Goal: Task Accomplishment & Management: Use online tool/utility

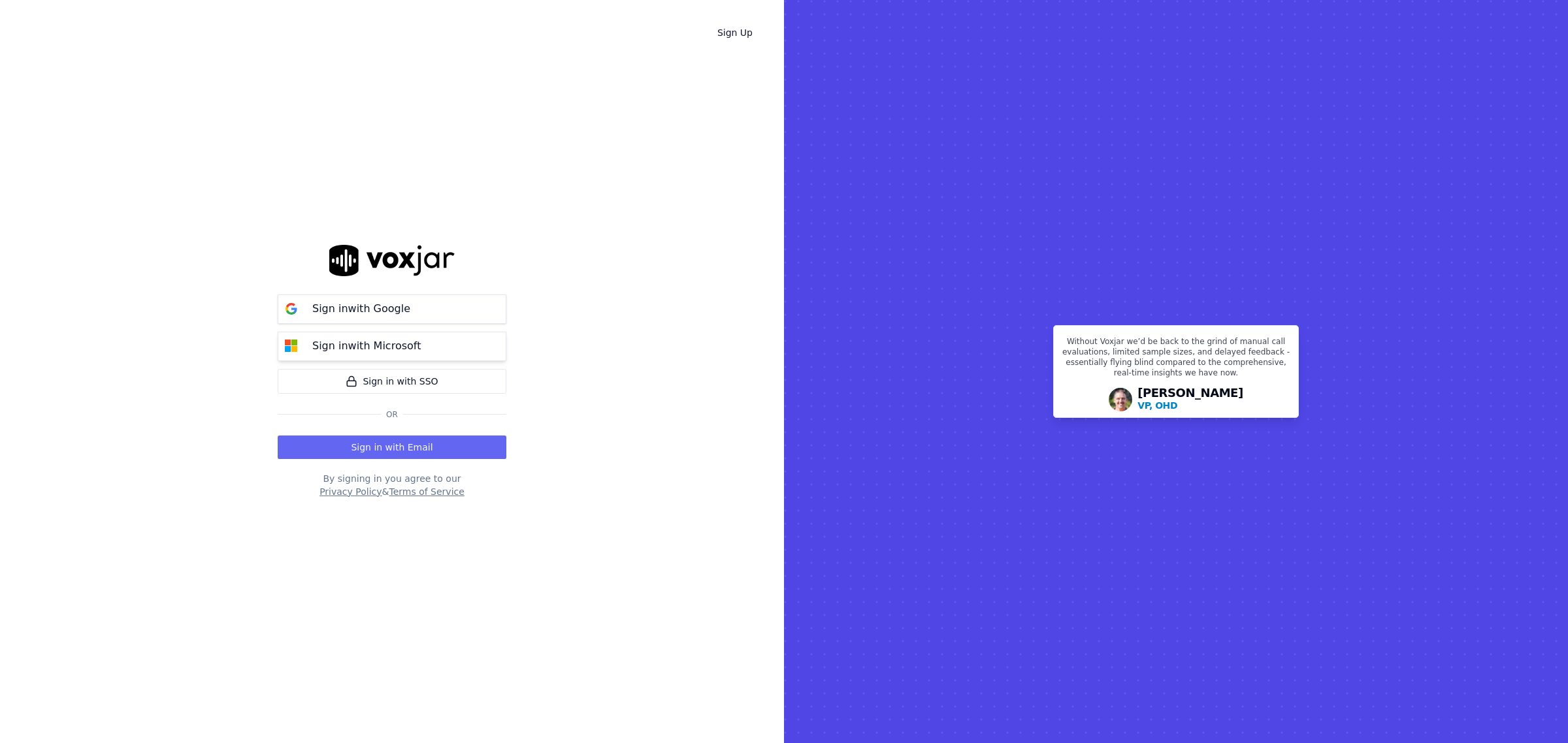
click at [390, 345] on p "Sign in with Microsoft" at bounding box center [366, 346] width 109 height 15
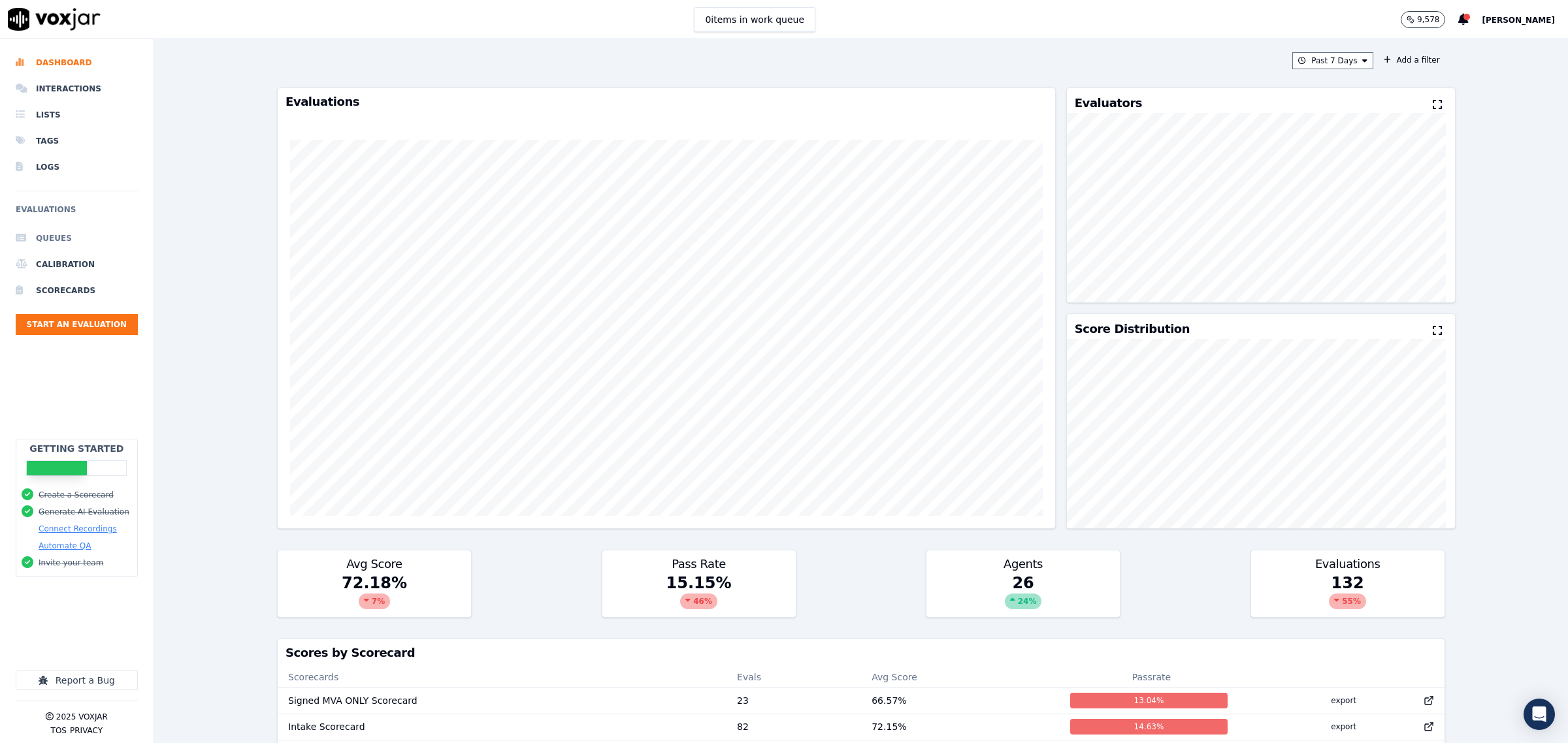
click at [50, 227] on li "Queues" at bounding box center [76, 238] width 122 height 26
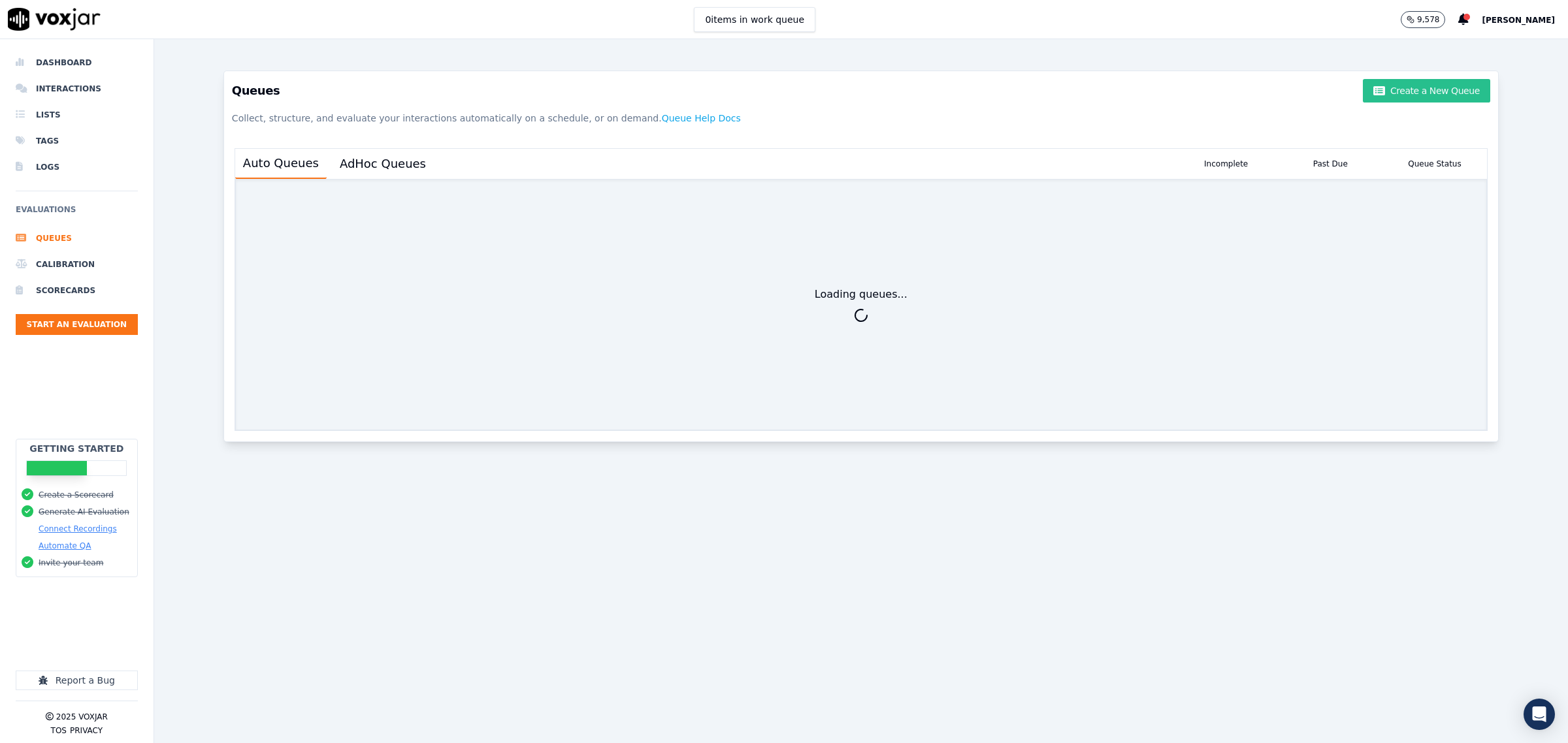
click at [1382, 93] on button "Create a New Queue" at bounding box center [1425, 90] width 126 height 24
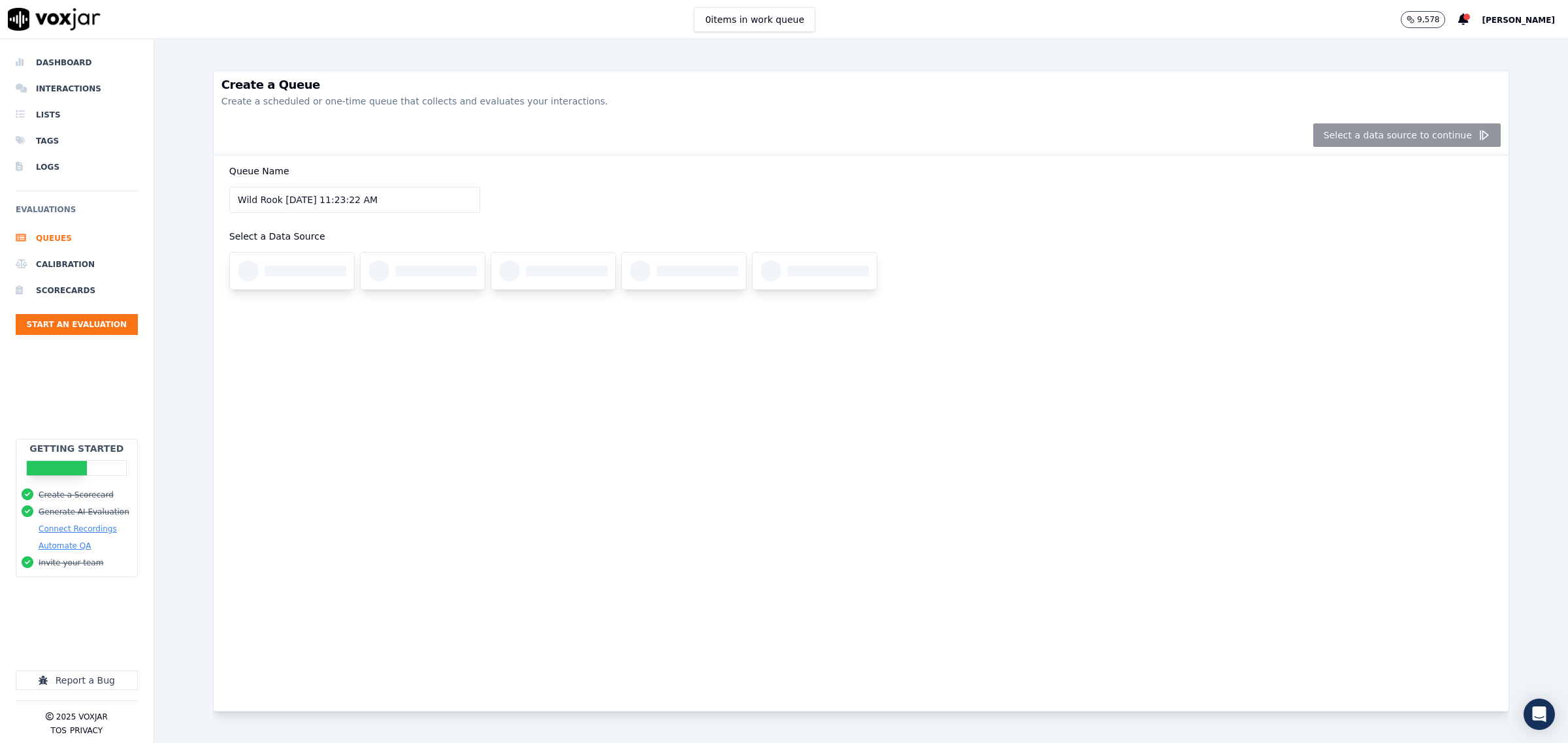
drag, startPoint x: 412, startPoint y: 202, endPoint x: -130, endPoint y: 210, distance: 542.1
click at [0, 210] on html "0 items in work queue 9,578 Zach Dashboard Interactions Lists Tags Logs Evaluat…" at bounding box center [784, 372] width 1568 height 743
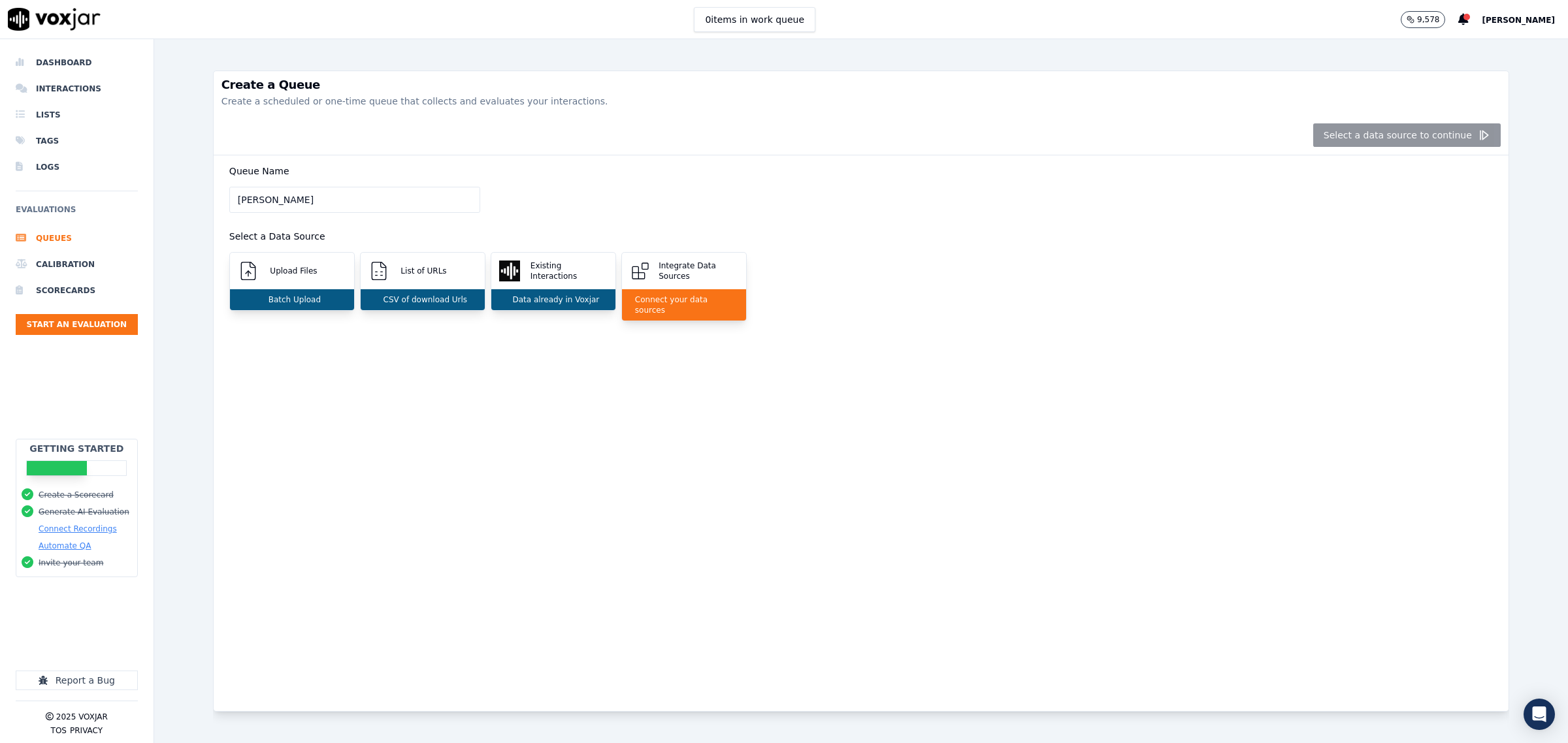
type input "[PERSON_NAME] 2"
click at [289, 280] on div "Upload Files" at bounding box center [292, 271] width 124 height 37
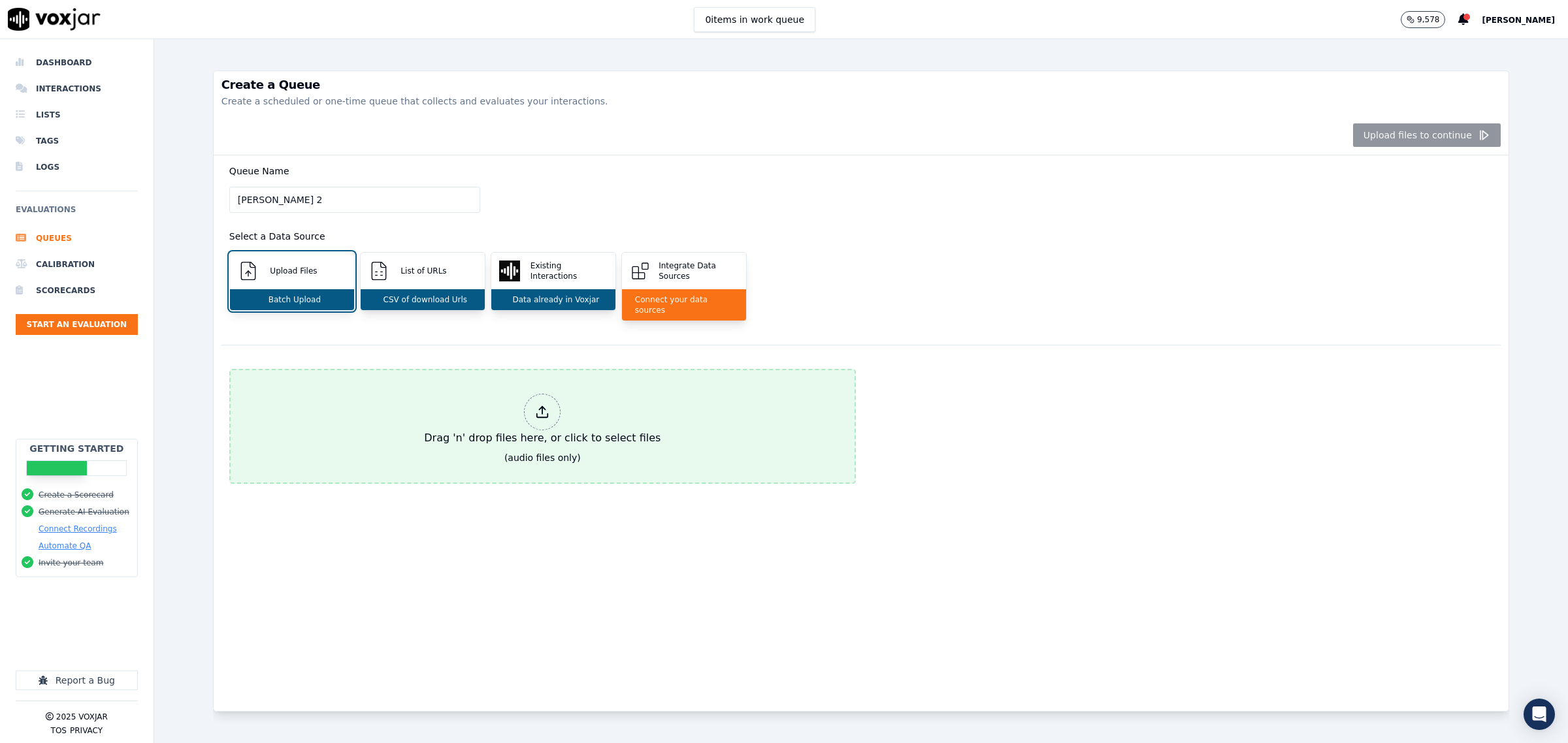
click at [364, 400] on button "Drag 'n' drop files here, or click to select files (audio files only)" at bounding box center [543, 427] width 627 height 115
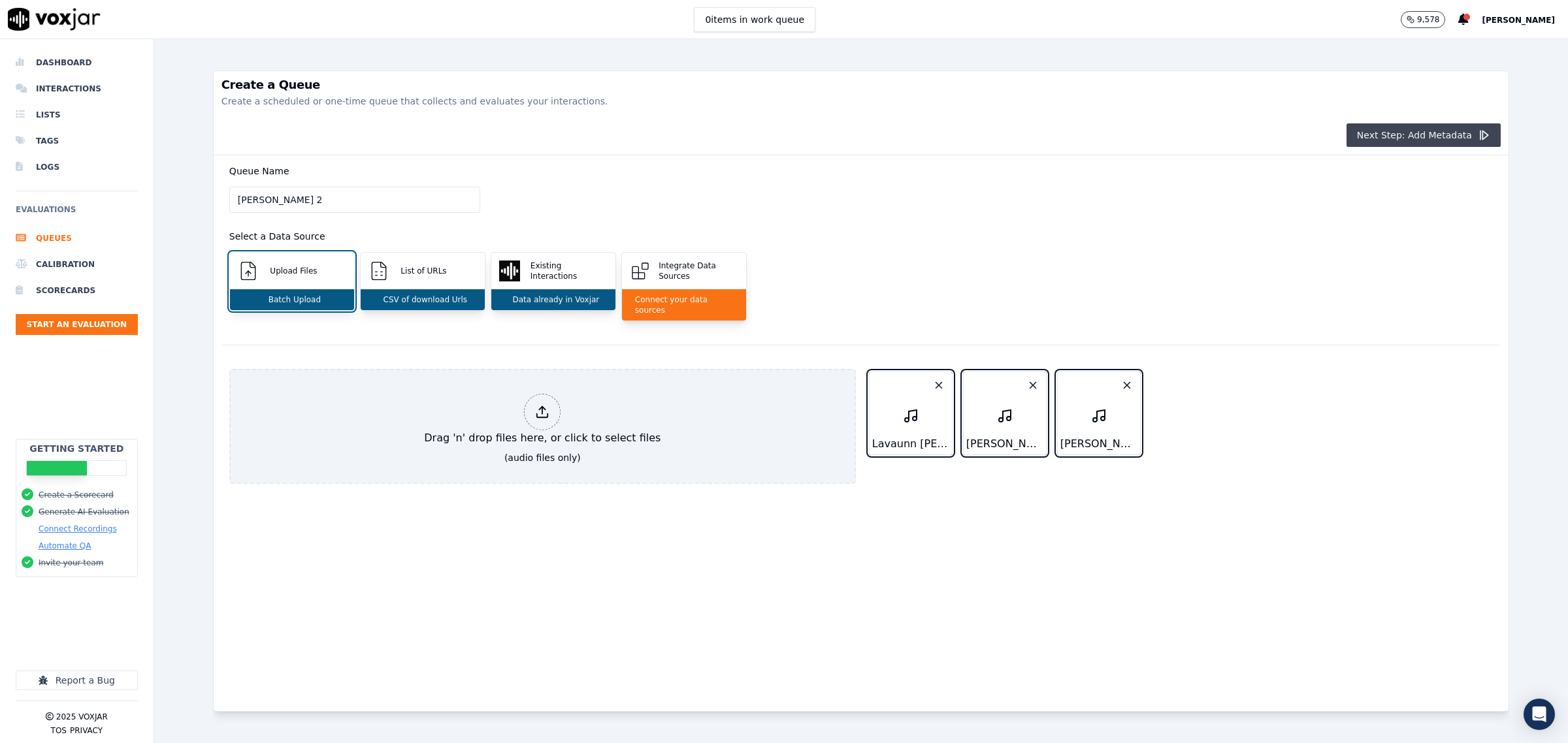
click at [1422, 135] on button "Next Step: Add Metadata" at bounding box center [1423, 135] width 154 height 24
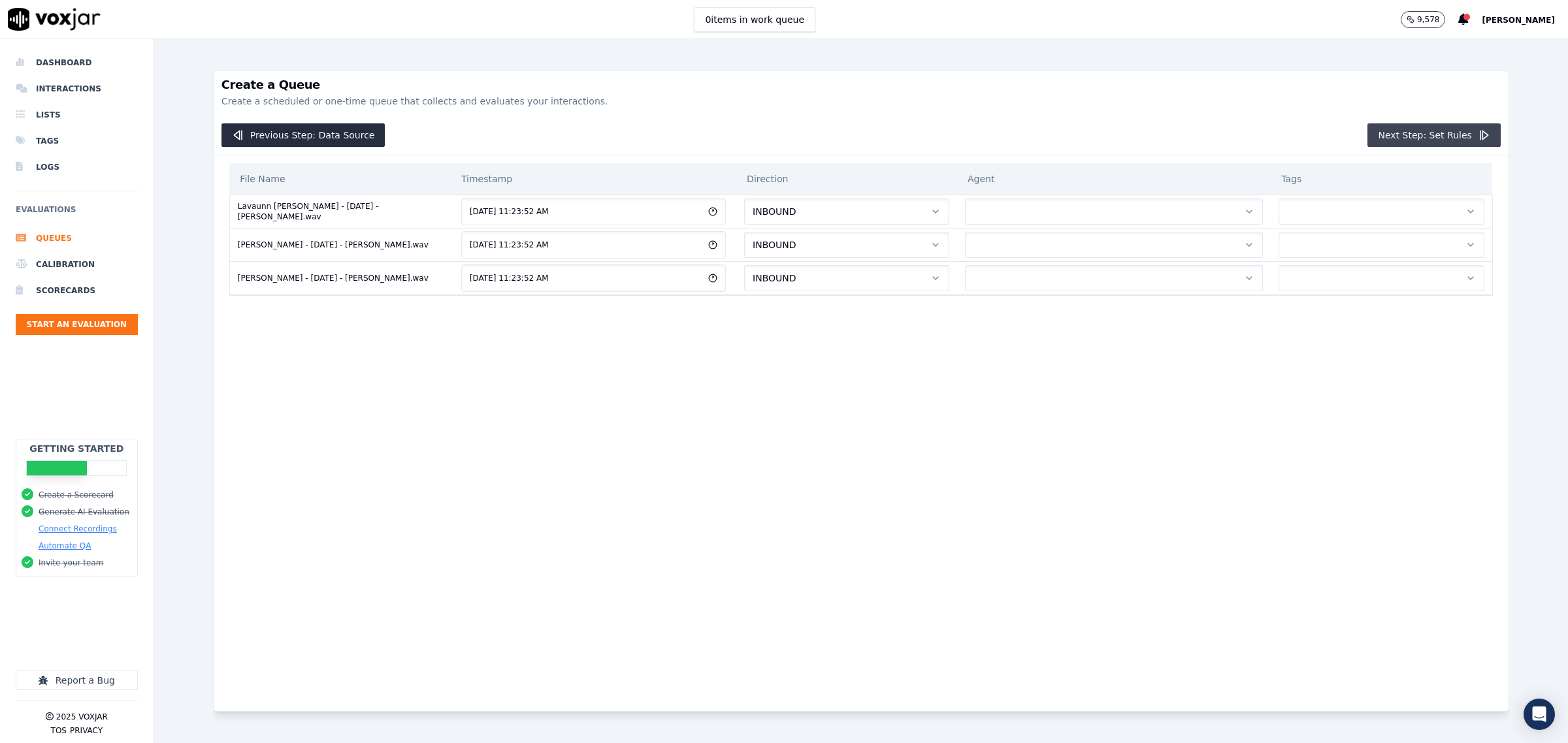
click at [1396, 137] on button "Next Step: Set Rules" at bounding box center [1433, 135] width 133 height 24
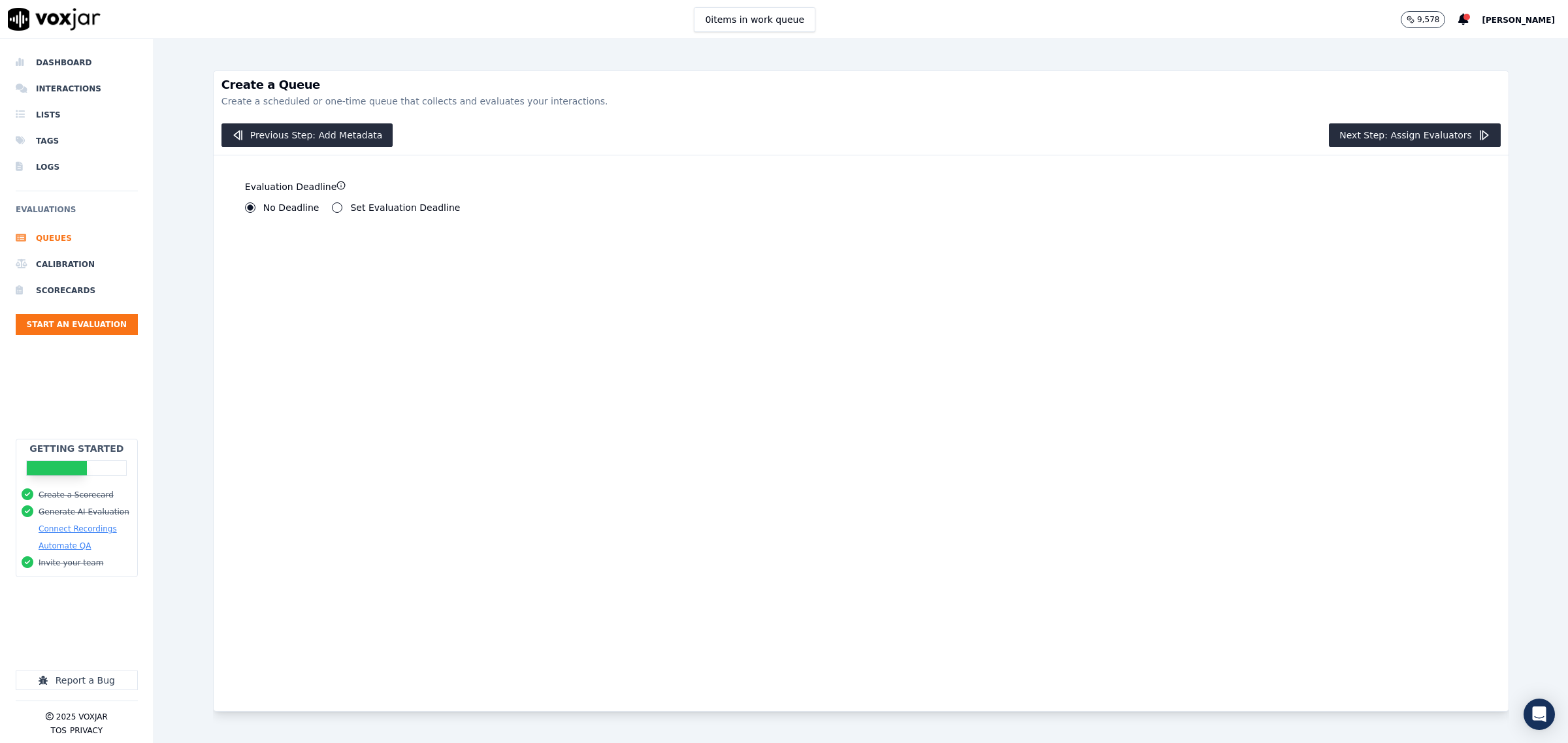
click at [343, 207] on div "Set Evaluation Deadline" at bounding box center [395, 208] width 128 height 11
click at [340, 207] on div "Set Evaluation Deadline" at bounding box center [395, 208] width 128 height 11
click at [334, 206] on button "Set Evaluation Deadline" at bounding box center [337, 208] width 11 height 11
drag, startPoint x: 259, startPoint y: 248, endPoint x: 170, endPoint y: 241, distance: 89.3
click at [170, 241] on div "Create a Queue Create a scheduled or one-time queue that collects and evaluates…" at bounding box center [861, 391] width 1414 height 704
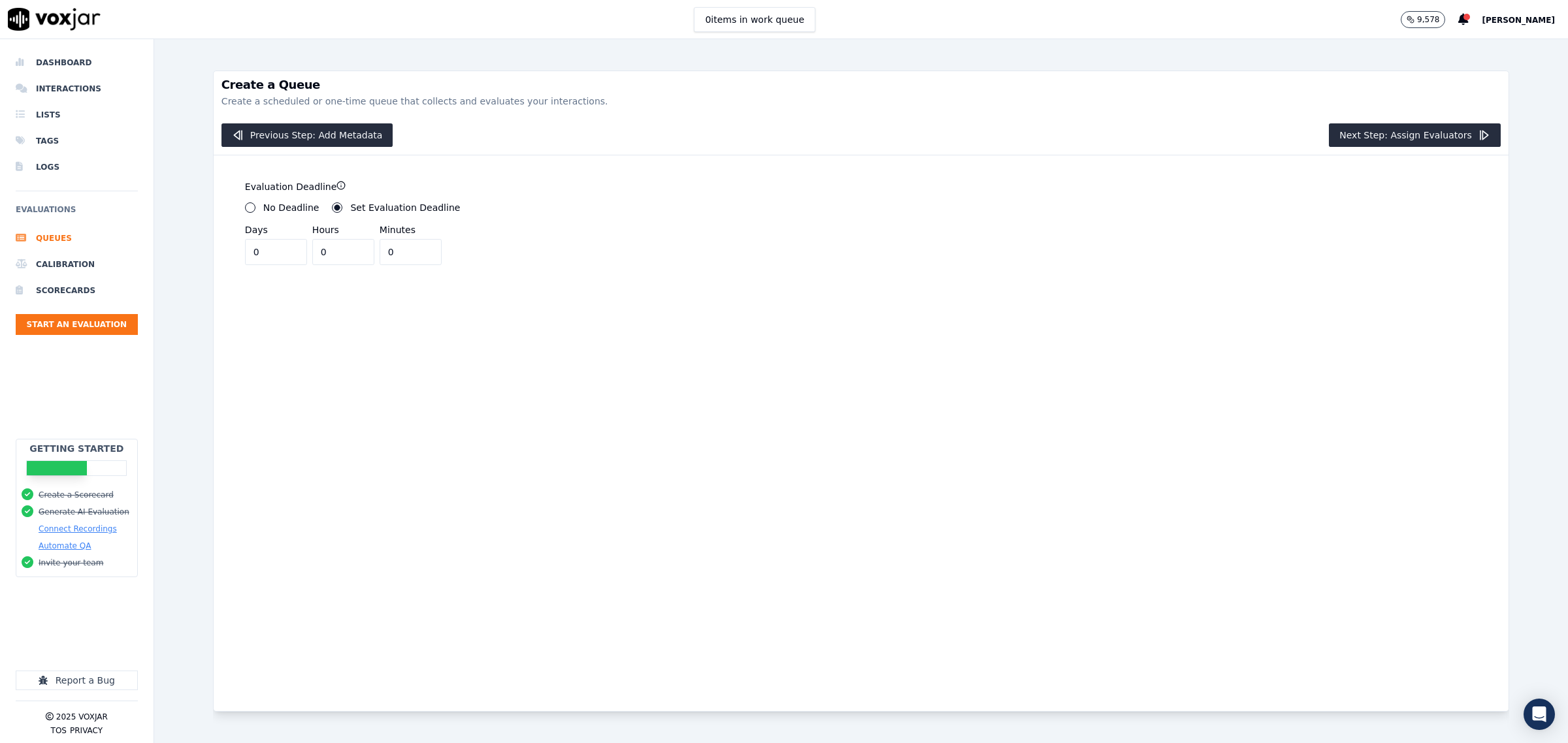
type input "0"
drag, startPoint x: 330, startPoint y: 246, endPoint x: 215, endPoint y: 237, distance: 115.4
click at [215, 237] on div "Evaluation Deadline No Deadline Set Evaluation Deadline ******** Days 0 Hours 0…" at bounding box center [861, 433] width 1295 height 555
type input "2"
click at [1371, 134] on button "Next Step: Assign Evaluators" at bounding box center [1415, 135] width 172 height 24
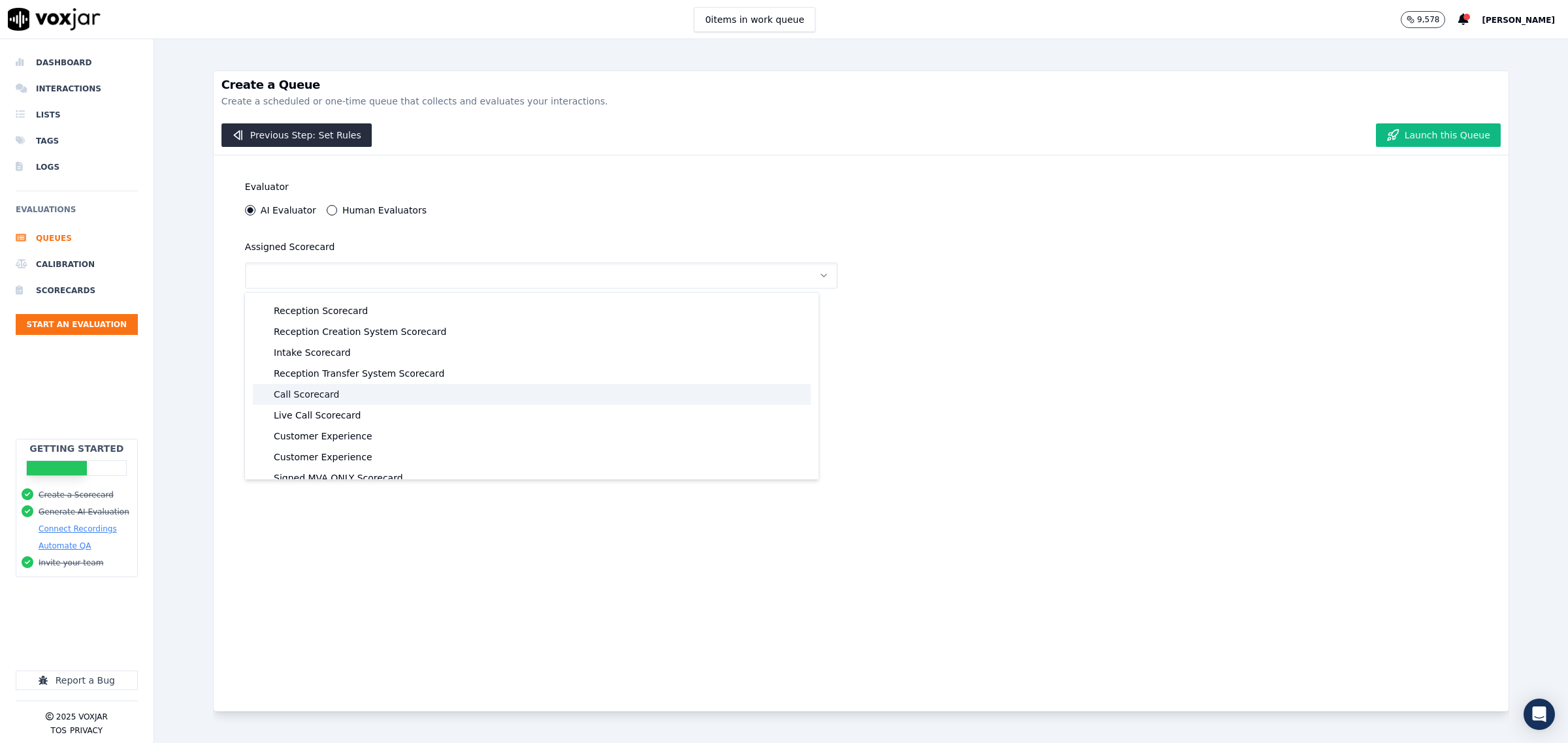
click at [329, 393] on div "Call Scorecard" at bounding box center [532, 394] width 558 height 21
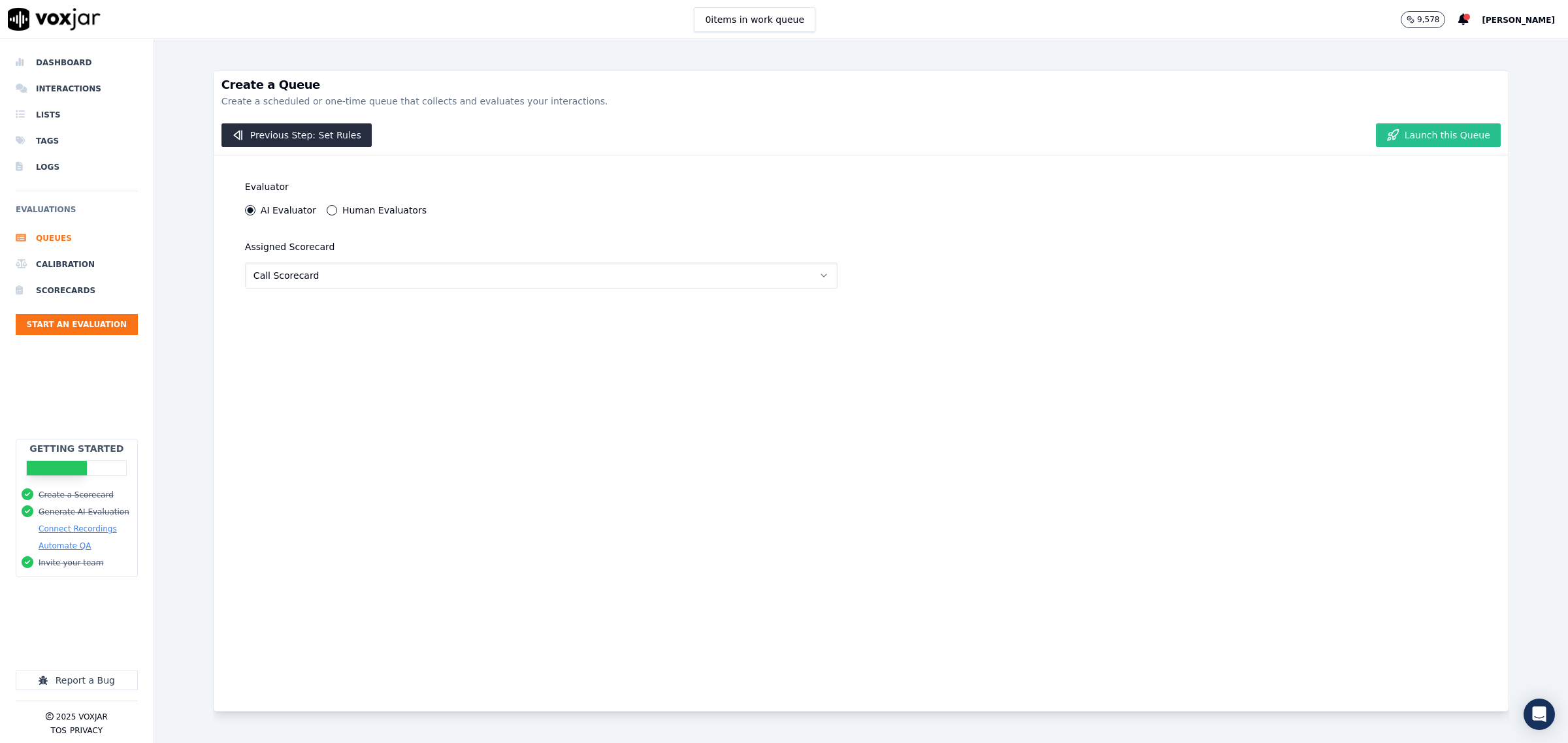
click at [1403, 136] on button "Launch this Queue" at bounding box center [1438, 135] width 125 height 24
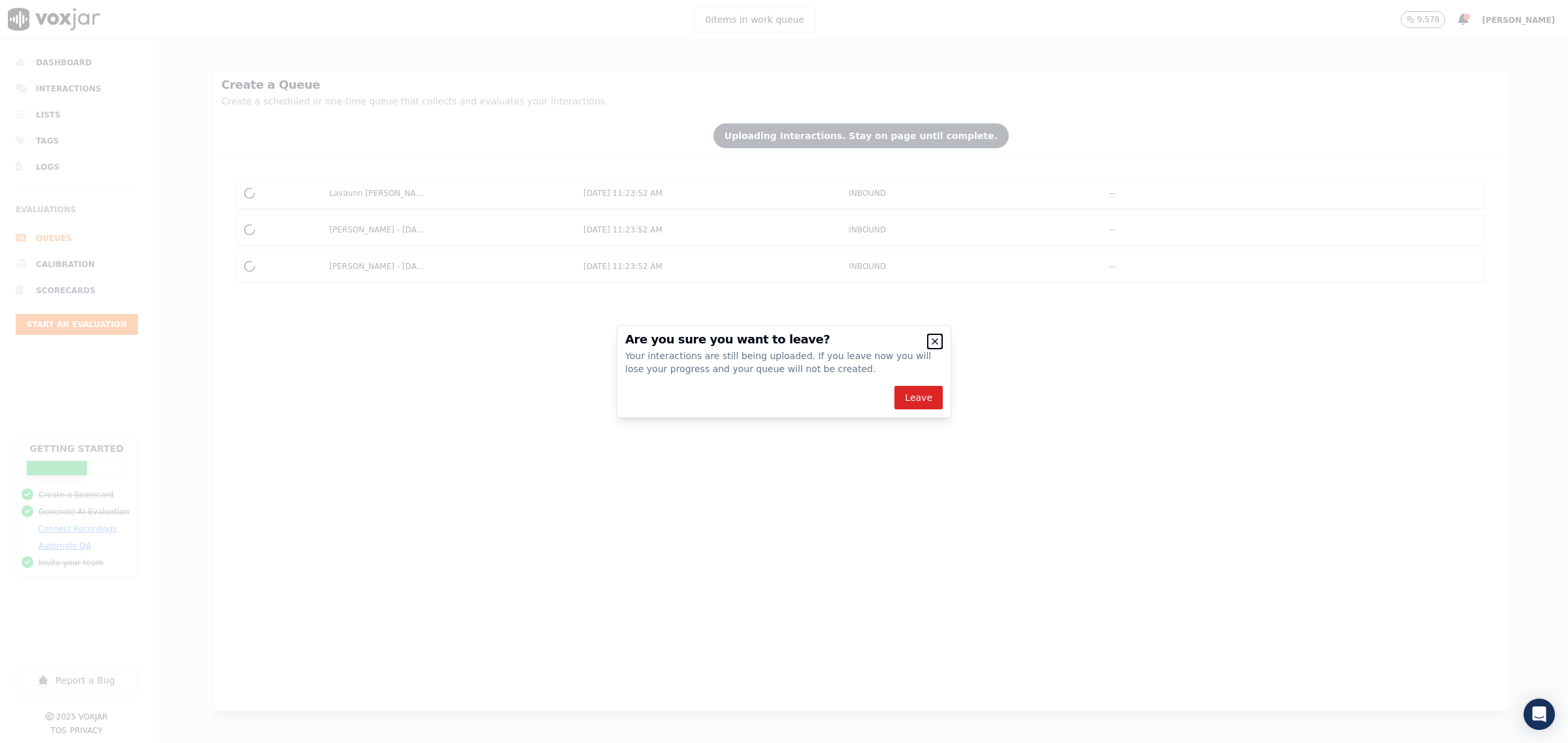
click at [935, 338] on icon "button" at bounding box center [935, 342] width 11 height 11
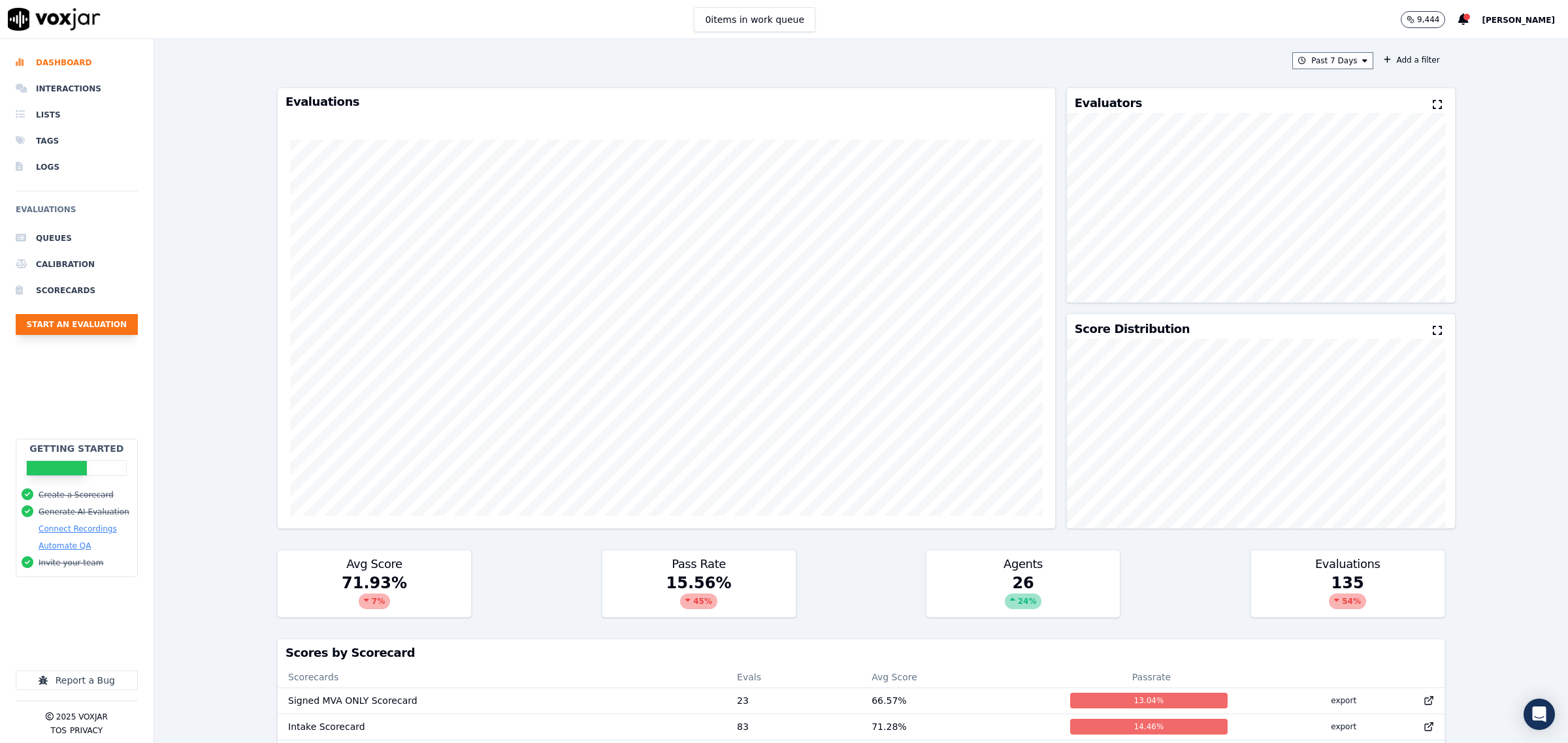
click at [114, 328] on button "Start an Evaluation" at bounding box center [76, 324] width 122 height 21
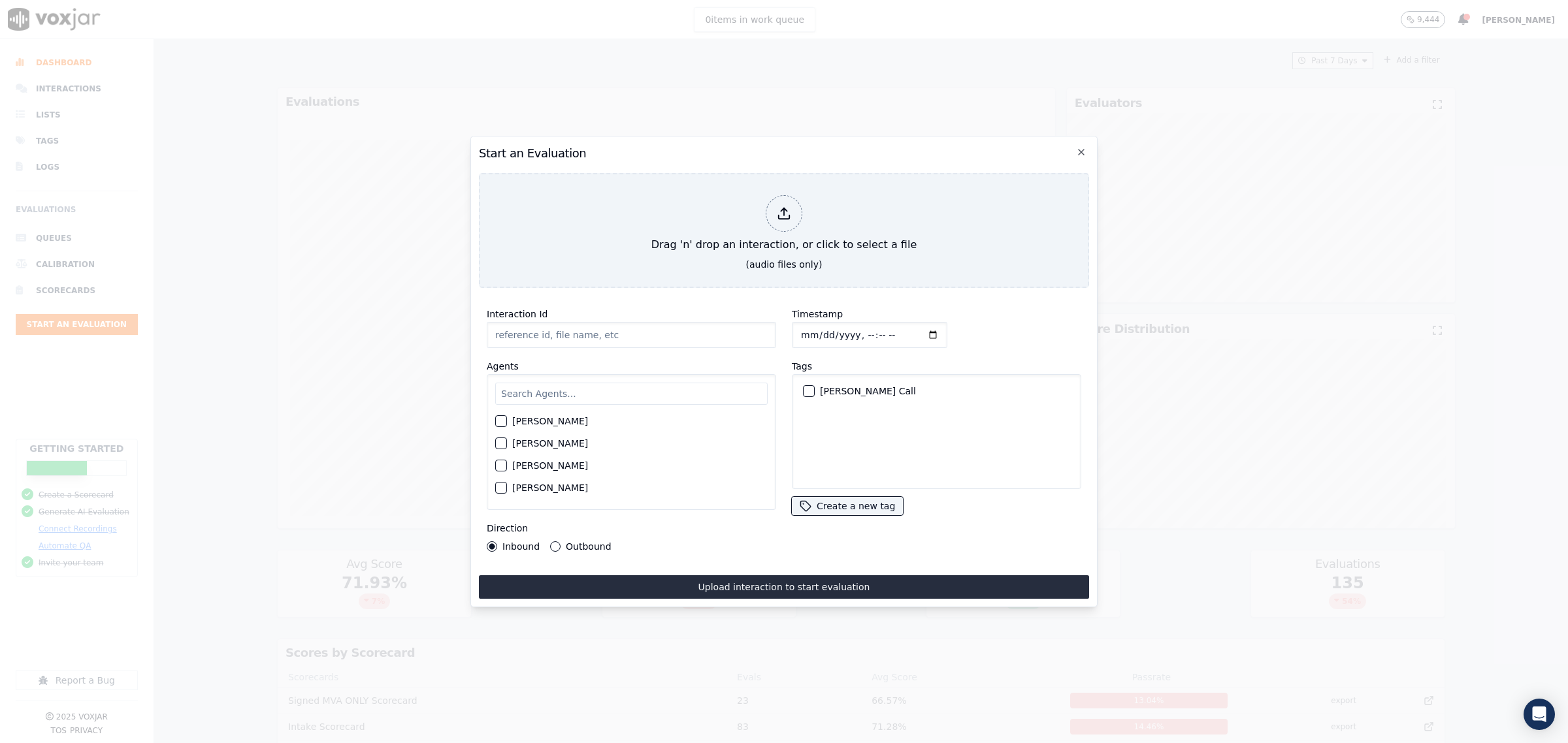
click at [614, 330] on input "Interaction Id" at bounding box center [631, 335] width 290 height 26
type input "zach"
click at [1080, 147] on icon "button" at bounding box center [1081, 152] width 11 height 11
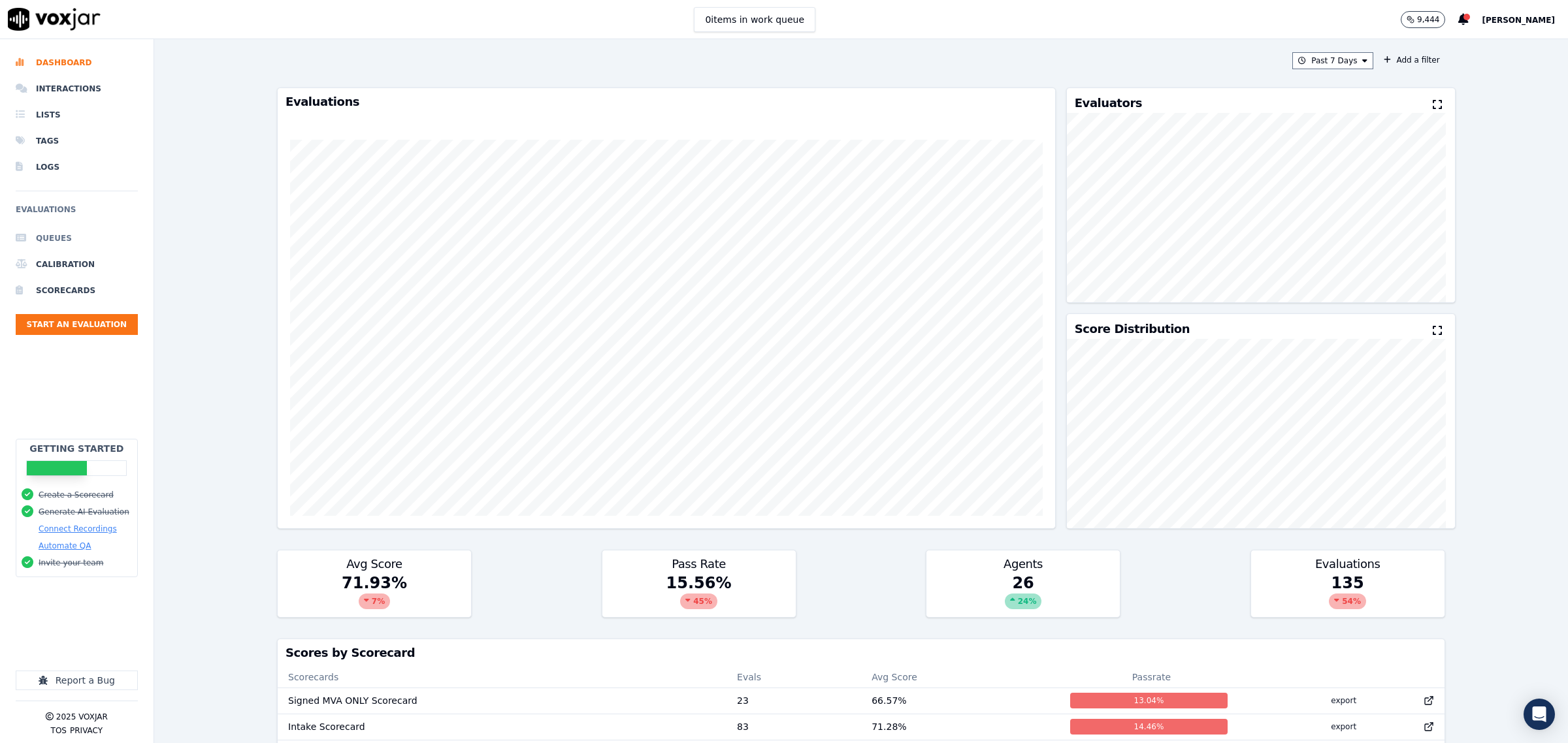
click at [65, 234] on li "Queues" at bounding box center [76, 238] width 122 height 26
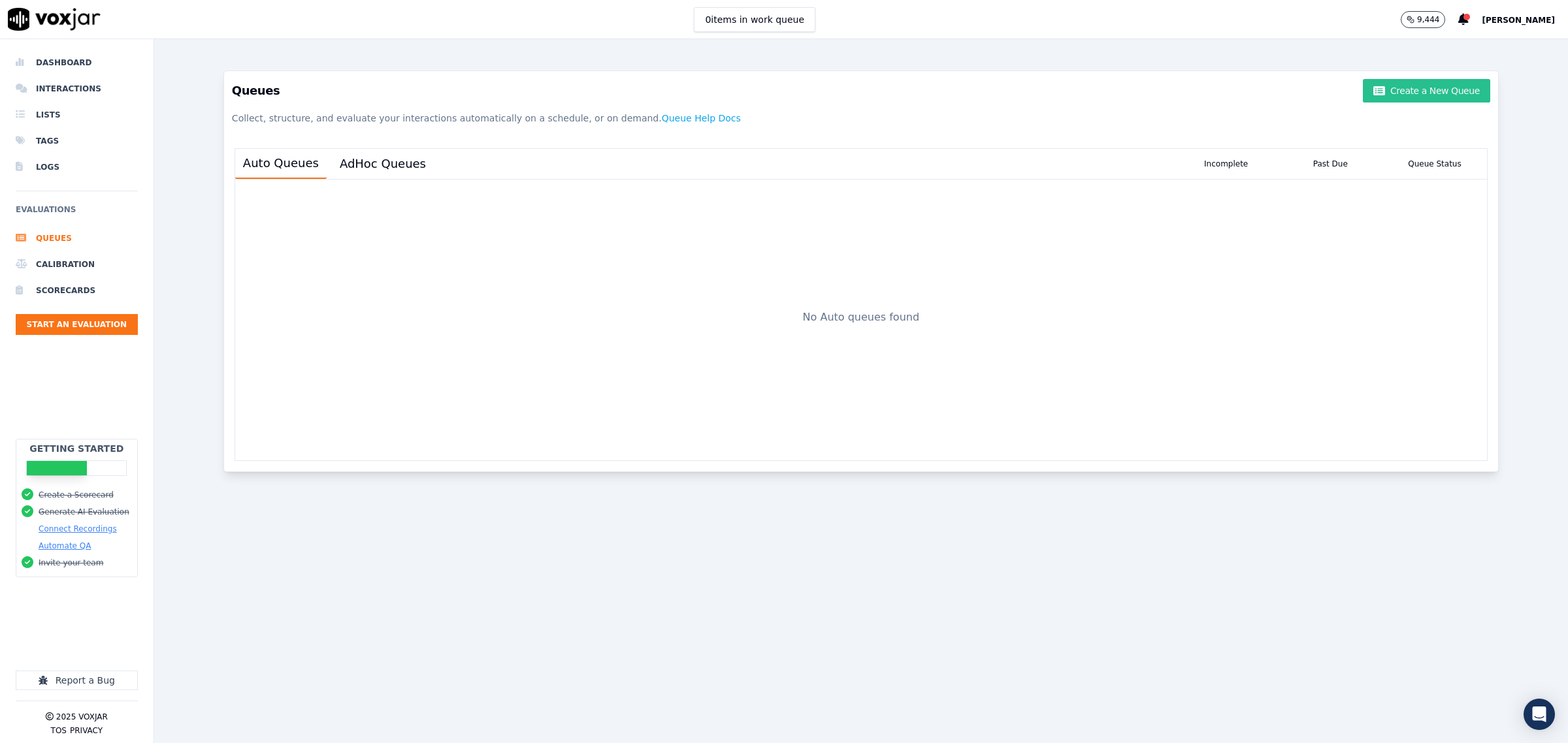
click at [1373, 88] on button "Create a New Queue" at bounding box center [1425, 90] width 126 height 24
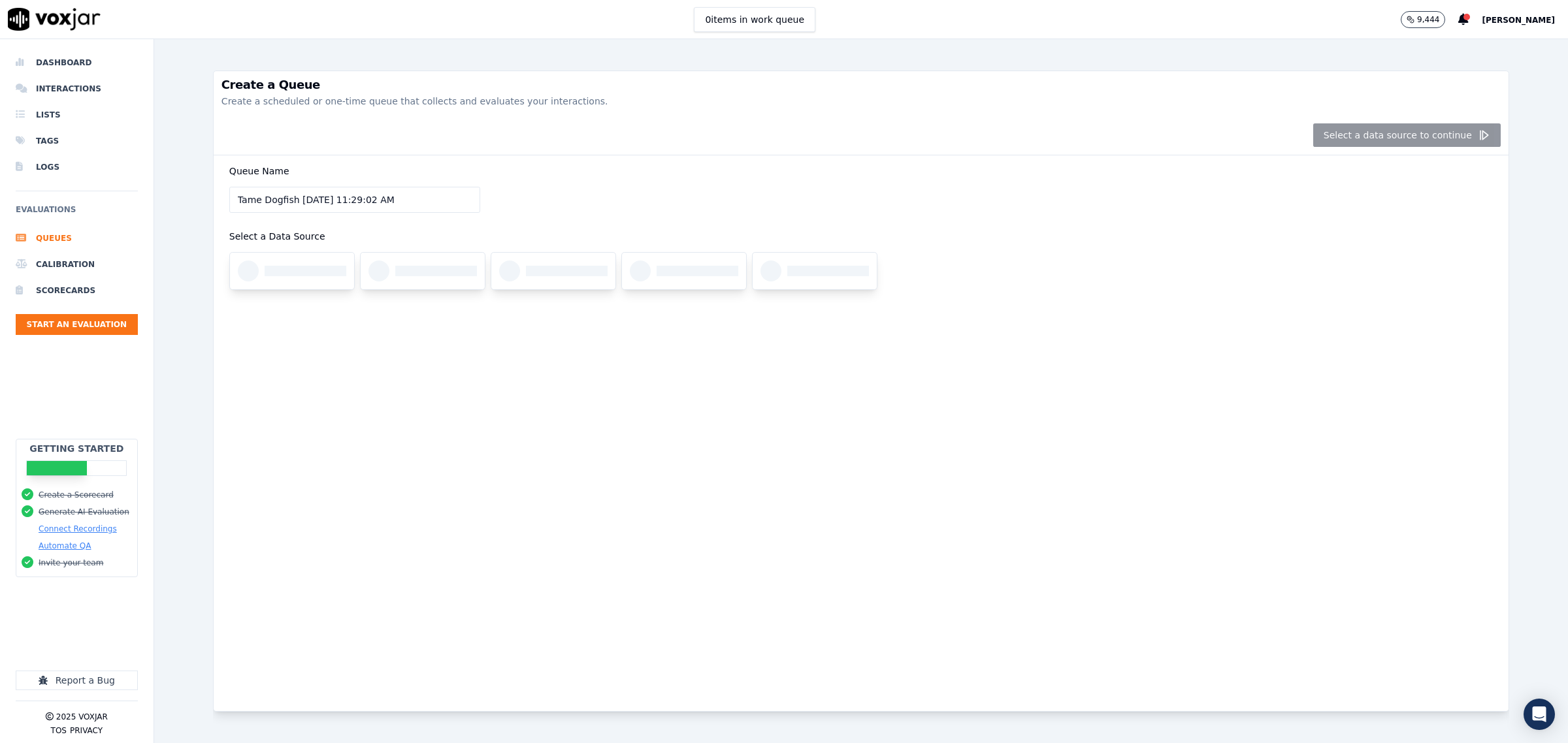
click at [0, 181] on html "0 items in work queue 9,444 Zach Dashboard Interactions Lists Tags Logs Evaluat…" at bounding box center [784, 372] width 1568 height 743
click at [312, 201] on input "Queue Name" at bounding box center [354, 200] width 251 height 26
type input "[PERSON_NAME] MVAs 2"
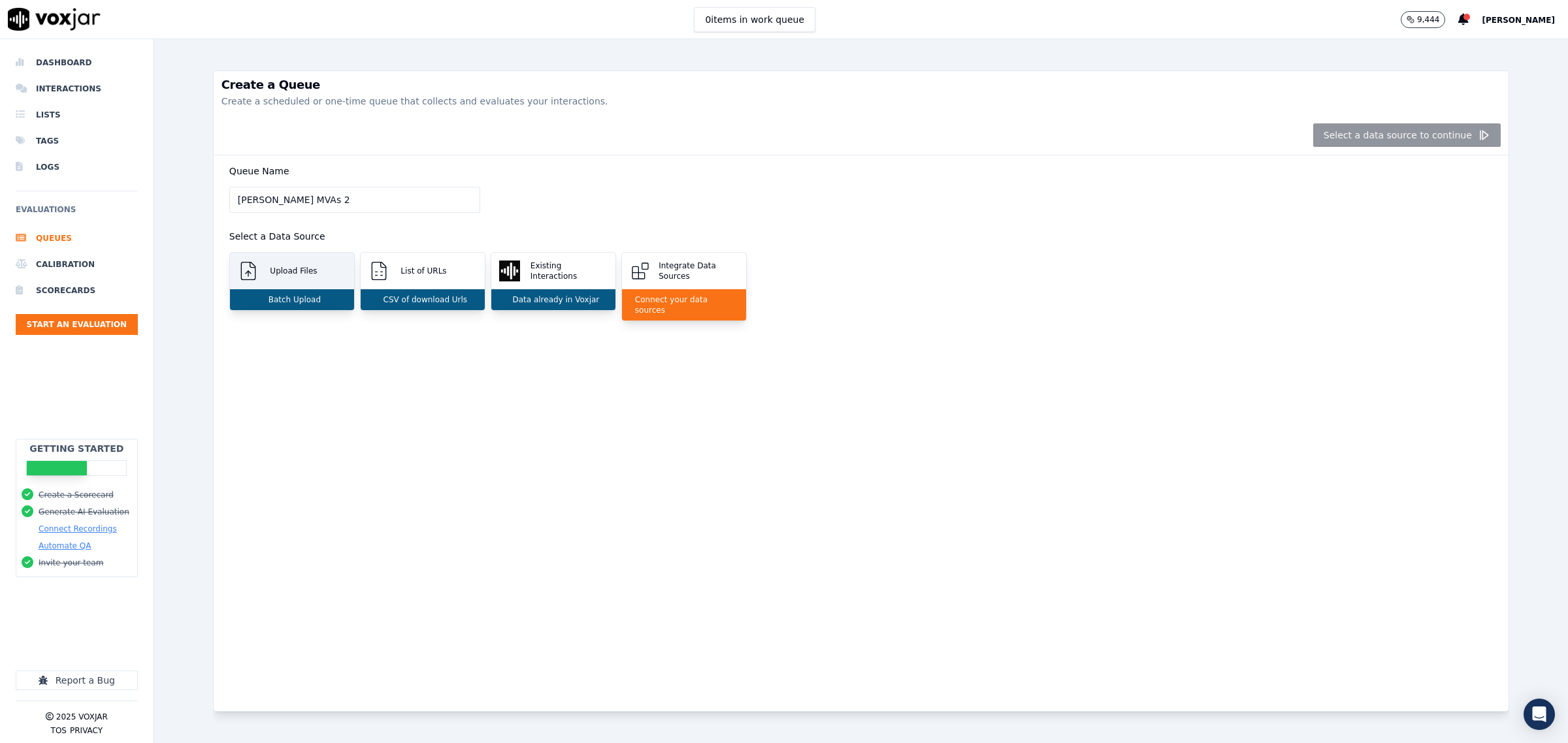
click at [290, 274] on p "Upload Files" at bounding box center [290, 271] width 52 height 11
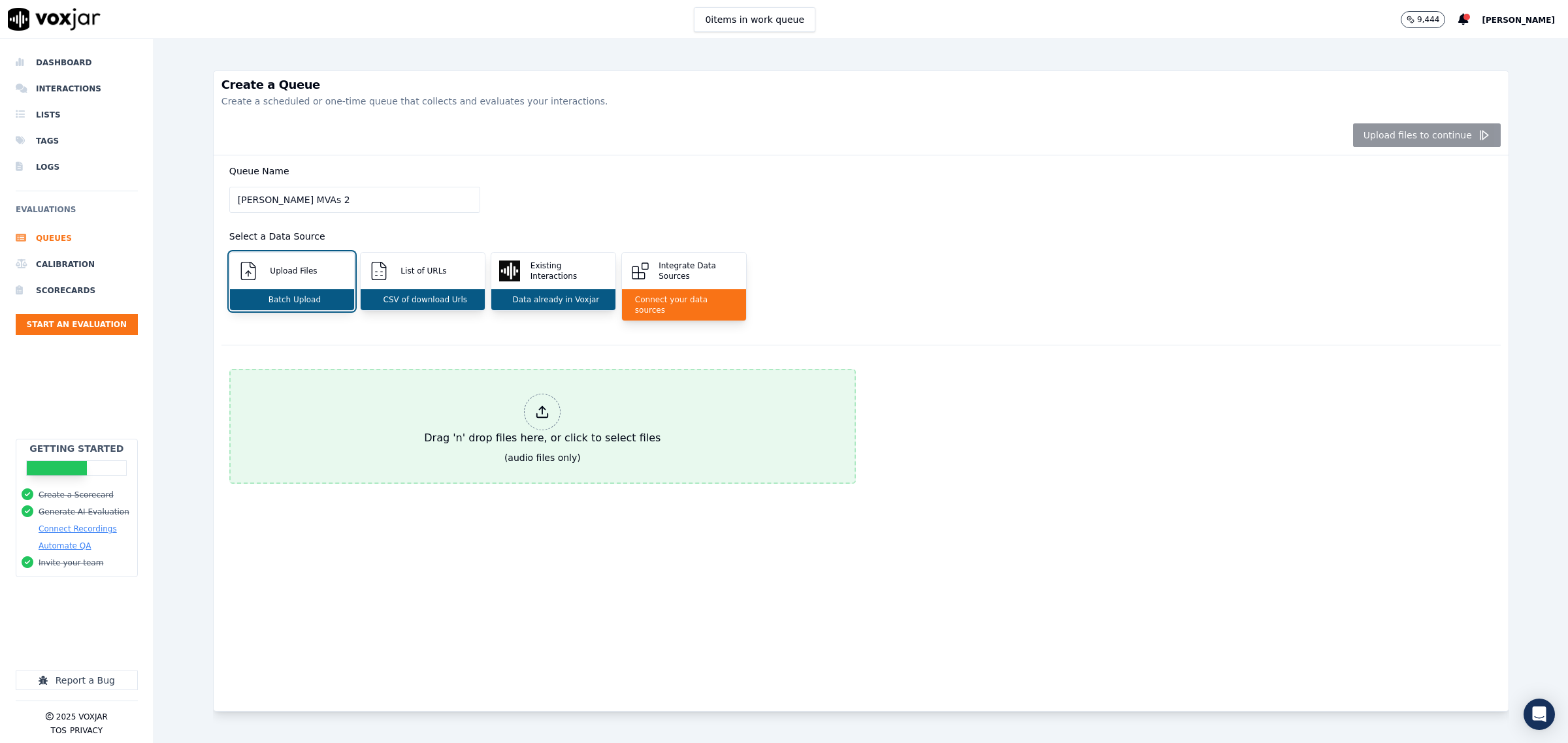
click at [536, 451] on div "(audio files only)" at bounding box center [543, 457] width 77 height 13
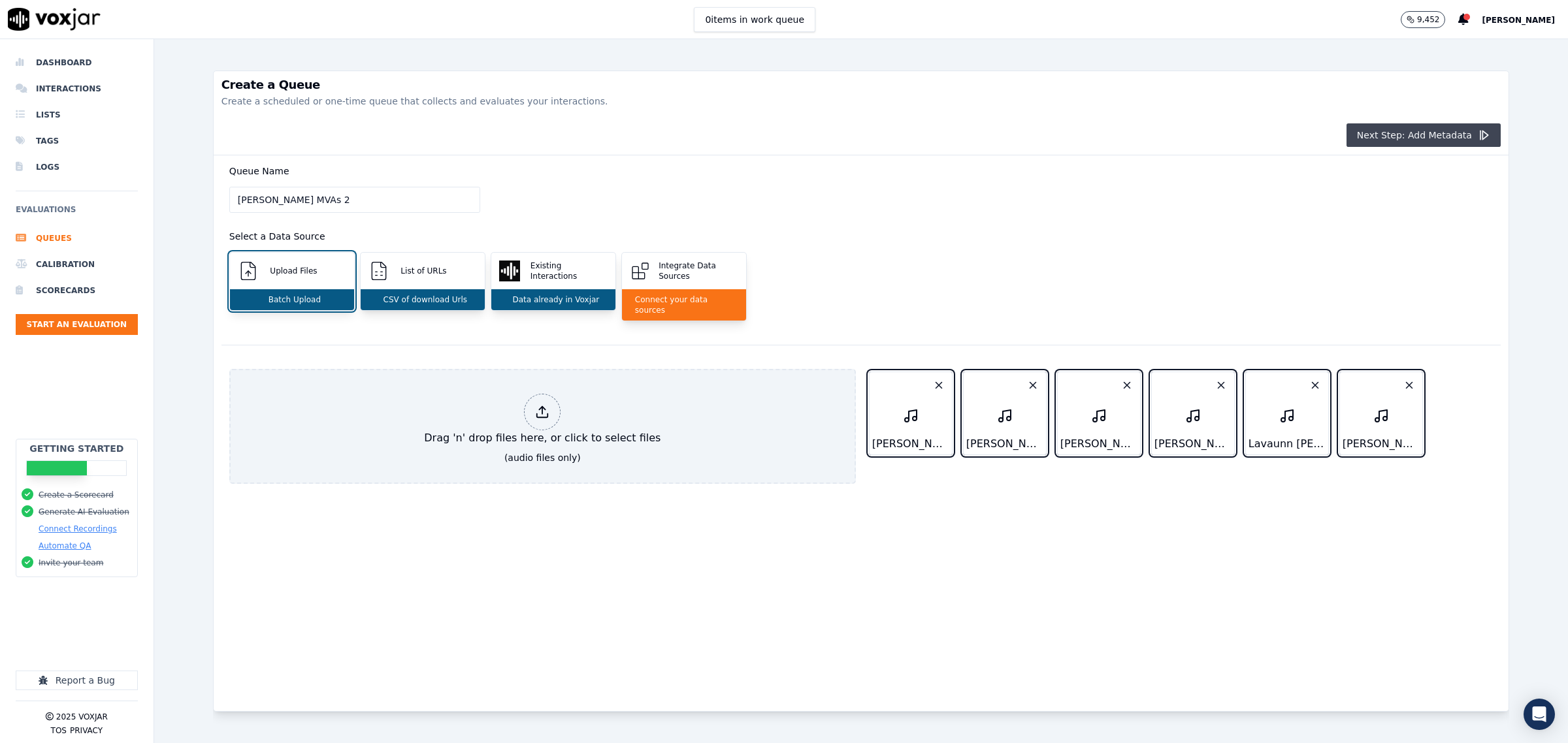
click at [1386, 125] on button "Next Step: Add Metadata" at bounding box center [1423, 135] width 154 height 24
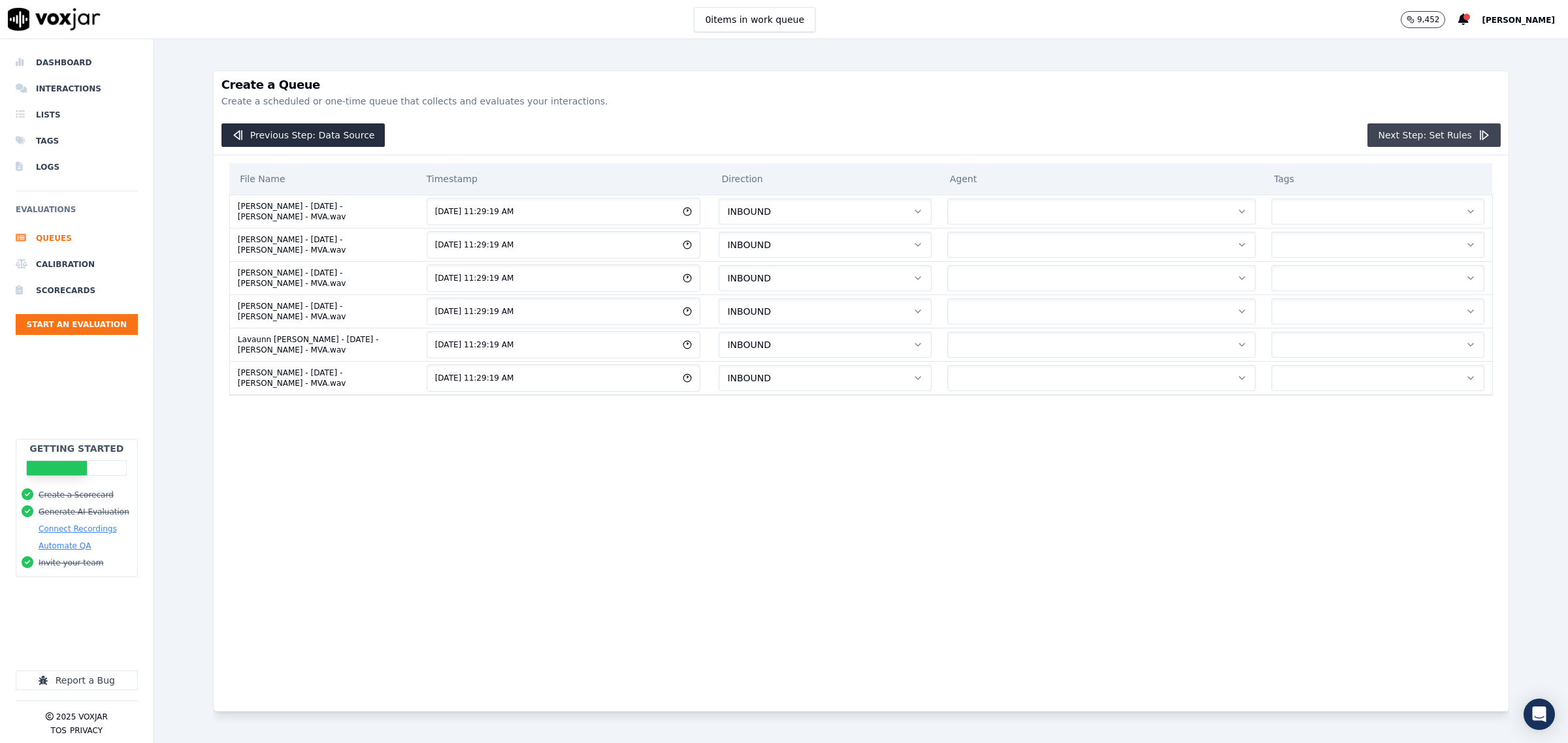
click at [1411, 137] on button "Next Step: Set Rules" at bounding box center [1433, 135] width 133 height 24
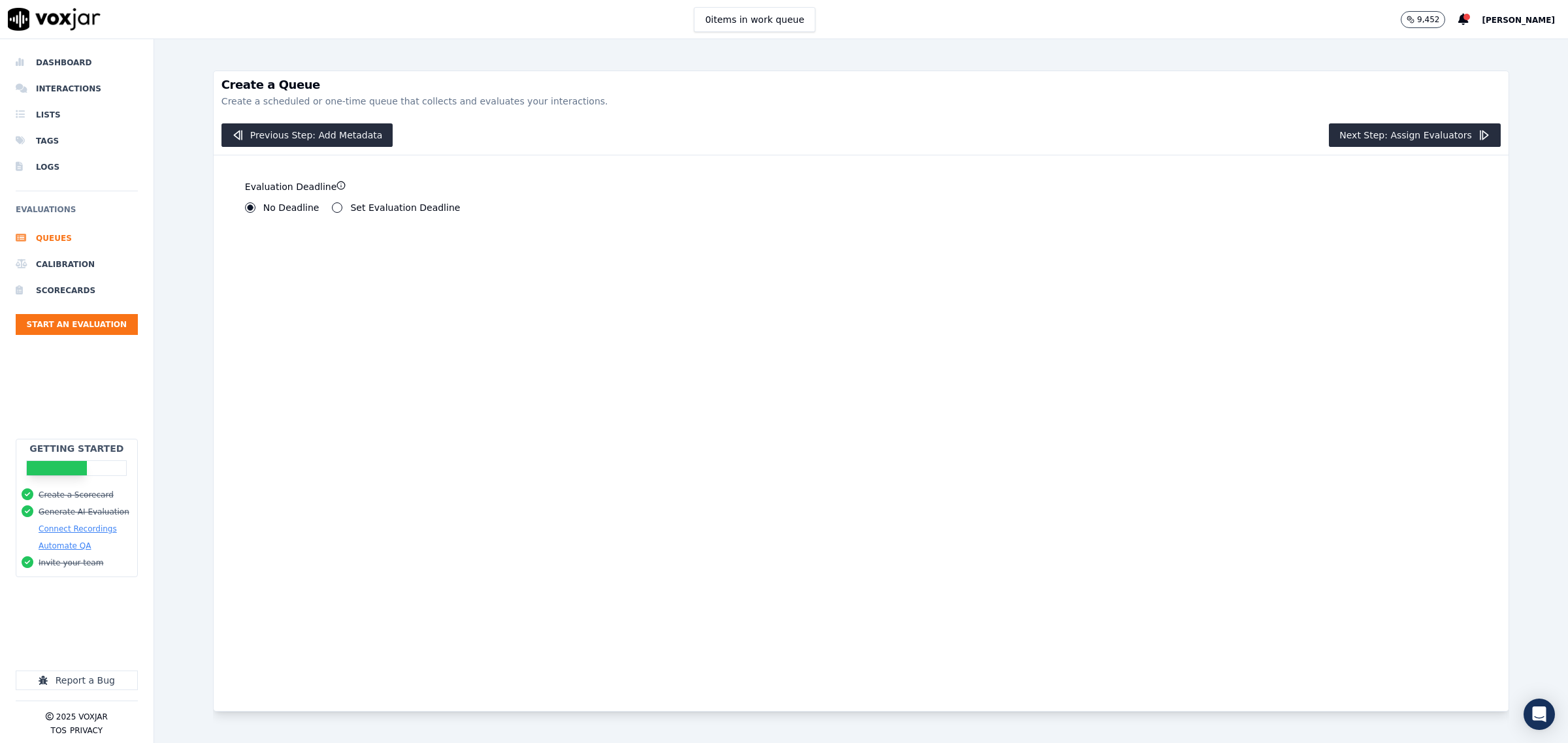
click at [333, 207] on button "Set Evaluation Deadline" at bounding box center [337, 208] width 11 height 11
drag, startPoint x: 271, startPoint y: 257, endPoint x: 119, endPoint y: 214, distance: 158.0
click at [109, 236] on div "Dashboard Interactions Lists Tags Logs Evaluations Queues Calibration Scorecard…" at bounding box center [784, 391] width 1568 height 704
type input "0"
drag, startPoint x: 329, startPoint y: 250, endPoint x: 195, endPoint y: 241, distance: 134.3
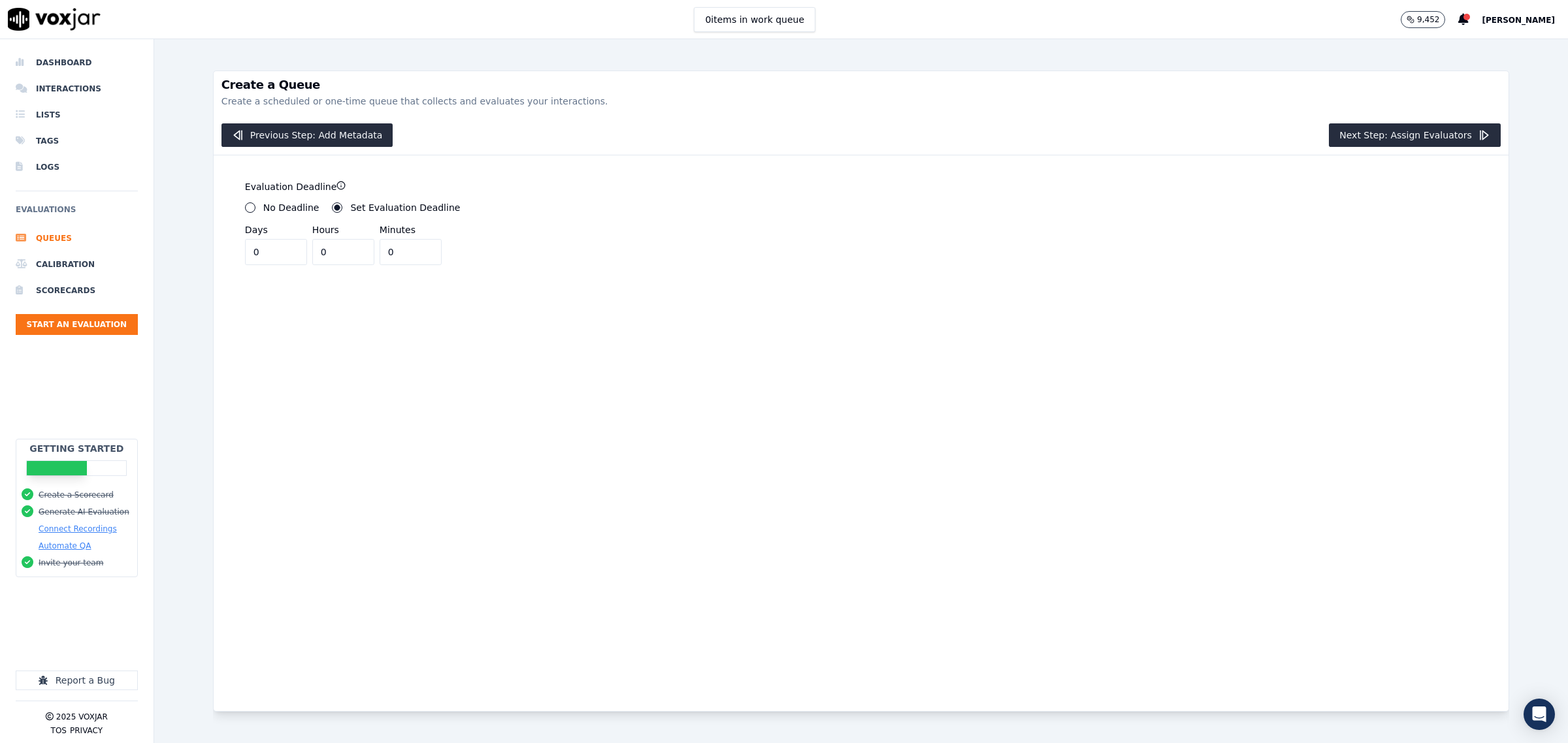
click at [179, 232] on div "Create a Queue Create a scheduled or one-time queue that collects and evaluates…" at bounding box center [861, 391] width 1414 height 704
type input "2"
click at [1415, 131] on button "Next Step: Assign Evaluators" at bounding box center [1415, 135] width 172 height 24
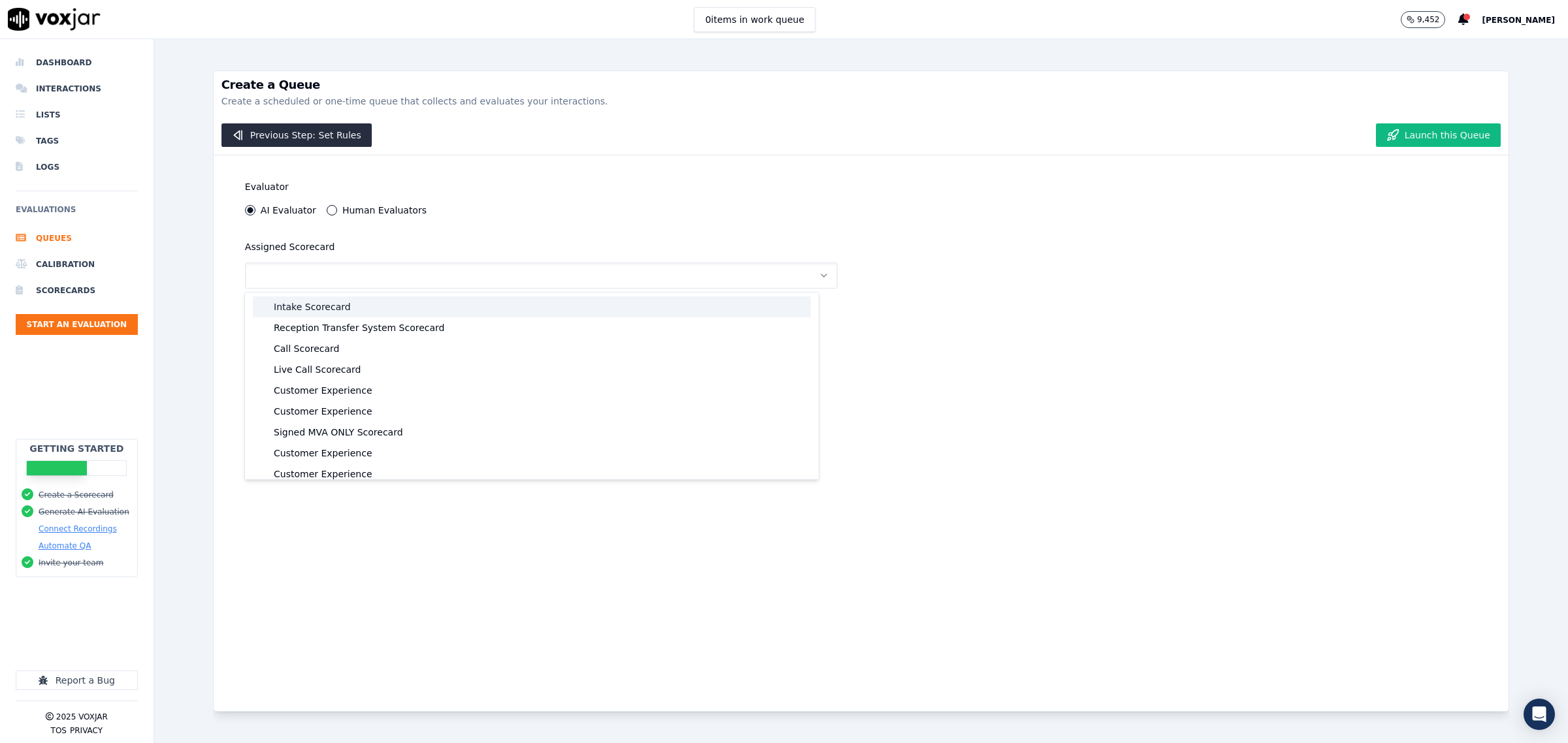
scroll to position [70, 0]
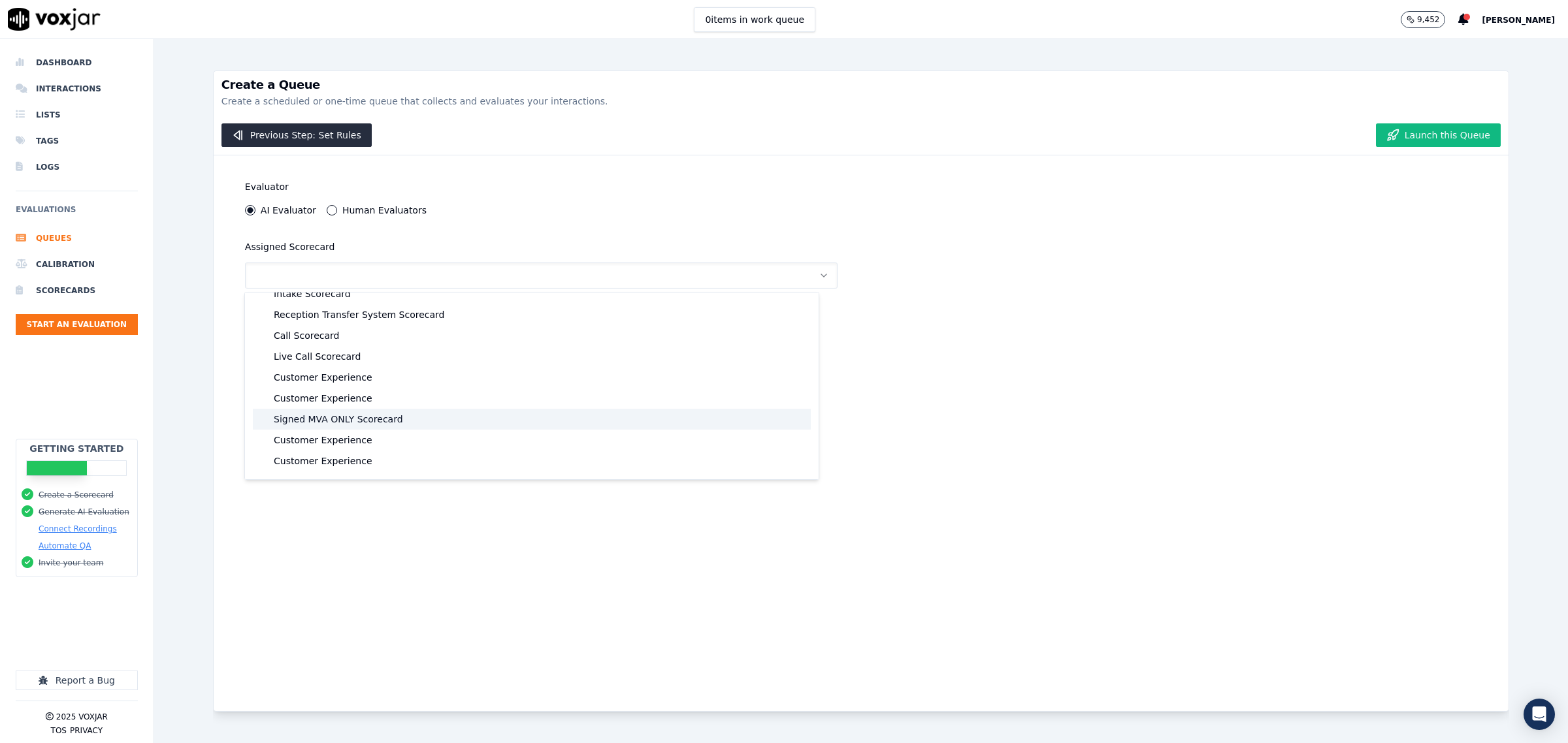
click at [328, 409] on div "Signed MVA ONLY Scorecard" at bounding box center [532, 419] width 558 height 21
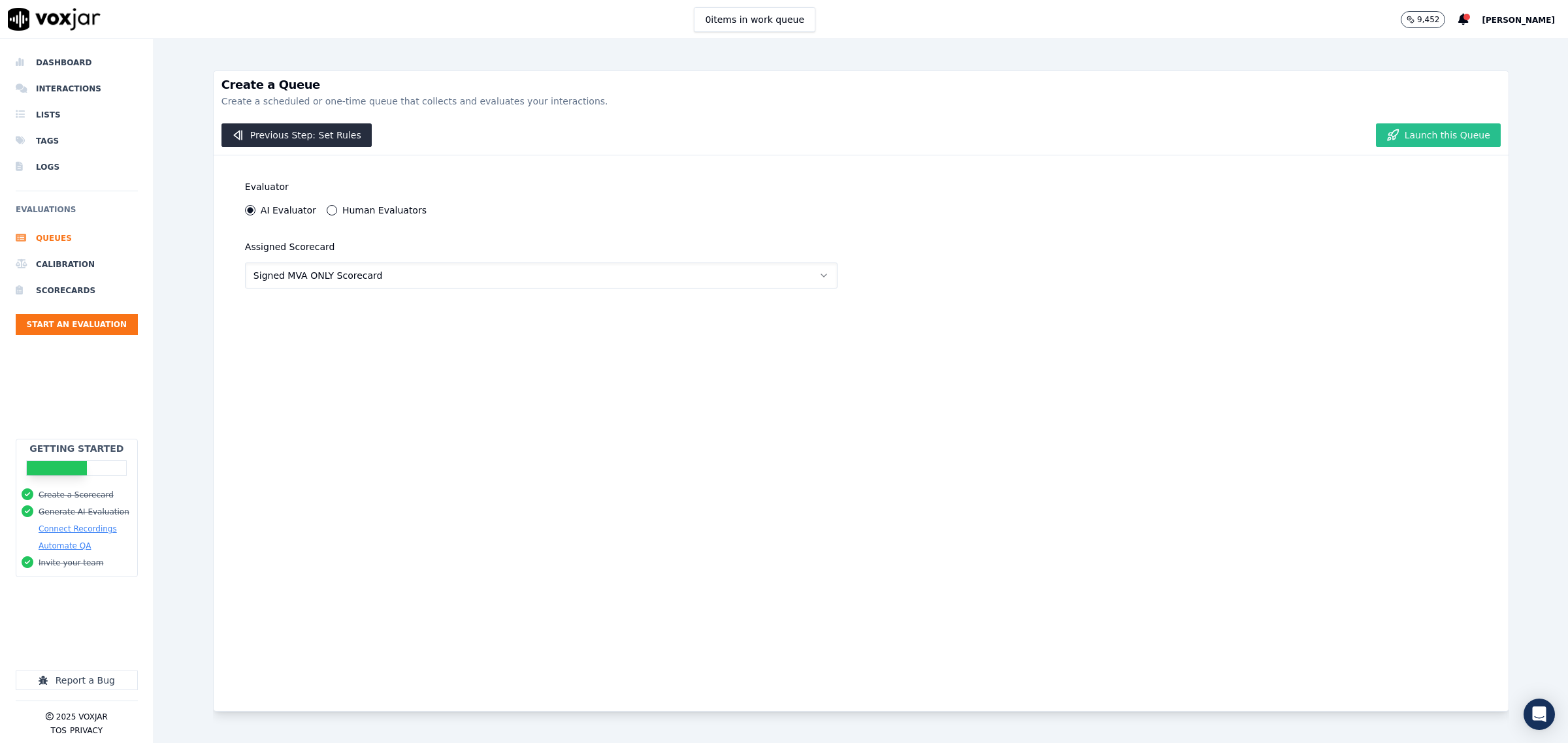
click at [1428, 135] on button "Launch this Queue" at bounding box center [1438, 135] width 125 height 24
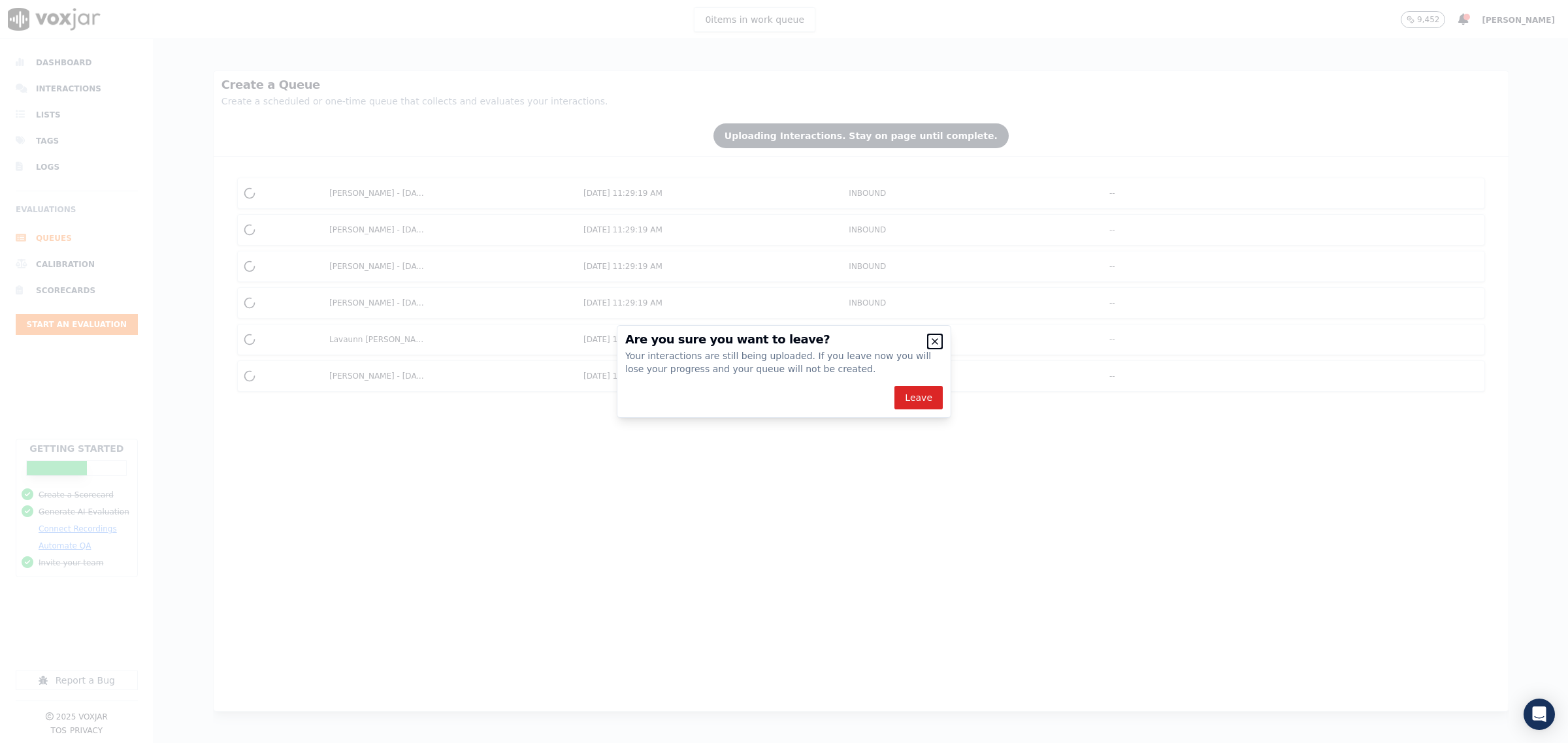
click at [937, 344] on icon "button" at bounding box center [935, 342] width 11 height 11
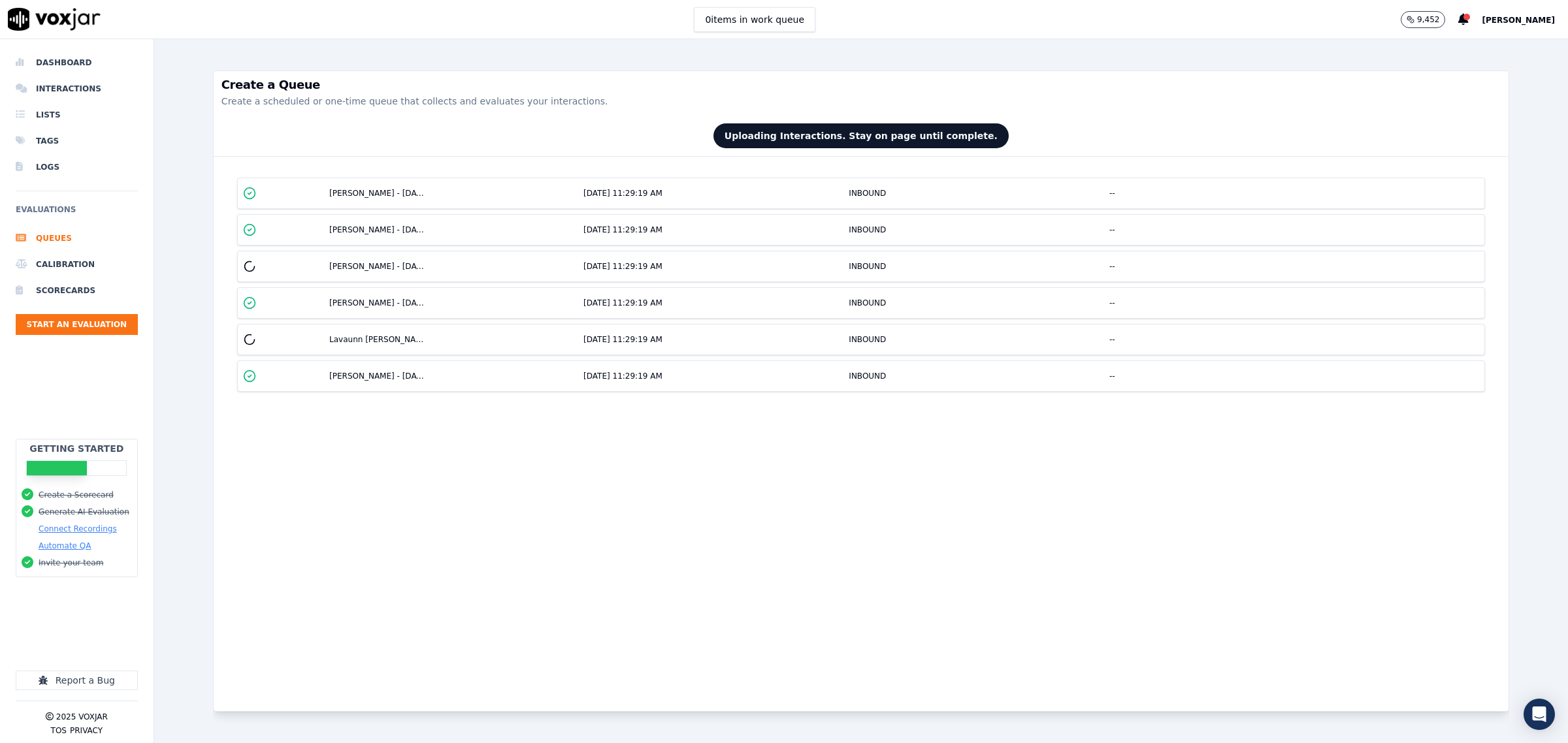
scroll to position [11, 0]
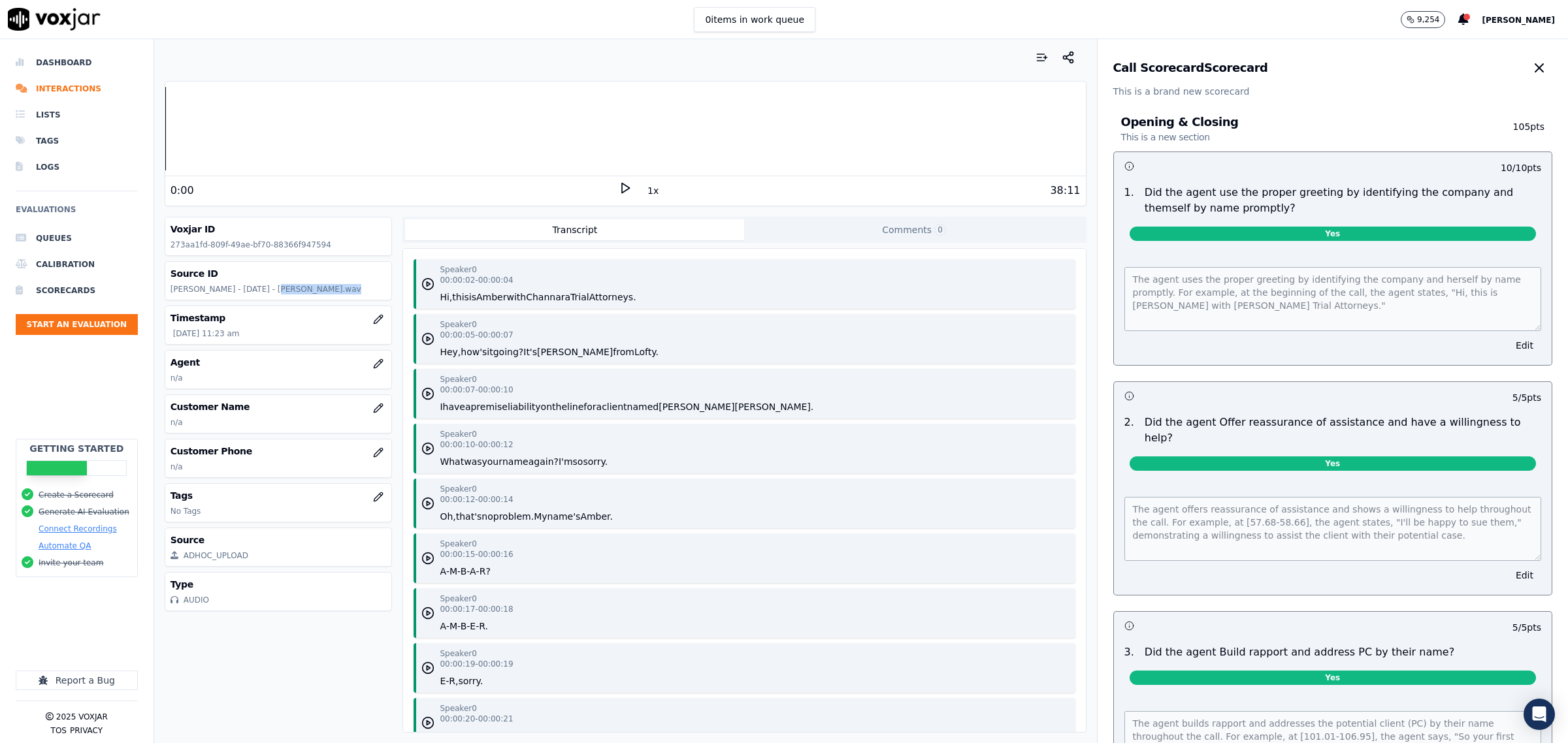
drag, startPoint x: 264, startPoint y: 289, endPoint x: 318, endPoint y: 290, distance: 54.0
click at [318, 290] on p "Amber Clemison - 8.6.25 - Calvin R Jackson.wav" at bounding box center [279, 290] width 216 height 11
copy p "Calvin R Jackson"
click at [373, 410] on icon "button" at bounding box center [379, 408] width 11 height 11
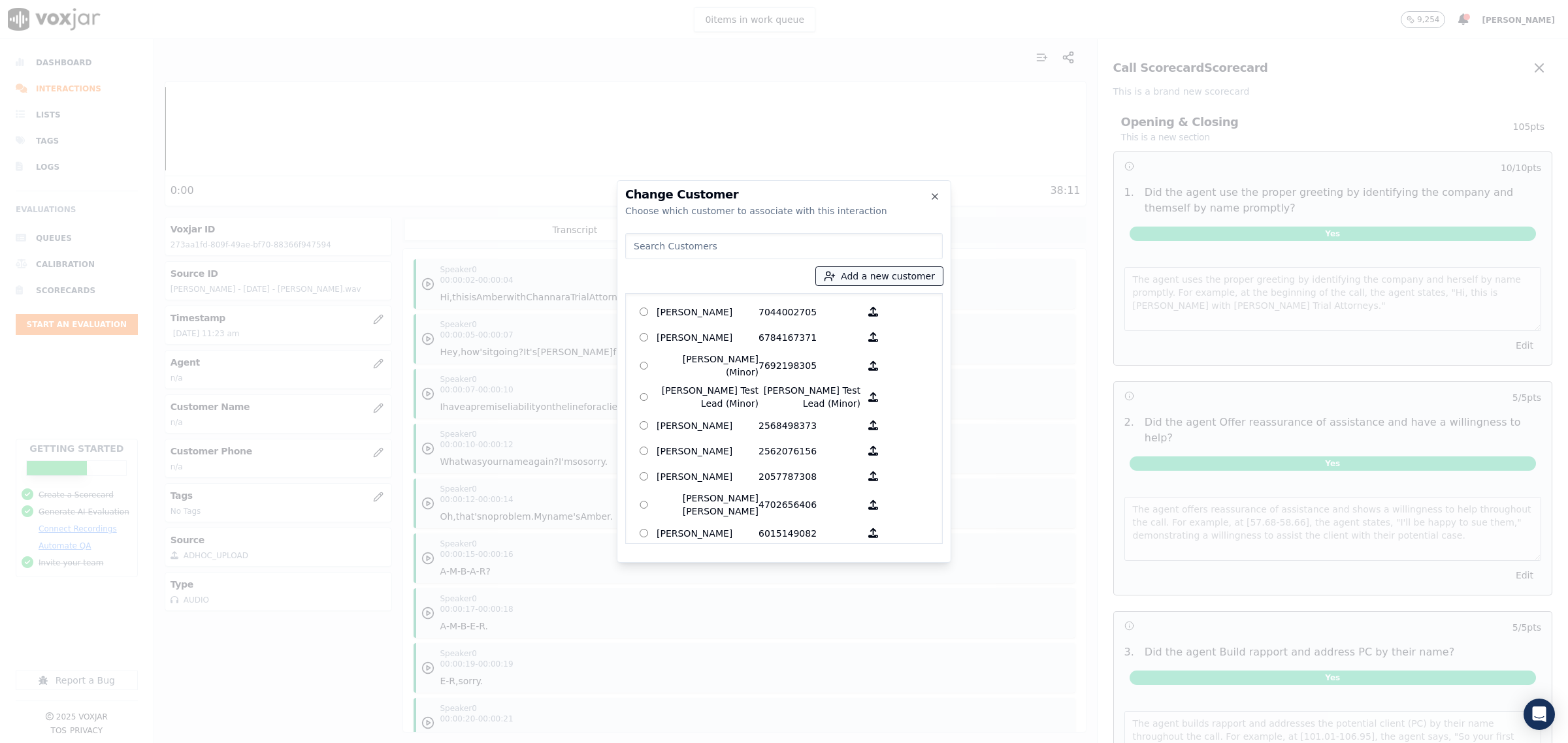
click at [899, 272] on button "Add a new customer" at bounding box center [879, 277] width 126 height 18
type input "Calvin R Jackson"
click at [855, 384] on input "Add a New Customer" at bounding box center [884, 377] width 171 height 21
type input "6628977511"
click at [858, 392] on div "Add a New Customer Calvin R Jackson 6628977511 Add New Customer" at bounding box center [884, 352] width 171 height 117
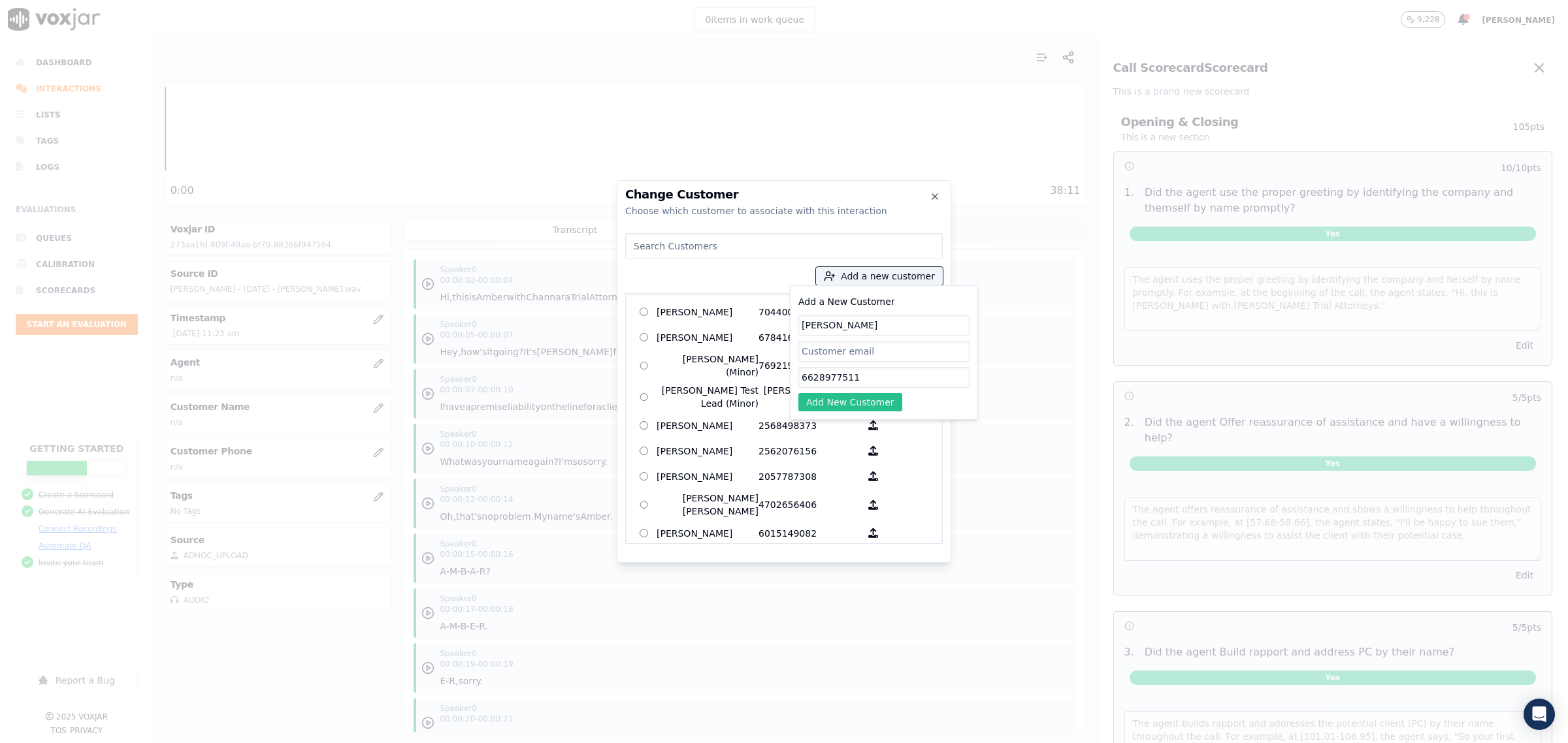
click at [853, 401] on button "Add New Customer" at bounding box center [851, 402] width 104 height 18
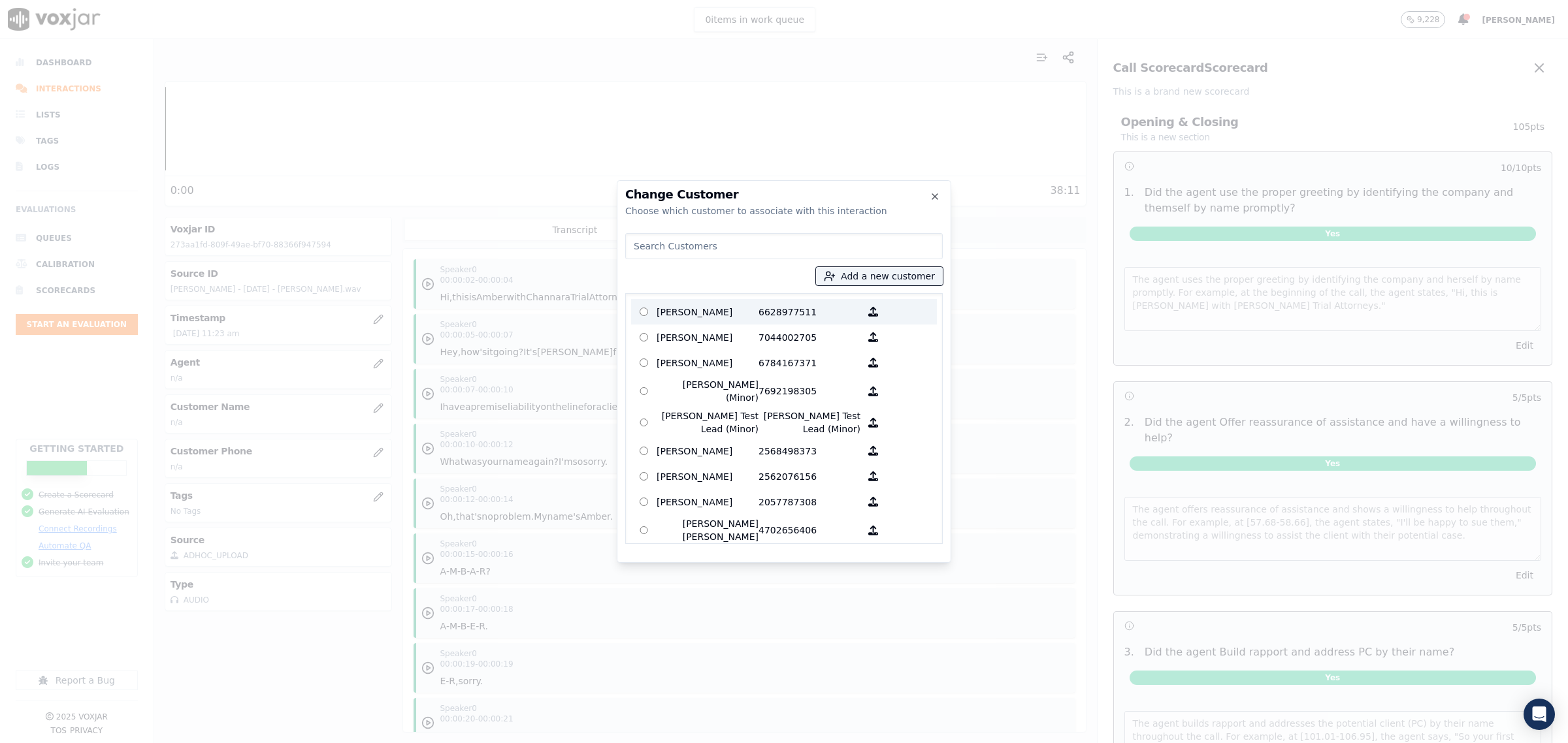
click at [689, 312] on p "Calvin R Jackson" at bounding box center [707, 312] width 102 height 20
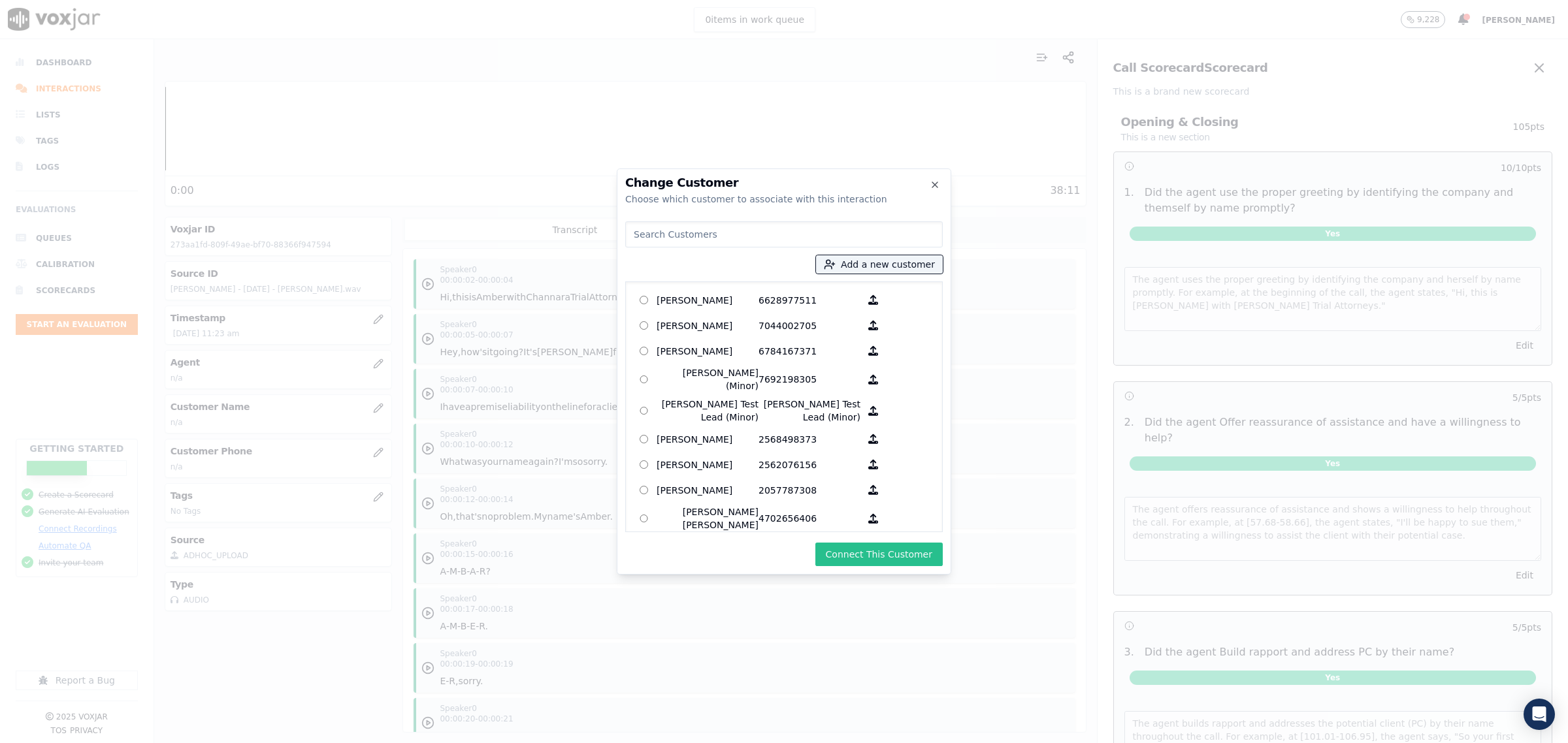
click at [908, 545] on button "Connect This Customer" at bounding box center [879, 554] width 127 height 24
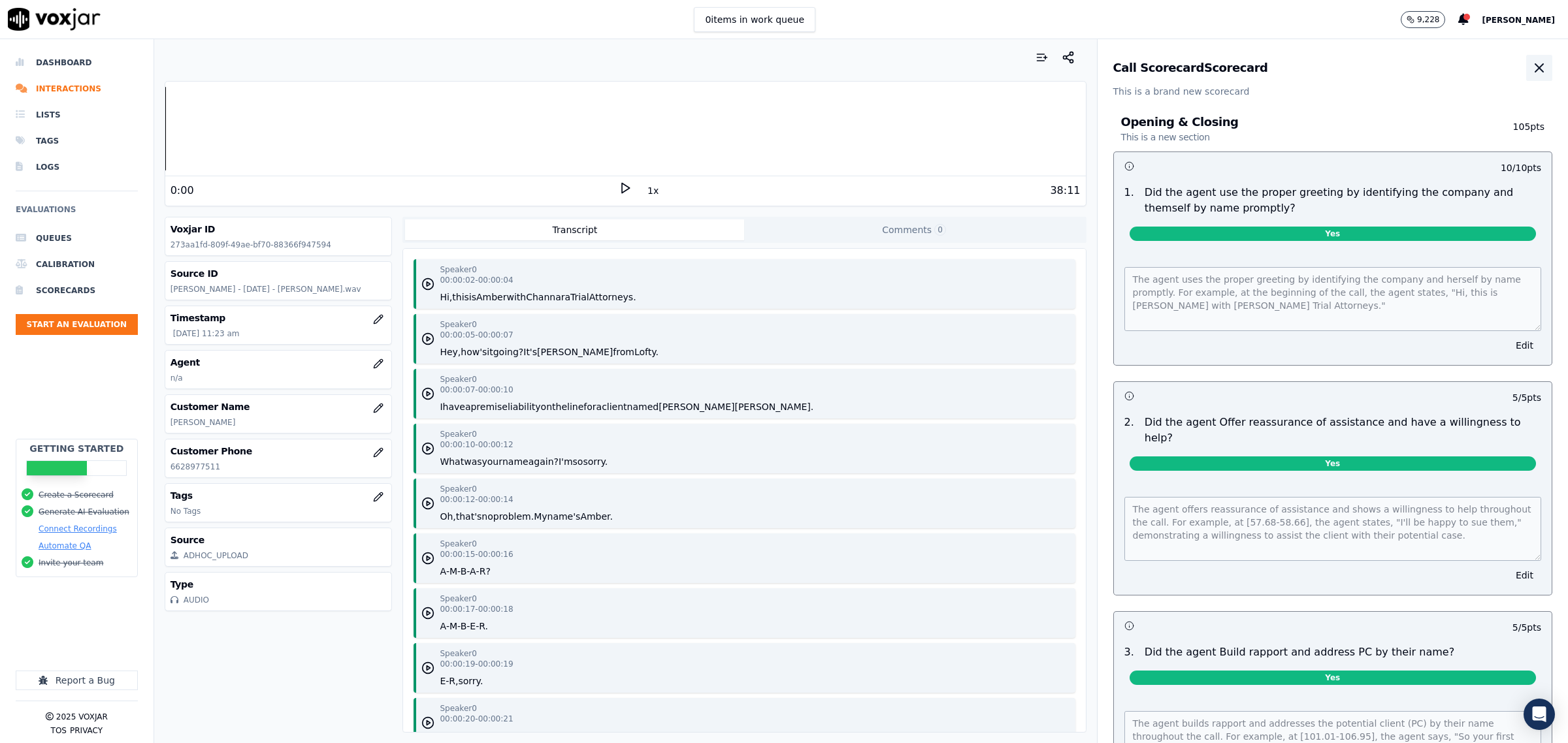
click at [1531, 69] on icon "button" at bounding box center [1539, 67] width 15 height 15
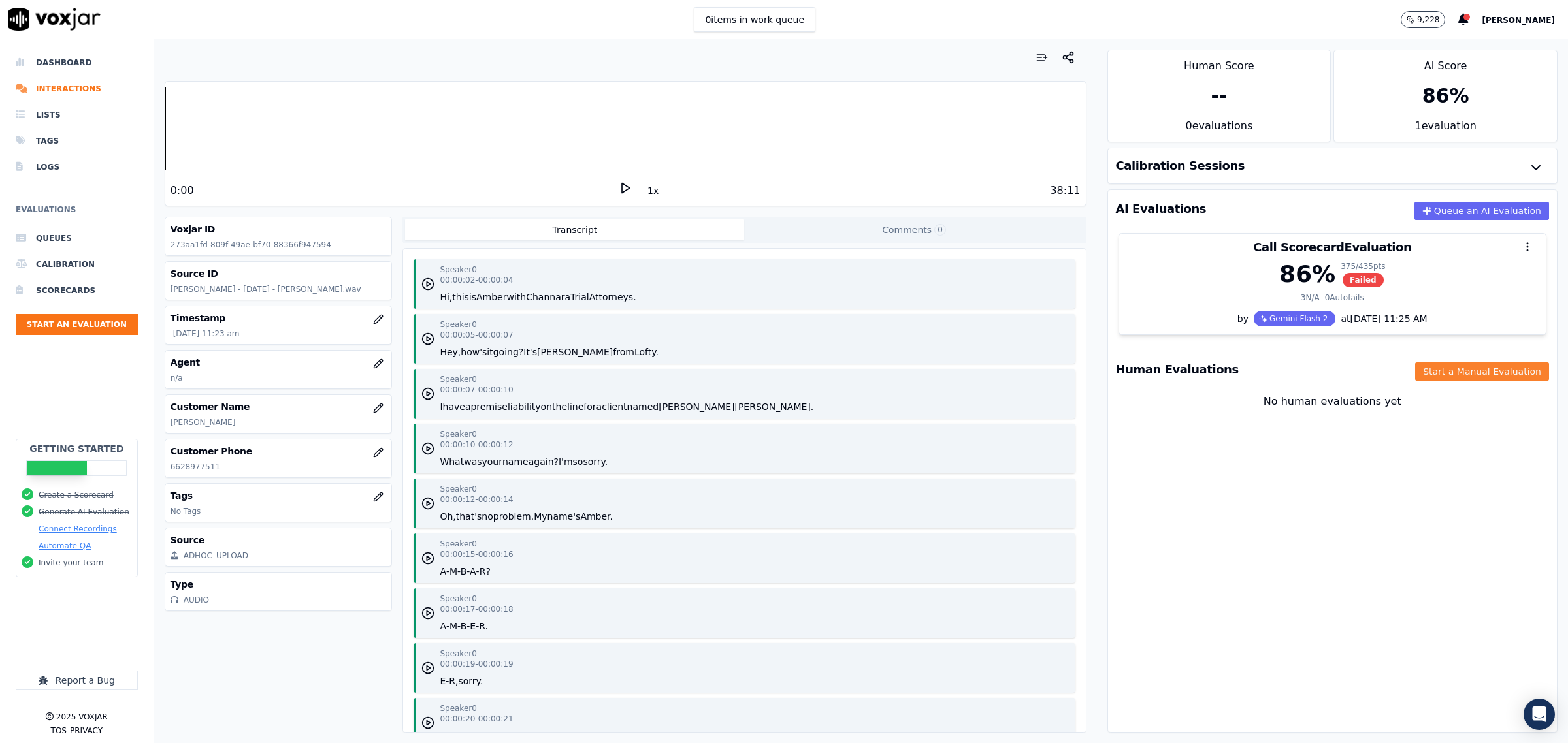
click at [1429, 370] on button "Start a Manual Evaluation" at bounding box center [1482, 372] width 134 height 18
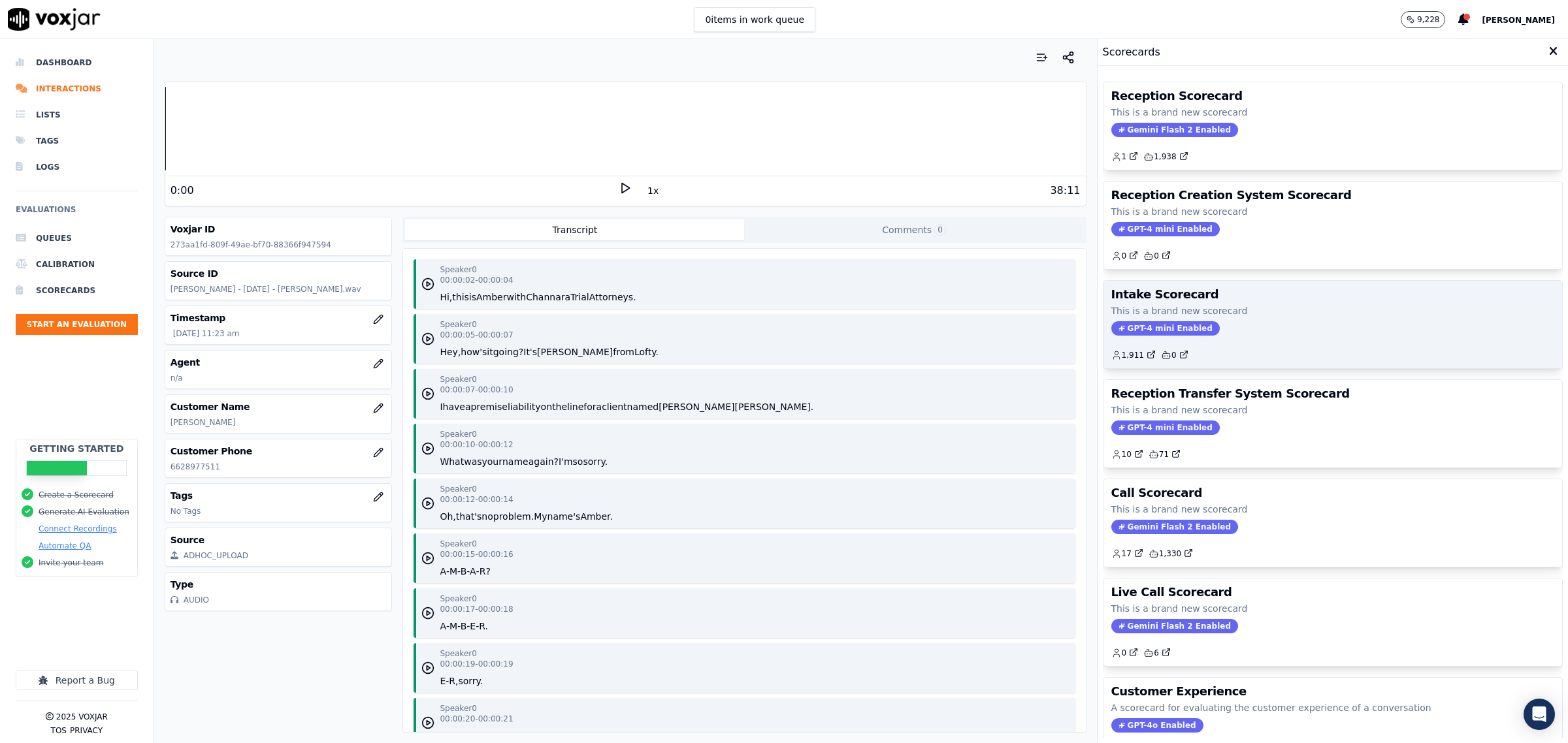
click at [1265, 304] on div "Intake Scorecard This is a brand new scorecard GPT-4 mini Enabled 1,911 0" at bounding box center [1333, 325] width 458 height 87
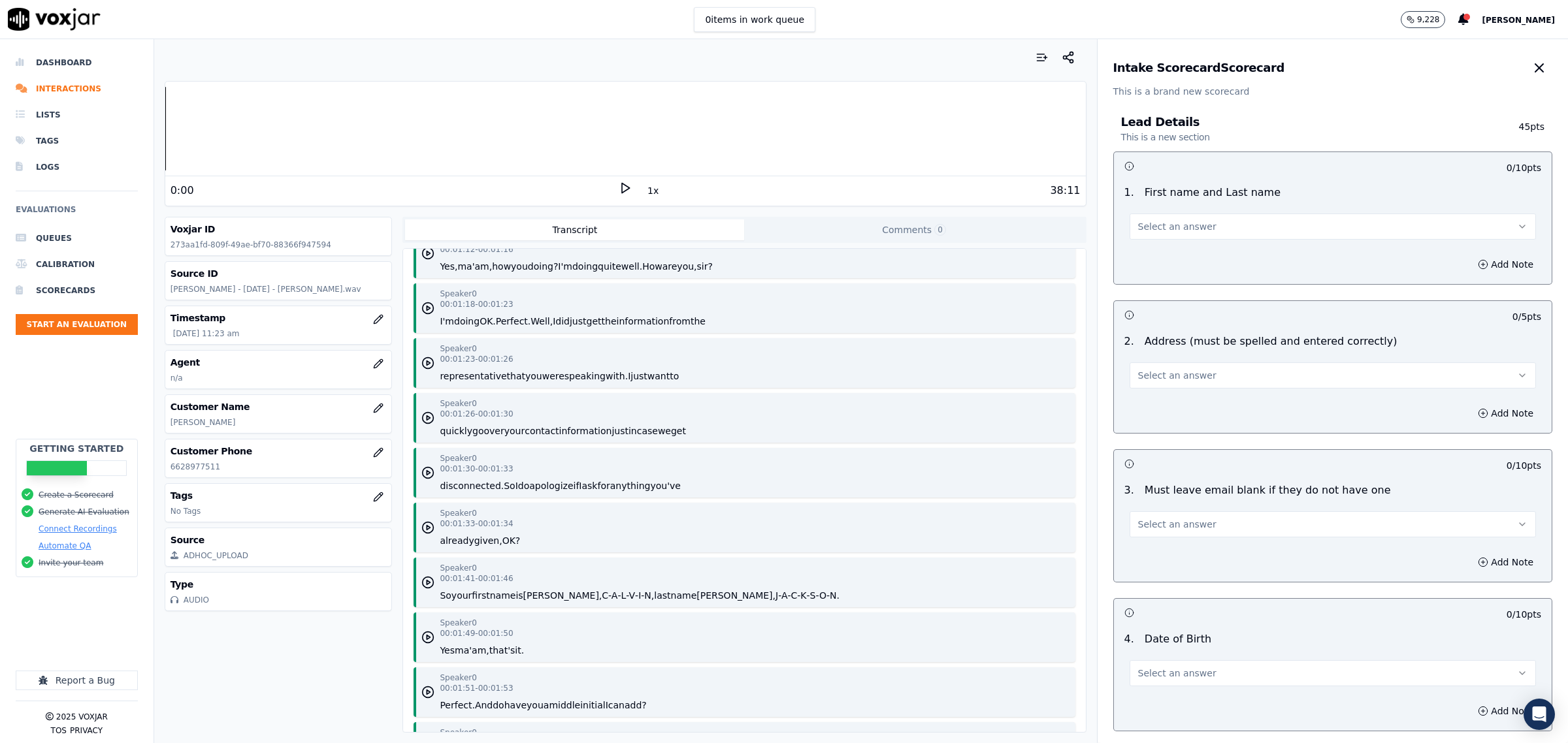
scroll to position [1551, 0]
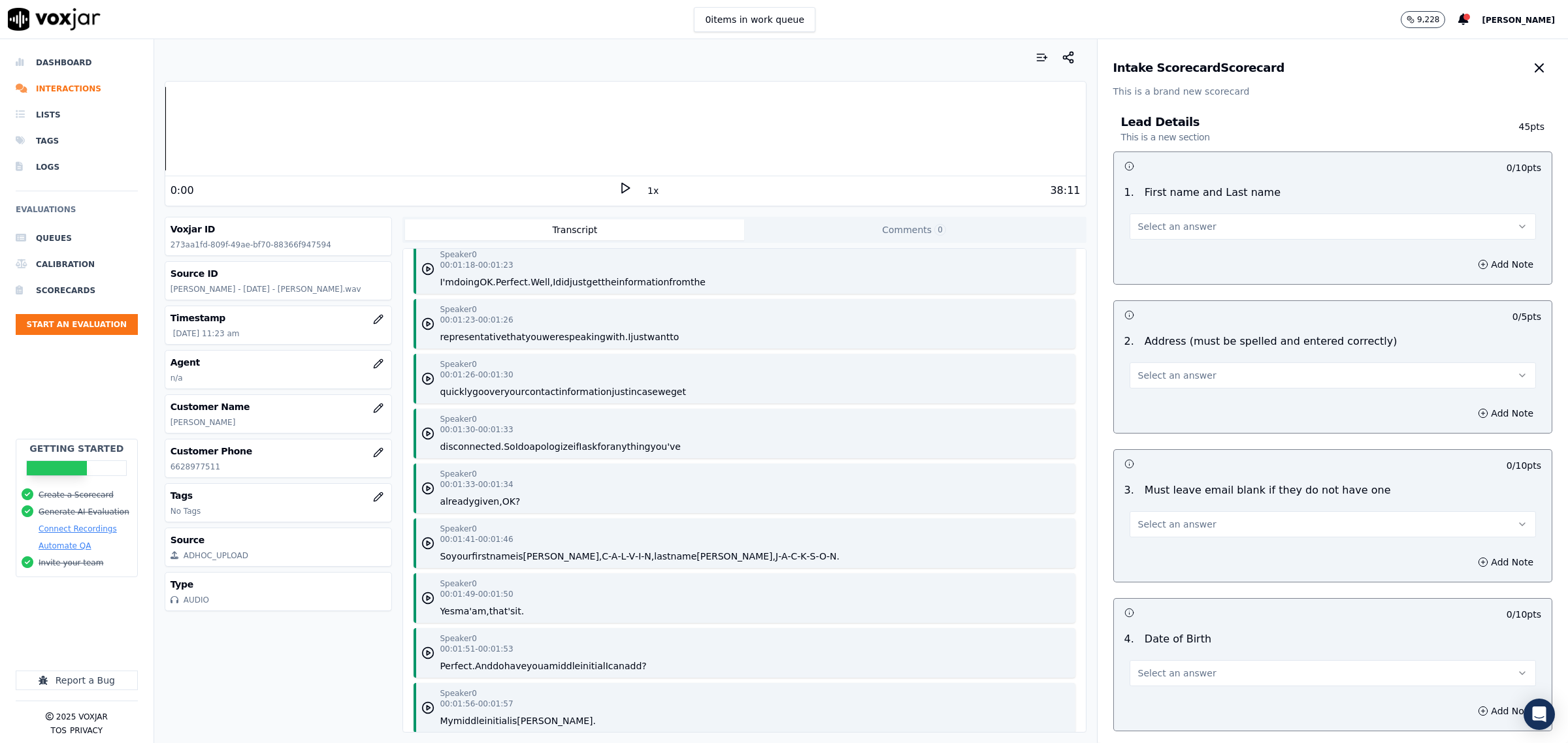
click at [1147, 233] on button "Select an answer" at bounding box center [1333, 227] width 406 height 26
click at [1171, 256] on div "Yes" at bounding box center [1306, 256] width 379 height 21
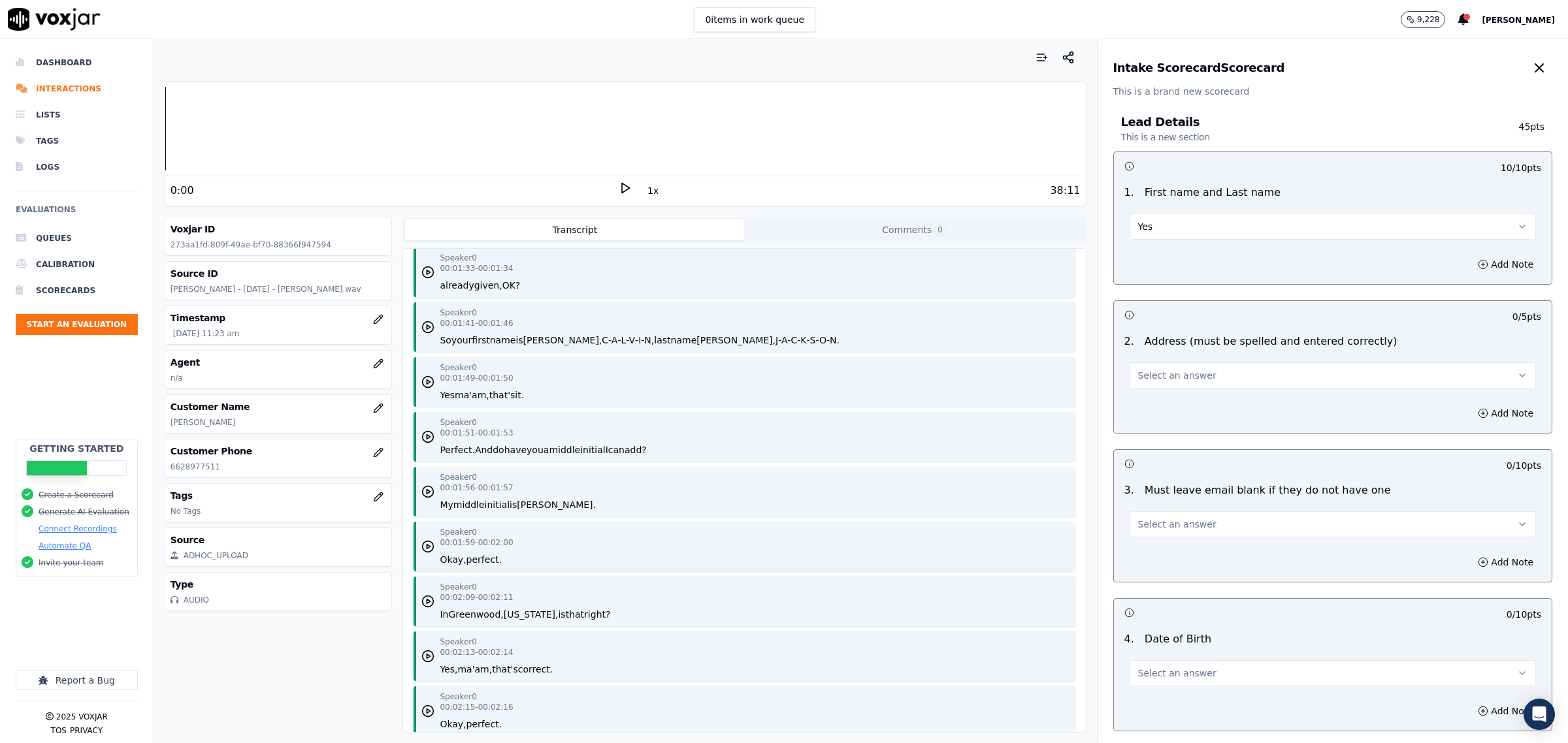
scroll to position [1795, 0]
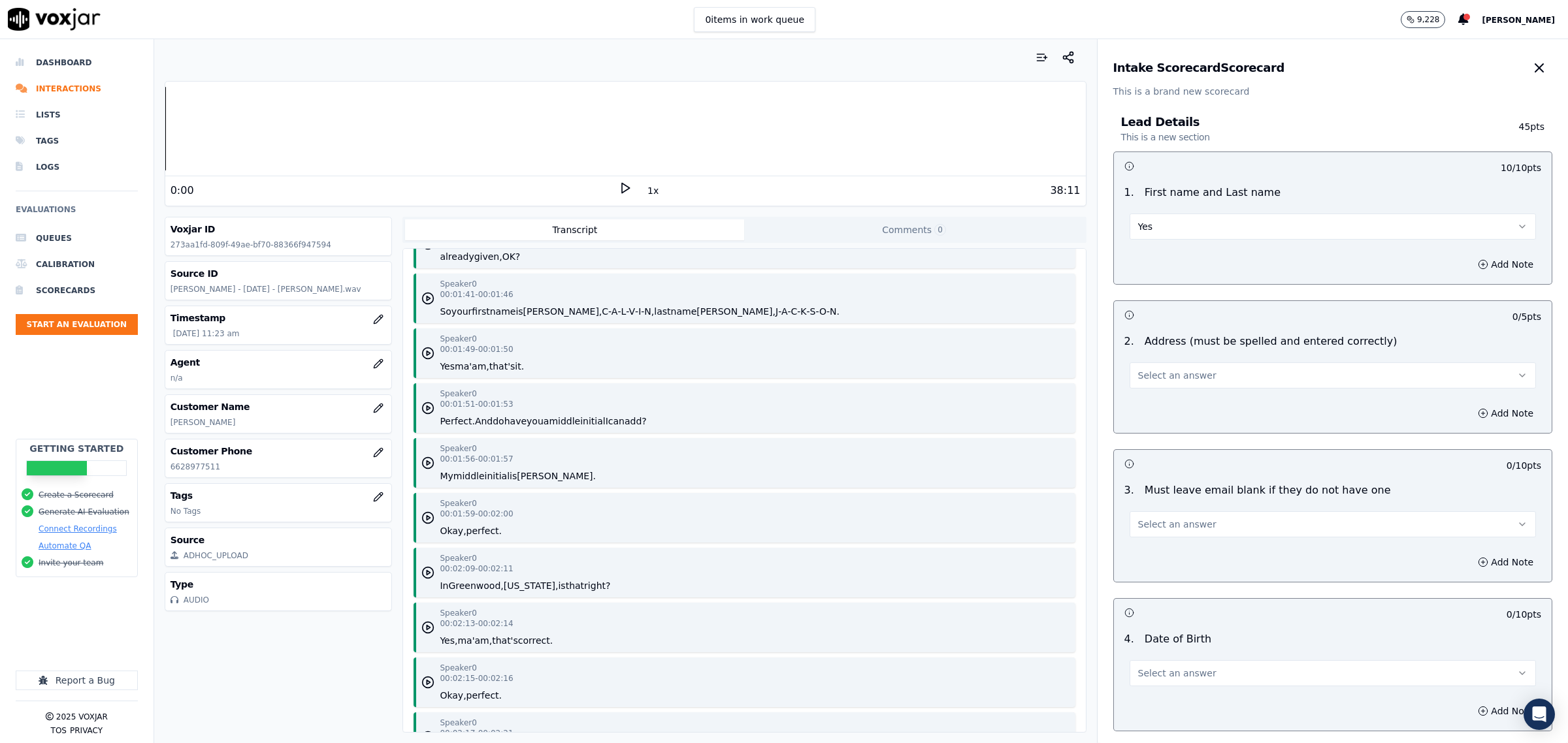
click at [1216, 223] on button "Yes" at bounding box center [1333, 227] width 406 height 26
click at [1173, 275] on div "No" at bounding box center [1306, 277] width 379 height 21
click at [1470, 259] on button "Add Note" at bounding box center [1505, 264] width 71 height 18
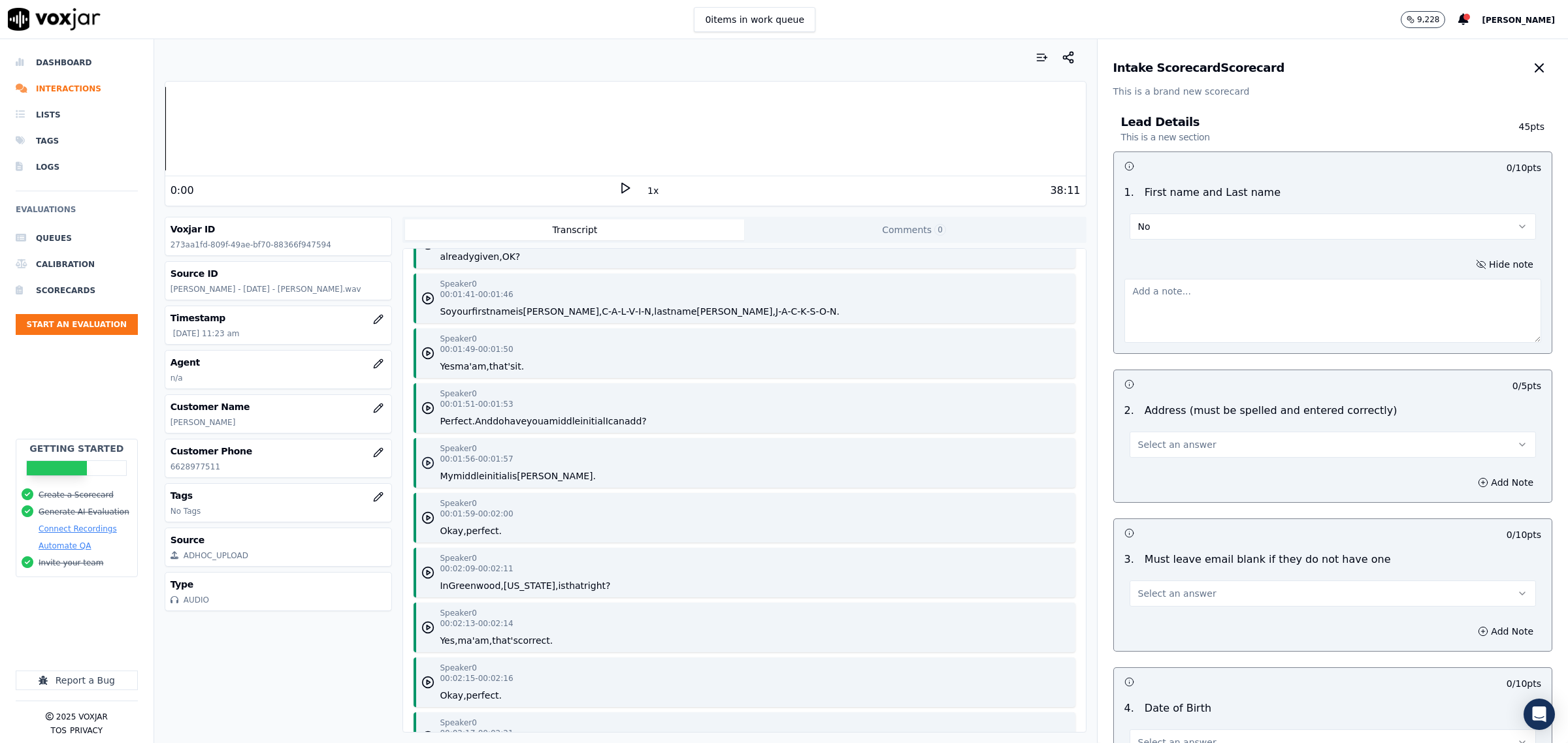
click at [428, 457] on icon "button" at bounding box center [428, 463] width 13 height 13
click at [1140, 230] on button "No" at bounding box center [1333, 227] width 406 height 26
click at [1151, 253] on div "Yes" at bounding box center [1306, 256] width 379 height 21
click at [618, 189] on icon at bounding box center [625, 188] width 13 height 13
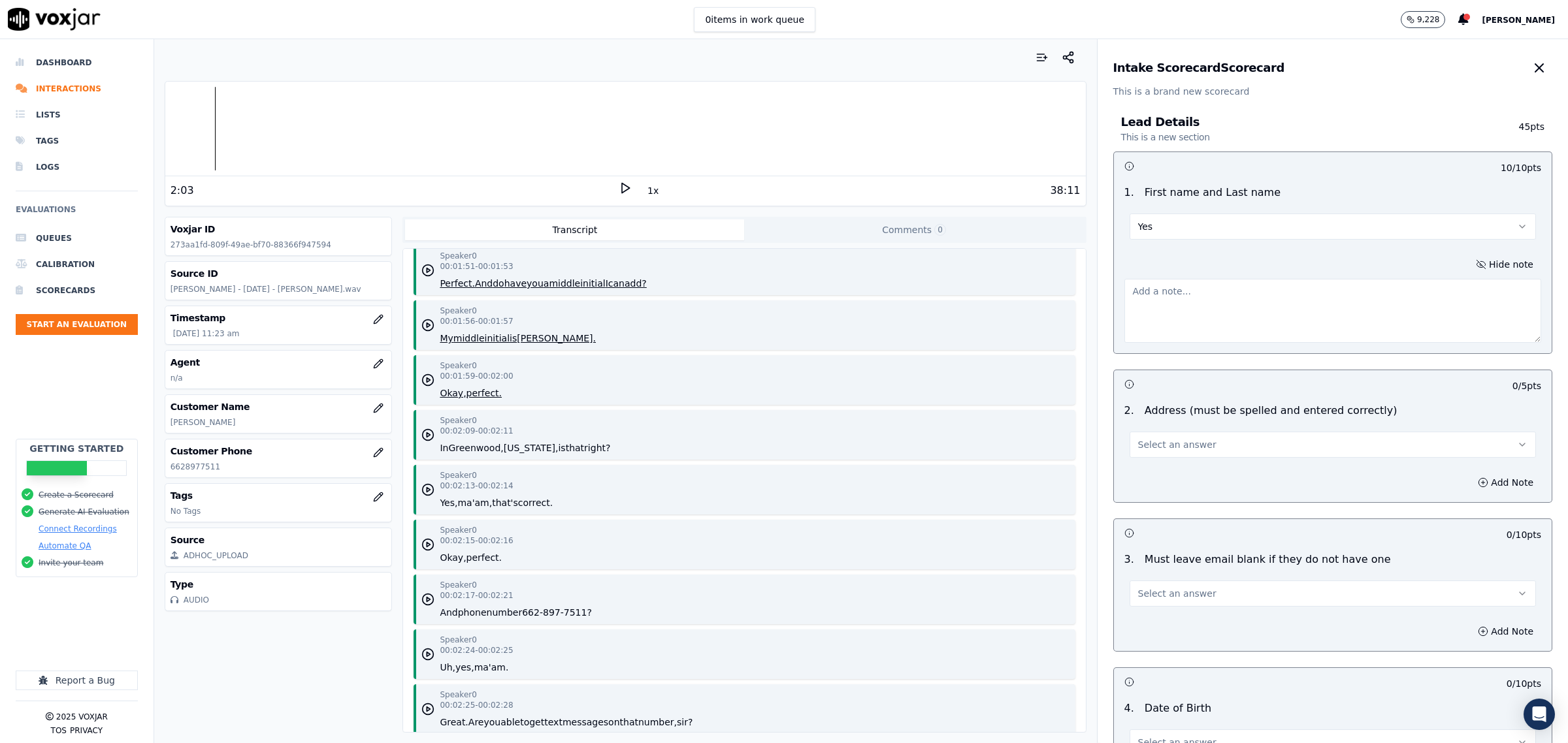
scroll to position [1959, 0]
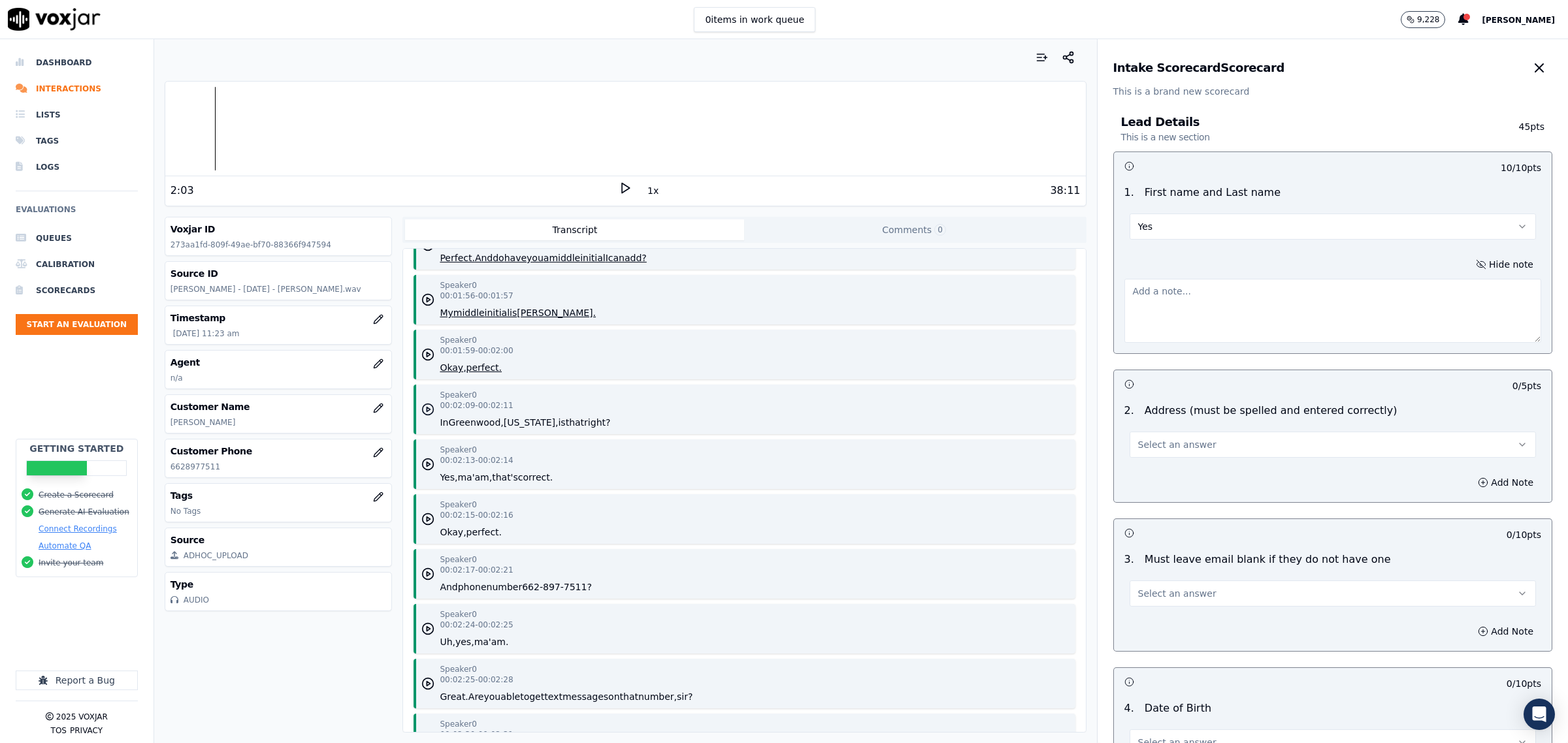
click at [423, 408] on circle "button" at bounding box center [428, 410] width 11 height 11
click at [415, 356] on div "Speaker 0 00:01:59 - 00:02:00 Okay, perfect." at bounding box center [744, 355] width 661 height 50
click at [428, 355] on polygon "button" at bounding box center [429, 355] width 3 height 5
drag, startPoint x: 615, startPoint y: 188, endPoint x: 635, endPoint y: 198, distance: 22.4
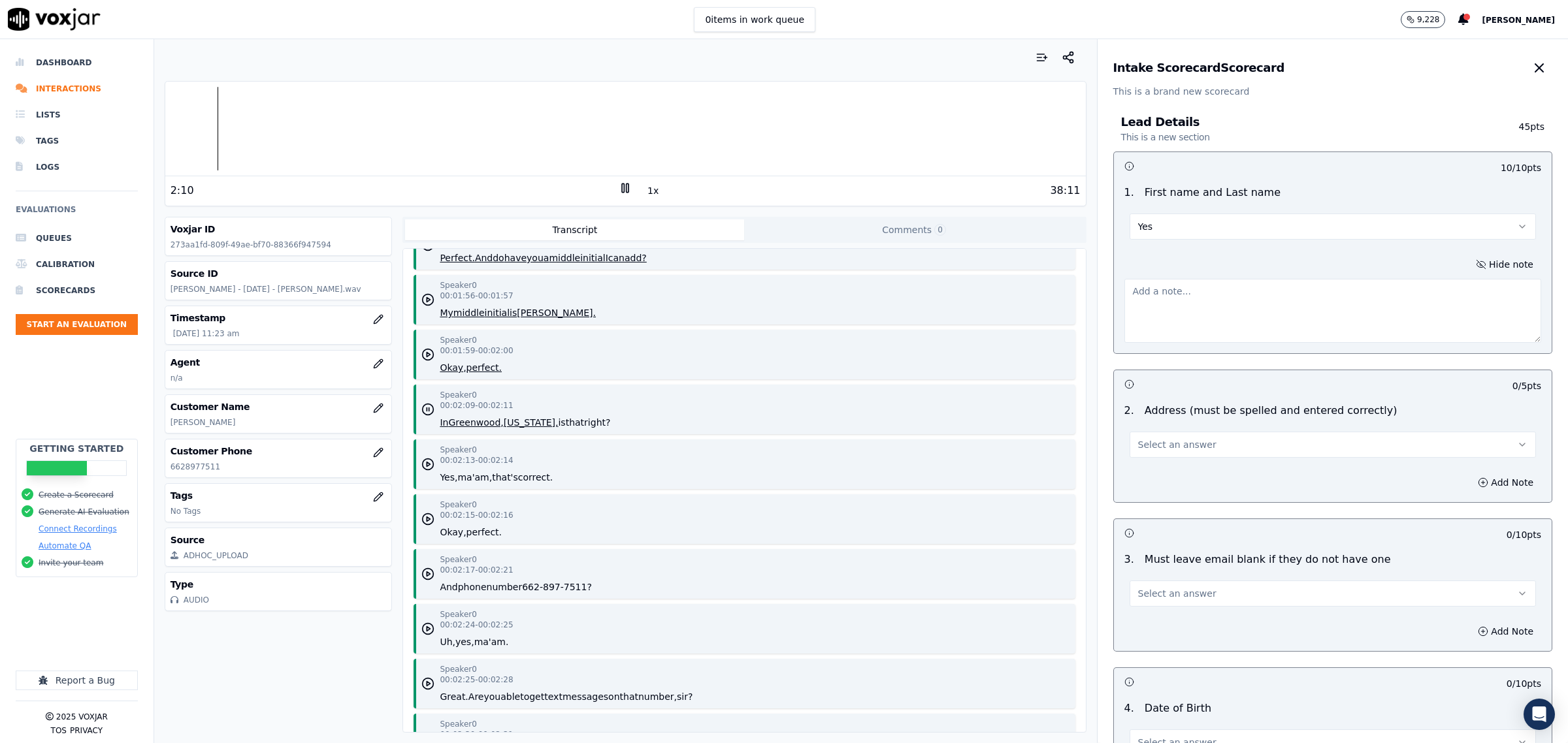
click at [622, 188] on rect at bounding box center [623, 188] width 2 height 8
click at [1209, 445] on button "Select an answer" at bounding box center [1333, 445] width 406 height 26
click at [1197, 472] on div "Yes" at bounding box center [1306, 474] width 379 height 21
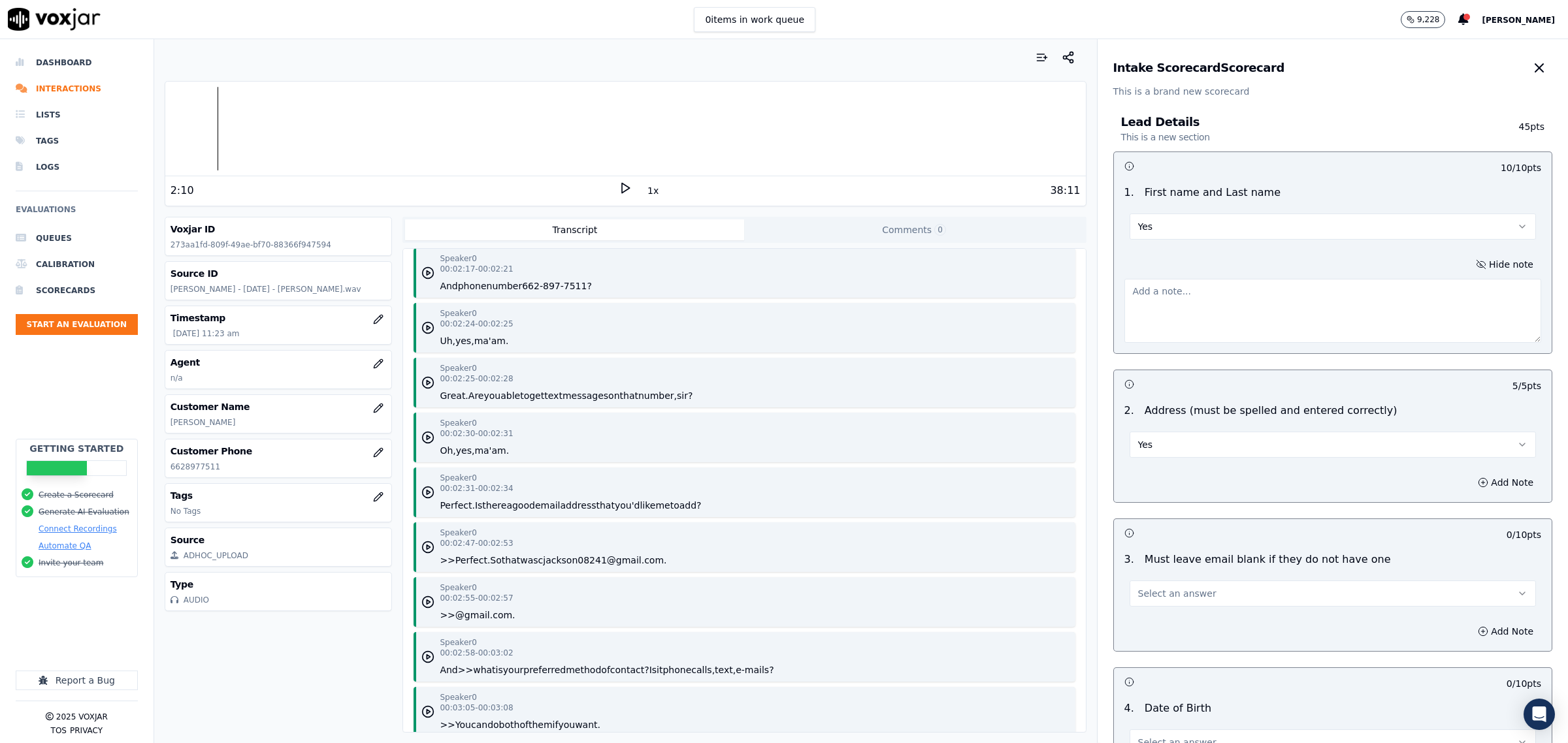
scroll to position [2286, 0]
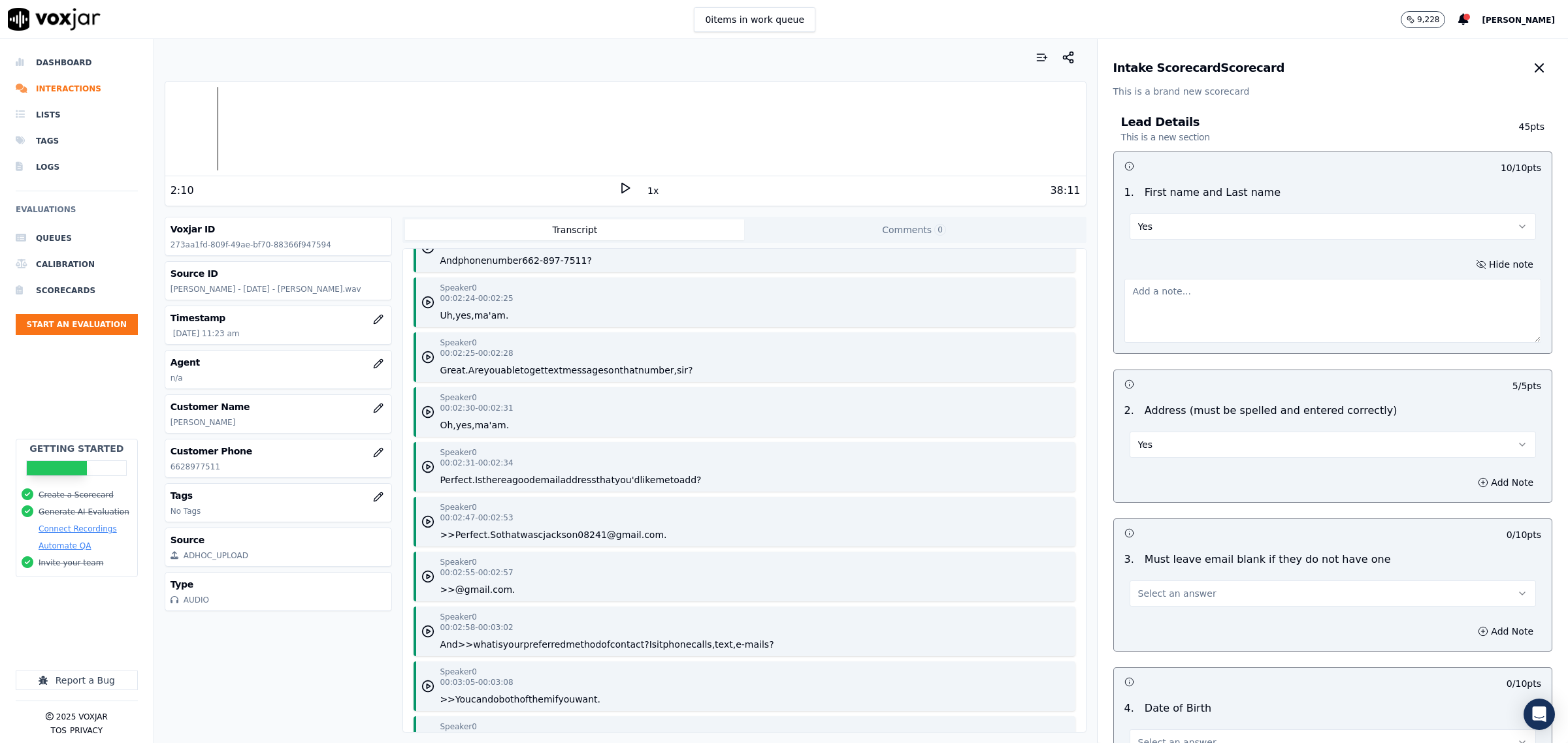
click at [1224, 596] on button "Select an answer" at bounding box center [1333, 594] width 406 height 26
click at [1155, 620] on div "Yes" at bounding box center [1306, 624] width 379 height 21
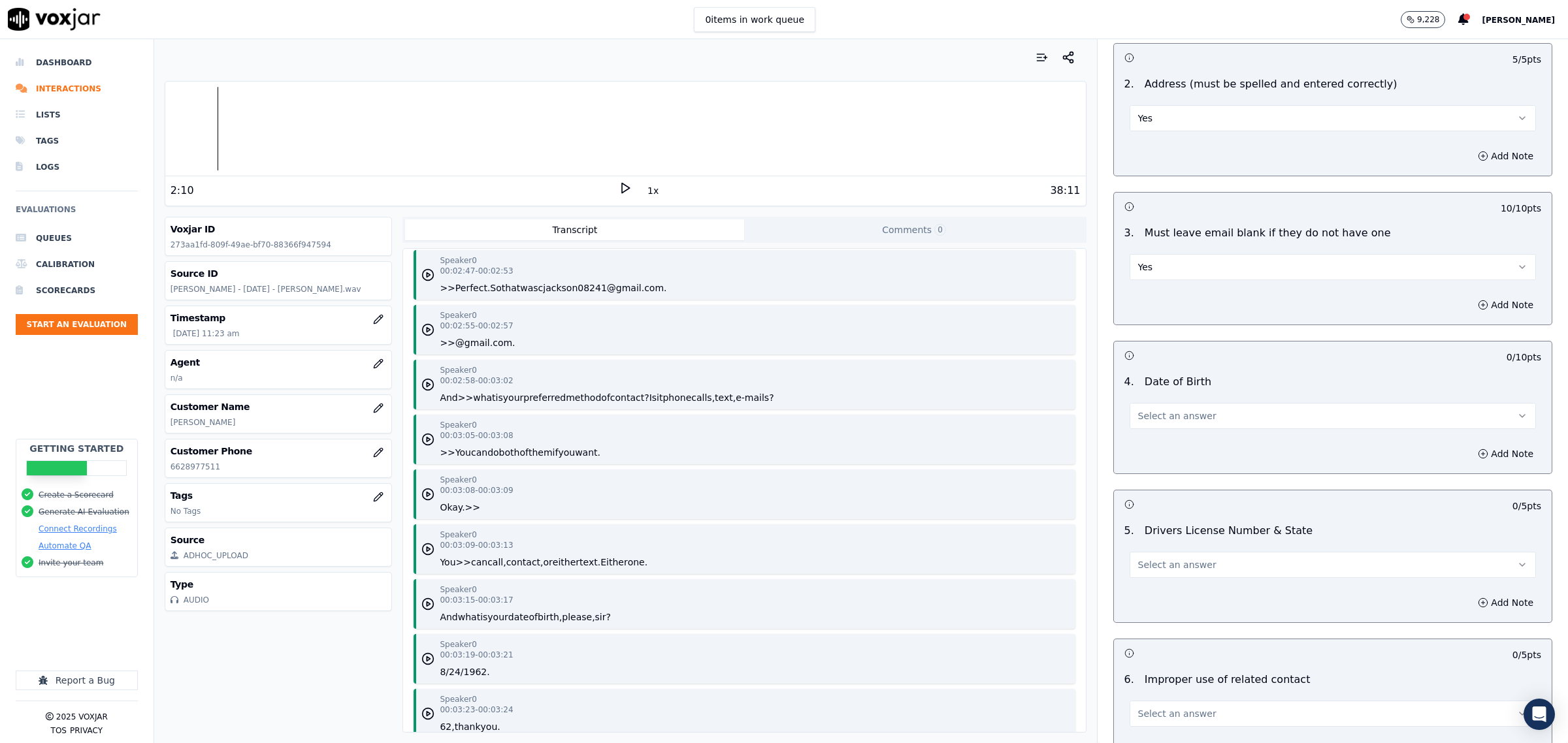
scroll to position [2612, 0]
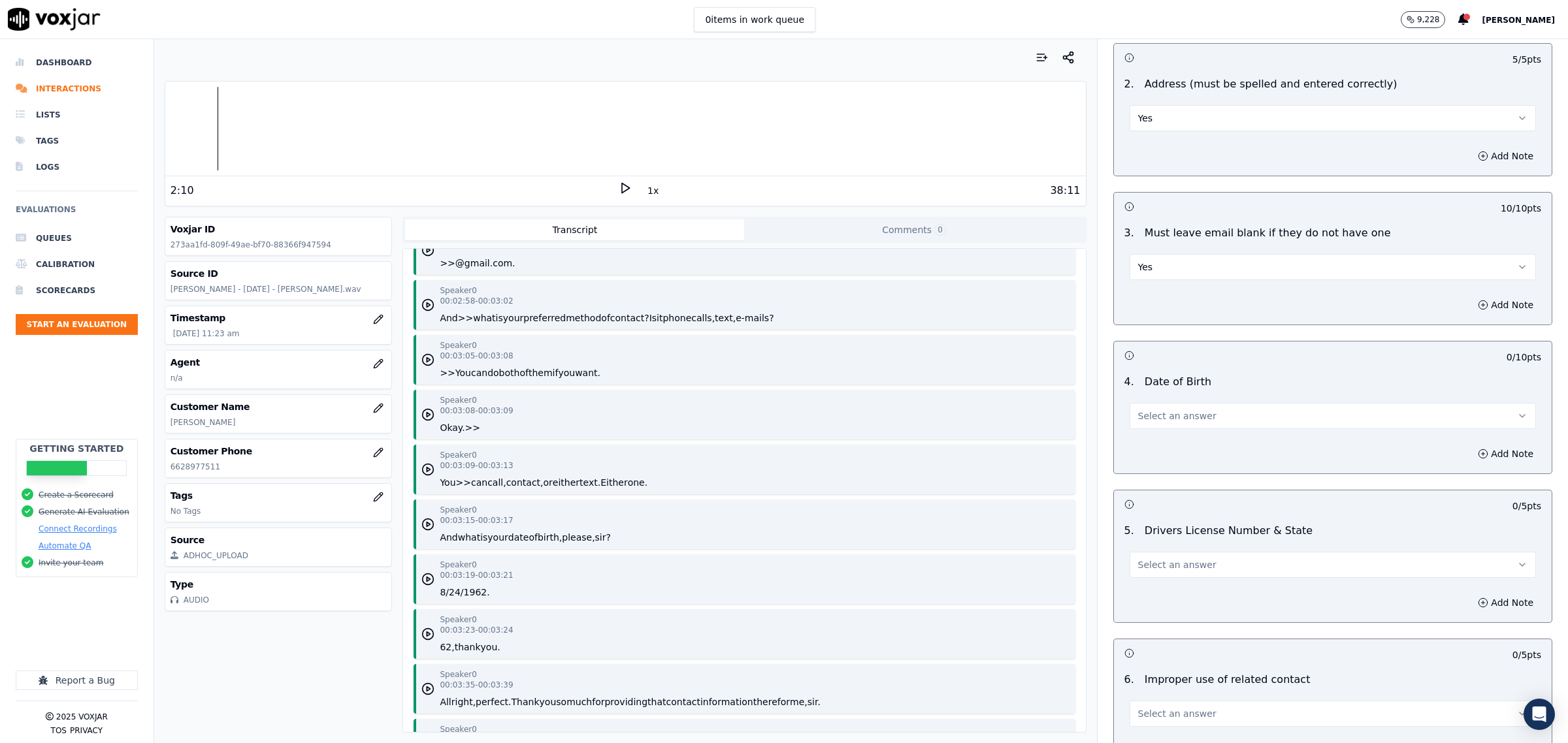
click at [1146, 411] on span "Select an answer" at bounding box center [1177, 416] width 78 height 13
click at [1158, 447] on div "Yes" at bounding box center [1306, 446] width 379 height 21
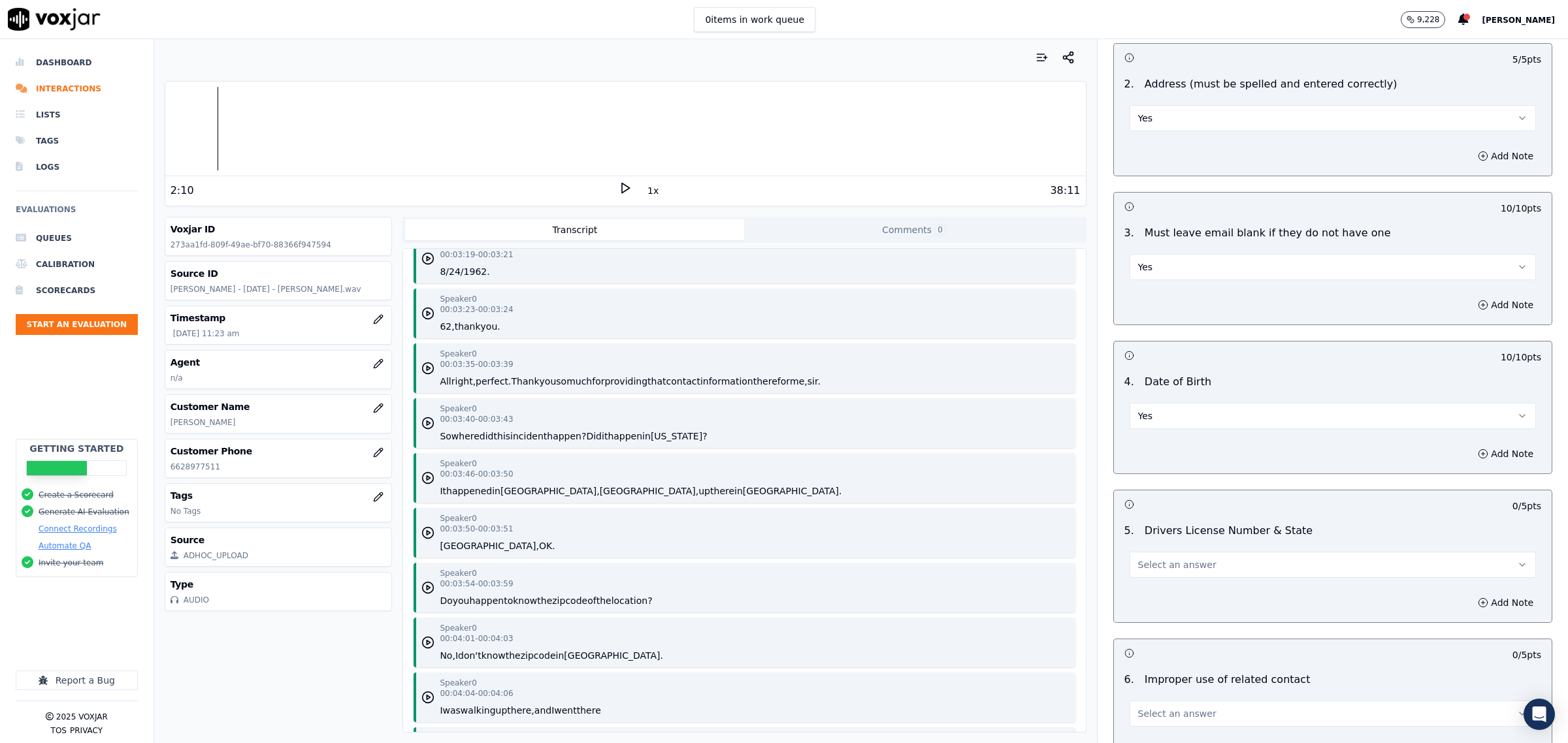
scroll to position [2938, 0]
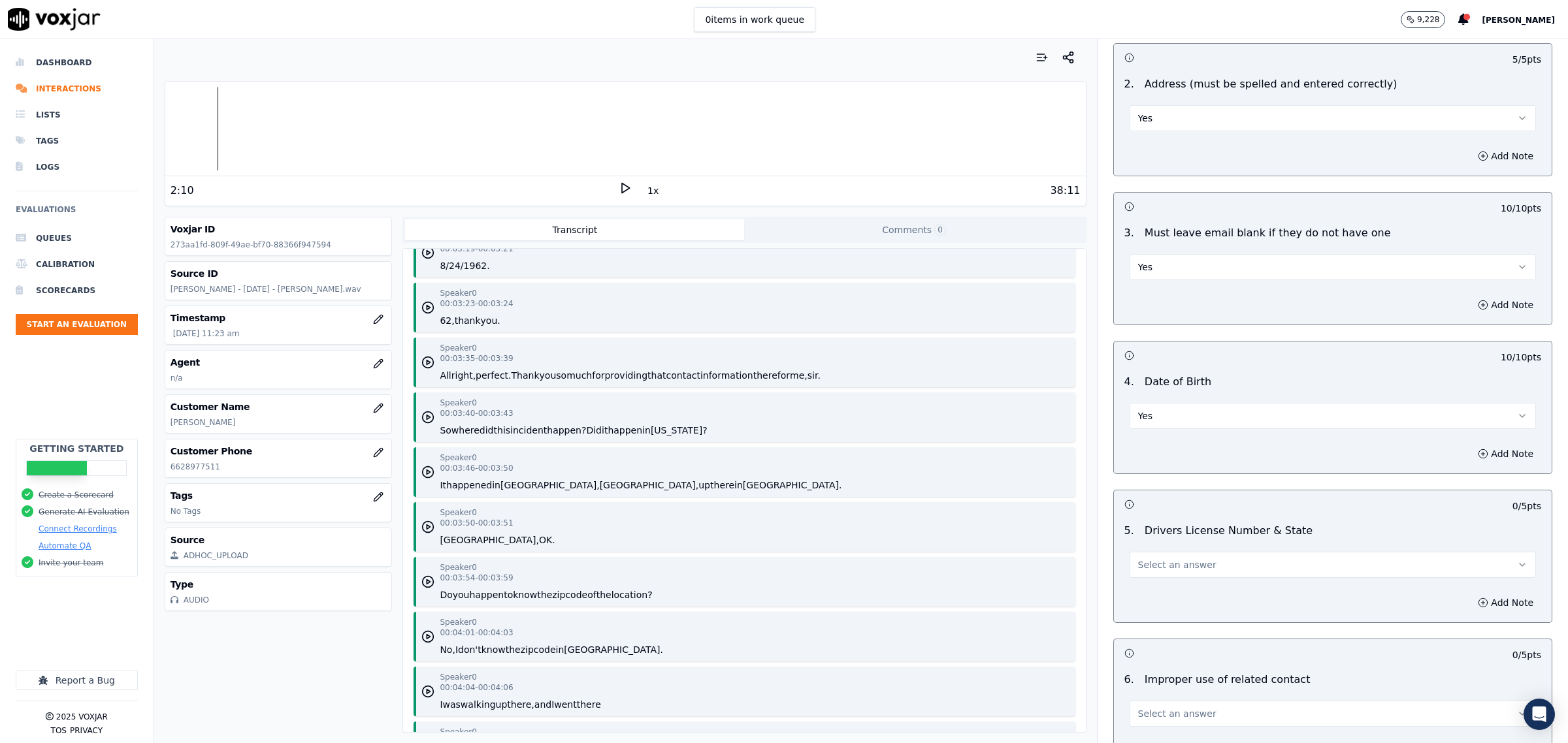
click at [1199, 566] on button "Select an answer" at bounding box center [1333, 565] width 406 height 26
click at [1200, 594] on div "Yes" at bounding box center [1306, 595] width 379 height 21
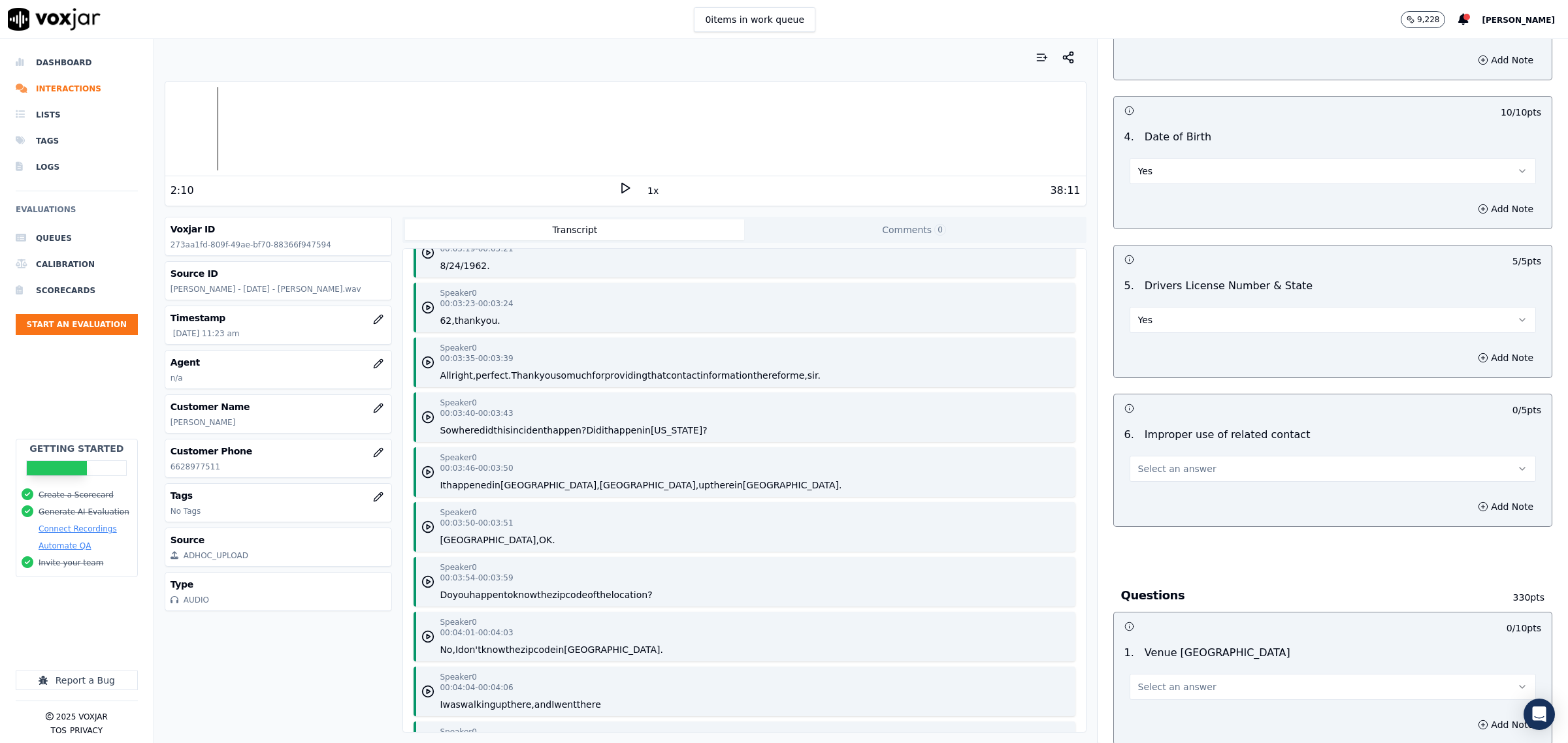
click at [1166, 476] on span "Select an answer" at bounding box center [1177, 469] width 78 height 13
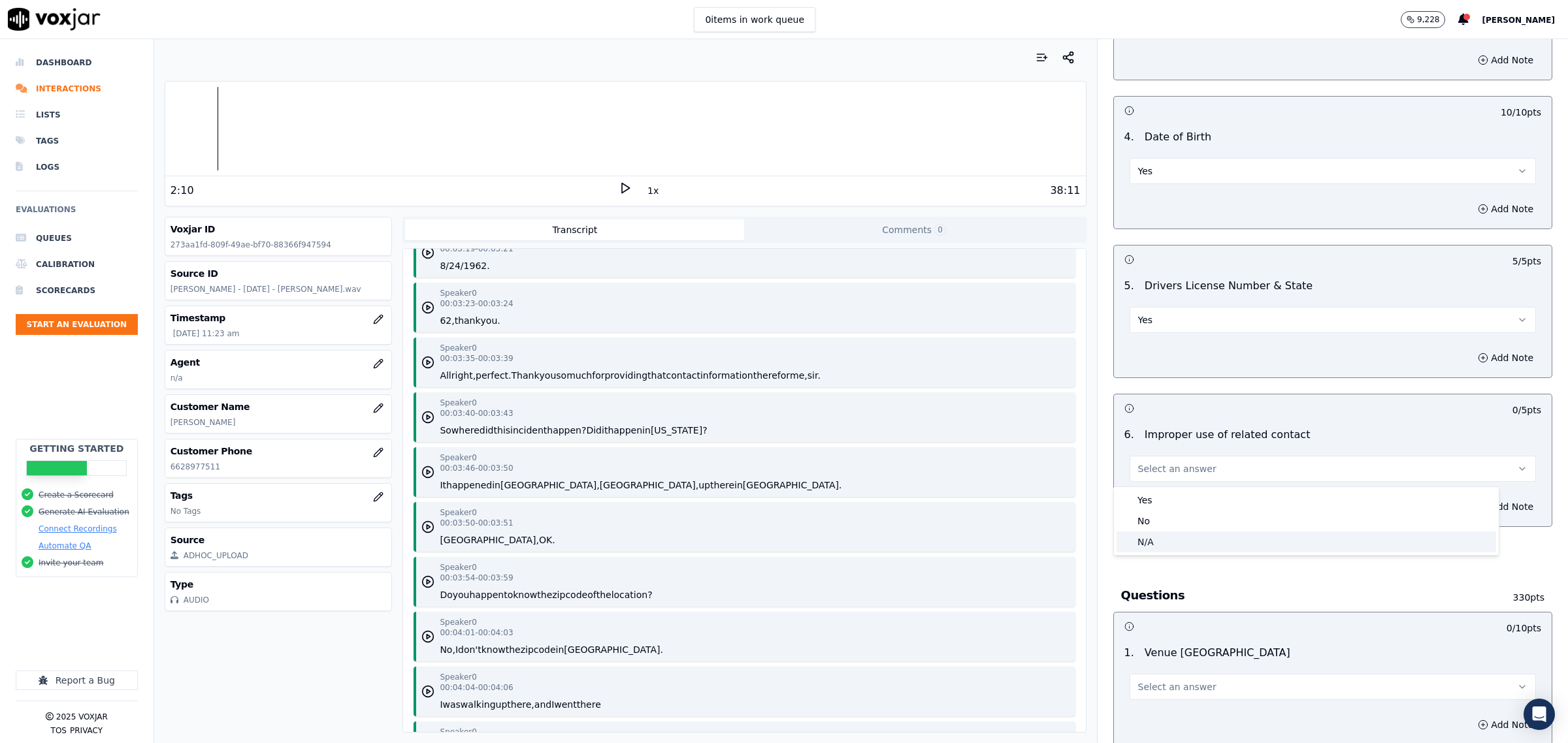
click at [1180, 538] on div "N/A" at bounding box center [1306, 542] width 379 height 21
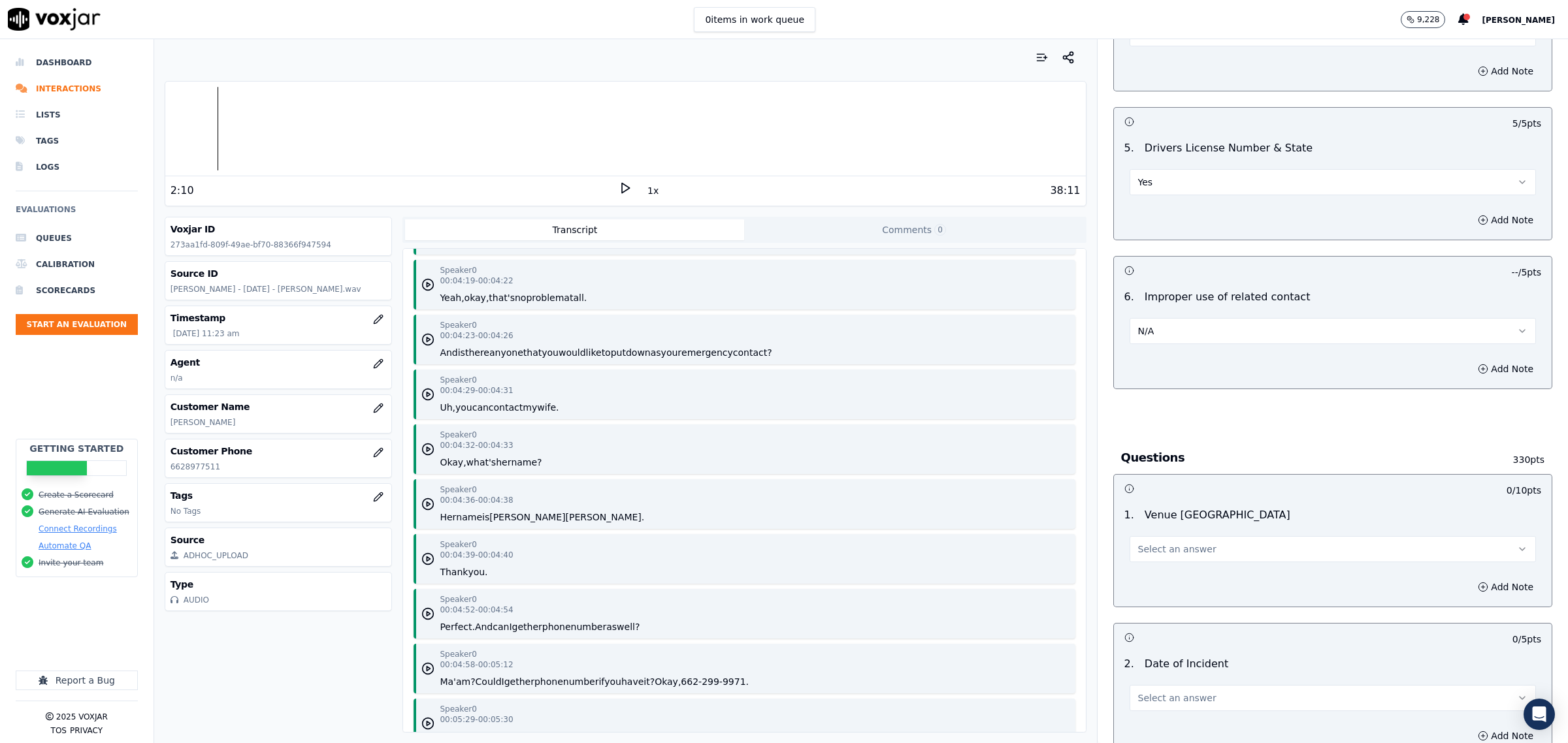
scroll to position [735, 0]
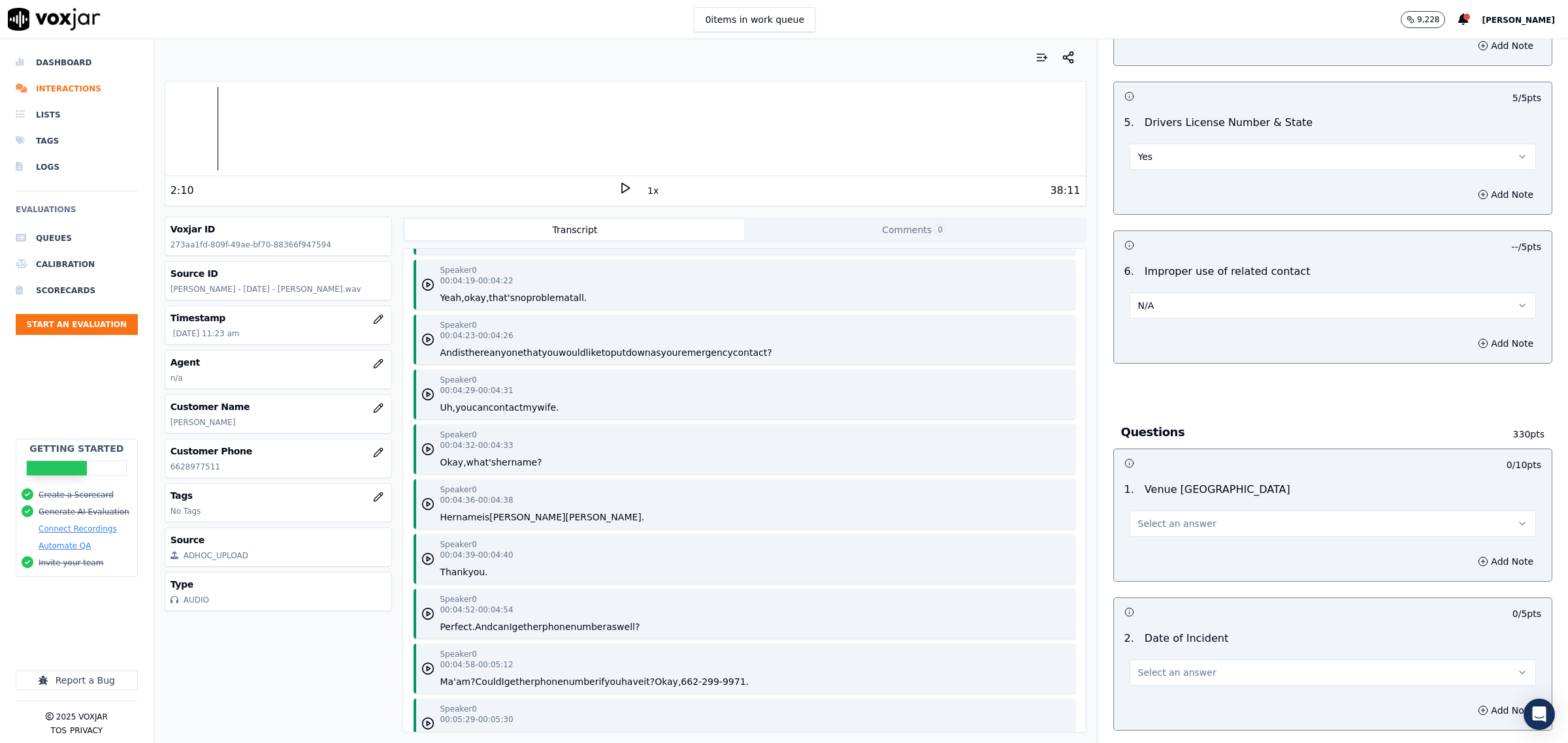
click at [1216, 531] on button "Select an answer" at bounding box center [1333, 524] width 406 height 26
click at [1200, 560] on div "Yes" at bounding box center [1306, 555] width 379 height 21
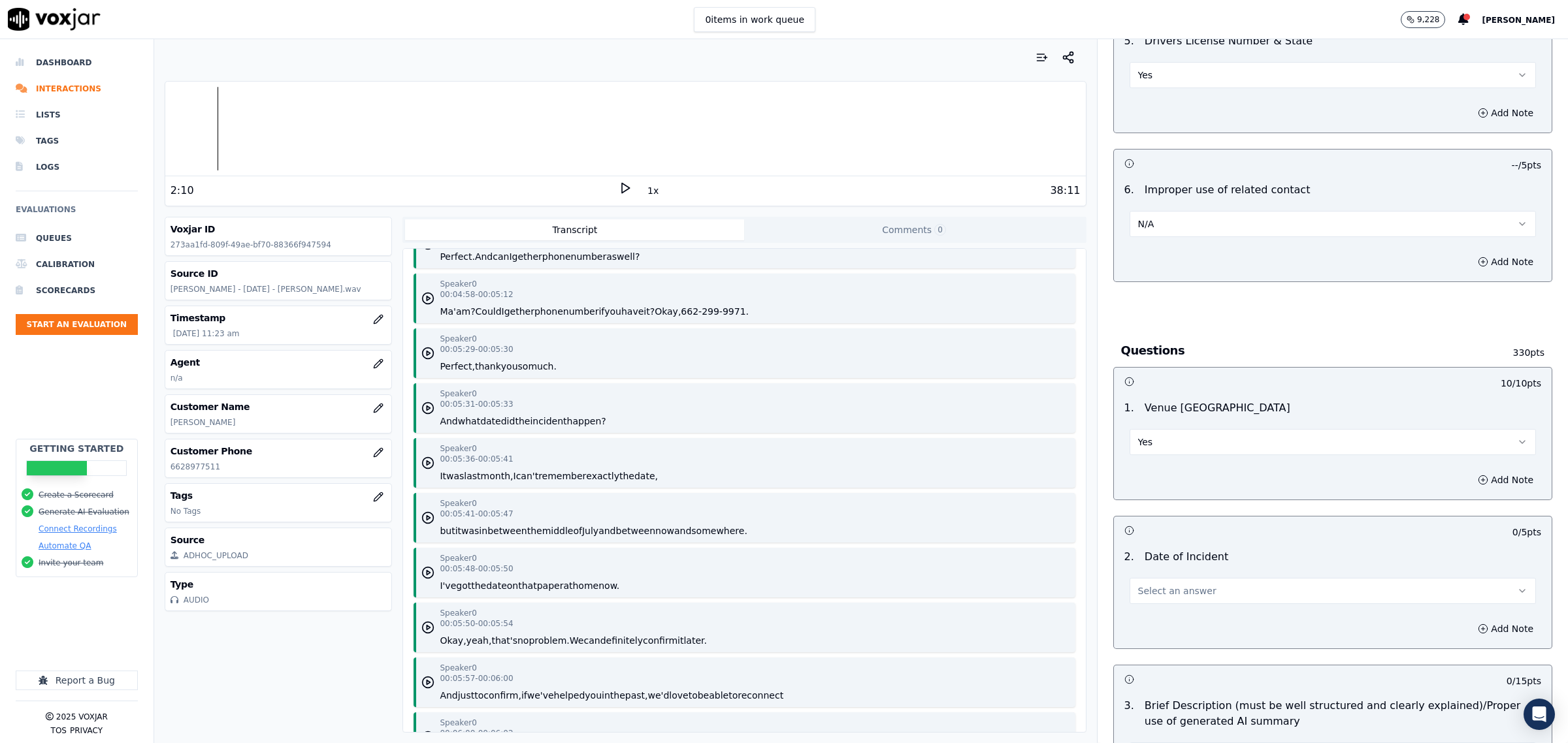
scroll to position [3918, 0]
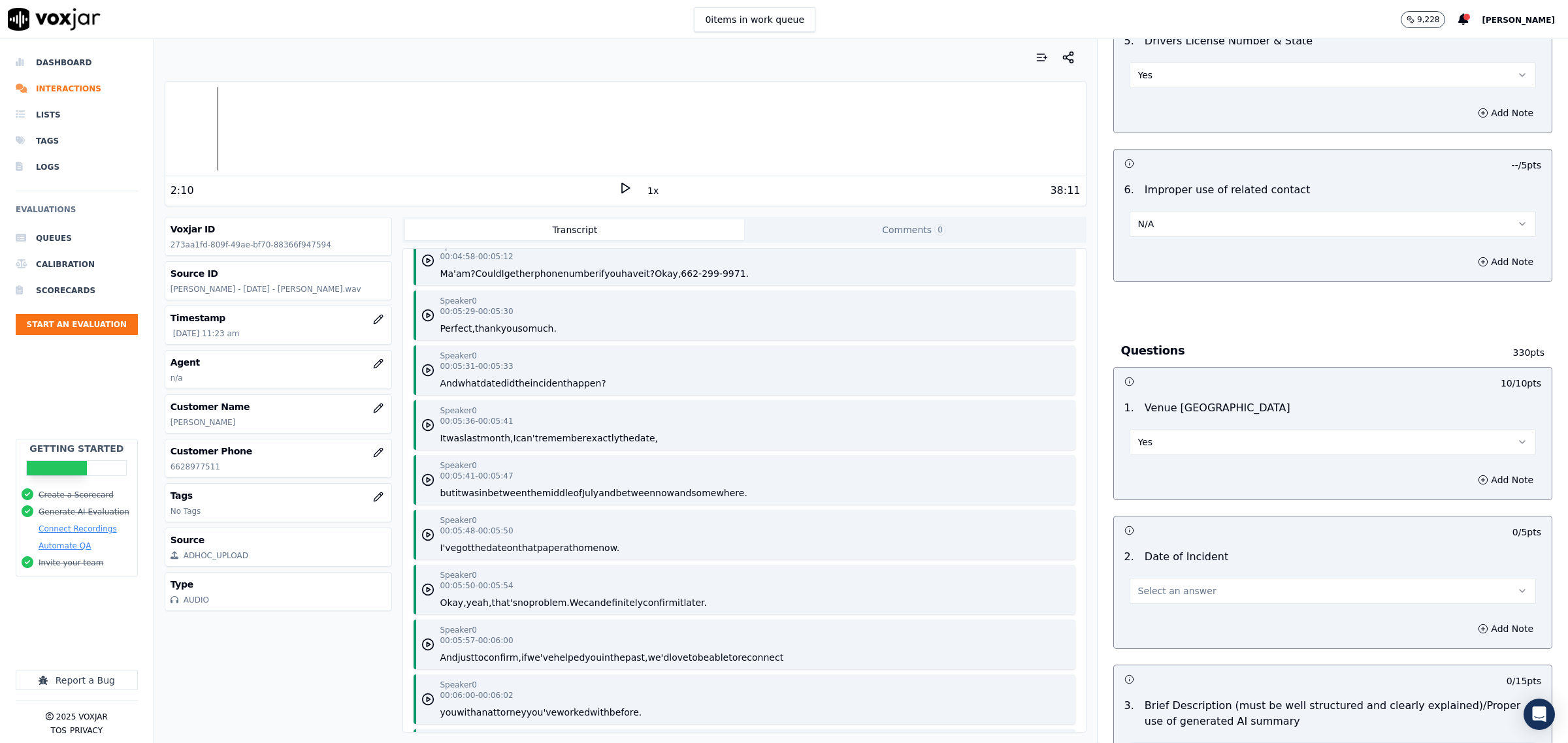
click at [1242, 587] on button "Select an answer" at bounding box center [1333, 591] width 406 height 26
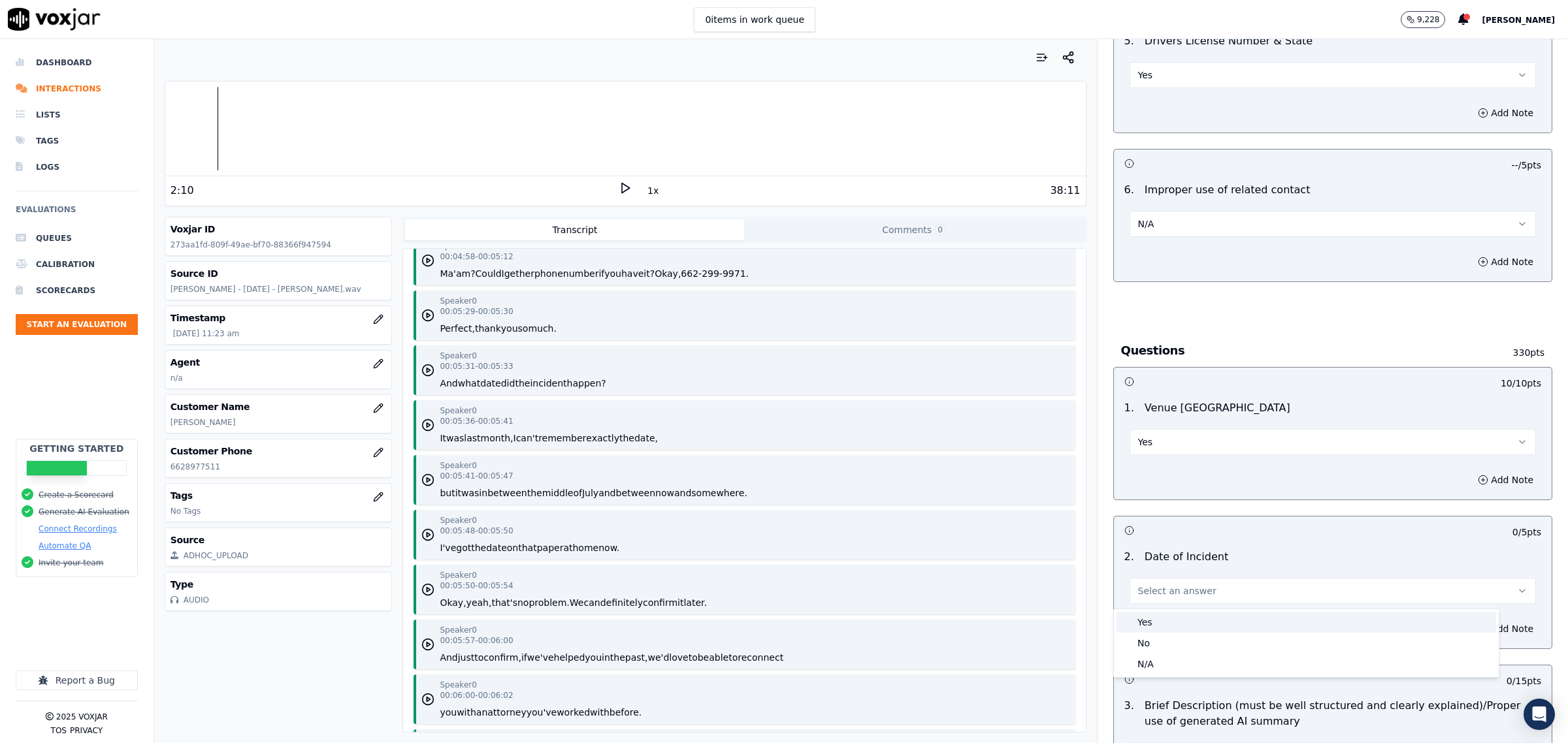
click at [1187, 614] on div "Yes" at bounding box center [1306, 622] width 379 height 21
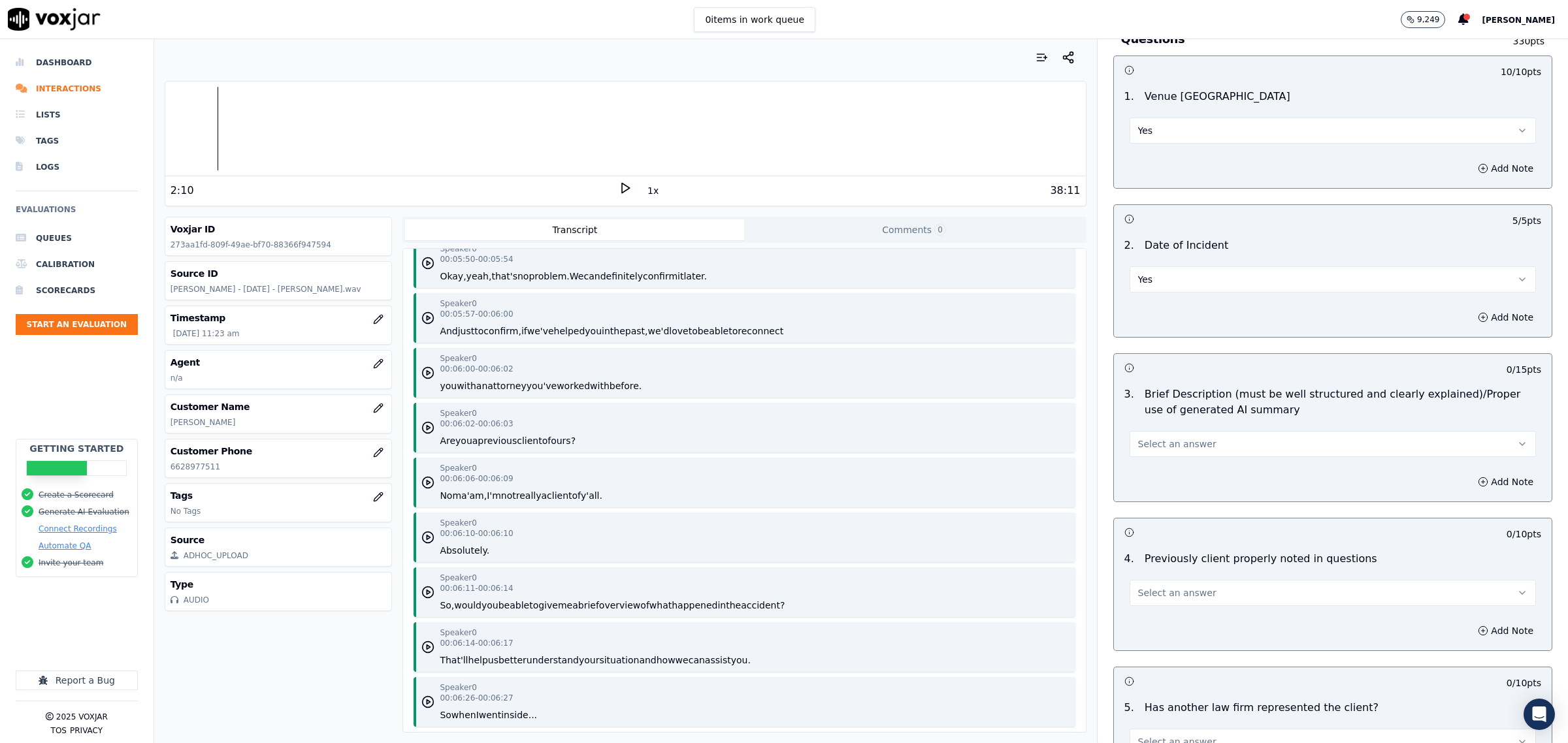
scroll to position [1143, 0]
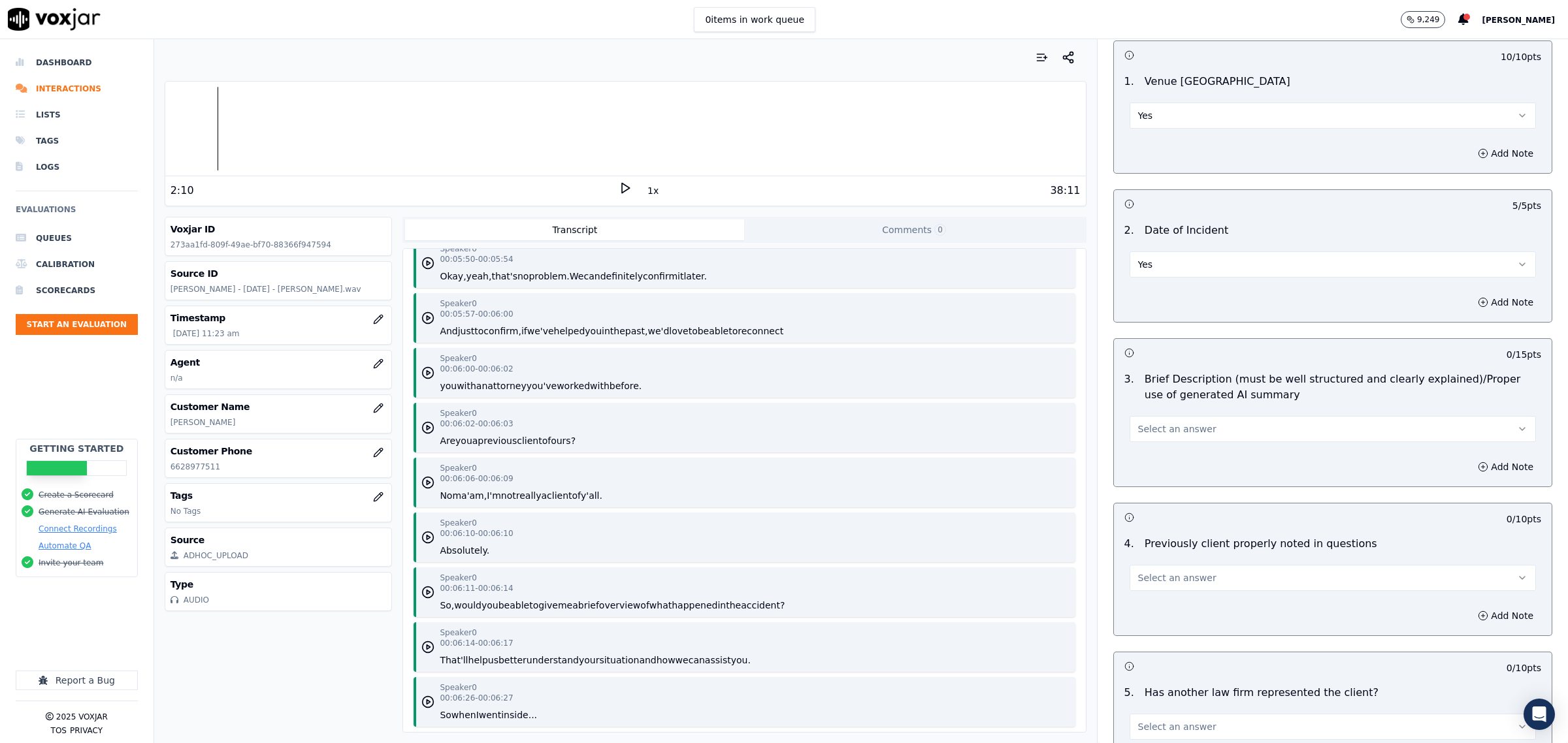
click at [1170, 432] on span "Select an answer" at bounding box center [1177, 429] width 78 height 13
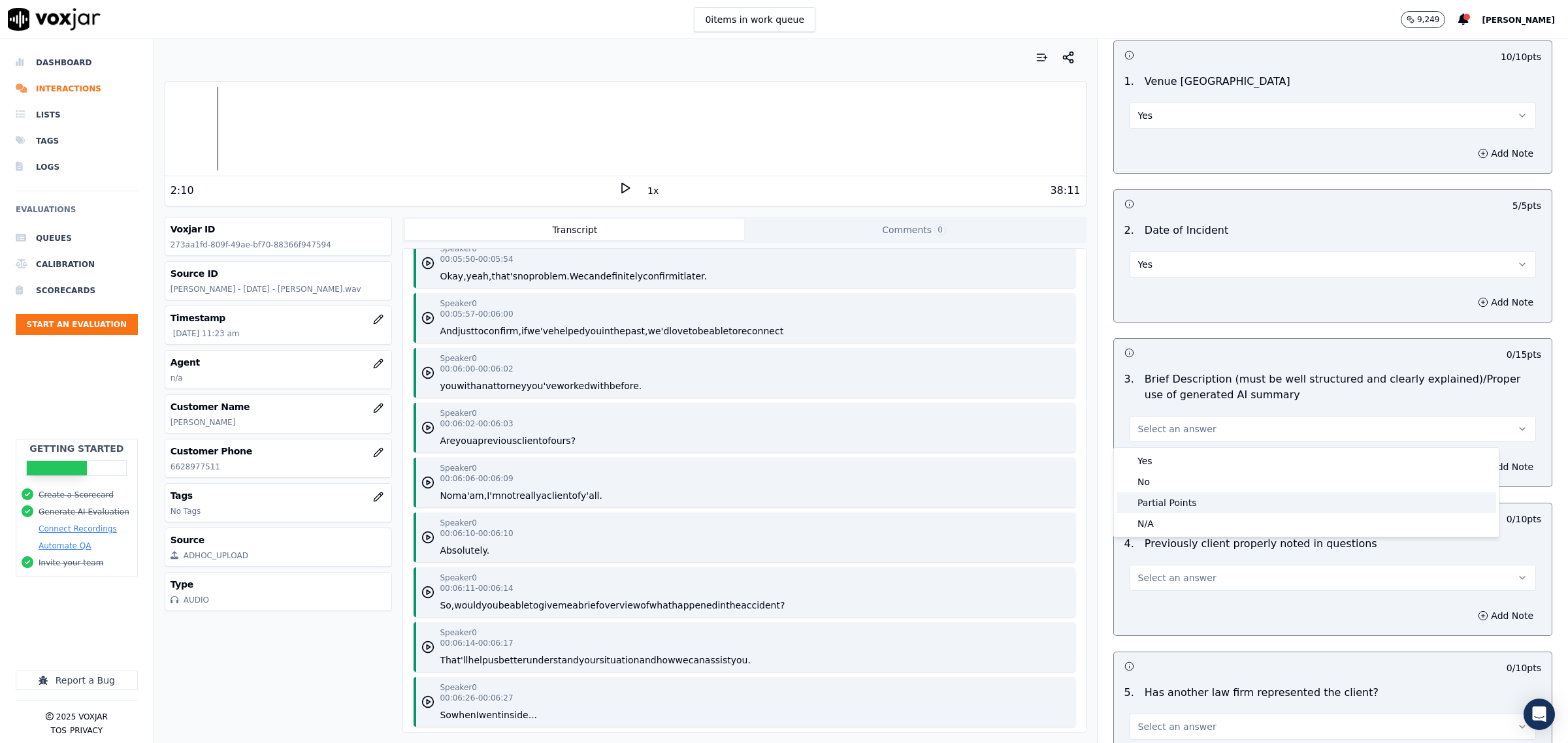
click at [1168, 498] on div "Partial Points" at bounding box center [1306, 502] width 379 height 21
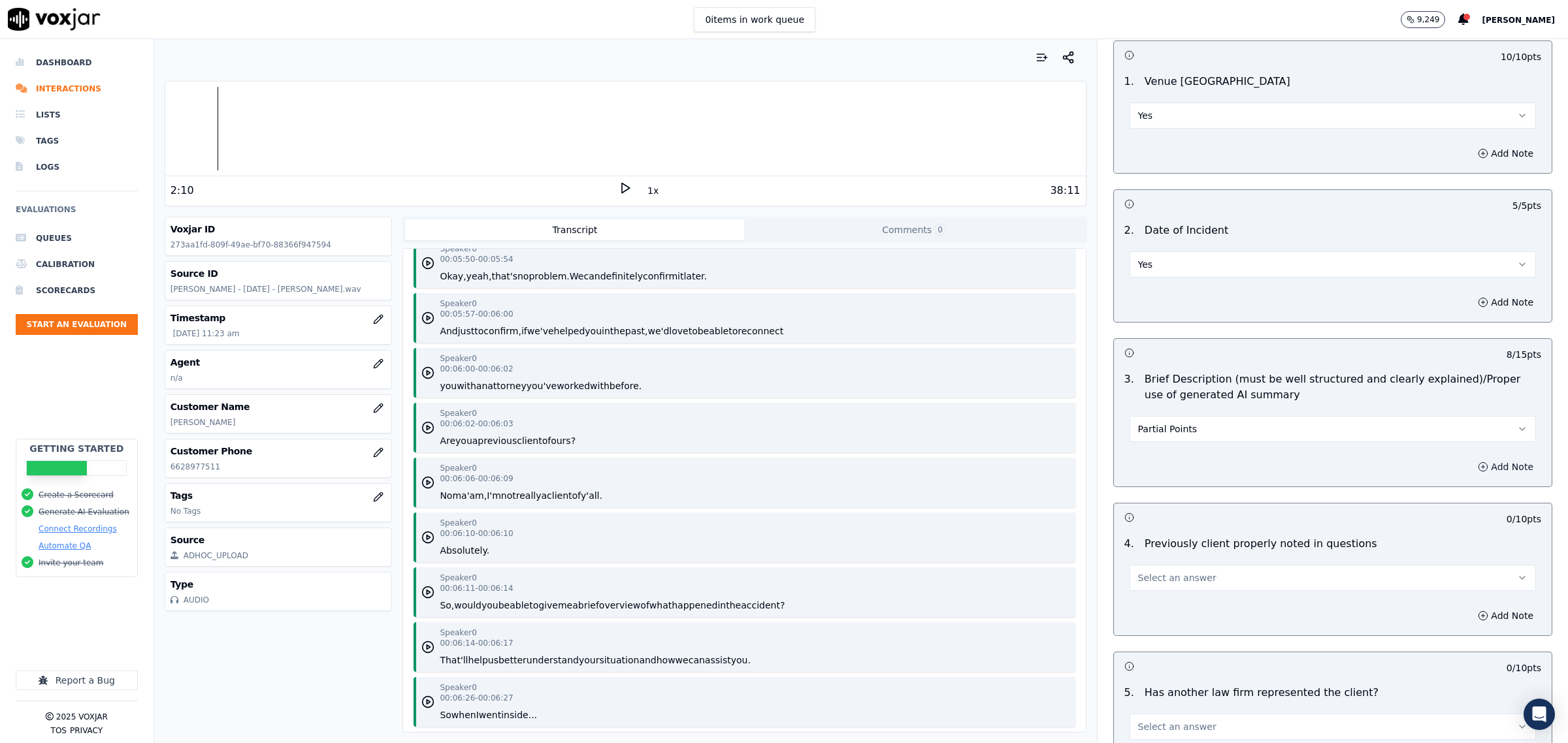
click at [1478, 467] on button "Add Note" at bounding box center [1505, 467] width 71 height 18
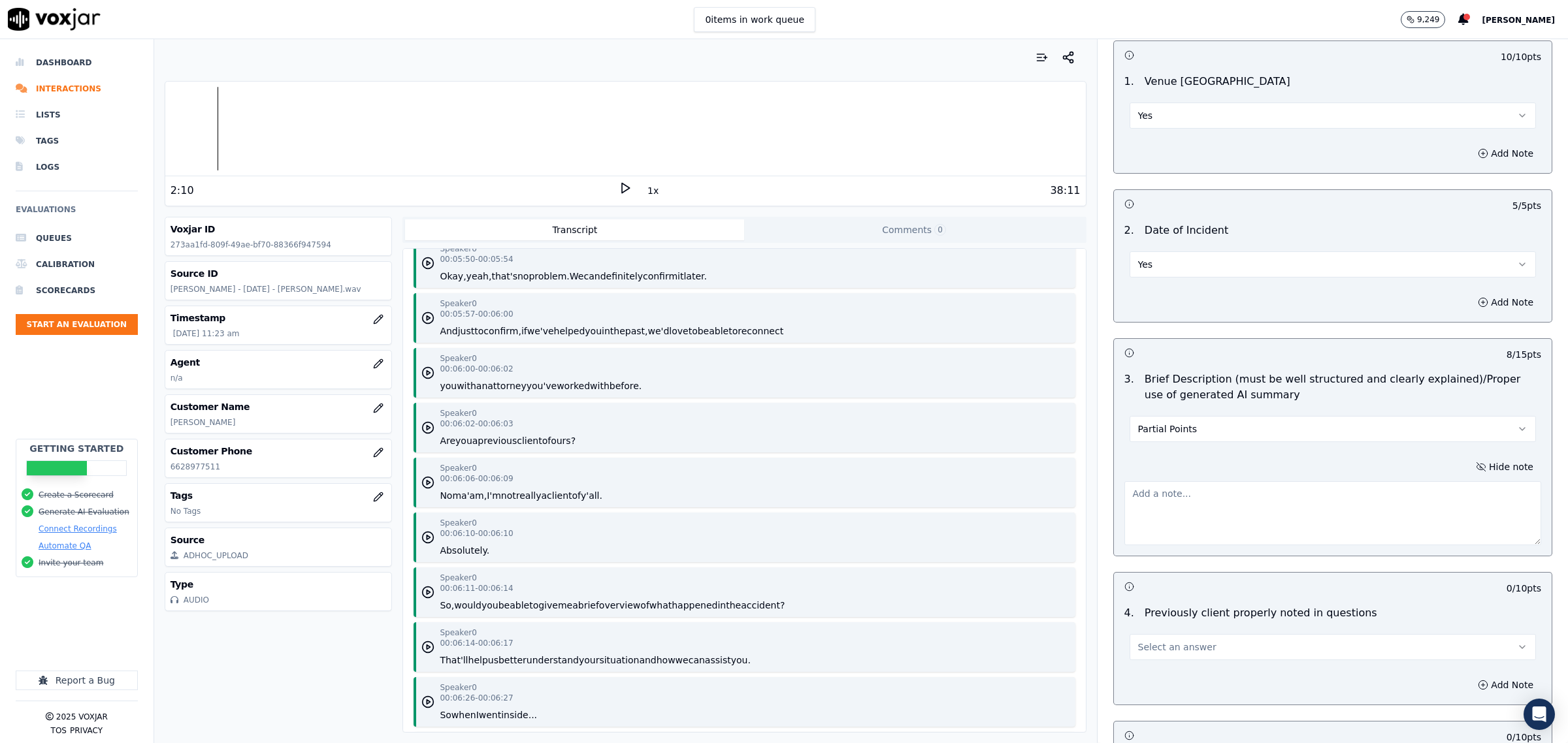
click at [1191, 498] on textarea at bounding box center [1333, 513] width 417 height 64
type textarea "A"
type textarea "there is a note AI summary was used, but it was not"
click at [1196, 650] on button "Select an answer" at bounding box center [1333, 647] width 406 height 26
click at [1155, 686] on div "Yes" at bounding box center [1306, 679] width 379 height 21
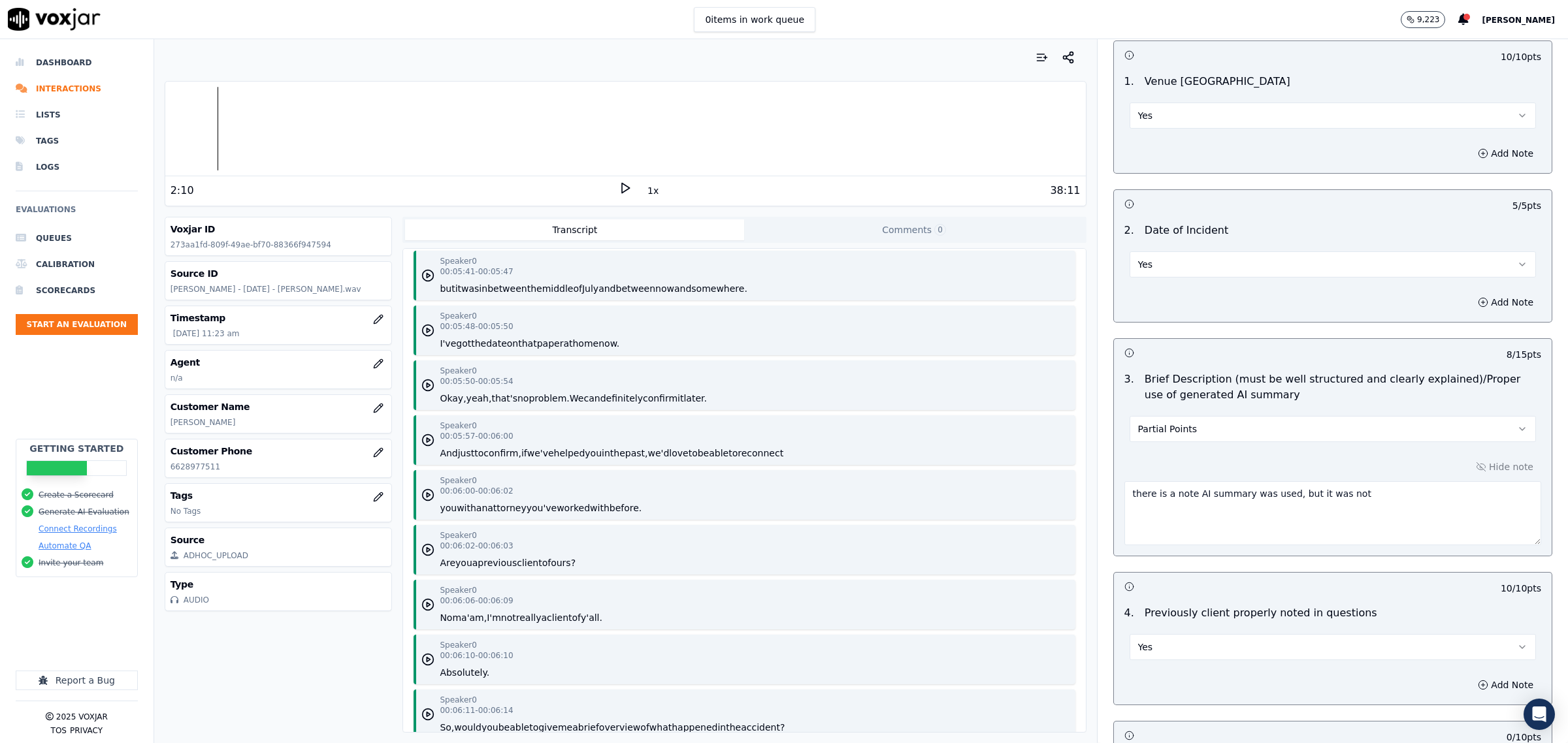
scroll to position [4163, 0]
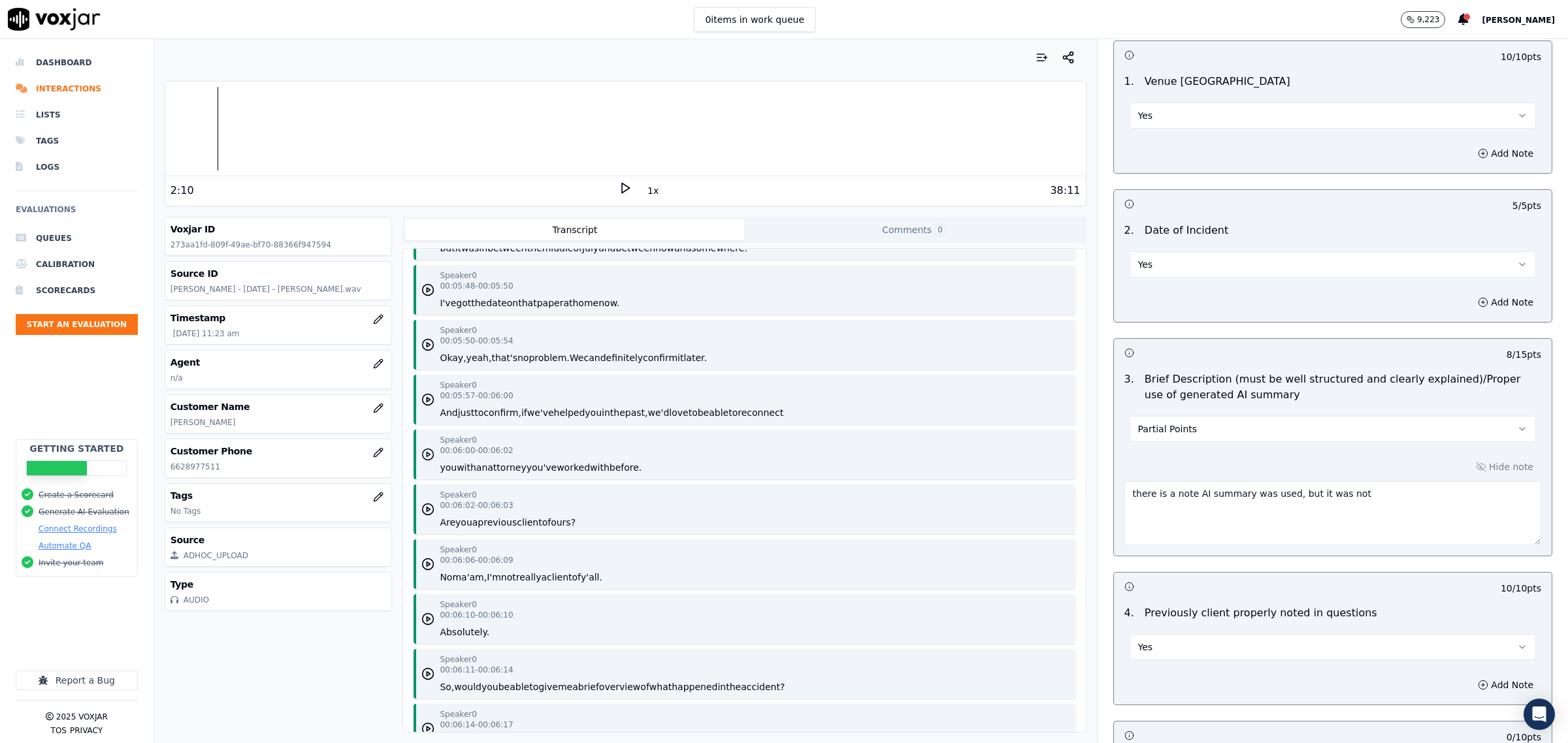
click at [423, 457] on circle "button" at bounding box center [428, 455] width 11 height 11
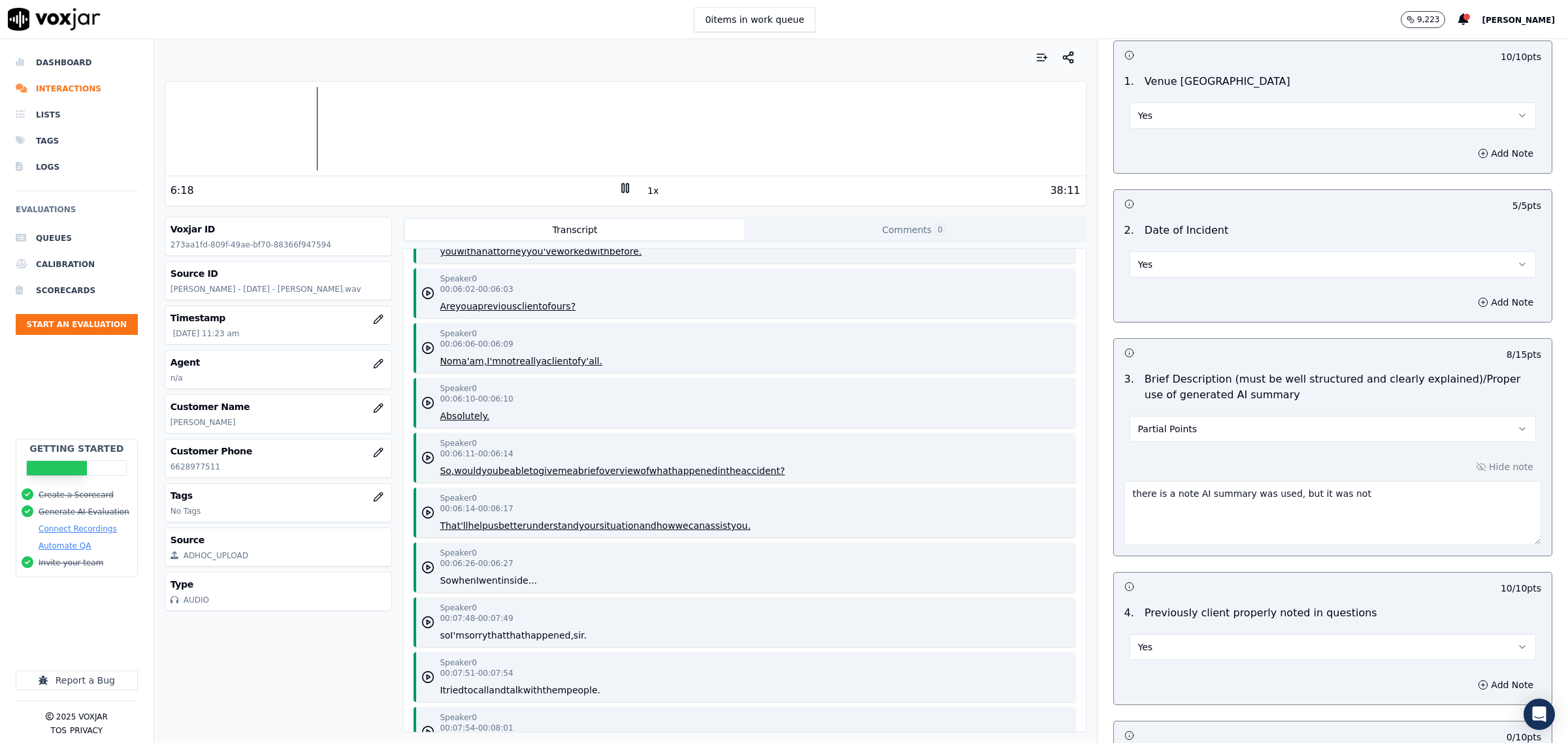
scroll to position [4407, 0]
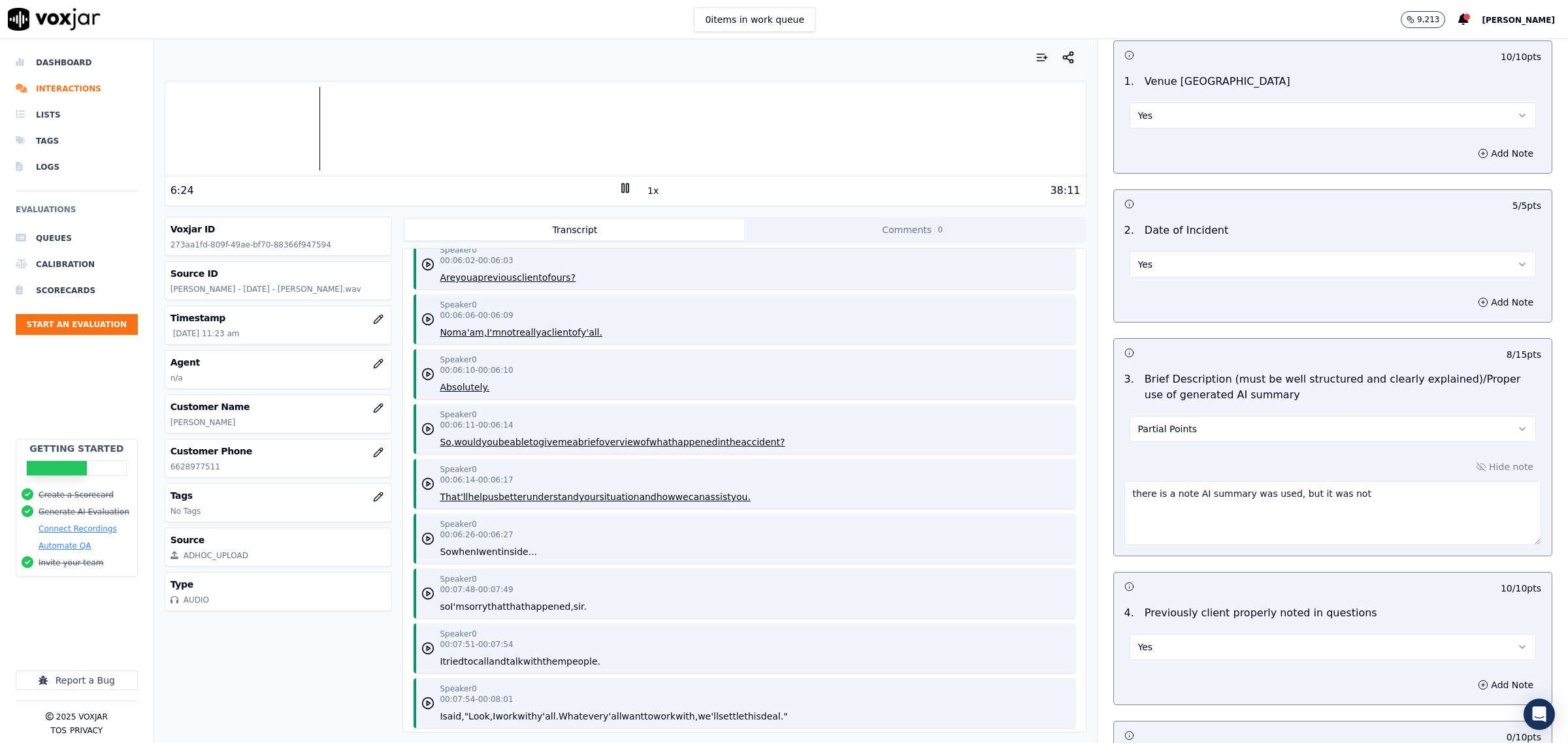
click at [622, 190] on rect at bounding box center [623, 188] width 2 height 8
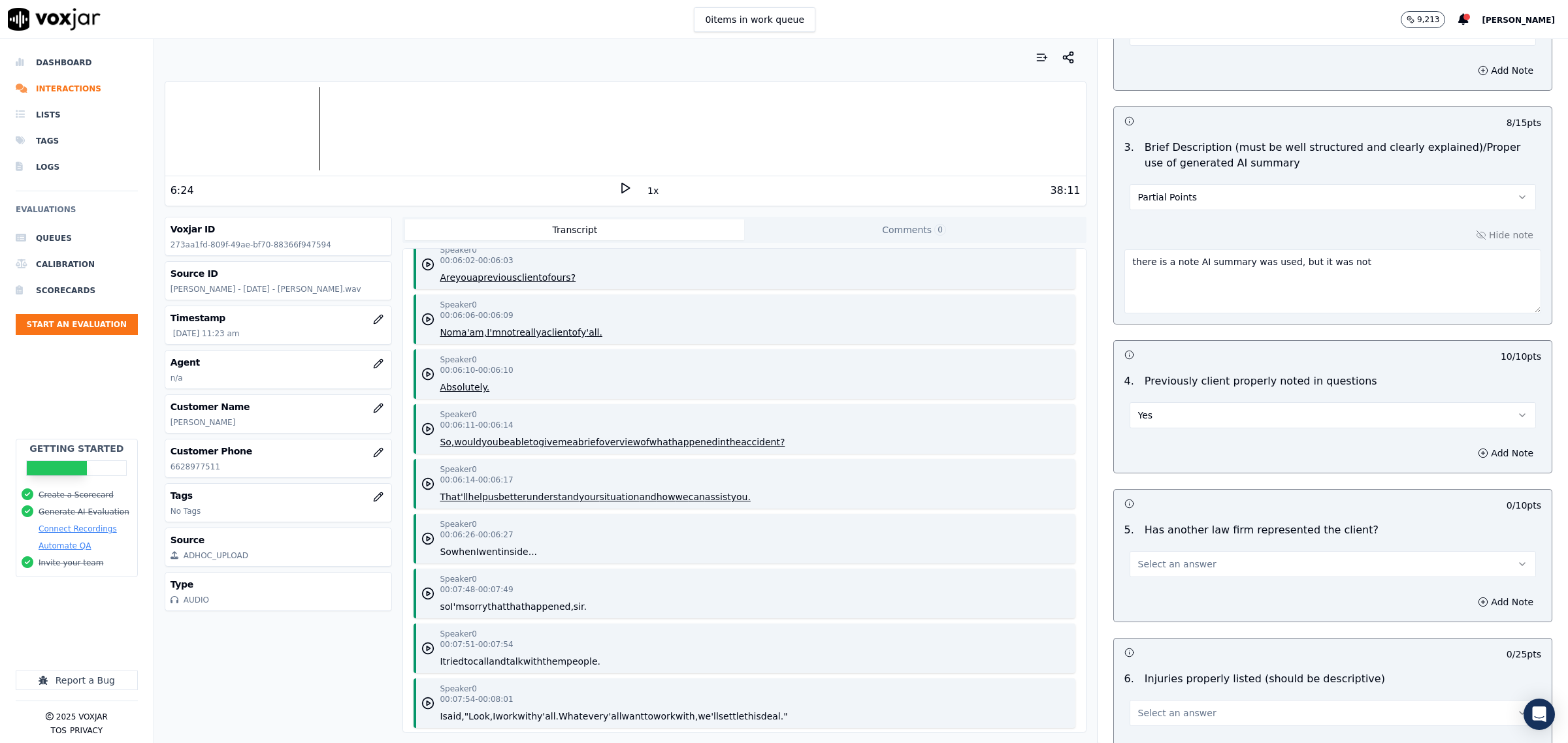
scroll to position [1469, 0]
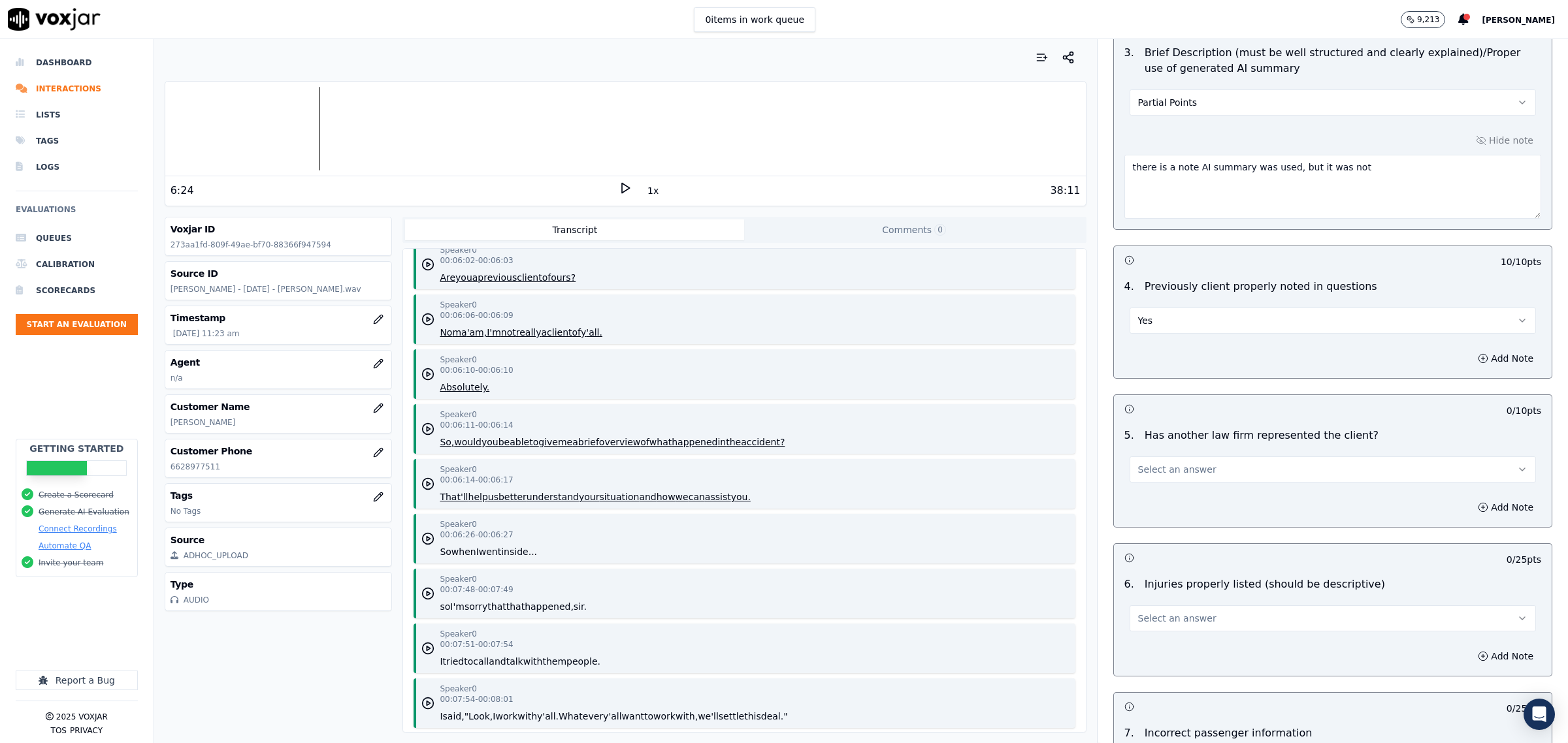
click at [1150, 470] on span "Select an answer" at bounding box center [1177, 469] width 78 height 13
click at [1162, 525] on div "No" at bounding box center [1306, 522] width 379 height 21
click at [1484, 516] on button "Add Note" at bounding box center [1505, 507] width 71 height 18
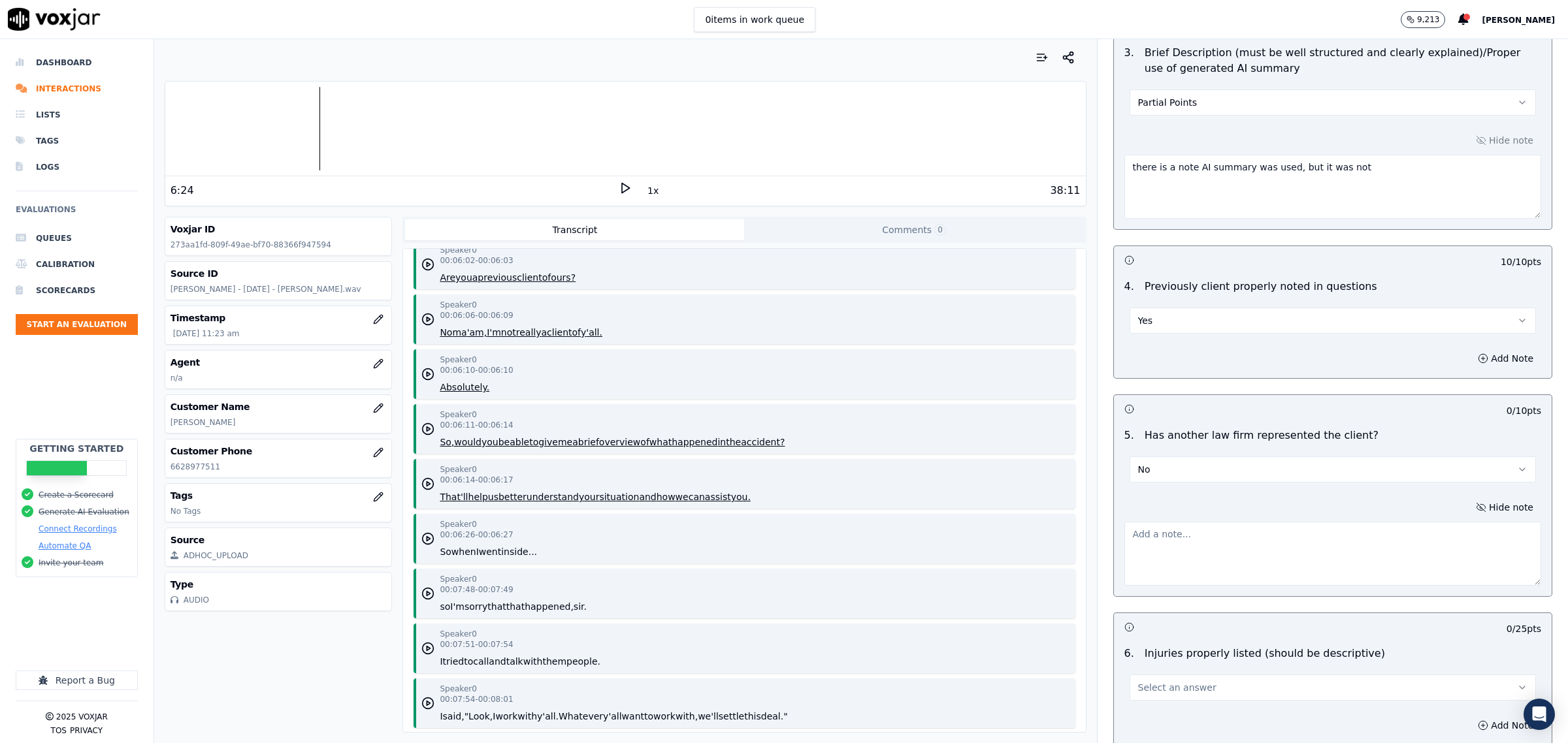
drag, startPoint x: 1242, startPoint y: 559, endPoint x: 1269, endPoint y: 569, distance: 28.8
click at [1255, 565] on textarea at bounding box center [1333, 554] width 417 height 64
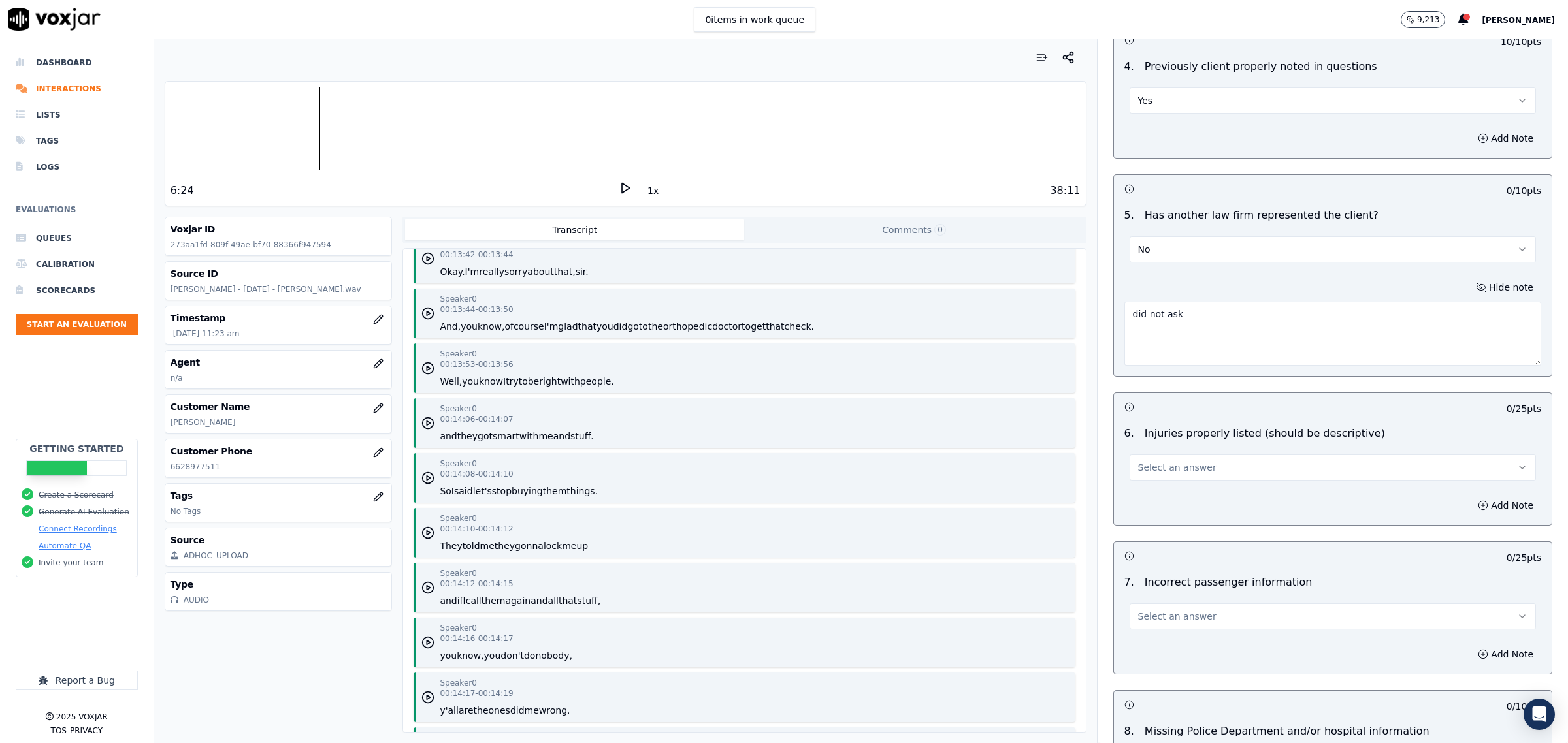
scroll to position [1714, 0]
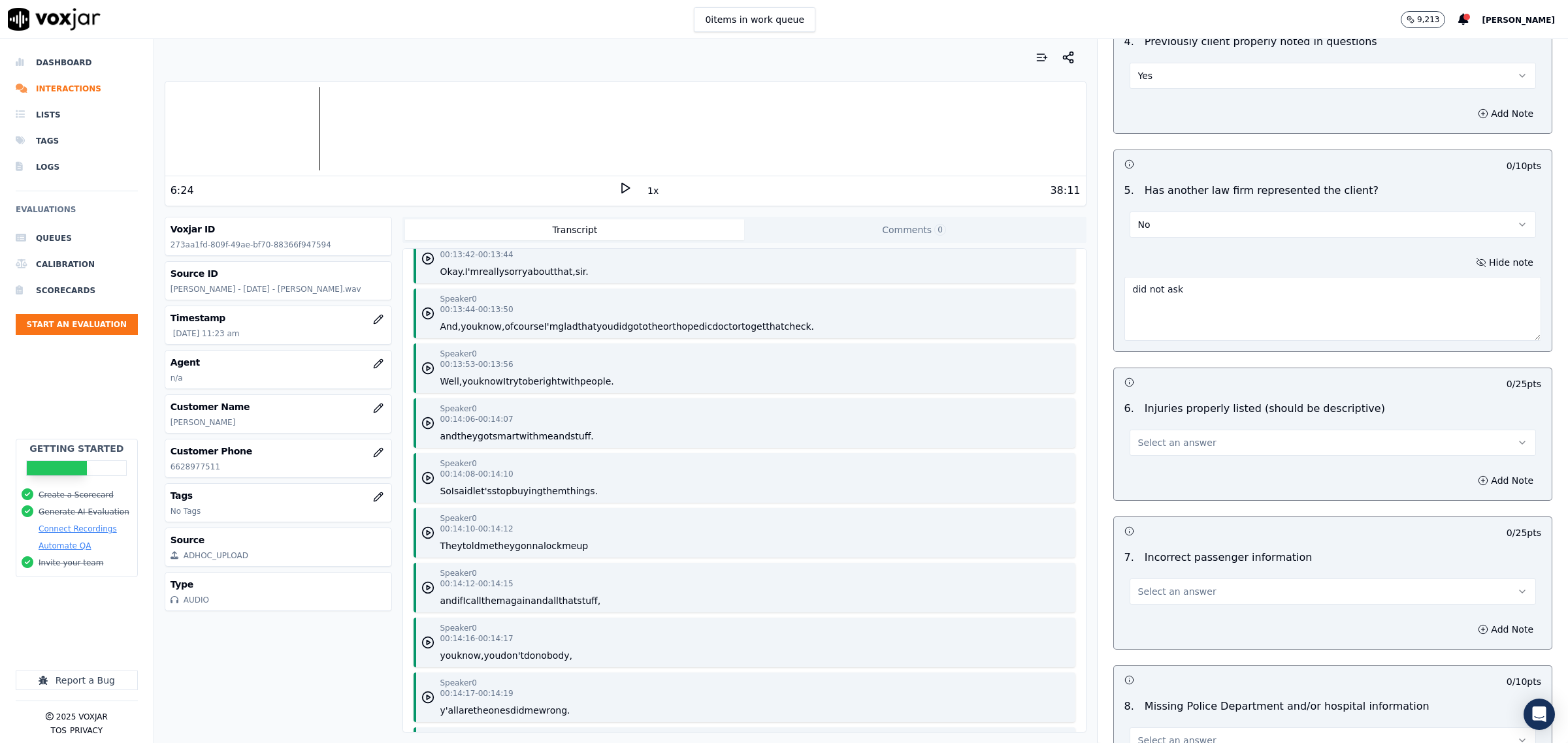
type textarea "did not ask"
click at [1180, 448] on span "Select an answer" at bounding box center [1177, 442] width 78 height 13
click at [1167, 470] on div "Yes" at bounding box center [1306, 476] width 379 height 21
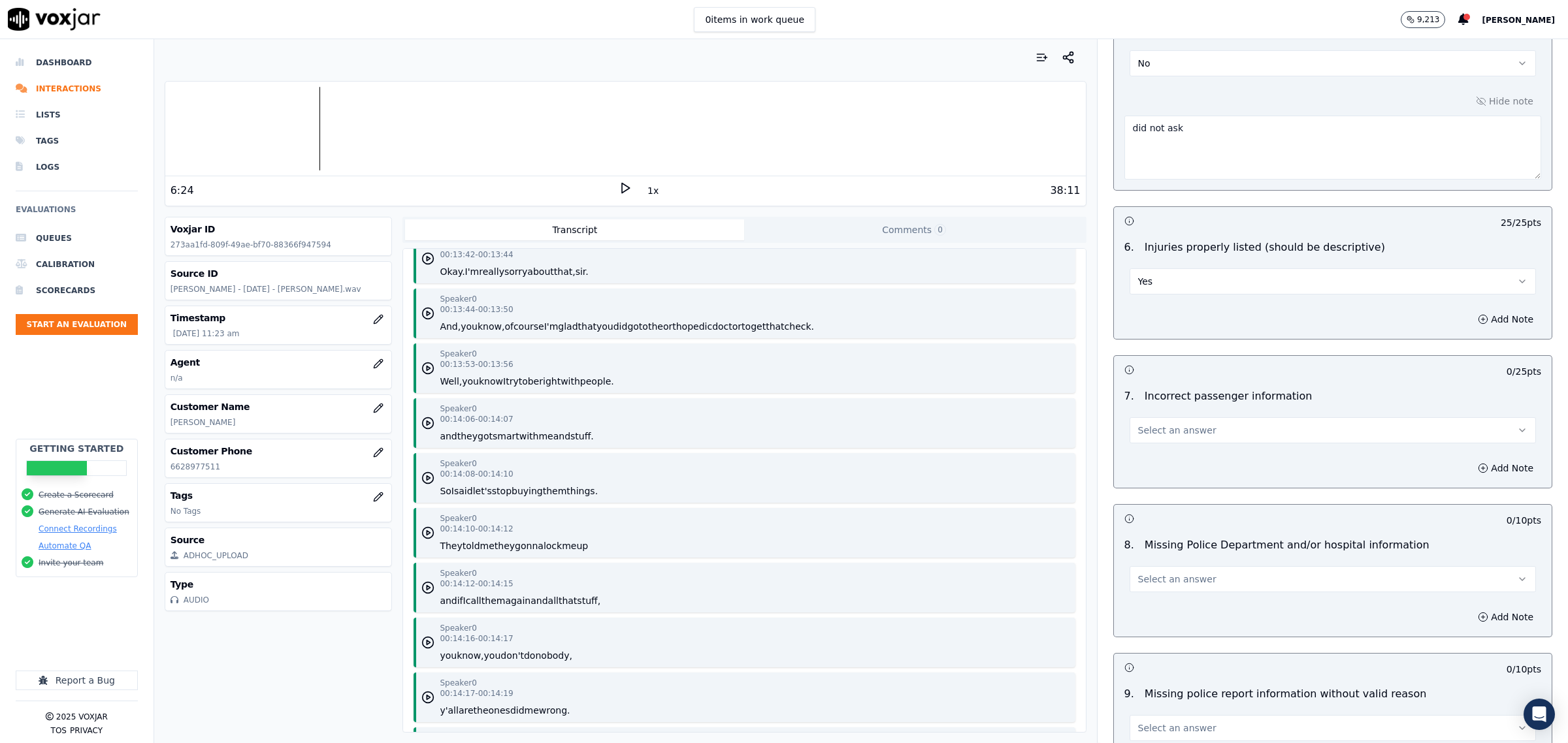
scroll to position [1877, 0]
click at [1194, 436] on button "Select an answer" at bounding box center [1333, 428] width 406 height 26
click at [1180, 504] on div "N/A" at bounding box center [1306, 503] width 379 height 21
click at [1200, 583] on button "Select an answer" at bounding box center [1333, 578] width 406 height 26
drag, startPoint x: 1167, startPoint y: 624, endPoint x: 1176, endPoint y: 622, distance: 9.2
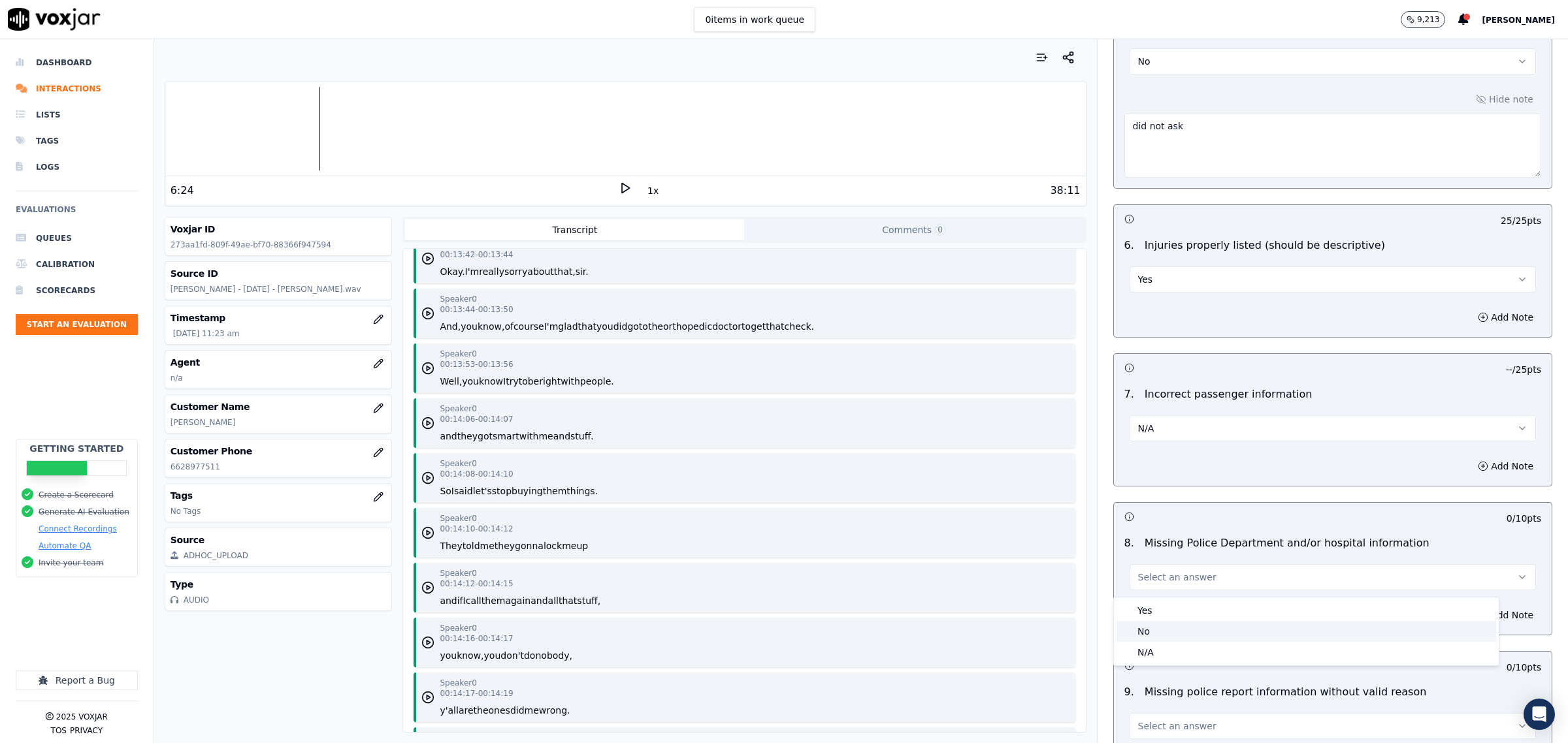
click at [1170, 624] on div "No" at bounding box center [1306, 631] width 379 height 21
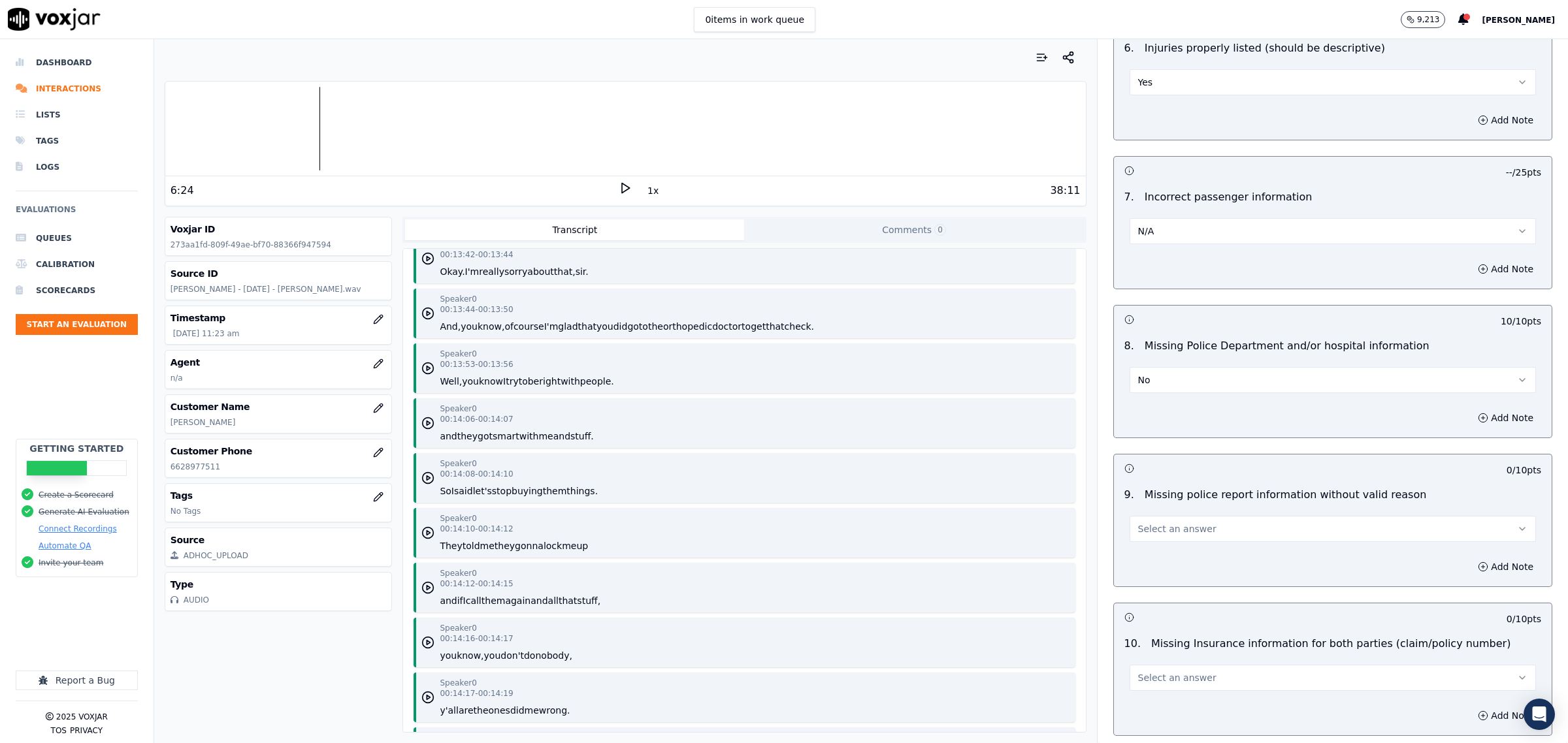
scroll to position [2123, 0]
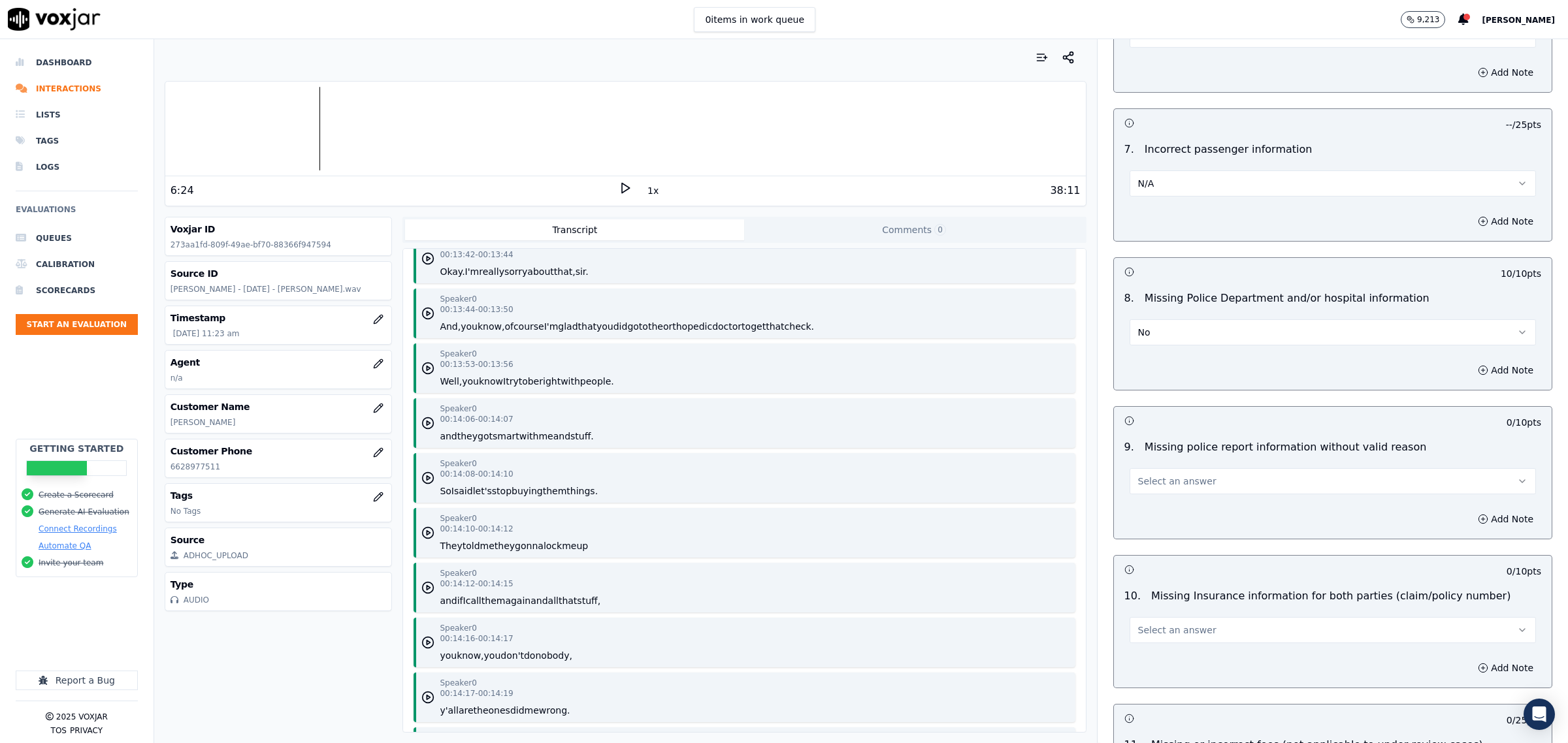
click at [1201, 487] on button "Select an answer" at bounding box center [1333, 481] width 406 height 26
click at [1187, 545] on div "No" at bounding box center [1306, 535] width 379 height 21
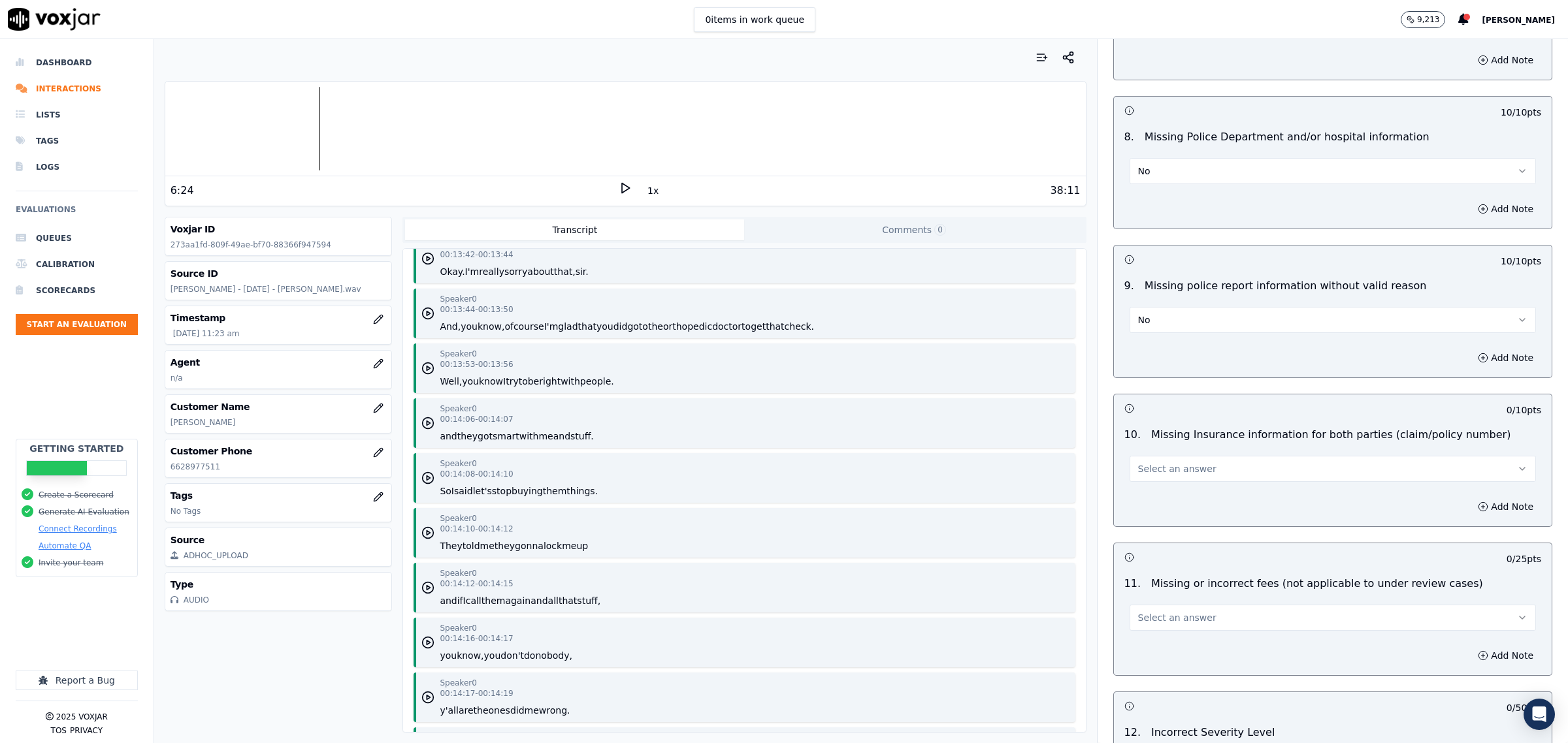
scroll to position [2286, 0]
click at [1197, 321] on button "No" at bounding box center [1333, 318] width 406 height 26
click at [1189, 399] on div "N/A" at bounding box center [1306, 393] width 379 height 21
click at [1209, 476] on button "Select an answer" at bounding box center [1333, 466] width 406 height 26
click at [1161, 513] on div "No" at bounding box center [1306, 522] width 379 height 21
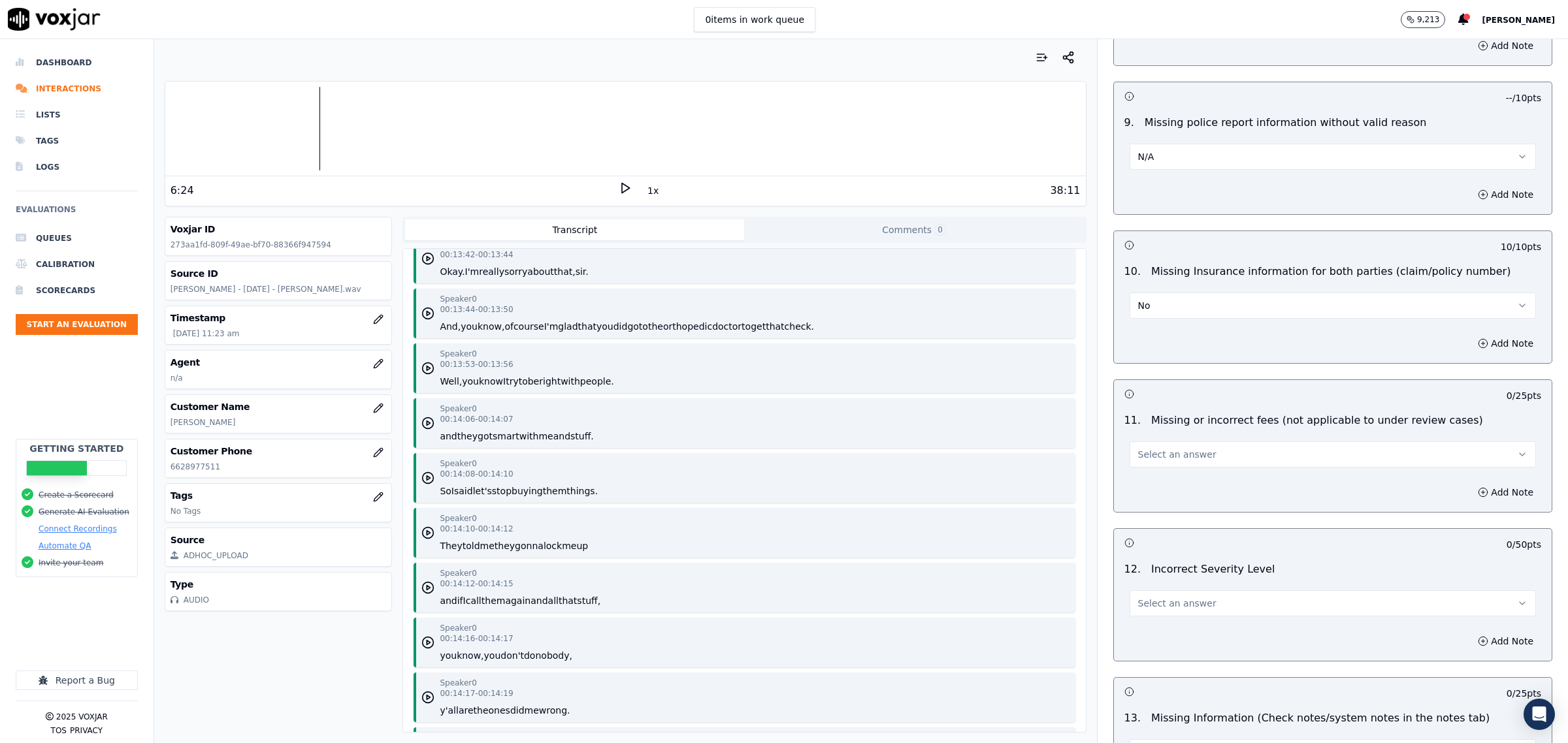
scroll to position [2449, 0]
click at [1166, 450] on span "Select an answer" at bounding box center [1177, 452] width 78 height 13
click at [1167, 497] on div "No" at bounding box center [1306, 507] width 379 height 21
click at [1167, 608] on span "Select an answer" at bounding box center [1177, 601] width 78 height 13
click at [1160, 648] on div "No" at bounding box center [1306, 656] width 379 height 21
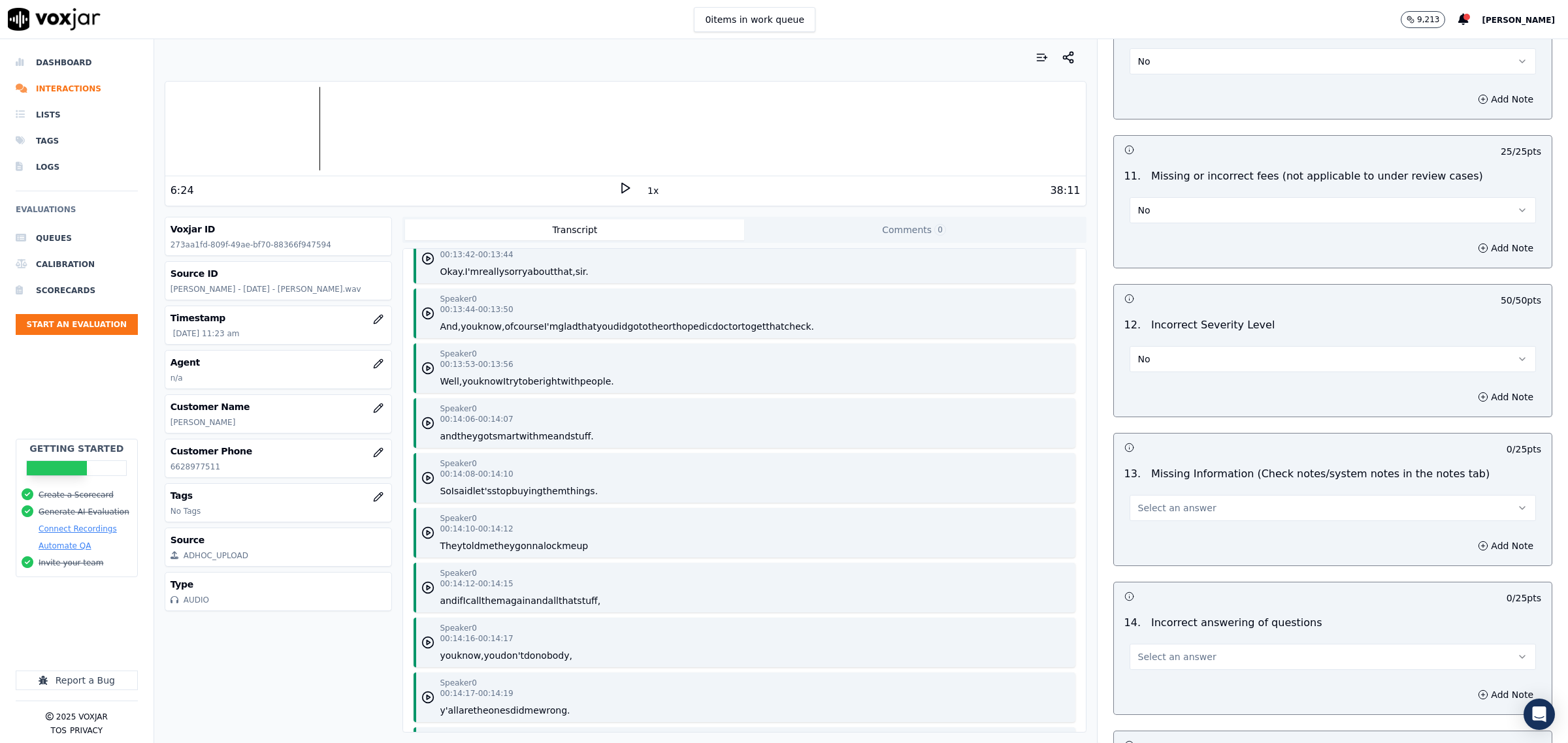
scroll to position [2694, 0]
click at [1186, 524] on div "13 . Missing Information (Check notes/system notes in the notes tab) Select an …" at bounding box center [1333, 490] width 438 height 65
click at [1173, 512] on span "Select an answer" at bounding box center [1177, 505] width 78 height 13
click at [1167, 555] on div "No" at bounding box center [1306, 561] width 379 height 21
click at [1176, 661] on span "Select an answer" at bounding box center [1177, 654] width 78 height 13
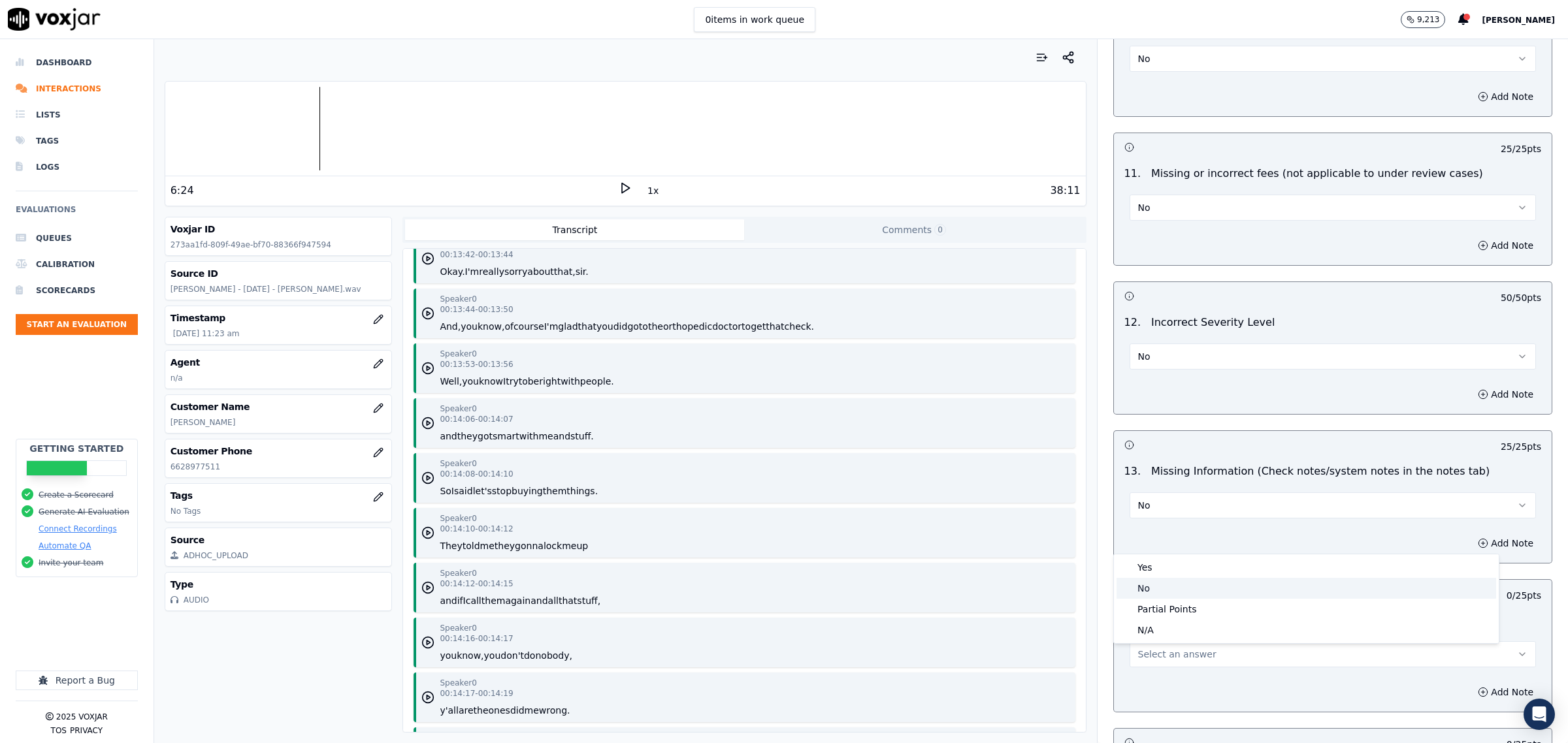
click at [1167, 585] on div "No" at bounding box center [1306, 588] width 379 height 21
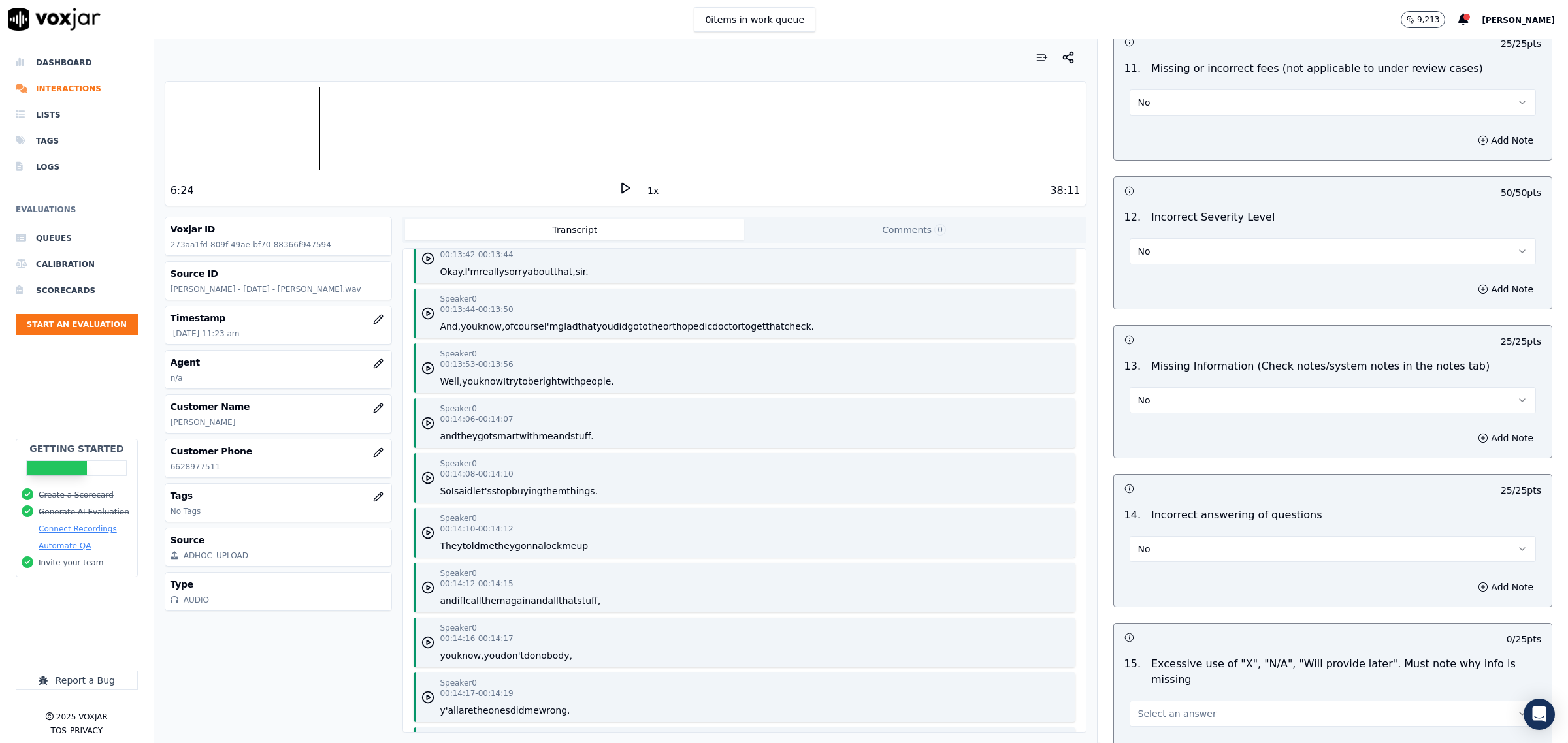
scroll to position [3020, 0]
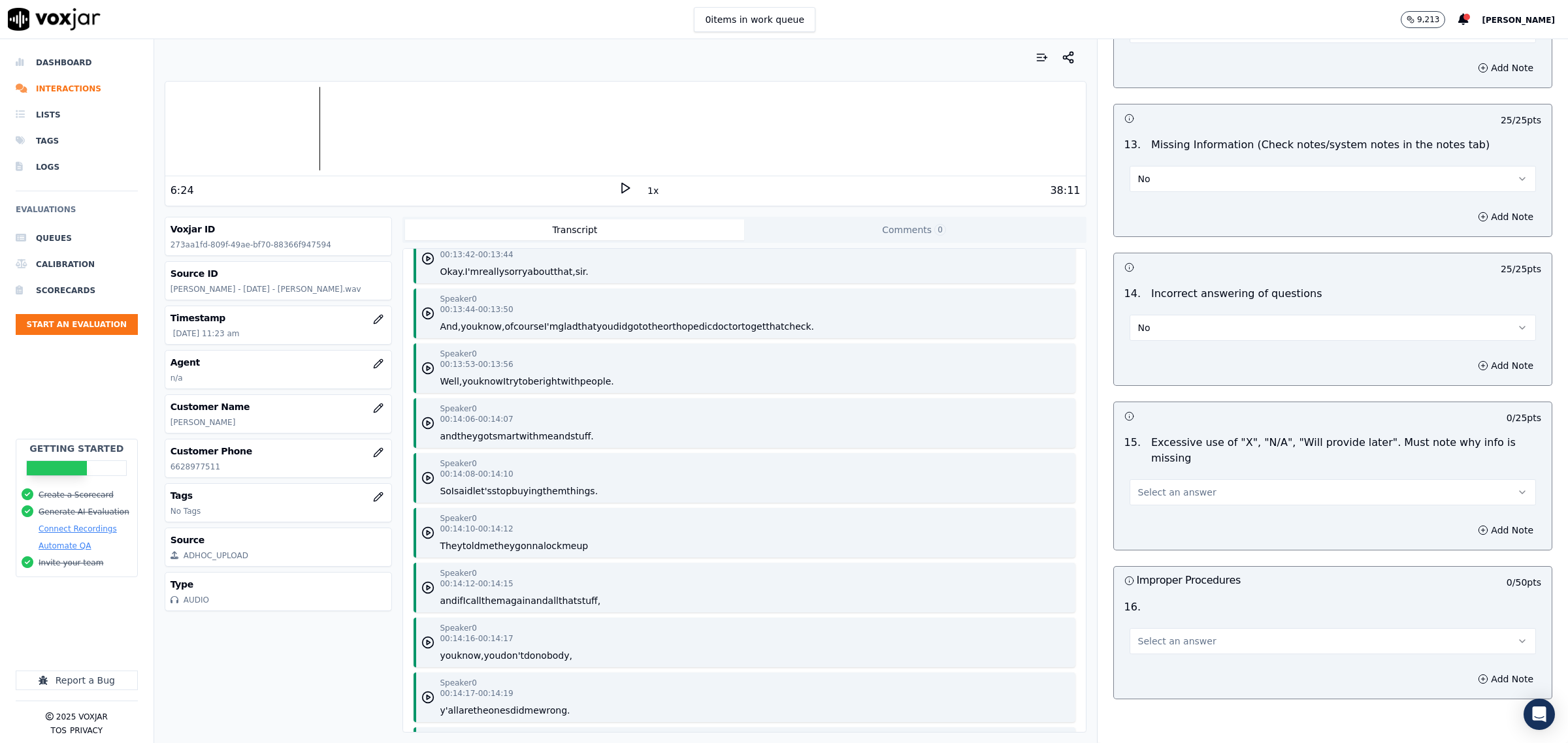
drag, startPoint x: 1187, startPoint y: 487, endPoint x: 1192, endPoint y: 480, distance: 8.6
click at [1188, 486] on span "Select an answer" at bounding box center [1177, 492] width 78 height 13
click at [1167, 529] on div "No" at bounding box center [1306, 532] width 379 height 21
click at [1163, 645] on div "16 . Select an answer" at bounding box center [1333, 627] width 438 height 65
click at [1163, 635] on span "Select an answer" at bounding box center [1177, 641] width 78 height 13
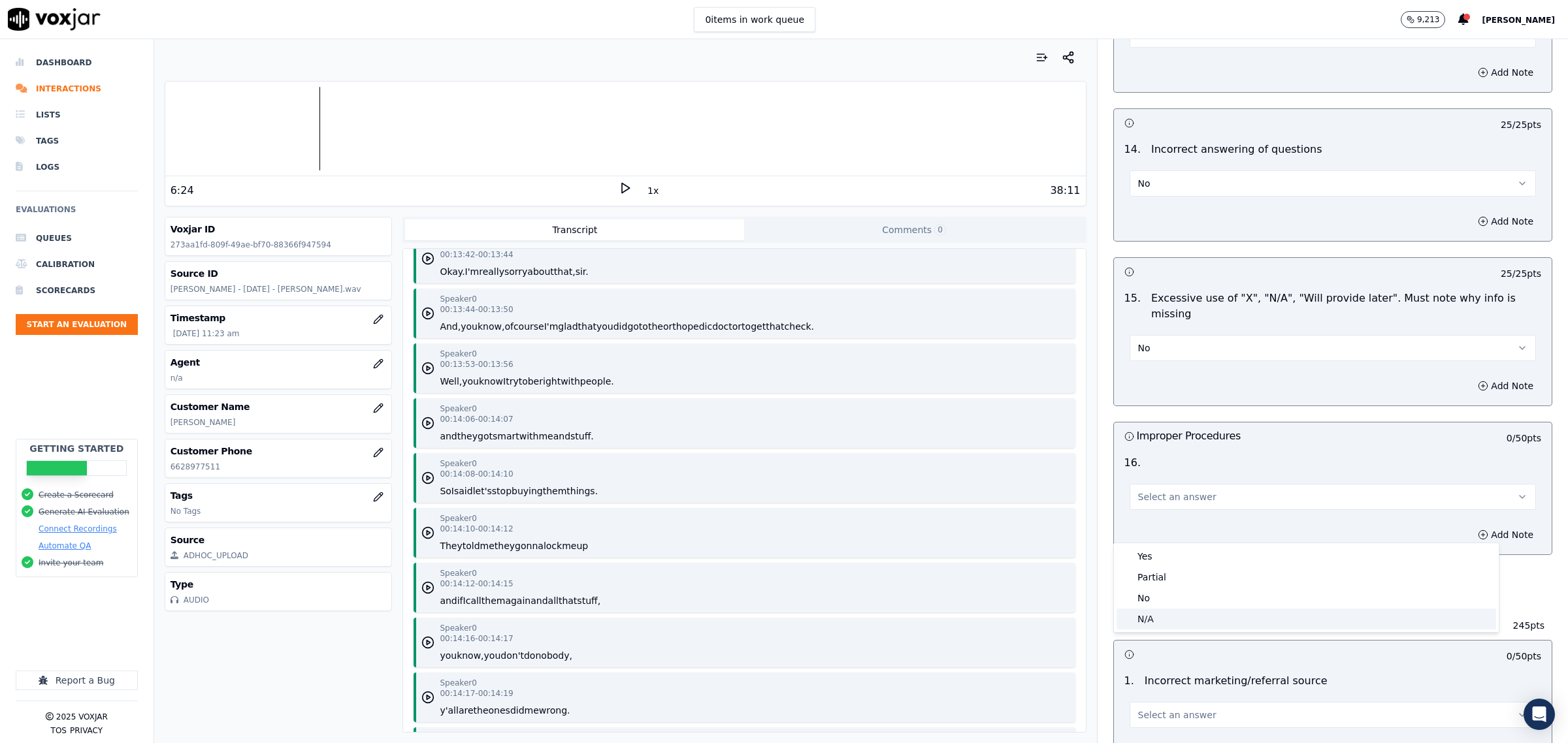
scroll to position [3183, 0]
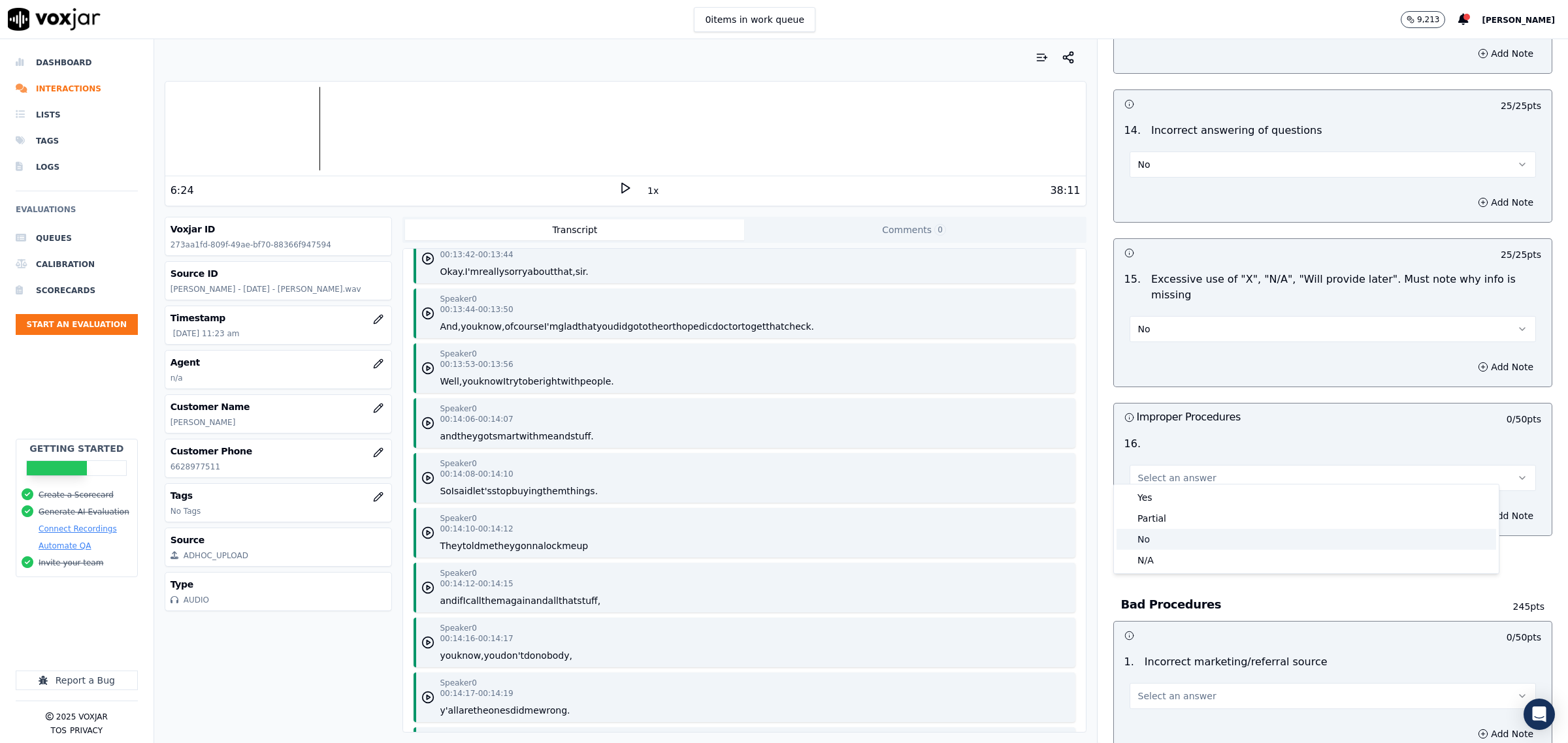
click at [1170, 533] on div "No" at bounding box center [1306, 539] width 379 height 21
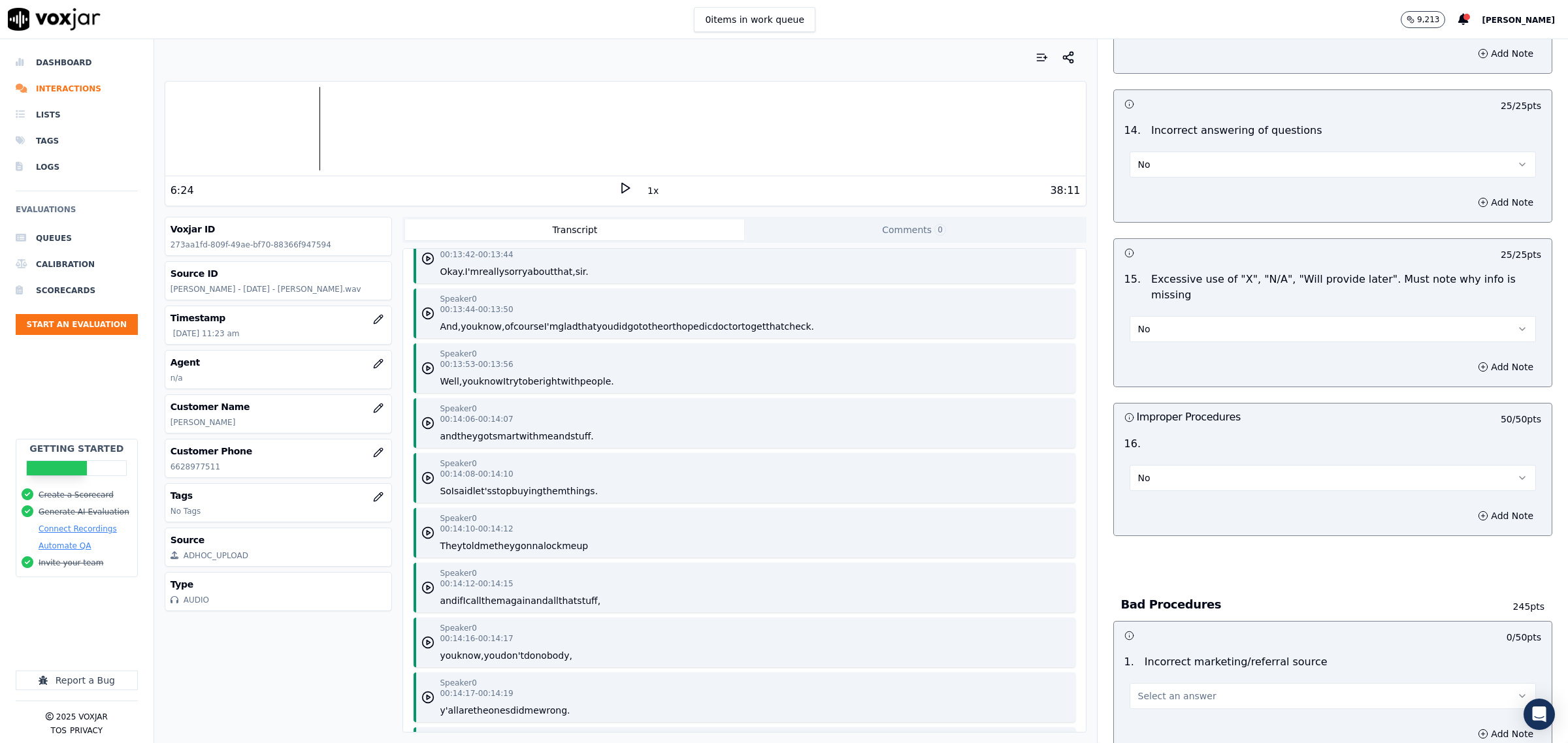
scroll to position [3347, 0]
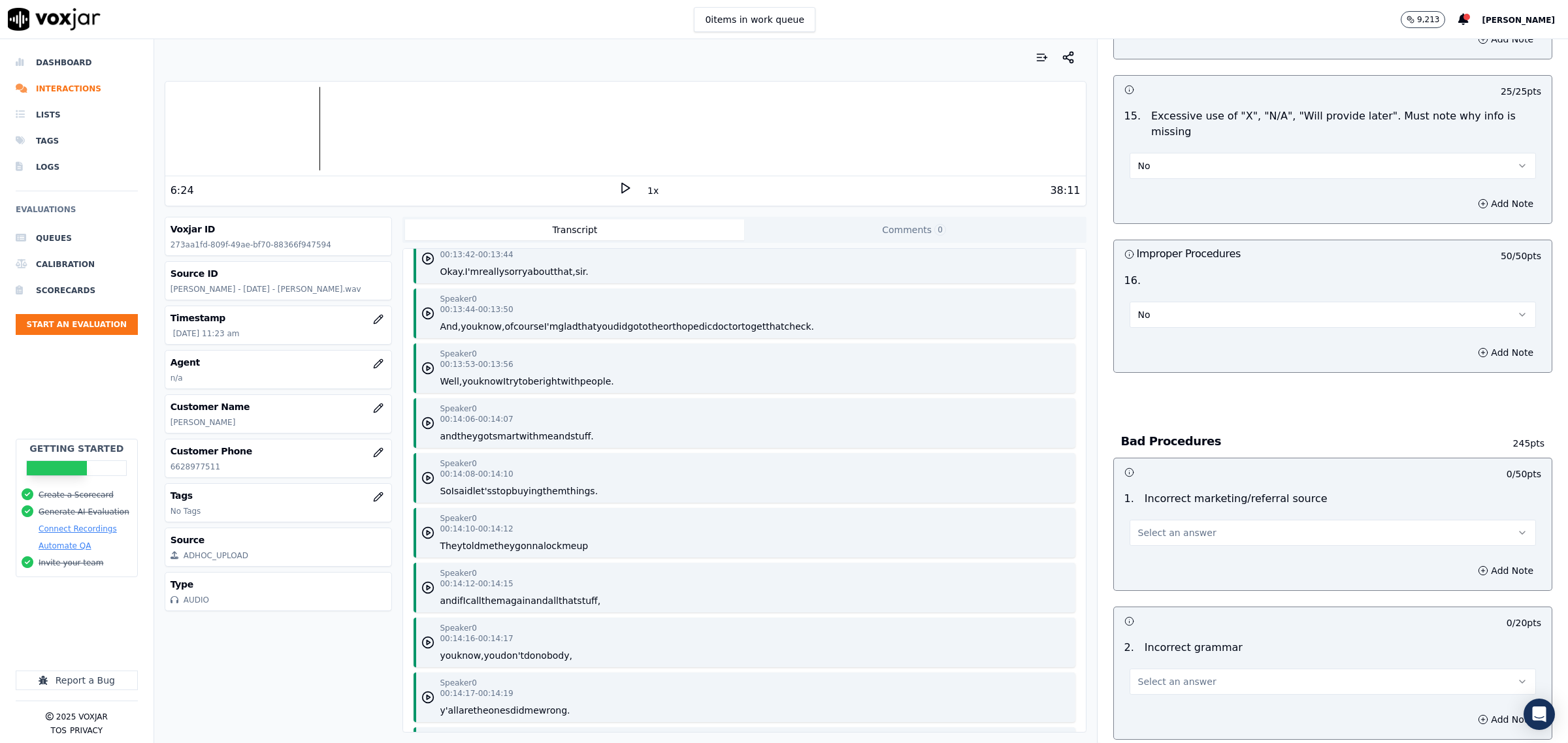
click at [1160, 526] on span "Select an answer" at bounding box center [1177, 532] width 78 height 13
click at [1162, 558] on div "Exceptional" at bounding box center [1306, 552] width 379 height 21
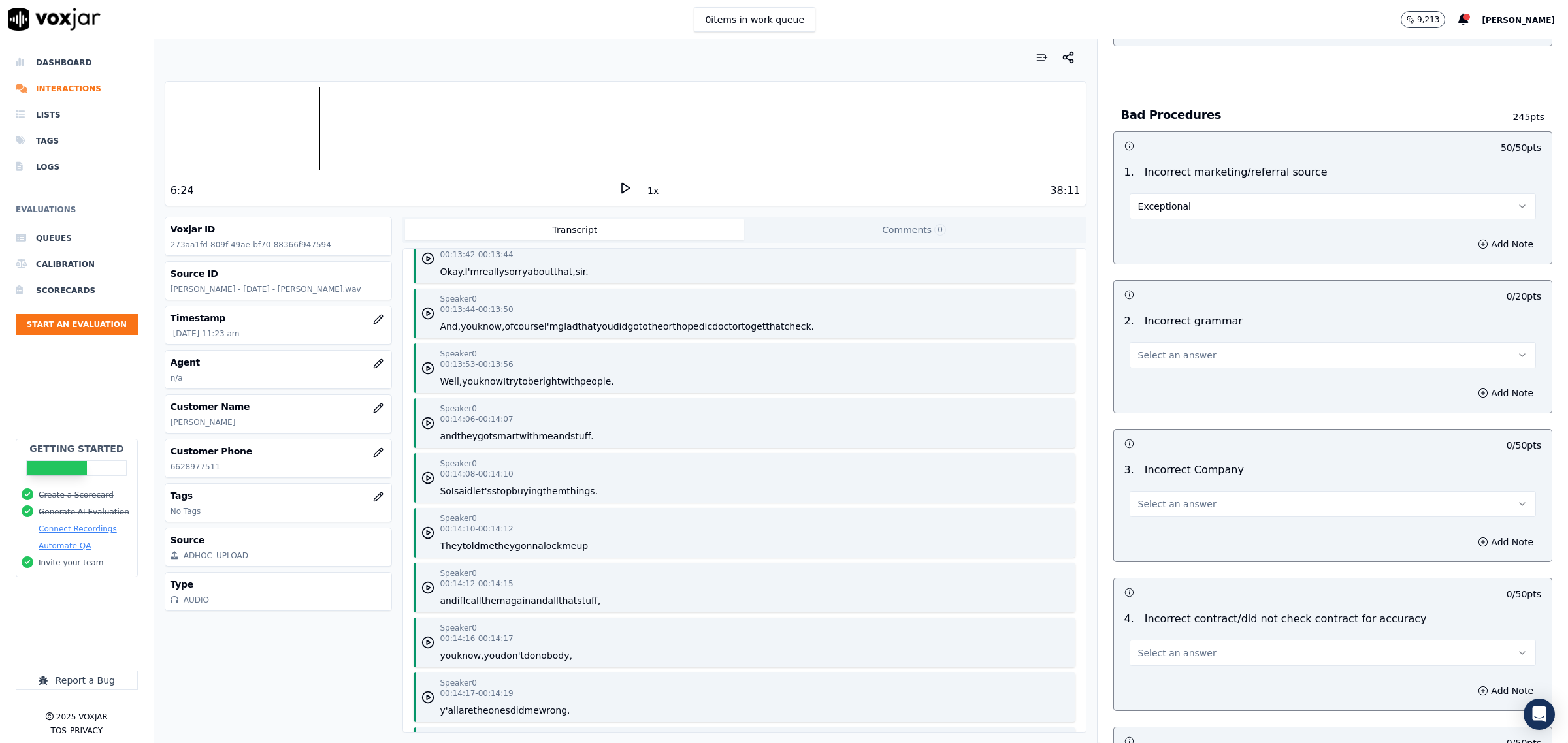
click at [1217, 352] on button "Select an answer" at bounding box center [1333, 355] width 406 height 26
click at [1168, 370] on div "Exceptional" at bounding box center [1306, 375] width 379 height 21
click at [1138, 498] on span "Select an answer" at bounding box center [1177, 504] width 78 height 13
click at [1152, 530] on div "Exceptional" at bounding box center [1306, 524] width 379 height 21
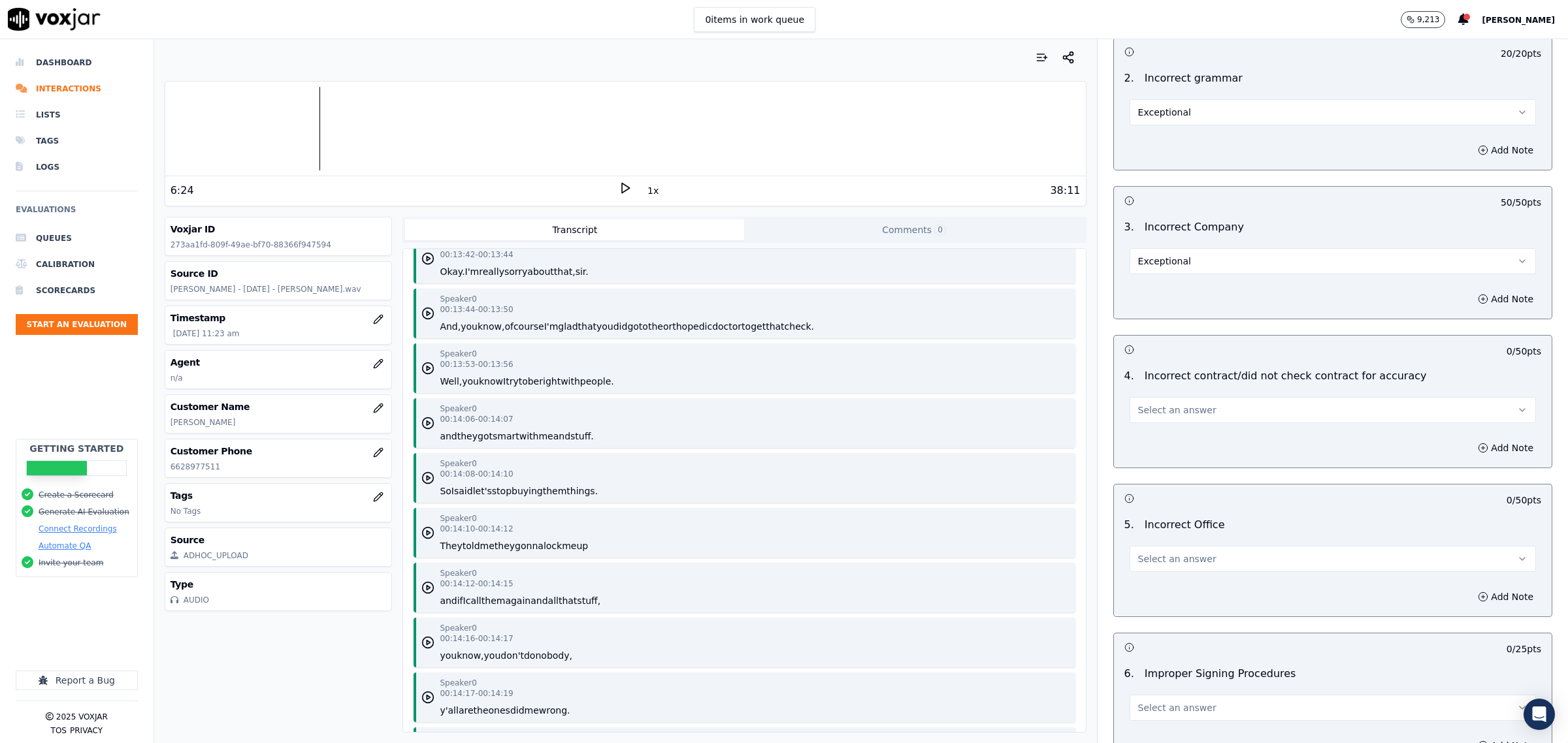
scroll to position [3918, 0]
click at [1167, 401] on span "Select an answer" at bounding box center [1177, 408] width 78 height 13
click at [1167, 428] on div "Exceptional" at bounding box center [1306, 428] width 379 height 21
click at [1163, 558] on button "Select an answer" at bounding box center [1333, 557] width 406 height 26
click at [1163, 570] on div "Exceptional" at bounding box center [1306, 578] width 379 height 21
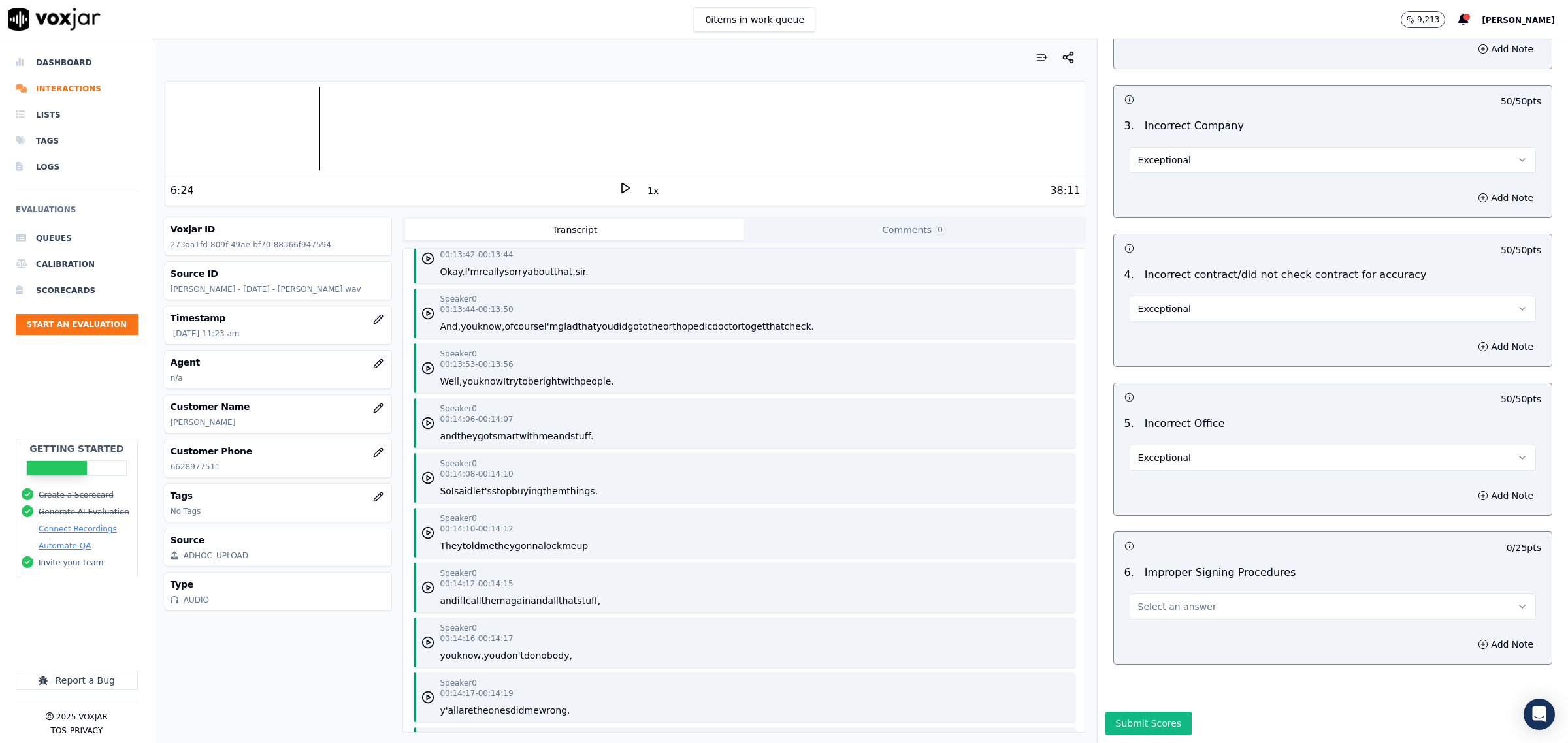
scroll to position [4045, 0]
click at [1173, 600] on span "Select an answer" at bounding box center [1177, 606] width 78 height 13
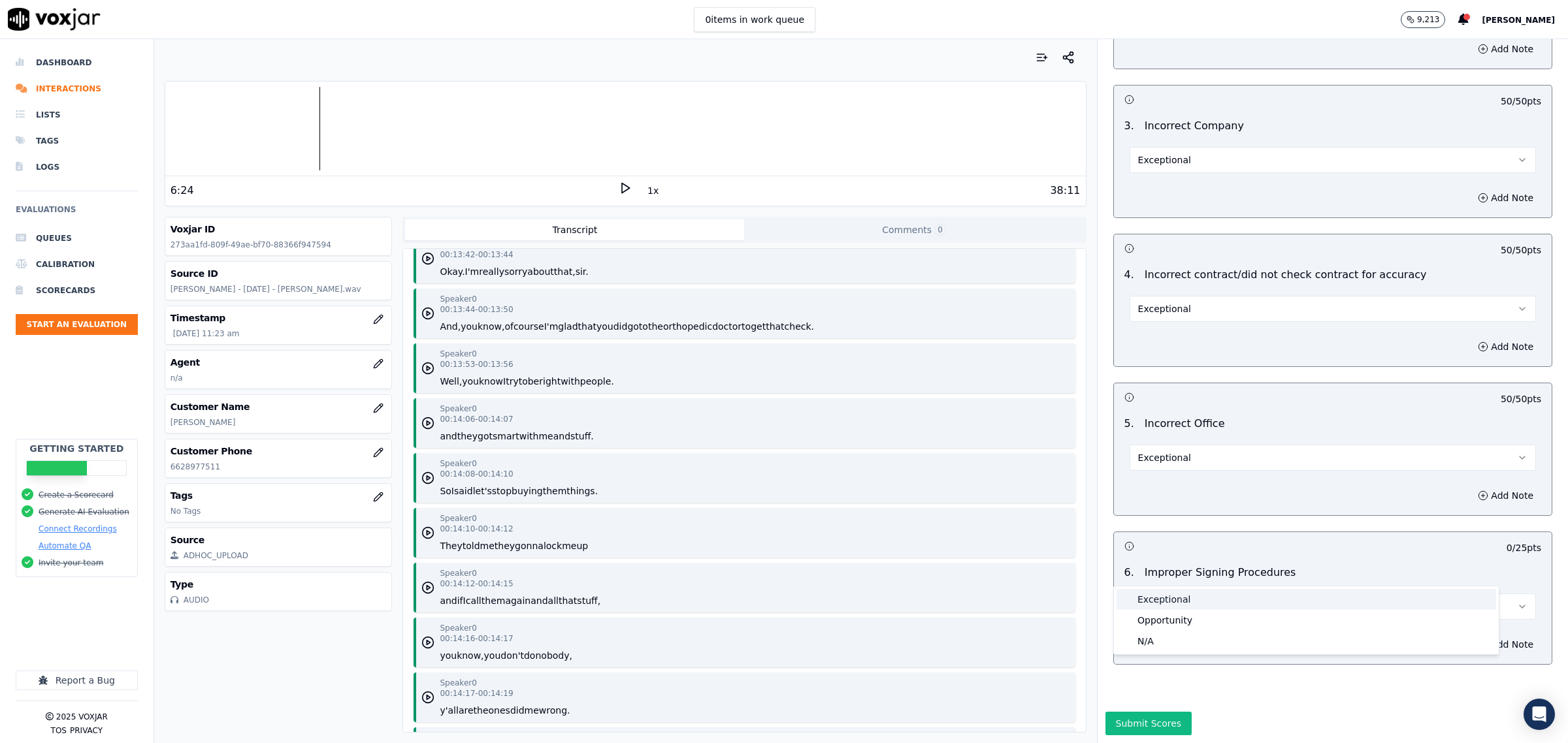
click at [1181, 593] on div "Exceptional" at bounding box center [1306, 599] width 379 height 21
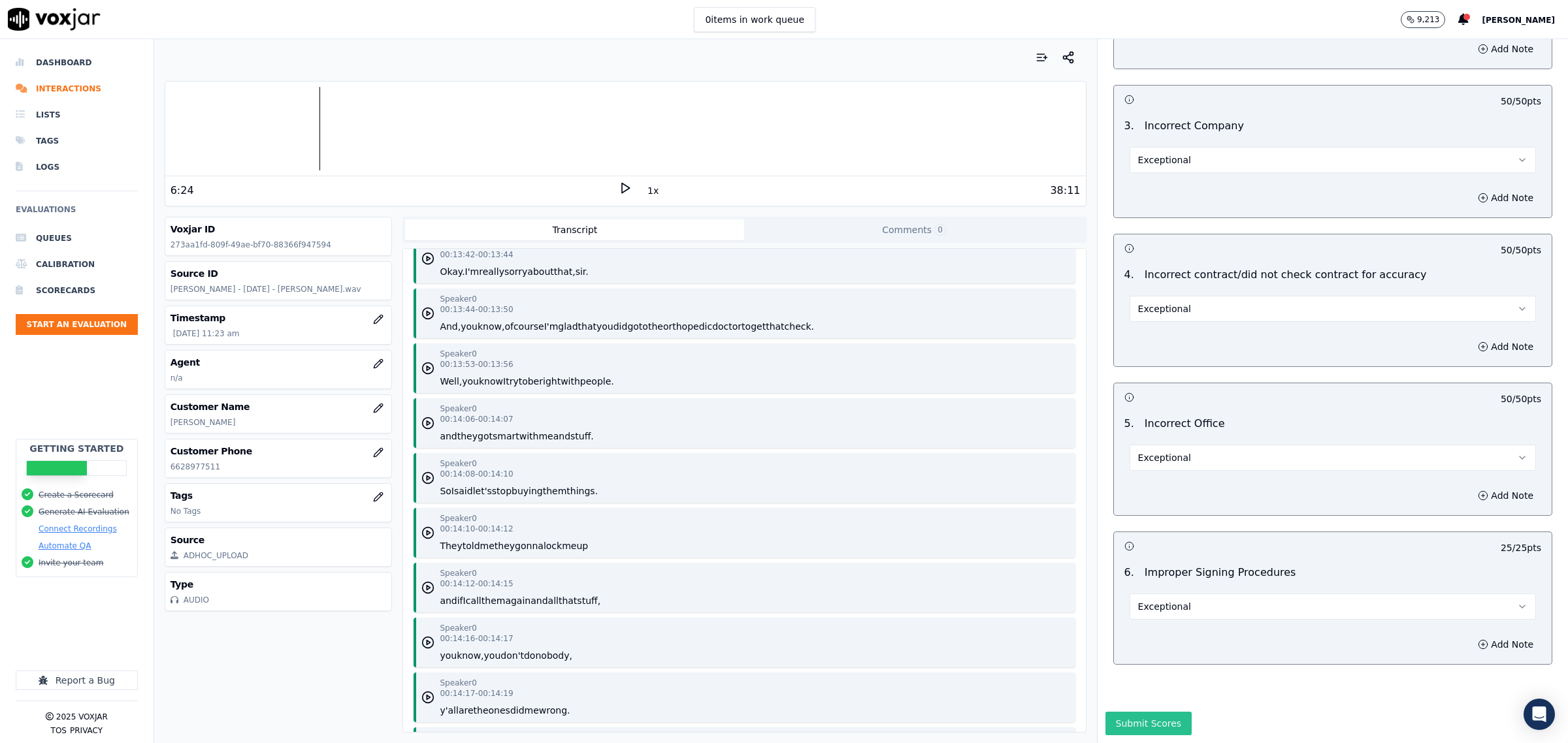
click at [1130, 712] on button "Submit Scores" at bounding box center [1148, 723] width 87 height 24
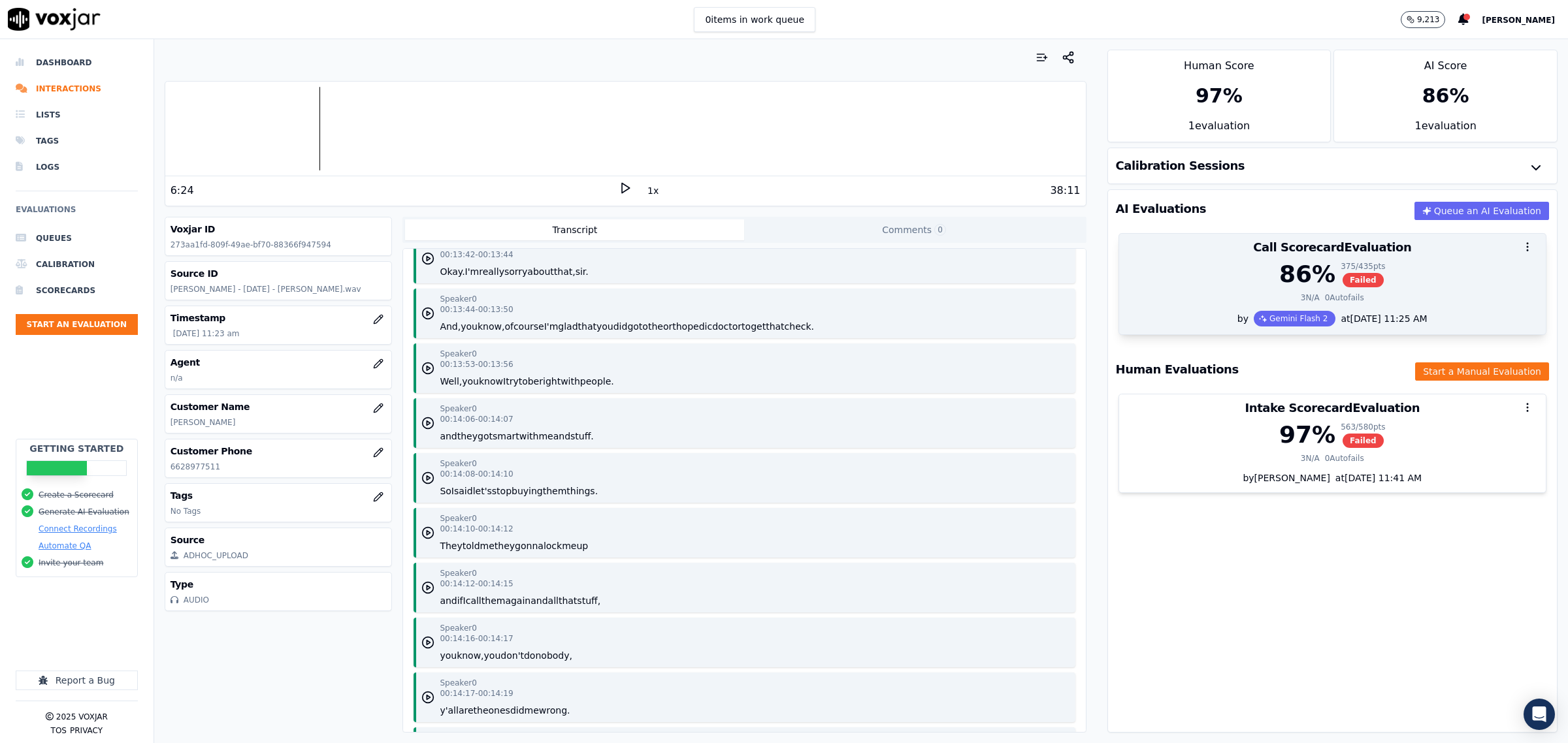
click at [1186, 290] on div "86 % 375 / 435 pts Failed 3 N/A 0 Autofails" at bounding box center [1332, 286] width 427 height 50
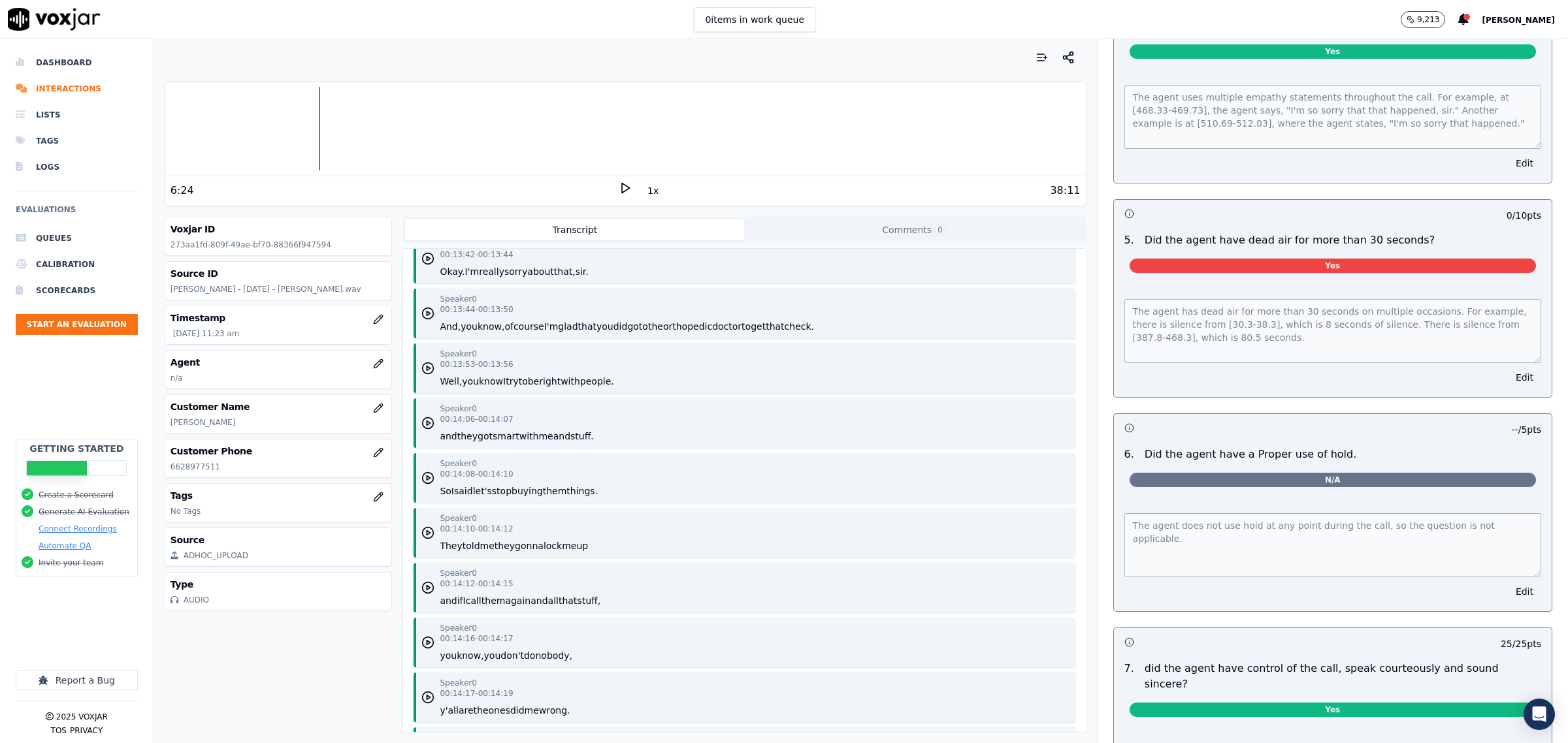
scroll to position [2449, 0]
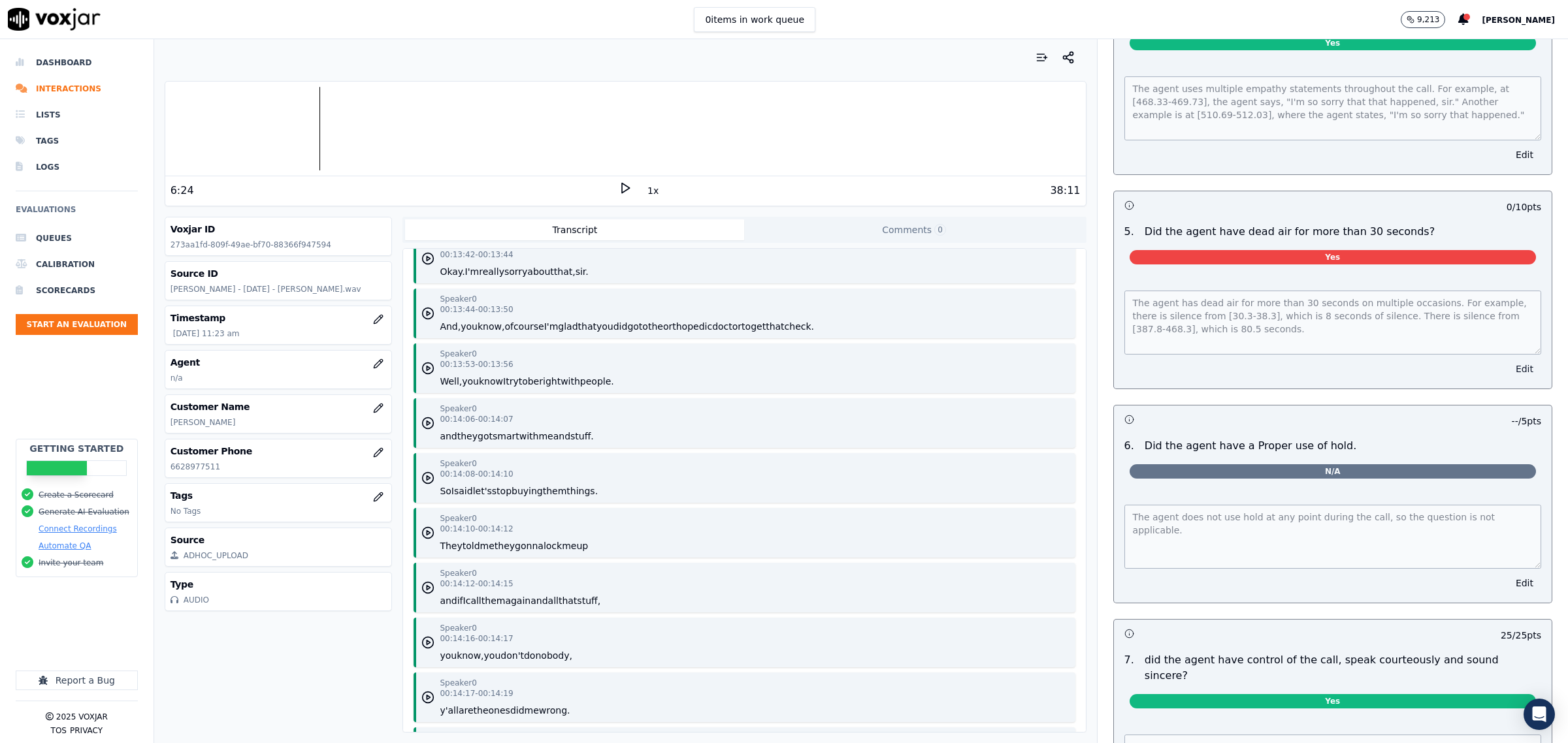
click at [1508, 367] on button "Edit" at bounding box center [1524, 369] width 33 height 18
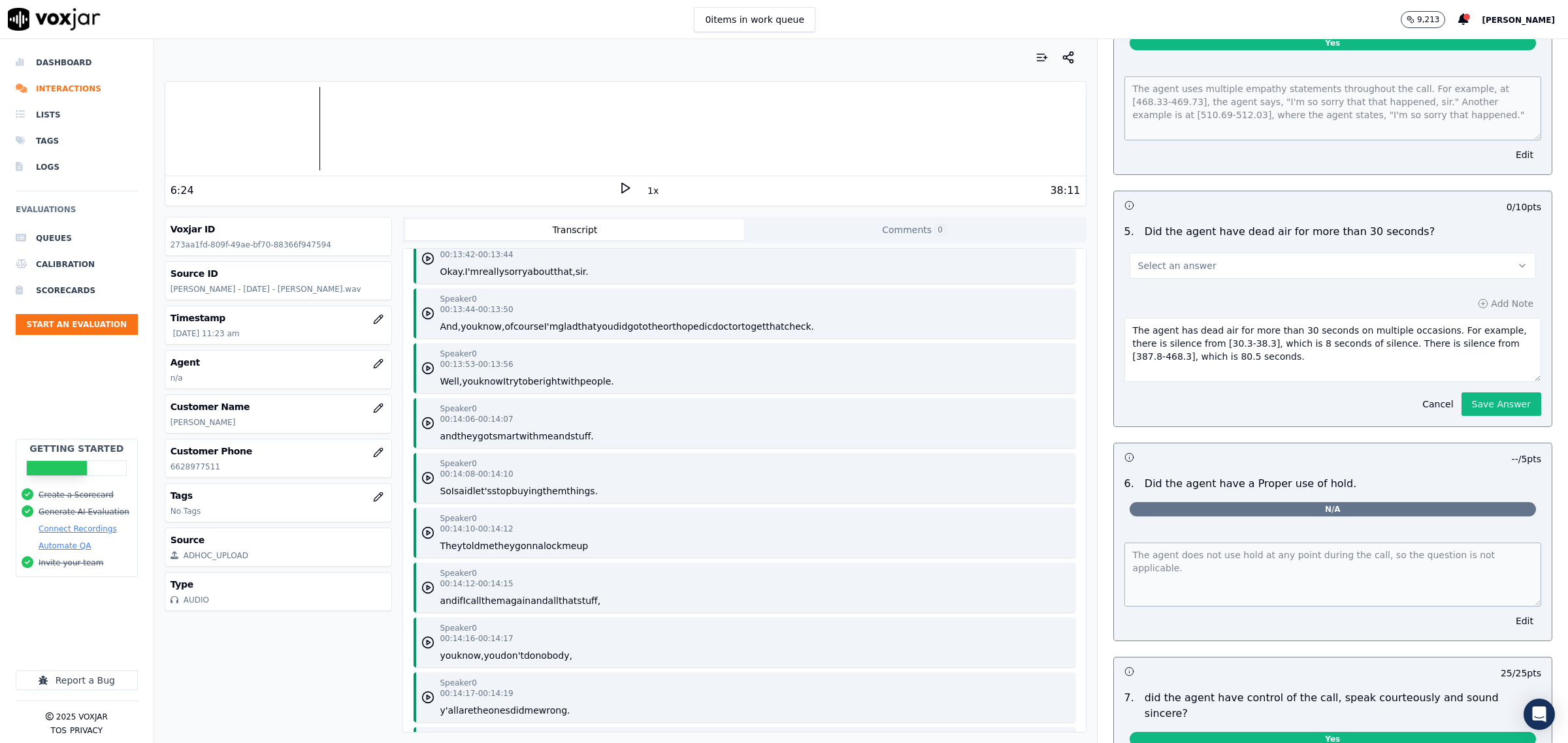
click at [1288, 253] on button "Select an answer" at bounding box center [1333, 266] width 406 height 26
click at [1219, 301] on div "No" at bounding box center [1306, 309] width 379 height 21
drag, startPoint x: 1260, startPoint y: 358, endPoint x: 959, endPoint y: 281, distance: 310.7
click at [959, 281] on div "Your browser does not support the audio element. 6:24 1x 38:11 Voxjar ID 273aa1…" at bounding box center [861, 391] width 1414 height 704
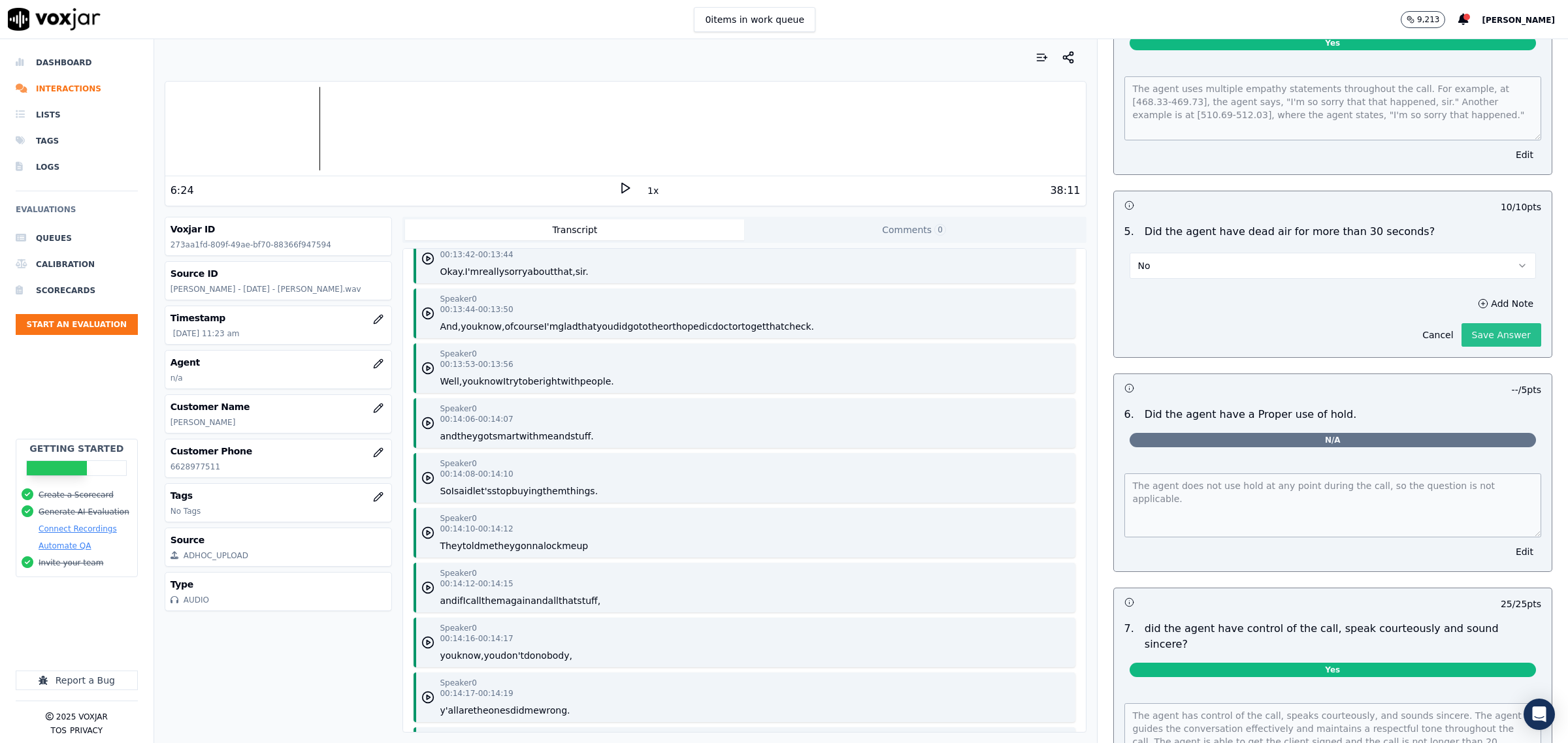
click at [1461, 396] on div "50 / 50 pts 1 . Did the agent Overcome Rejection, utilize rebuttals, and/or pro…" at bounding box center [1333, 159] width 439 height 1713
click at [1465, 328] on button "Save Answer" at bounding box center [1501, 335] width 80 height 24
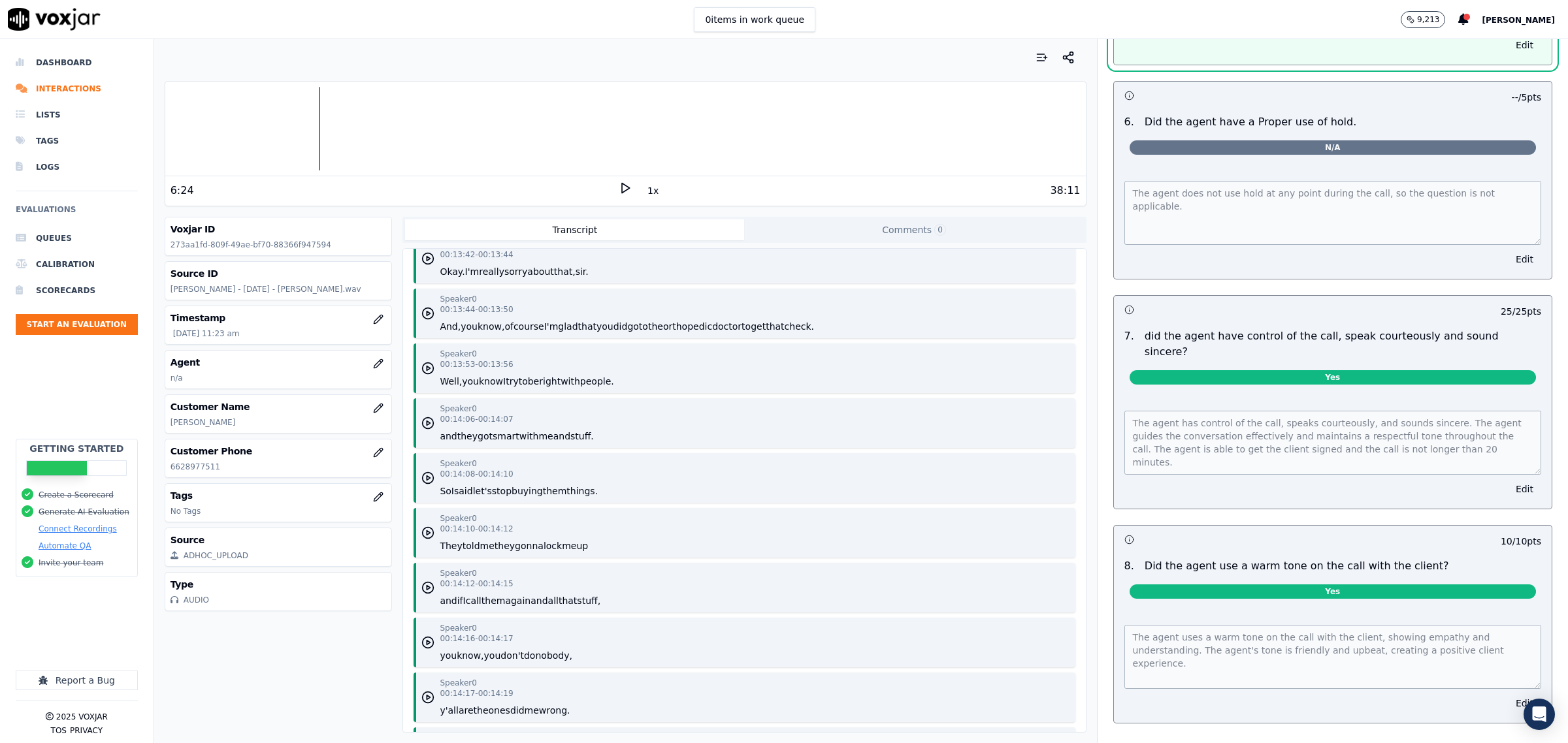
scroll to position [2938, 0]
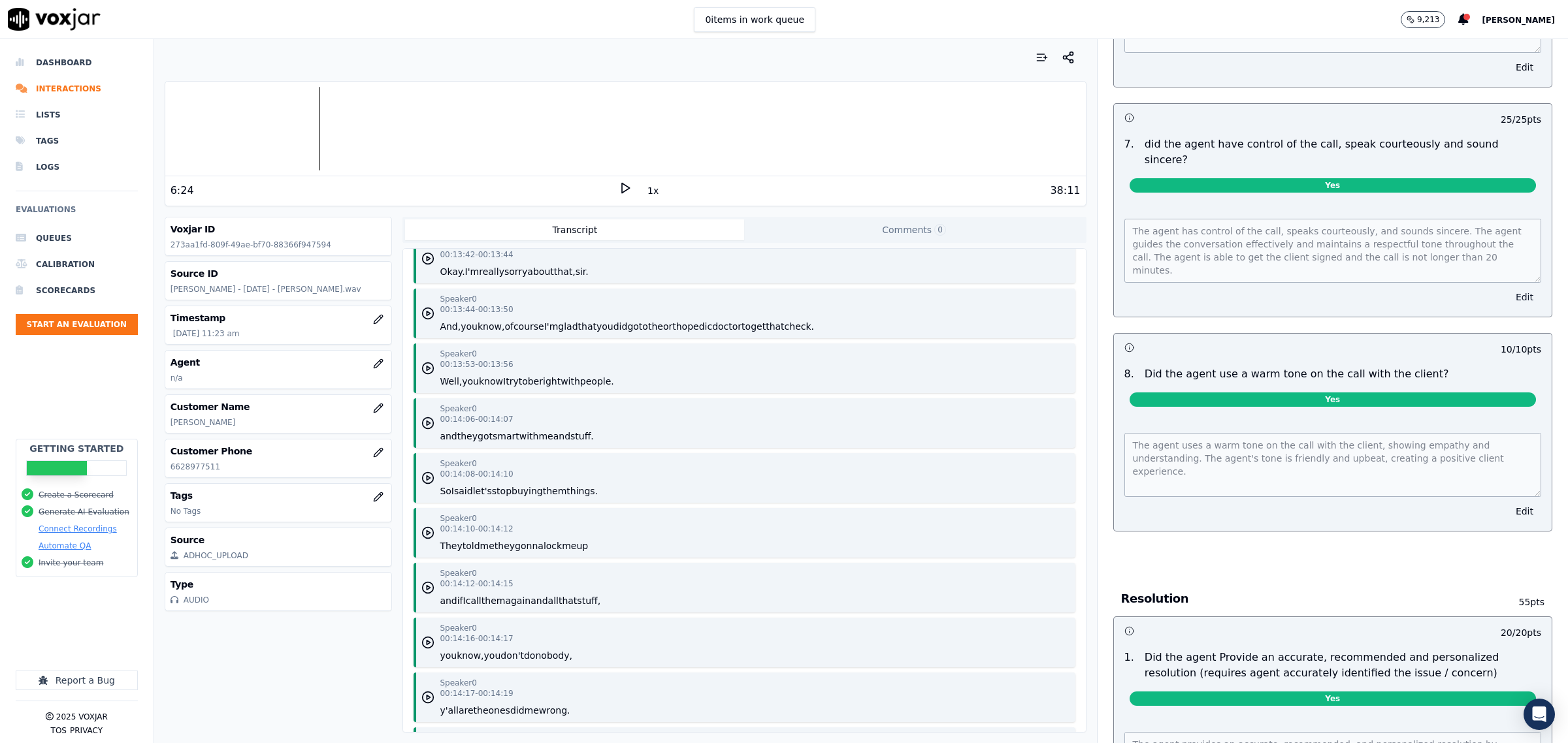
click at [1508, 288] on button "Edit" at bounding box center [1524, 297] width 33 height 18
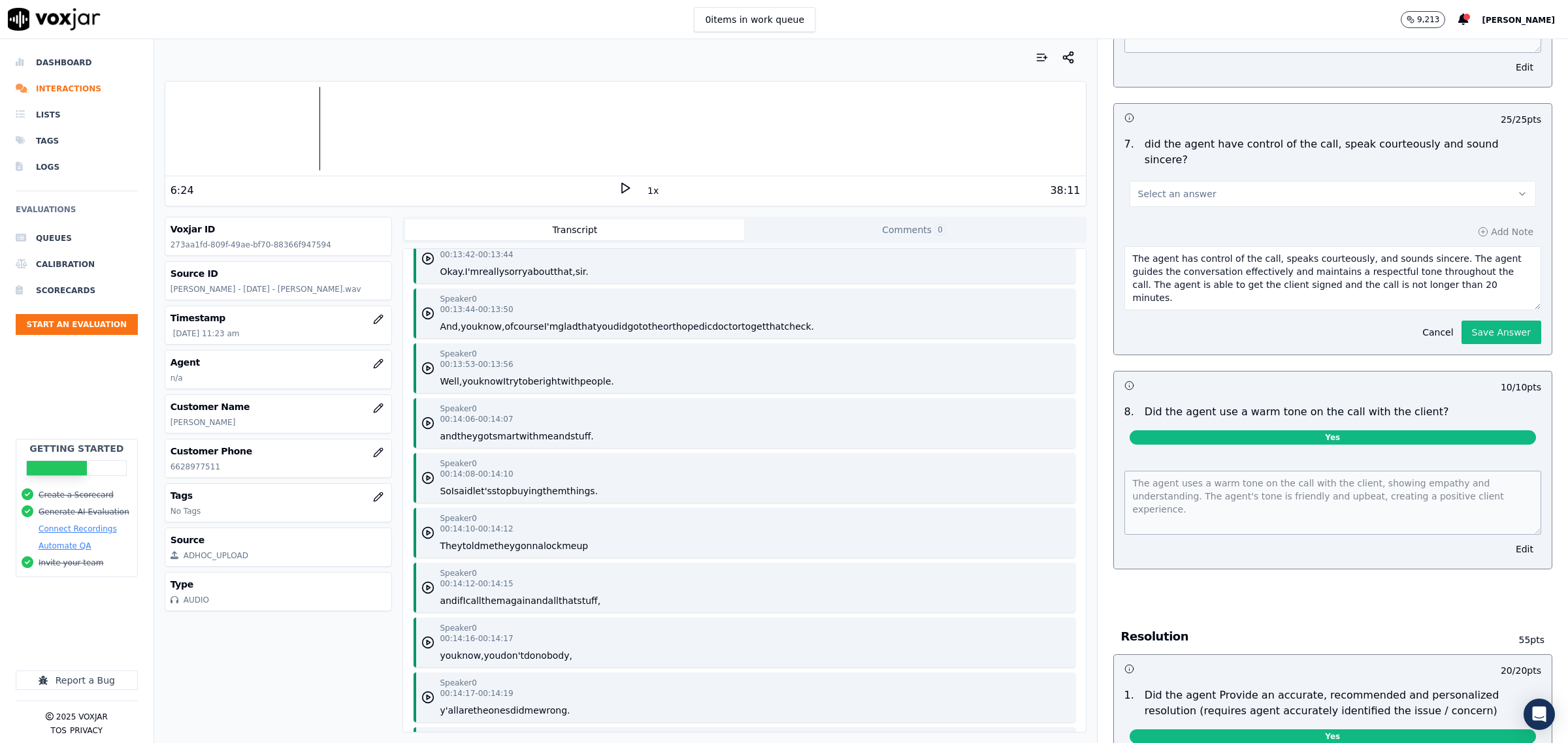
click at [1220, 181] on button "Select an answer" at bounding box center [1333, 194] width 406 height 26
click at [1184, 222] on div "No" at bounding box center [1306, 224] width 379 height 21
drag, startPoint x: 1136, startPoint y: 238, endPoint x: 1539, endPoint y: 332, distance: 413.8
click at [1539, 332] on div "Call Scorecard Scorecard This is a brand new scorecard Opening & Closing This i…" at bounding box center [1333, 391] width 471 height 704
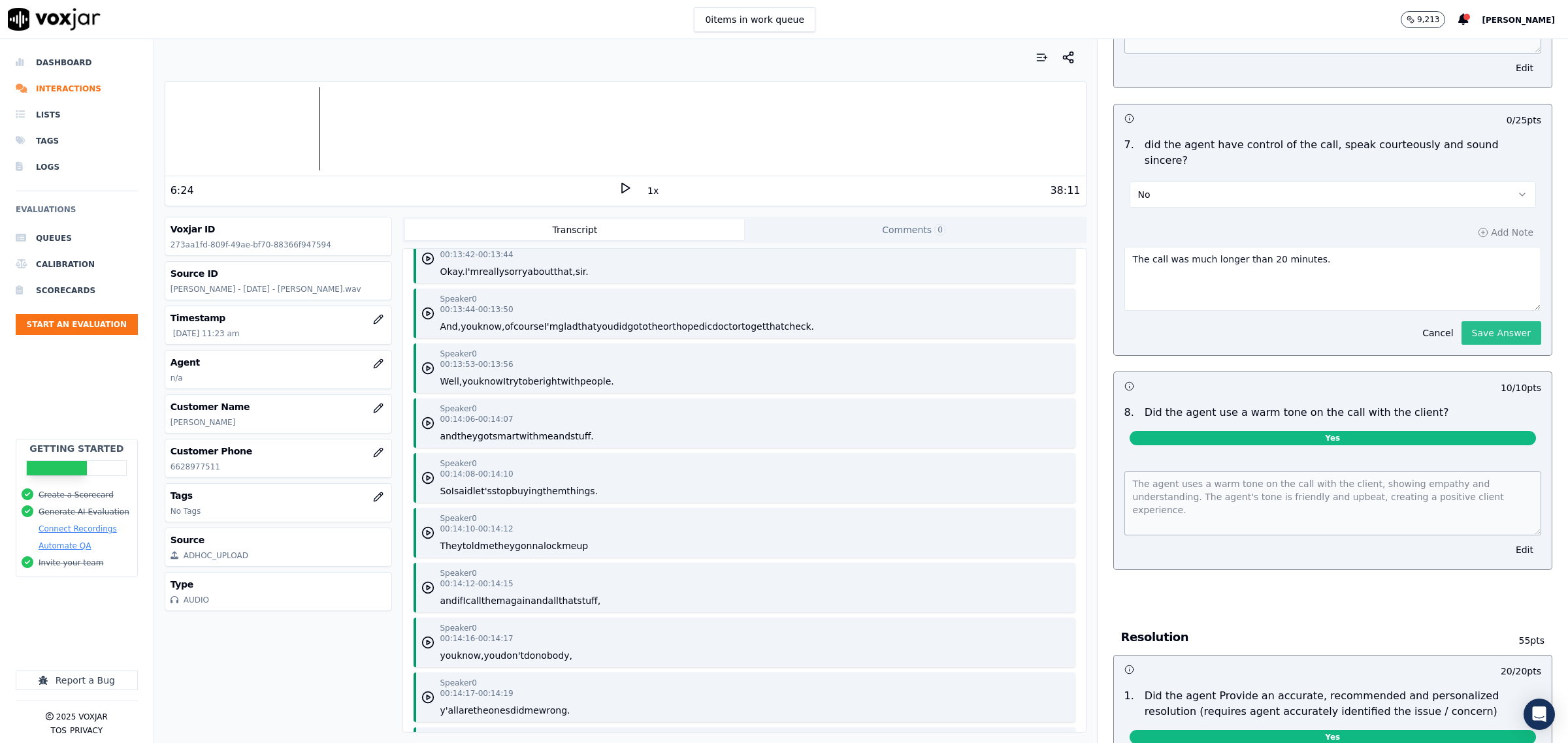
type textarea "The call was much longer than 20 minutes."
click at [1471, 321] on button "Save Answer" at bounding box center [1501, 332] width 80 height 24
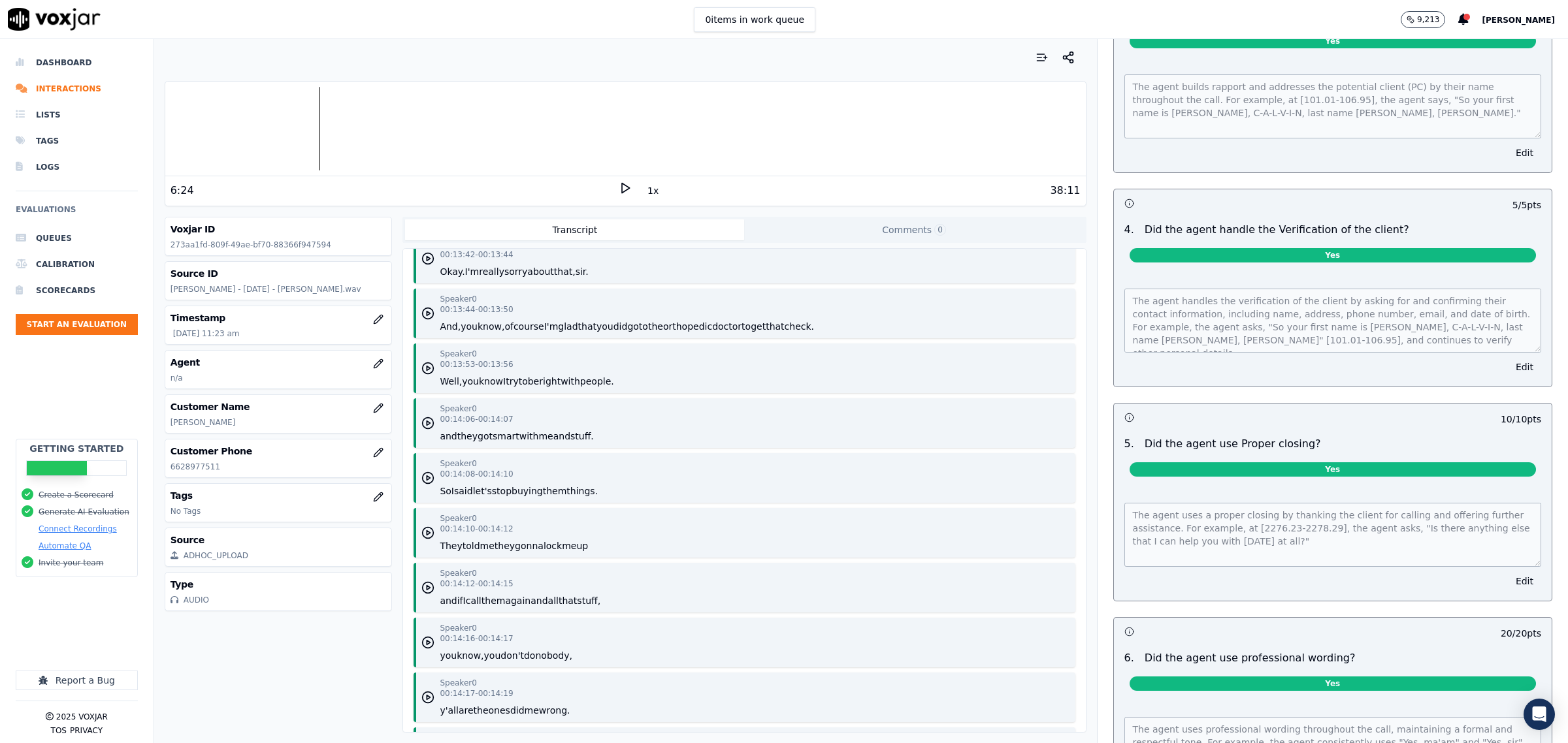
scroll to position [0, 0]
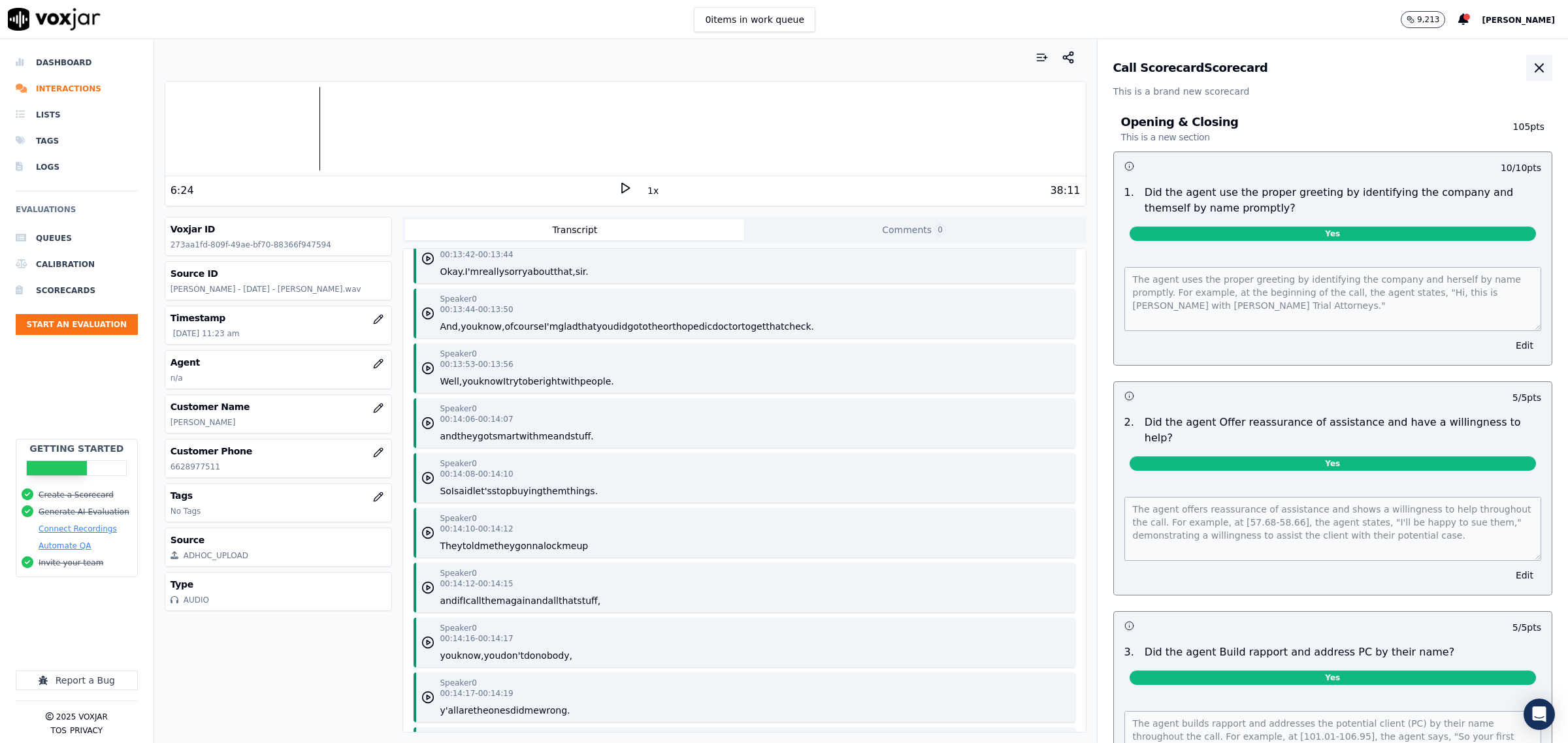
click at [1531, 64] on icon "button" at bounding box center [1539, 67] width 15 height 15
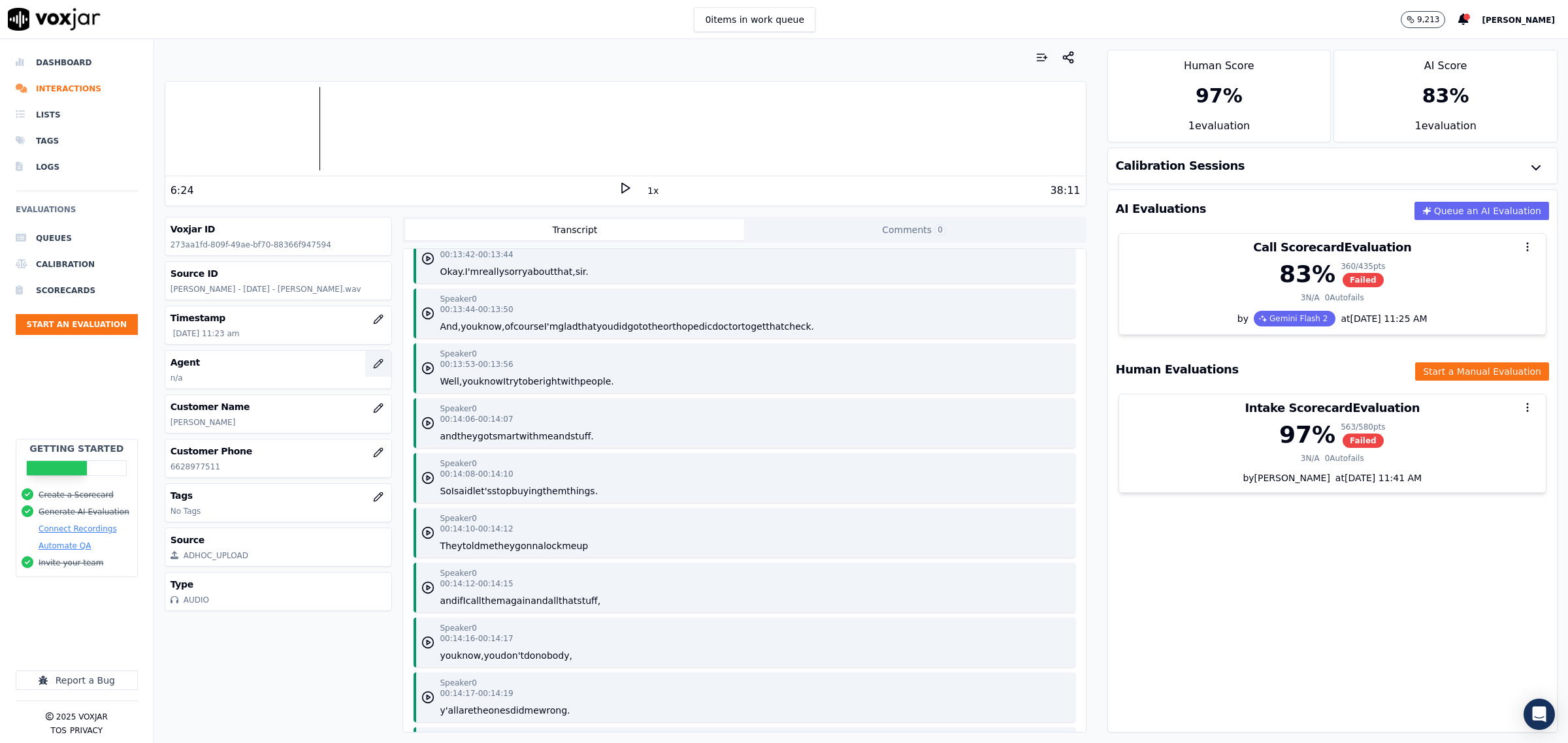
click at [373, 369] on icon "button" at bounding box center [379, 364] width 11 height 11
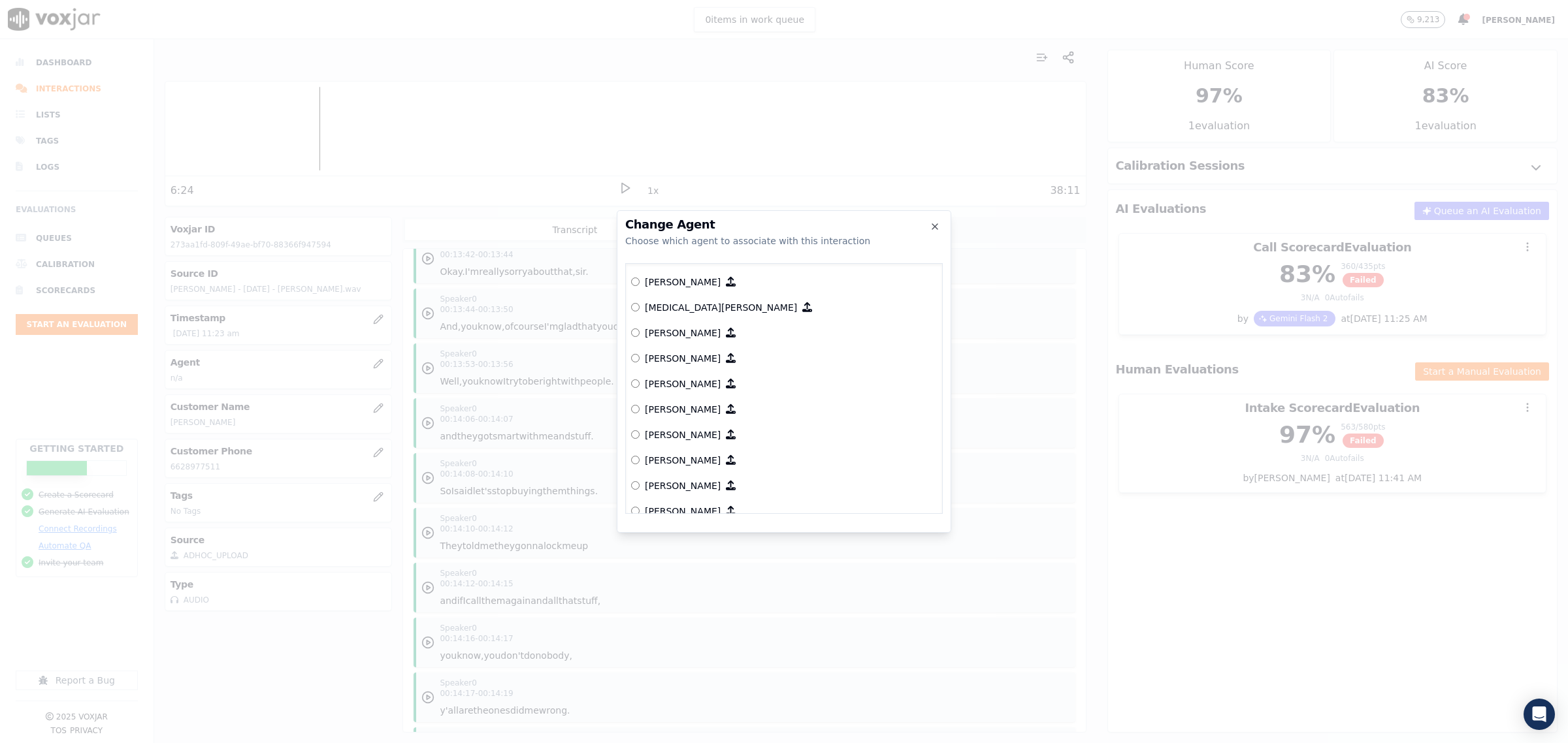
click at [661, 388] on p "[PERSON_NAME]" at bounding box center [682, 384] width 76 height 13
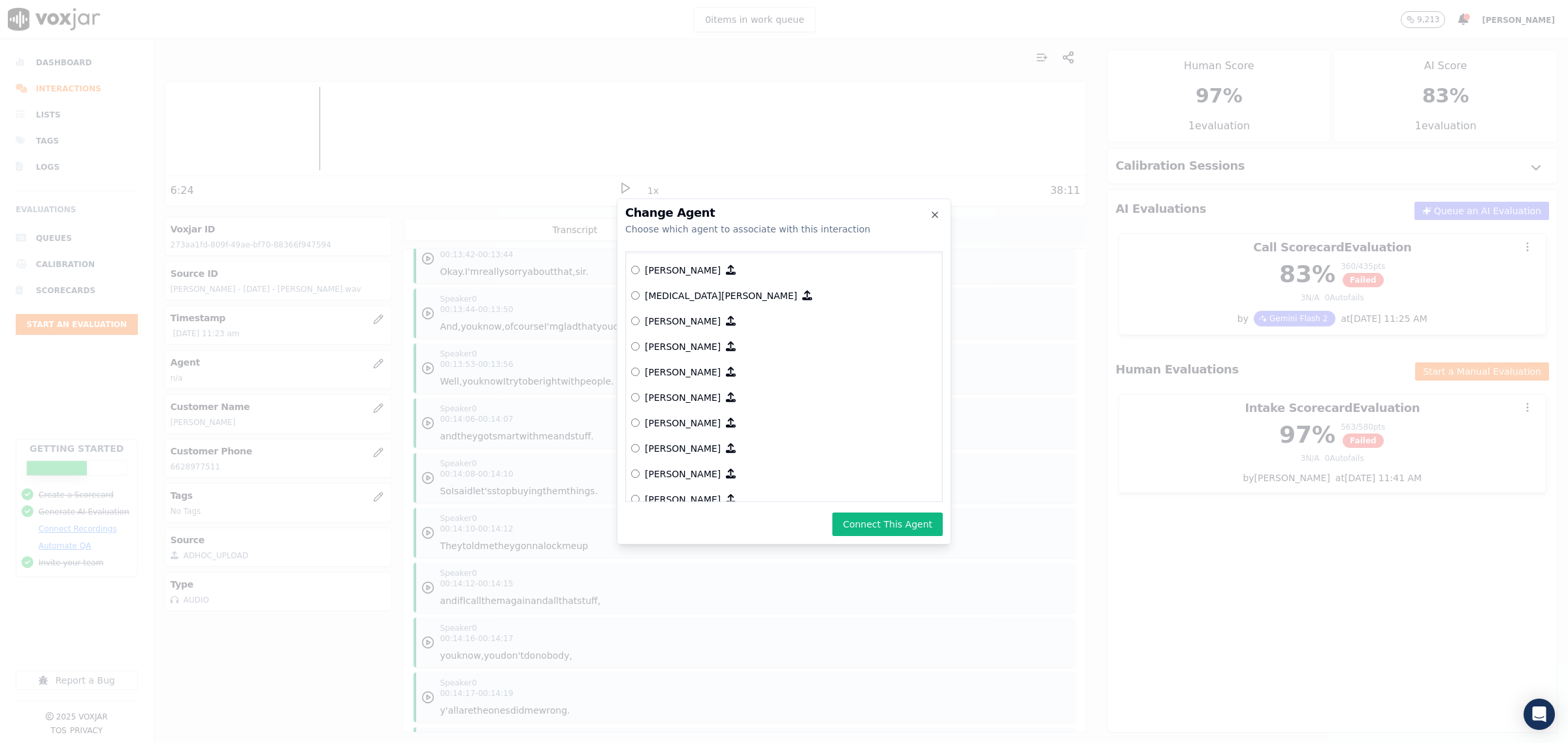
click at [879, 517] on button "Connect This Agent" at bounding box center [887, 524] width 110 height 24
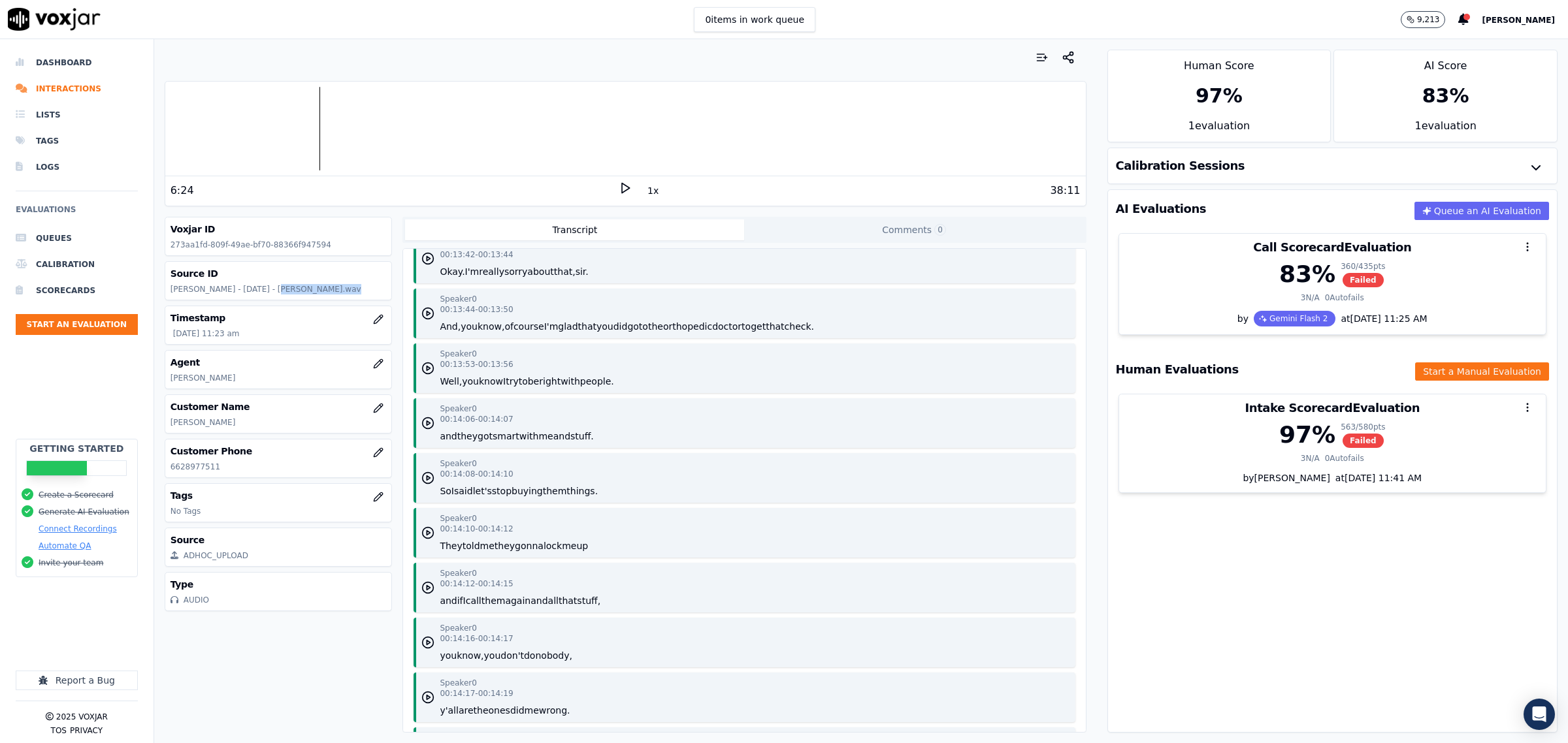
drag, startPoint x: 268, startPoint y: 290, endPoint x: 318, endPoint y: 290, distance: 50.0
click at [318, 290] on p "Amber Clemison - 8.6.25 - Calvin R Jackson.wav" at bounding box center [279, 290] width 216 height 11
copy p "Calvin R Jackson"
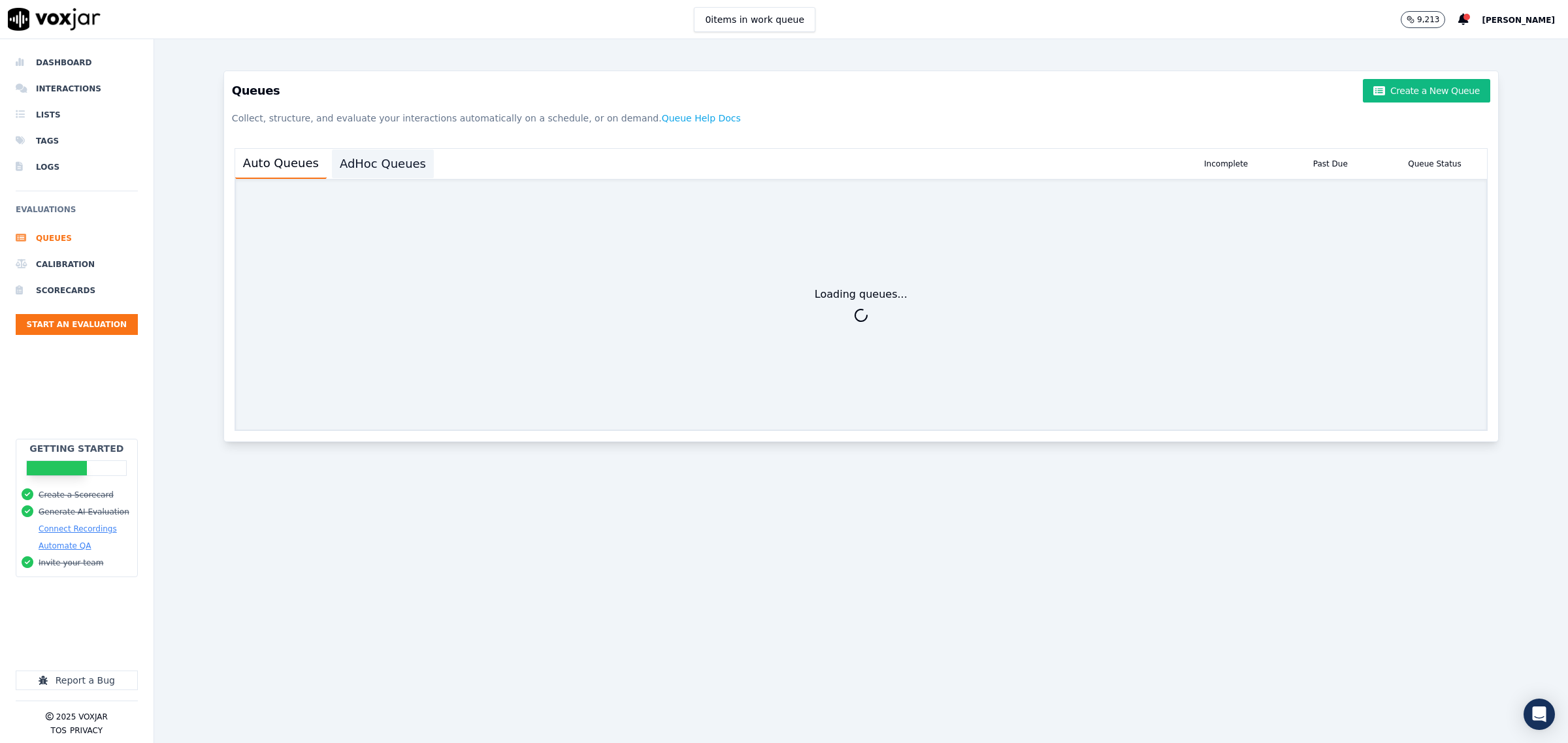
click at [392, 167] on button "AdHoc Queues" at bounding box center [382, 164] width 102 height 29
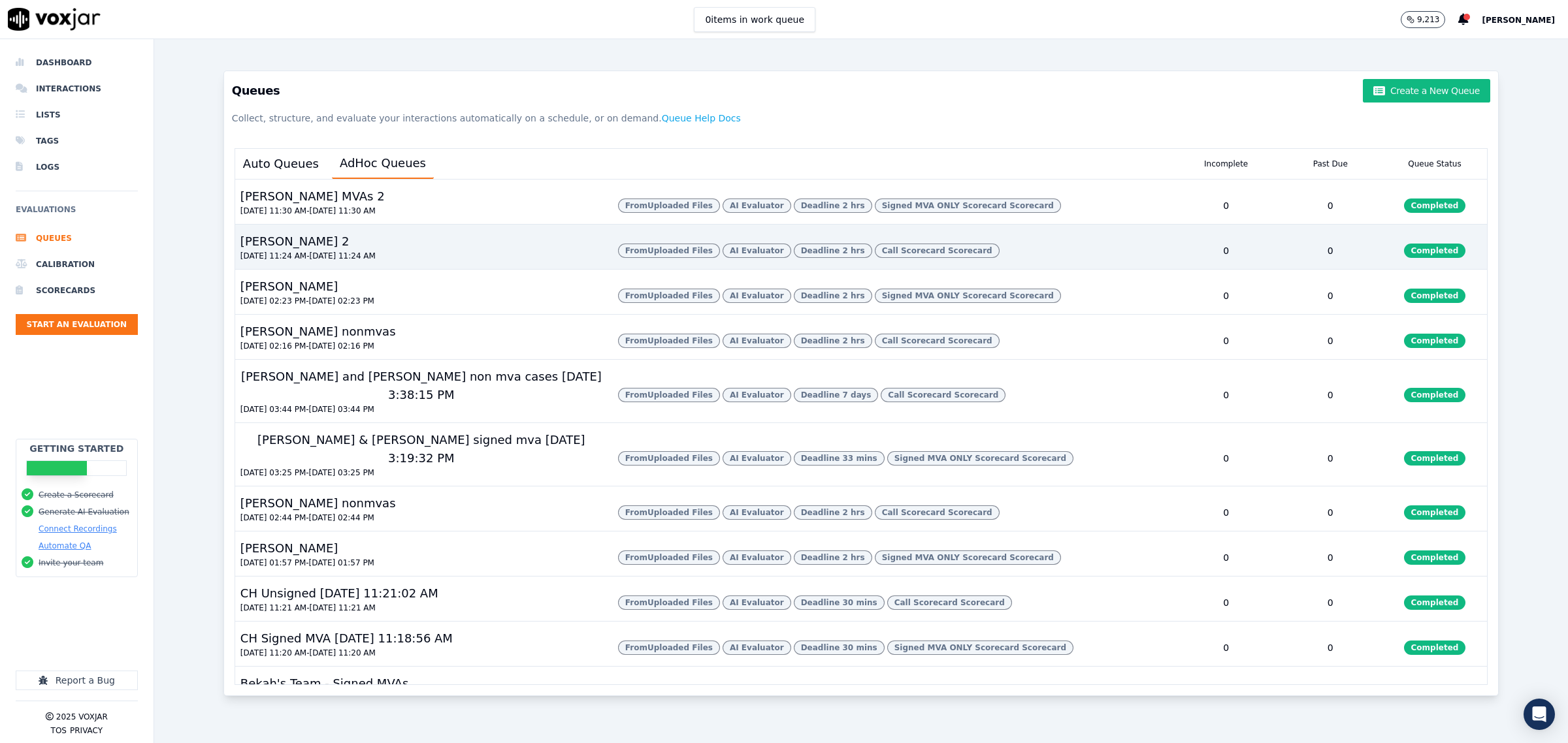
click at [463, 269] on div "[PERSON_NAME] 2 [DATE] 11:24 AM - [DATE] 11:24 AM" at bounding box center [422, 250] width 372 height 37
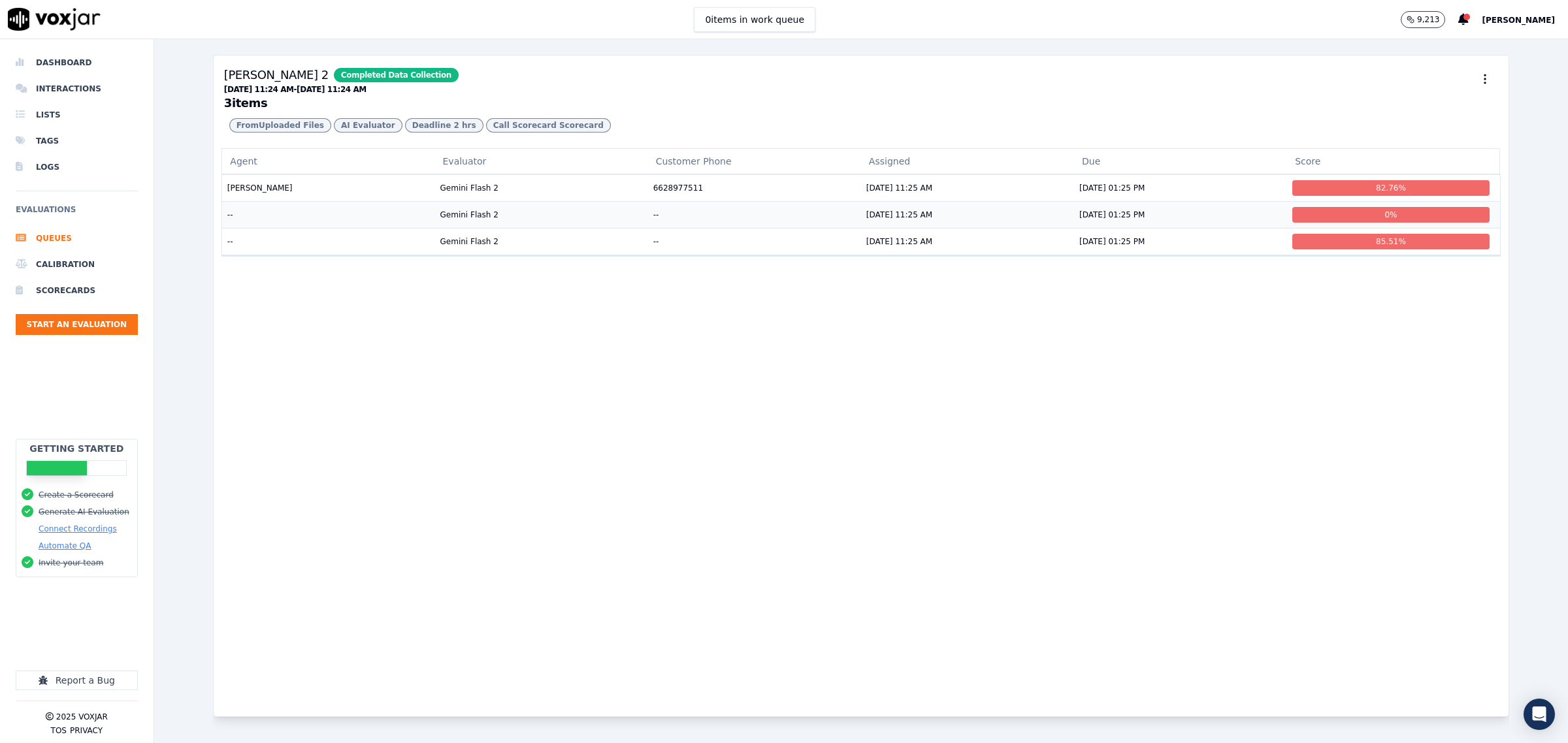
click at [299, 228] on td "--" at bounding box center [328, 214] width 213 height 27
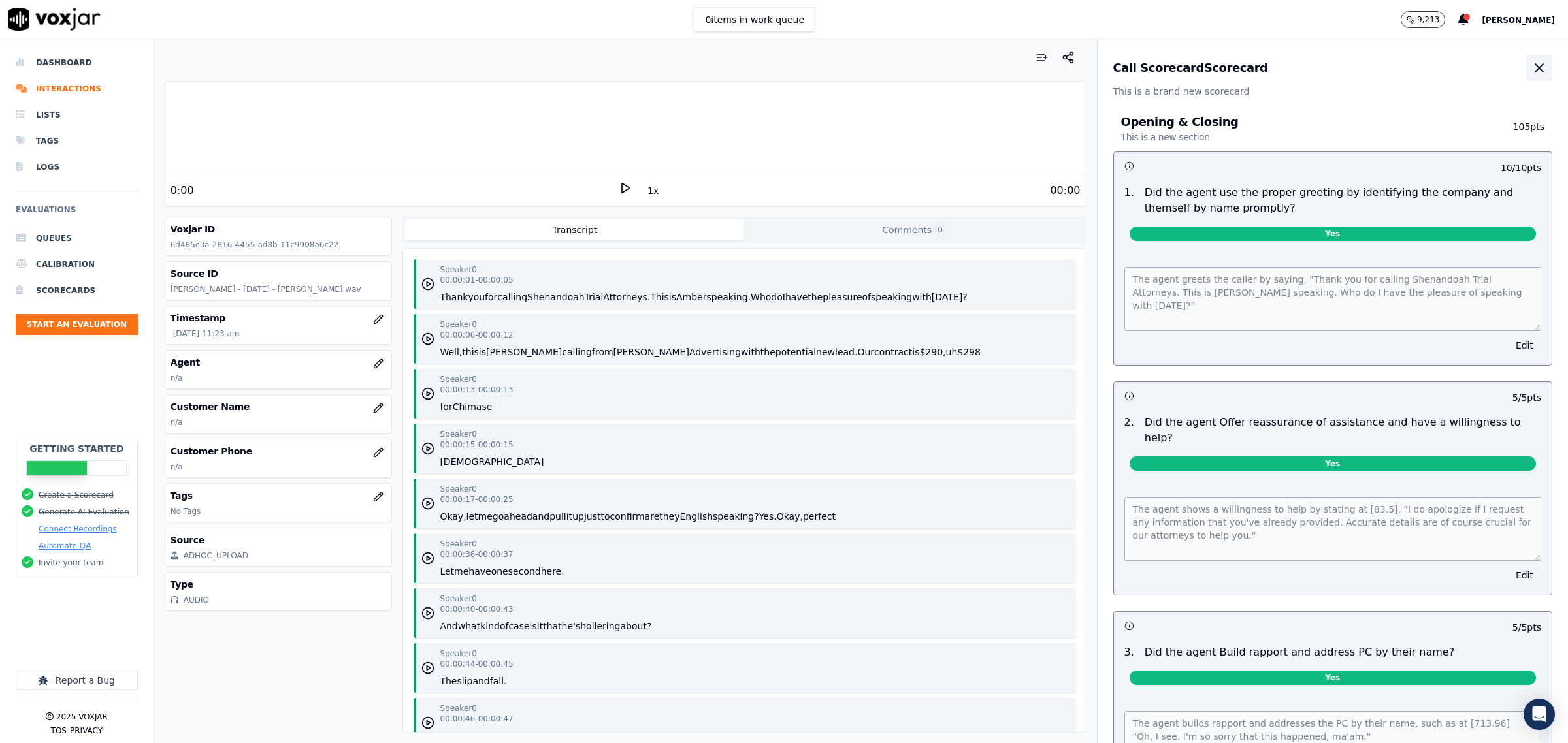
click at [1531, 67] on icon "button" at bounding box center [1539, 67] width 15 height 15
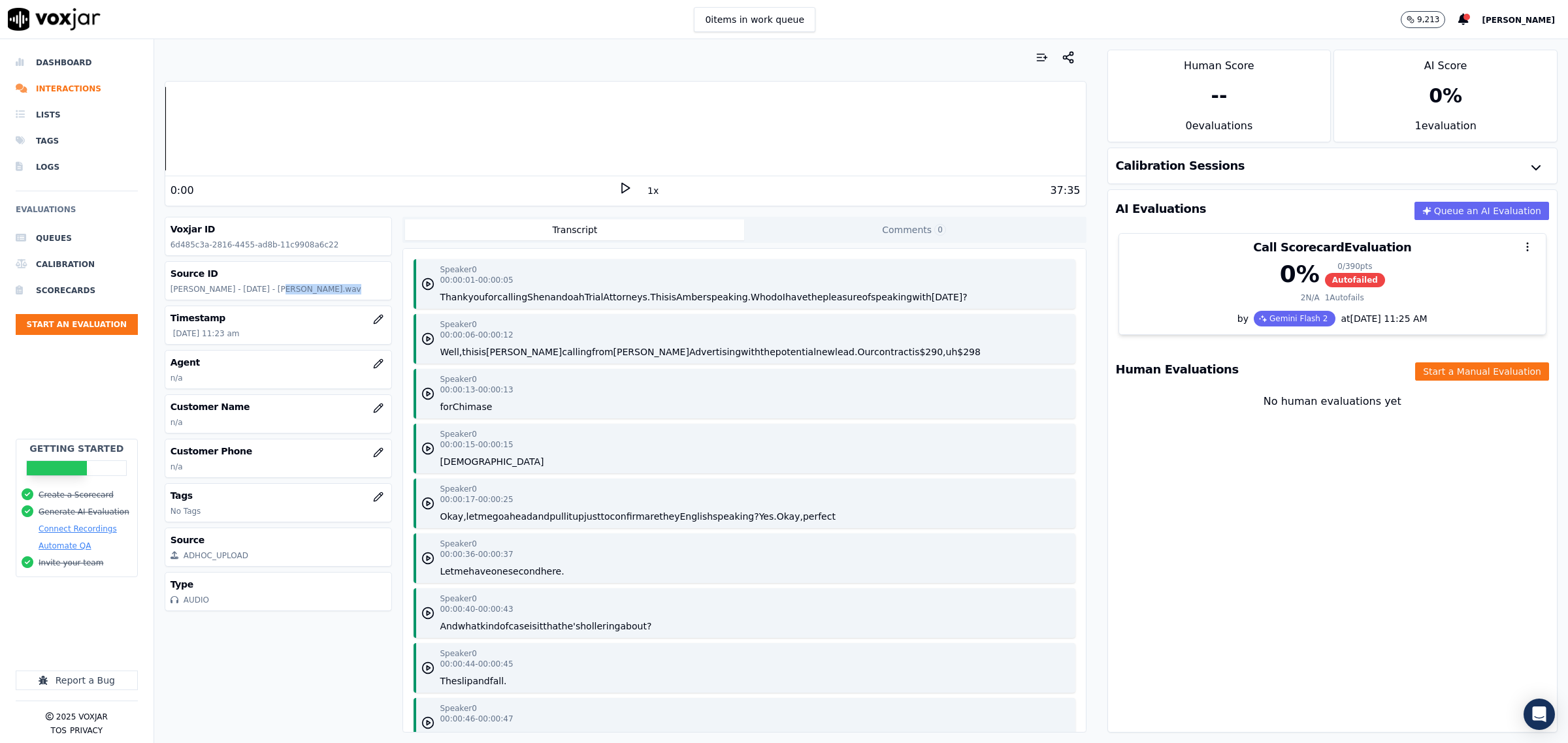
drag, startPoint x: 266, startPoint y: 290, endPoint x: 325, endPoint y: 290, distance: 59.0
click at [325, 290] on p "Amber Clemison - 8.11.25 - Chenesai Kasuwa.wav" at bounding box center [279, 290] width 216 height 11
copy p "Chenesai Kasuwa"
click at [370, 414] on button "button" at bounding box center [379, 408] width 26 height 26
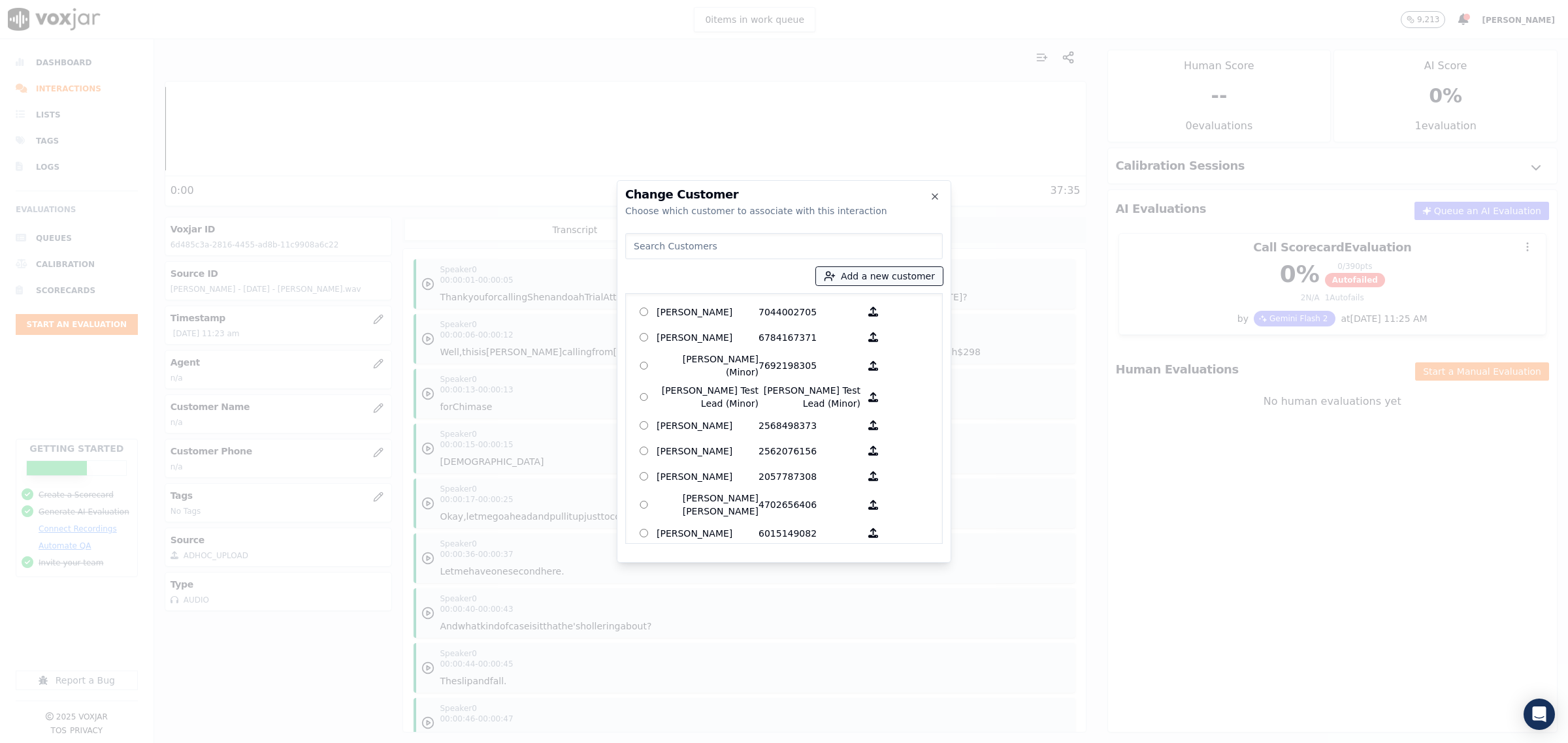
click at [880, 275] on button "Add a new customer" at bounding box center [879, 277] width 126 height 18
type input "Chenesai Kasuwa"
click at [843, 383] on input "Add a New Customer" at bounding box center [884, 377] width 171 height 21
type input "6142461256"
click at [853, 394] on button "Add New Customer" at bounding box center [851, 402] width 104 height 18
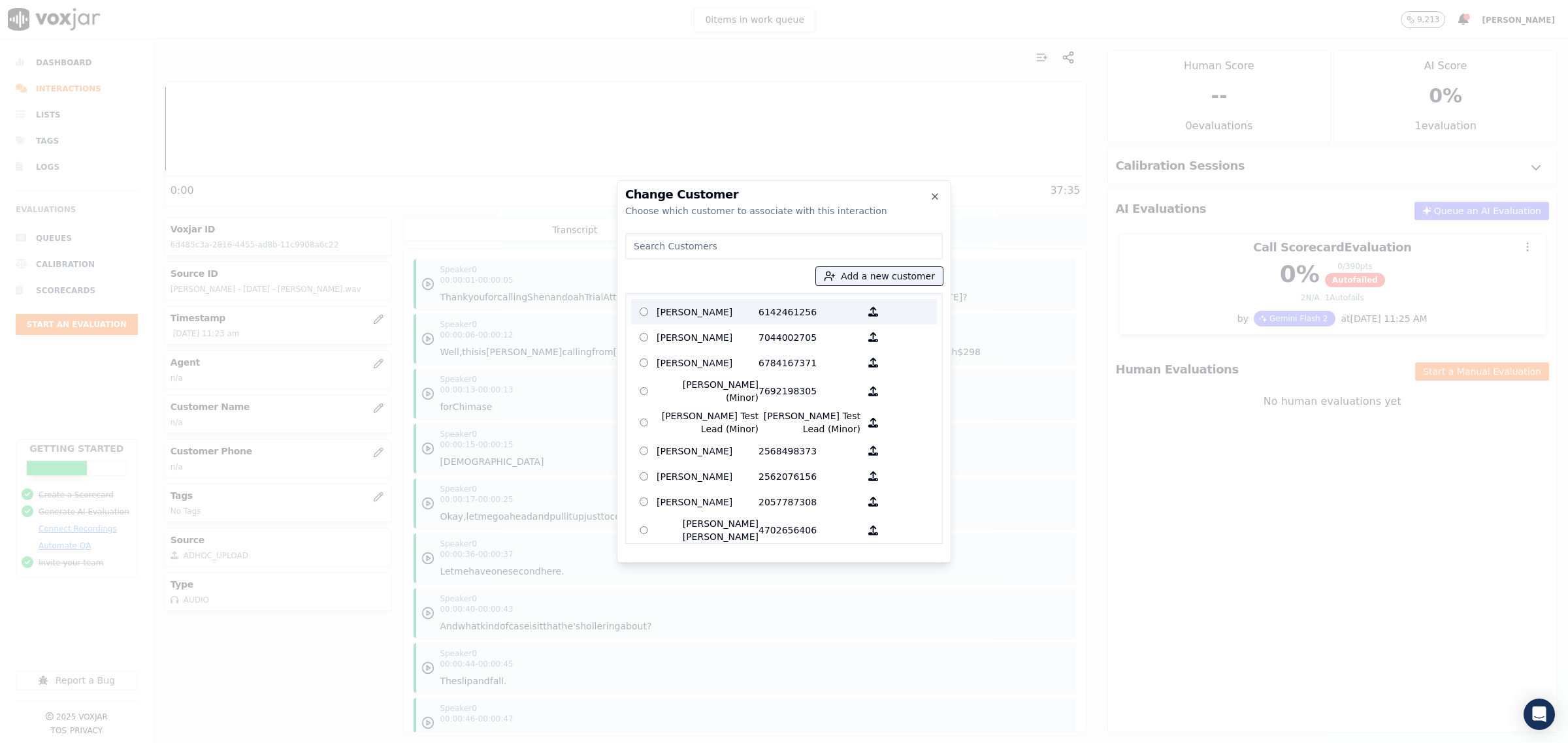
click at [688, 309] on p "Chenesai Kasuwa" at bounding box center [707, 312] width 102 height 20
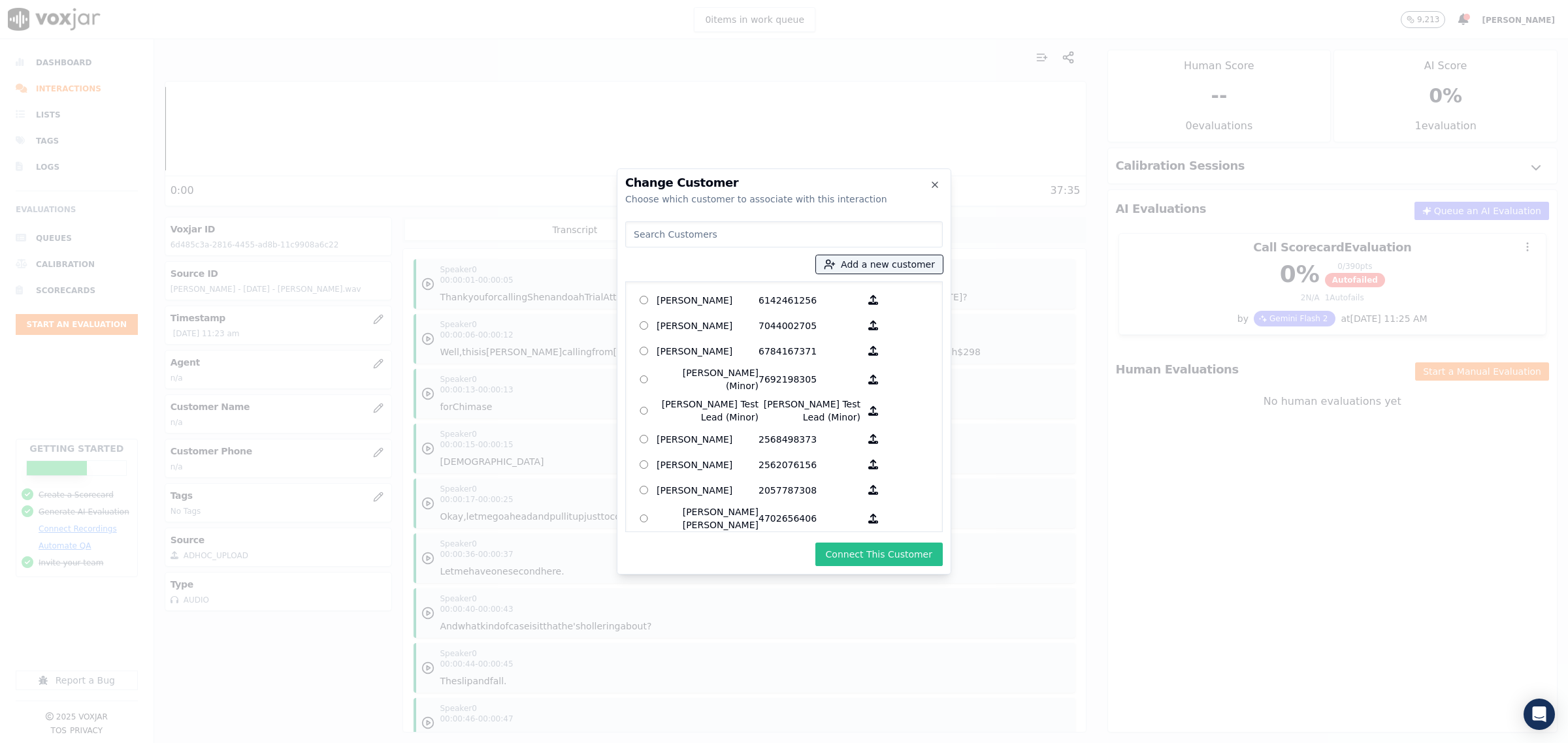
click at [880, 558] on button "Connect This Customer" at bounding box center [879, 554] width 127 height 24
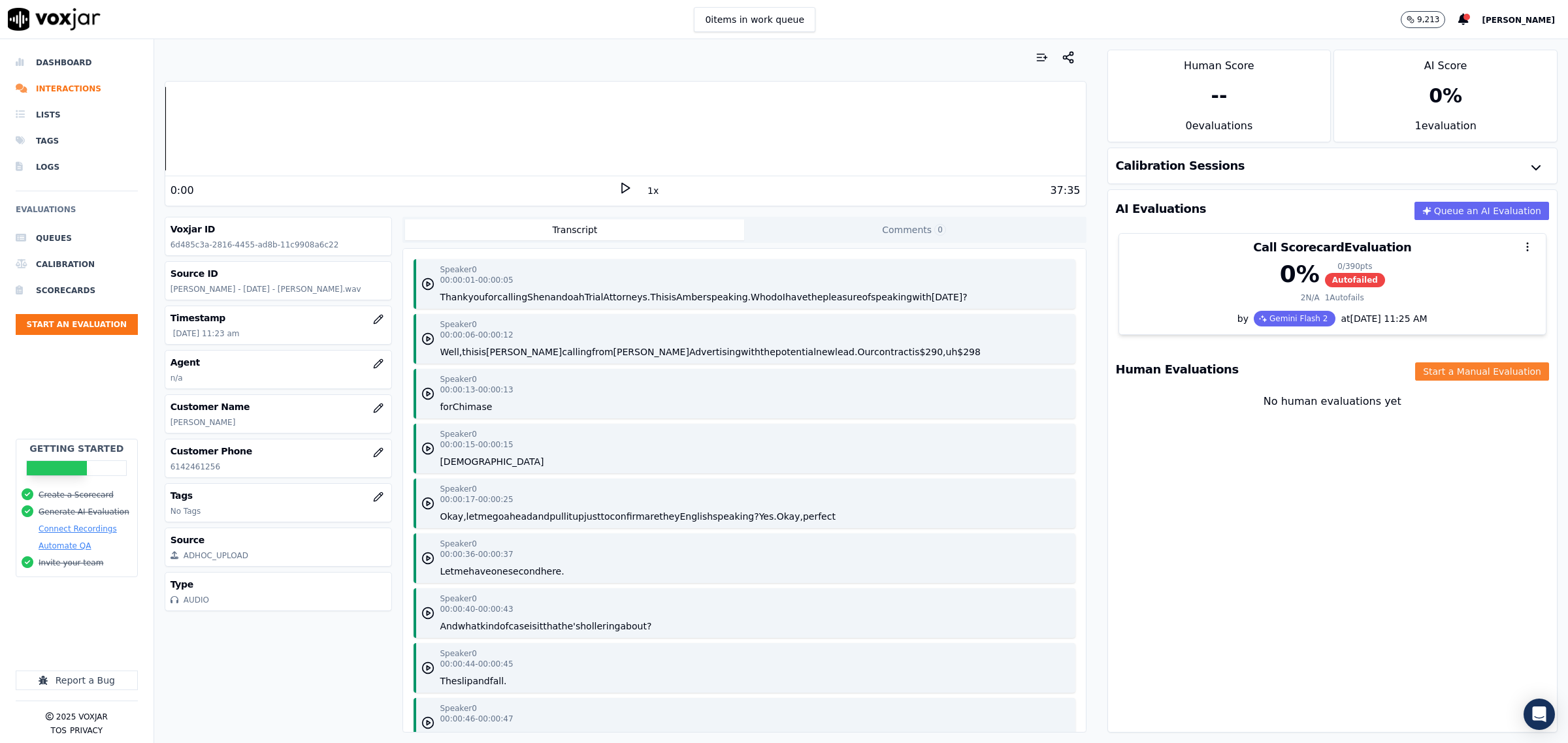
click at [1429, 381] on button "Start a Manual Evaluation" at bounding box center [1482, 372] width 134 height 18
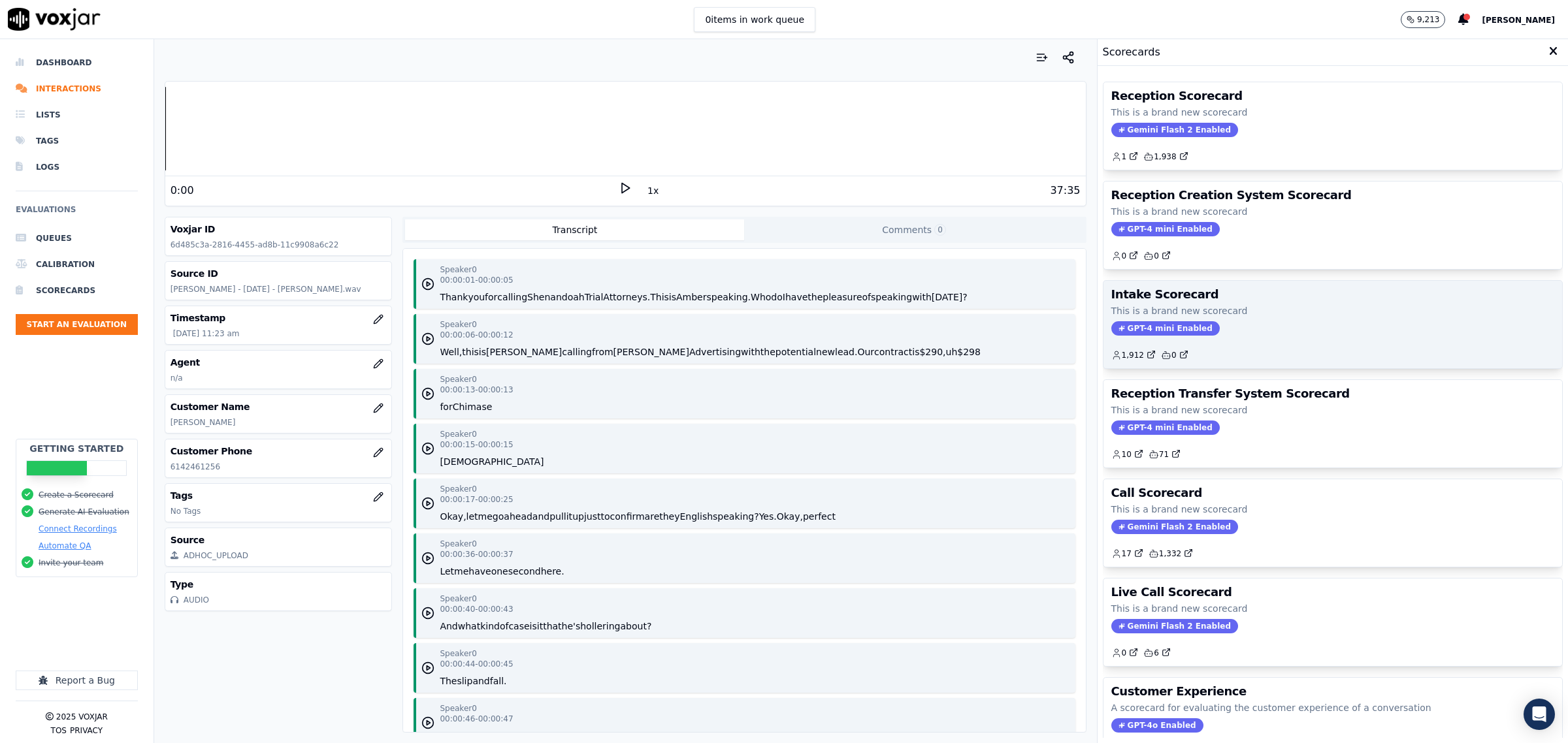
click at [1261, 307] on p "This is a brand new scorecard" at bounding box center [1333, 310] width 443 height 13
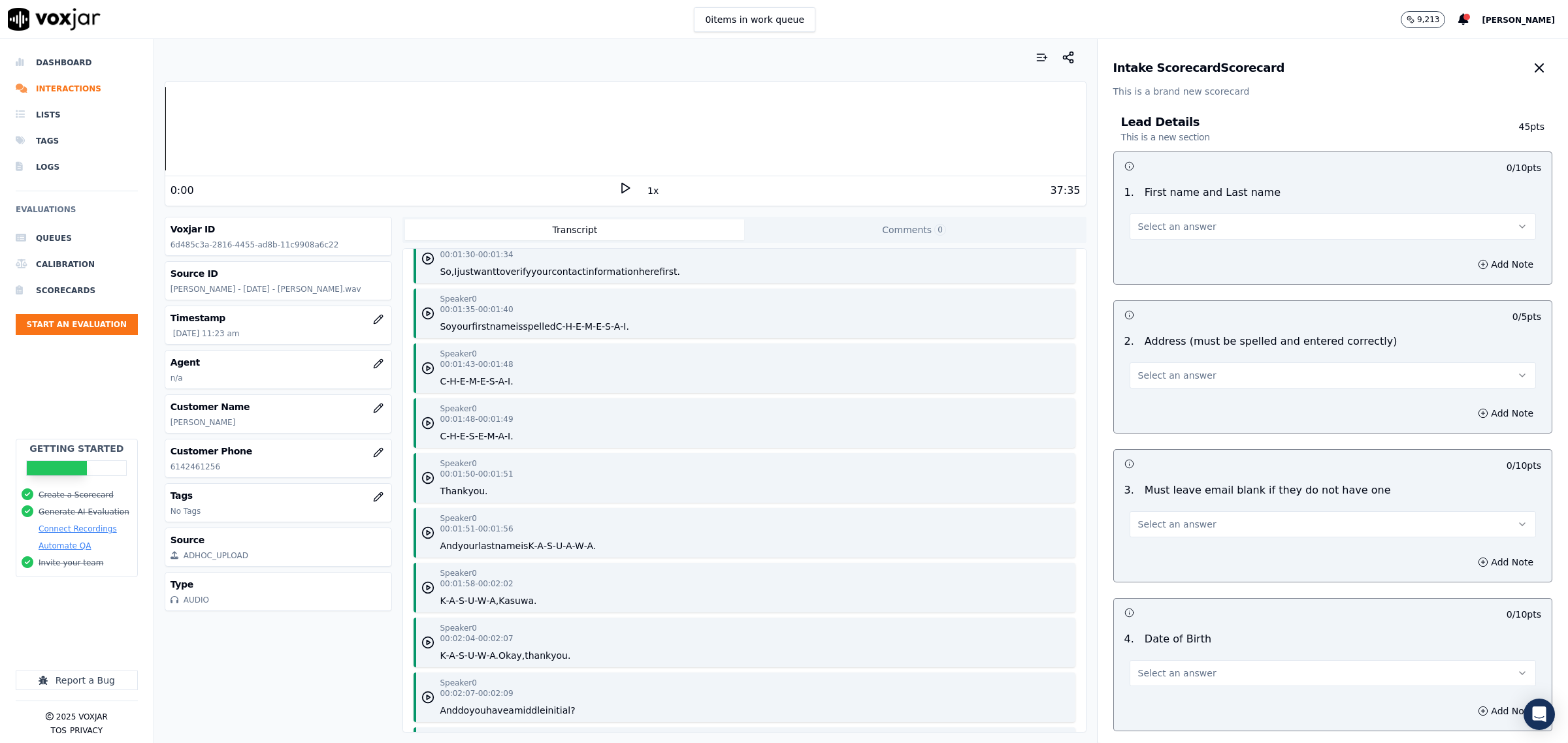
scroll to position [1469, 0]
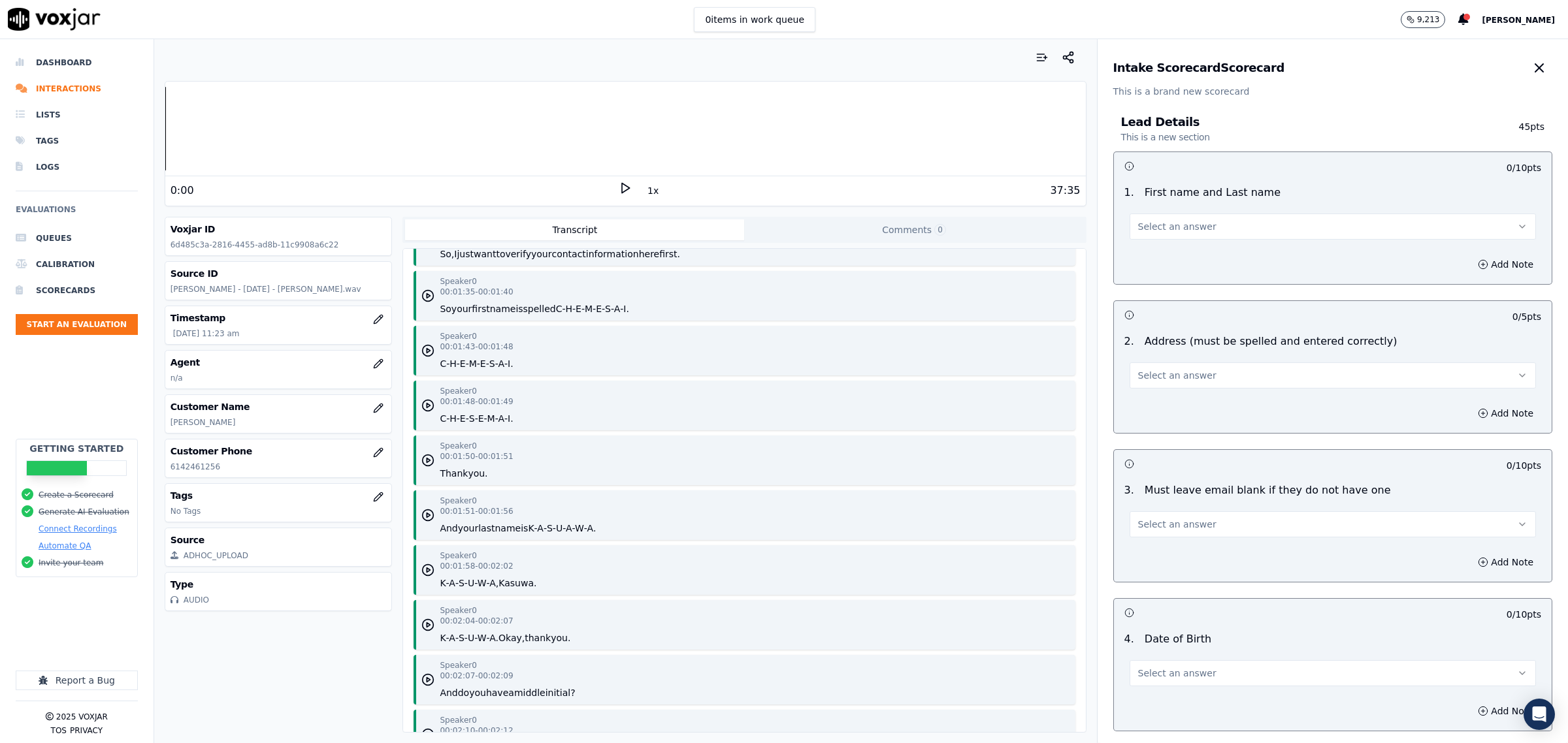
click at [1181, 227] on span "Select an answer" at bounding box center [1177, 226] width 78 height 13
click at [1176, 254] on div "Yes" at bounding box center [1306, 256] width 379 height 21
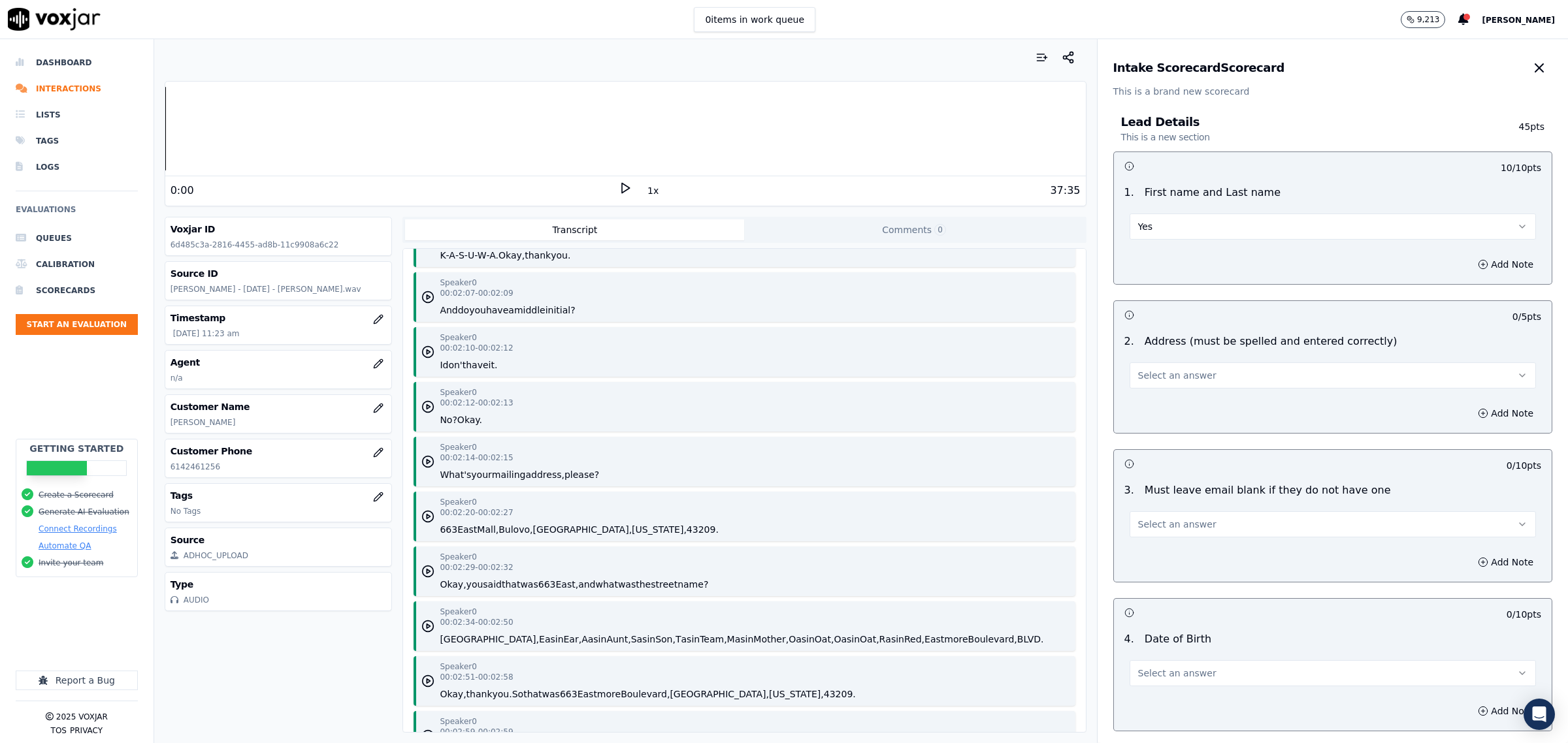
scroll to position [1877, 0]
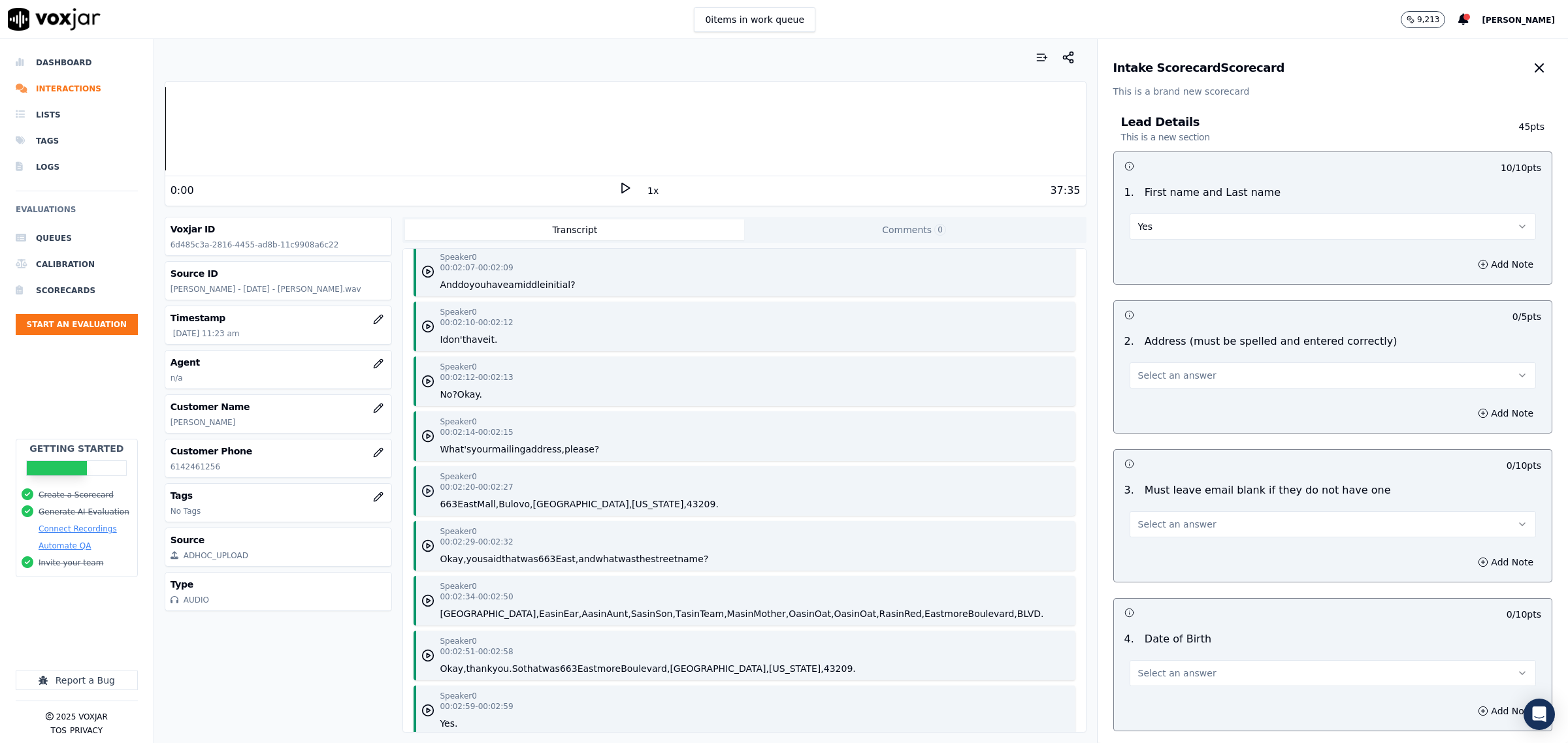
click at [422, 486] on icon "button" at bounding box center [428, 491] width 13 height 13
click at [618, 190] on icon at bounding box center [625, 188] width 13 height 13
click at [1170, 365] on button "Select an answer" at bounding box center [1333, 375] width 406 height 26
click at [1163, 395] on div "Yes" at bounding box center [1306, 405] width 379 height 21
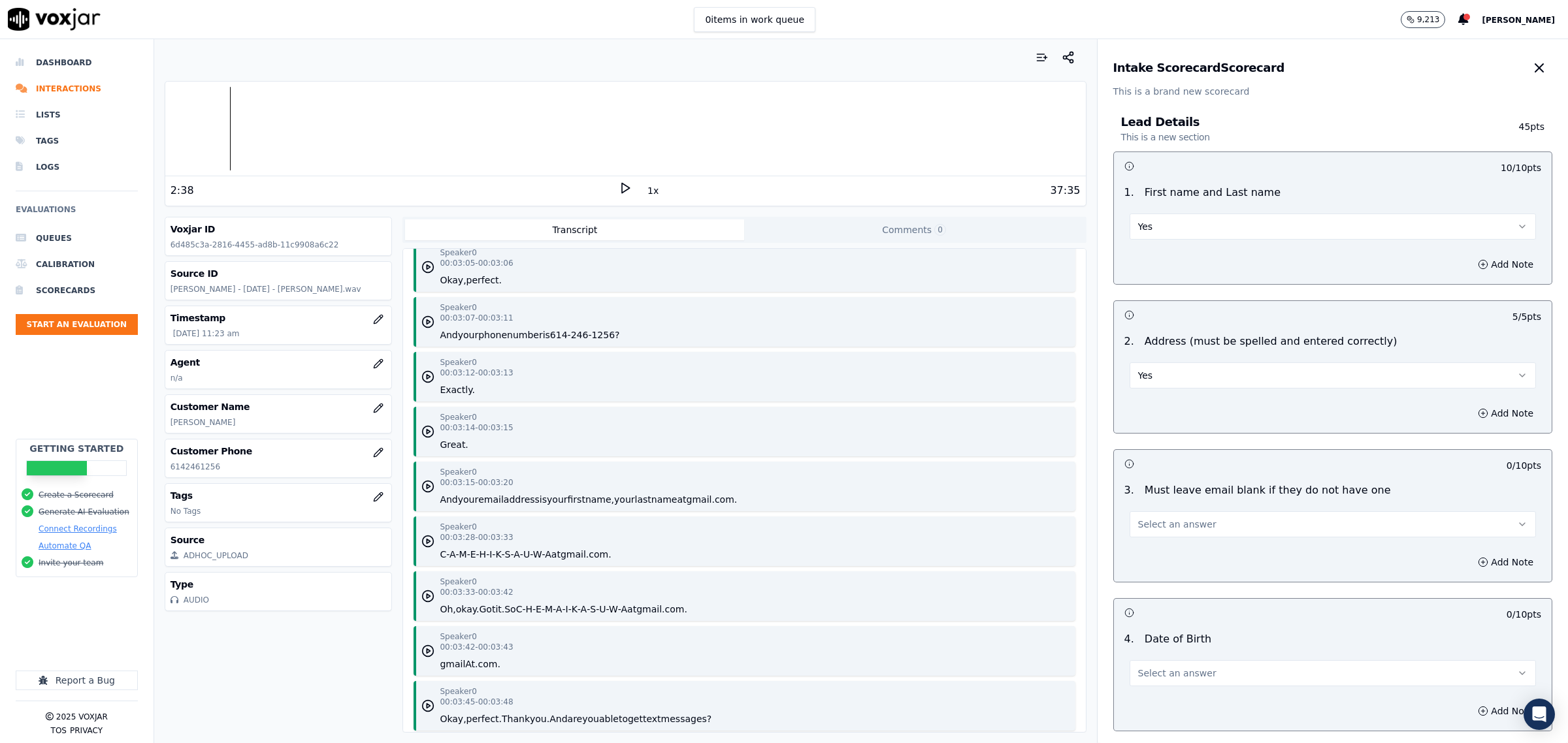
scroll to position [2530, 0]
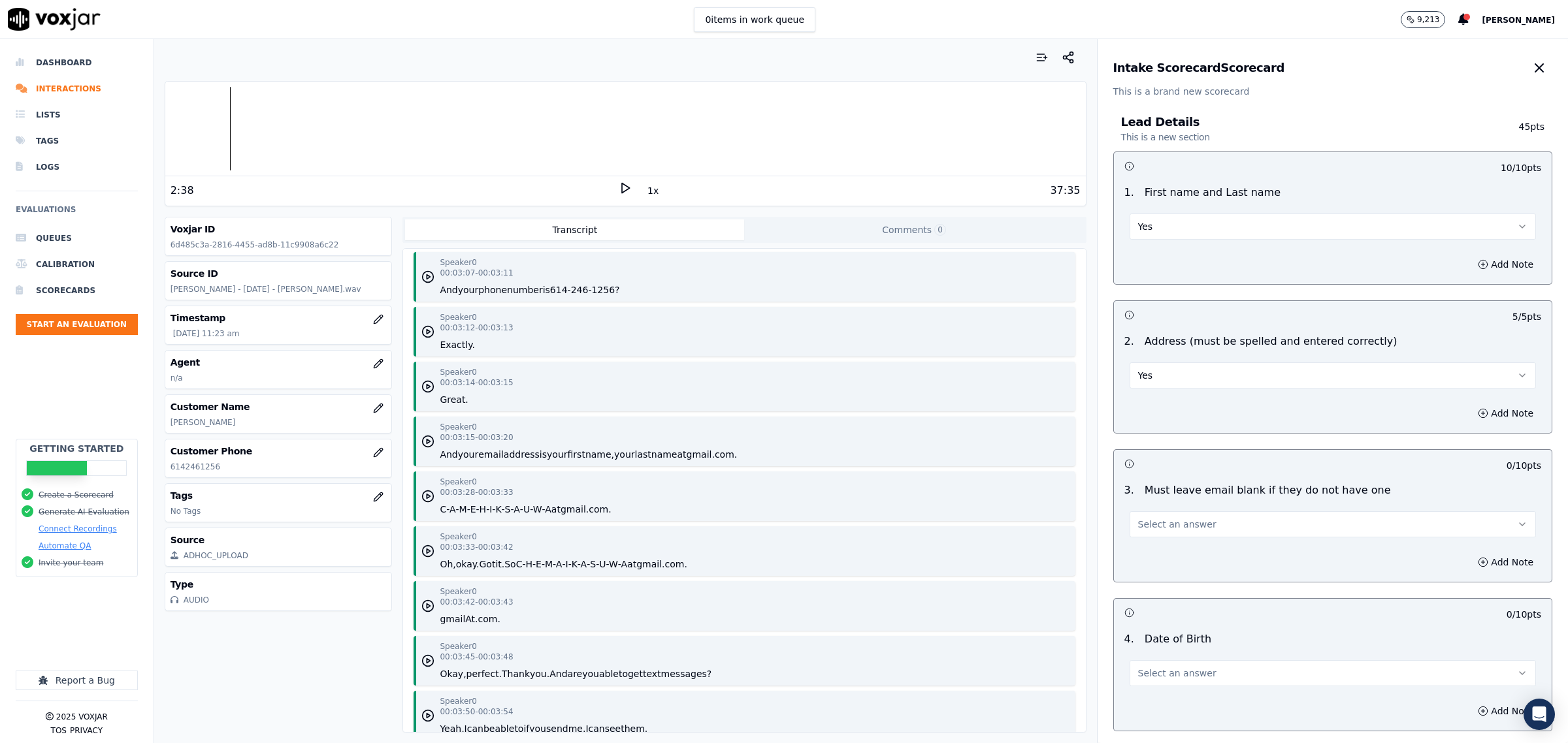
click at [1189, 521] on button "Select an answer" at bounding box center [1333, 525] width 406 height 26
click at [1176, 562] on div "Yes" at bounding box center [1306, 554] width 379 height 21
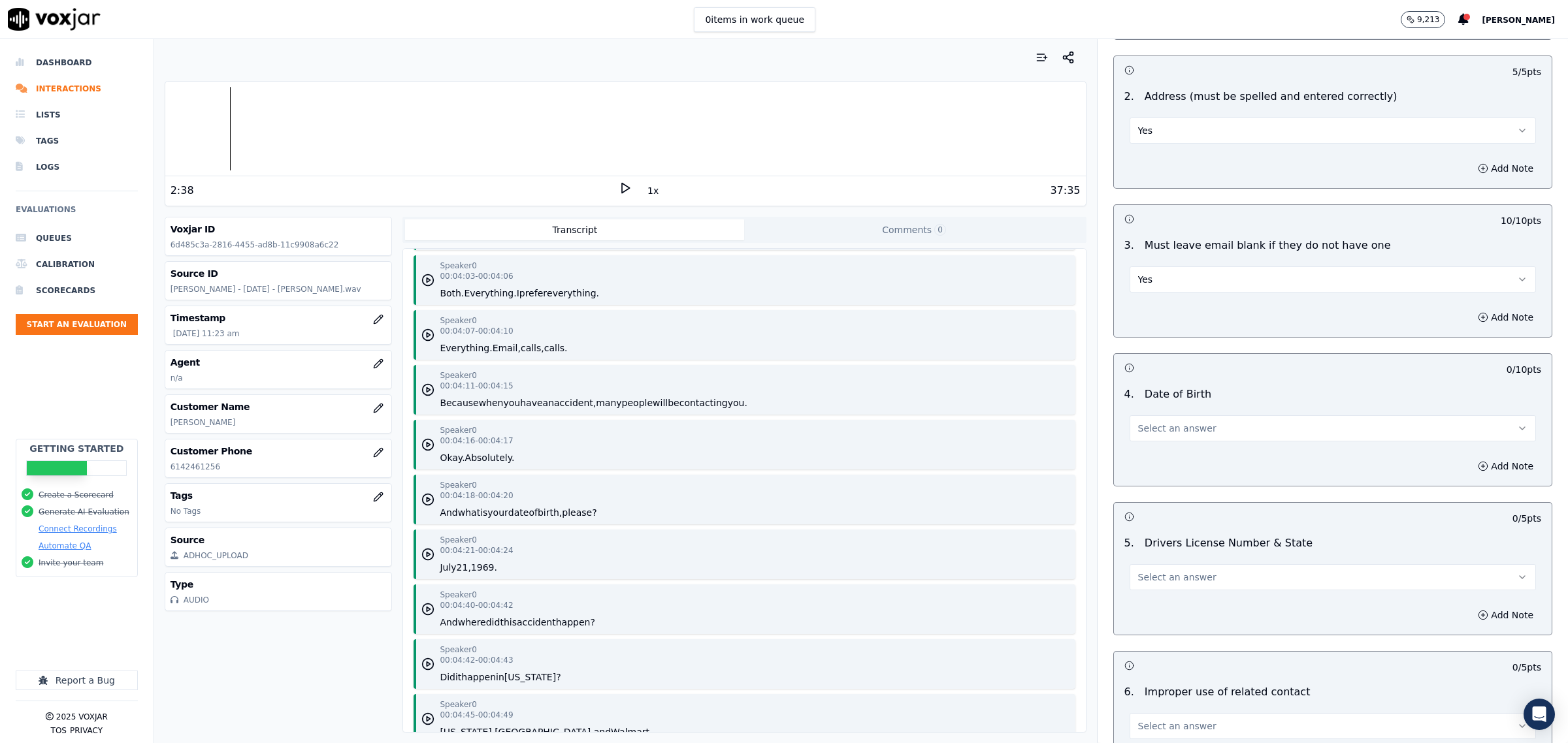
scroll to position [3101, 0]
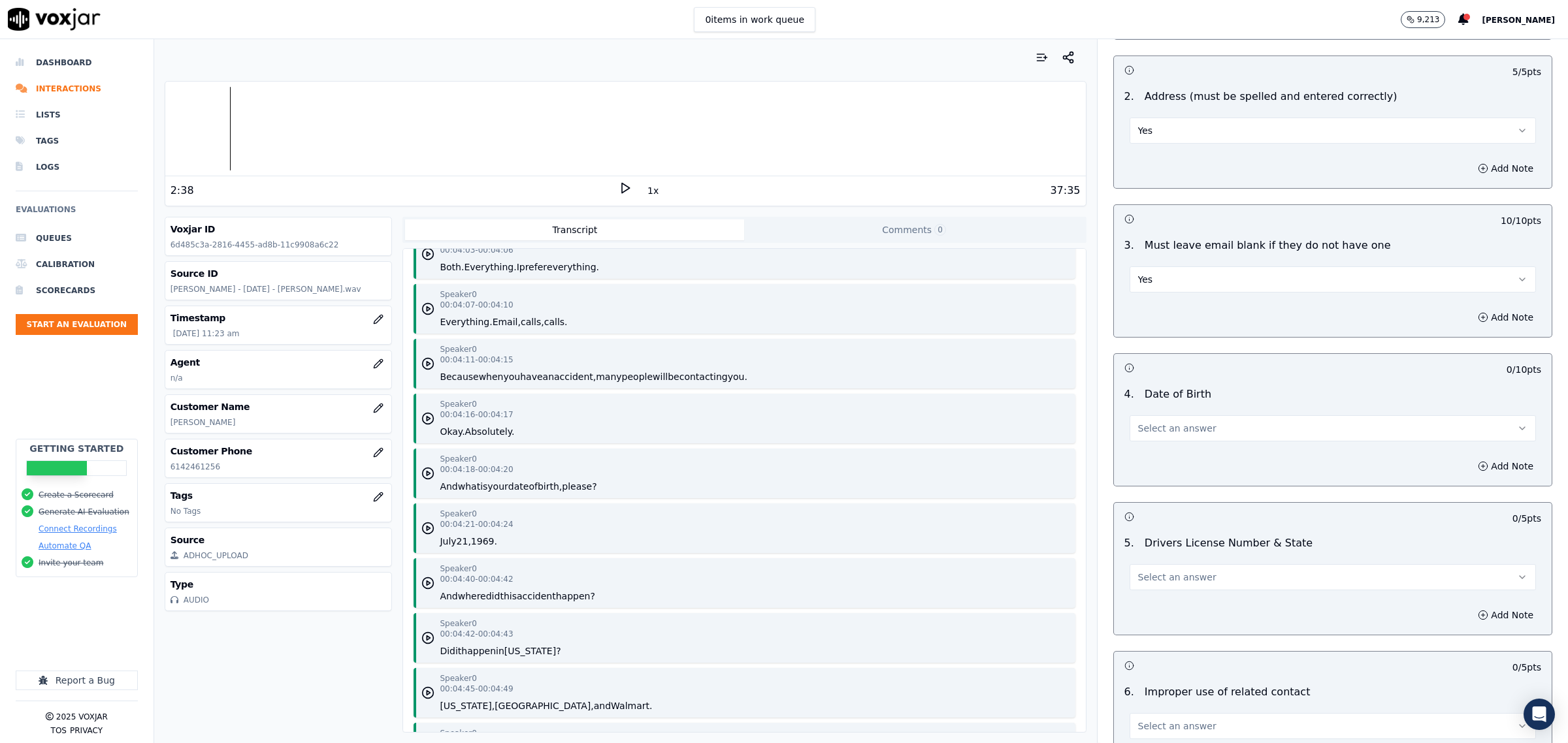
click at [1207, 428] on button "Select an answer" at bounding box center [1333, 428] width 406 height 26
click at [1191, 463] on div "Yes" at bounding box center [1306, 458] width 379 height 21
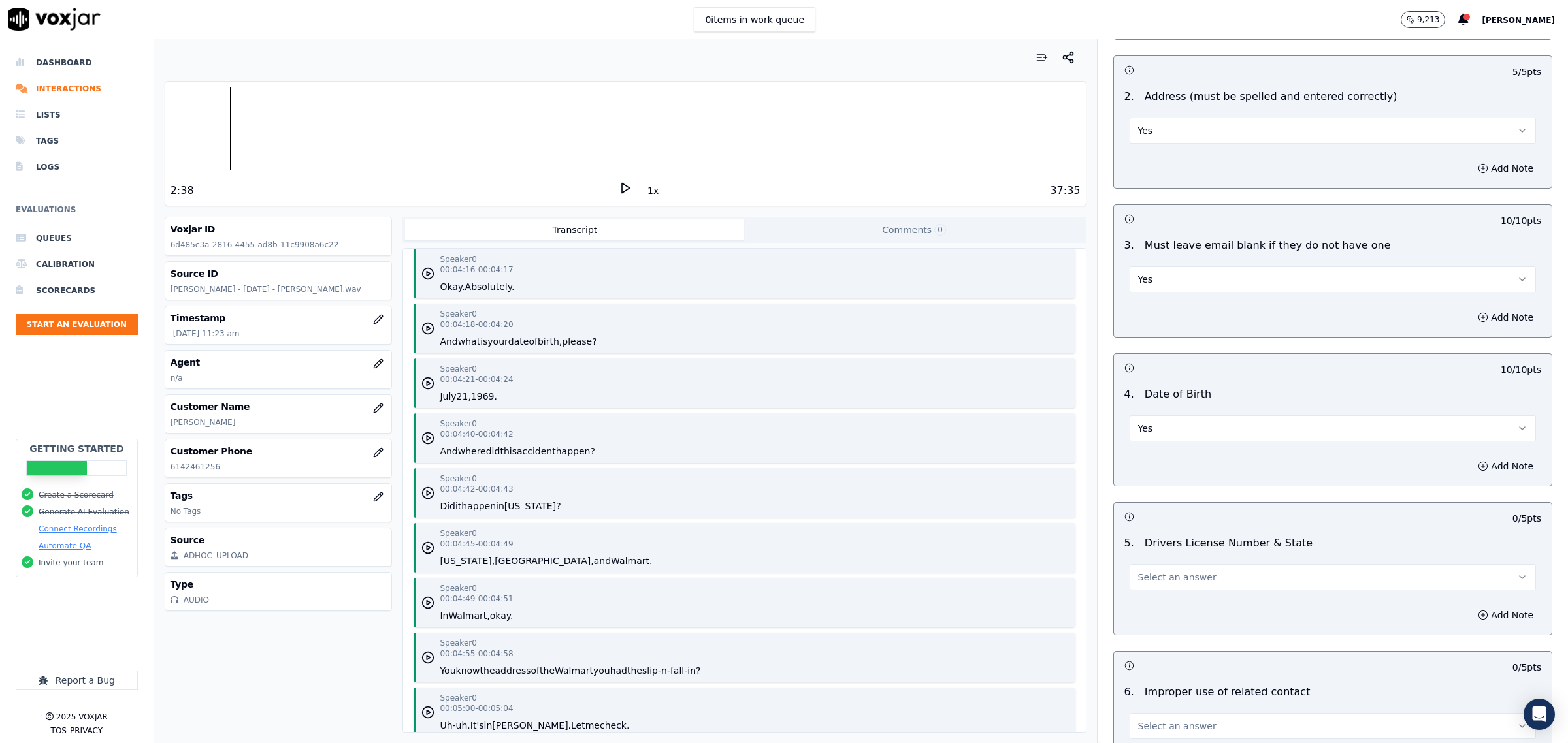
scroll to position [3265, 0]
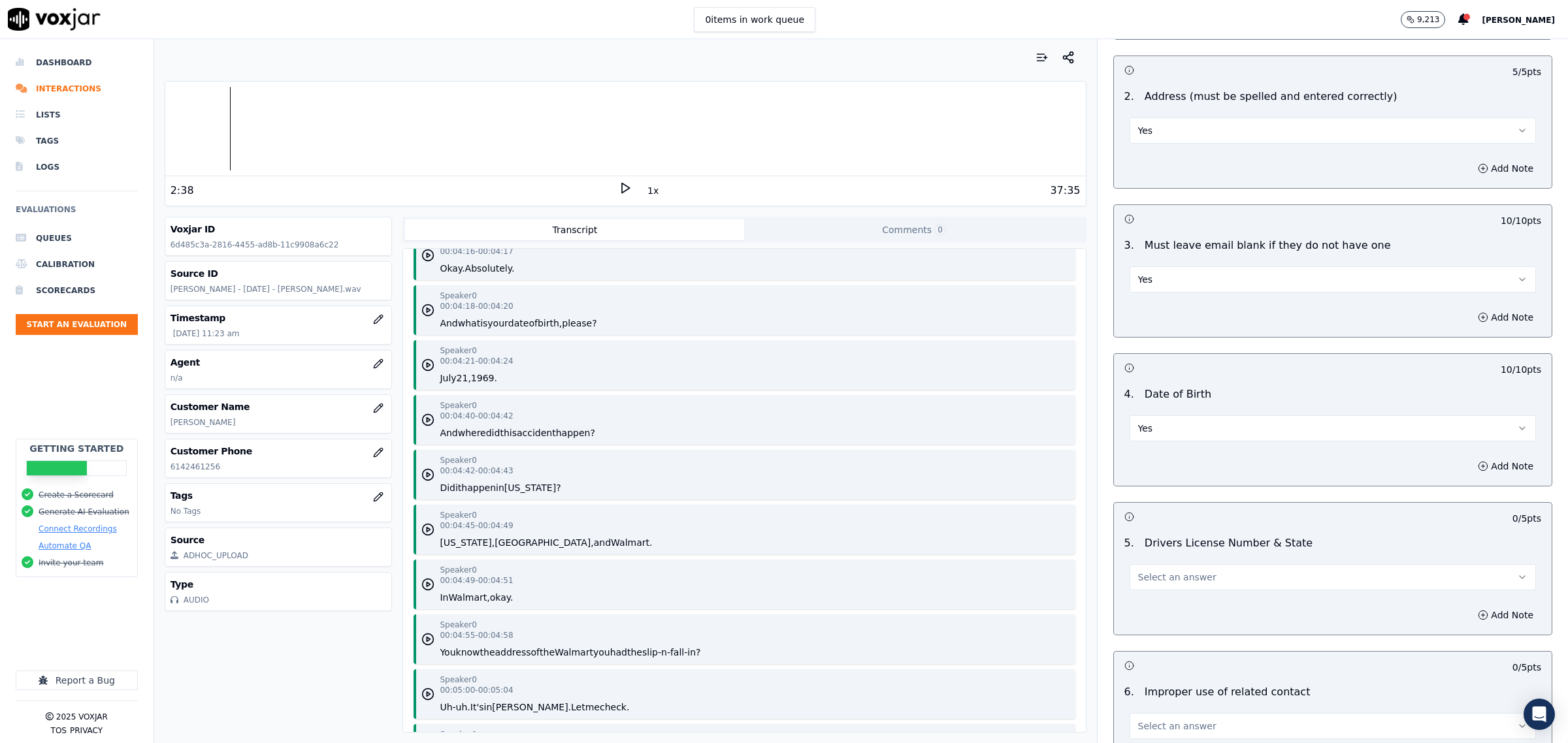
click at [1189, 585] on button "Select an answer" at bounding box center [1333, 578] width 406 height 26
click at [1183, 616] on div "Yes" at bounding box center [1306, 607] width 379 height 21
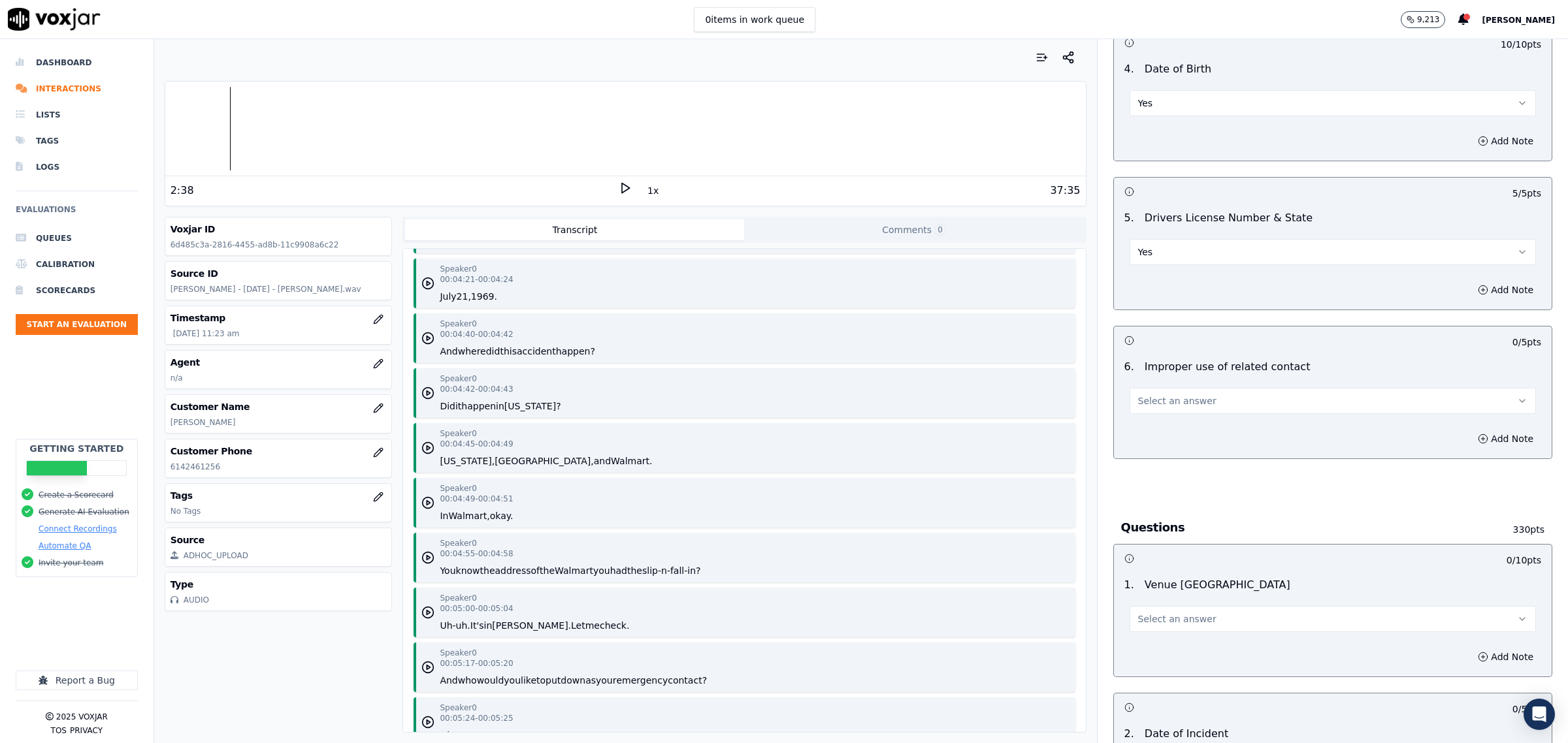
scroll to position [571, 0]
drag, startPoint x: 1183, startPoint y: 397, endPoint x: 1183, endPoint y: 410, distance: 13.0
click at [1183, 398] on span "Select an answer" at bounding box center [1177, 399] width 78 height 13
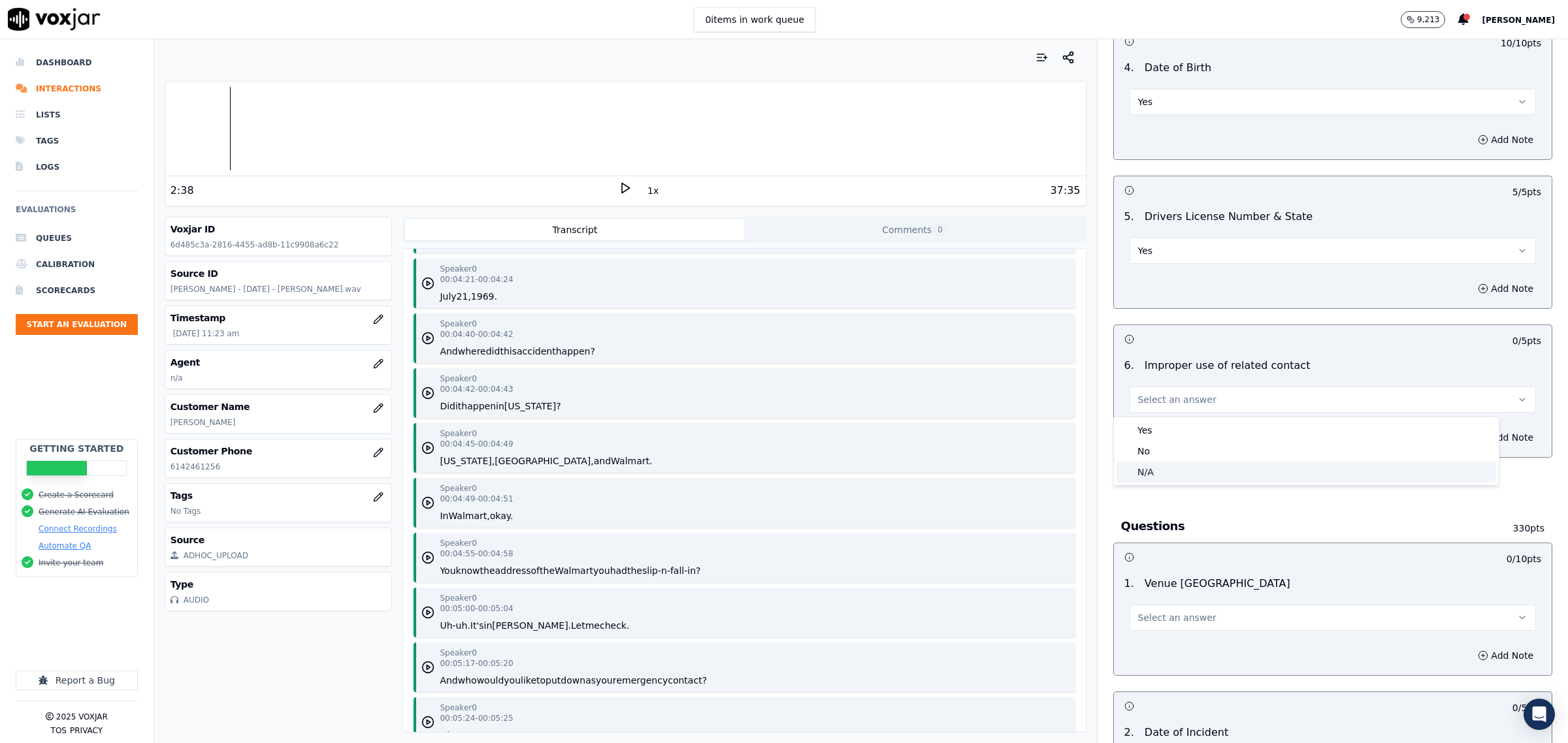
click at [1202, 466] on div "N/A" at bounding box center [1306, 472] width 379 height 21
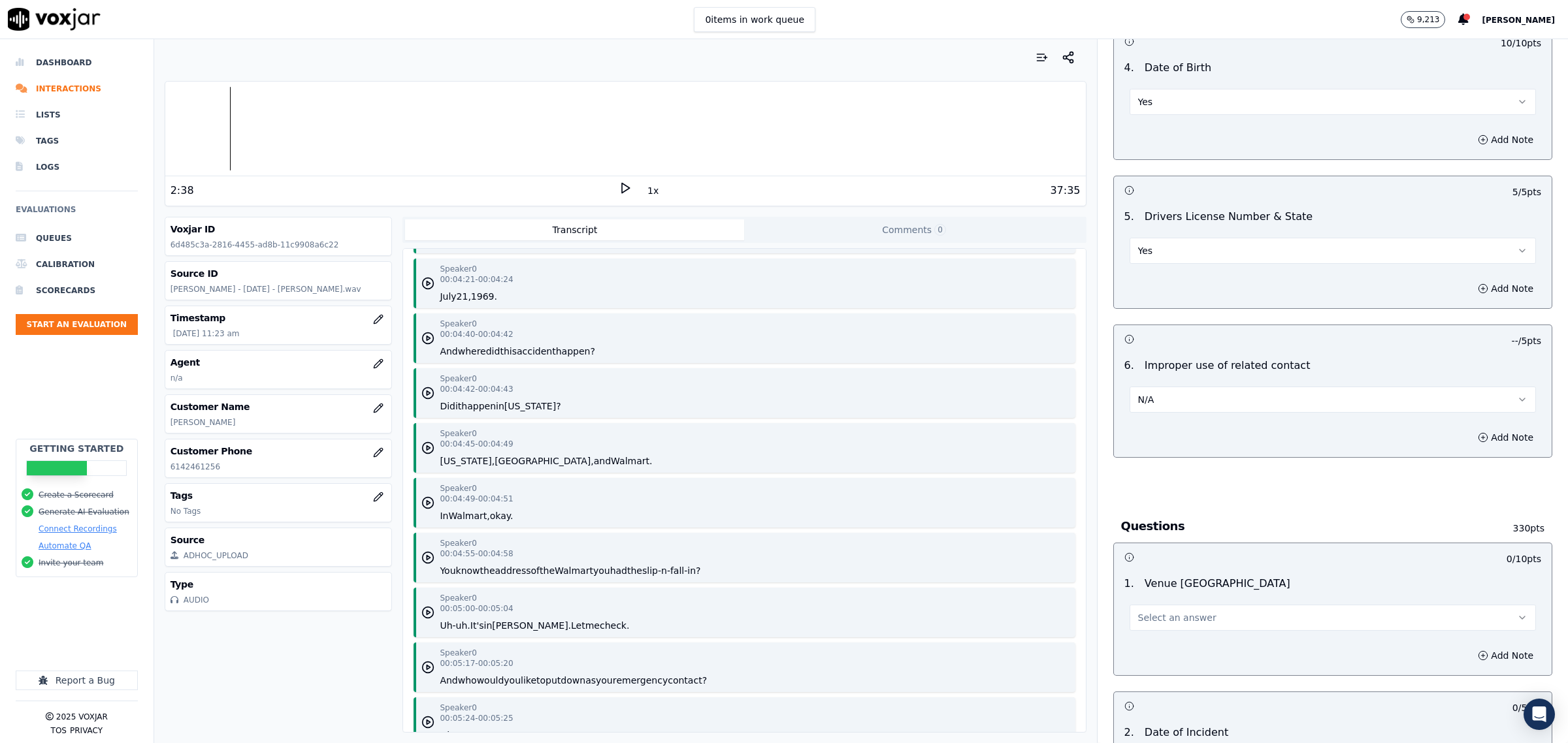
click at [1194, 605] on div "Select an answer" at bounding box center [1333, 617] width 406 height 29
click at [1165, 618] on span "Select an answer" at bounding box center [1177, 617] width 78 height 13
click at [1158, 664] on div "No" at bounding box center [1306, 669] width 379 height 21
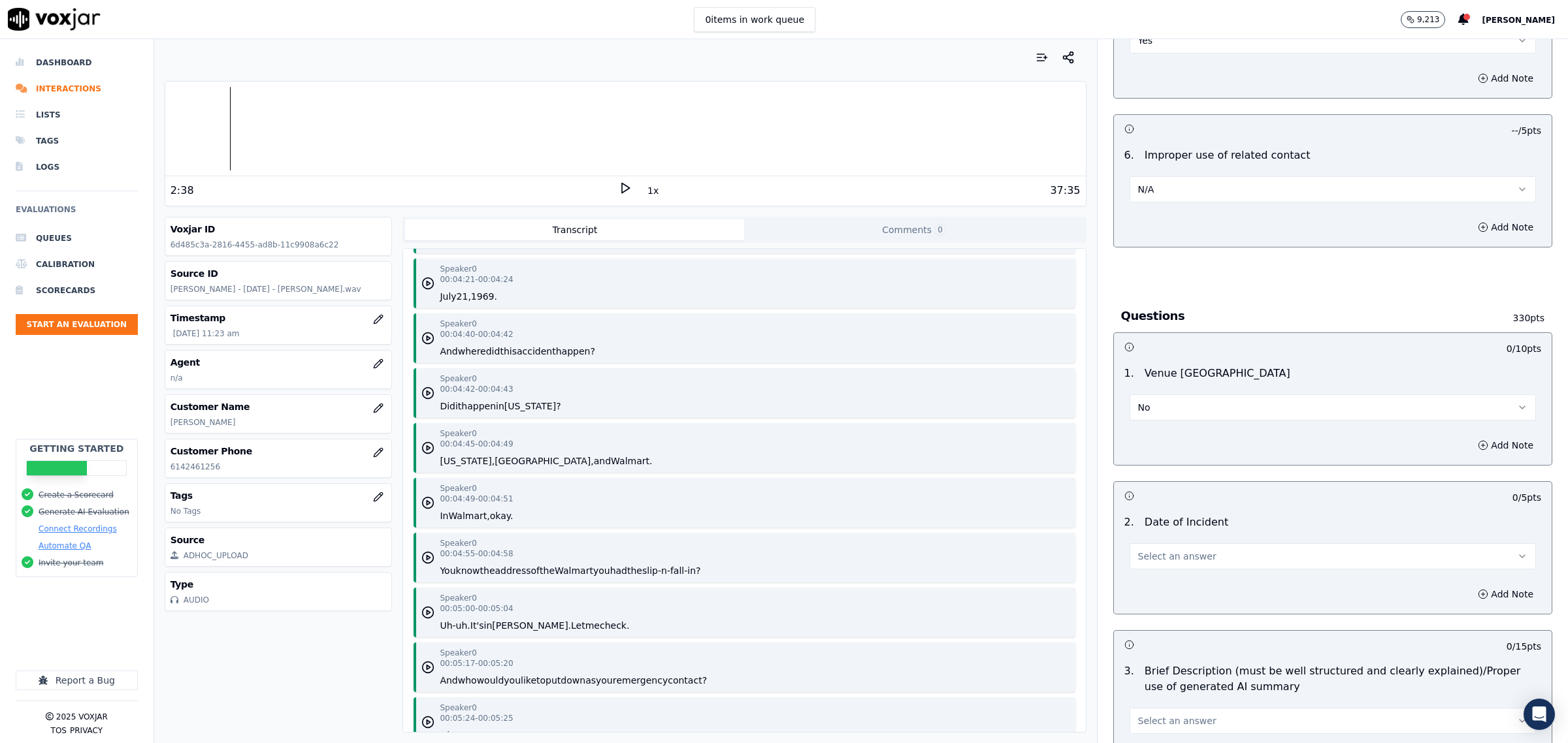
scroll to position [817, 0]
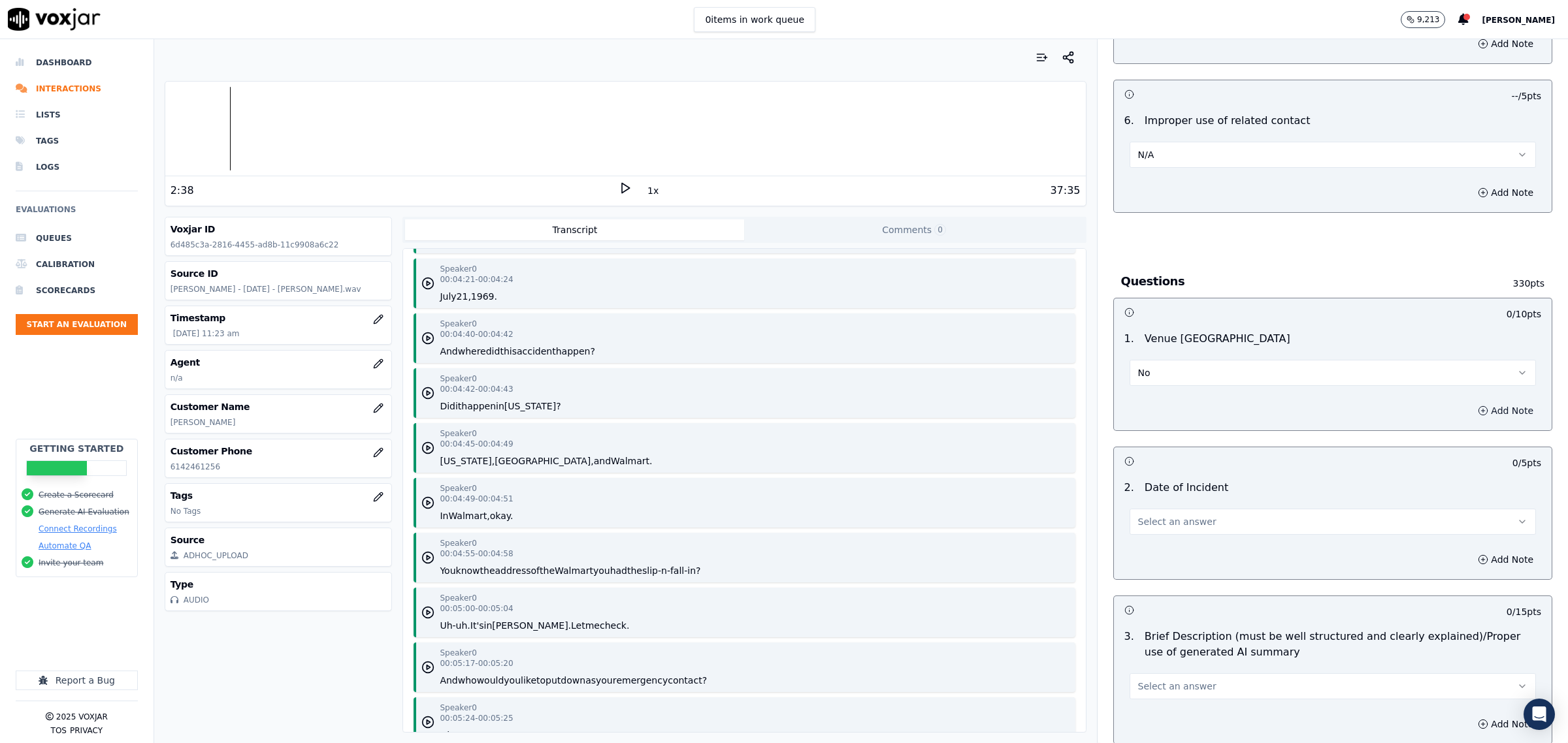
click at [1470, 413] on button "Add Note" at bounding box center [1505, 411] width 71 height 18
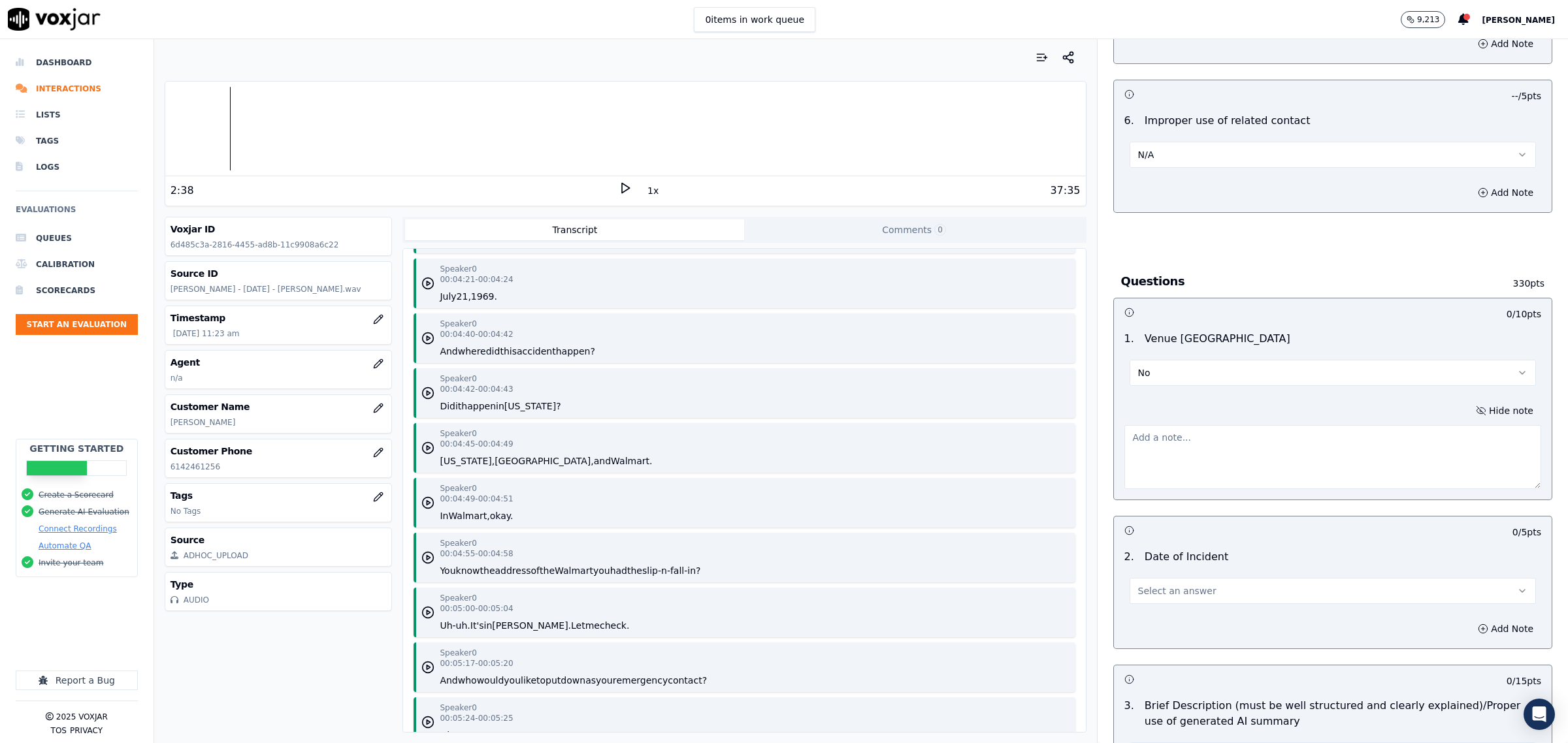
click at [1214, 443] on textarea at bounding box center [1333, 457] width 417 height 64
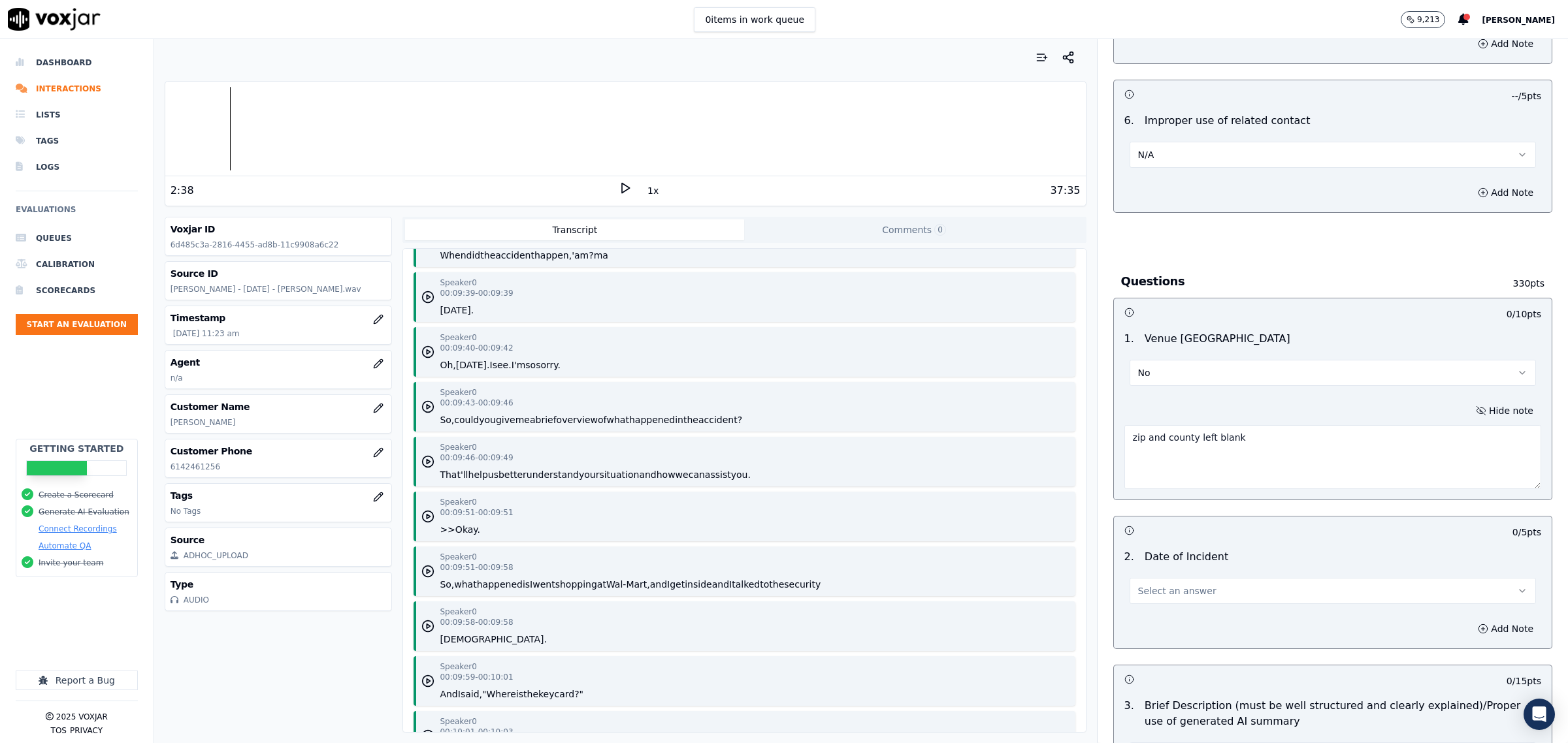
scroll to position [8407, 0]
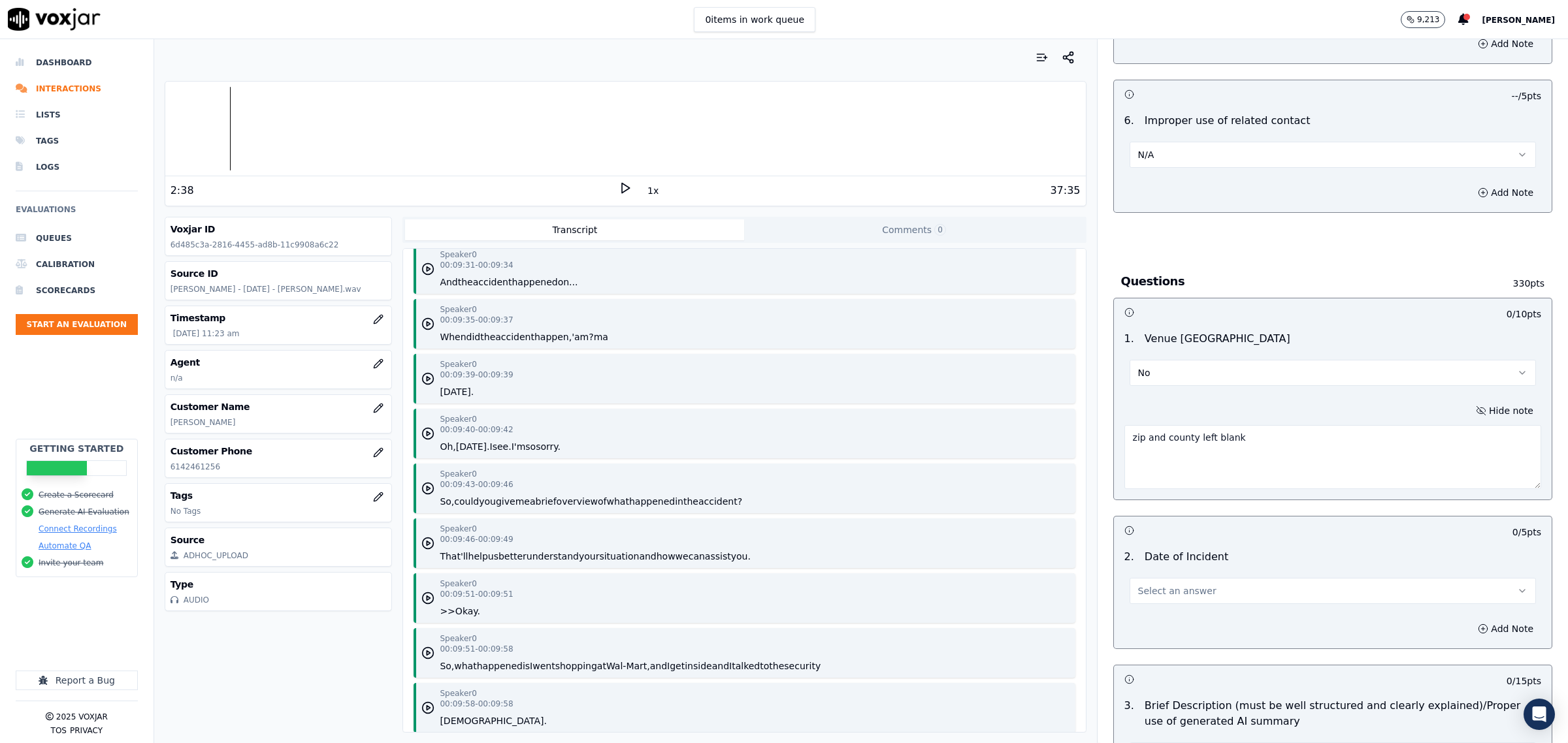
type textarea "zip and county left blank"
click at [1132, 582] on button "Select an answer" at bounding box center [1333, 591] width 406 height 26
drag, startPoint x: 1172, startPoint y: 627, endPoint x: 1167, endPoint y: 633, distance: 7.8
click at [1167, 633] on div "Yes No N/A" at bounding box center [1307, 643] width 385 height 68
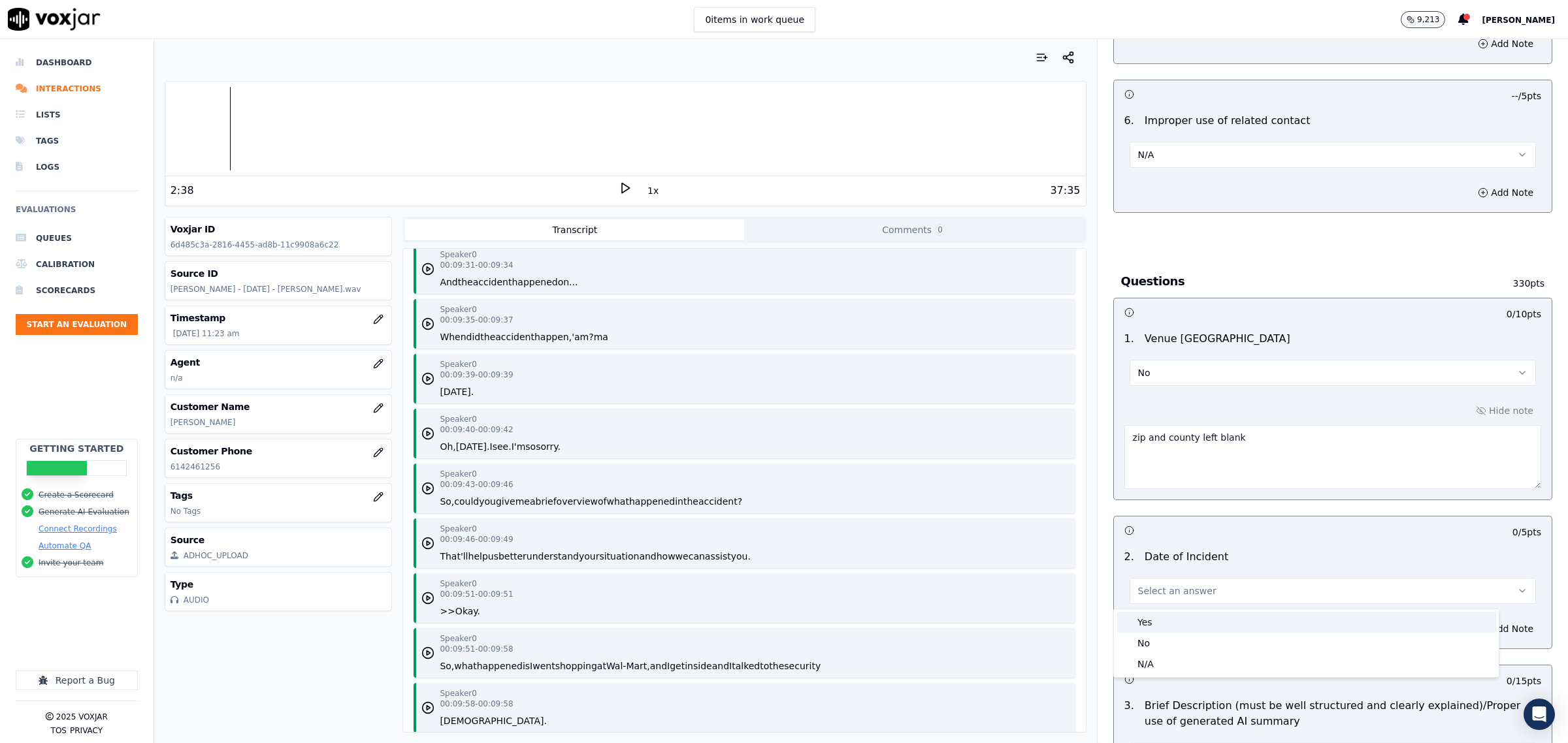
click at [1158, 622] on div "Yes" at bounding box center [1306, 622] width 379 height 21
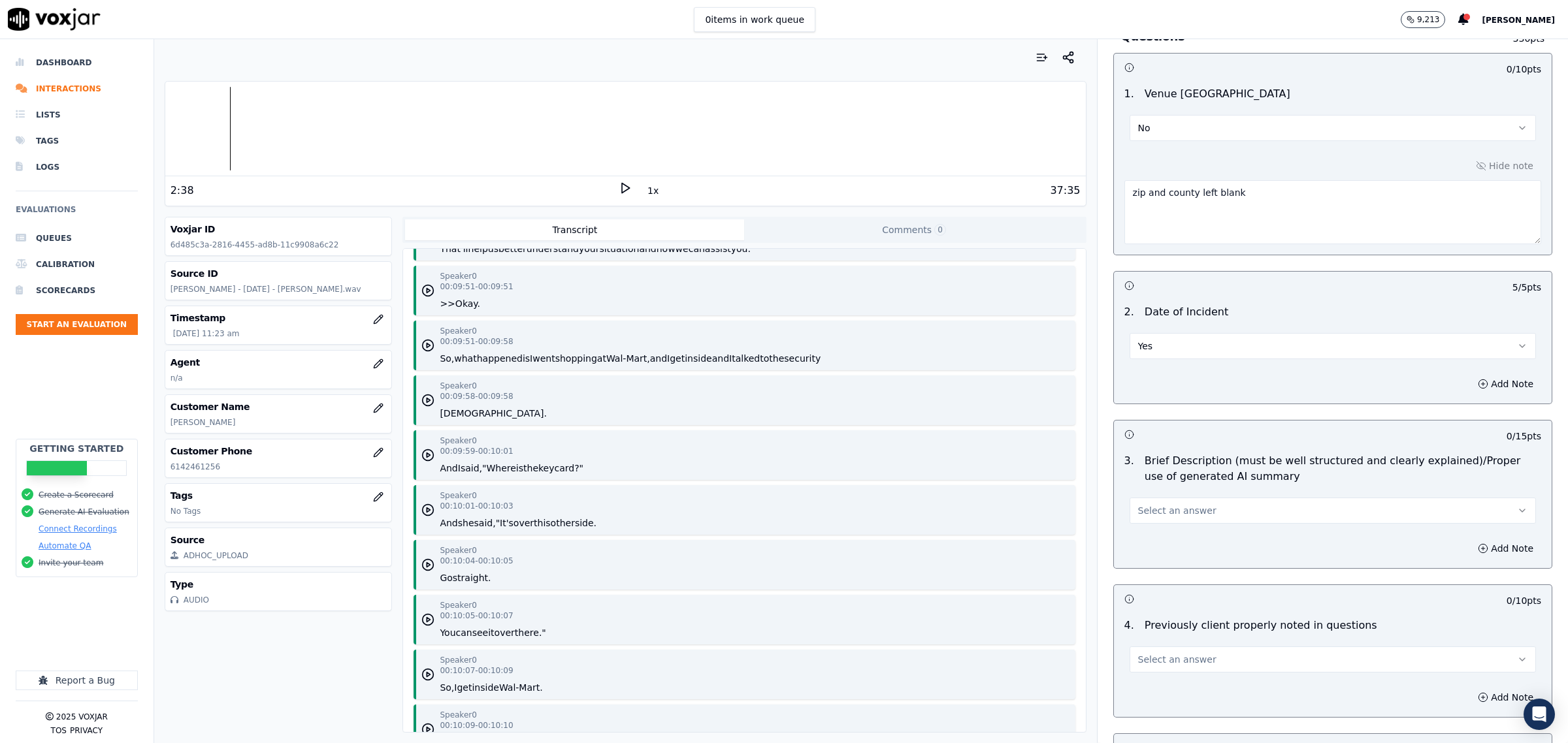
scroll to position [8734, 0]
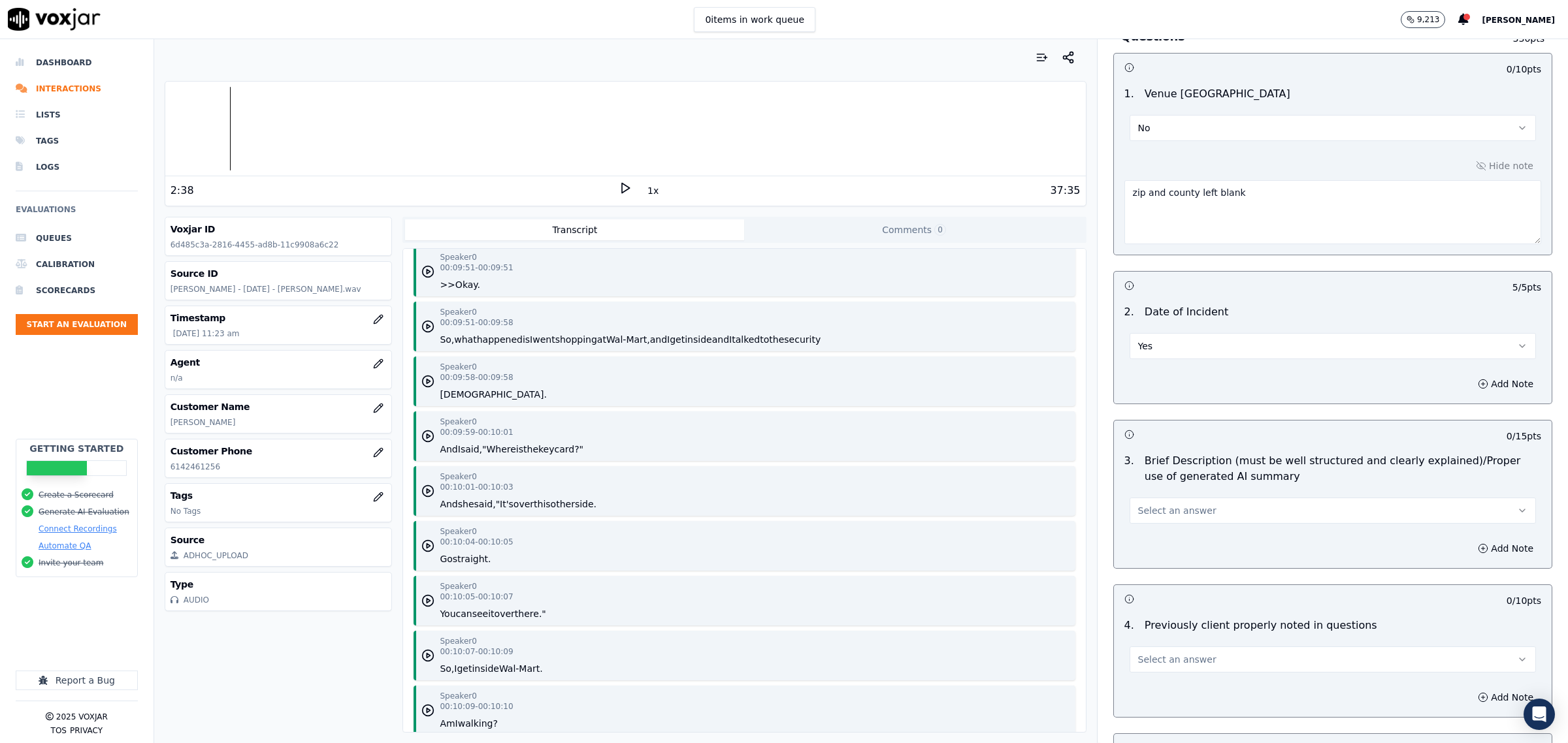
click at [1170, 516] on span "Select an answer" at bounding box center [1177, 510] width 78 height 13
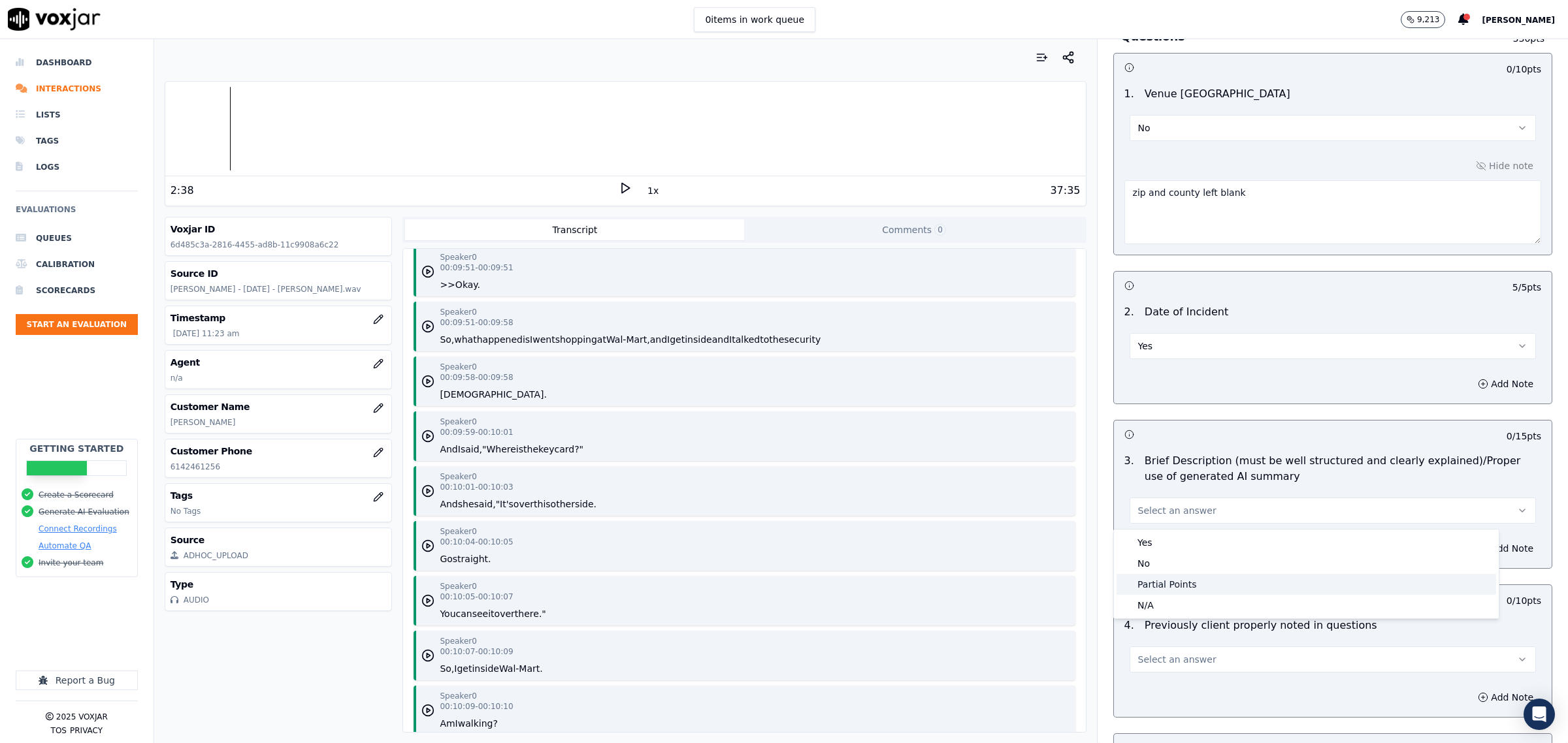
click at [1149, 587] on div "Partial Points" at bounding box center [1306, 584] width 379 height 21
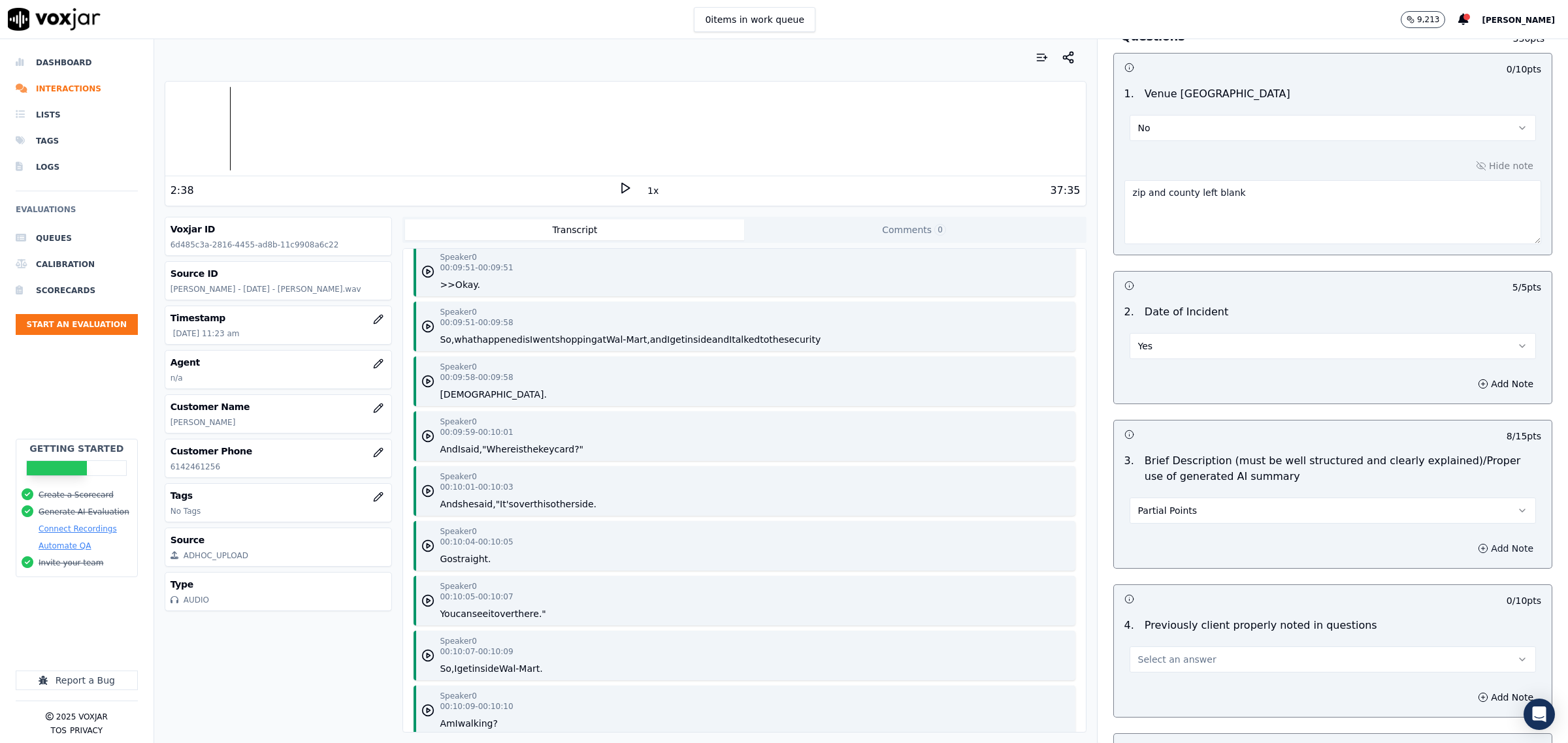
click at [1484, 551] on button "Add Note" at bounding box center [1505, 548] width 71 height 18
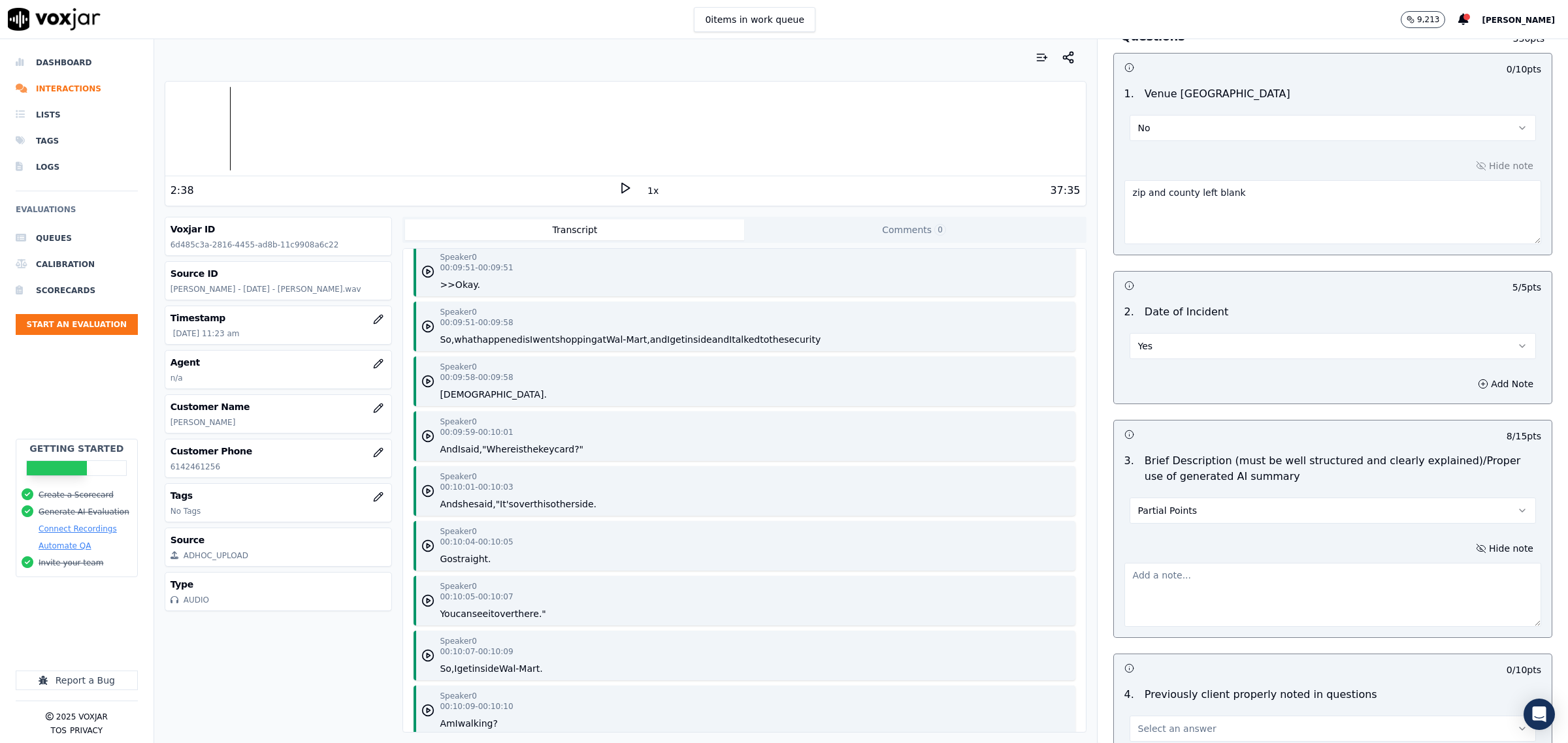
drag, startPoint x: 1302, startPoint y: 566, endPoint x: 1317, endPoint y: 578, distance: 19.2
click at [1309, 574] on textarea at bounding box center [1333, 595] width 417 height 64
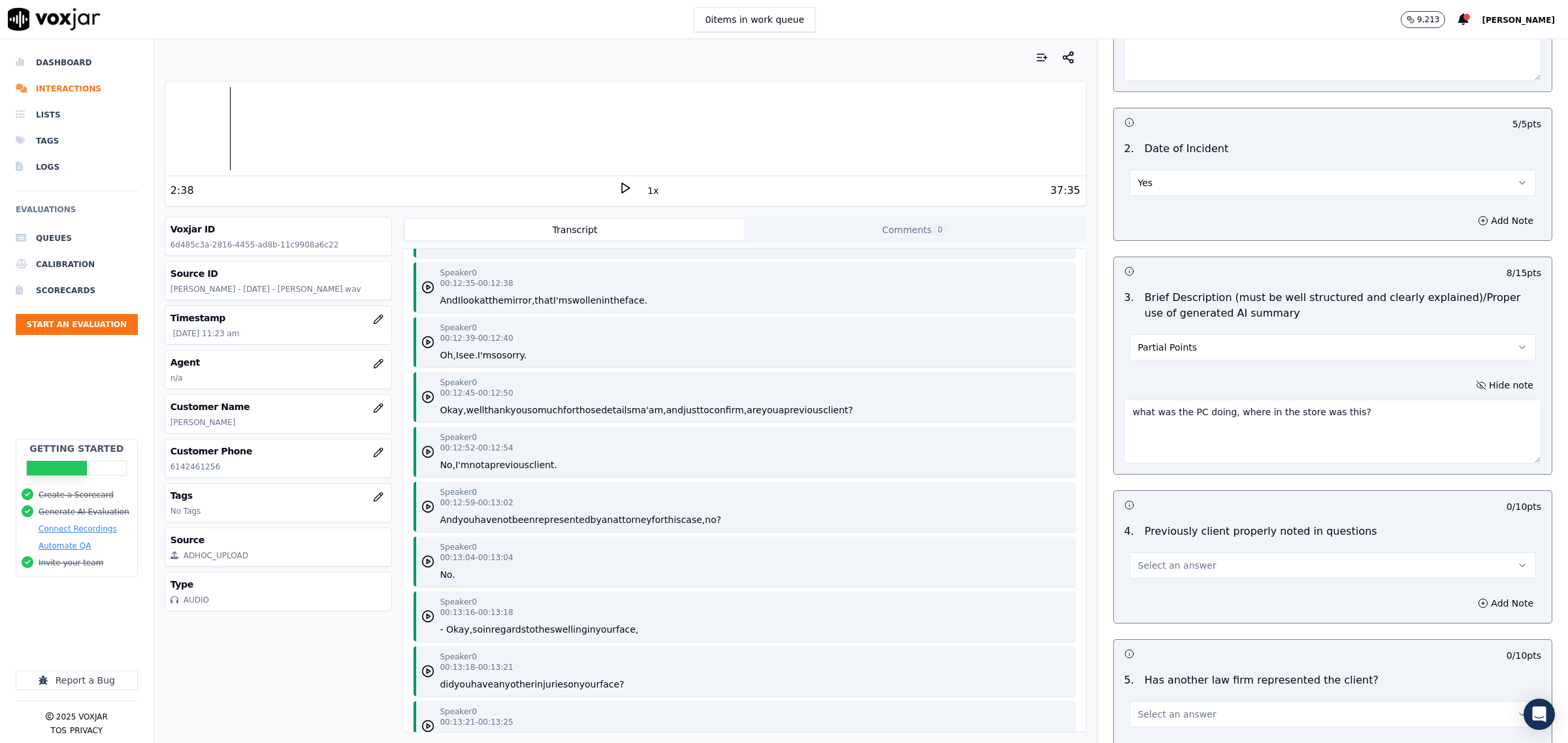
scroll to position [10774, 0]
type textarea "what was the PC doing, where in the store was this?"
click at [1162, 572] on span "Select an answer" at bounding box center [1177, 565] width 78 height 13
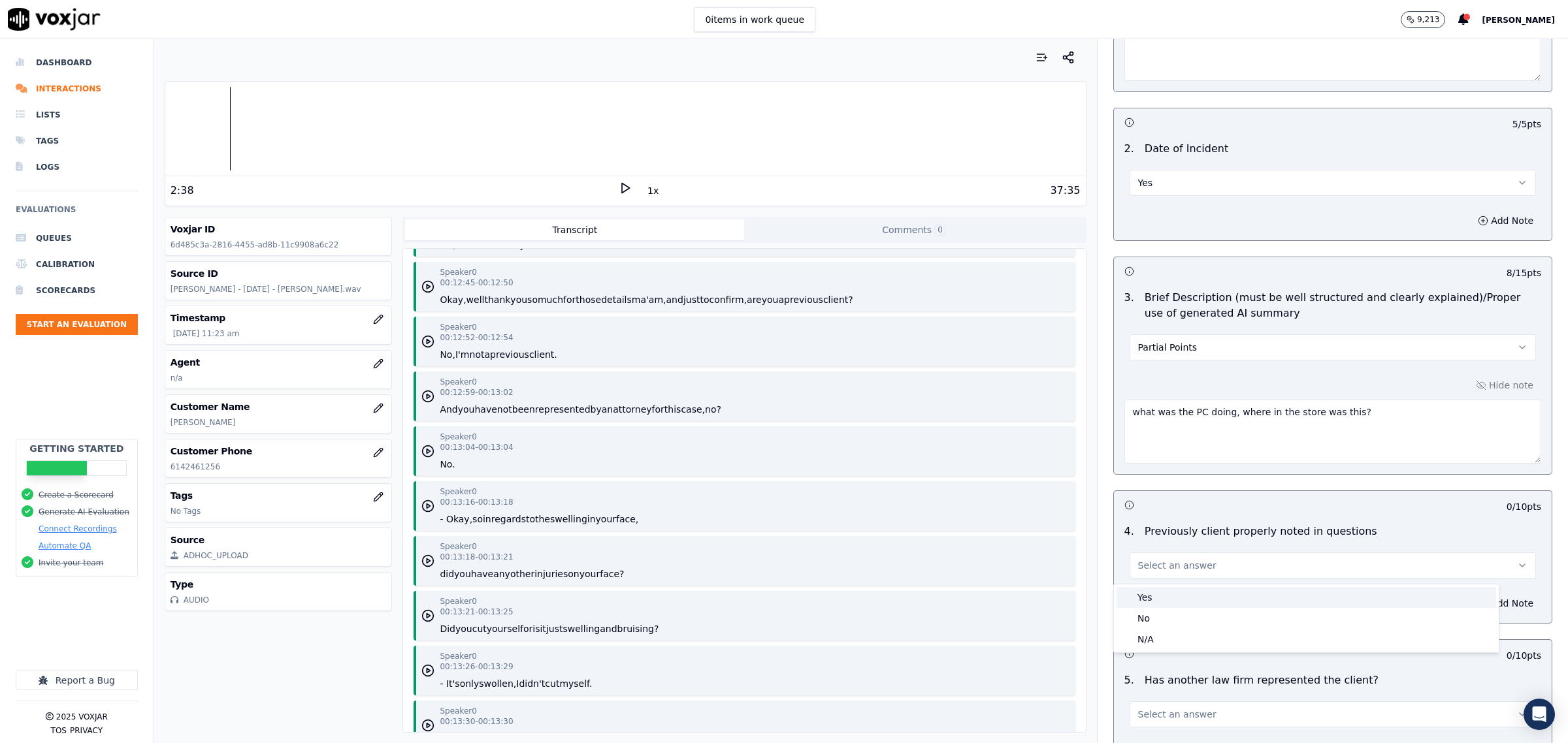
click at [1145, 599] on div "Yes" at bounding box center [1306, 597] width 379 height 21
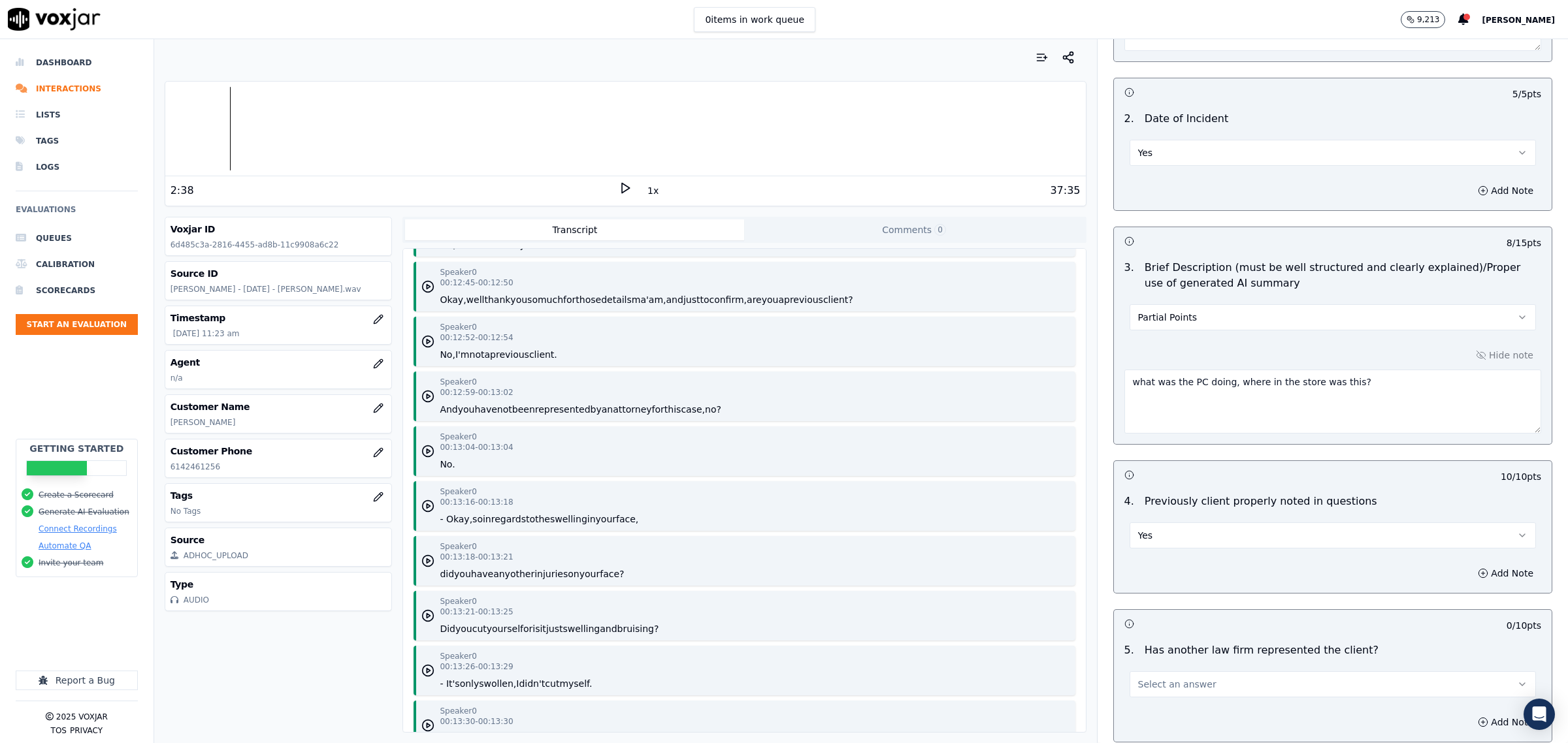
scroll to position [1306, 0]
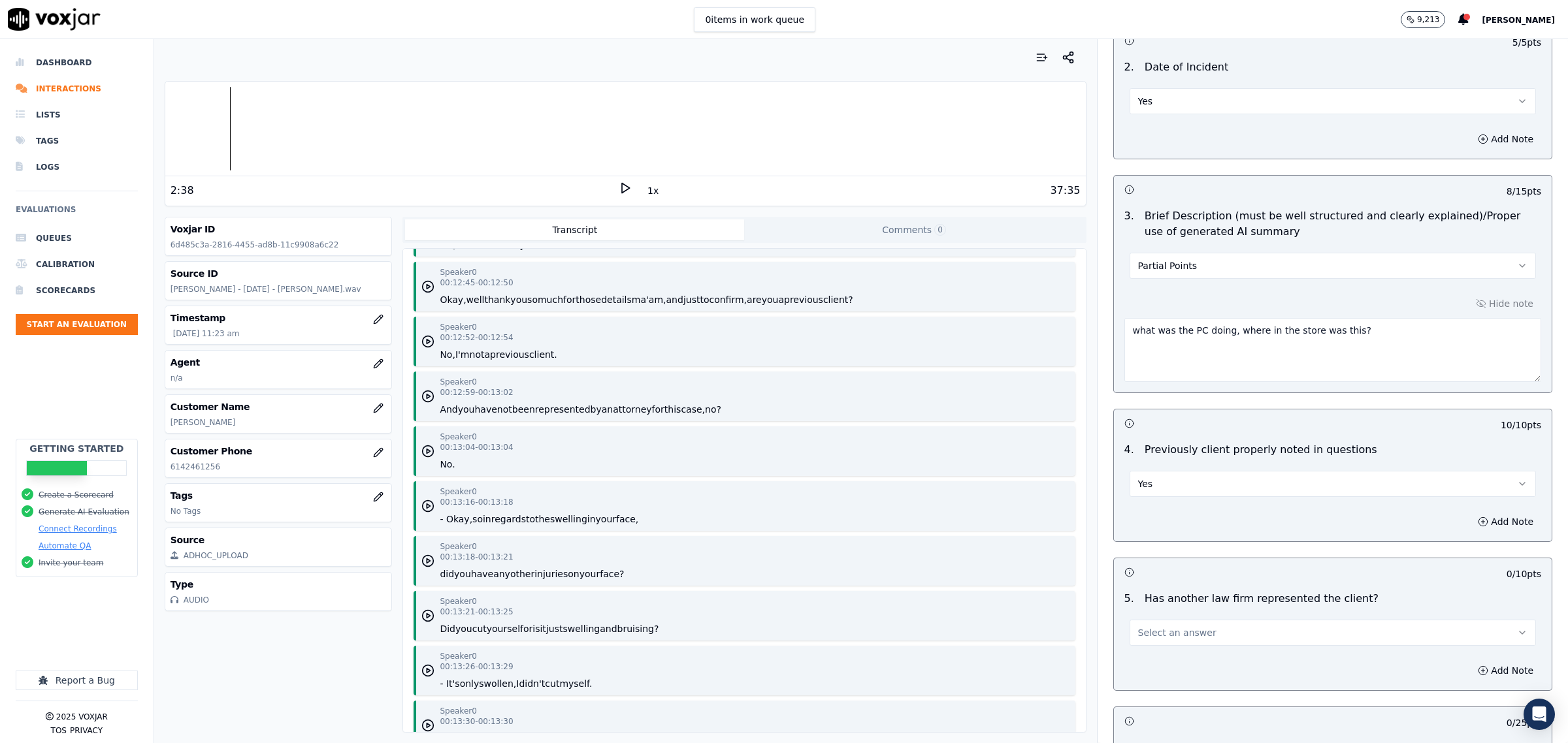
click at [1162, 640] on span "Select an answer" at bounding box center [1177, 633] width 78 height 13
click at [1161, 660] on div "Yes" at bounding box center [1306, 665] width 379 height 21
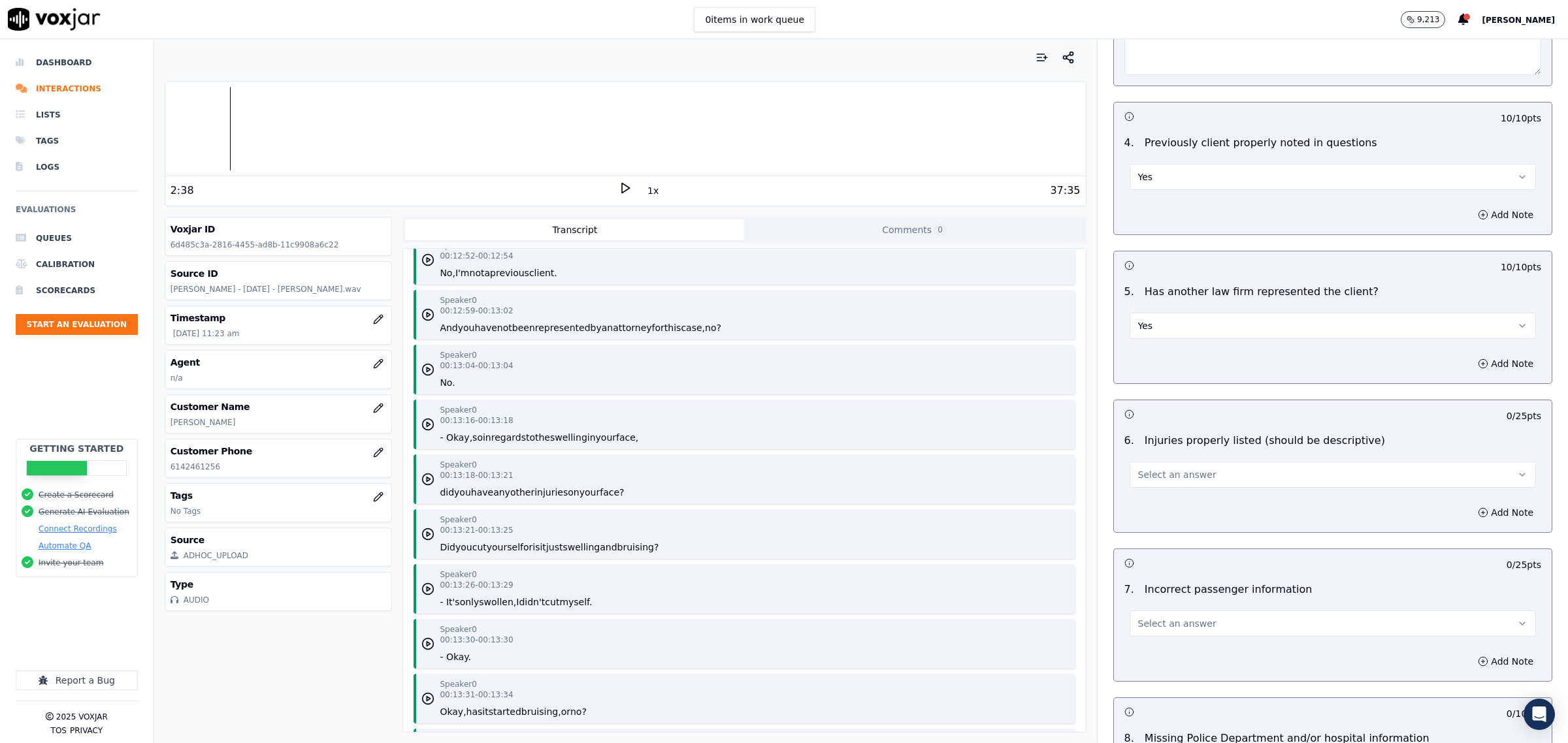
scroll to position [1632, 0]
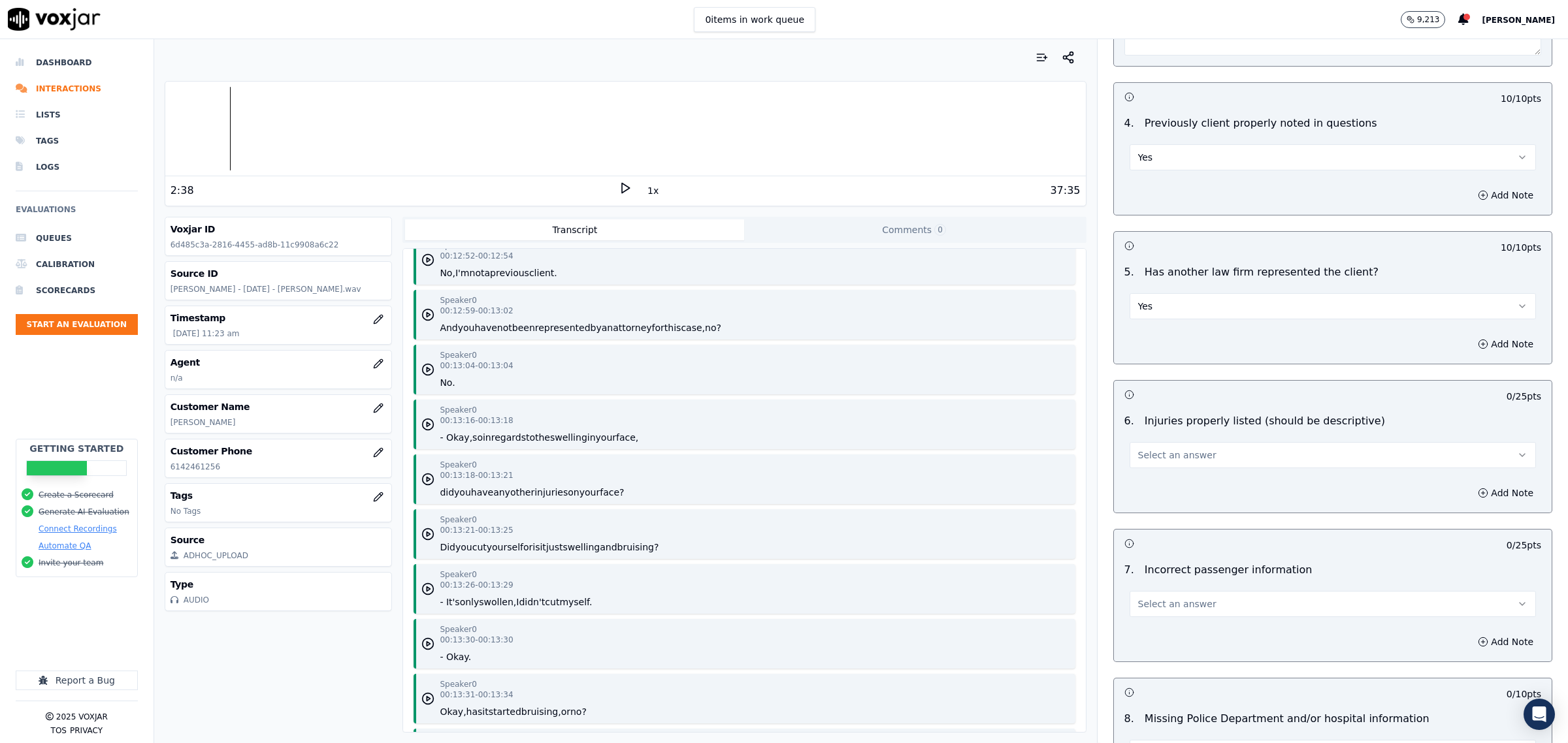
click at [1180, 462] on span "Select an answer" at bounding box center [1177, 455] width 78 height 13
click at [1158, 486] on div "Yes" at bounding box center [1306, 487] width 379 height 21
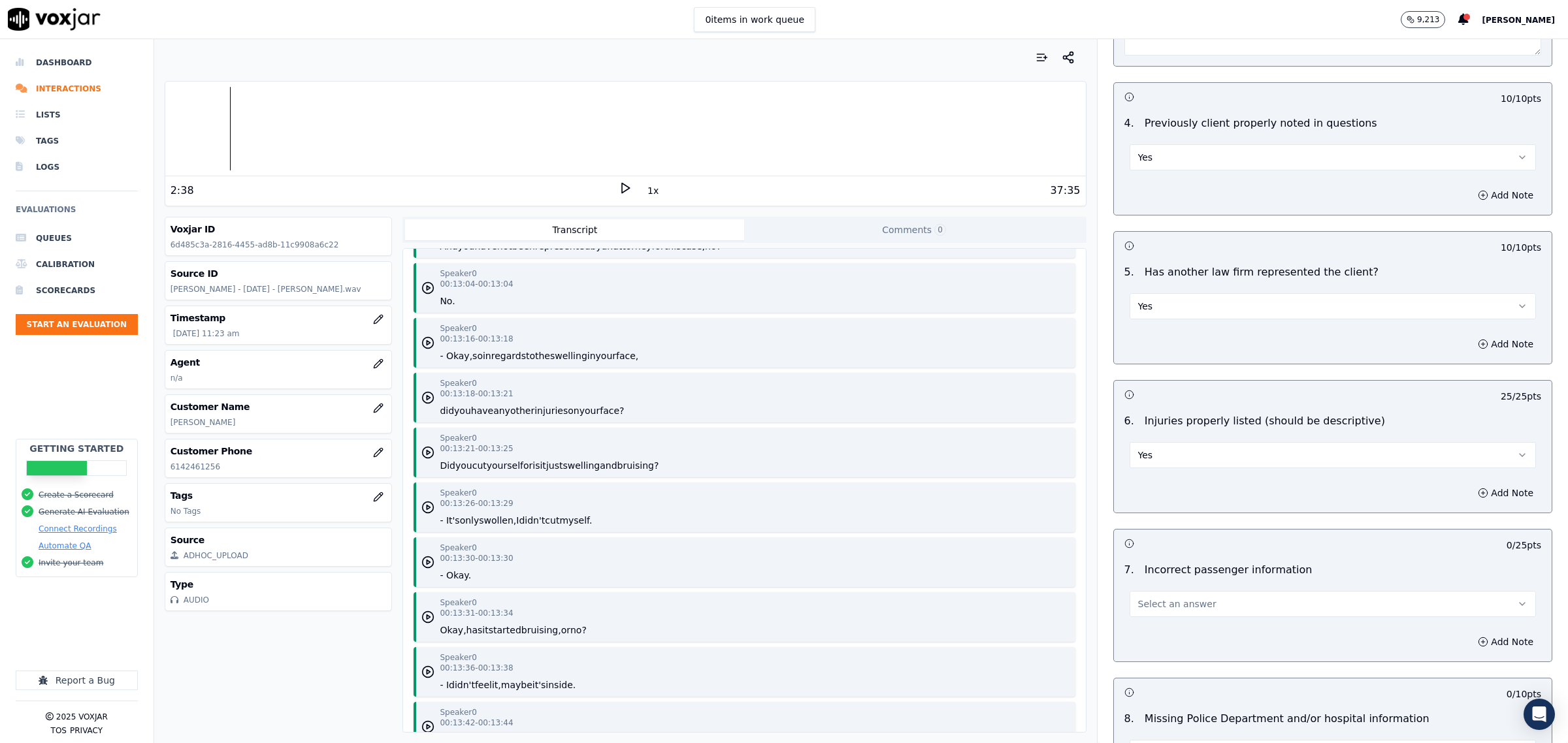
click at [1194, 614] on button "Select an answer" at bounding box center [1333, 604] width 406 height 26
click at [1160, 674] on div "N/A" at bounding box center [1306, 679] width 379 height 21
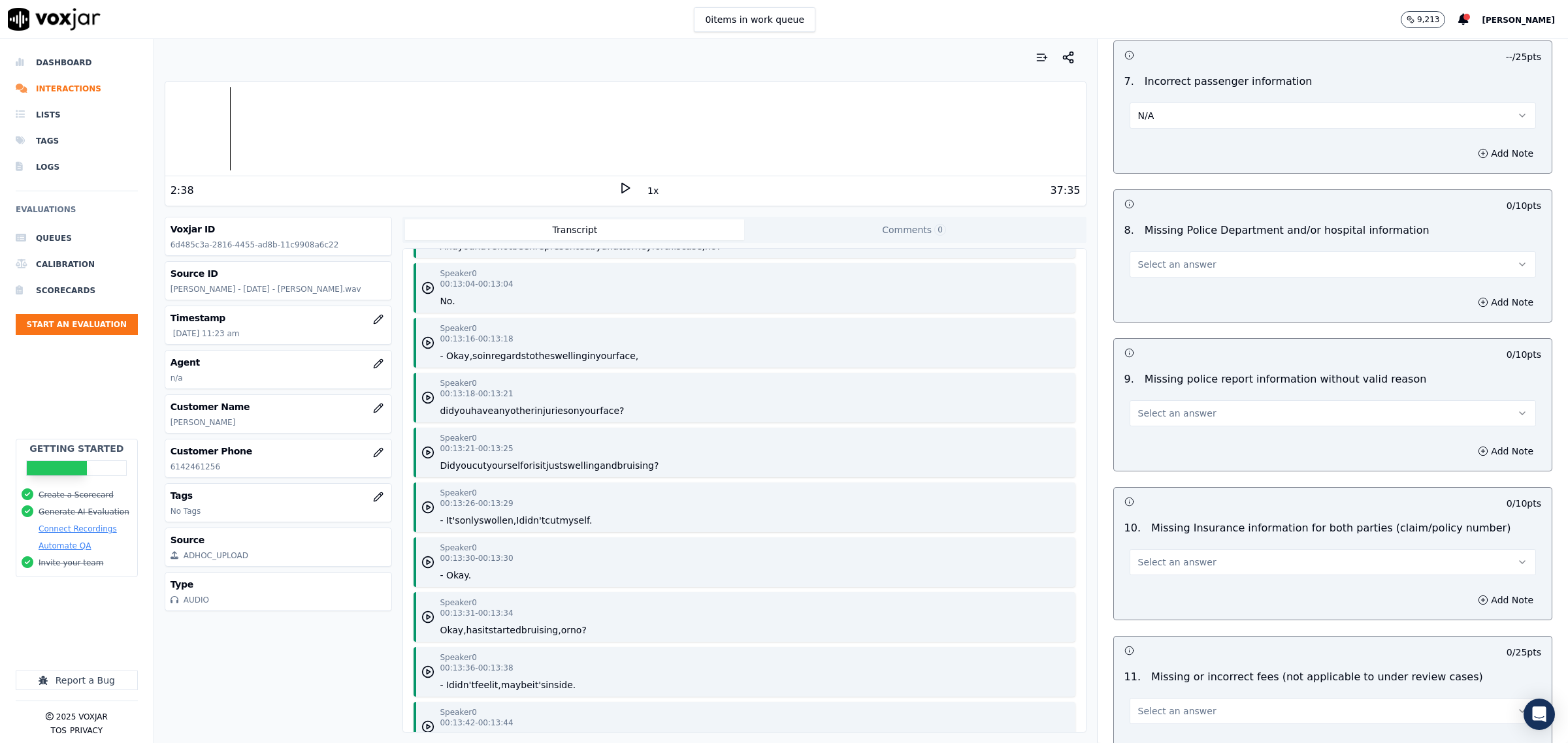
scroll to position [2123, 0]
click at [1192, 267] on button "Select an answer" at bounding box center [1333, 263] width 406 height 26
click at [1173, 316] on div "No" at bounding box center [1306, 317] width 379 height 21
click at [1176, 418] on span "Select an answer" at bounding box center [1177, 411] width 78 height 13
click at [1163, 489] on div "N/A" at bounding box center [1306, 486] width 379 height 21
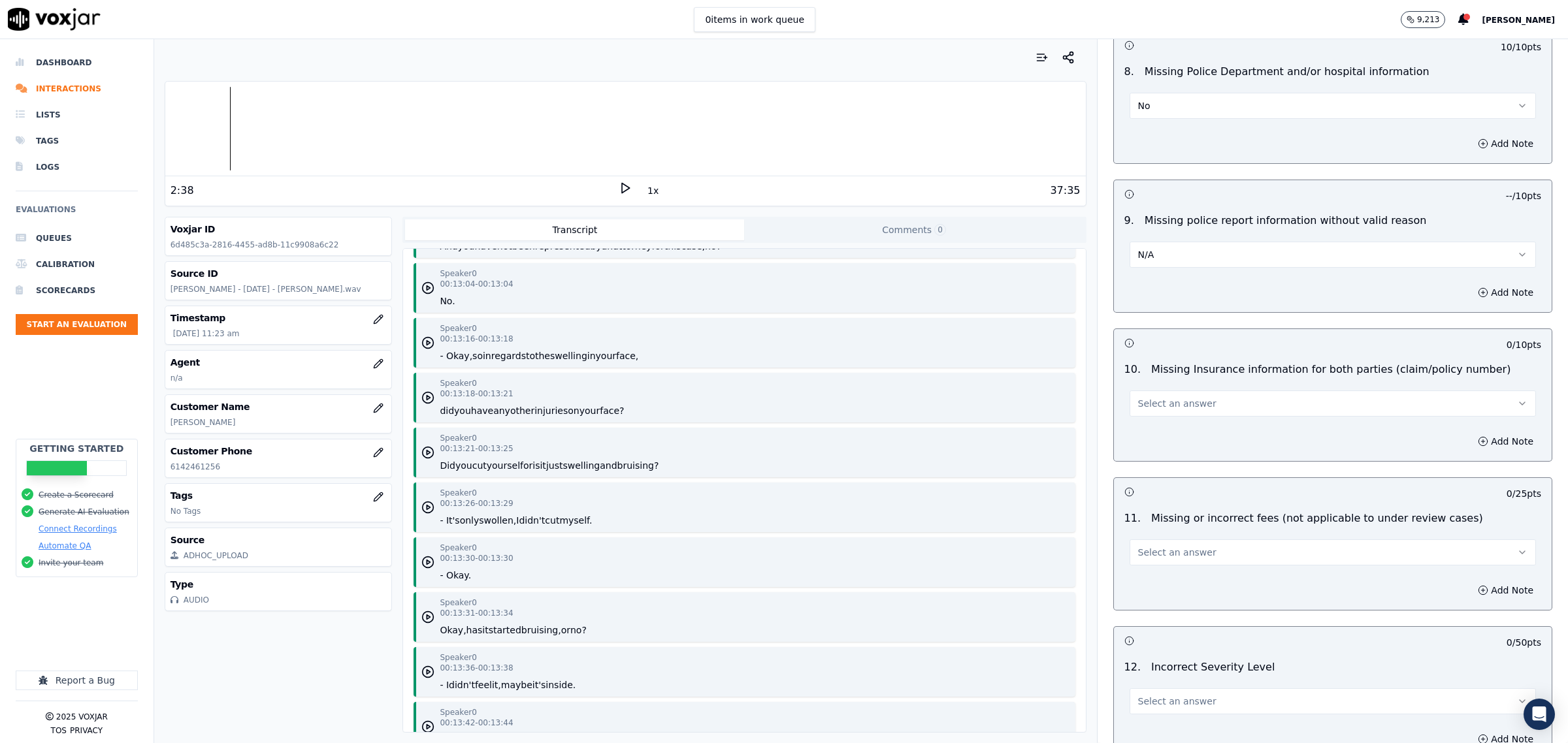
scroll to position [2286, 0]
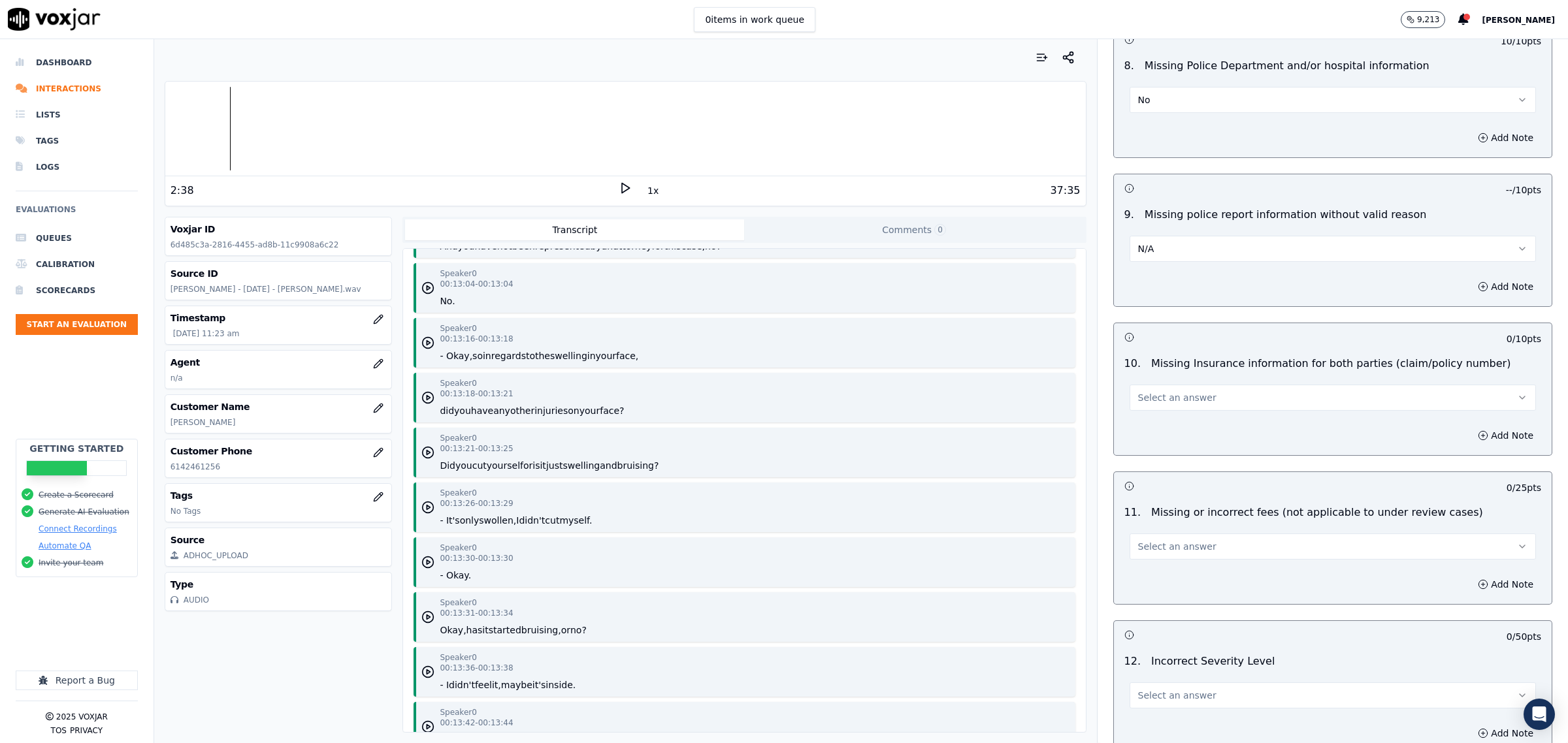
click at [1186, 415] on div "10 . Missing Insurance information for both parties (claim/policy number) Selec…" at bounding box center [1333, 383] width 438 height 65
click at [1173, 404] on span "Select an answer" at bounding box center [1177, 398] width 78 height 13
click at [1161, 453] on div "No" at bounding box center [1306, 452] width 379 height 21
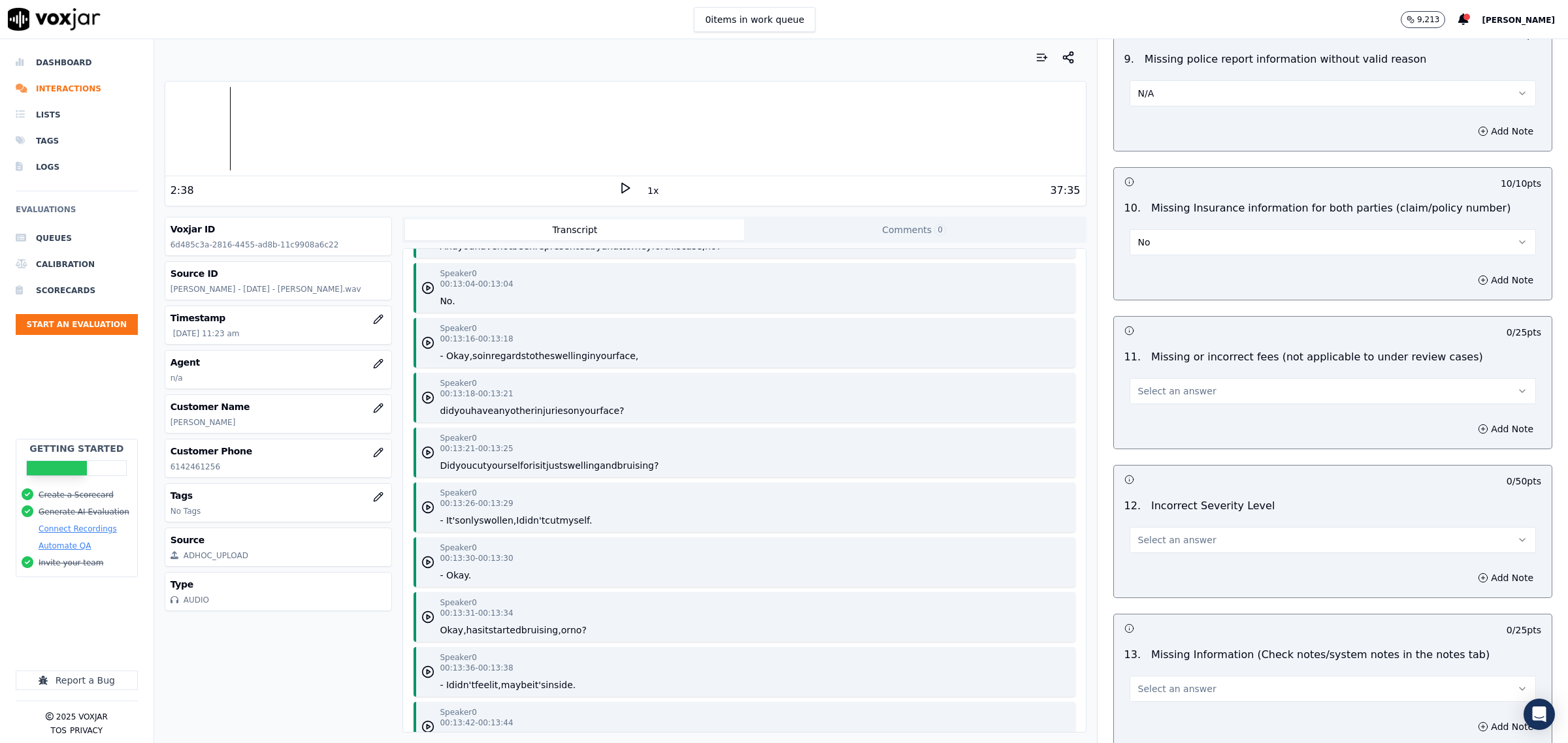
scroll to position [2449, 0]
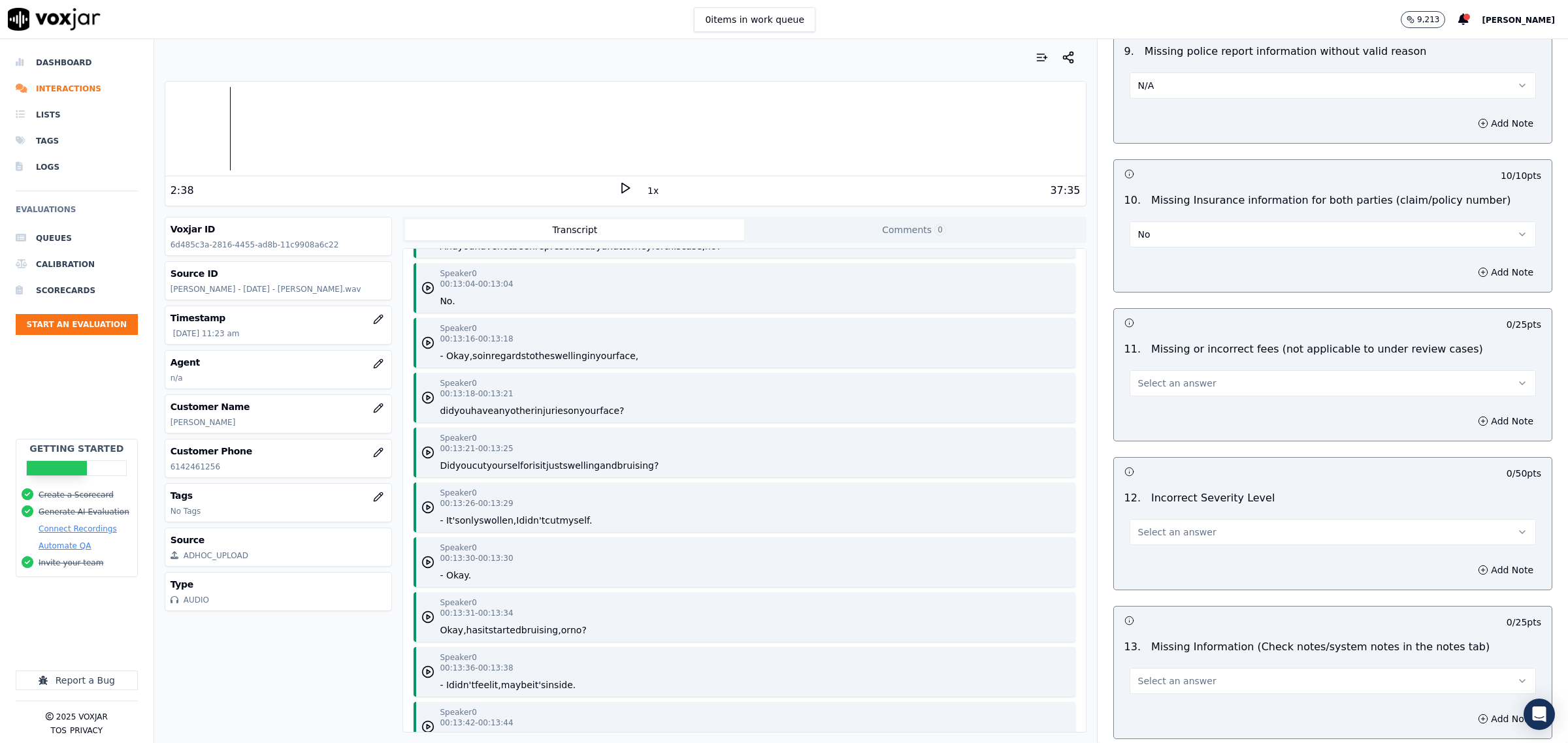
drag, startPoint x: 1183, startPoint y: 388, endPoint x: 1173, endPoint y: 398, distance: 14.1
click at [1183, 388] on span "Select an answer" at bounding box center [1177, 383] width 78 height 13
click at [1167, 440] on div "No" at bounding box center [1306, 437] width 379 height 21
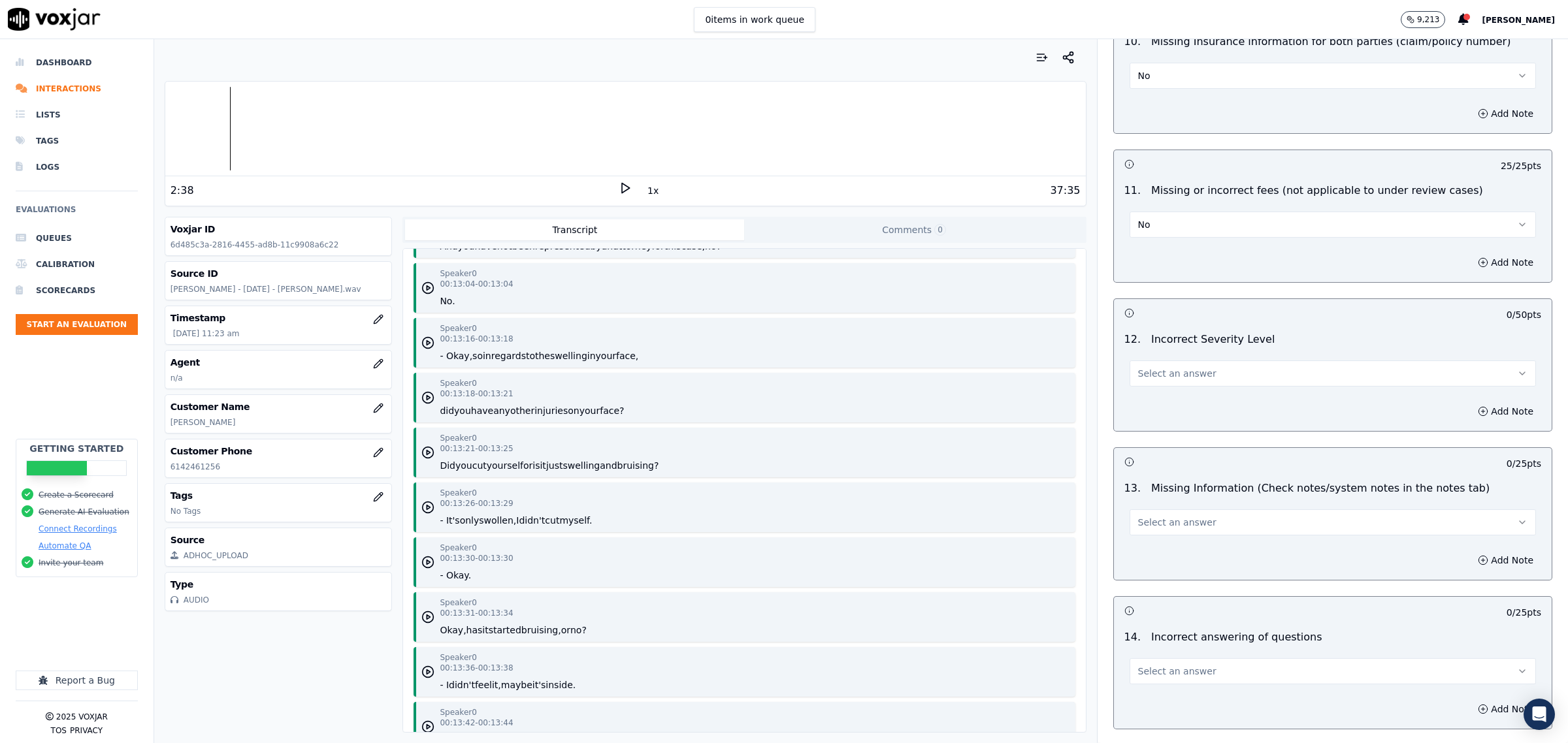
scroll to position [2612, 0]
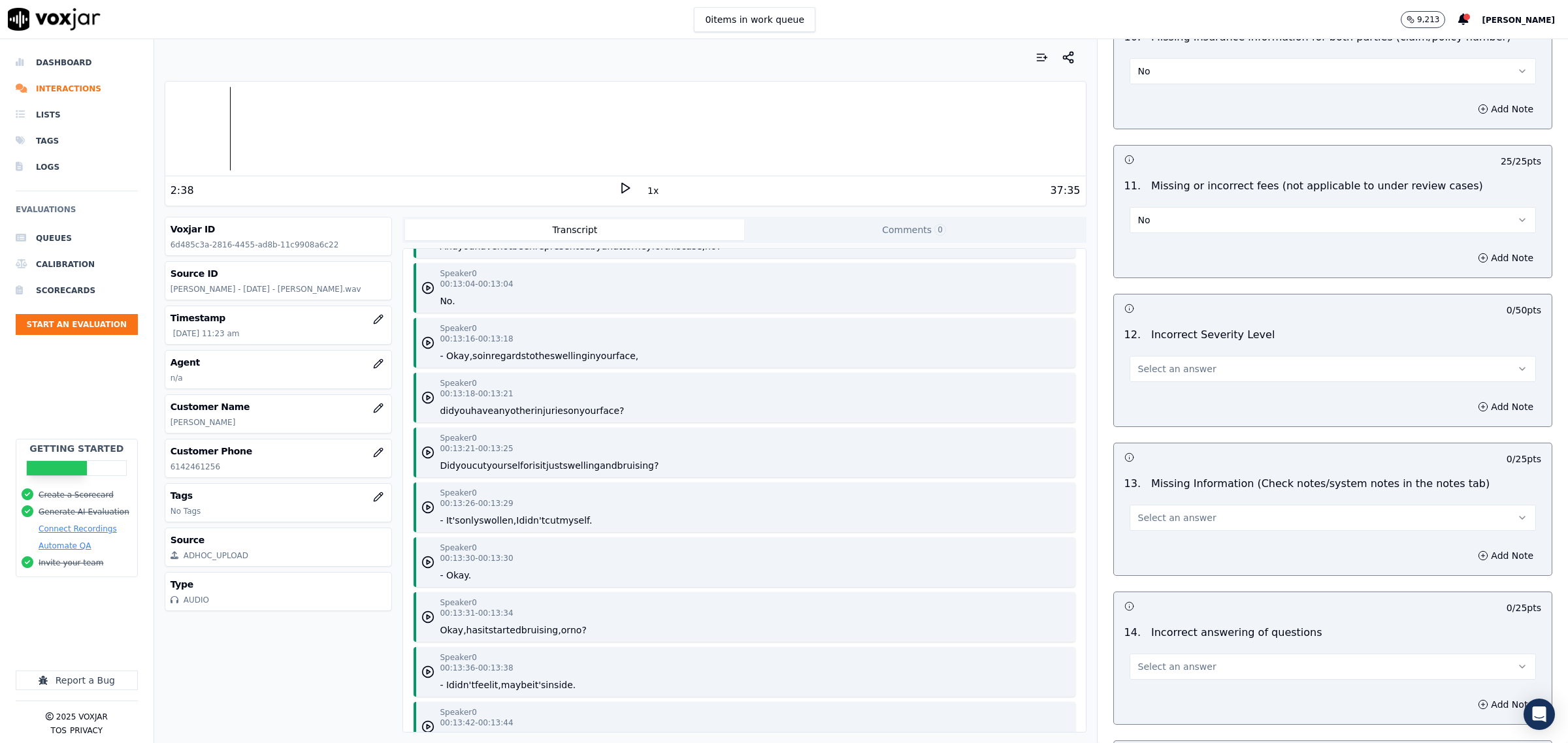
drag, startPoint x: 1168, startPoint y: 364, endPoint x: 1161, endPoint y: 371, distance: 9.9
click at [1168, 364] on button "Select an answer" at bounding box center [1333, 369] width 406 height 26
drag, startPoint x: 1162, startPoint y: 418, endPoint x: 1188, endPoint y: 566, distance: 150.3
click at [1162, 419] on div "No" at bounding box center [1306, 424] width 379 height 21
click at [1188, 565] on div "Add Note" at bounding box center [1333, 555] width 438 height 39
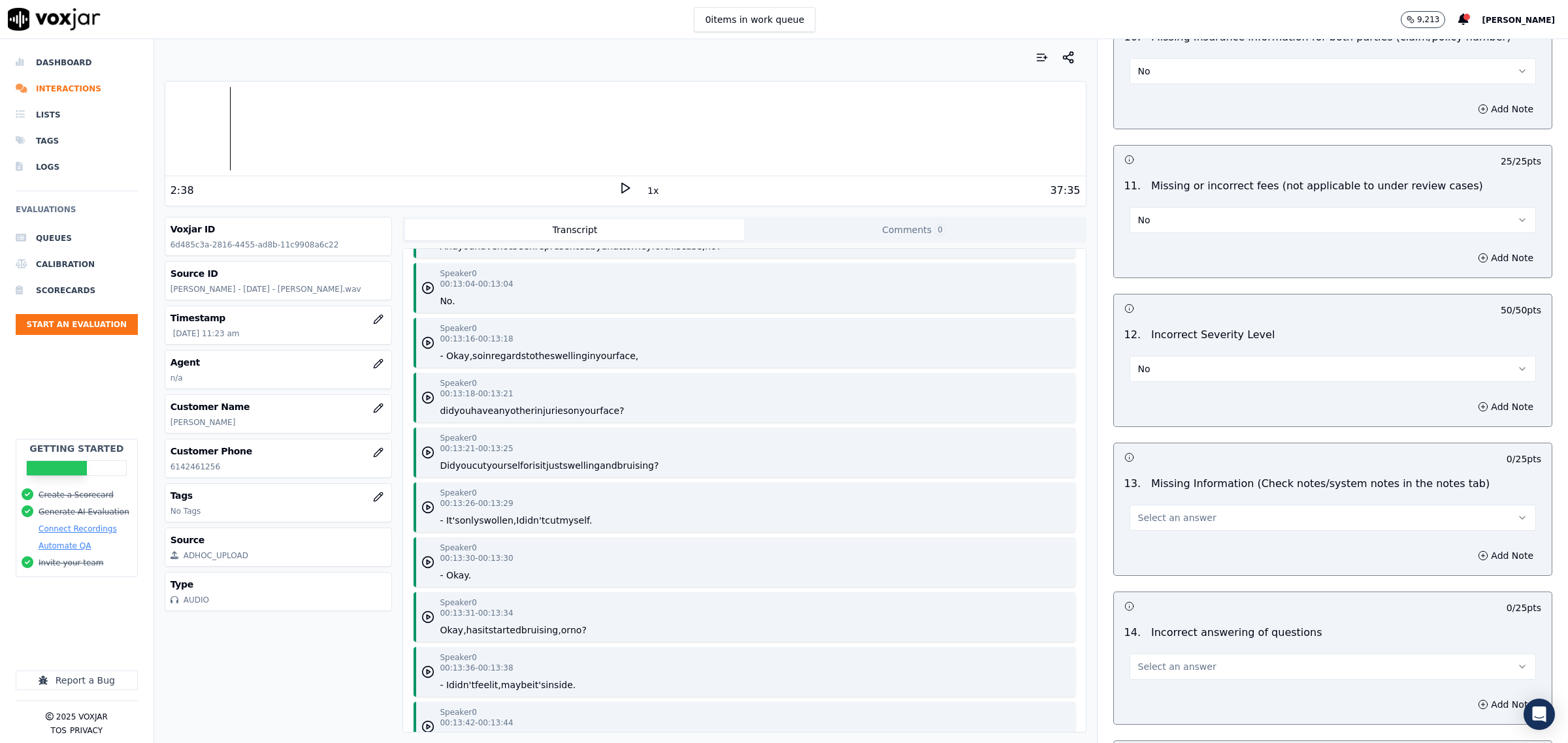
click at [1178, 541] on div "Add Note" at bounding box center [1333, 555] width 438 height 39
click at [1173, 509] on button "Select an answer" at bounding box center [1333, 518] width 406 height 26
click at [1152, 574] on div "No" at bounding box center [1306, 573] width 379 height 21
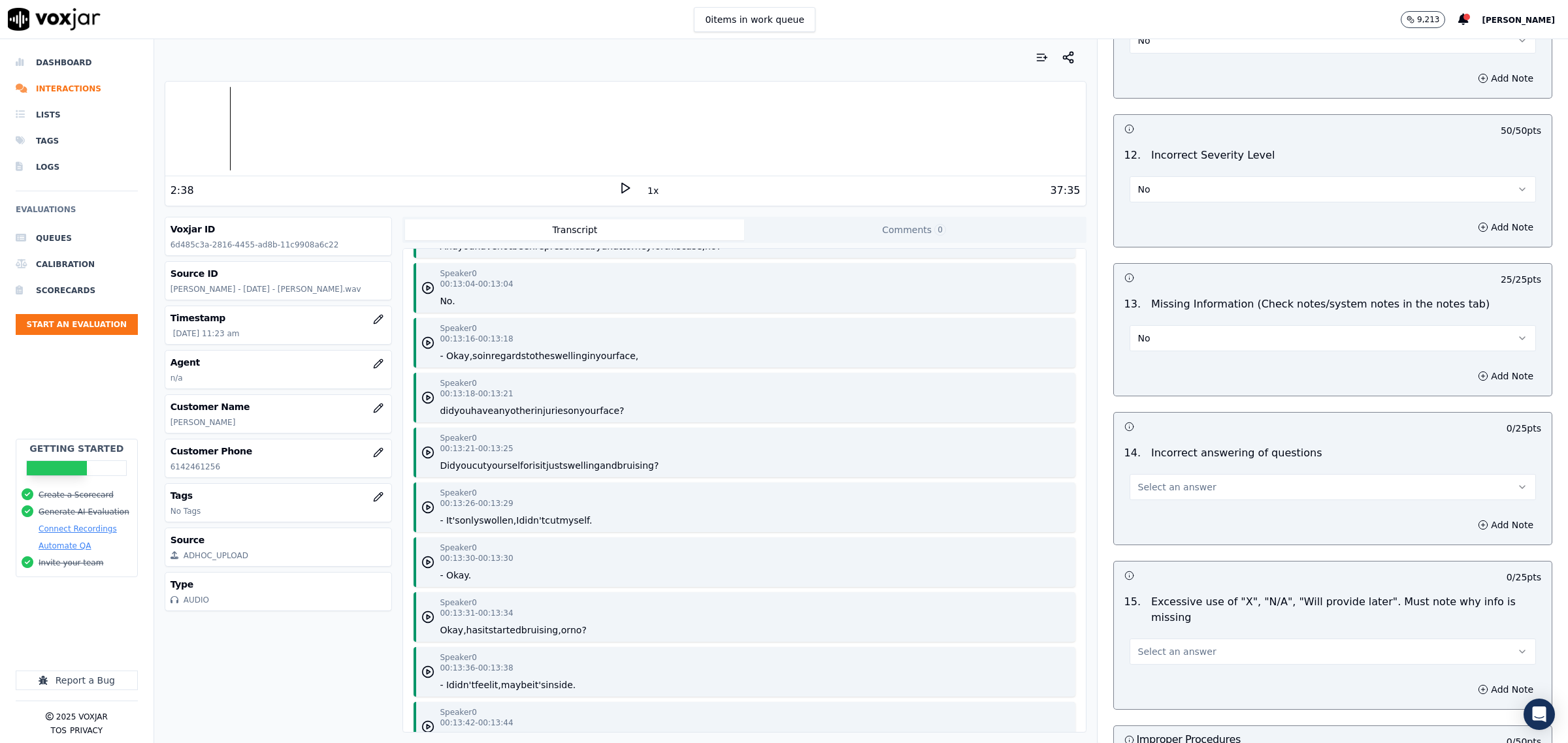
scroll to position [2857, 0]
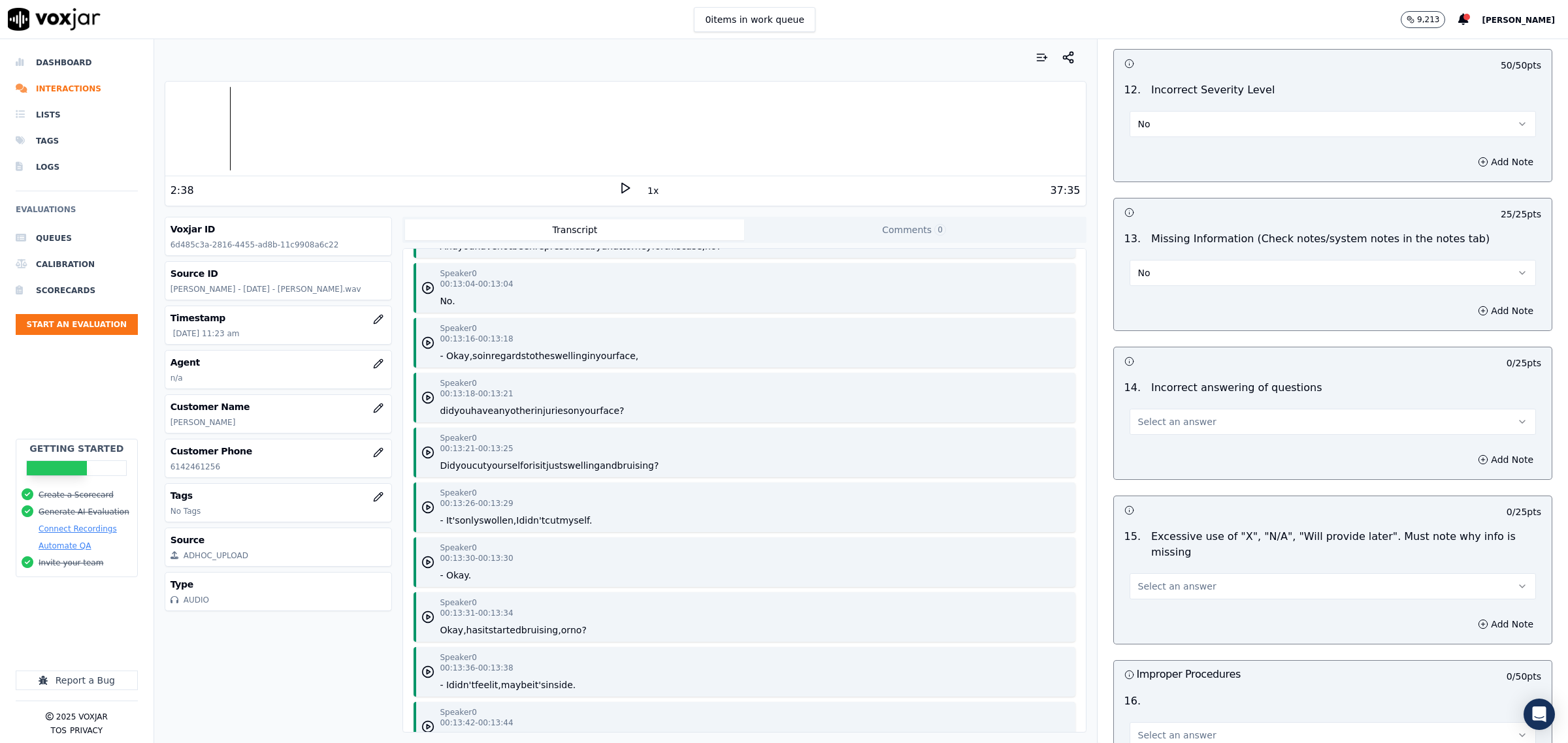
click at [1194, 432] on button "Select an answer" at bounding box center [1333, 422] width 406 height 26
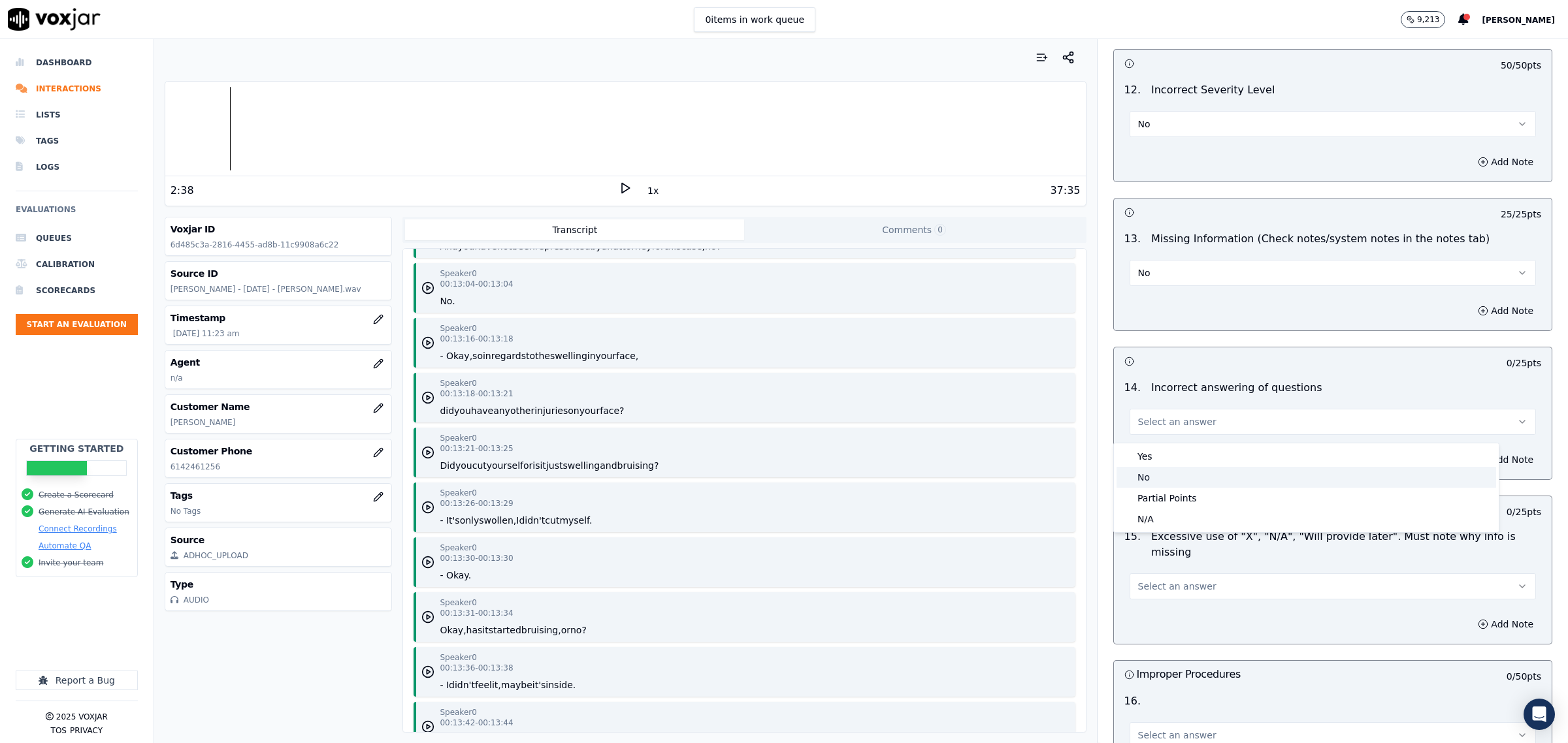
click at [1180, 479] on div "No" at bounding box center [1306, 477] width 379 height 21
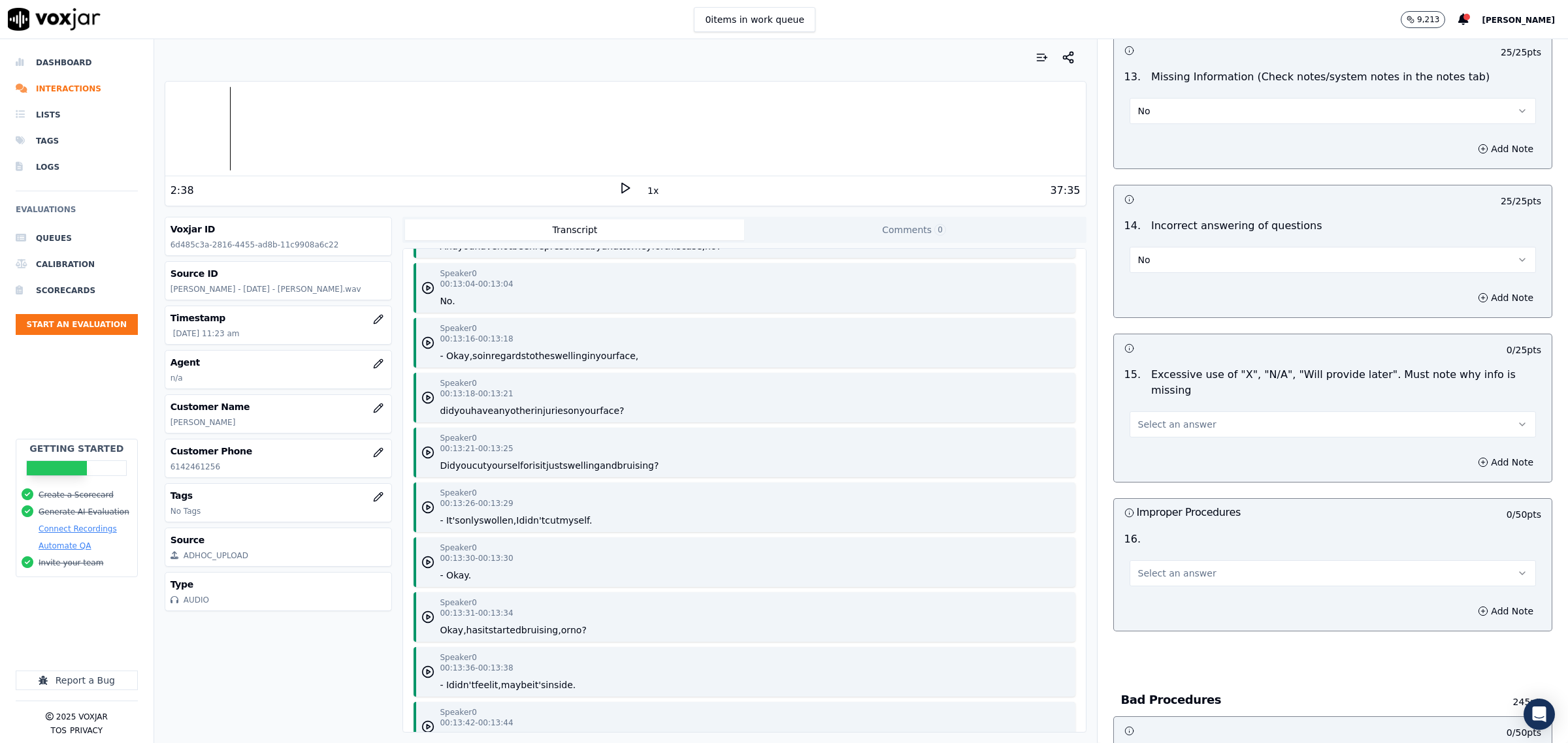
scroll to position [3020, 0]
click at [1194, 418] on button "Select an answer" at bounding box center [1333, 423] width 406 height 26
click at [1164, 456] on div "No" at bounding box center [1306, 463] width 379 height 21
drag, startPoint x: 1177, startPoint y: 565, endPoint x: 1180, endPoint y: 574, distance: 9.5
click at [1179, 566] on span "Select an answer" at bounding box center [1177, 571] width 78 height 13
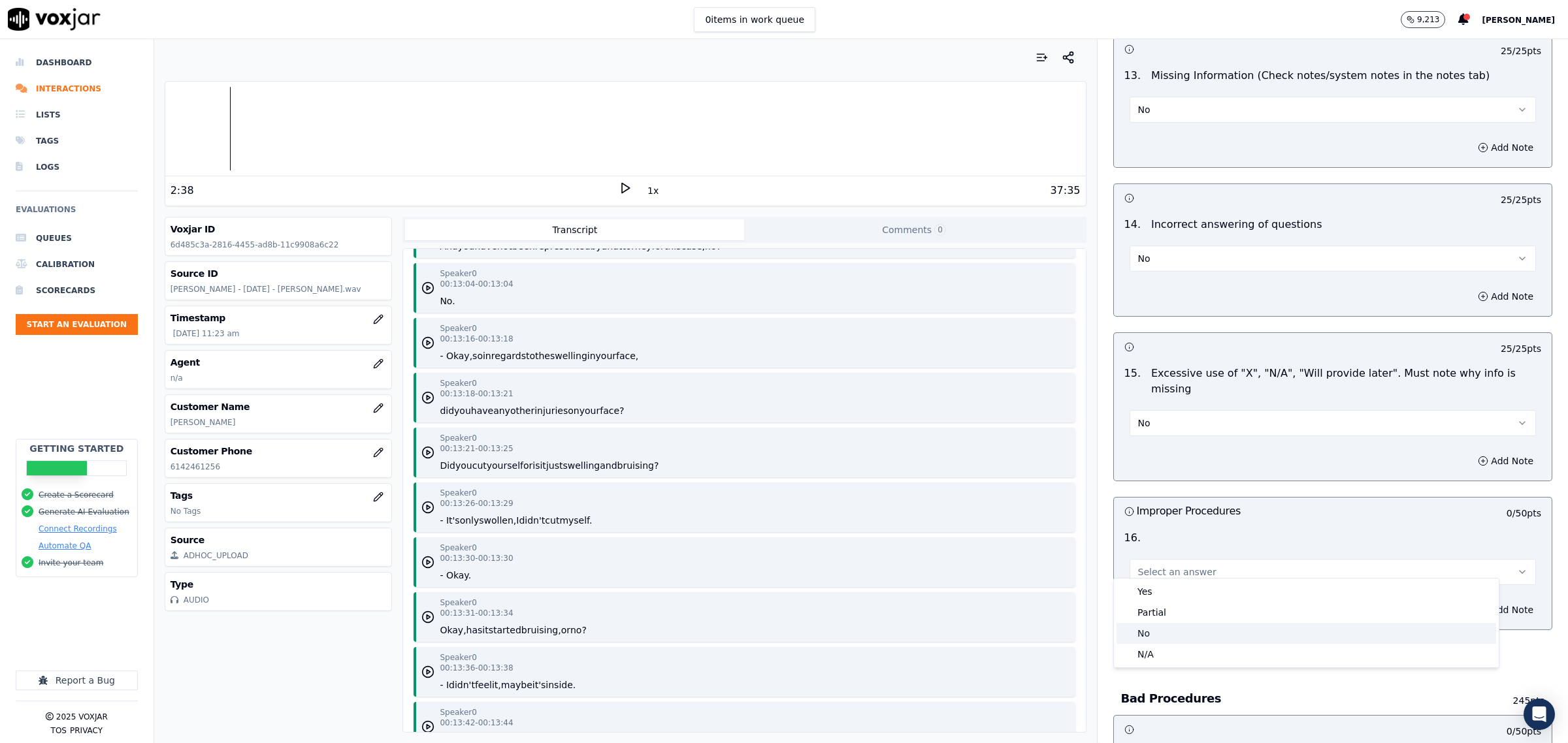
click at [1164, 630] on div "No" at bounding box center [1306, 633] width 379 height 21
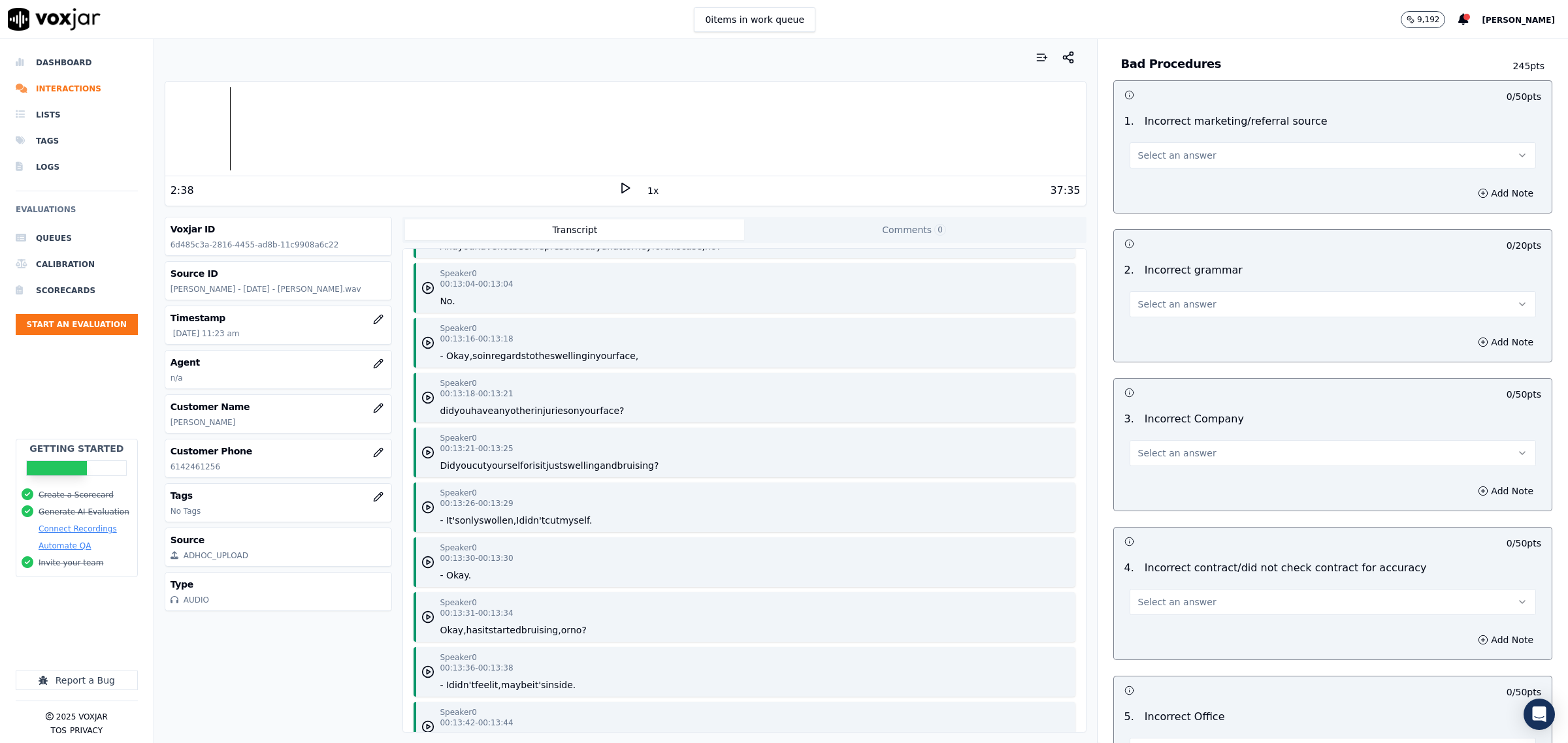
scroll to position [3673, 0]
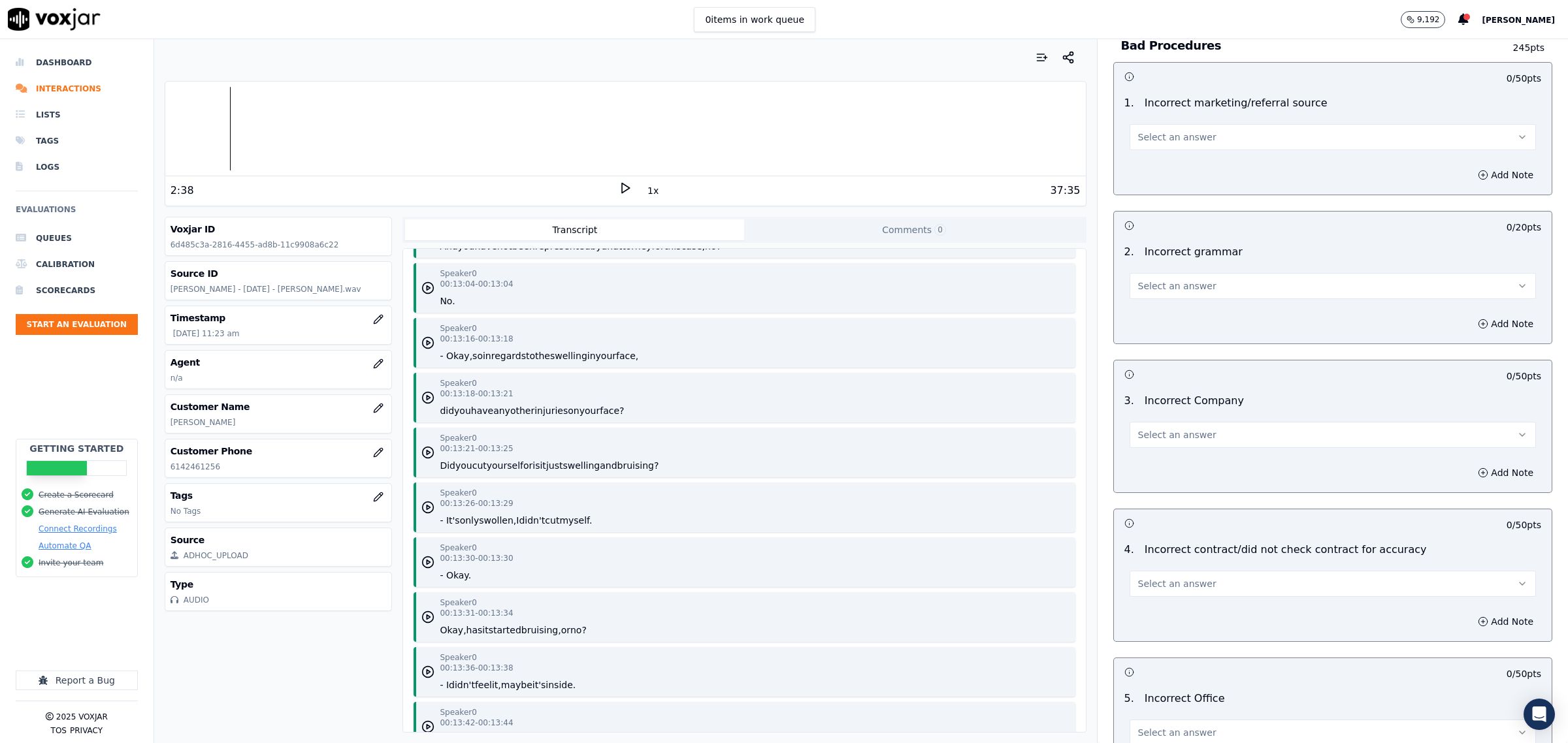
click at [1180, 428] on span "Select an answer" at bounding box center [1177, 434] width 78 height 13
click at [1174, 478] on div "Opportunity" at bounding box center [1306, 476] width 379 height 21
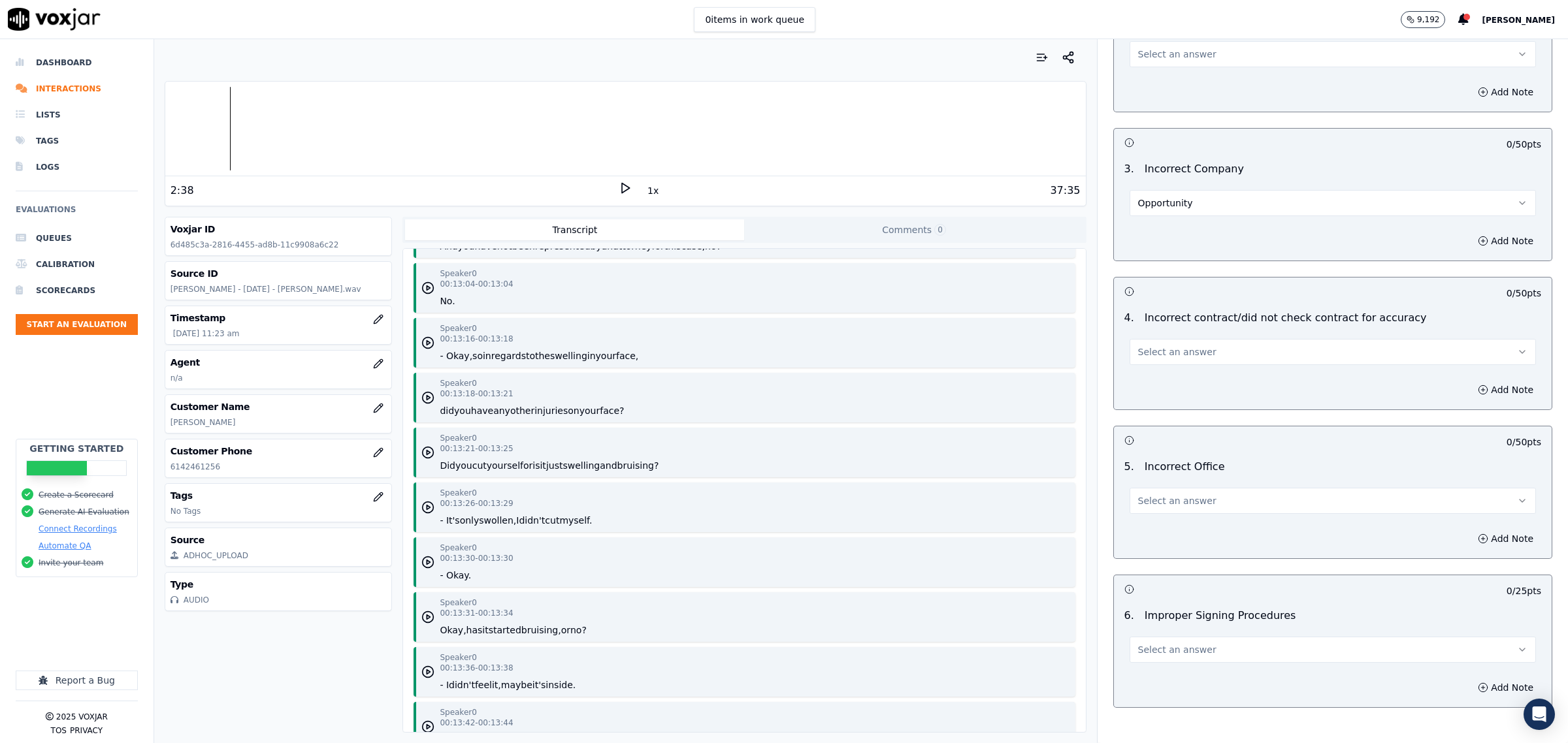
scroll to position [3918, 0]
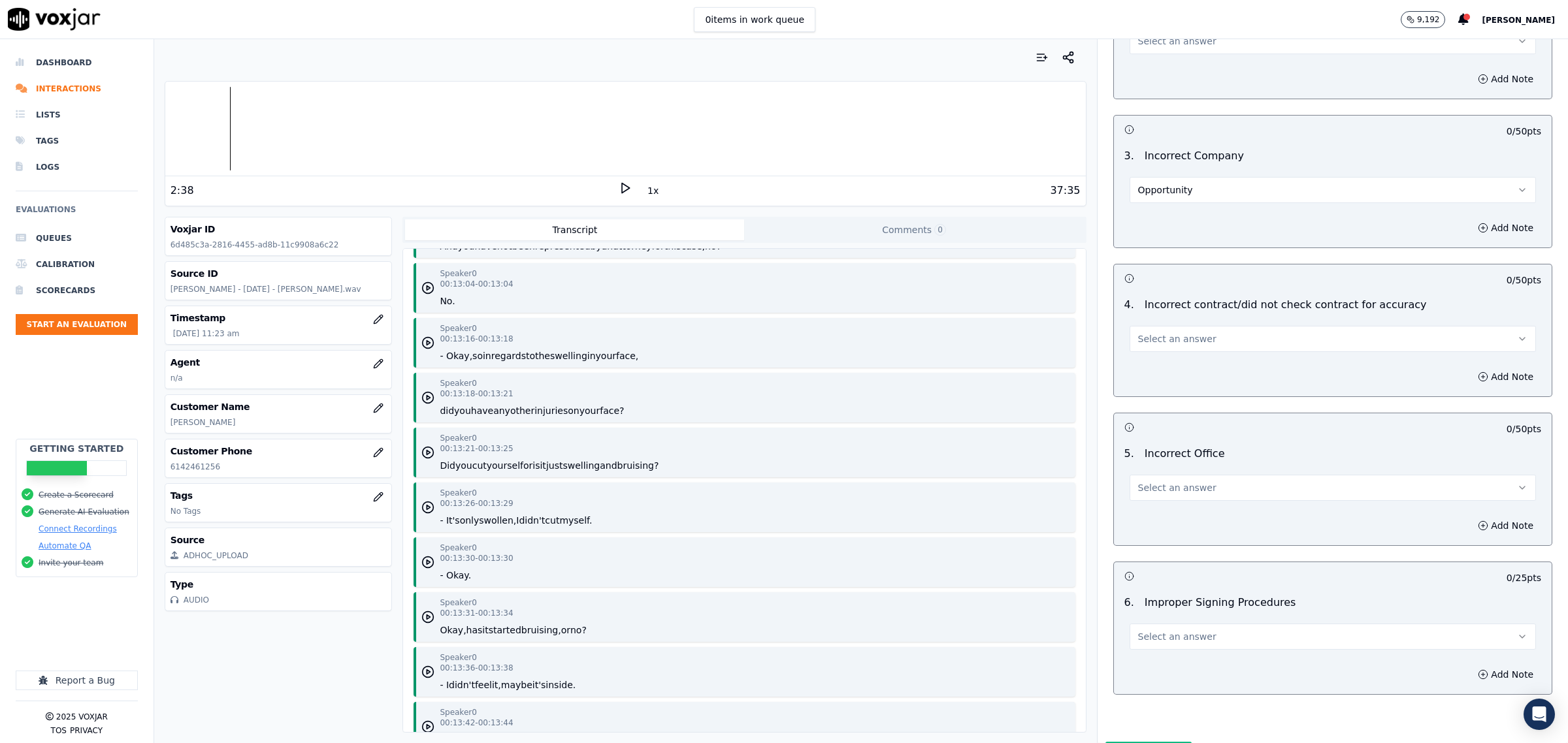
click at [1169, 481] on span "Select an answer" at bounding box center [1177, 487] width 78 height 13
click at [1161, 527] on div "Opportunity" at bounding box center [1306, 529] width 379 height 21
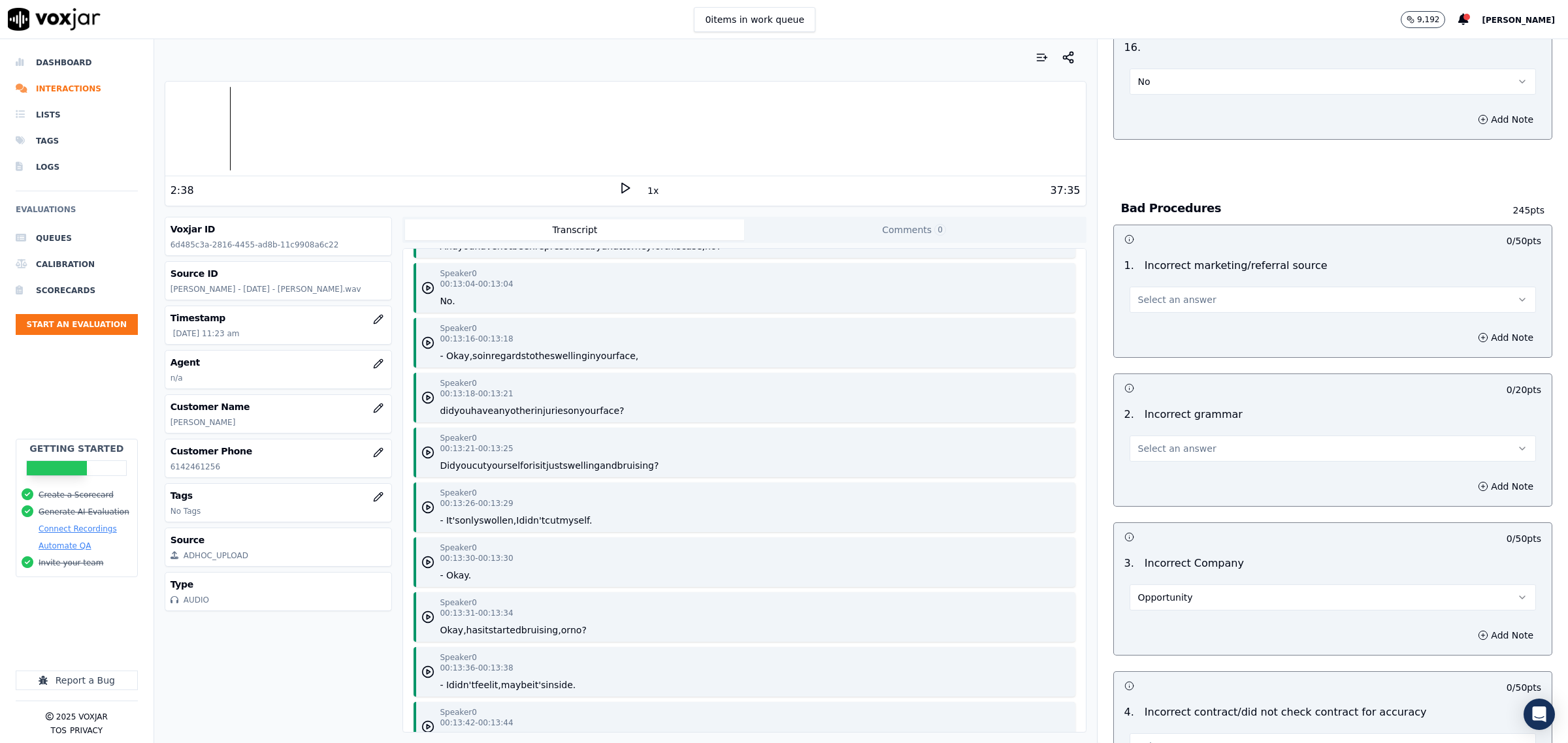
scroll to position [3510, 0]
click at [1173, 294] on span "Select an answer" at bounding box center [1177, 300] width 78 height 13
click at [1198, 321] on div "Exceptional" at bounding box center [1306, 319] width 379 height 21
click at [1145, 443] on span "Select an answer" at bounding box center [1177, 449] width 78 height 13
click at [1143, 474] on div "Exceptional" at bounding box center [1306, 468] width 379 height 21
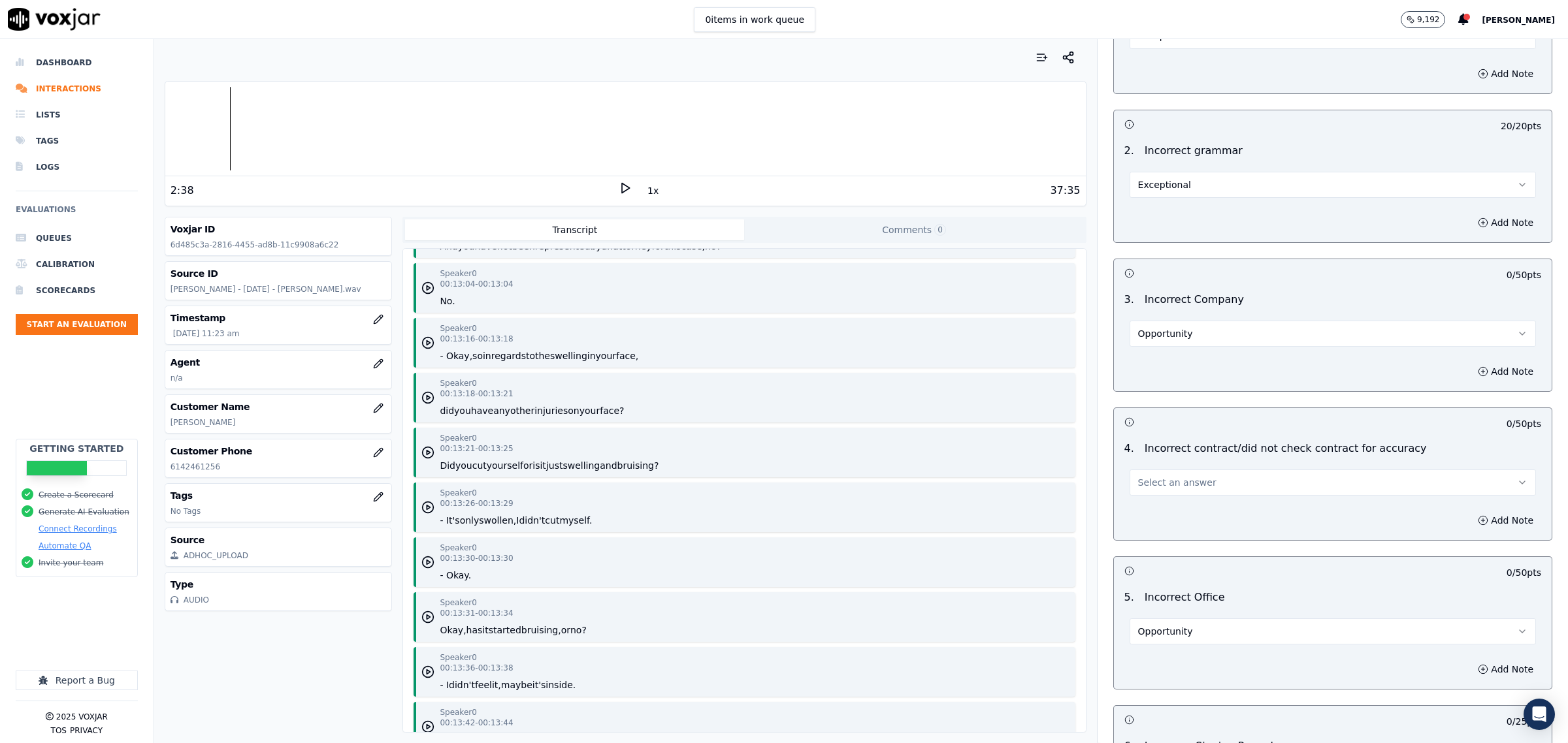
scroll to position [3836, 0]
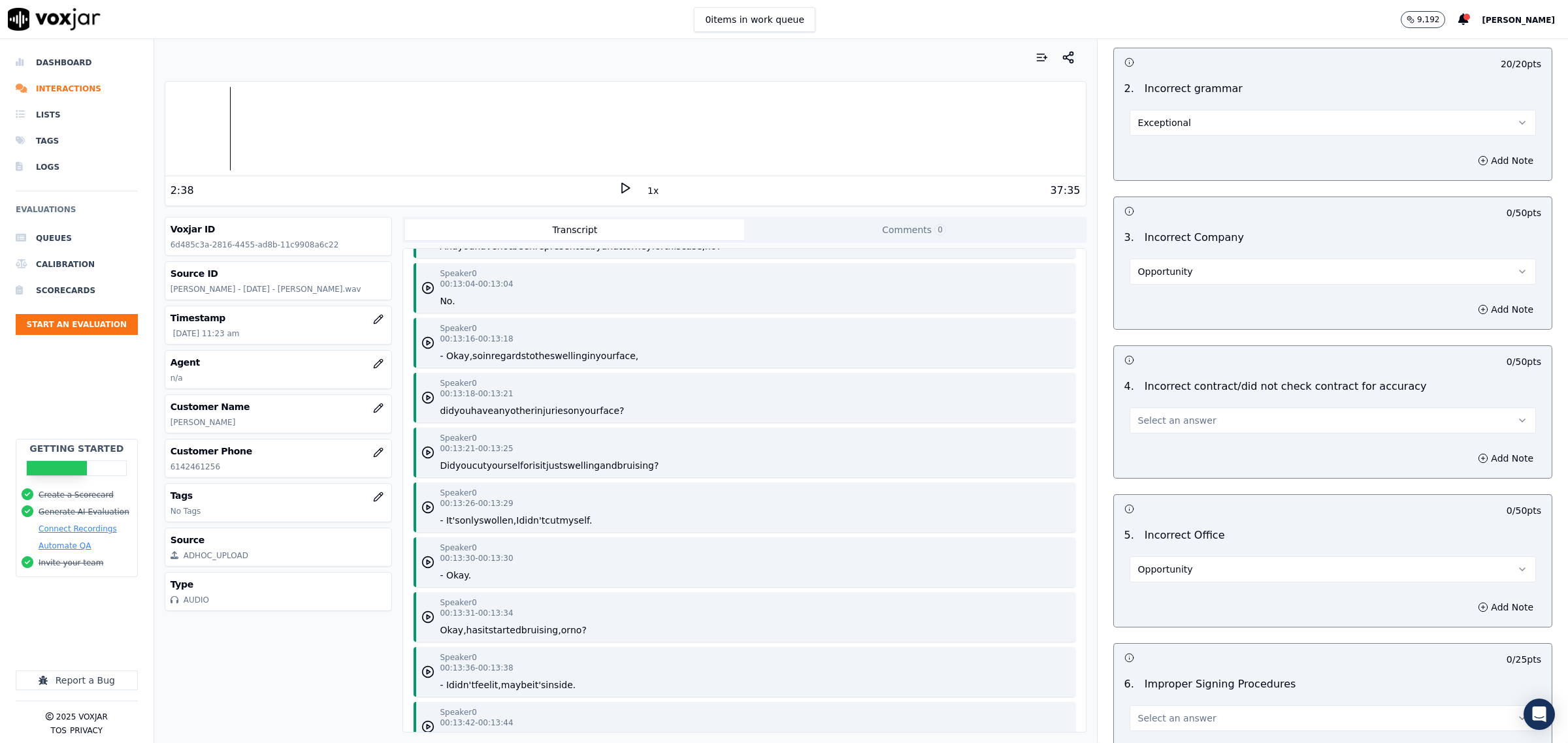
click at [1163, 414] on span "Select an answer" at bounding box center [1177, 420] width 78 height 13
click at [1169, 438] on div "Exceptional" at bounding box center [1306, 440] width 379 height 21
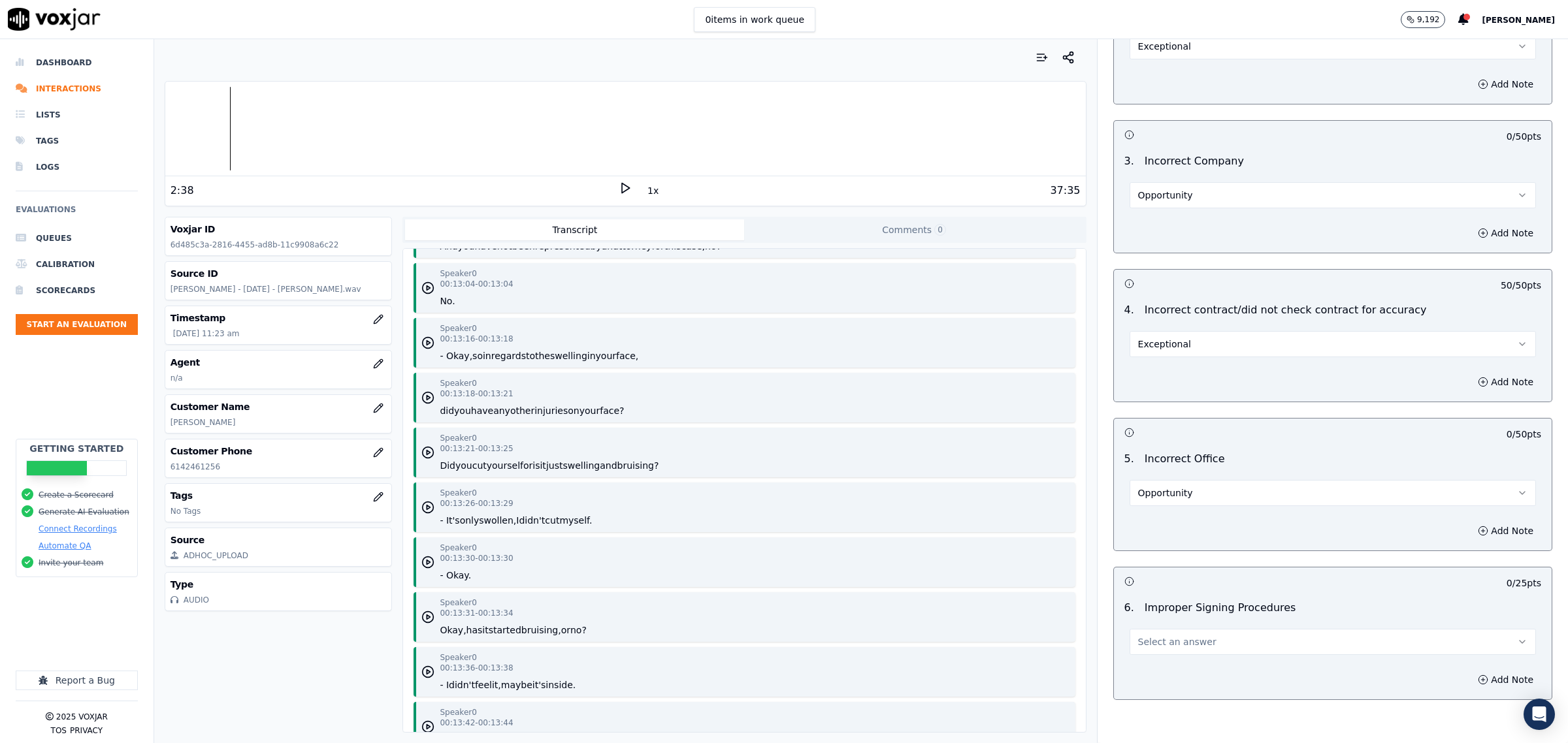
scroll to position [3975, 0]
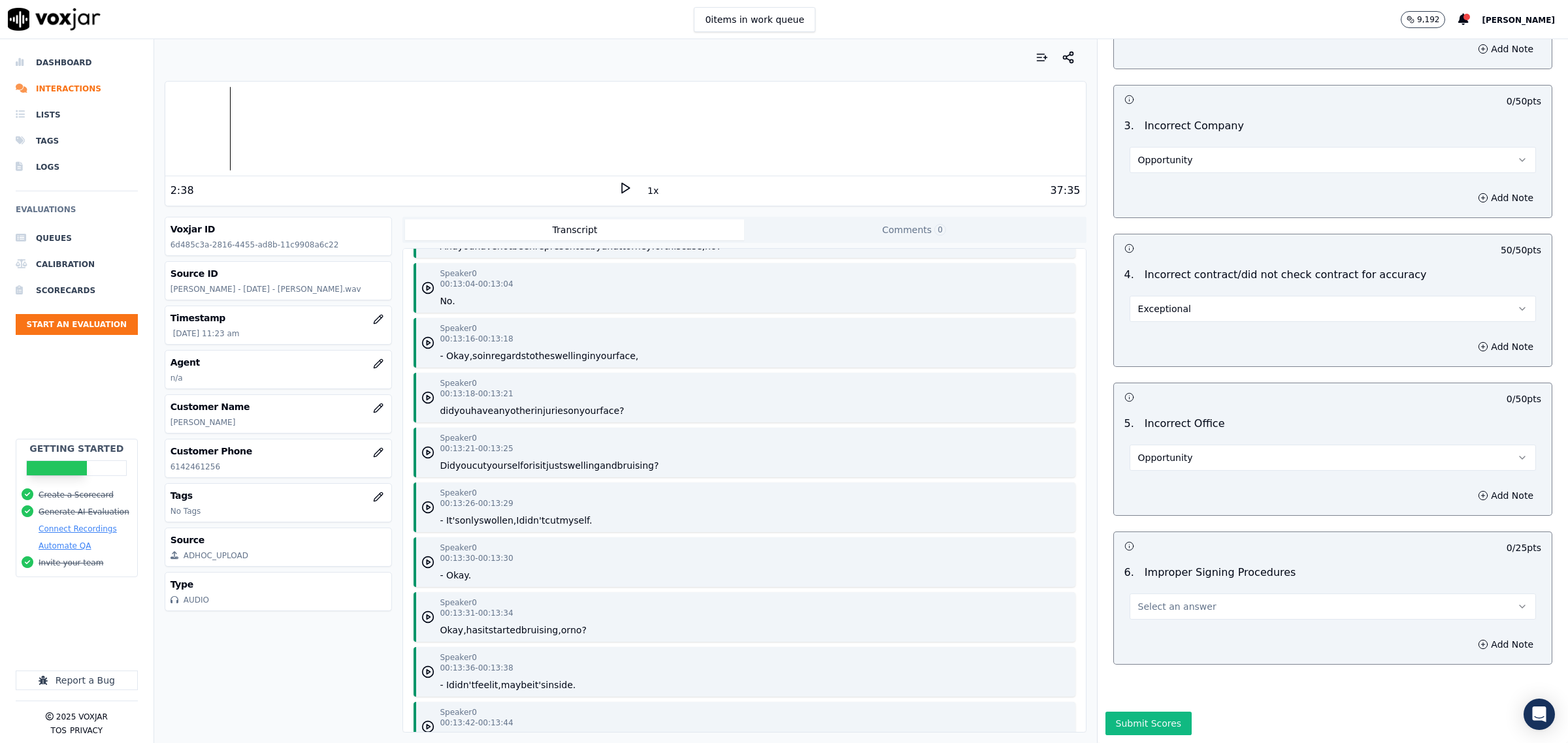
click at [1169, 600] on span "Select an answer" at bounding box center [1177, 606] width 78 height 13
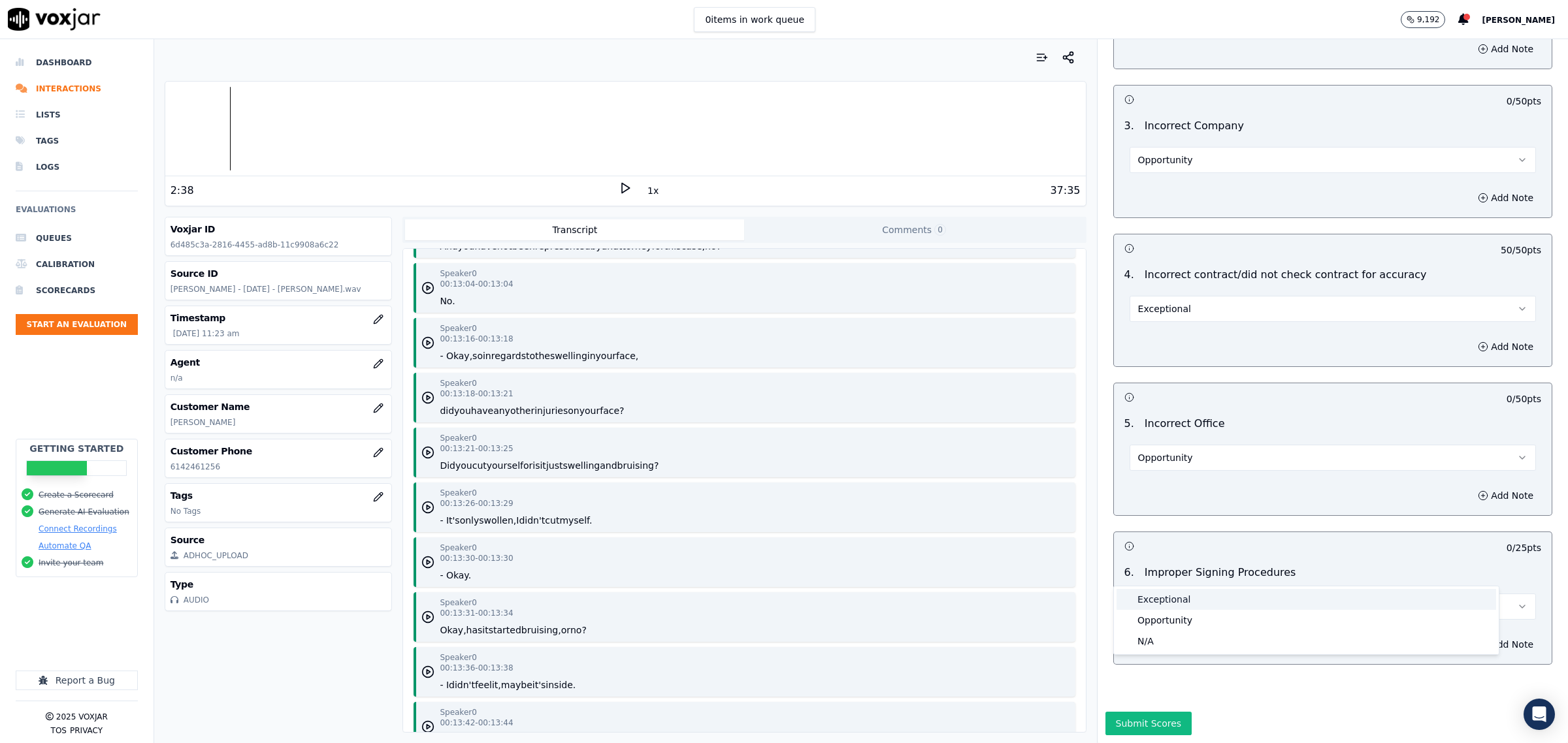
drag, startPoint x: 1173, startPoint y: 593, endPoint x: 1175, endPoint y: 601, distance: 8.2
click at [1173, 593] on div "Exceptional" at bounding box center [1306, 599] width 379 height 21
click at [1134, 712] on button "Submit Scores" at bounding box center [1148, 723] width 87 height 24
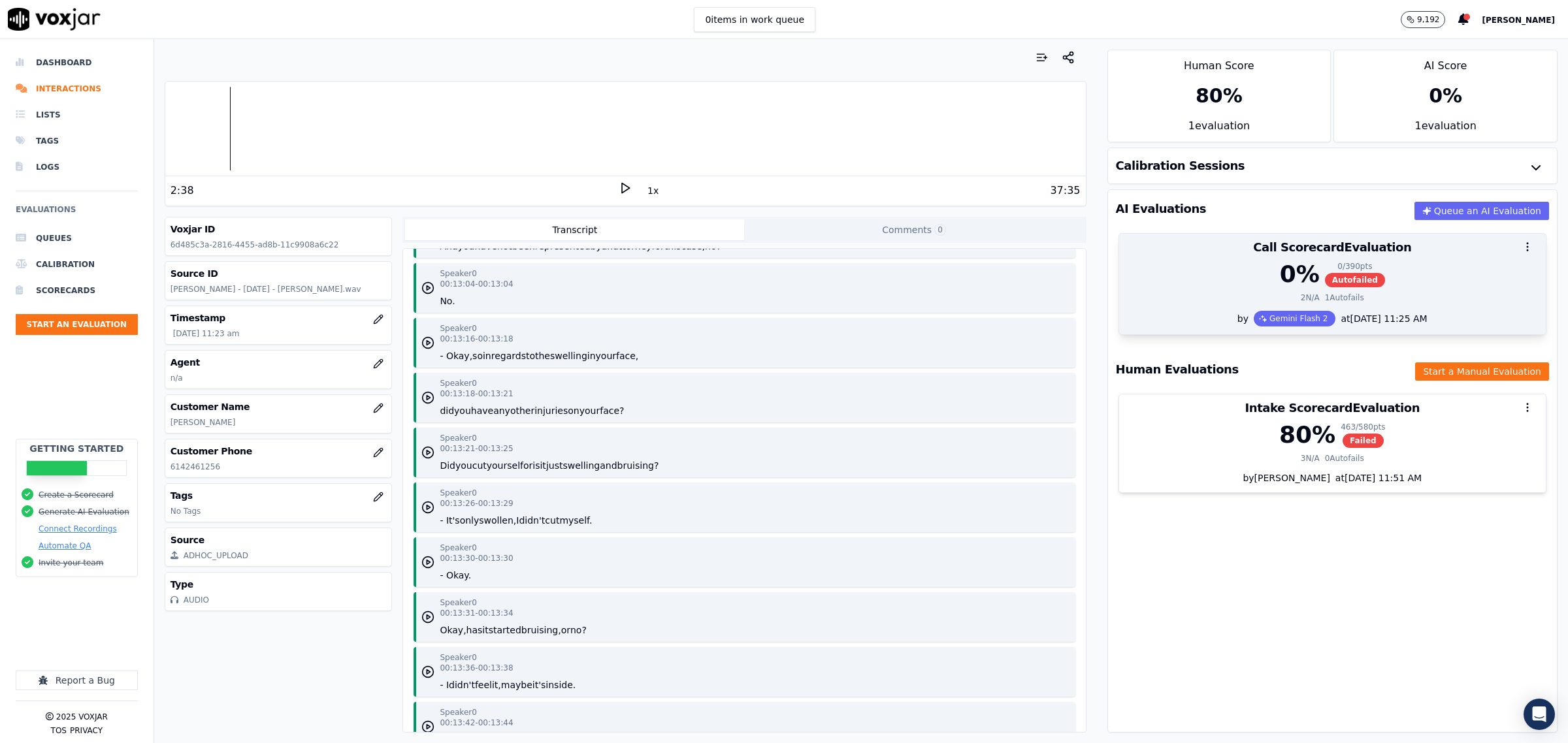
click at [1217, 286] on div "0 % 0 / 390 pts Autofailed" at bounding box center [1333, 274] width 411 height 26
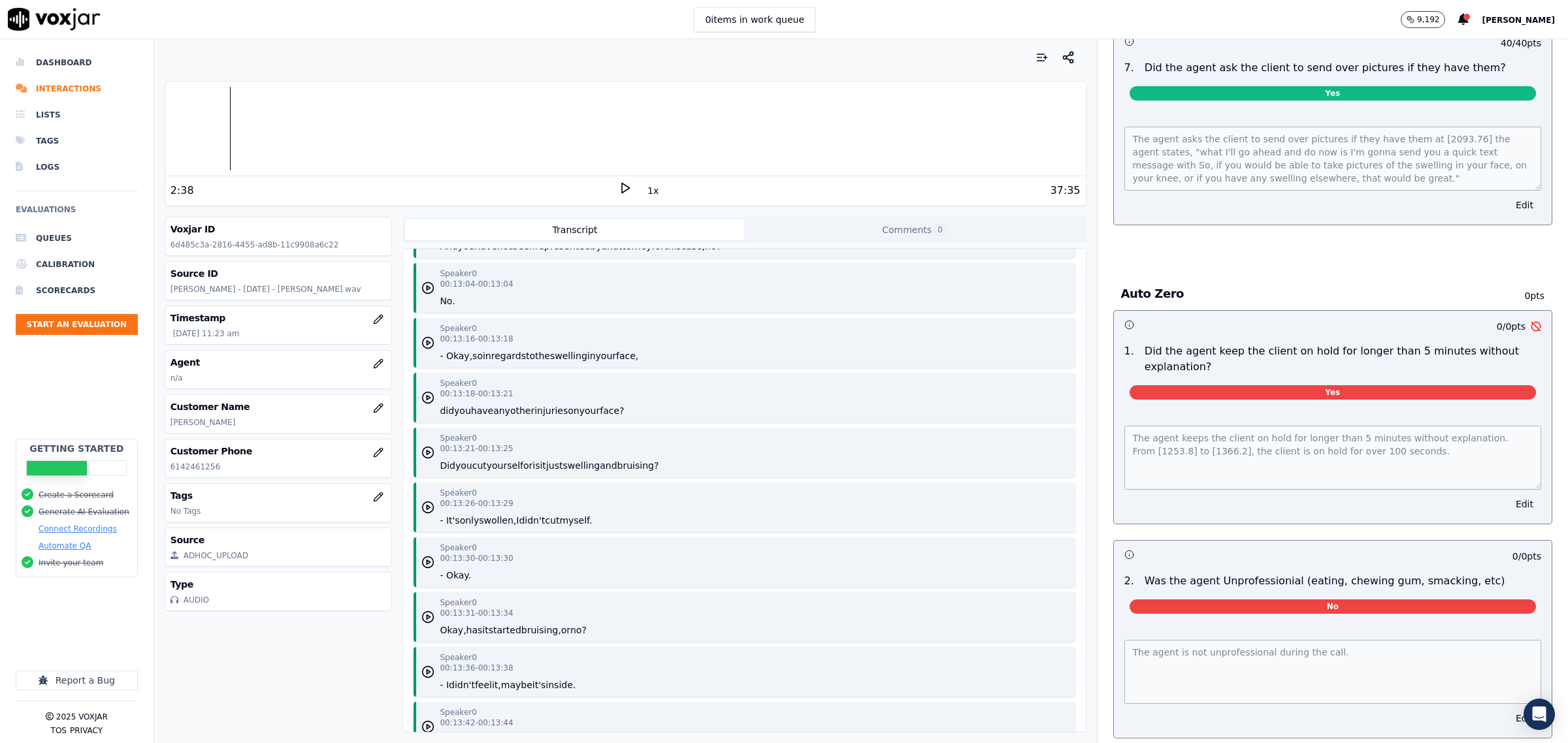
scroll to position [5632, 0]
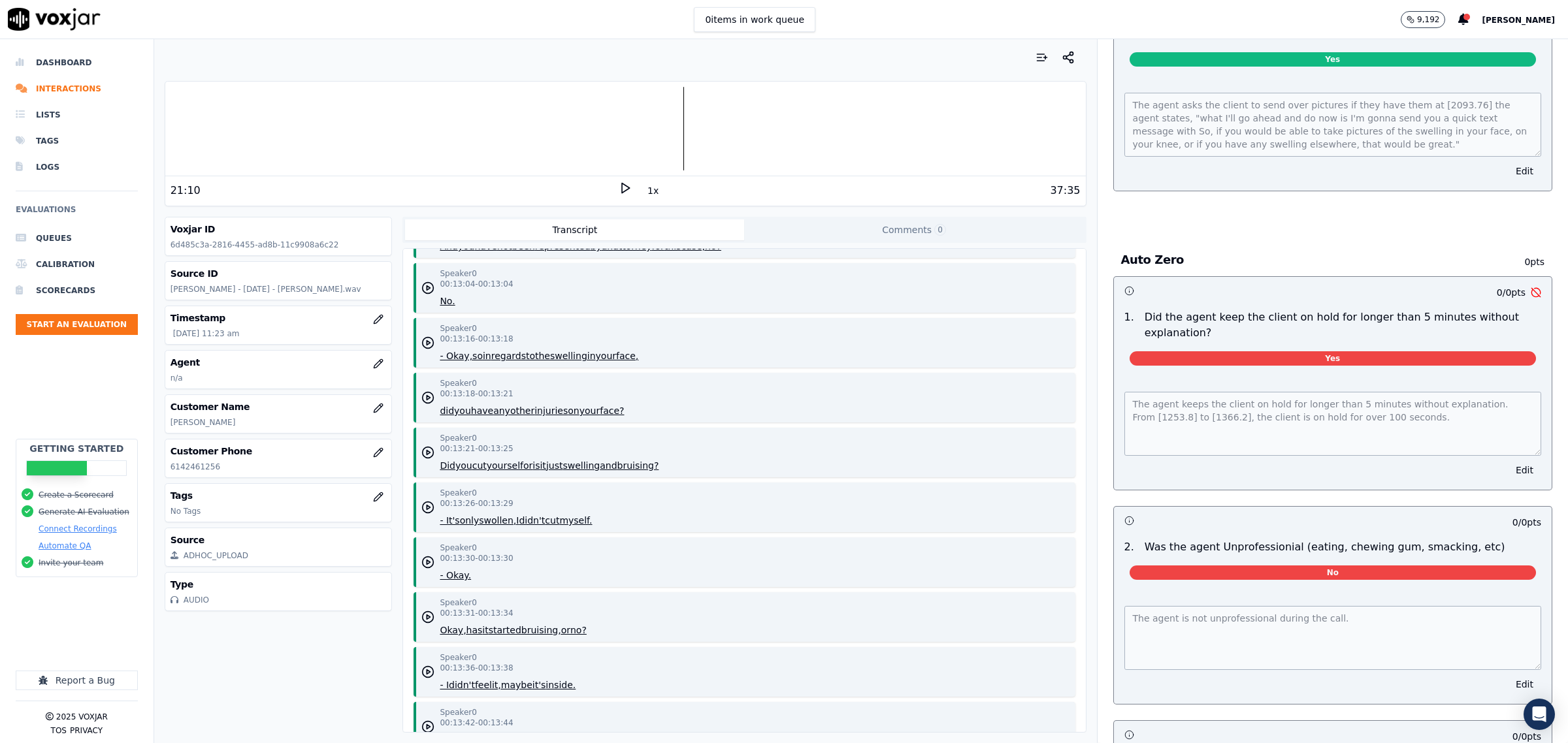
click at [671, 135] on div at bounding box center [625, 128] width 920 height 83
click at [670, 135] on div at bounding box center [625, 128] width 920 height 83
click at [608, 195] on div "26:04" at bounding box center [395, 191] width 448 height 15
click at [618, 191] on icon at bounding box center [625, 188] width 13 height 13
click at [785, 135] on div at bounding box center [625, 128] width 920 height 83
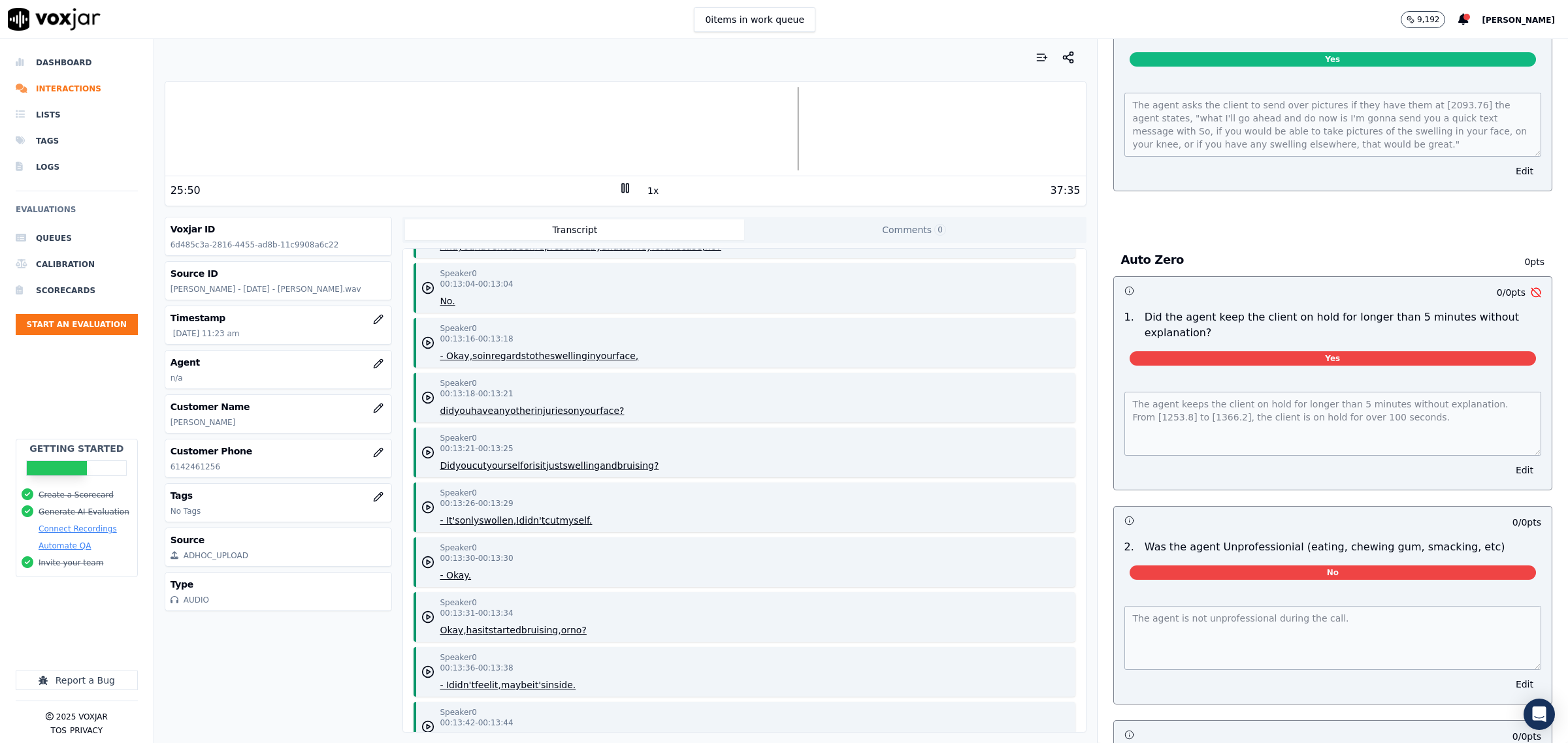
click at [774, 136] on div at bounding box center [625, 128] width 920 height 83
click at [645, 132] on div at bounding box center [625, 128] width 920 height 83
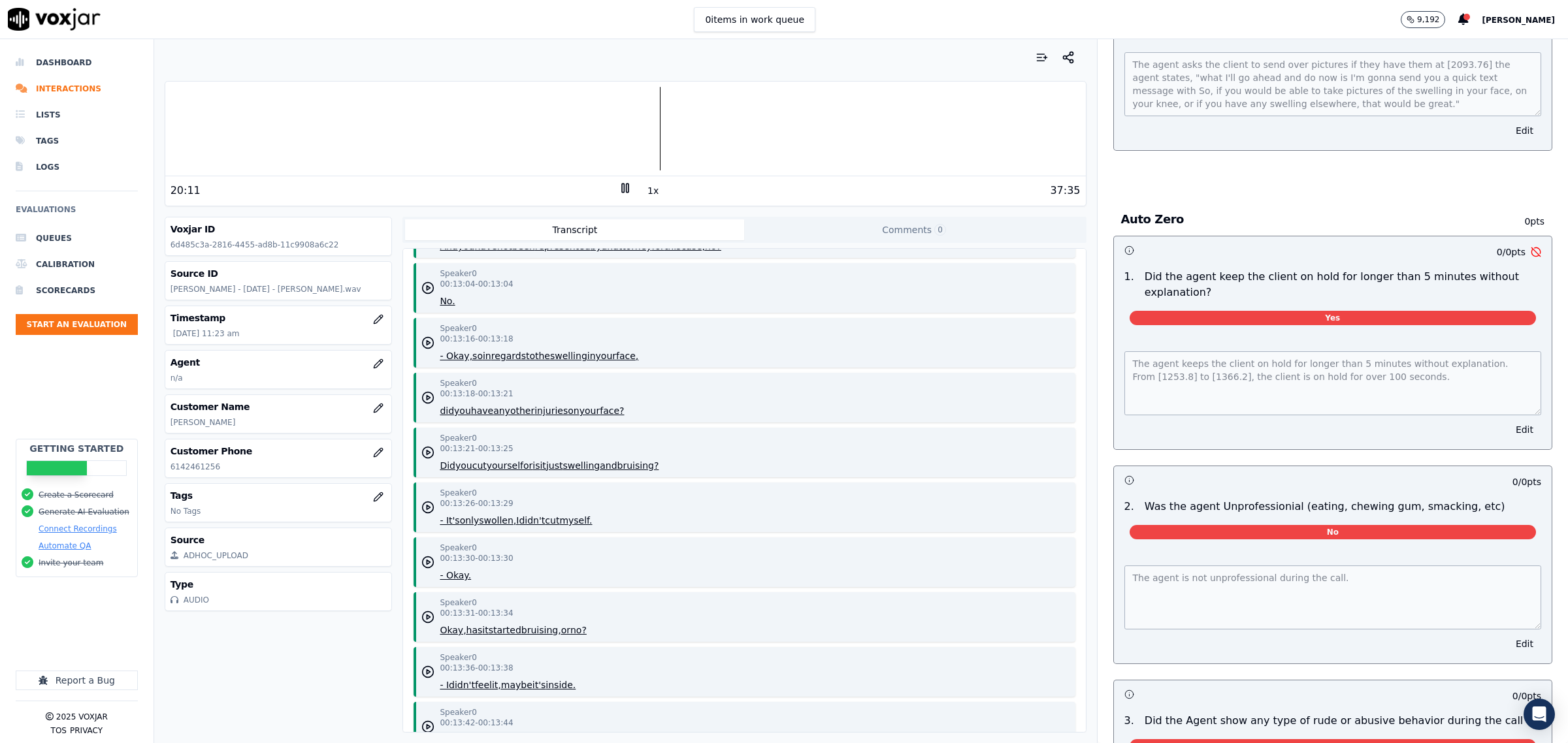
scroll to position [5713, 0]
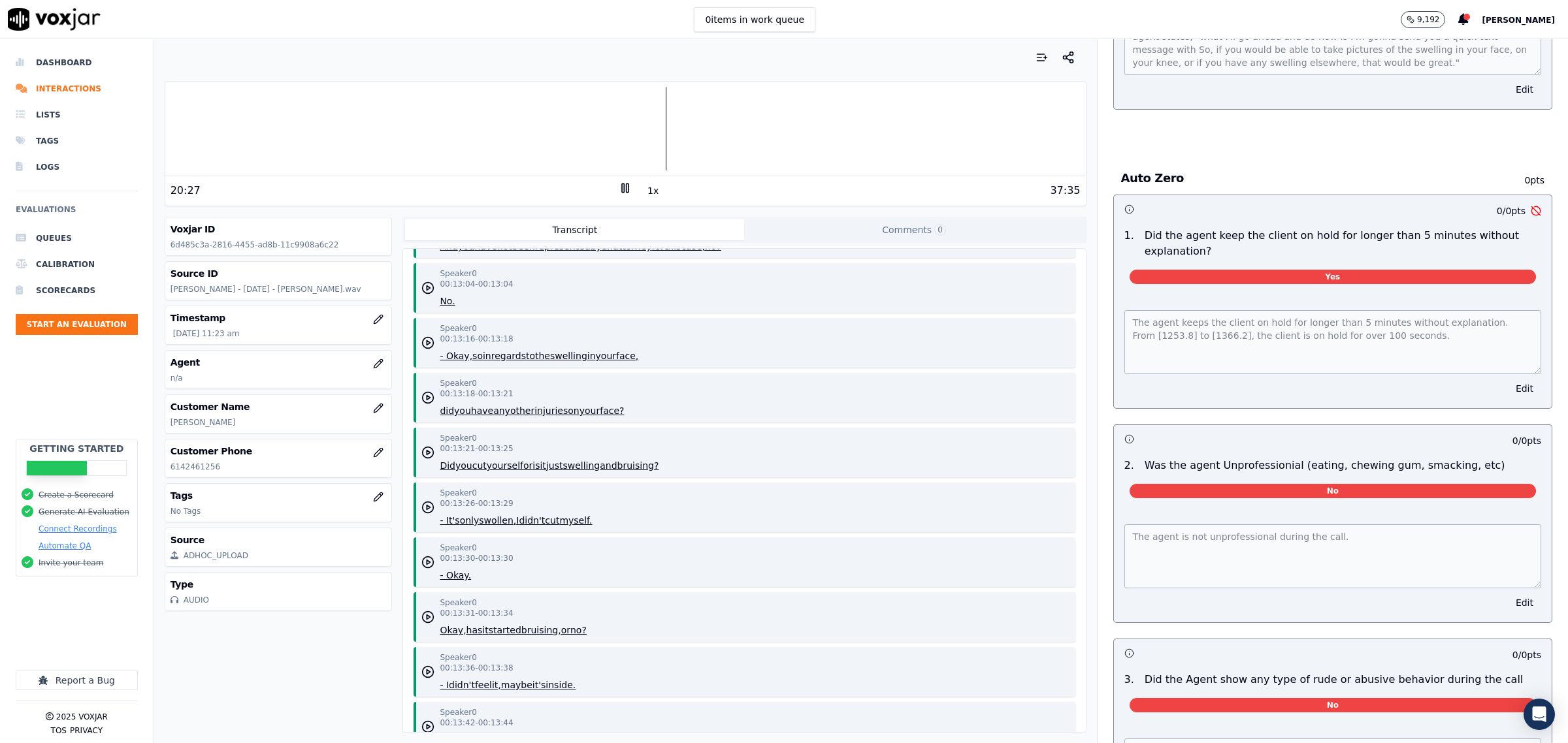
click at [1508, 379] on button "Edit" at bounding box center [1524, 388] width 33 height 18
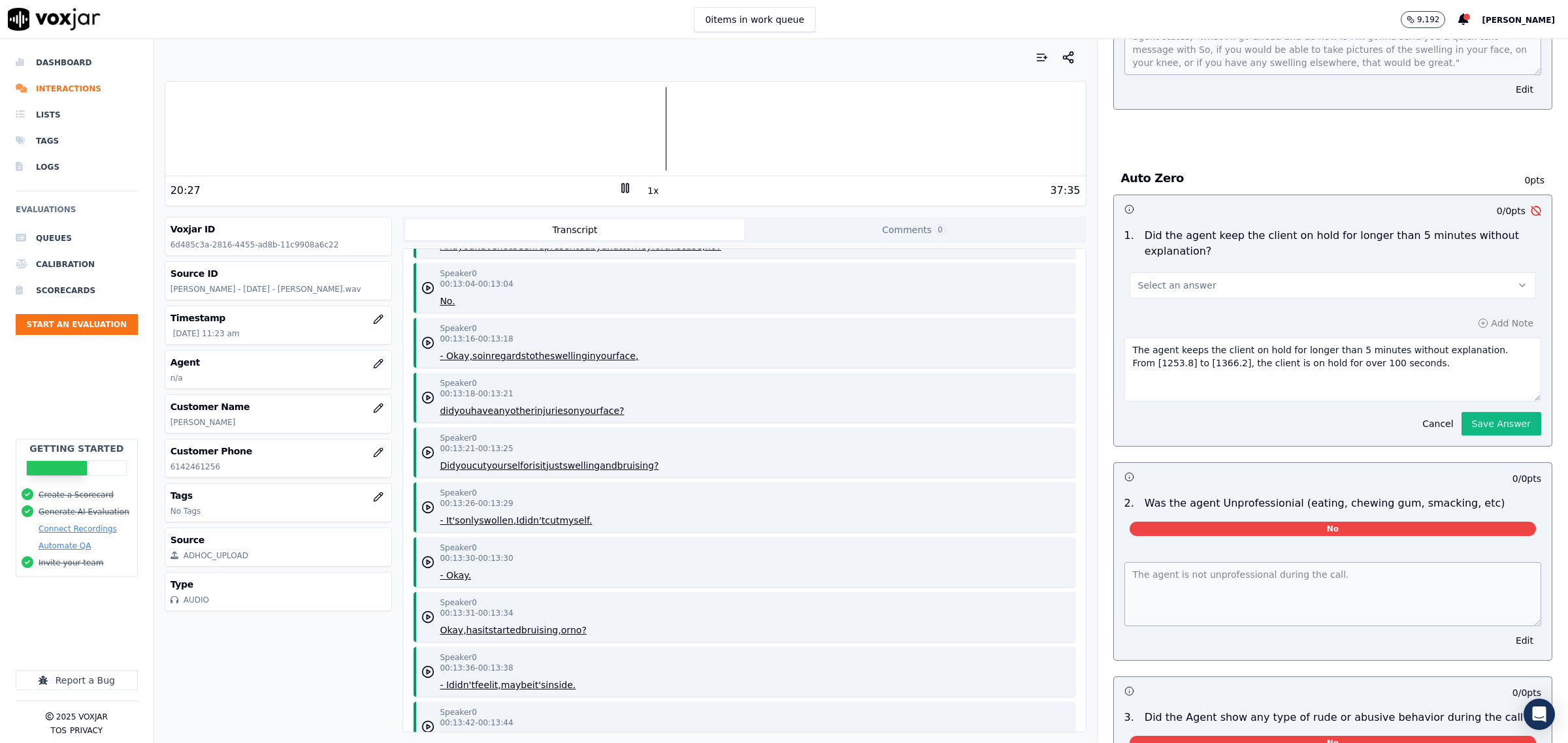
click at [1284, 270] on div "Select an answer" at bounding box center [1333, 284] width 406 height 29
click at [1259, 289] on div "1 . Did the agent keep the client on hold for longer than 5 minutes without exp…" at bounding box center [1333, 263] width 438 height 81
click at [1248, 281] on button "Select an answer" at bounding box center [1333, 285] width 406 height 26
click at [1211, 318] on div "No" at bounding box center [1306, 326] width 379 height 21
drag, startPoint x: 1379, startPoint y: 356, endPoint x: 766, endPoint y: 268, distance: 619.3
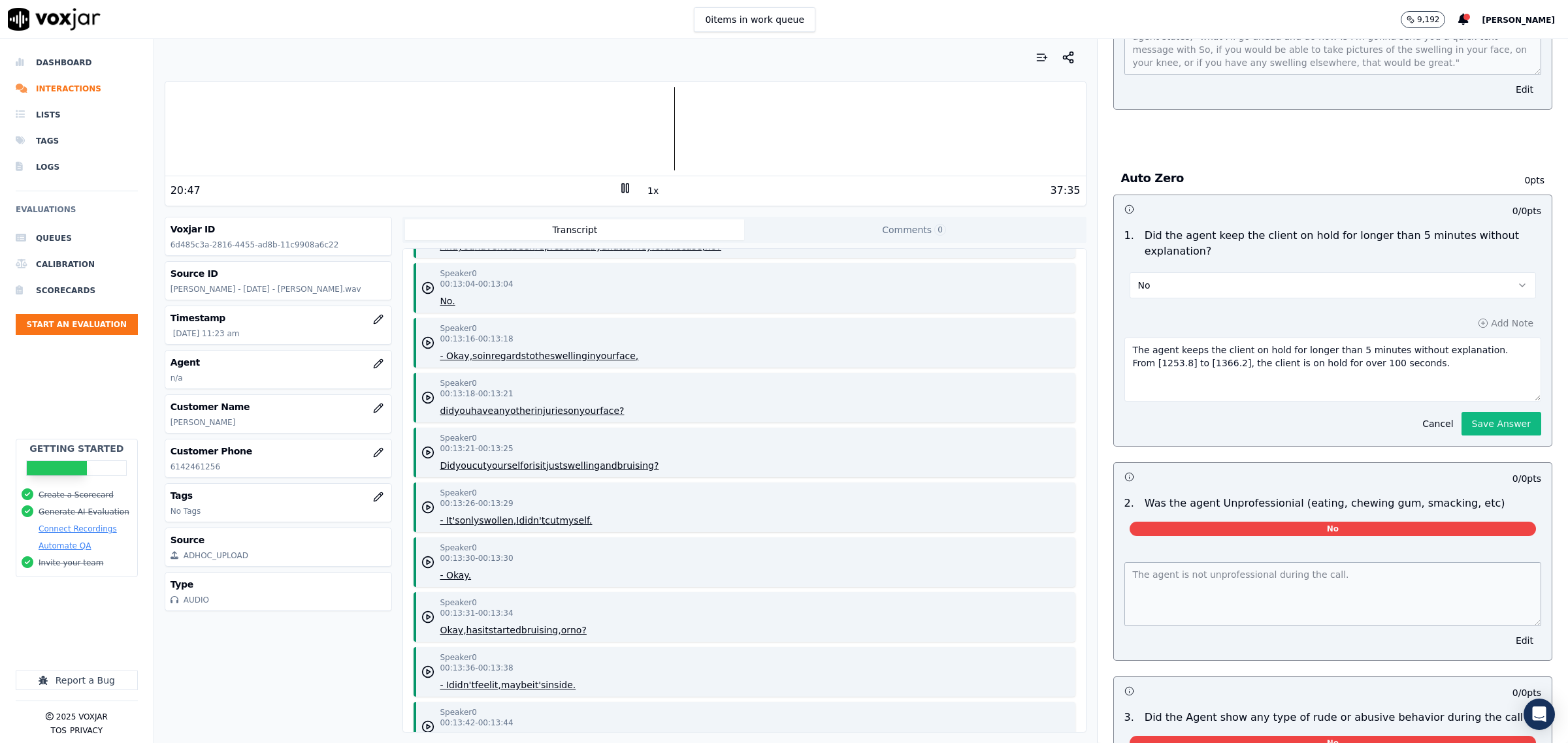
click at [766, 268] on div "Your browser does not support the audio element. 20:47 1x 37:35 Voxjar ID 6d485…" at bounding box center [861, 391] width 1414 height 704
click at [774, 138] on div at bounding box center [625, 128] width 920 height 83
click at [1472, 407] on div "0 / 0 pts 1 . Did the agent keep the client on hold for longer than 5 minutes w…" at bounding box center [1333, 642] width 439 height 895
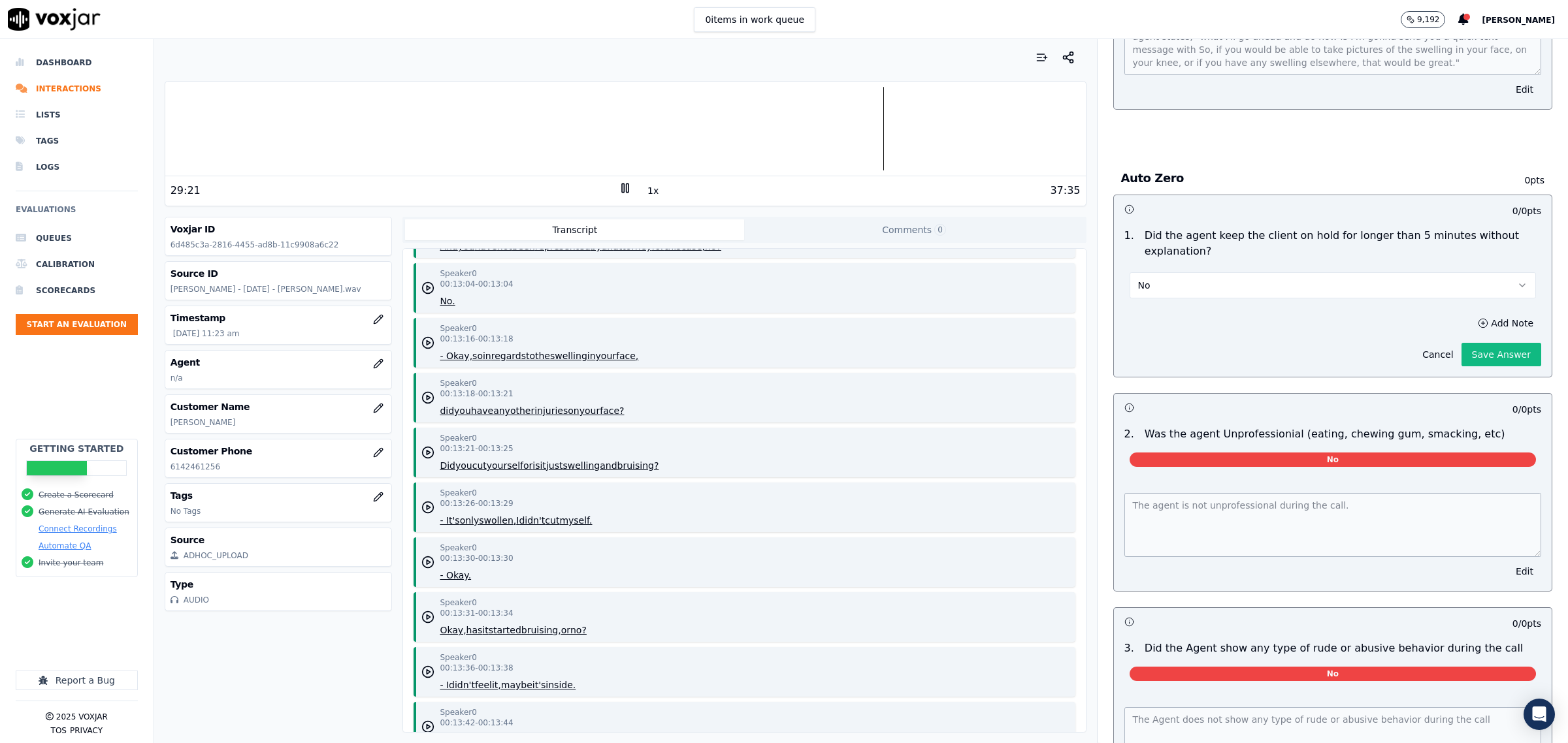
click at [1470, 318] on button "Add Note" at bounding box center [1505, 323] width 71 height 18
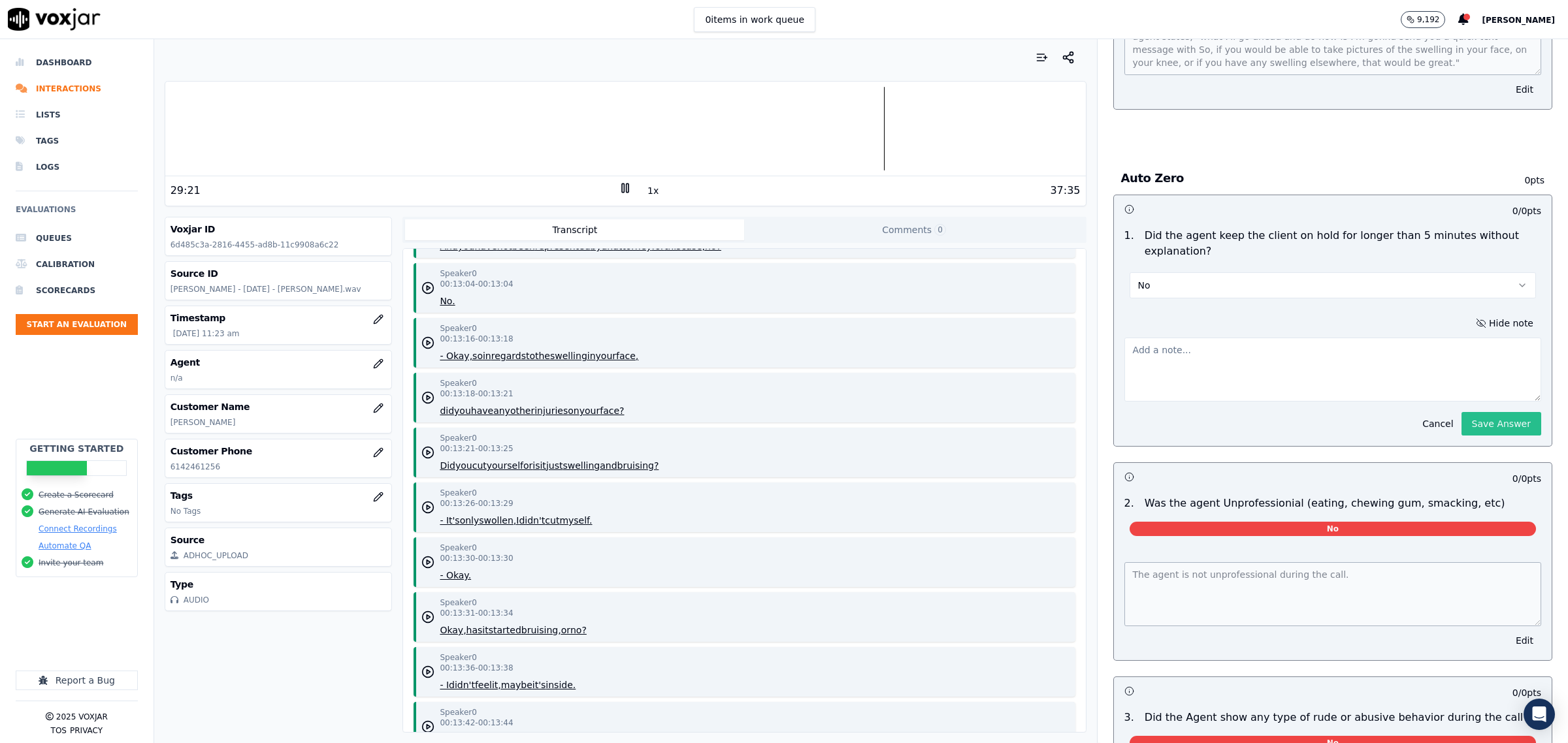
click at [1472, 412] on button "Save Answer" at bounding box center [1501, 424] width 80 height 24
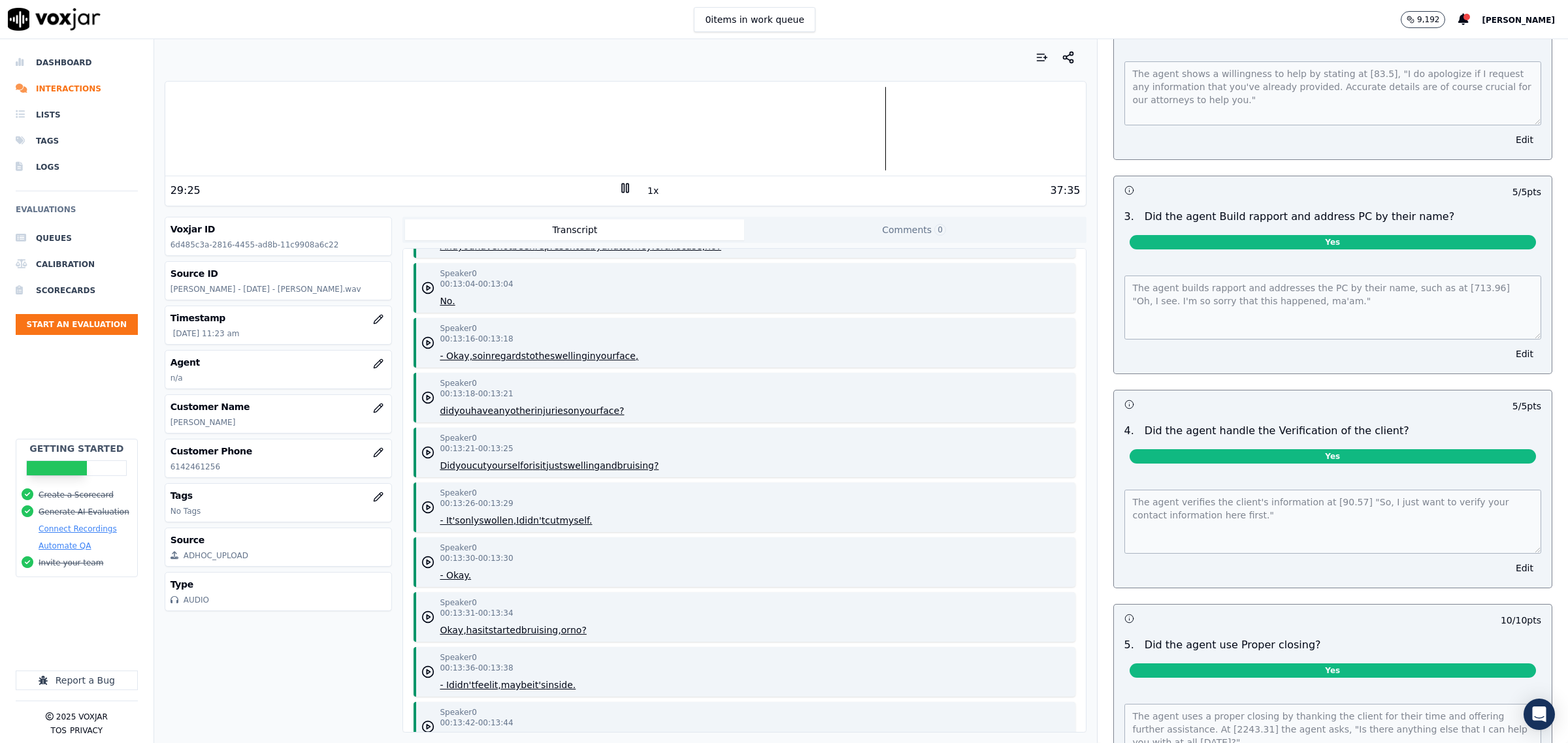
scroll to position [0, 0]
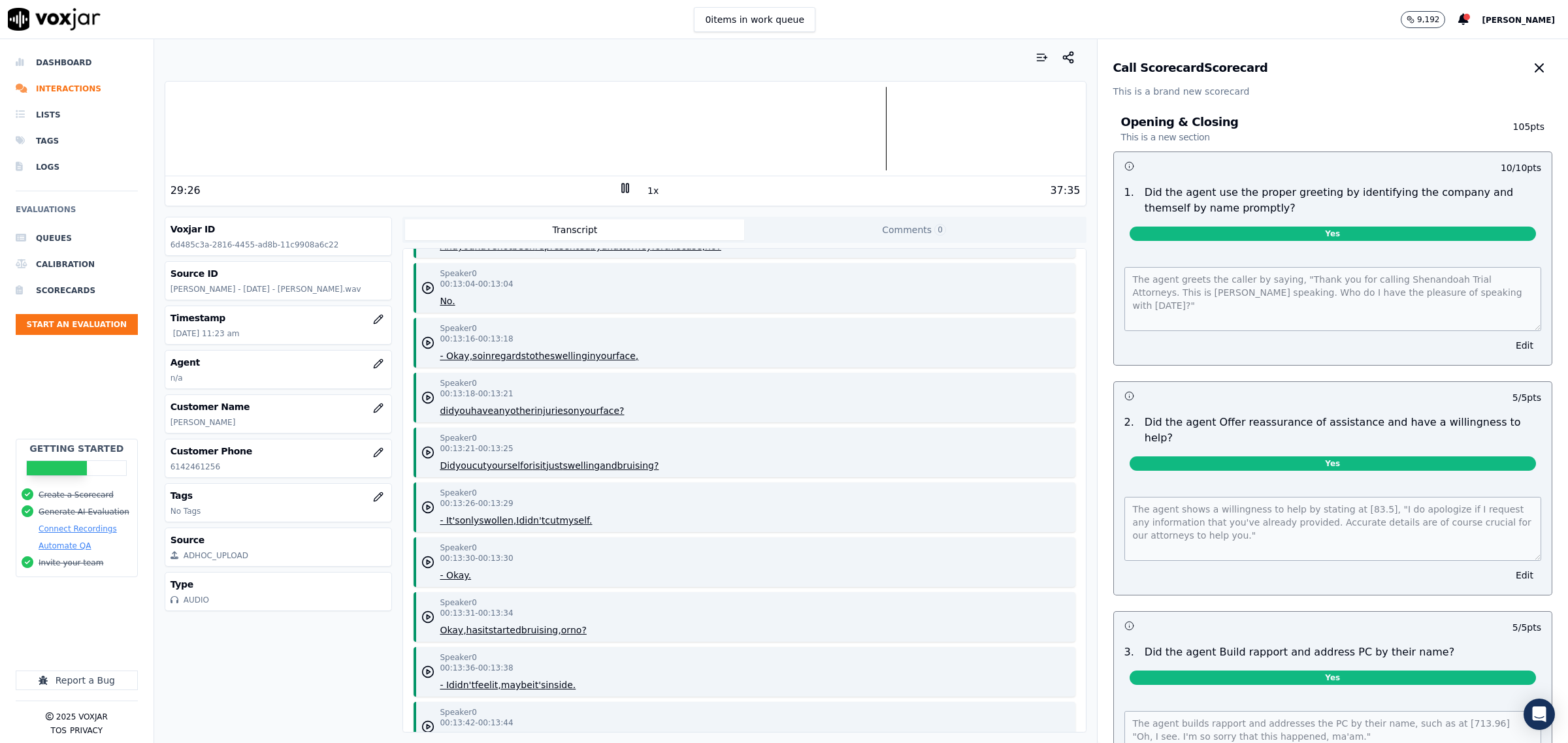
drag, startPoint x: 1500, startPoint y: 60, endPoint x: 1495, endPoint y: 65, distance: 7.1
click at [1531, 65] on icon "button" at bounding box center [1539, 67] width 15 height 15
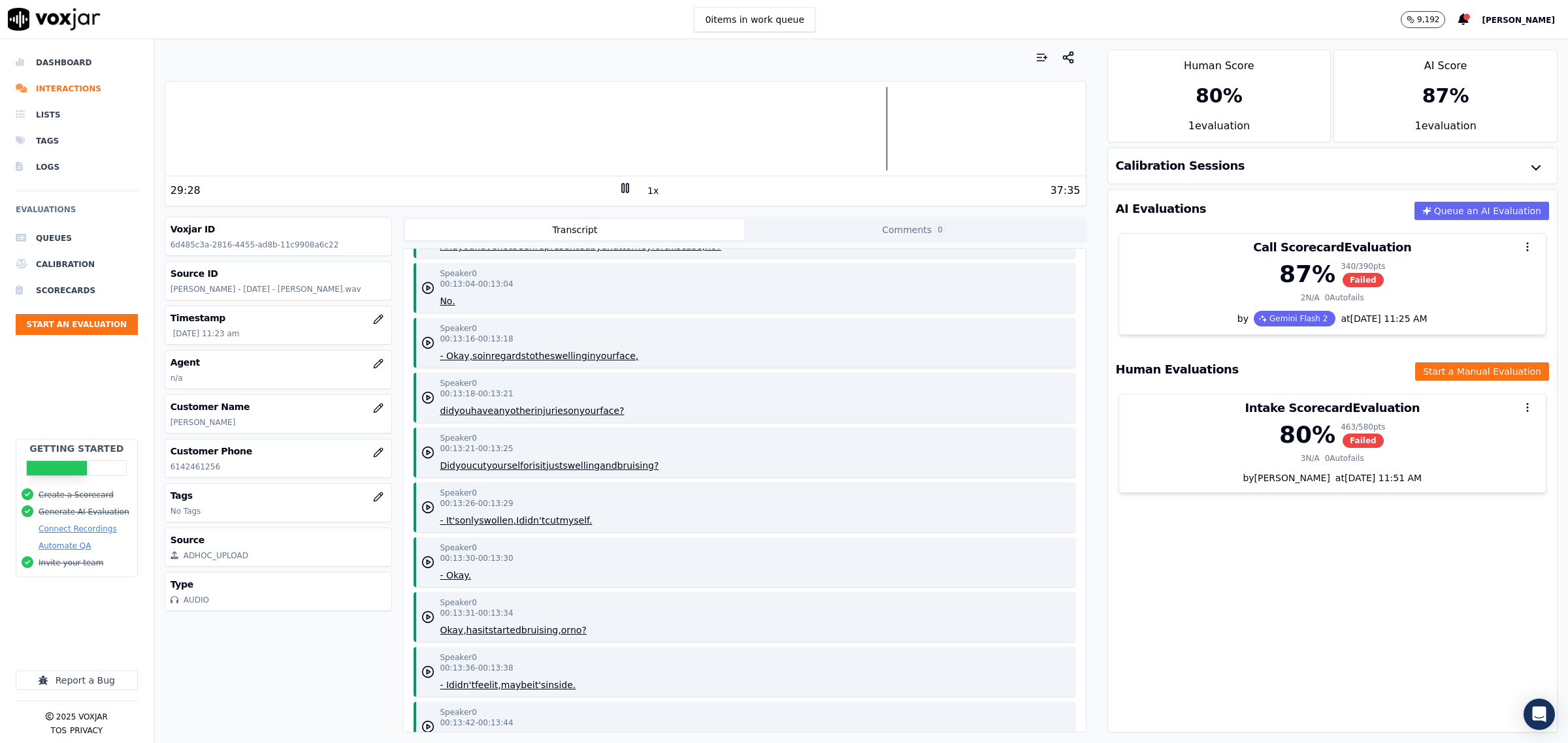
click at [618, 188] on icon at bounding box center [625, 188] width 13 height 13
drag, startPoint x: 188, startPoint y: 423, endPoint x: 170, endPoint y: 423, distance: 18.0
click at [171, 423] on p "Chenesai Kasuwa" at bounding box center [279, 423] width 216 height 11
copy p "Chenesai Kasuwa"
click at [373, 367] on icon "button" at bounding box center [379, 364] width 11 height 11
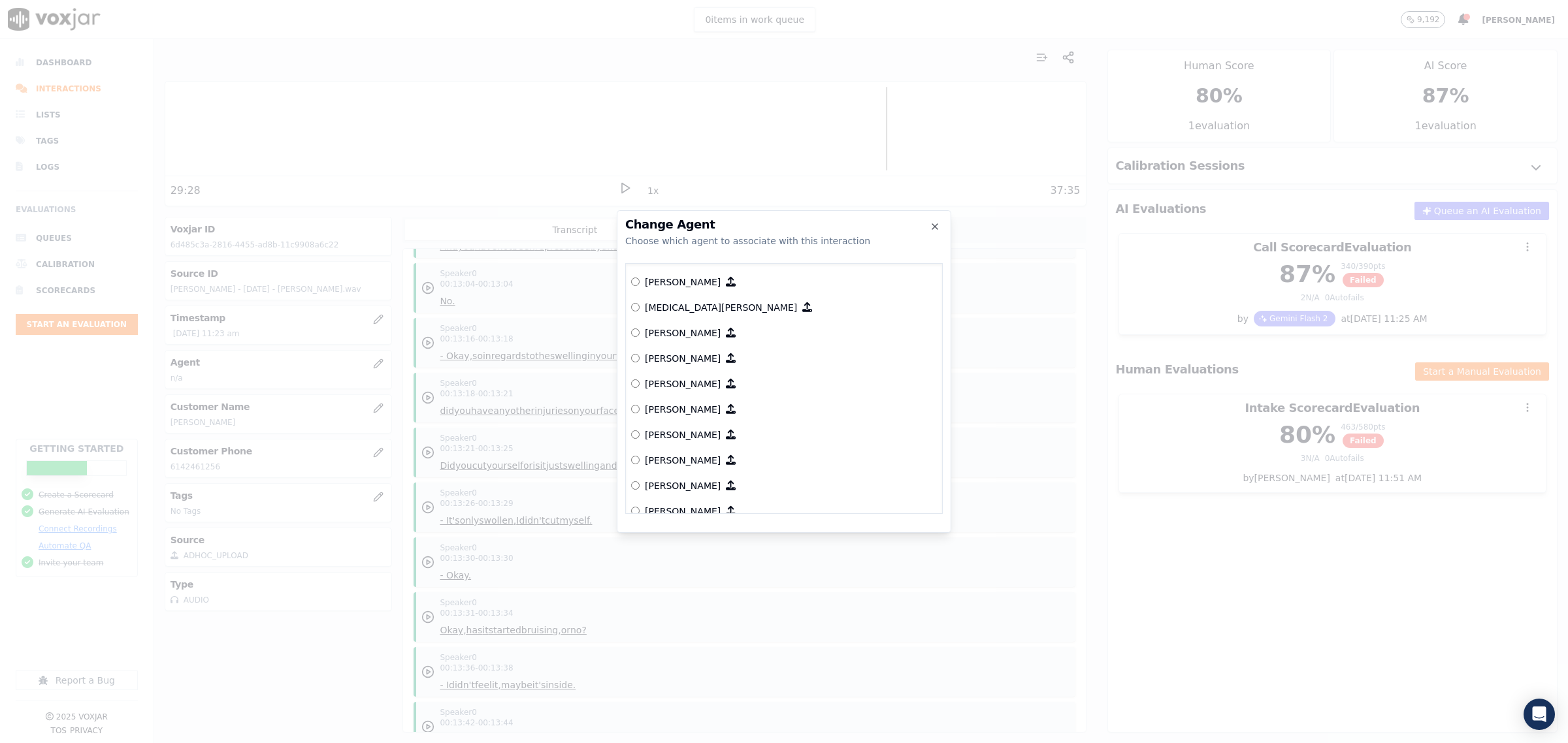
click at [642, 384] on label "[PERSON_NAME]" at bounding box center [784, 383] width 306 height 25
click at [674, 382] on p "[PERSON_NAME]" at bounding box center [682, 384] width 76 height 13
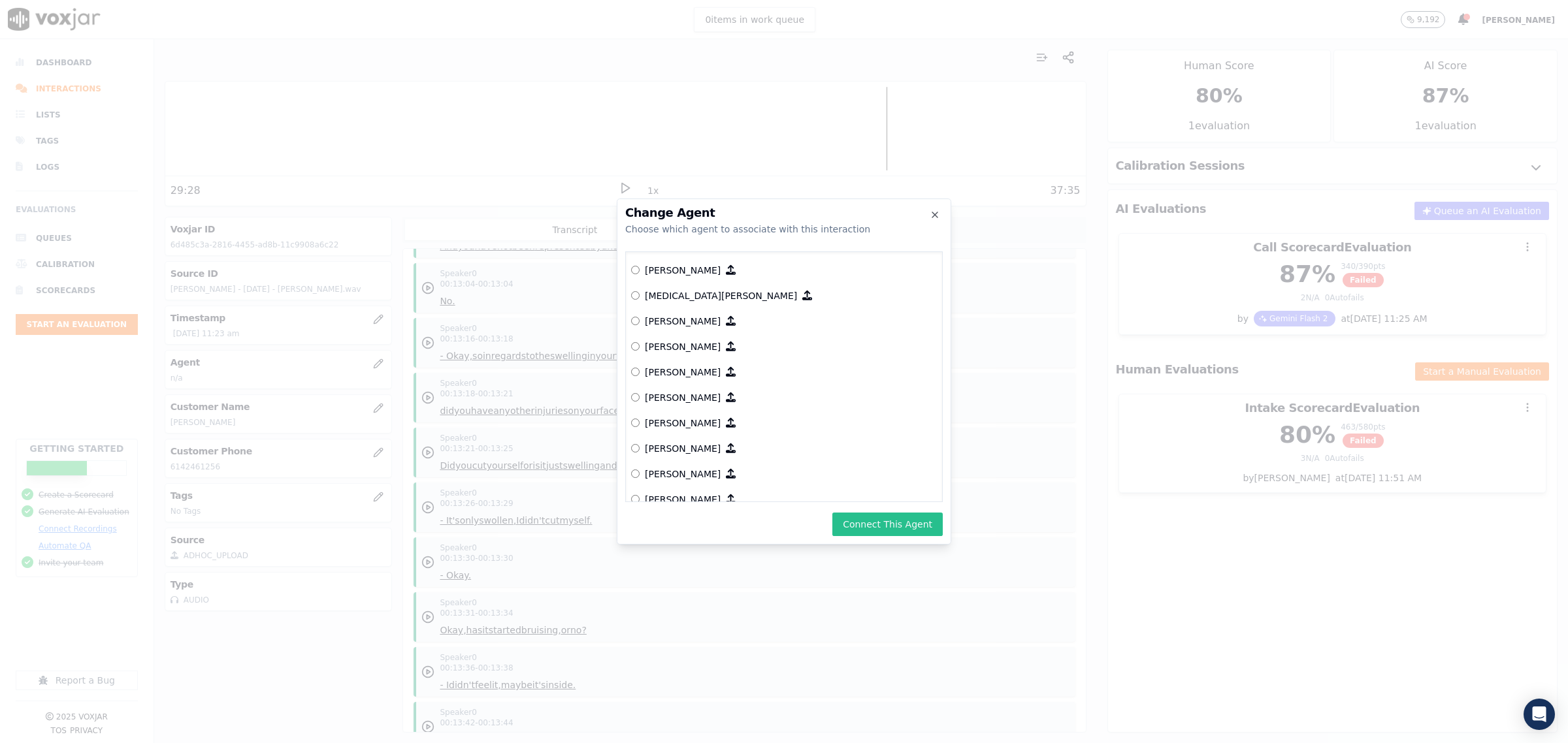
click at [857, 523] on button "Connect This Agent" at bounding box center [887, 524] width 110 height 24
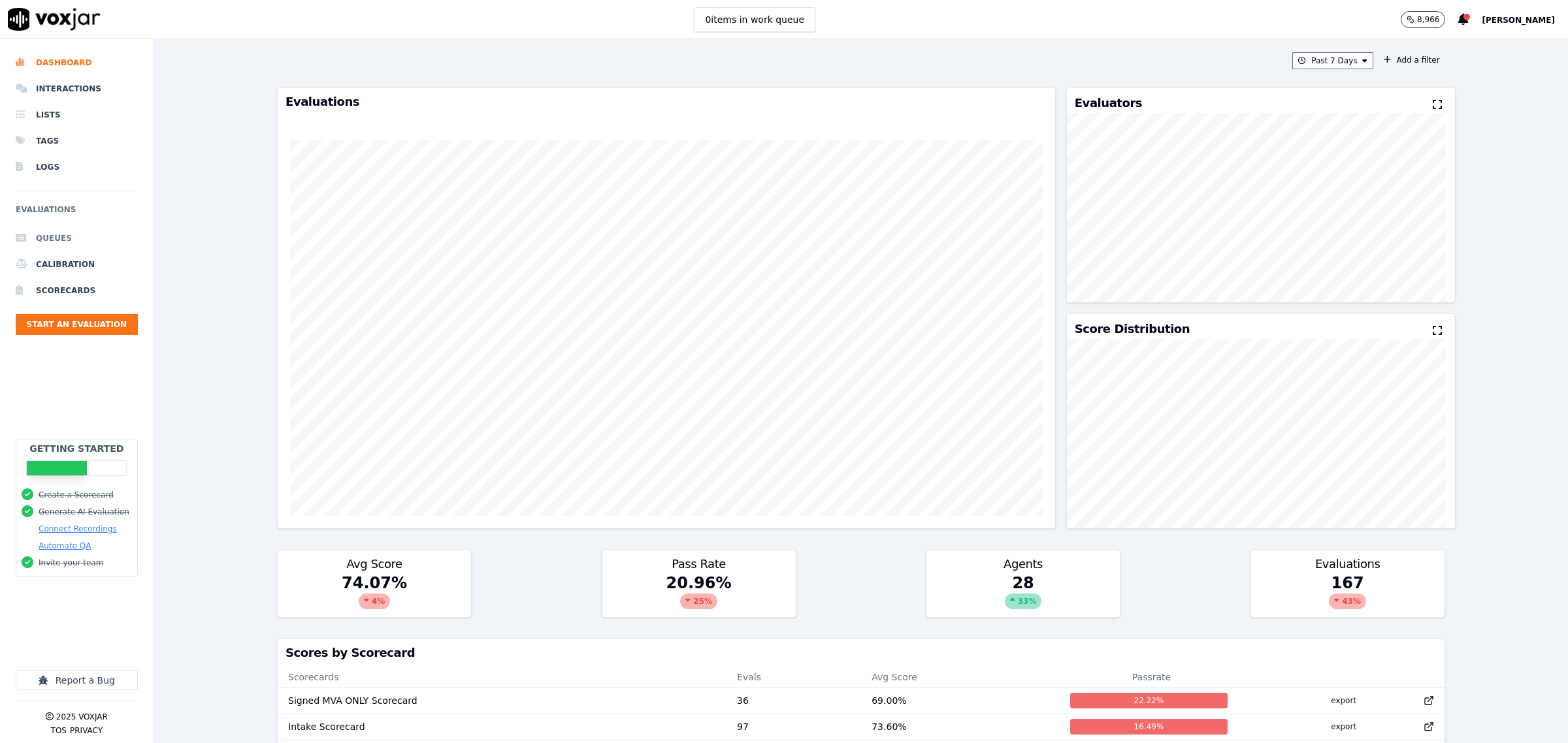
click at [54, 241] on li "Queues" at bounding box center [76, 238] width 122 height 26
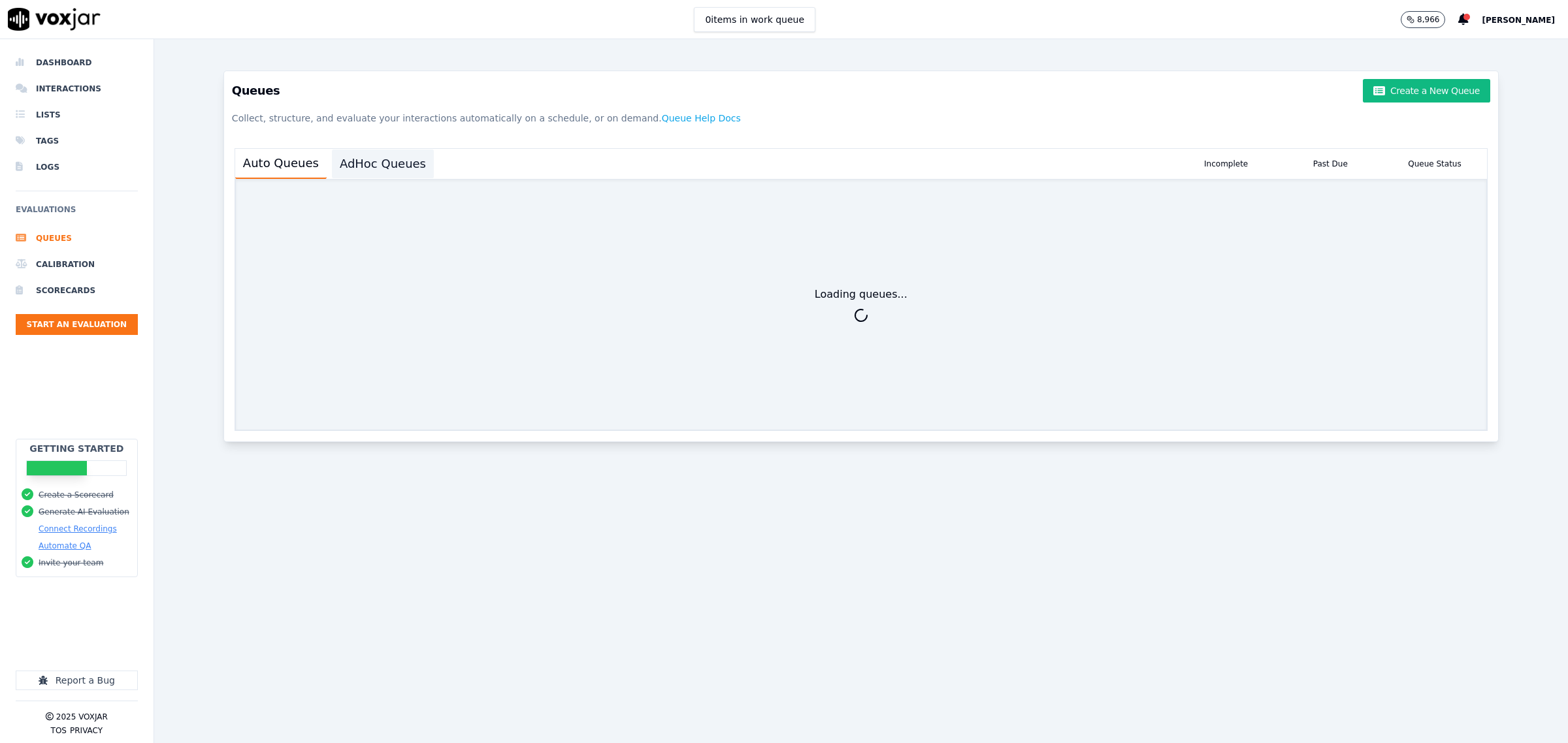
click at [376, 155] on button "AdHoc Queues" at bounding box center [382, 164] width 102 height 29
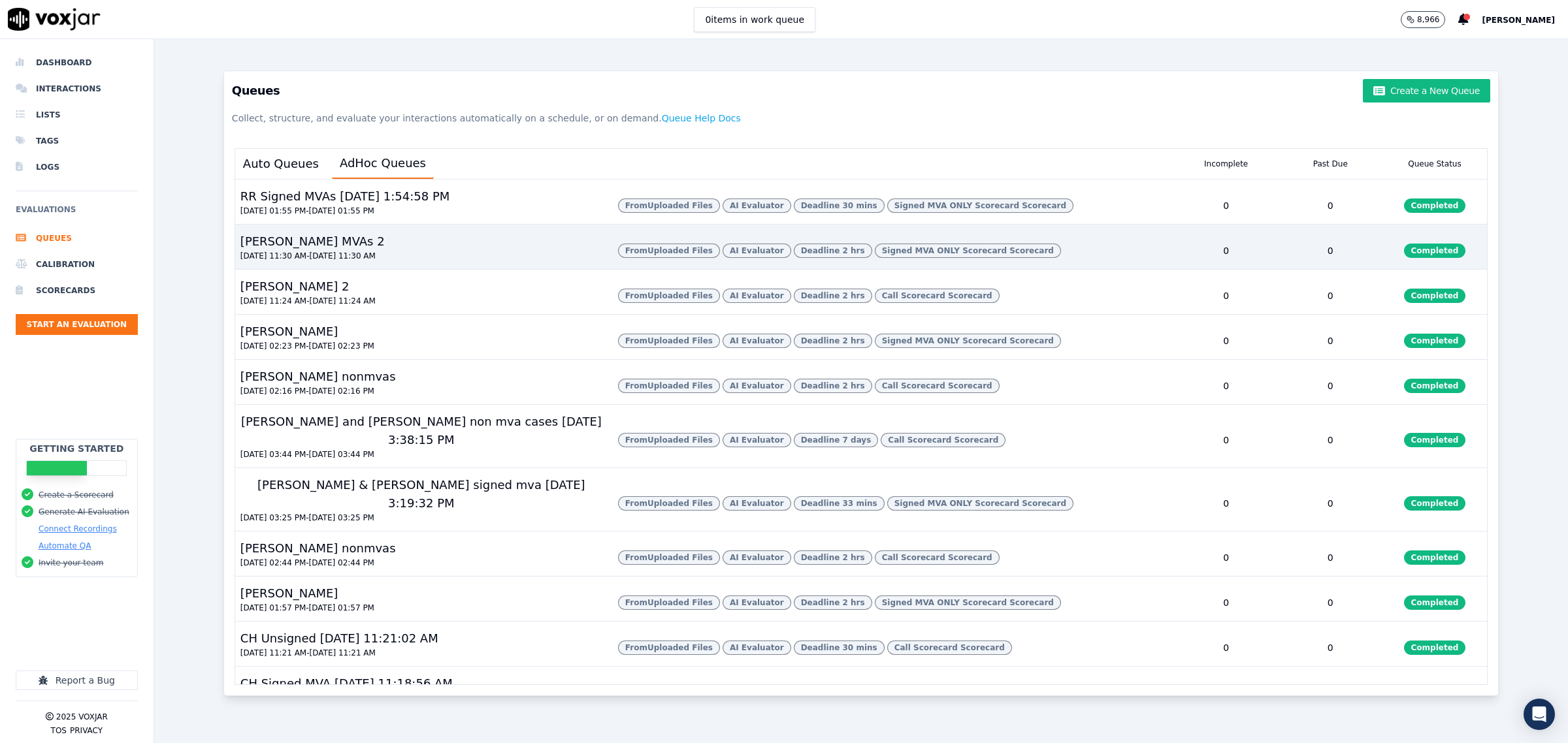
click at [377, 269] on div "[PERSON_NAME] MVAs 2 [DATE] 11:30 AM - [DATE] 11:30 AM" at bounding box center [422, 250] width 372 height 37
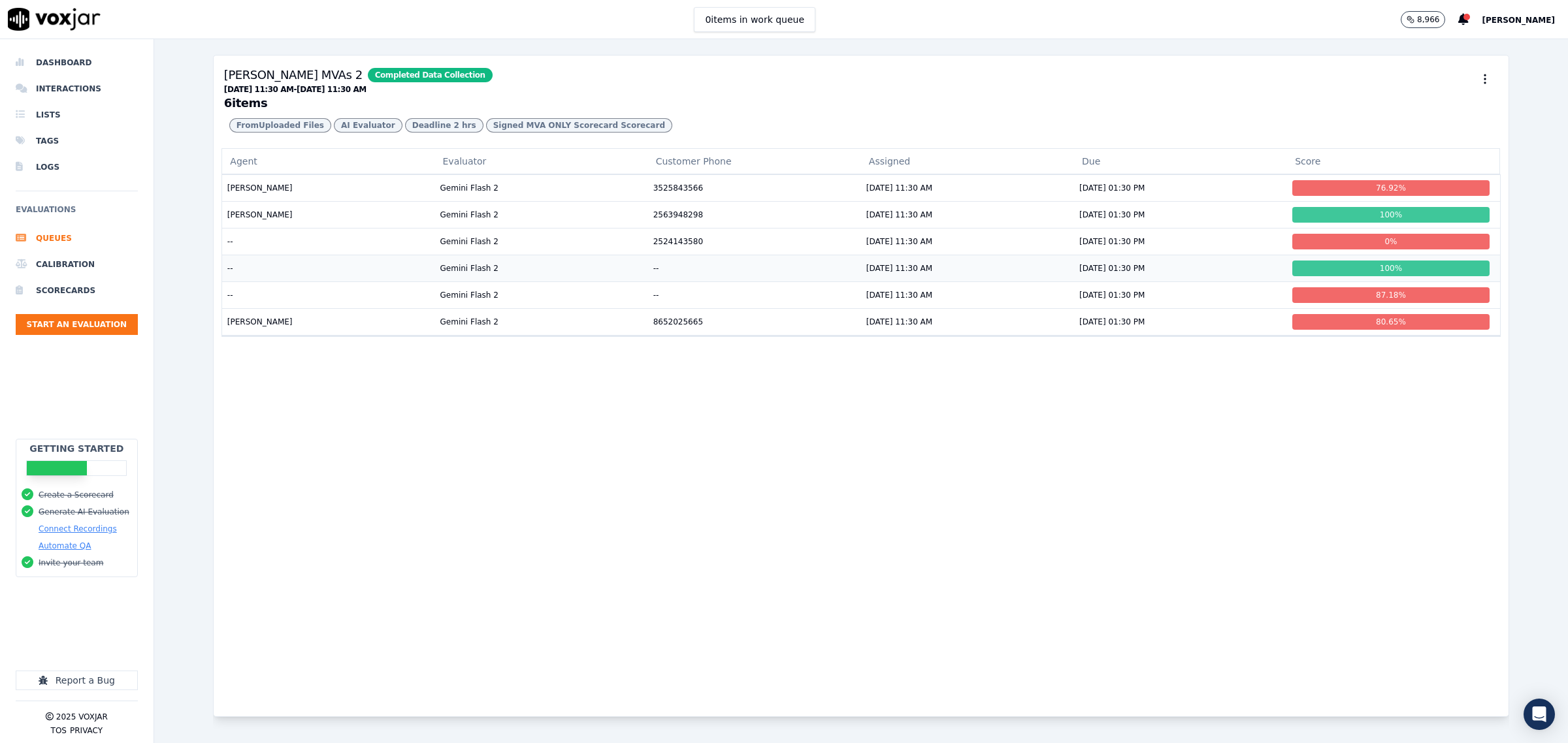
click at [277, 281] on td "--" at bounding box center [328, 267] width 213 height 27
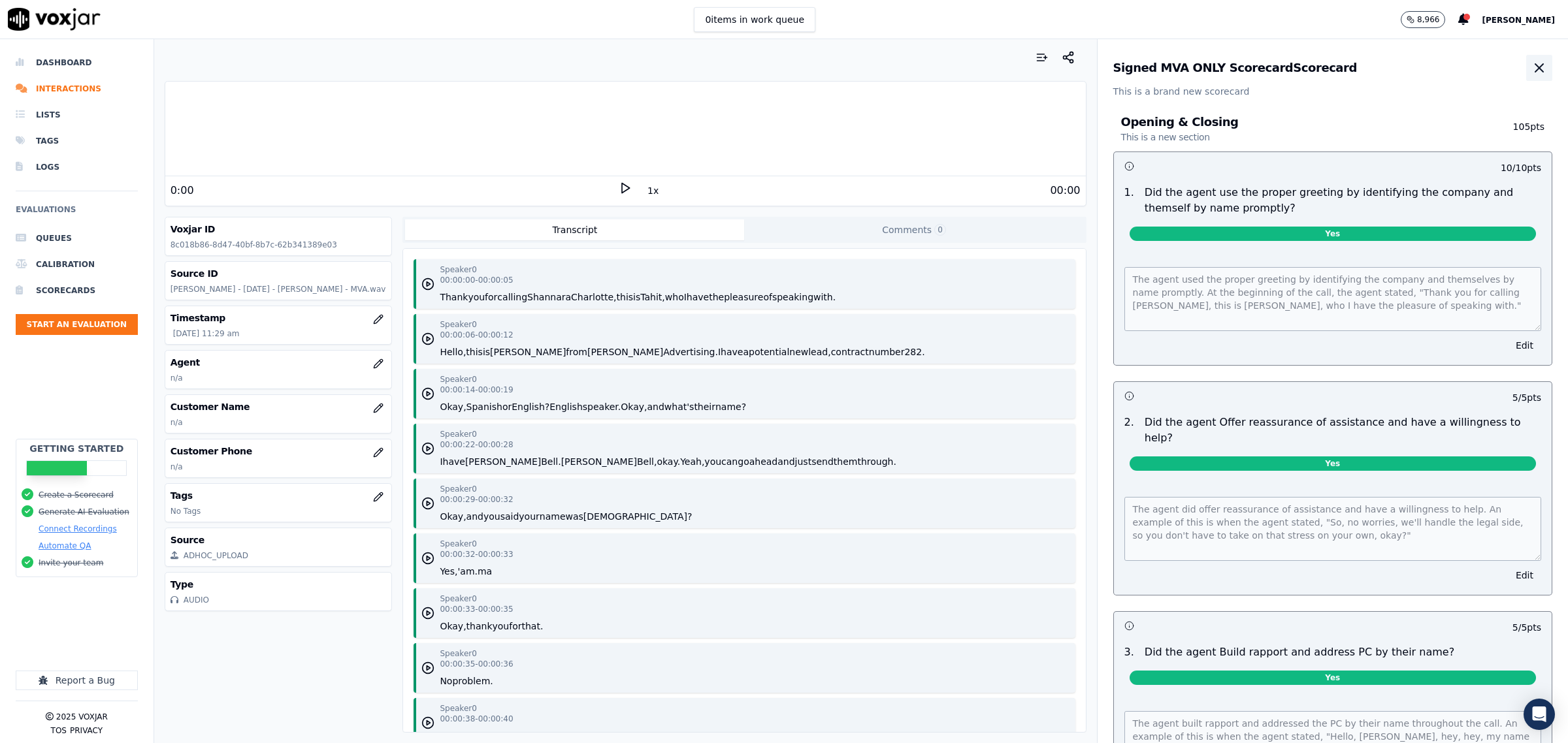
click at [1526, 72] on button "button" at bounding box center [1539, 68] width 26 height 26
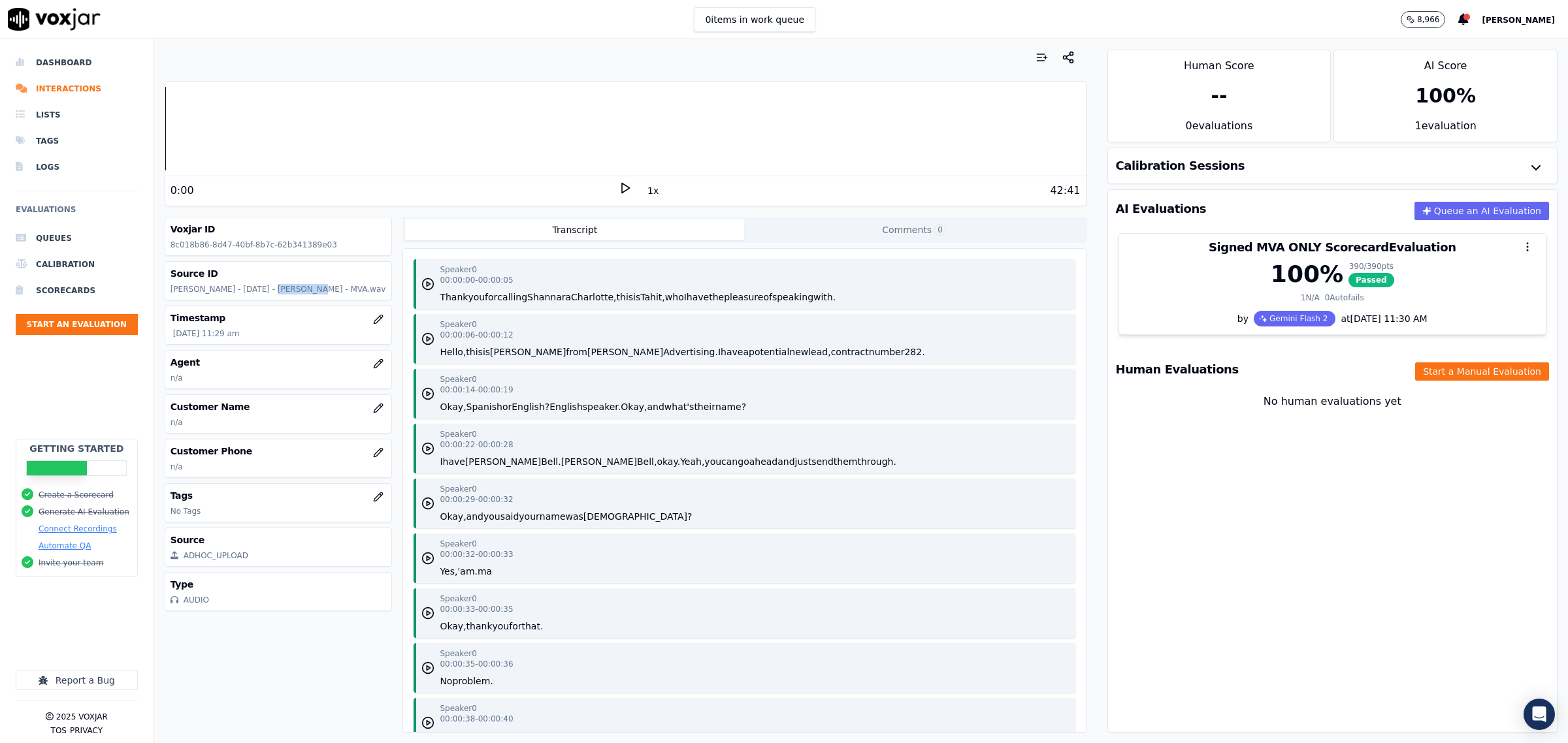
drag, startPoint x: 289, startPoint y: 290, endPoint x: 257, endPoint y: 289, distance: 32.0
click at [257, 289] on p "[PERSON_NAME] - [DATE] - [PERSON_NAME] - MVA.wav" at bounding box center [279, 290] width 216 height 11
copy p "[PERSON_NAME]"
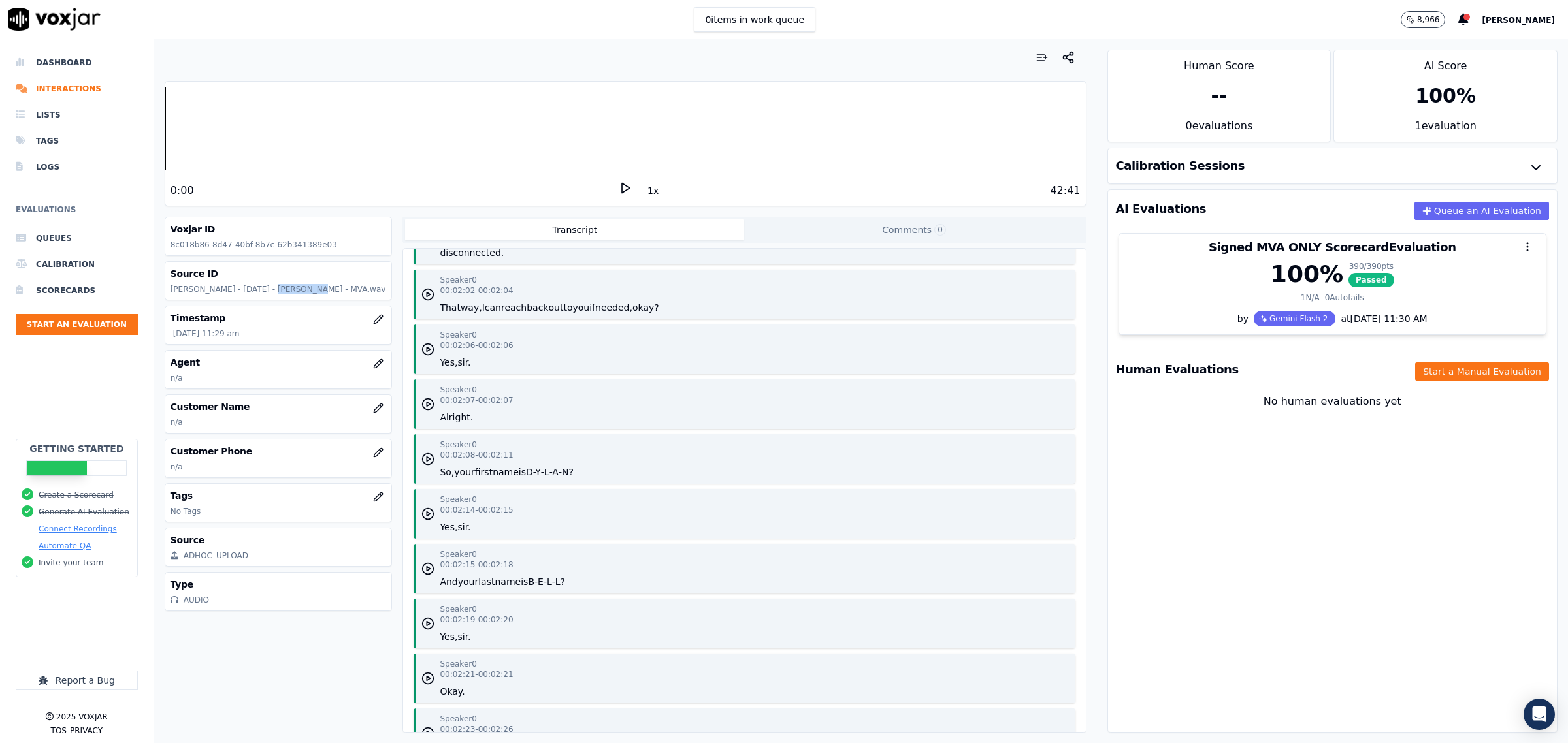
scroll to position [1551, 0]
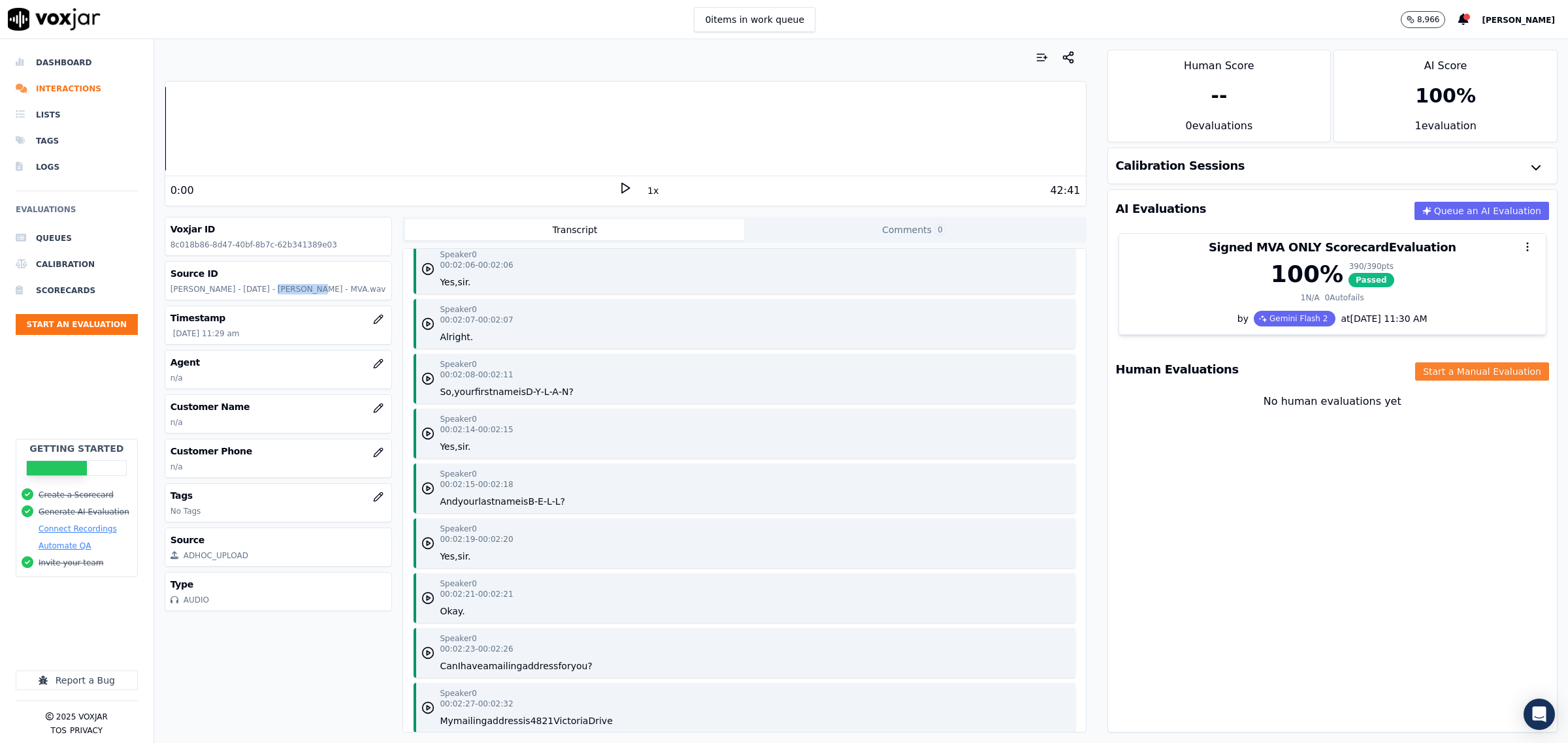
click at [1422, 376] on button "Start a Manual Evaluation" at bounding box center [1482, 372] width 134 height 18
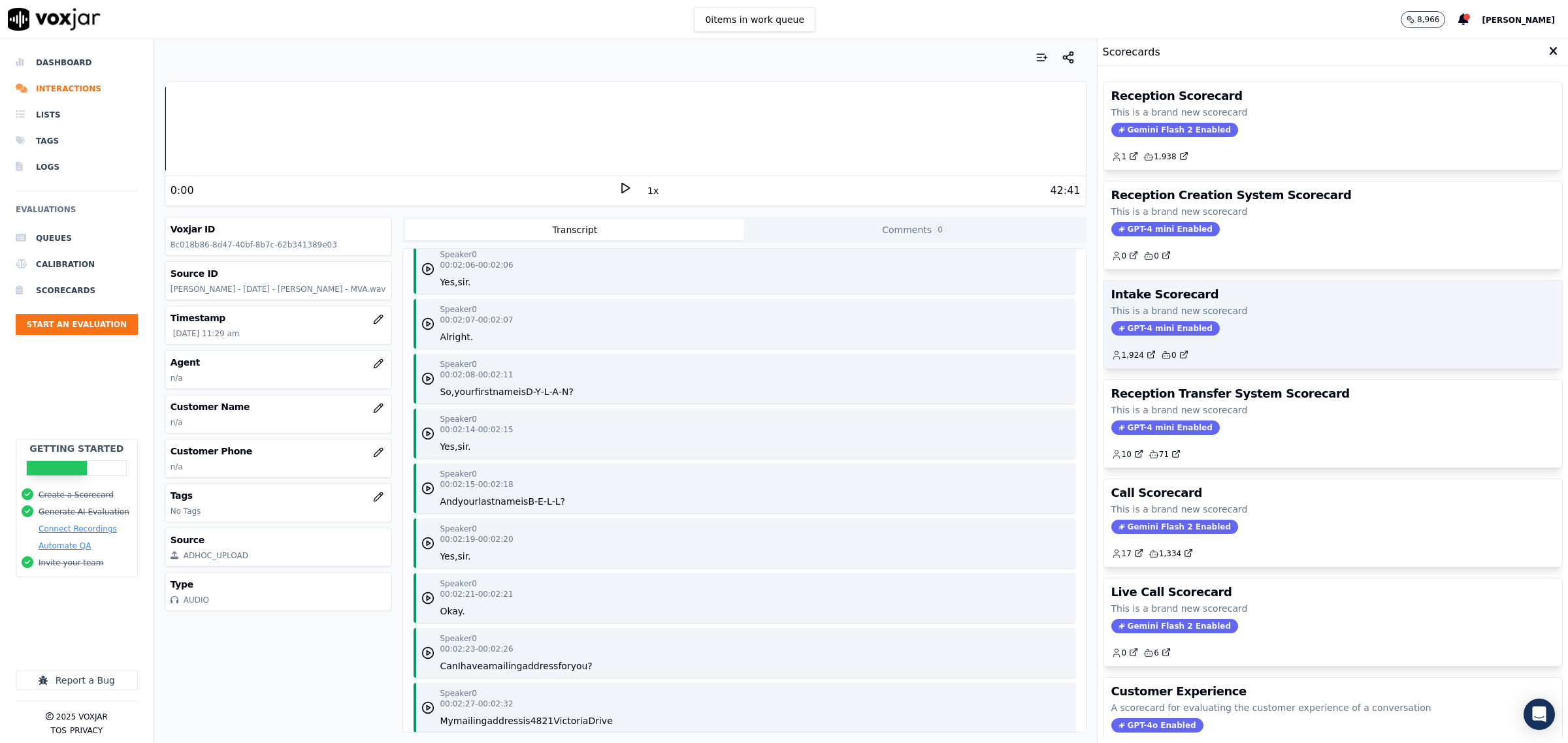
click at [1291, 321] on div "Intake Scorecard This is a brand new scorecard GPT-4 mini Enabled 1,924 0" at bounding box center [1333, 325] width 458 height 87
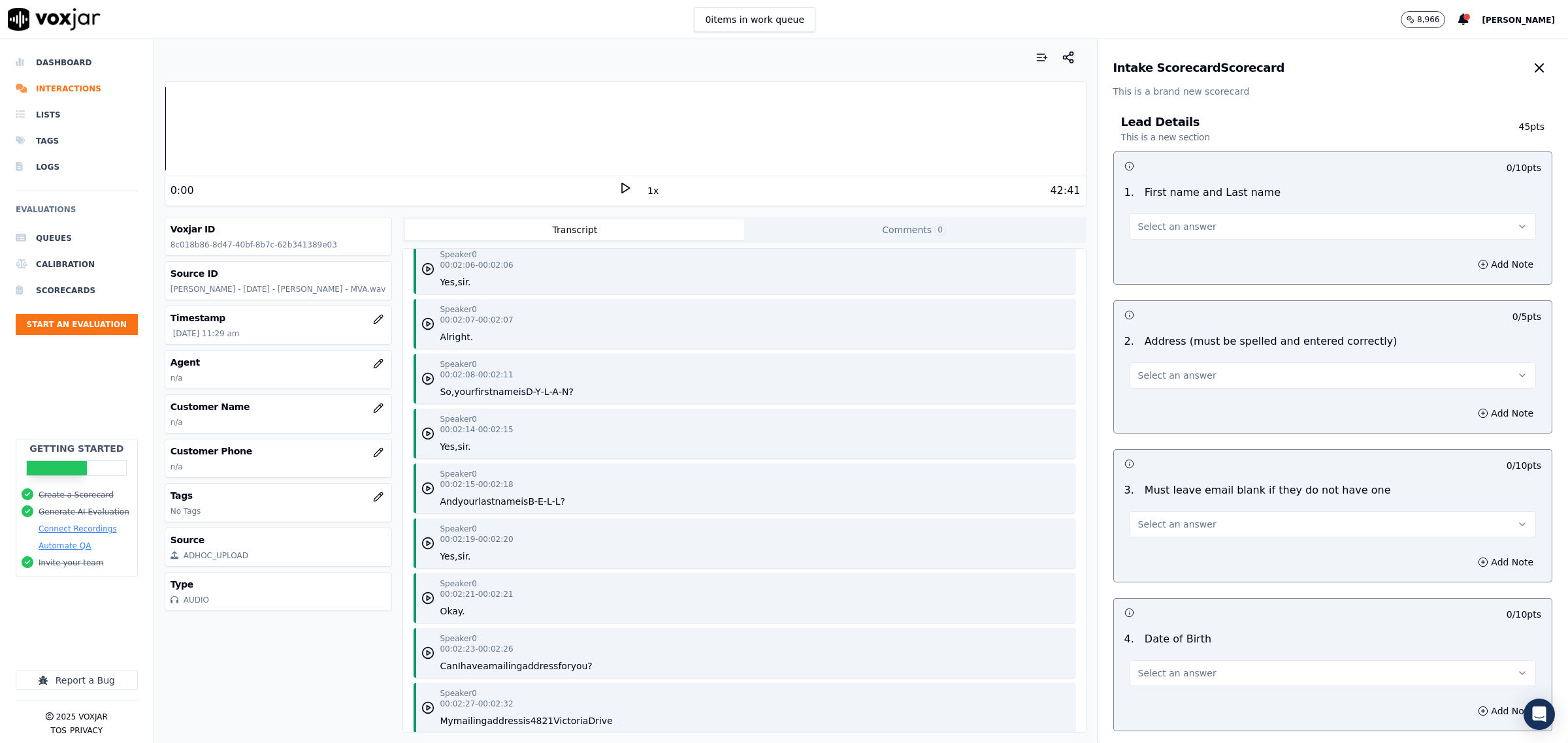
click at [1232, 218] on button "Select an answer" at bounding box center [1333, 227] width 406 height 26
click at [1212, 263] on div "Yes" at bounding box center [1306, 256] width 379 height 21
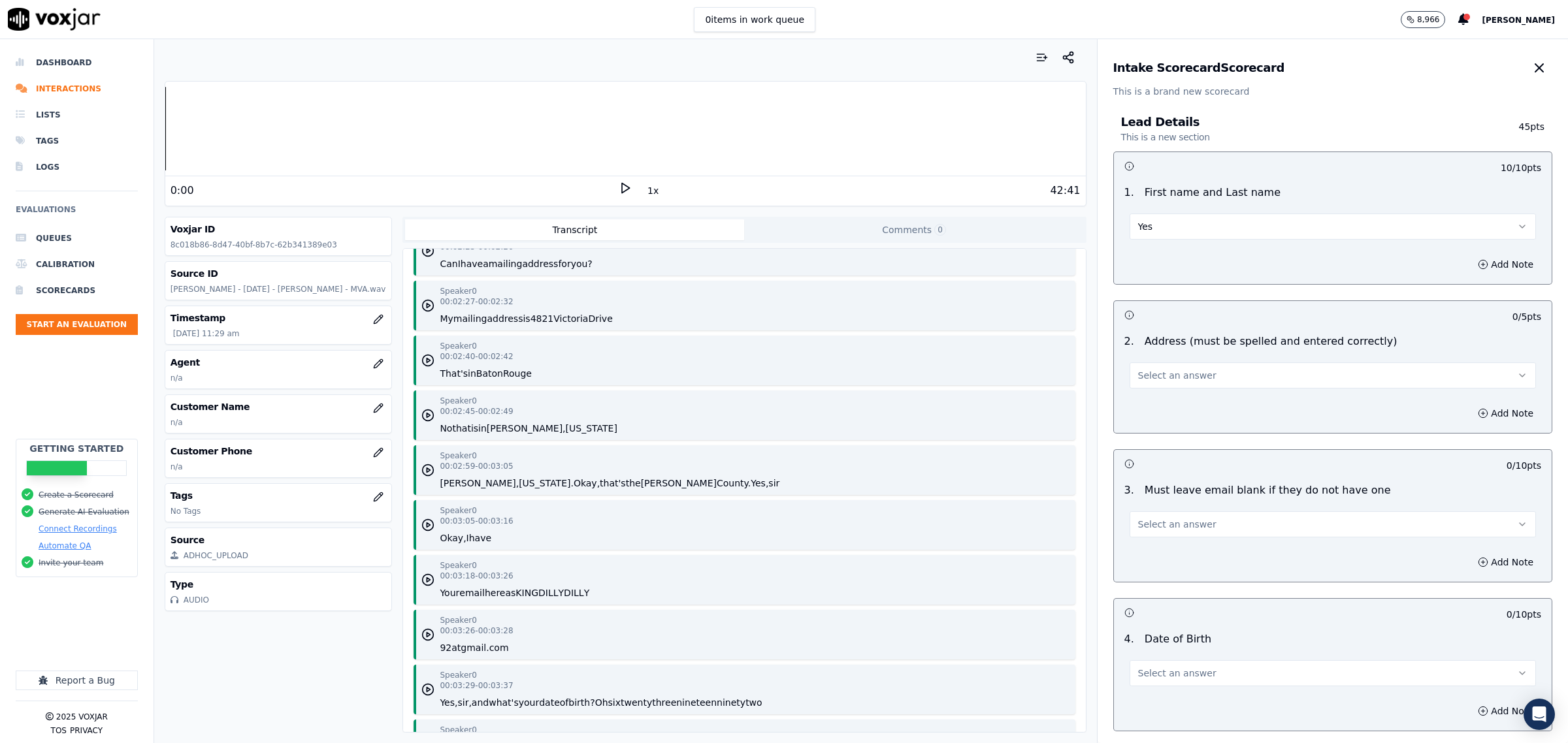
scroll to position [1959, 0]
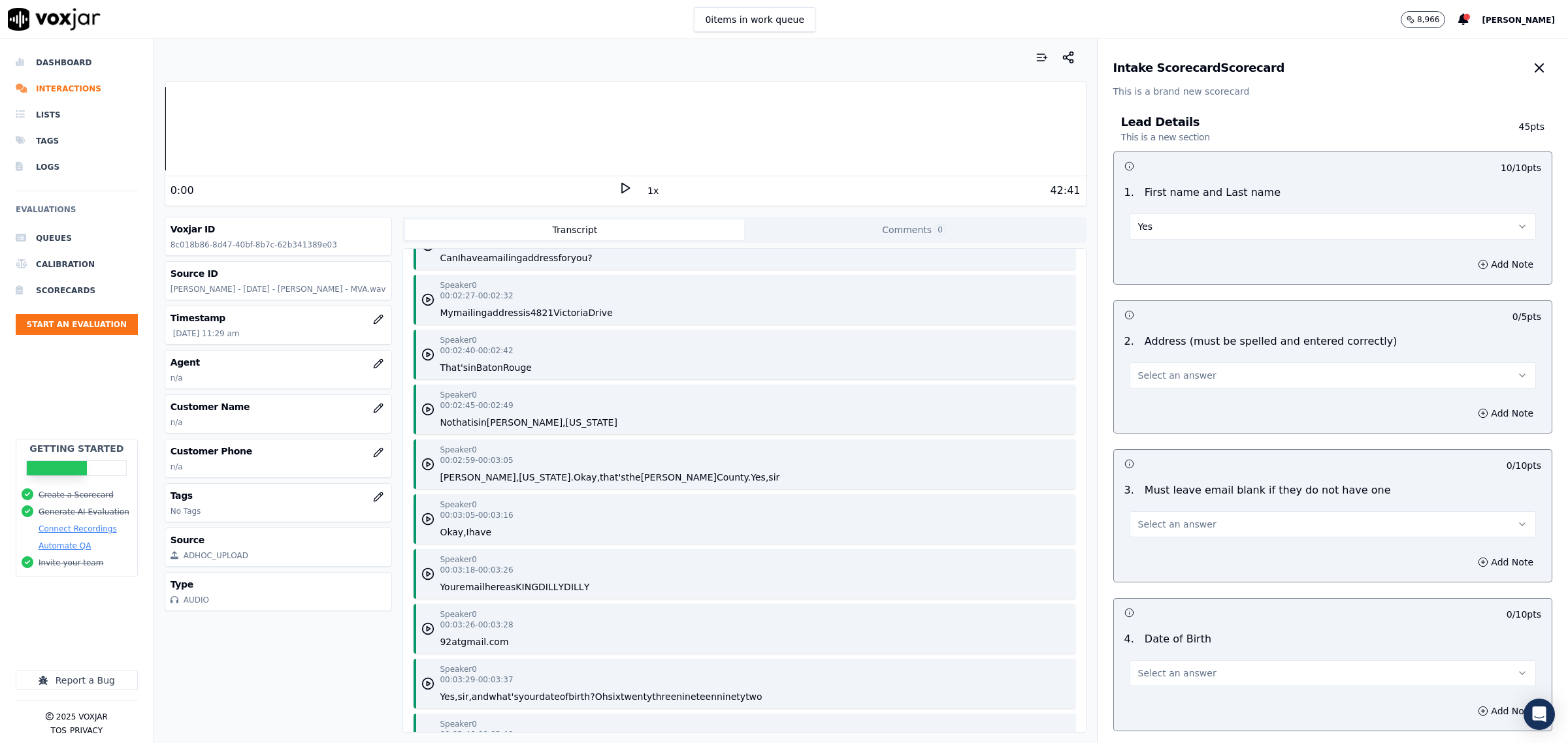
click at [1201, 379] on button "Select an answer" at bounding box center [1333, 375] width 406 height 26
click at [1179, 402] on div "Yes" at bounding box center [1306, 405] width 379 height 21
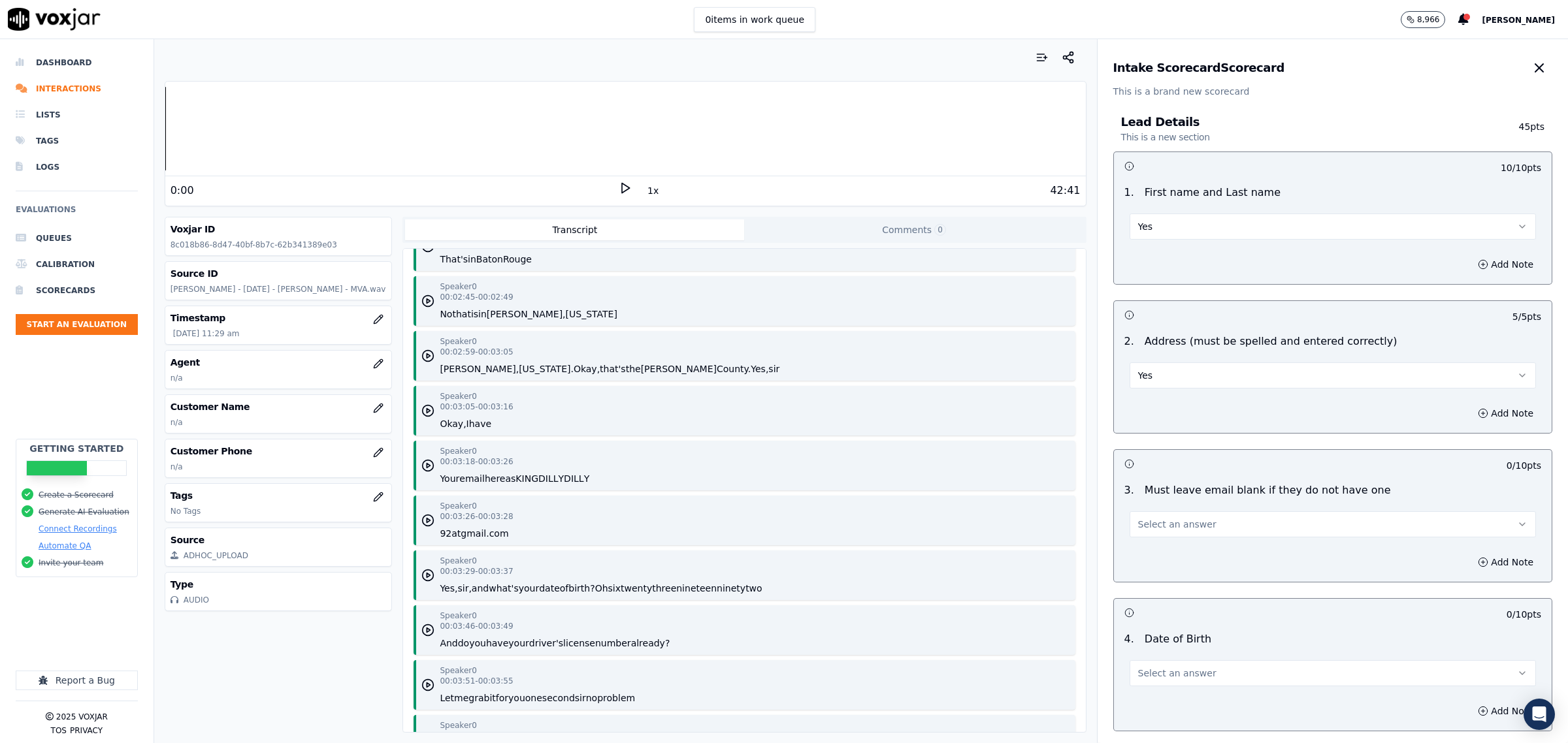
scroll to position [2286, 0]
click at [1175, 522] on span "Select an answer" at bounding box center [1177, 524] width 78 height 13
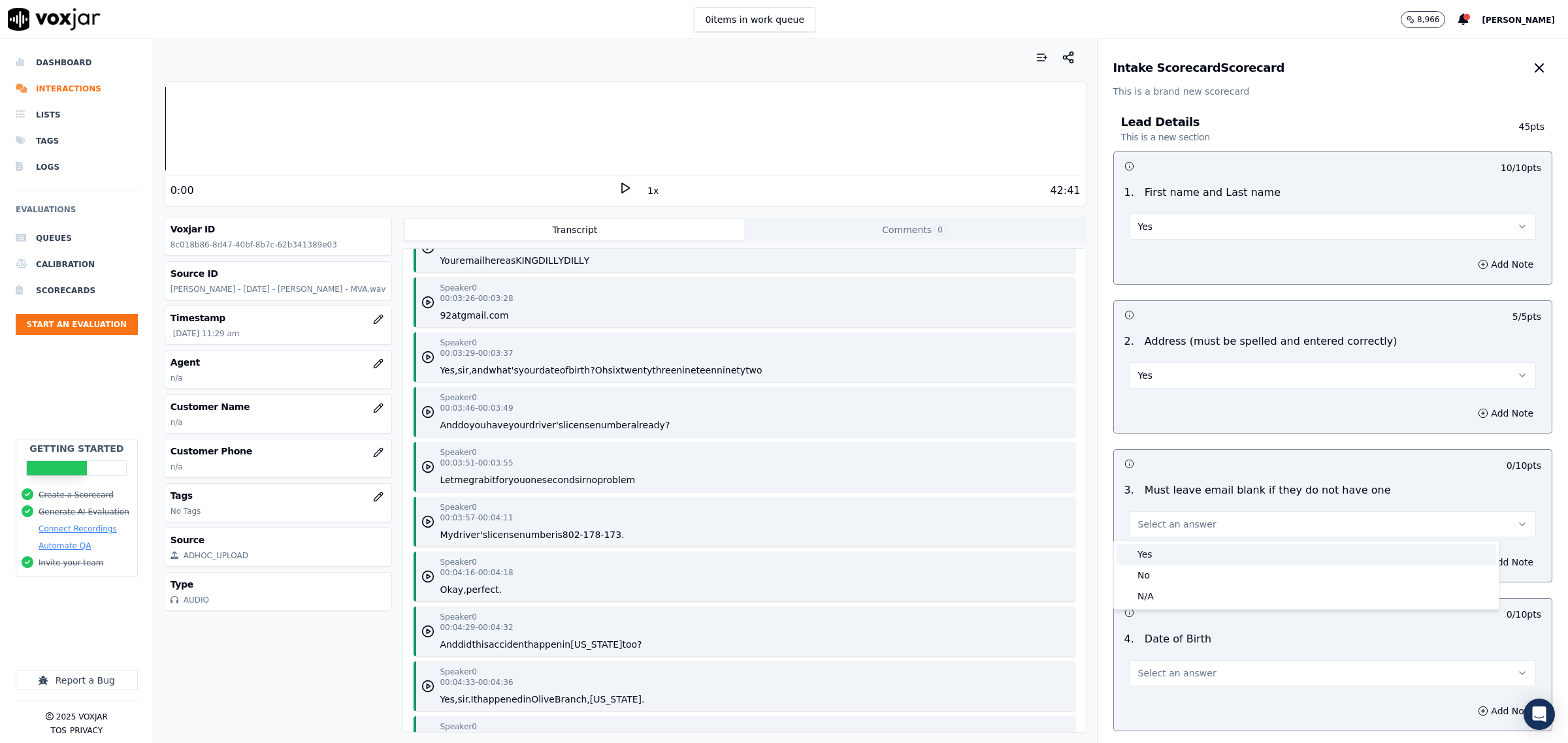
click at [1171, 551] on div "Yes" at bounding box center [1306, 554] width 379 height 21
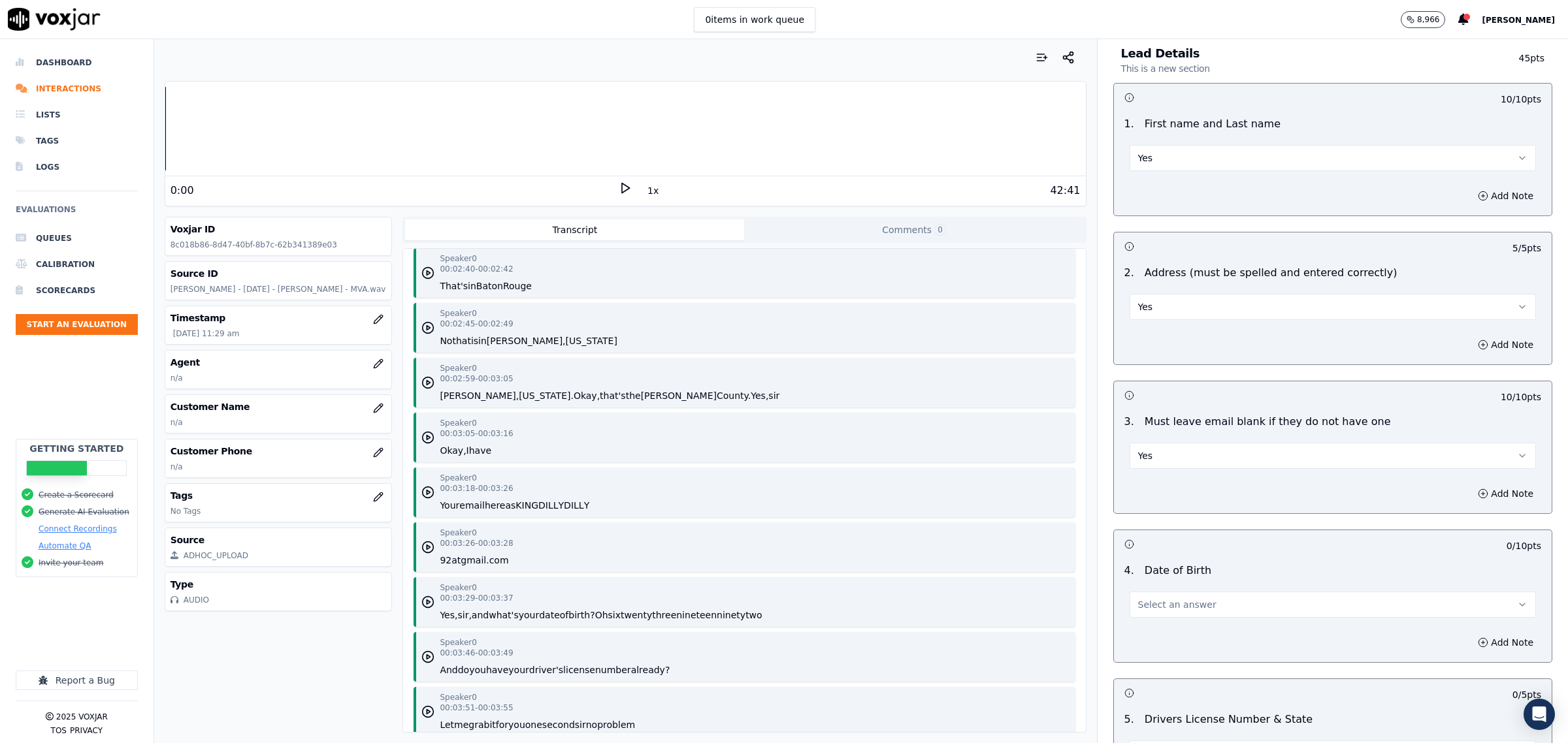
scroll to position [163, 0]
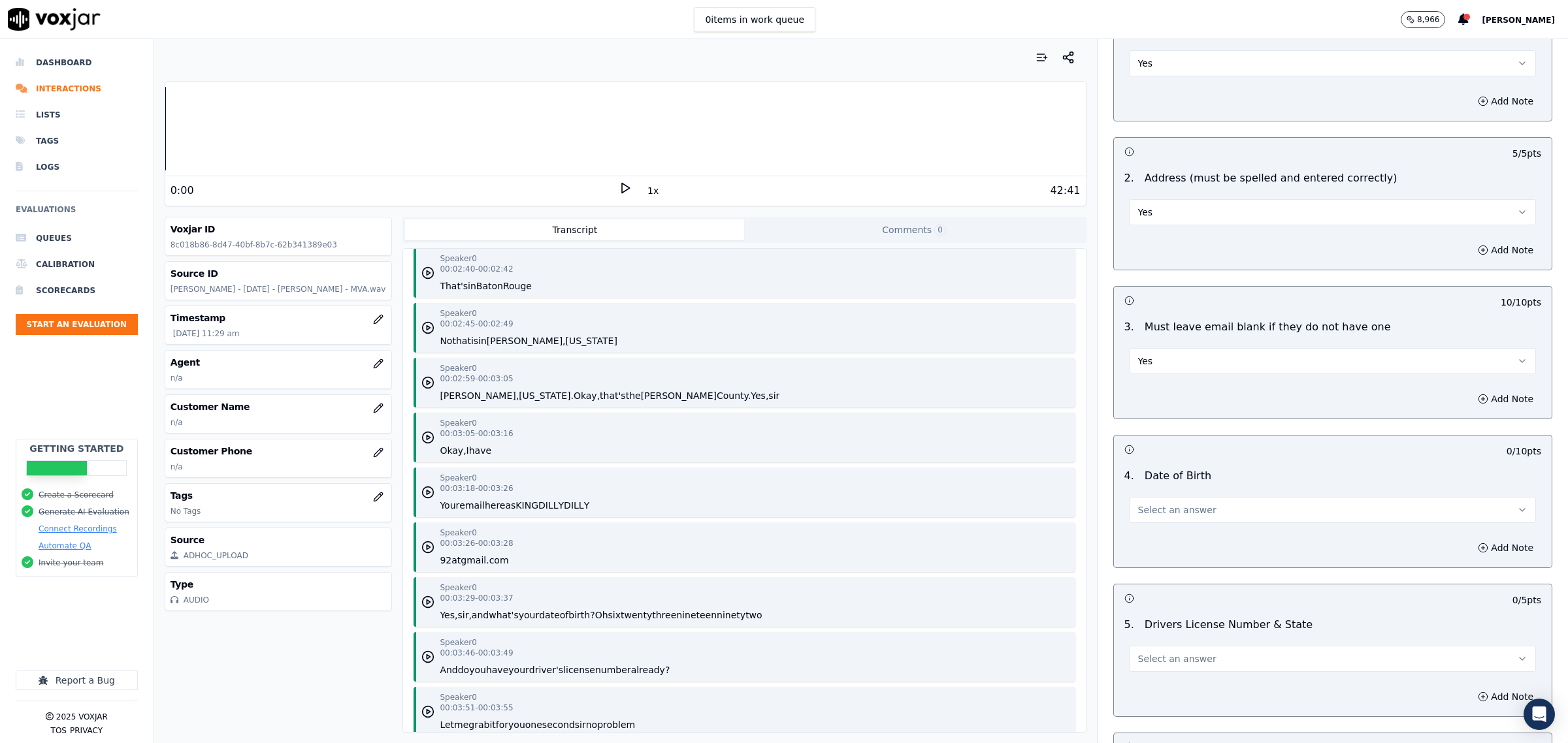
click at [1214, 509] on button "Select an answer" at bounding box center [1333, 510] width 406 height 26
click at [1202, 541] on div "Yes" at bounding box center [1306, 539] width 379 height 21
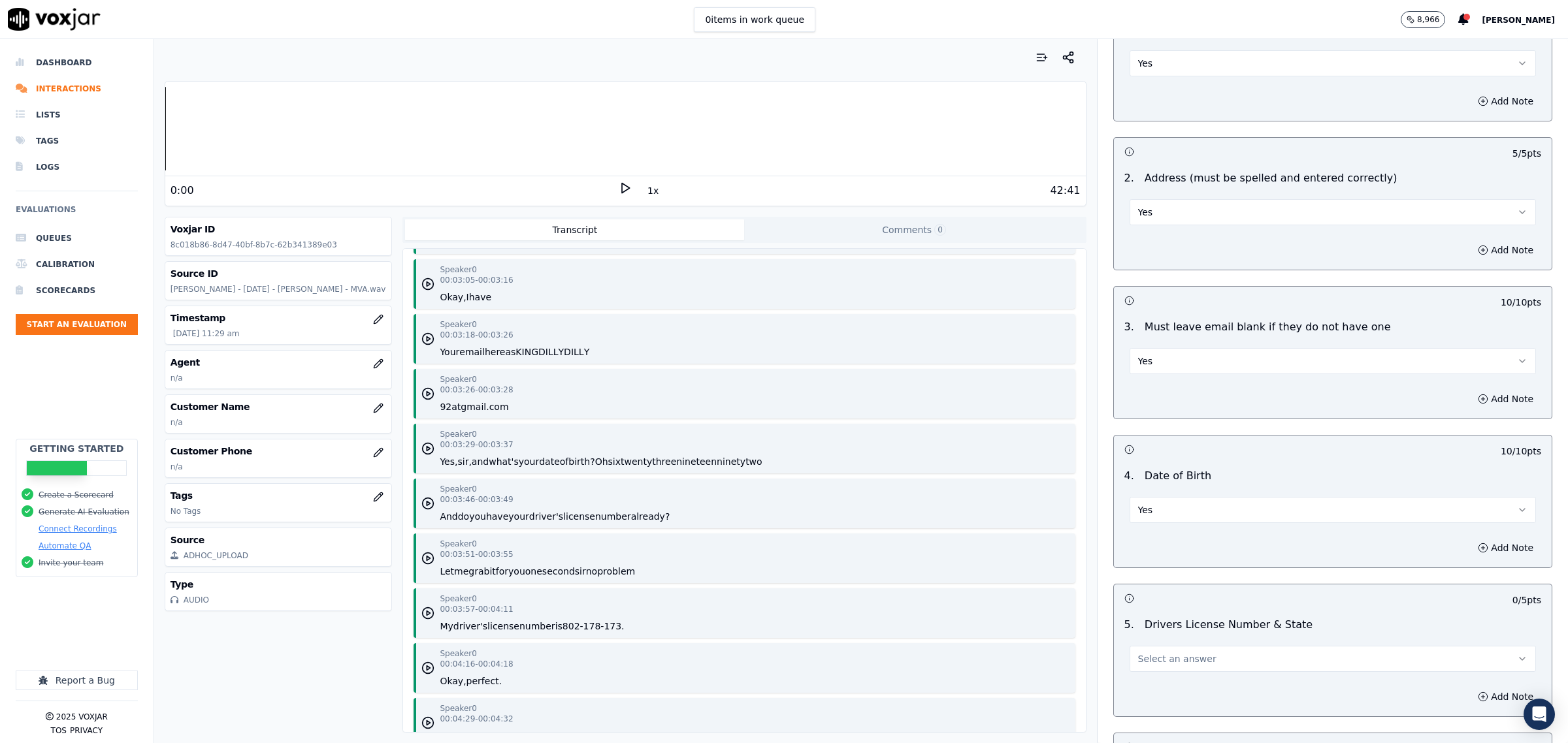
scroll to position [2204, 0]
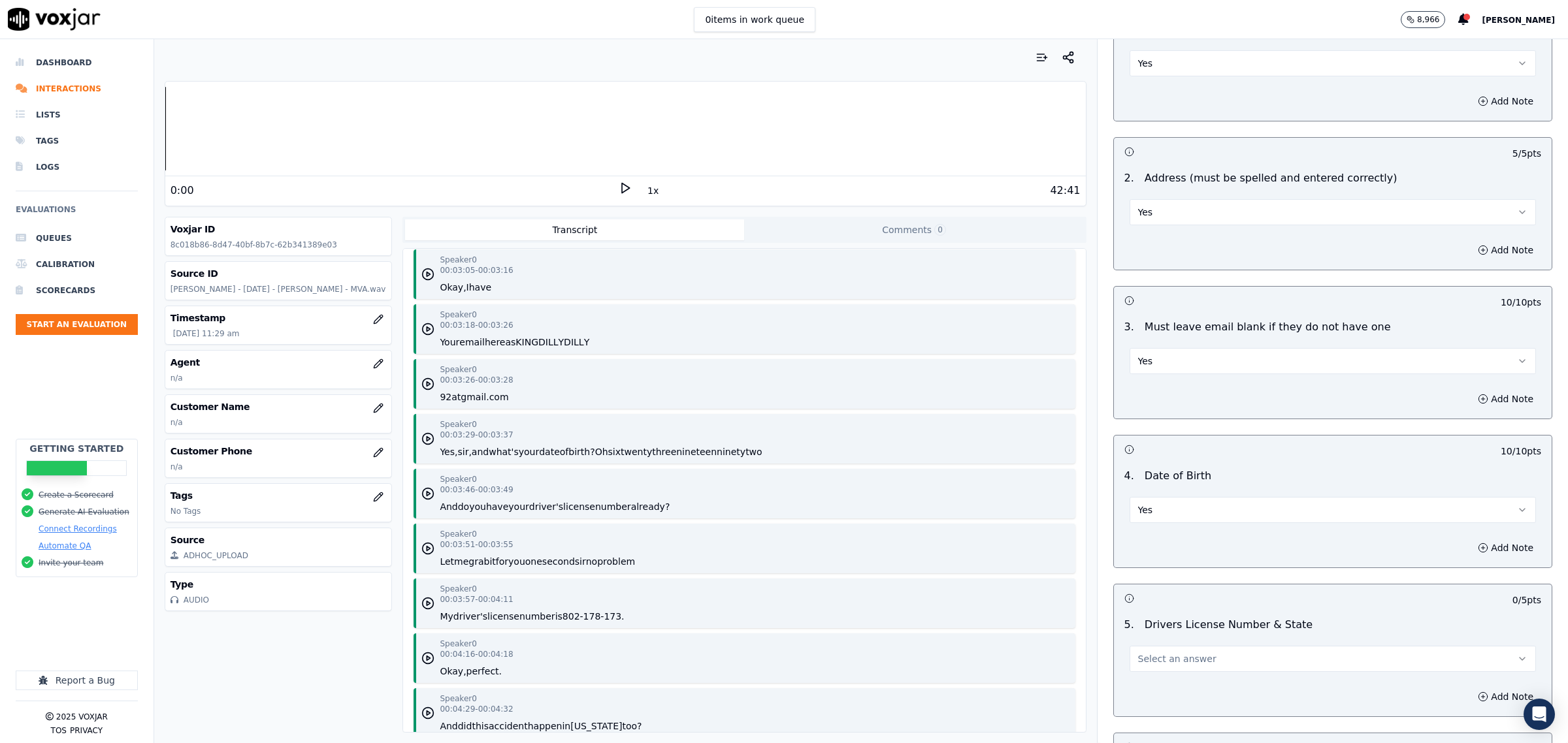
click at [1165, 657] on span "Select an answer" at bounding box center [1177, 659] width 78 height 13
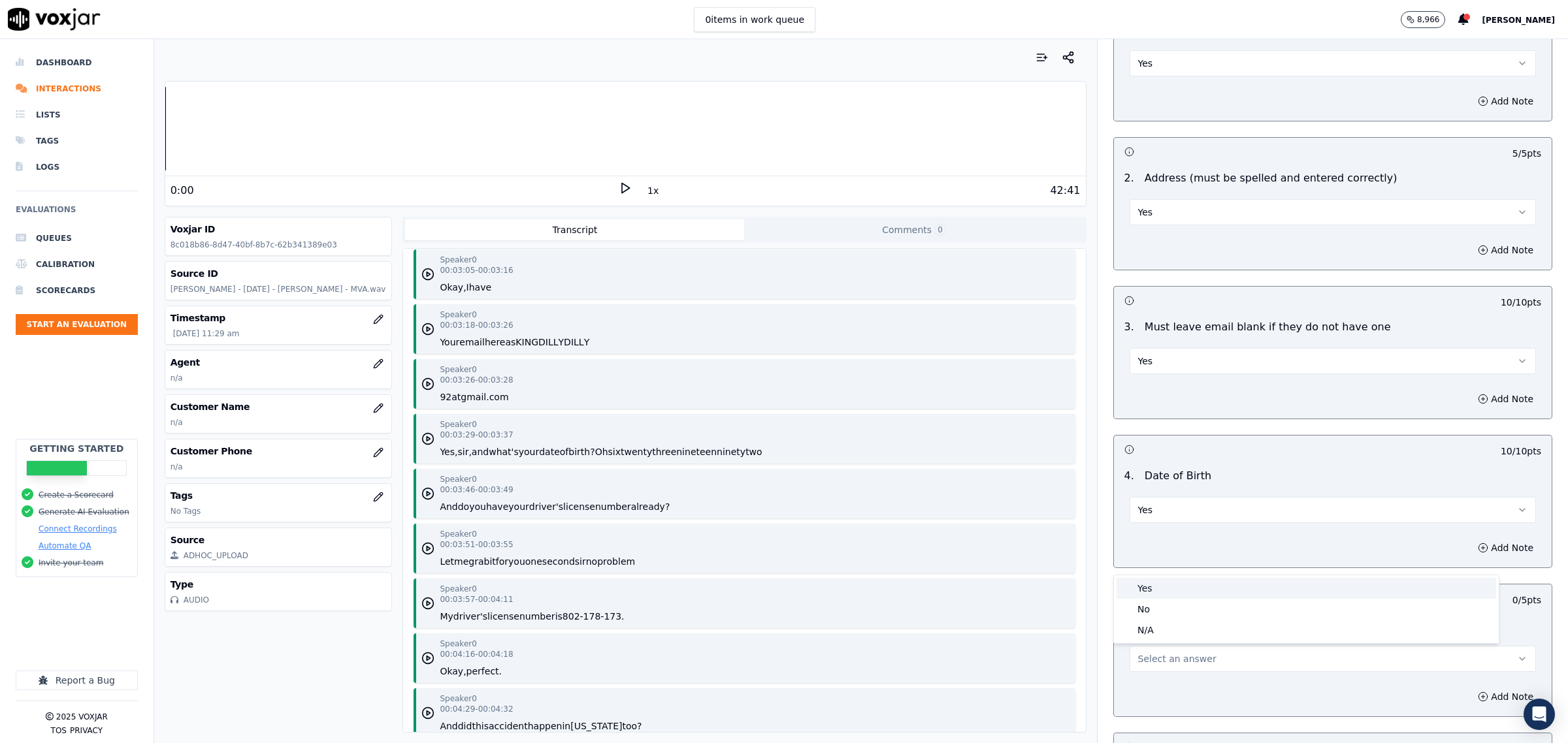
click at [1135, 590] on div "Yes" at bounding box center [1306, 588] width 379 height 21
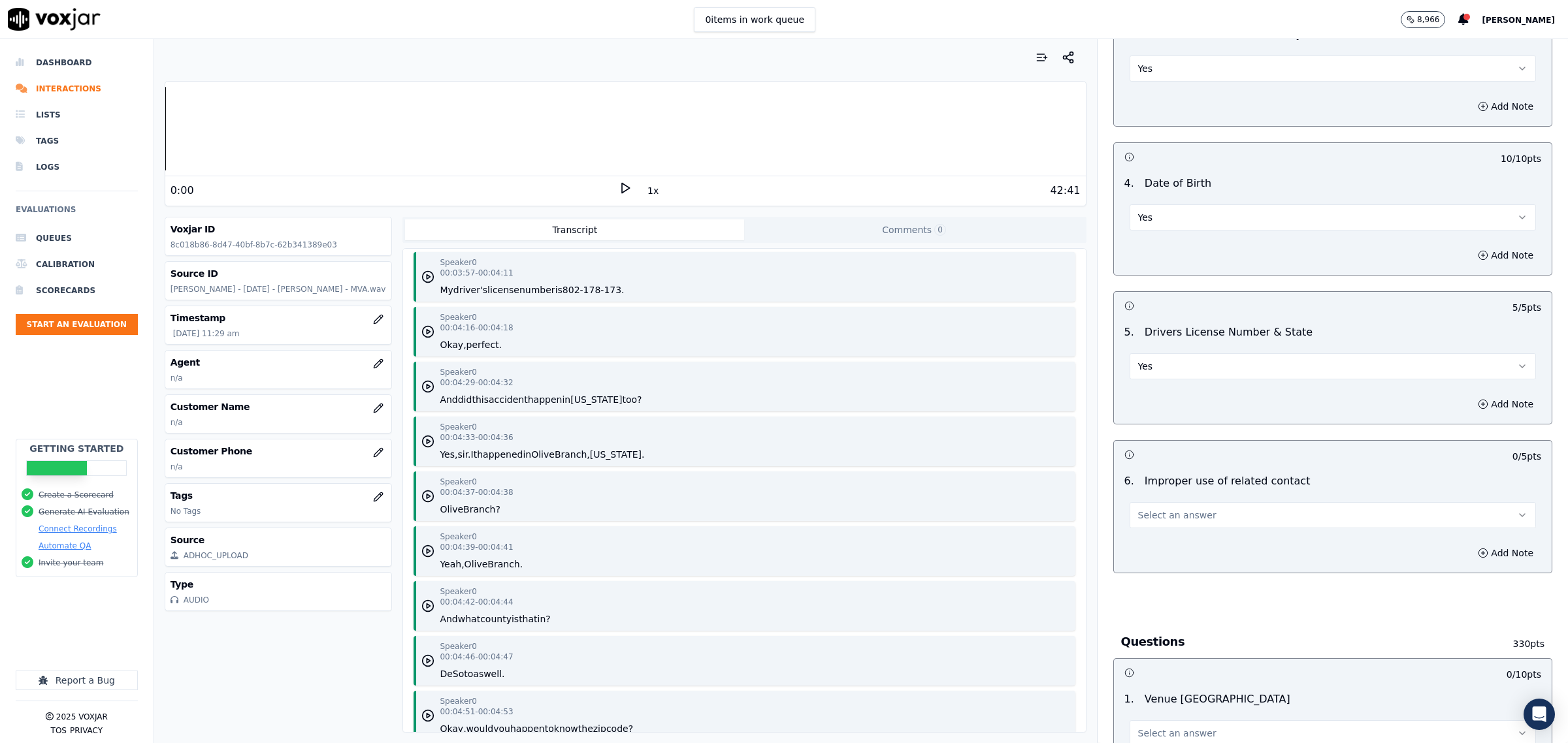
scroll to position [489, 0]
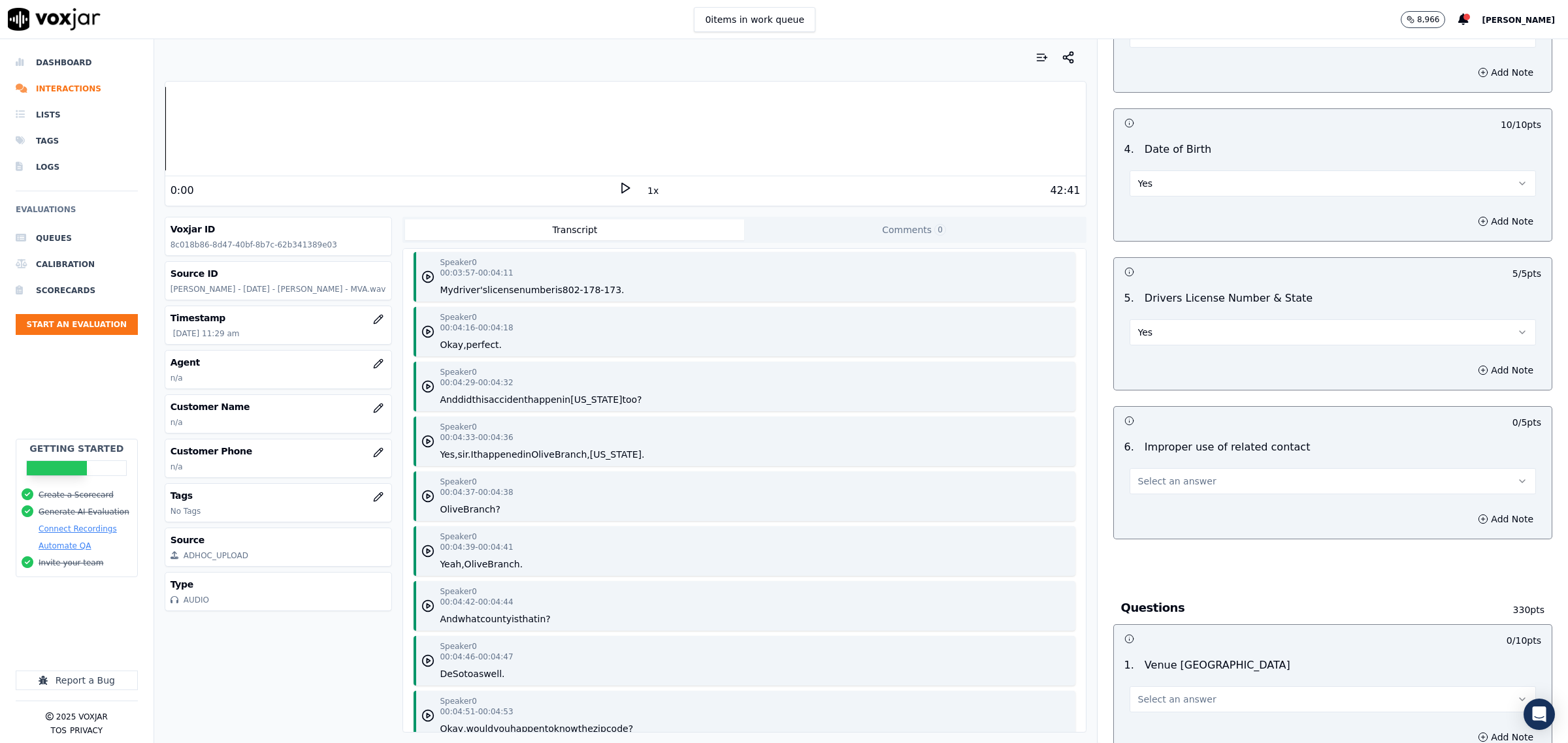
drag, startPoint x: 1219, startPoint y: 475, endPoint x: 1199, endPoint y: 494, distance: 27.6
click at [1219, 475] on button "Select an answer" at bounding box center [1333, 481] width 406 height 26
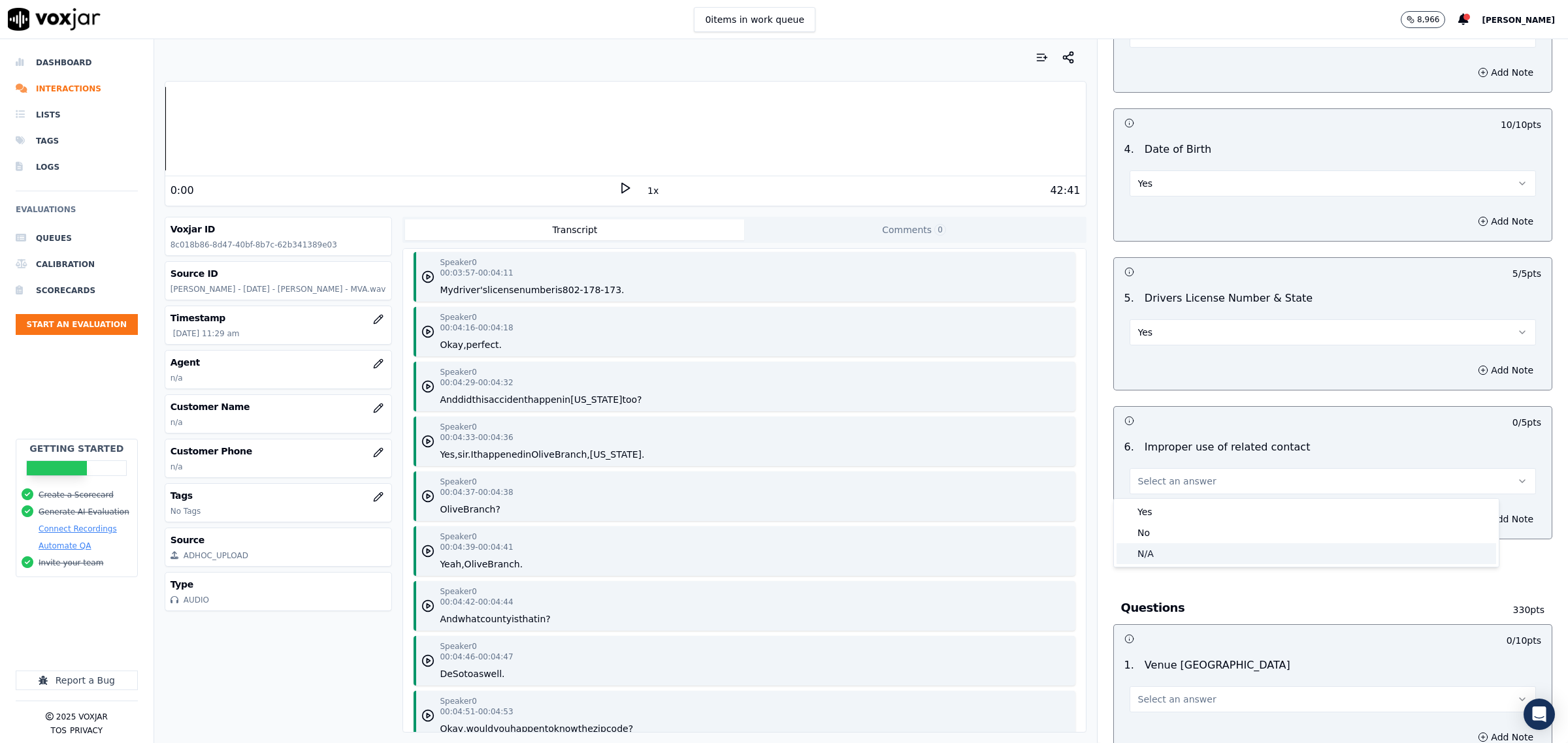
click at [1168, 547] on div "N/A" at bounding box center [1306, 553] width 379 height 21
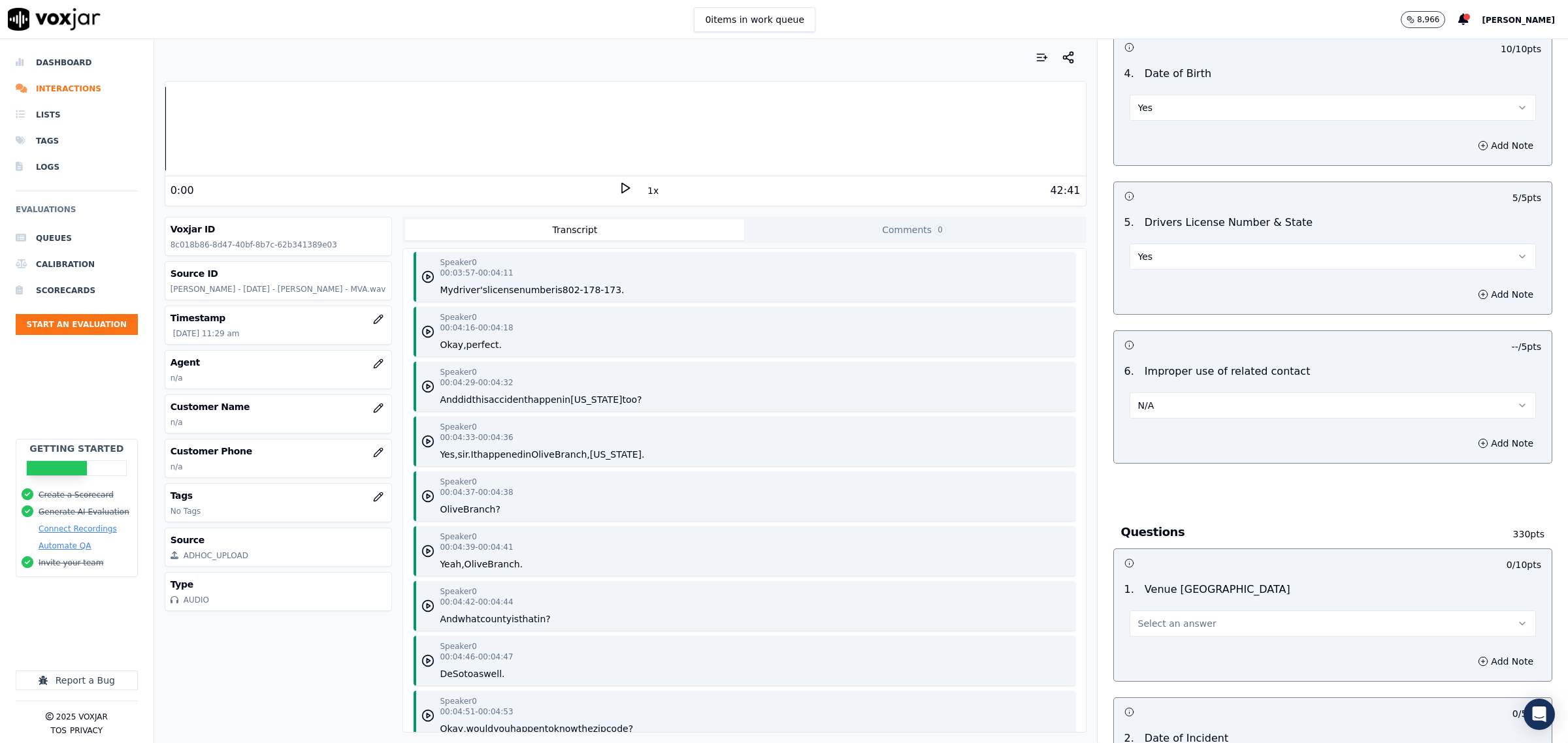
scroll to position [653, 0]
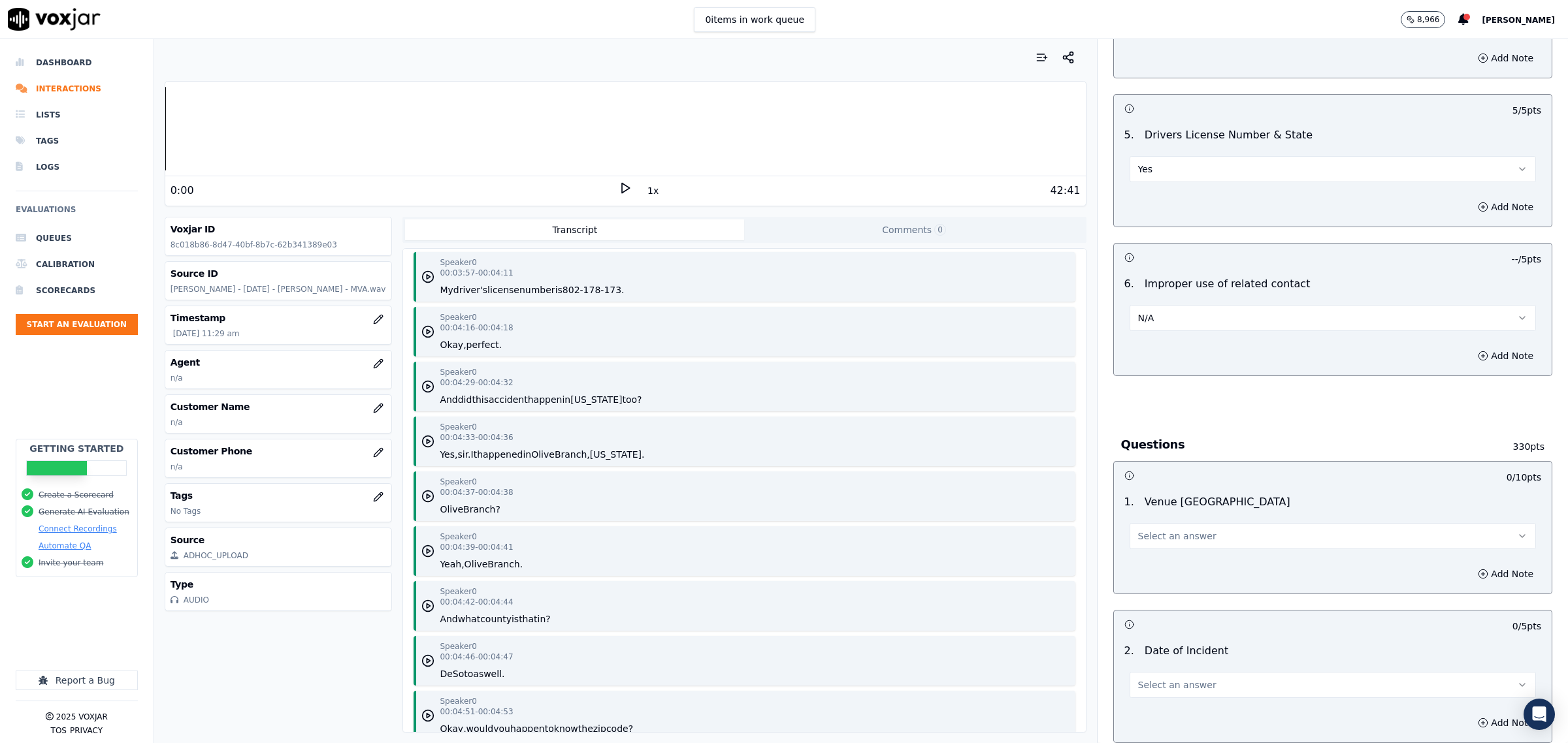
click at [1167, 543] on button "Select an answer" at bounding box center [1333, 536] width 406 height 26
click at [1179, 562] on div "Yes" at bounding box center [1306, 566] width 379 height 21
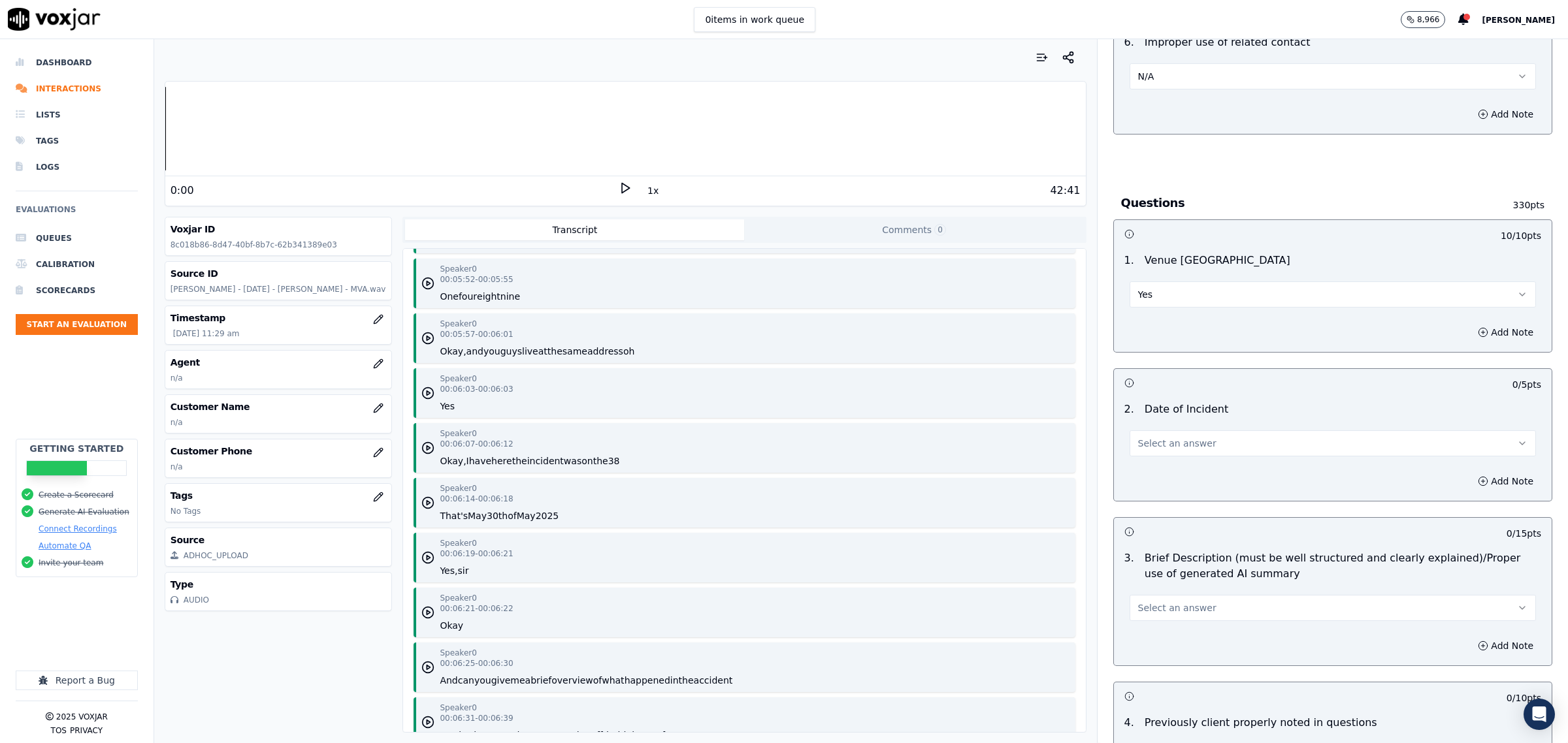
scroll to position [898, 0]
click at [1178, 447] on span "Select an answer" at bounding box center [1177, 440] width 78 height 13
click at [1175, 471] on div "Yes" at bounding box center [1306, 471] width 379 height 21
click at [1206, 604] on button "Select an answer" at bounding box center [1333, 604] width 406 height 26
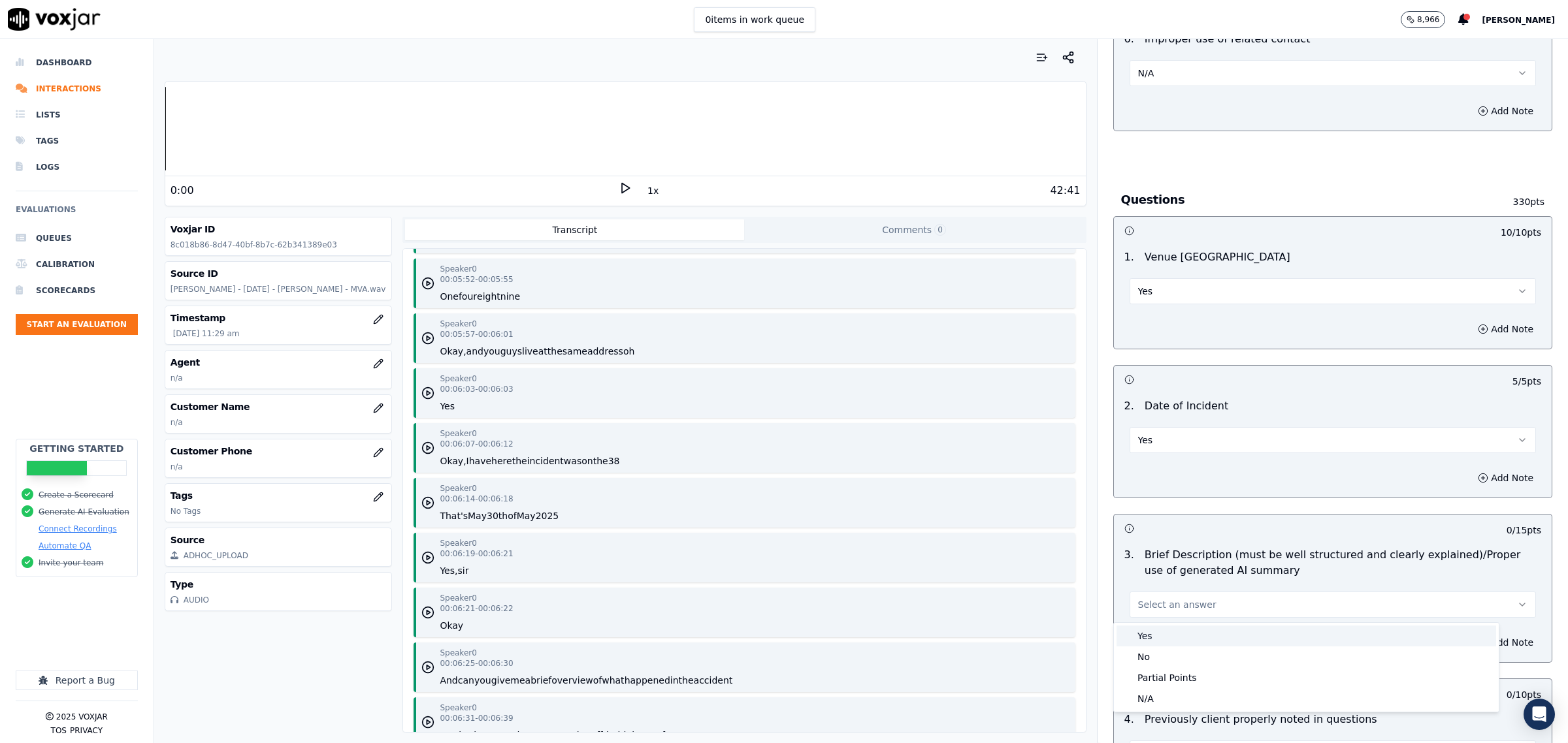
click at [1179, 627] on div "Yes" at bounding box center [1306, 636] width 379 height 21
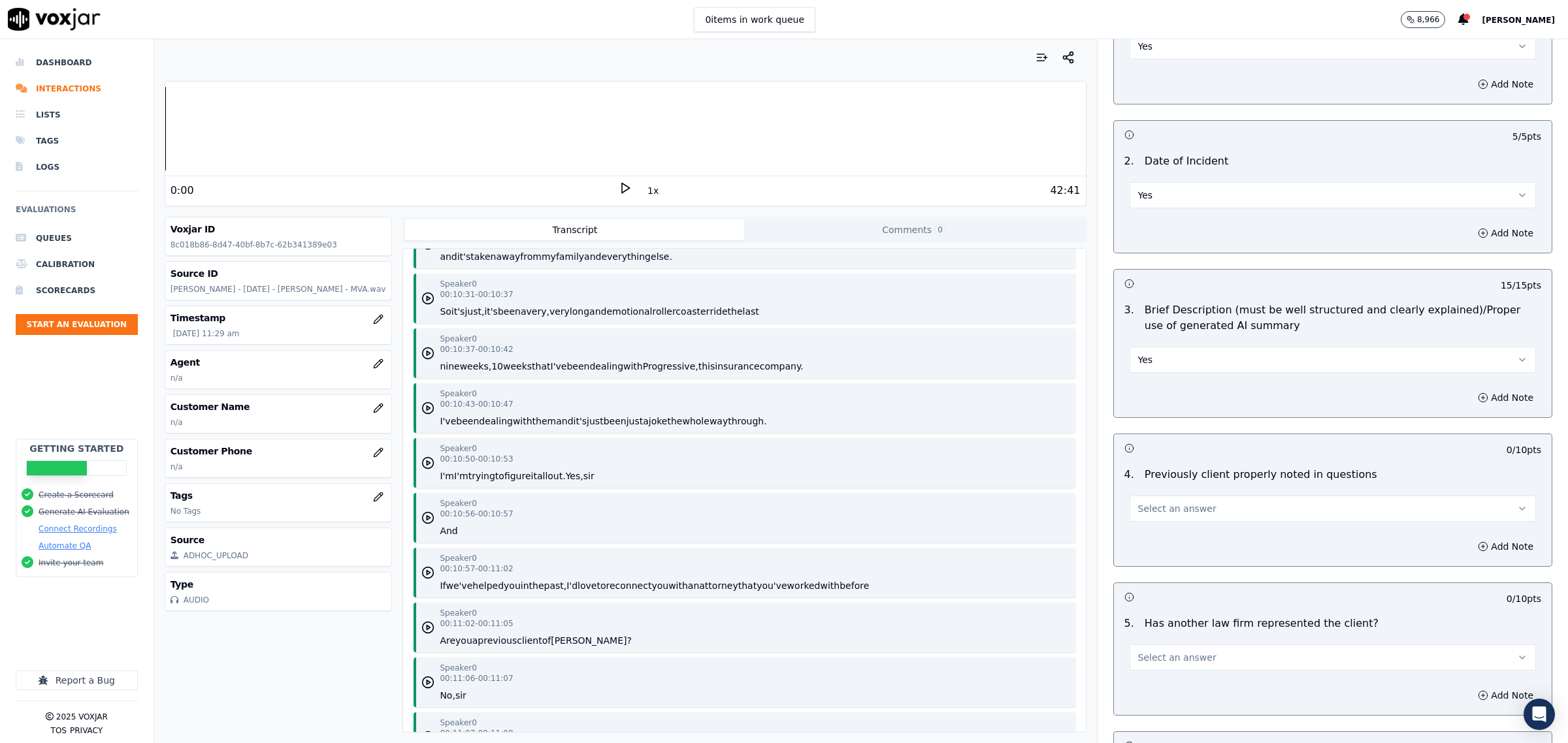
scroll to position [6041, 0]
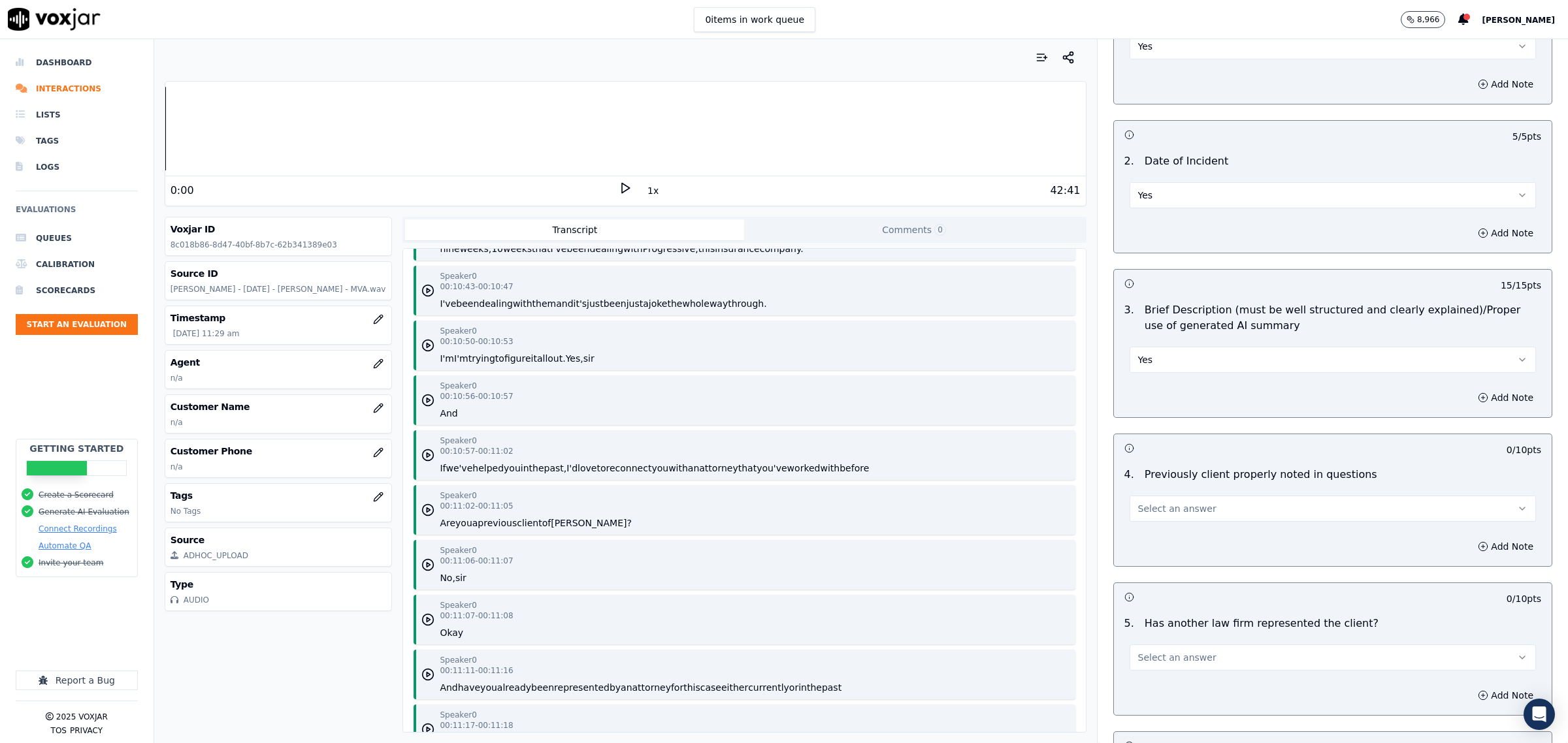
click at [1184, 516] on span "Select an answer" at bounding box center [1177, 509] width 78 height 13
click at [1155, 538] on div "Yes" at bounding box center [1306, 540] width 379 height 21
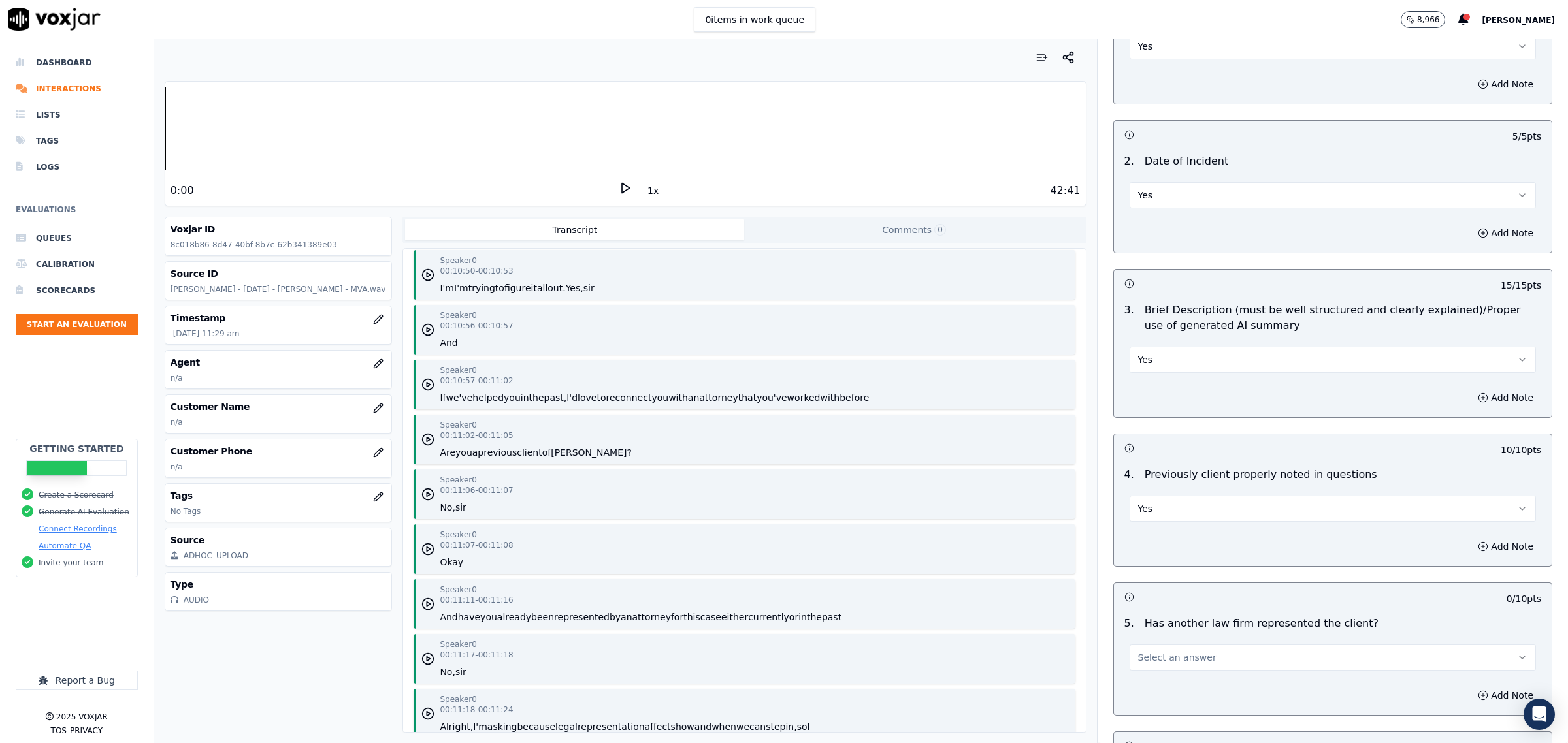
scroll to position [6204, 0]
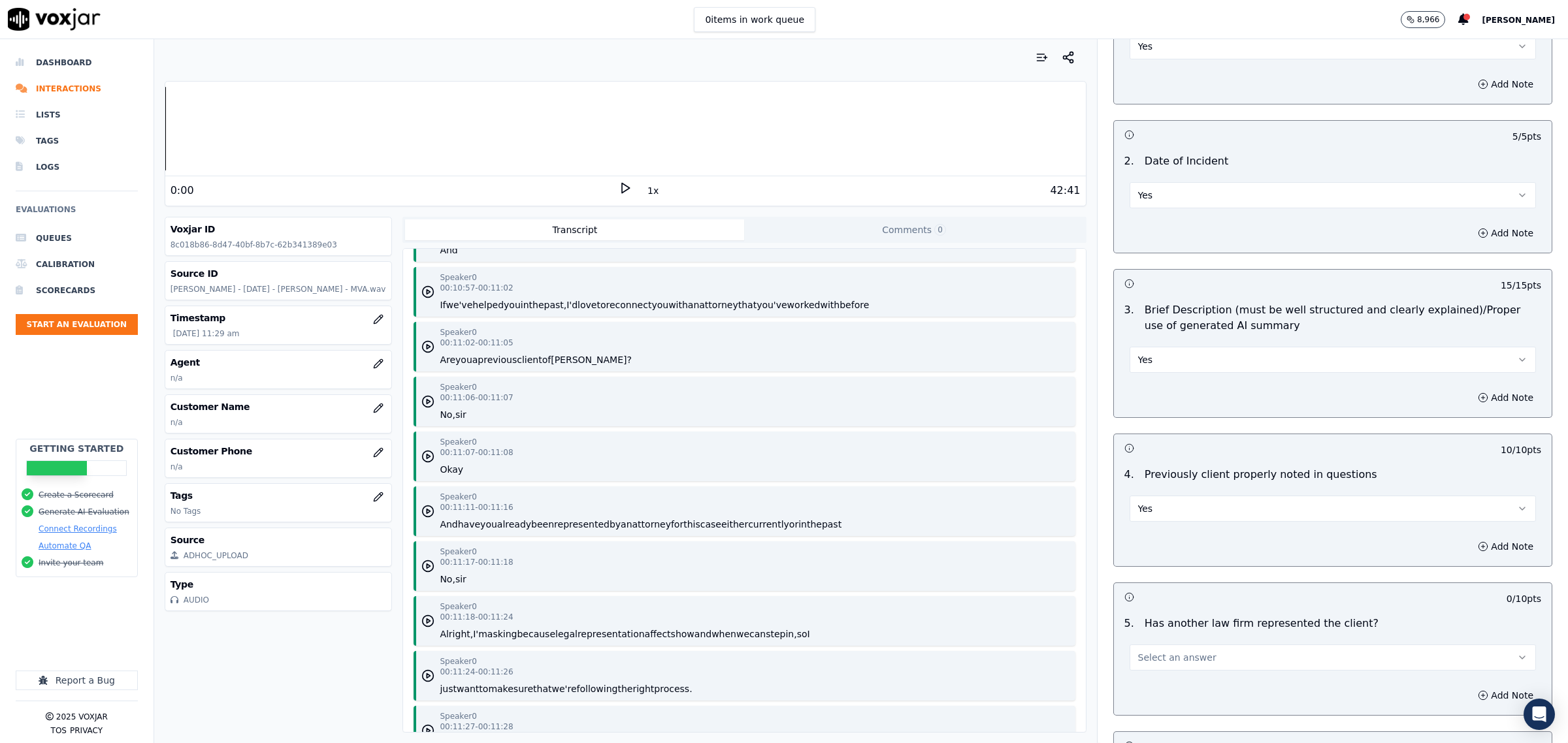
click at [1188, 652] on button "Select an answer" at bounding box center [1333, 657] width 406 height 26
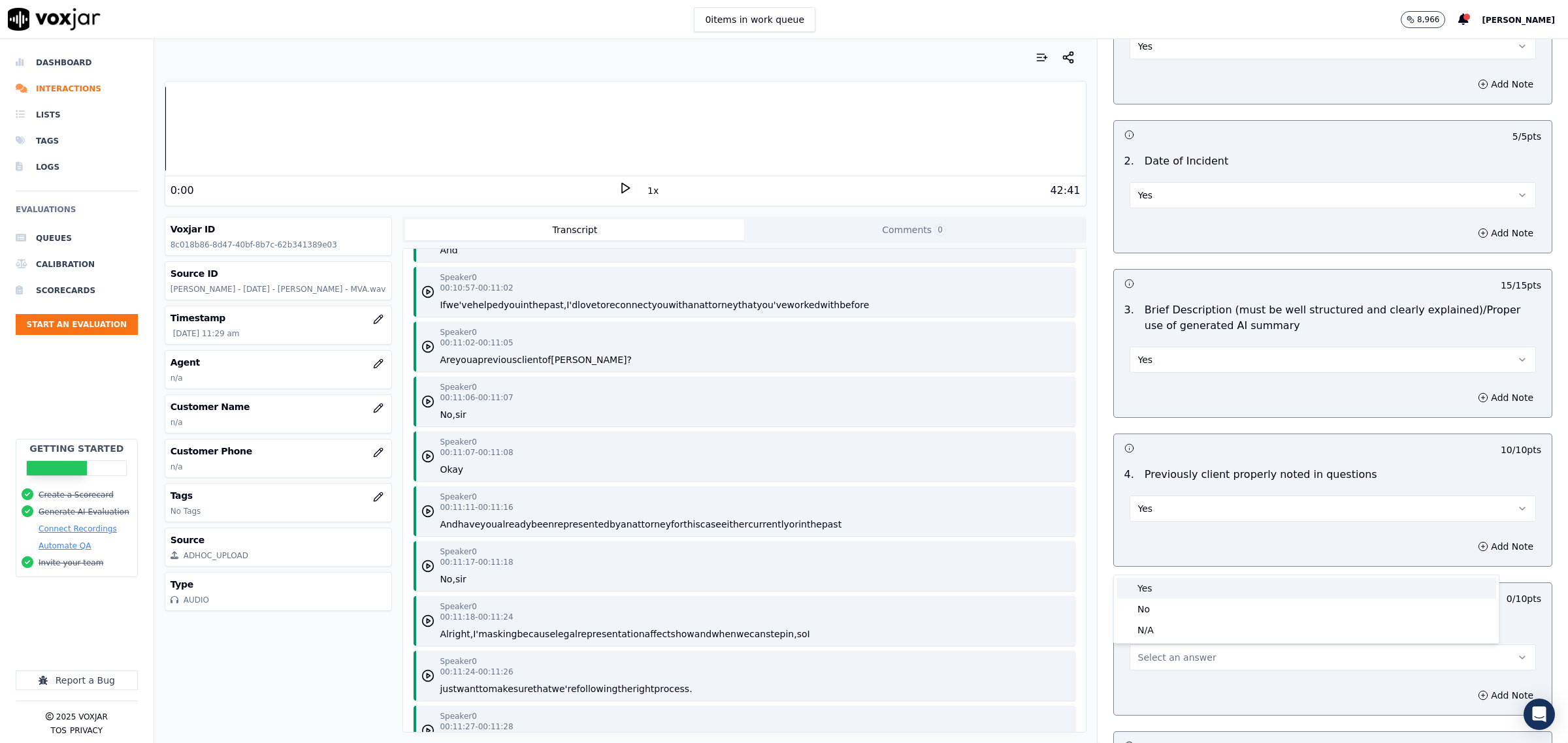
click at [1169, 584] on div "Yes" at bounding box center [1306, 588] width 379 height 21
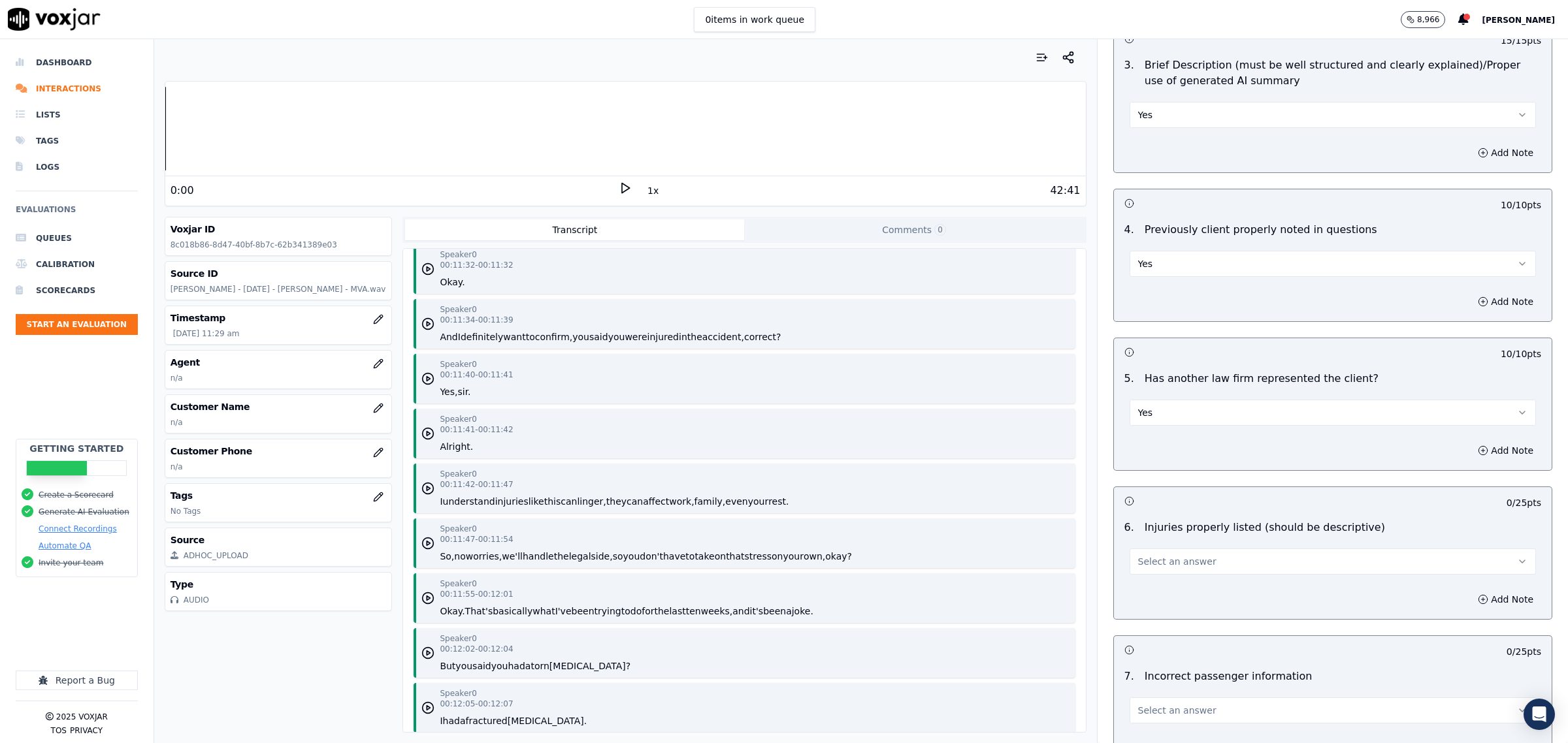
scroll to position [1469, 0]
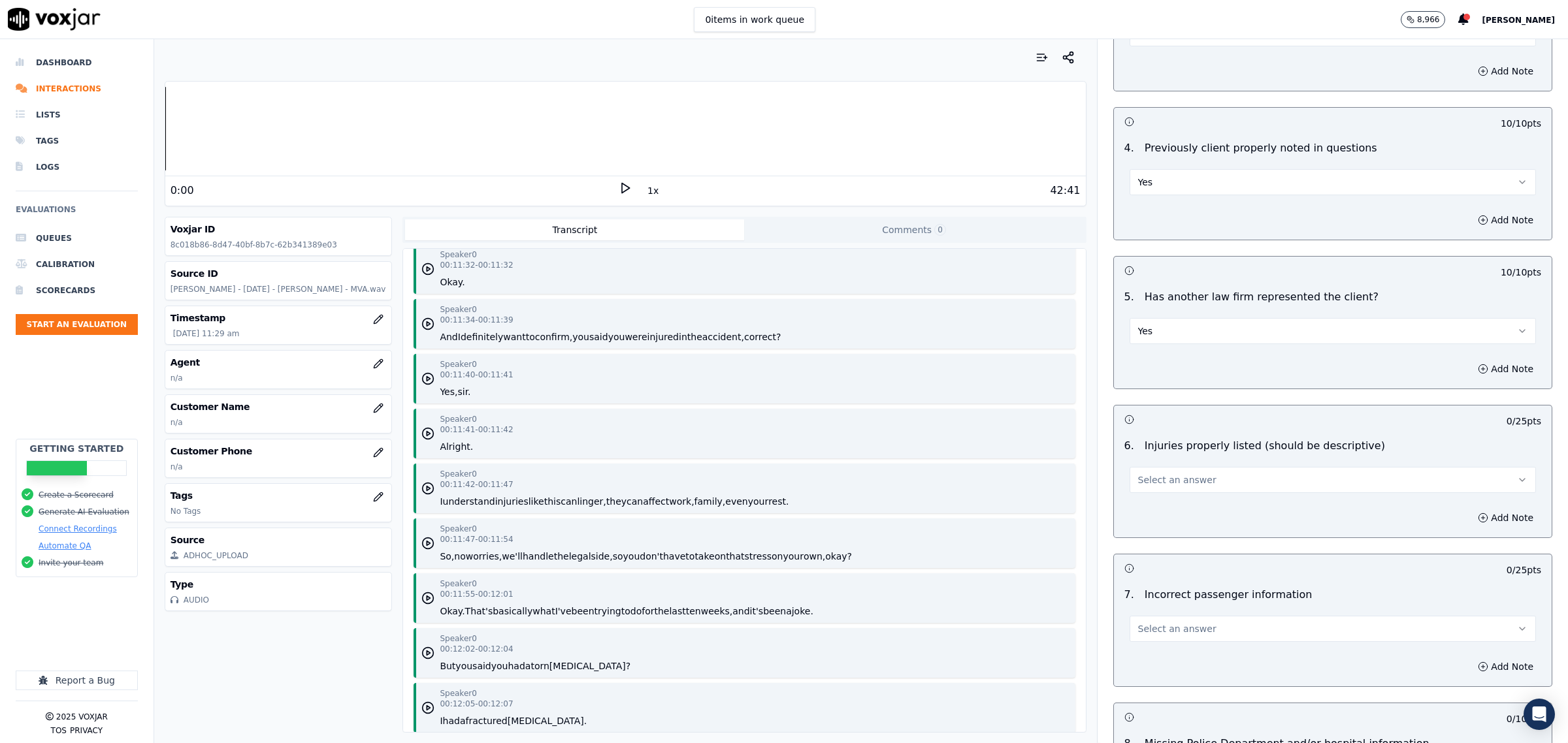
click at [1186, 476] on span "Select an answer" at bounding box center [1177, 480] width 78 height 13
click at [1174, 502] on div "Yes" at bounding box center [1306, 512] width 379 height 21
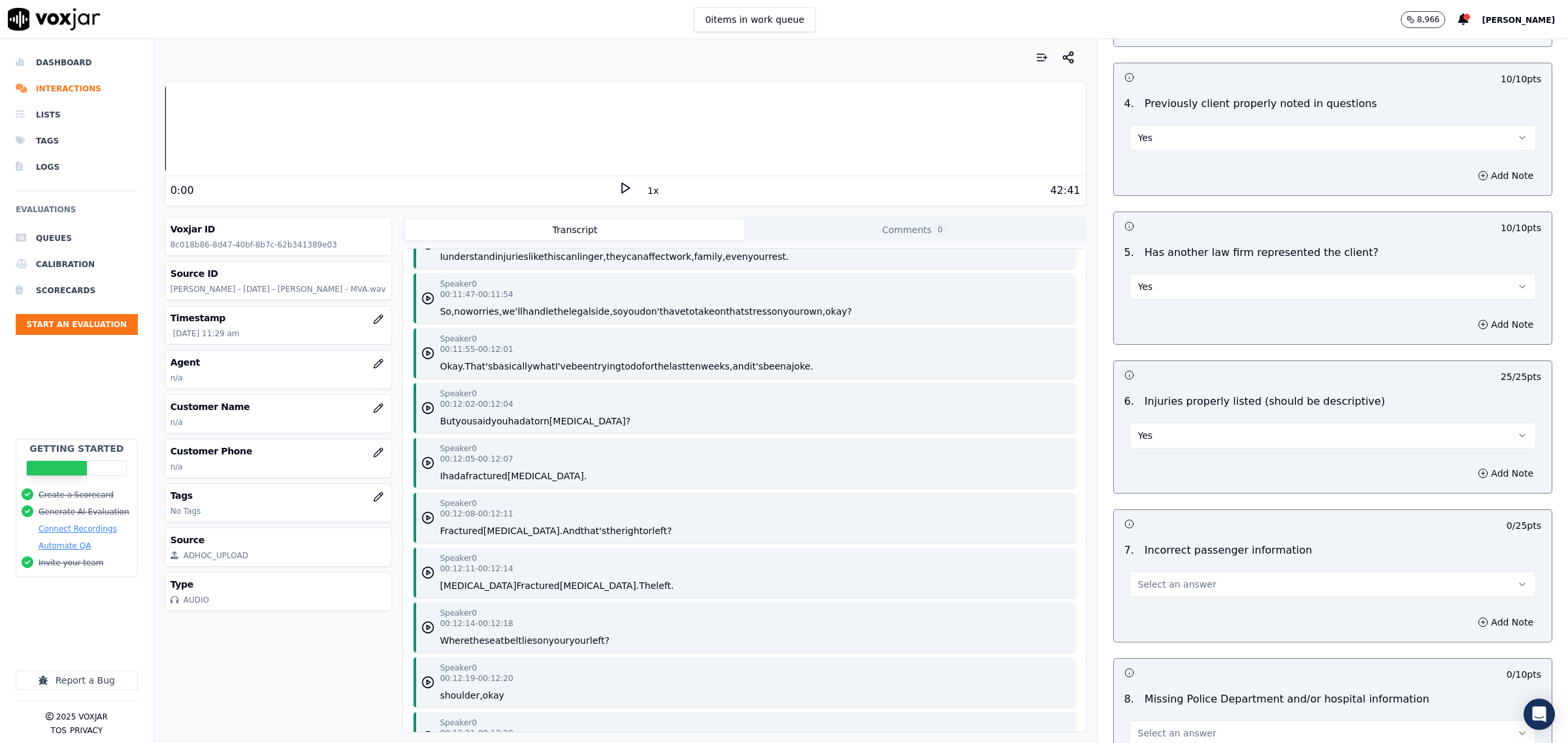
scroll to position [1551, 0]
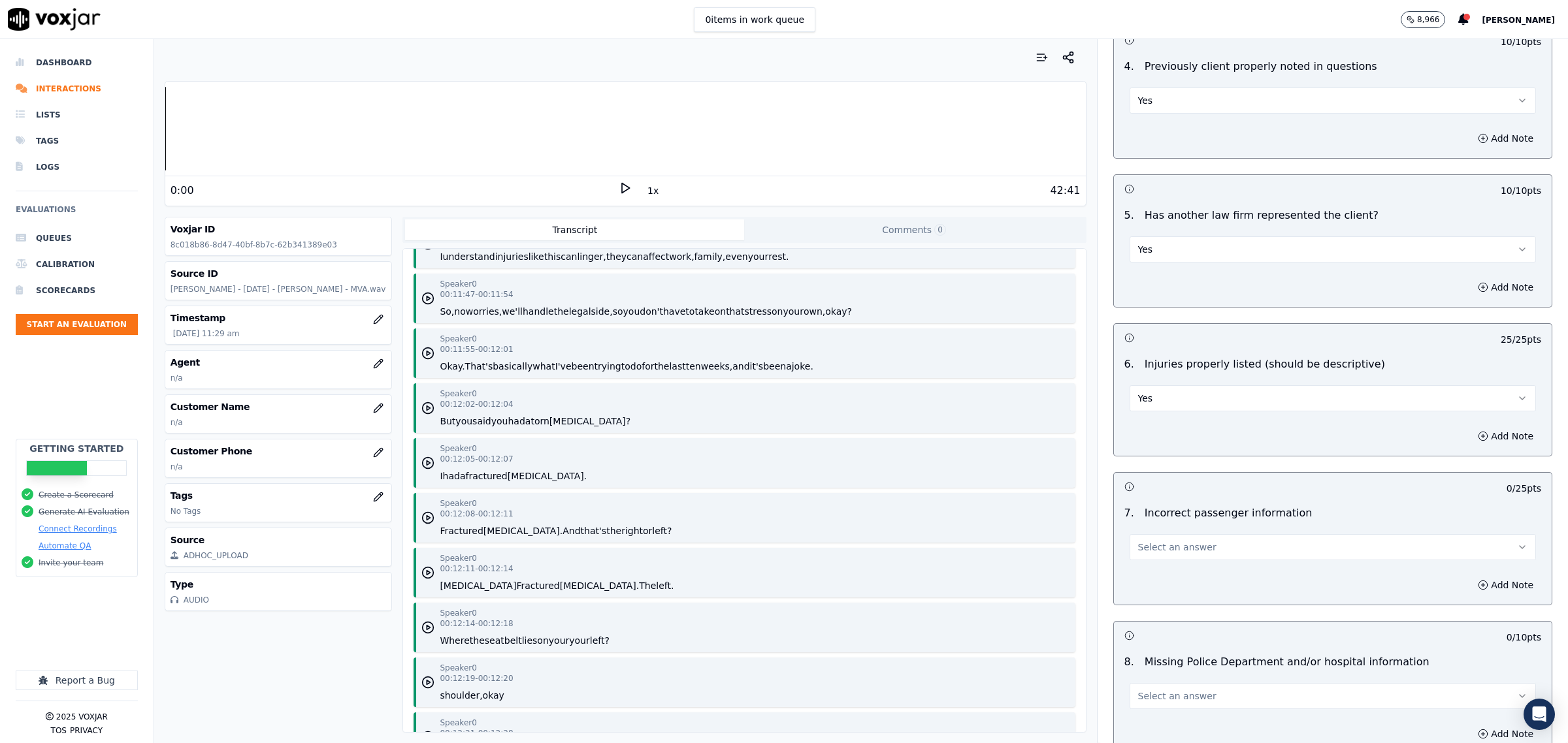
drag, startPoint x: 1217, startPoint y: 538, endPoint x: 1186, endPoint y: 558, distance: 36.9
click at [1216, 538] on button "Select an answer" at bounding box center [1333, 547] width 406 height 26
click at [1164, 594] on div "No" at bounding box center [1306, 601] width 379 height 21
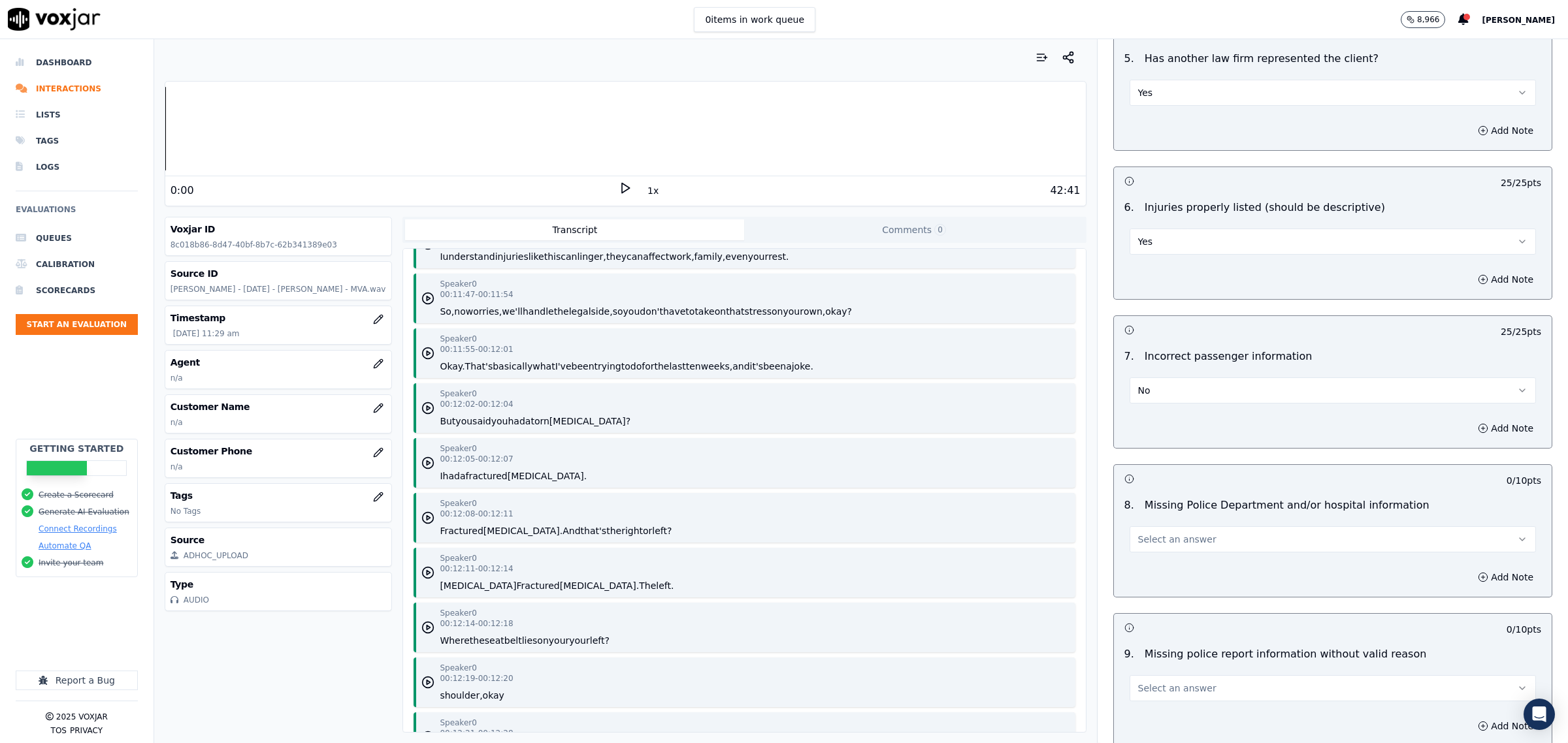
scroll to position [1714, 0]
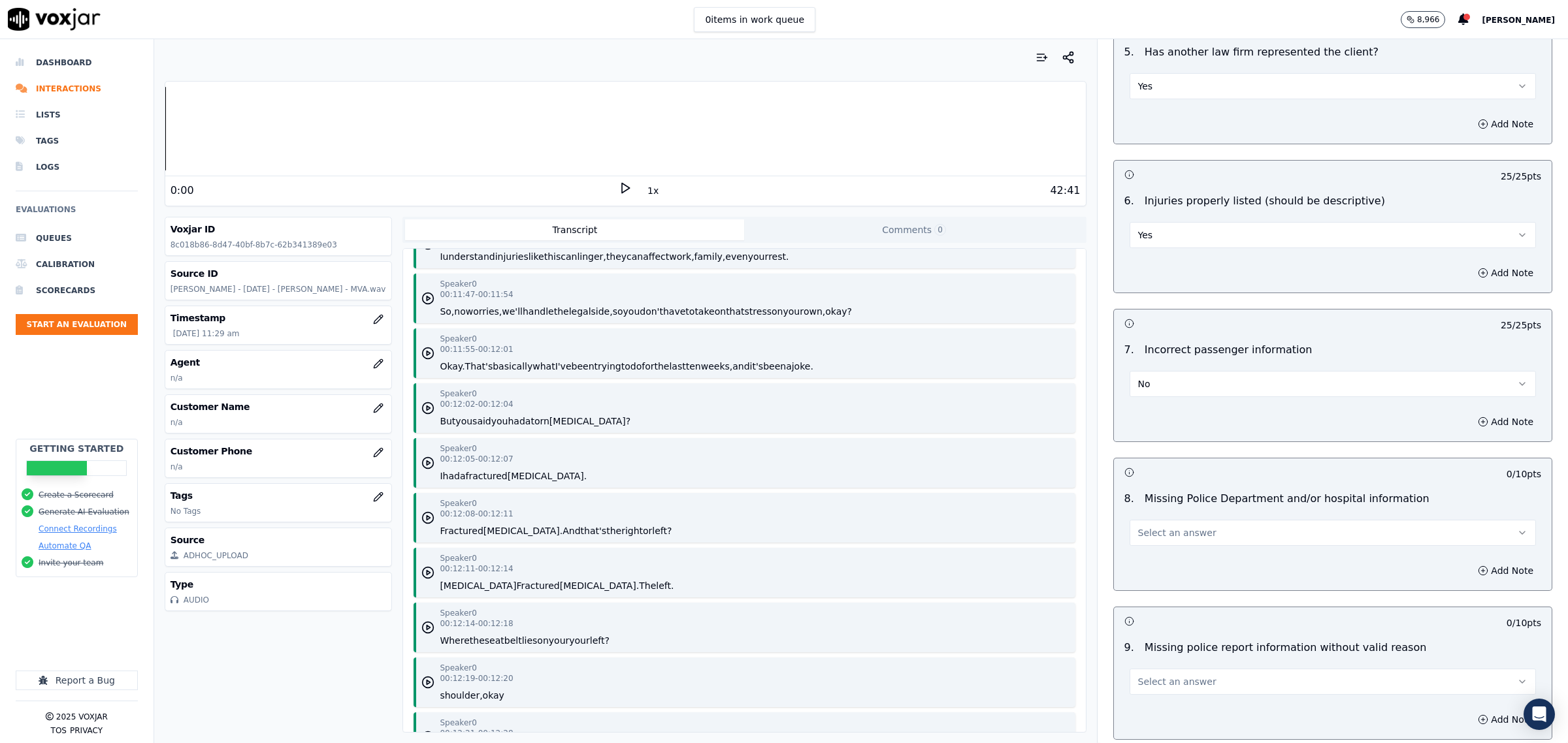
click at [1245, 546] on button "Select an answer" at bounding box center [1333, 533] width 406 height 26
click at [1220, 587] on div "No" at bounding box center [1306, 586] width 379 height 21
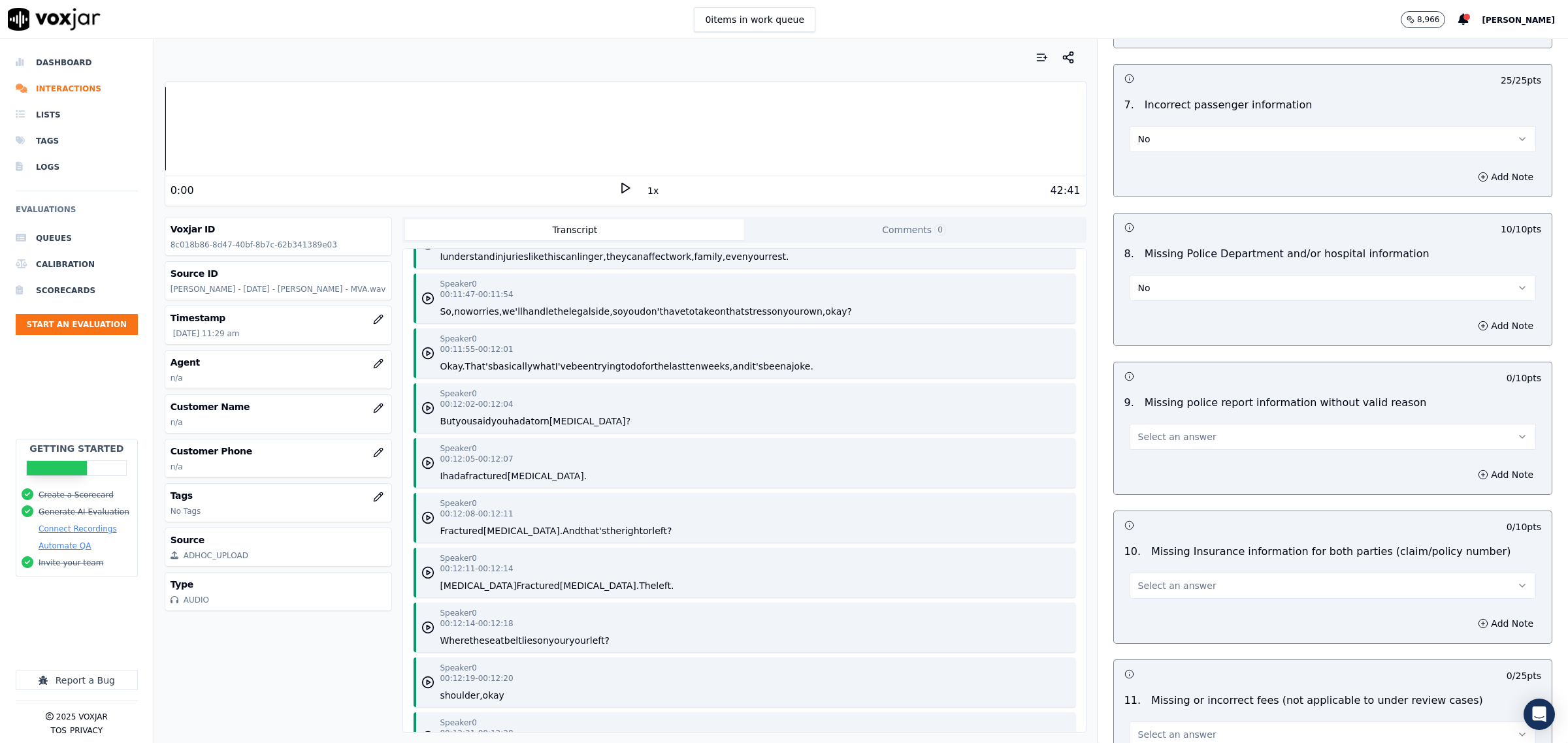
scroll to position [2123, 0]
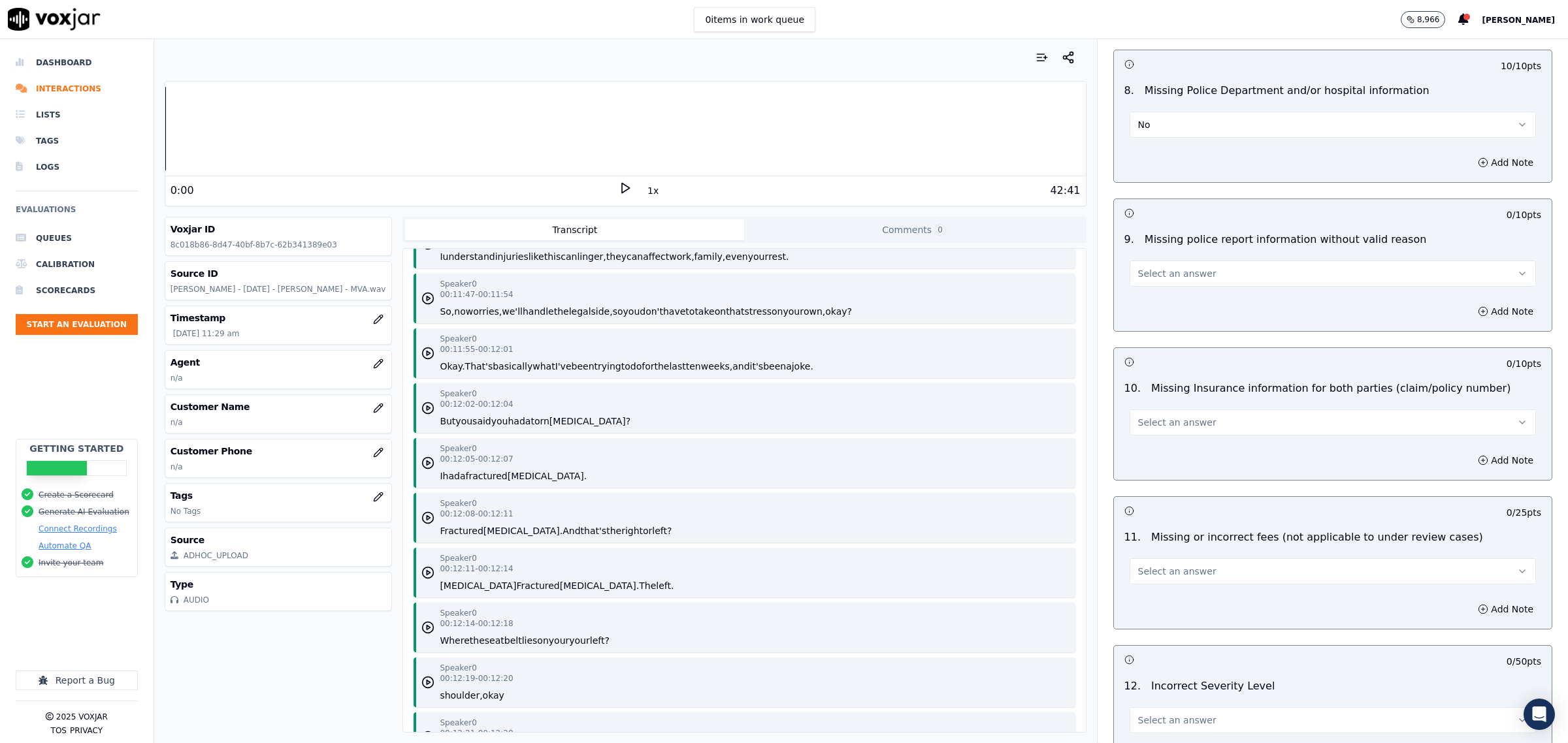
drag, startPoint x: 1178, startPoint y: 269, endPoint x: 1176, endPoint y: 287, distance: 18.1
click at [1174, 270] on button "Select an answer" at bounding box center [1333, 273] width 406 height 26
click at [1173, 321] on div "No" at bounding box center [1306, 326] width 379 height 21
click at [1172, 428] on span "Select an answer" at bounding box center [1177, 422] width 78 height 13
click at [1161, 470] on div "No" at bounding box center [1306, 476] width 379 height 21
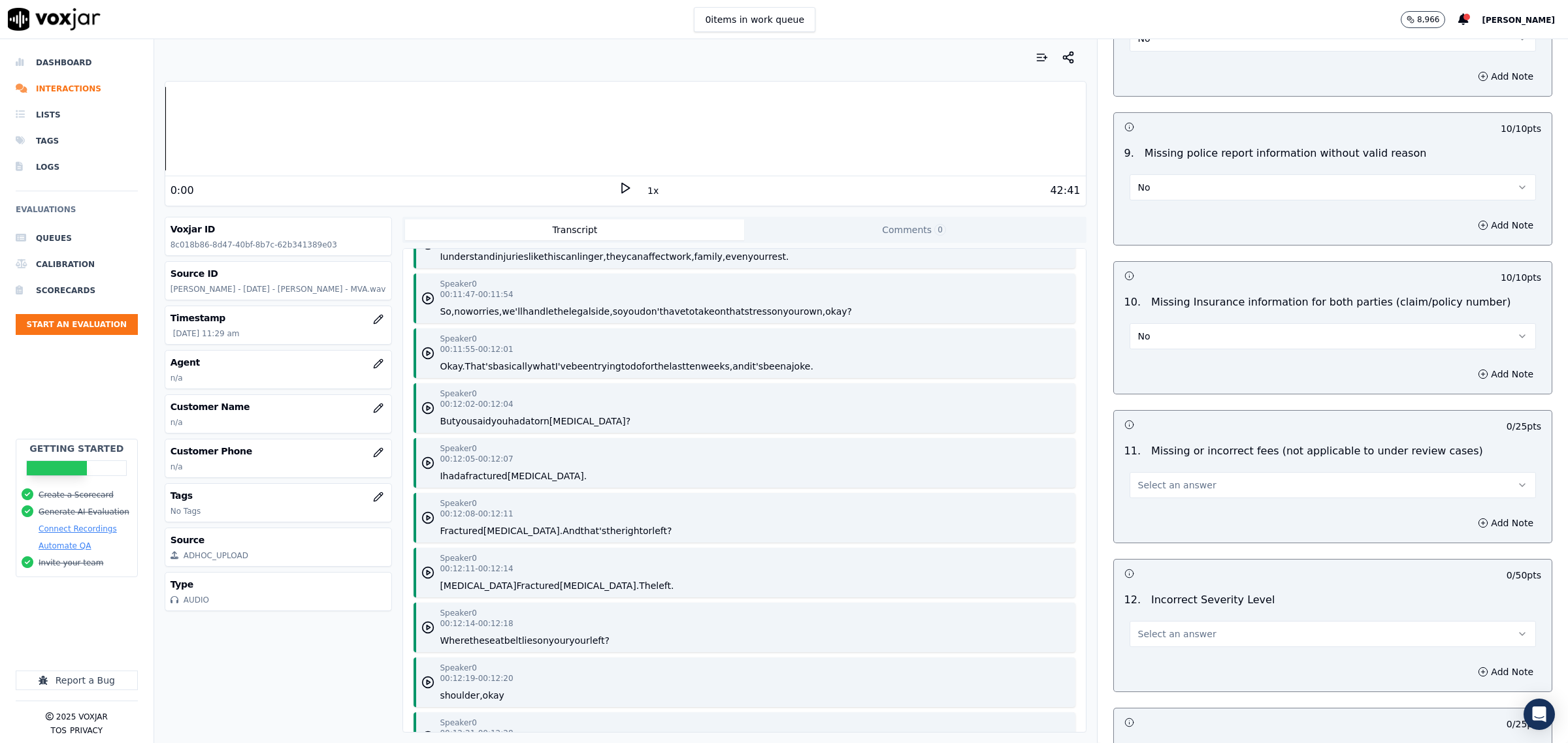
scroll to position [2286, 0]
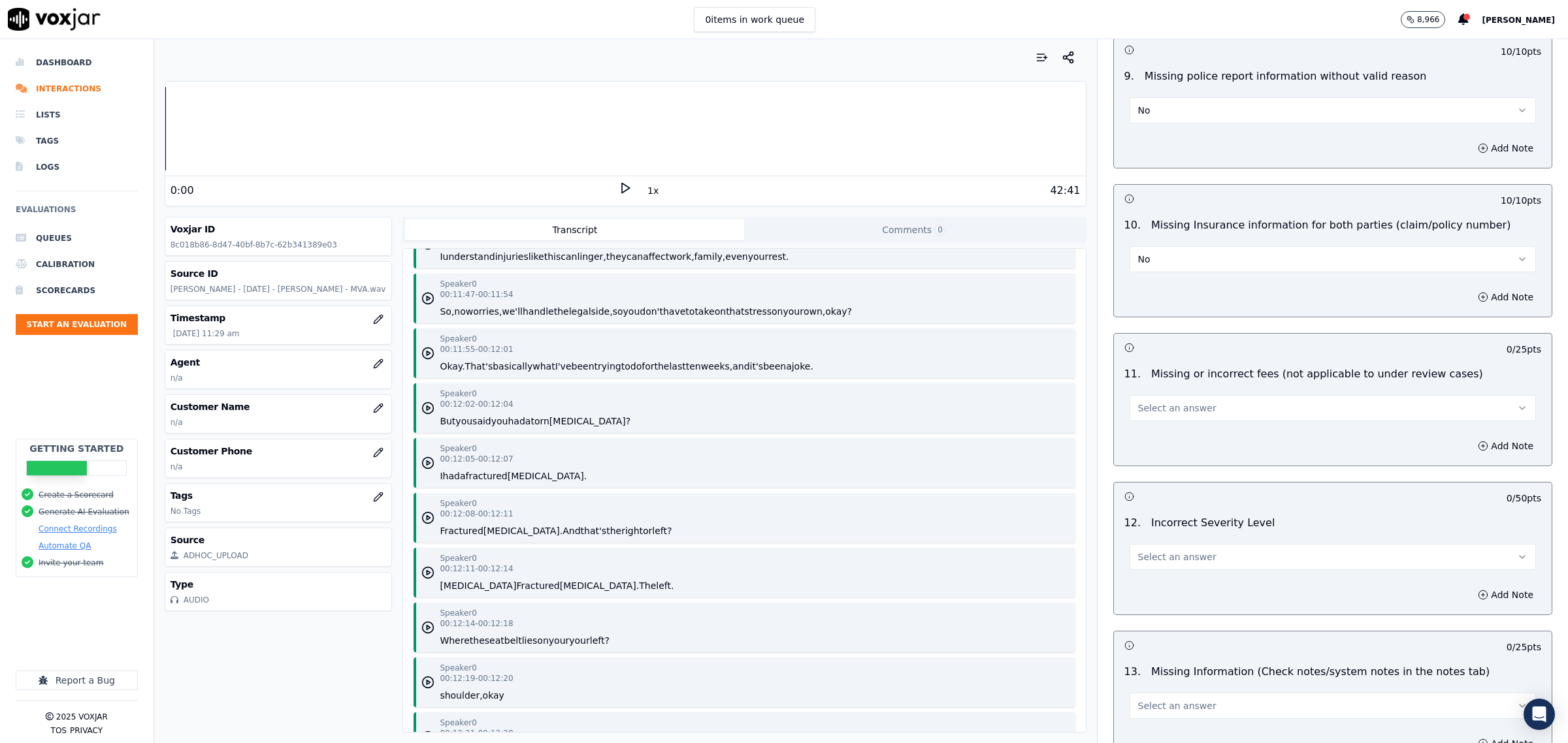
click at [1190, 421] on button "Select an answer" at bounding box center [1333, 408] width 406 height 26
click at [1163, 463] on div "No" at bounding box center [1306, 462] width 379 height 21
click at [1167, 563] on span "Select an answer" at bounding box center [1177, 557] width 78 height 13
drag, startPoint x: 1158, startPoint y: 605, endPoint x: 1199, endPoint y: 596, distance: 42.0
click at [1158, 604] on div "No" at bounding box center [1306, 610] width 379 height 21
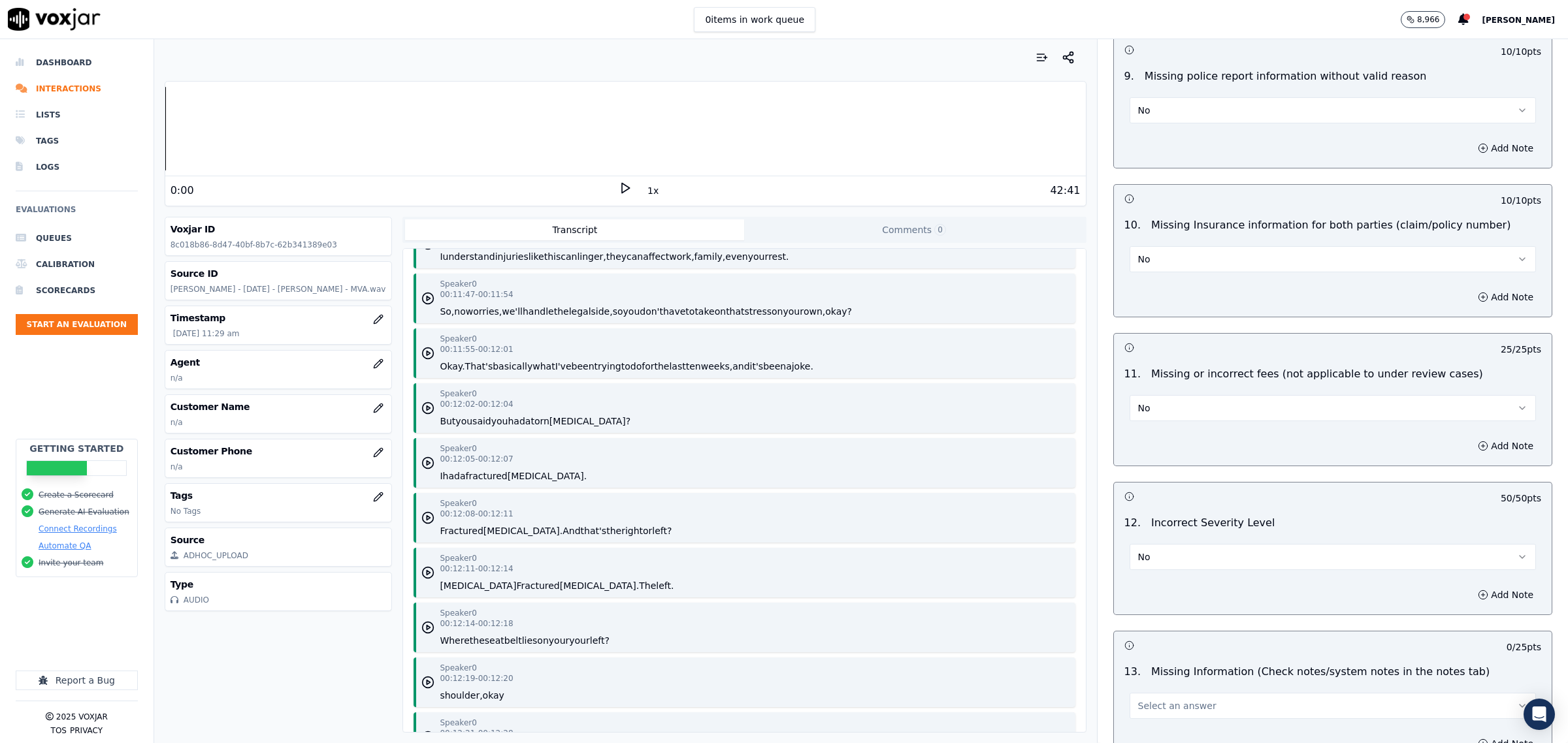
scroll to position [2530, 0]
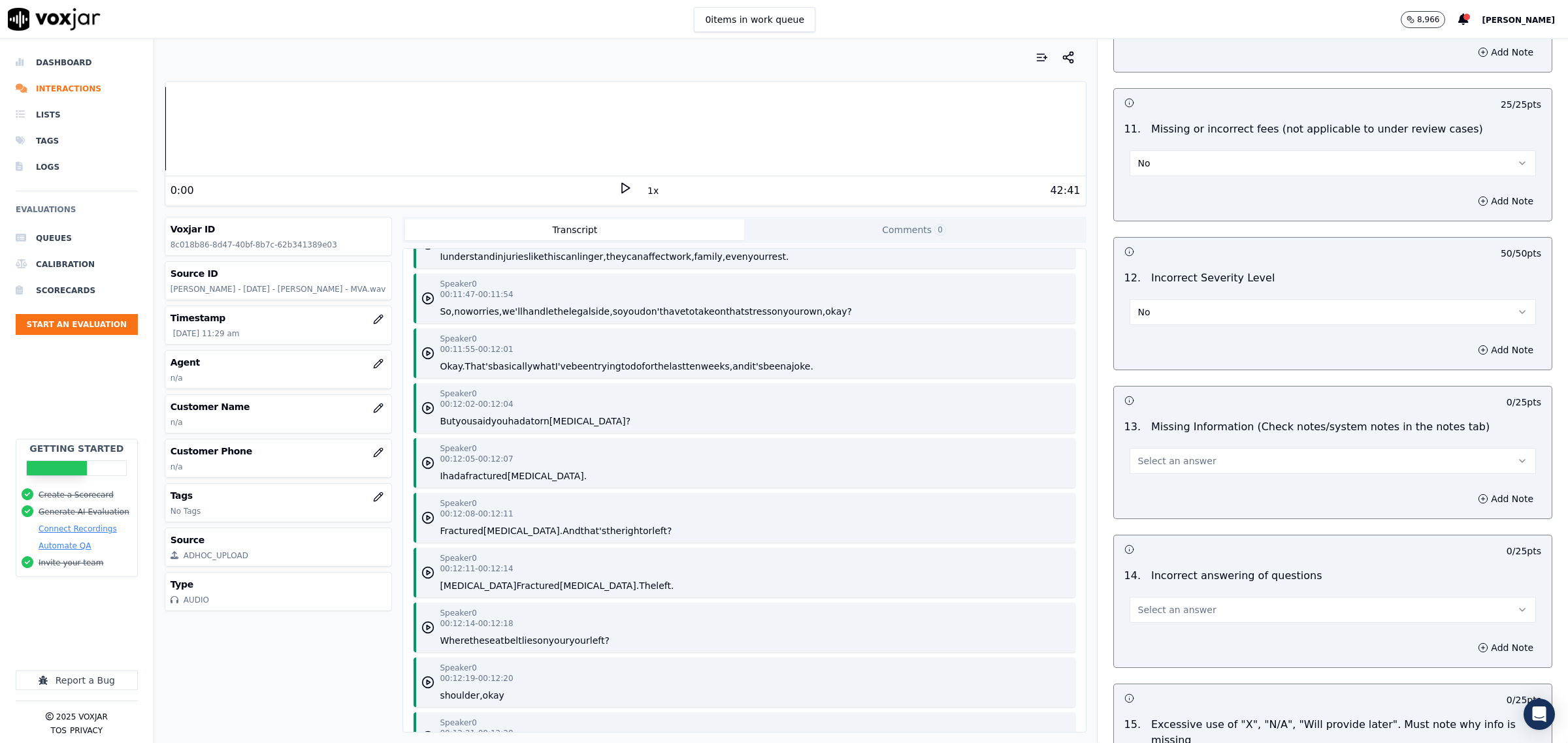
click at [1167, 453] on button "Select an answer" at bounding box center [1333, 461] width 406 height 26
click at [1158, 513] on div "No" at bounding box center [1306, 516] width 379 height 21
click at [1167, 617] on span "Select an answer" at bounding box center [1177, 610] width 78 height 13
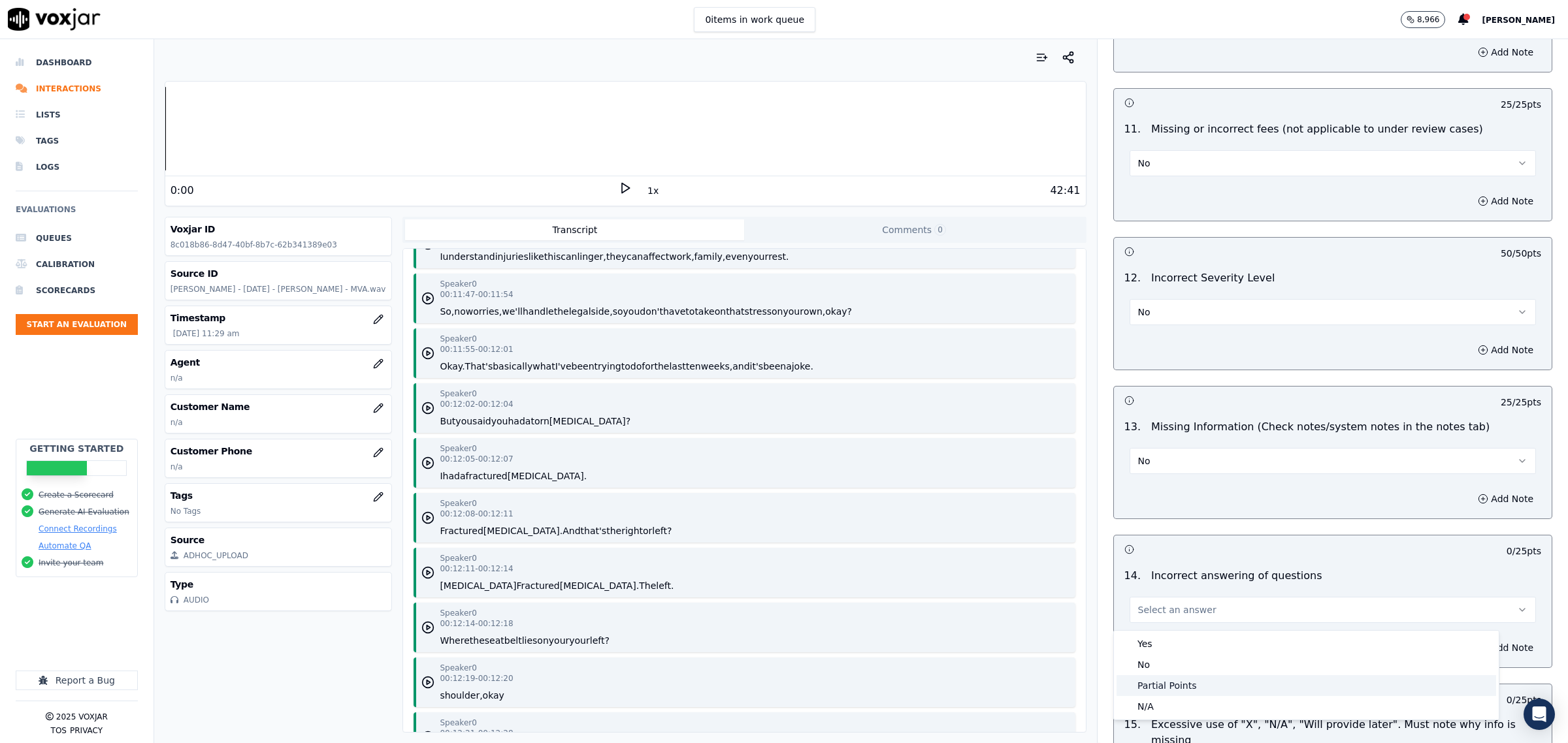
drag, startPoint x: 1156, startPoint y: 684, endPoint x: 1171, endPoint y: 682, distance: 15.1
click at [1155, 686] on div "Partial Points" at bounding box center [1306, 685] width 379 height 21
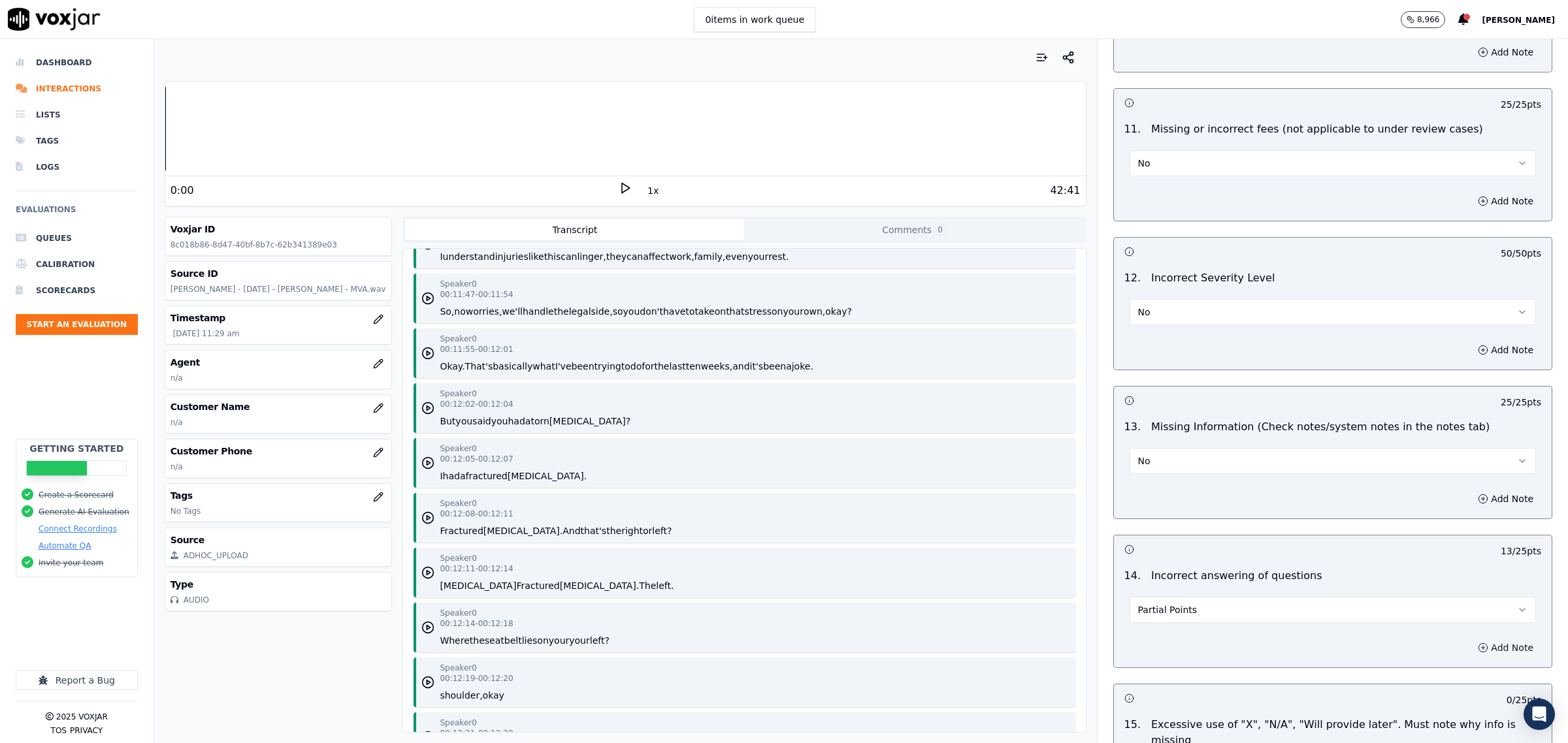
click at [1470, 649] on button "Add Note" at bounding box center [1505, 648] width 71 height 18
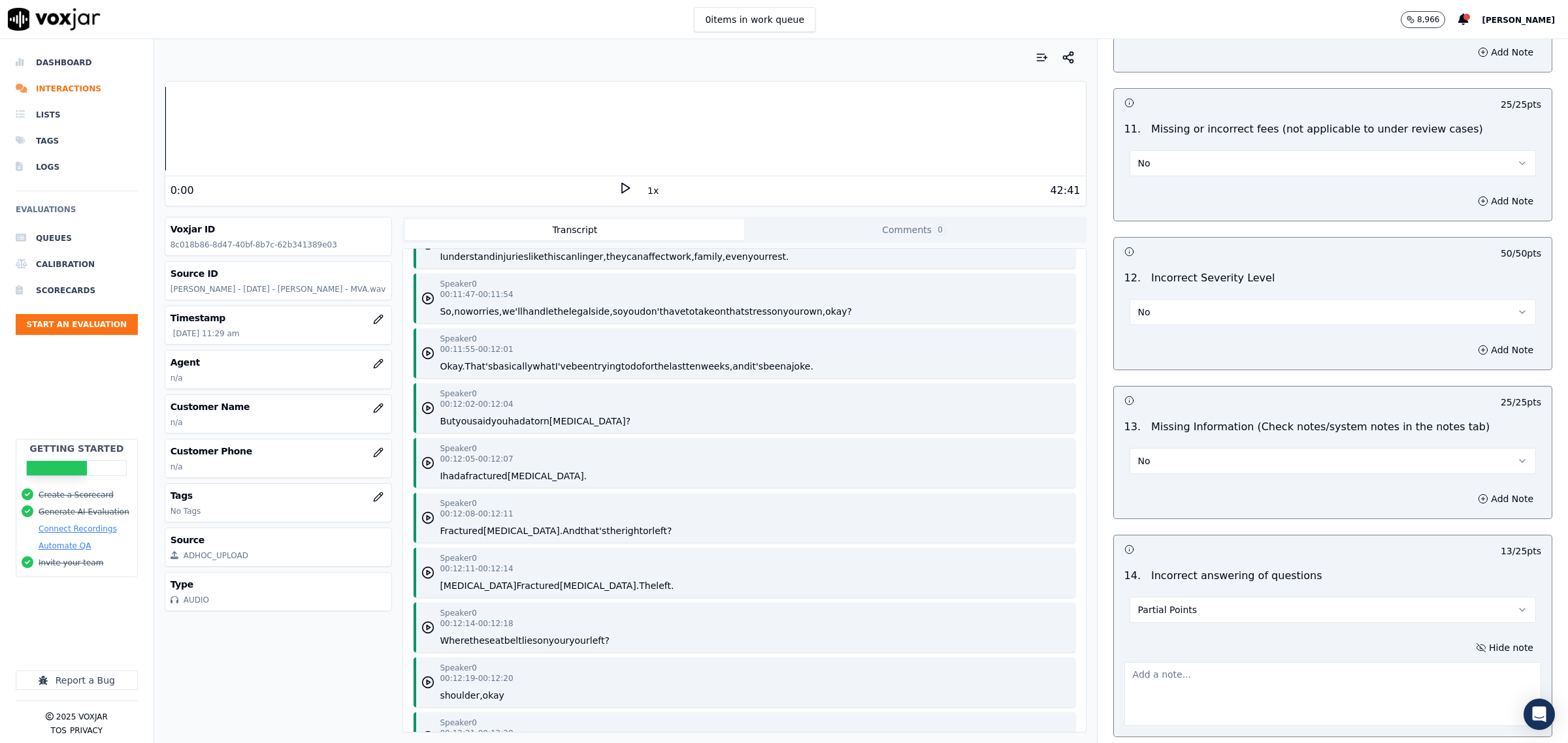
click at [1213, 687] on textarea at bounding box center [1333, 694] width 417 height 64
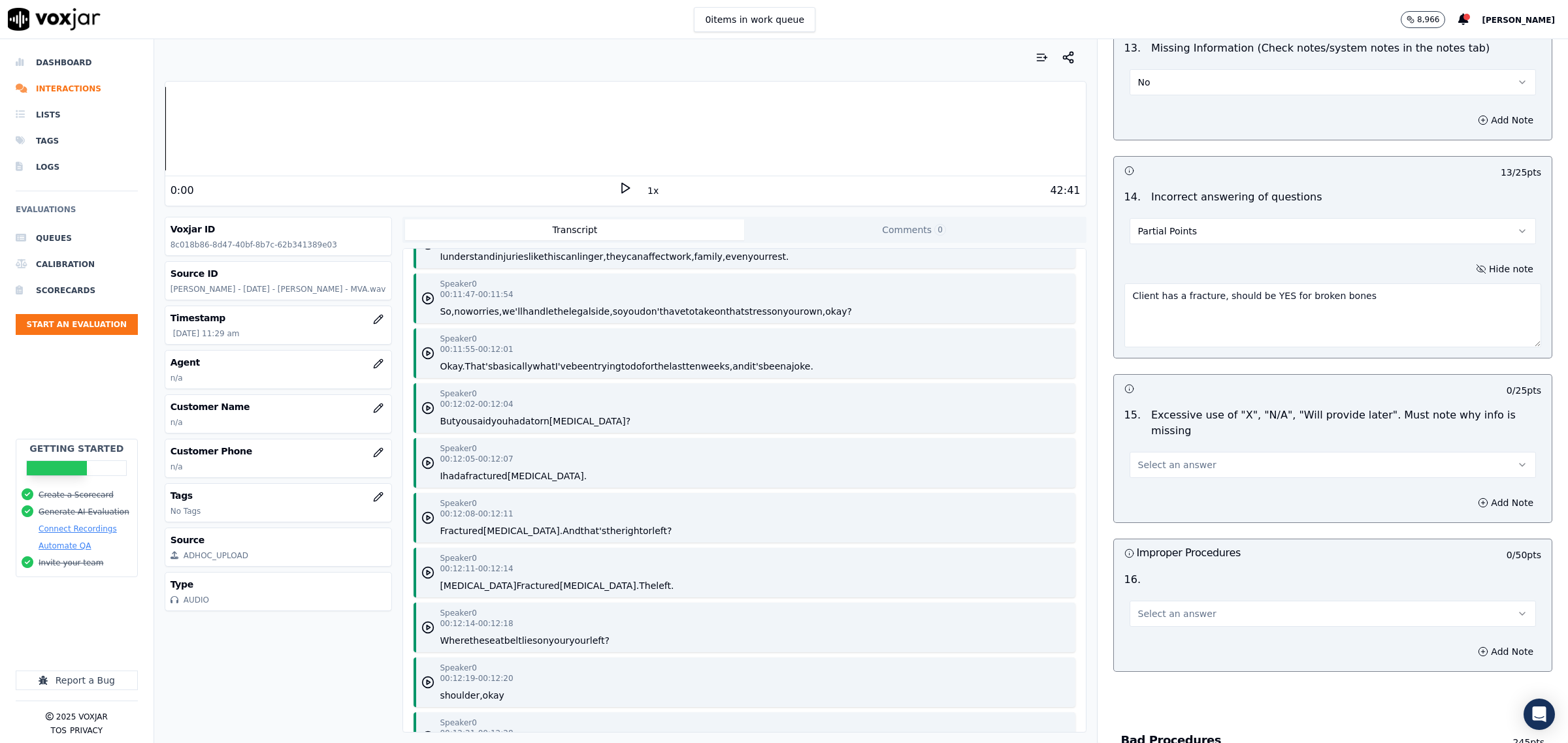
scroll to position [2938, 0]
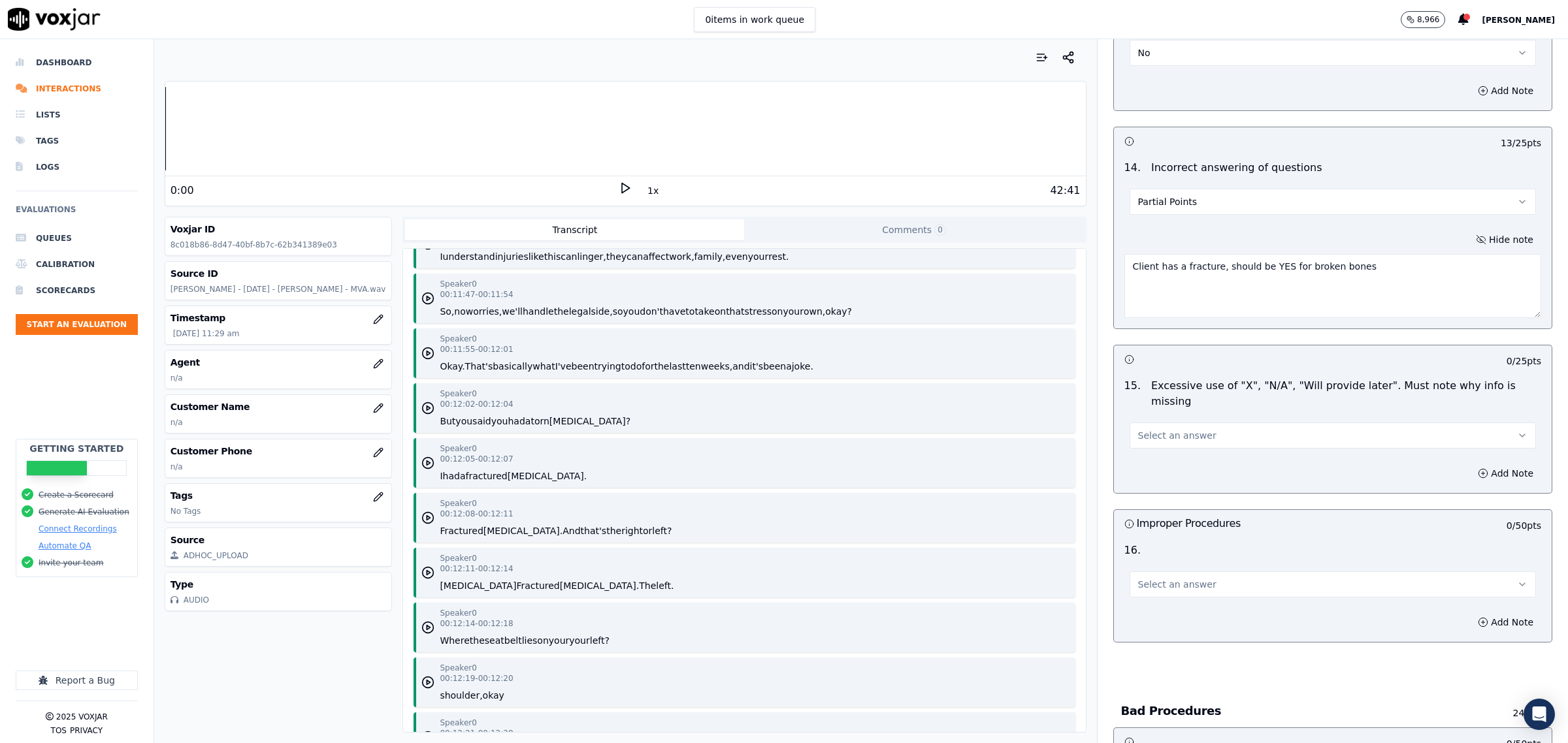
type textarea "Client has a fracture, should be YES for broken bones"
click at [1200, 423] on button "Select an answer" at bounding box center [1333, 436] width 406 height 26
click at [1165, 481] on div "No" at bounding box center [1306, 475] width 379 height 21
drag, startPoint x: 1160, startPoint y: 569, endPoint x: 1154, endPoint y: 582, distance: 14.3
click at [1155, 578] on span "Select an answer" at bounding box center [1177, 584] width 78 height 13
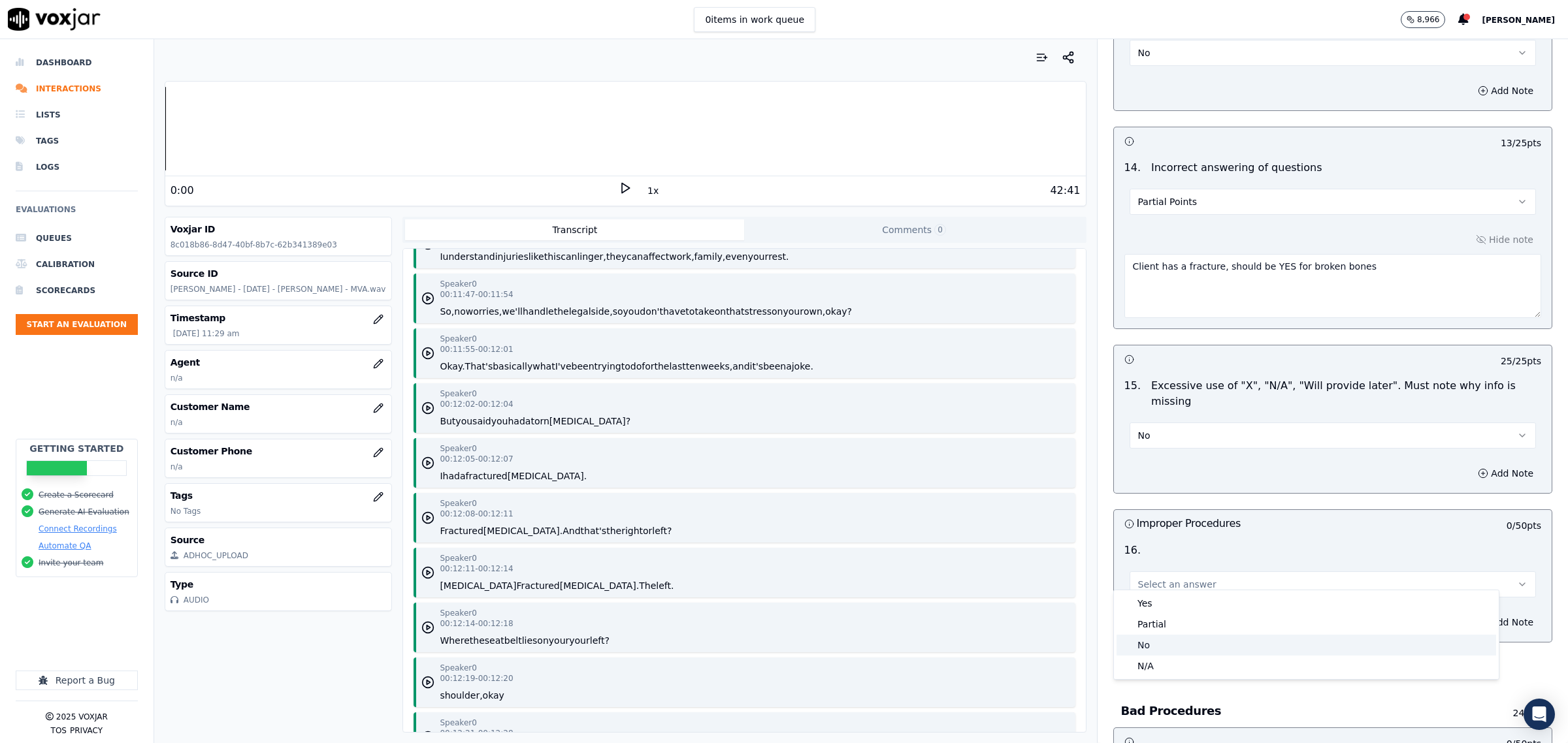
click at [1145, 645] on div "No" at bounding box center [1306, 645] width 379 height 21
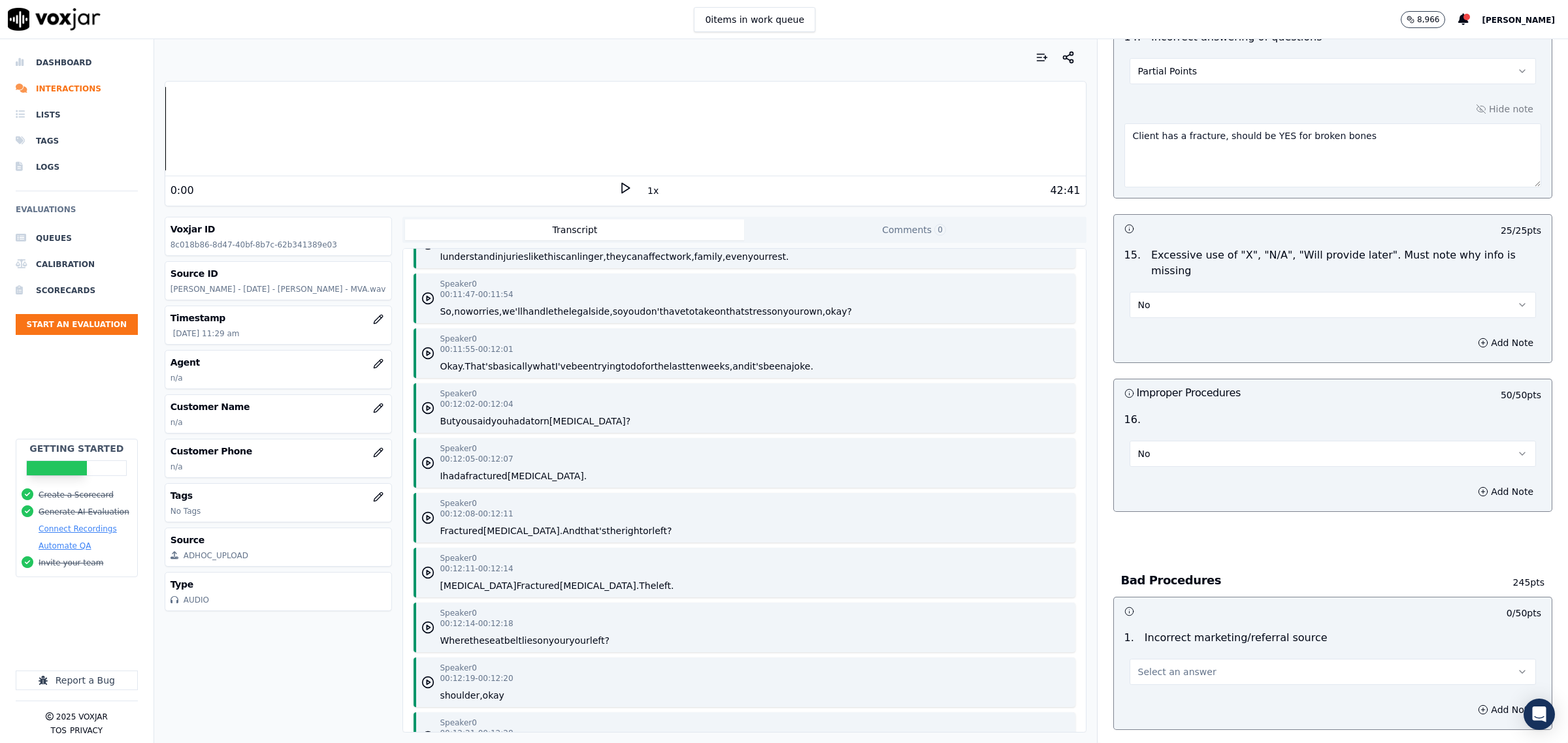
scroll to position [3265, 0]
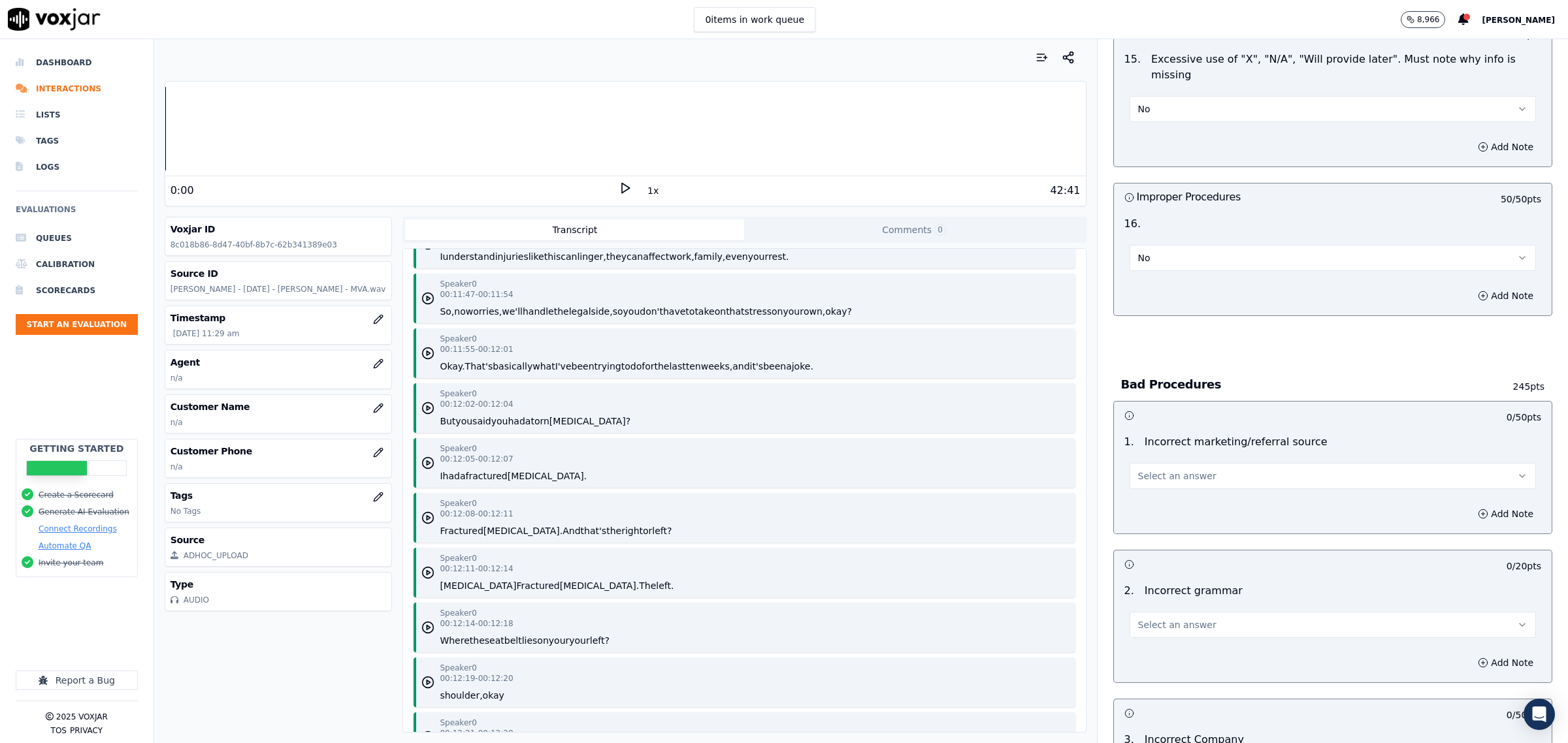
click at [1138, 470] on span "Select an answer" at bounding box center [1177, 476] width 78 height 13
click at [1143, 493] on div "Exceptional" at bounding box center [1306, 495] width 379 height 21
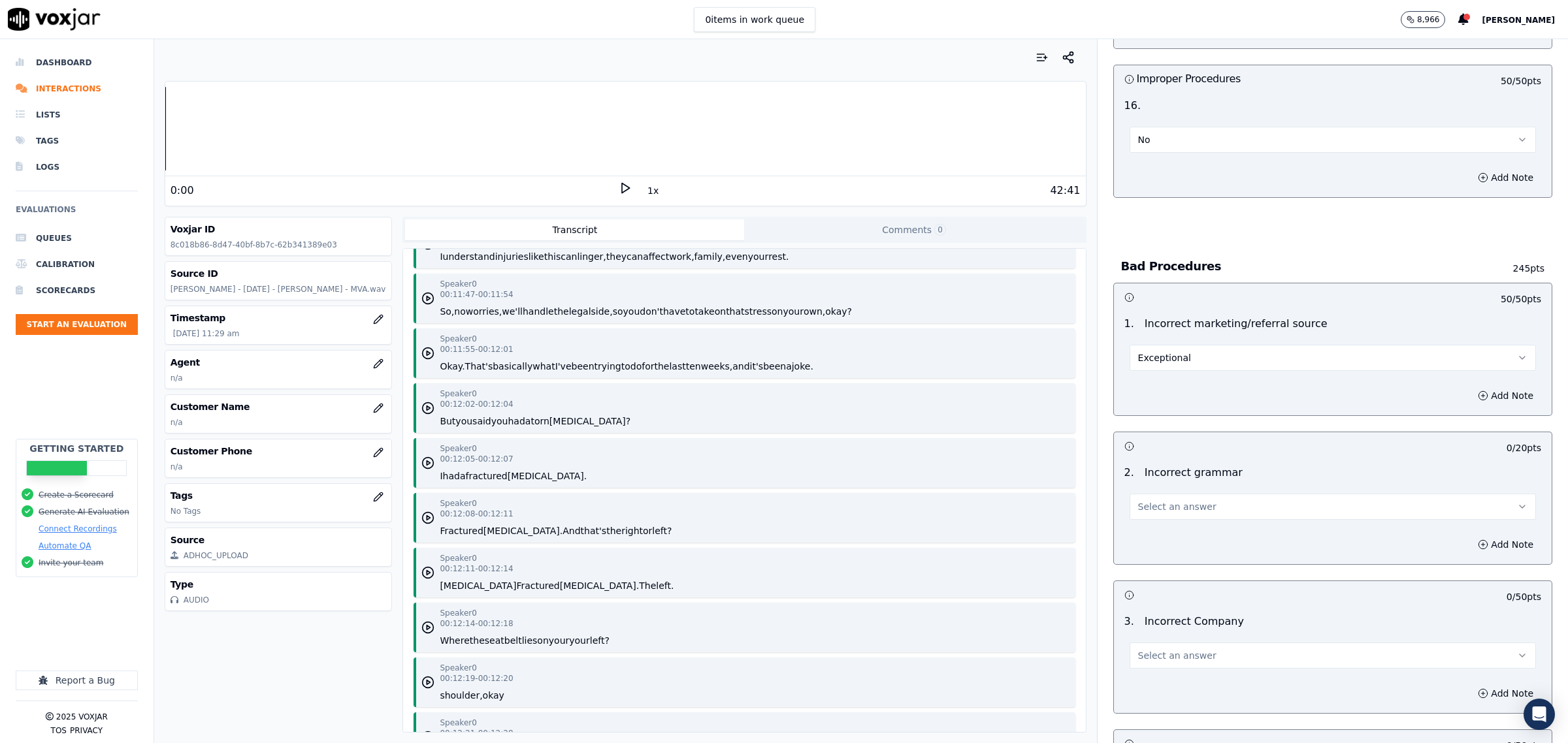
scroll to position [3510, 0]
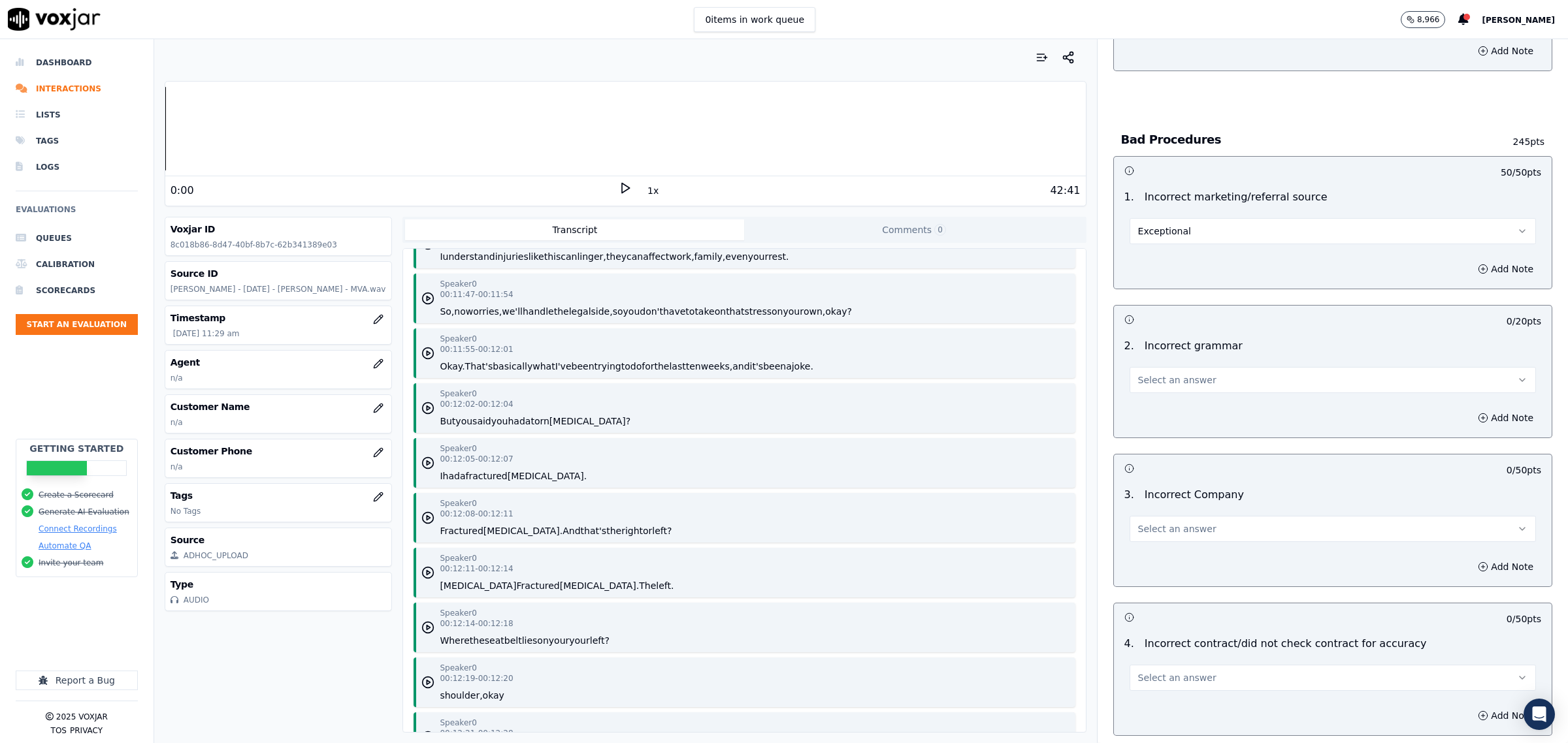
click at [1174, 367] on button "Select an answer" at bounding box center [1333, 380] width 406 height 26
click at [1172, 390] on div "Exceptional" at bounding box center [1306, 399] width 379 height 21
click at [1150, 522] on span "Select an answer" at bounding box center [1177, 529] width 78 height 13
click at [1155, 542] on div "Exceptional" at bounding box center [1306, 548] width 379 height 21
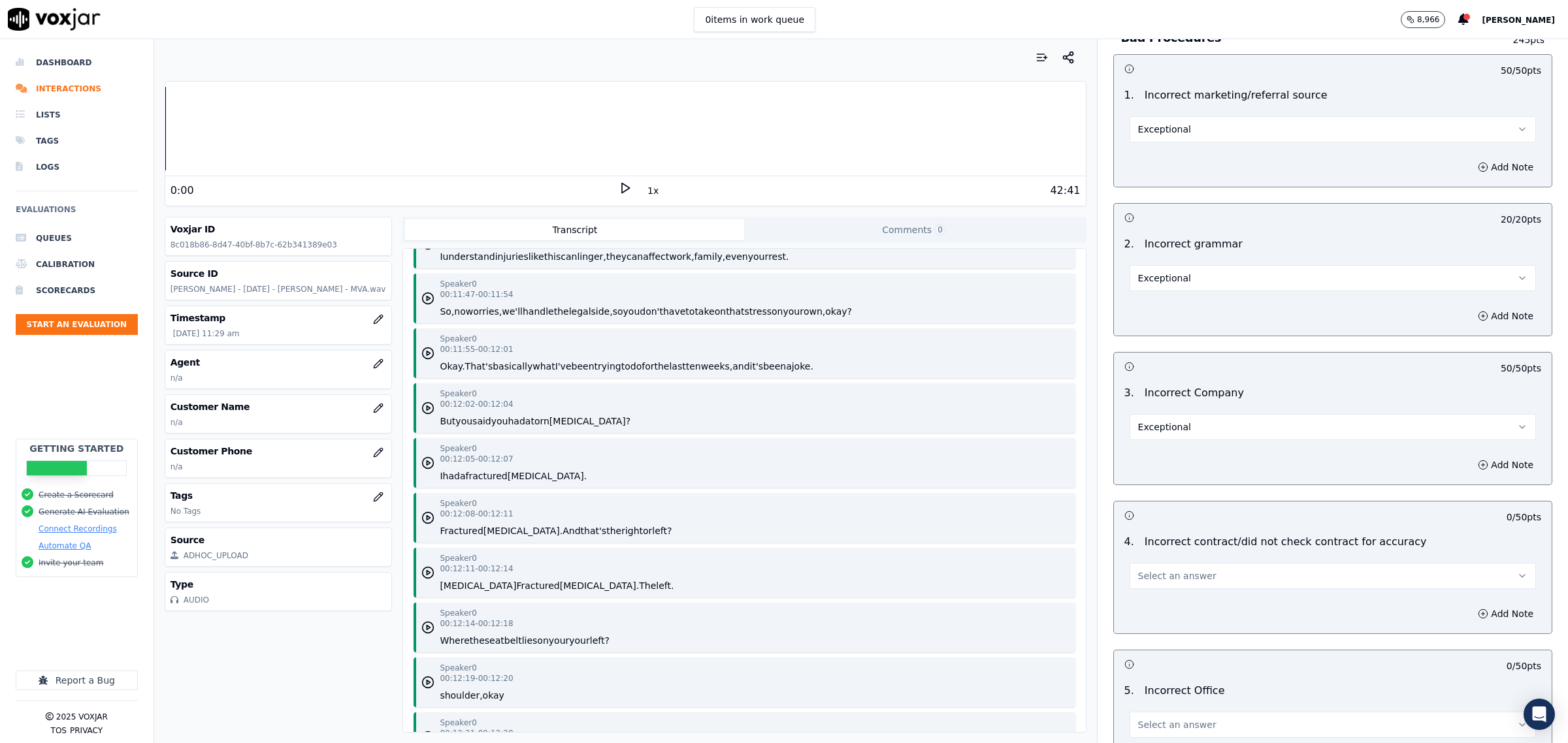
scroll to position [3755, 0]
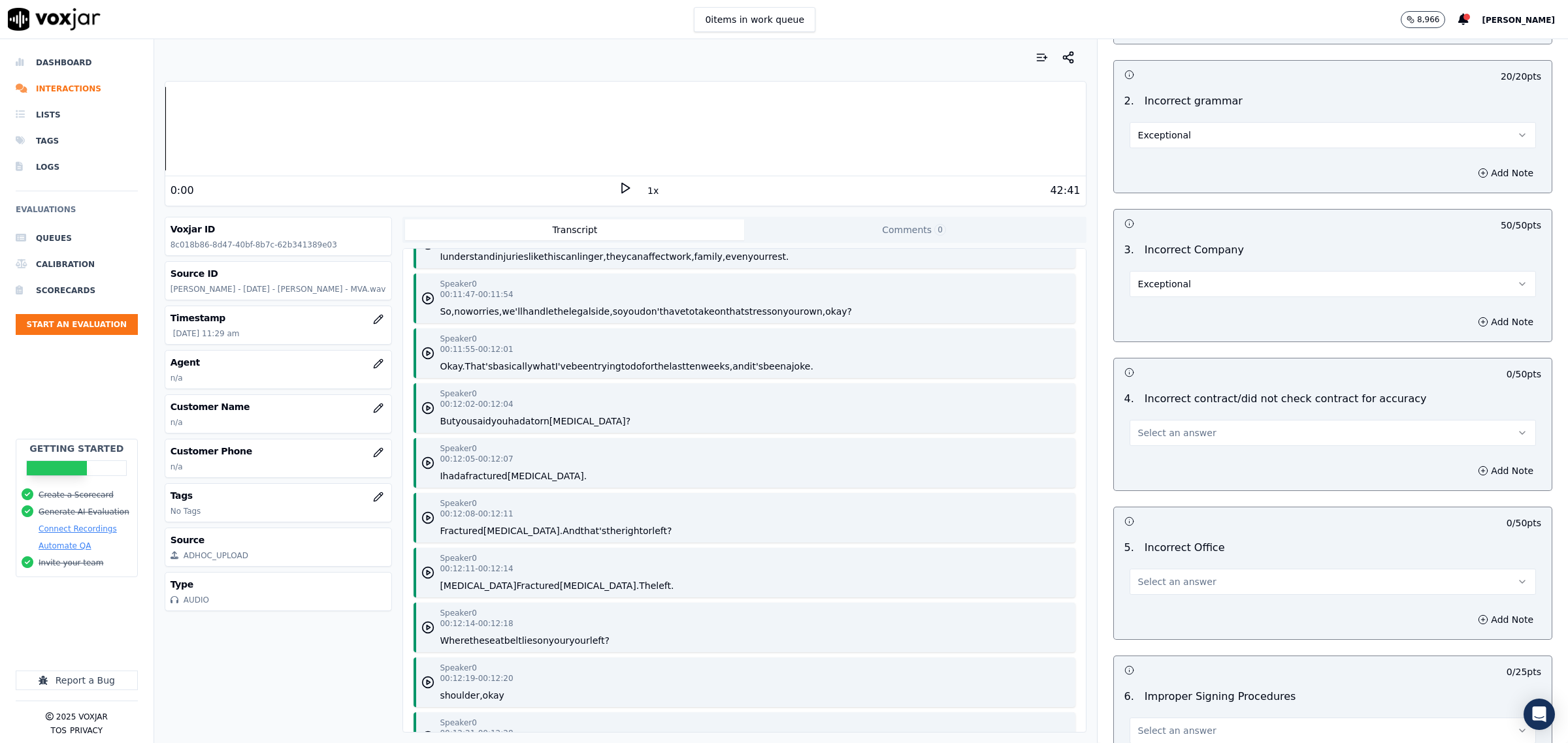
drag, startPoint x: 1167, startPoint y: 430, endPoint x: 1164, endPoint y: 436, distance: 6.7
click at [1165, 429] on button "Select an answer" at bounding box center [1333, 433] width 406 height 26
click at [1160, 461] on div "Exceptional" at bounding box center [1306, 453] width 379 height 21
click at [1139, 576] on span "Select an answer" at bounding box center [1177, 581] width 78 height 13
drag, startPoint x: 1147, startPoint y: 581, endPoint x: 1177, endPoint y: 608, distance: 40.4
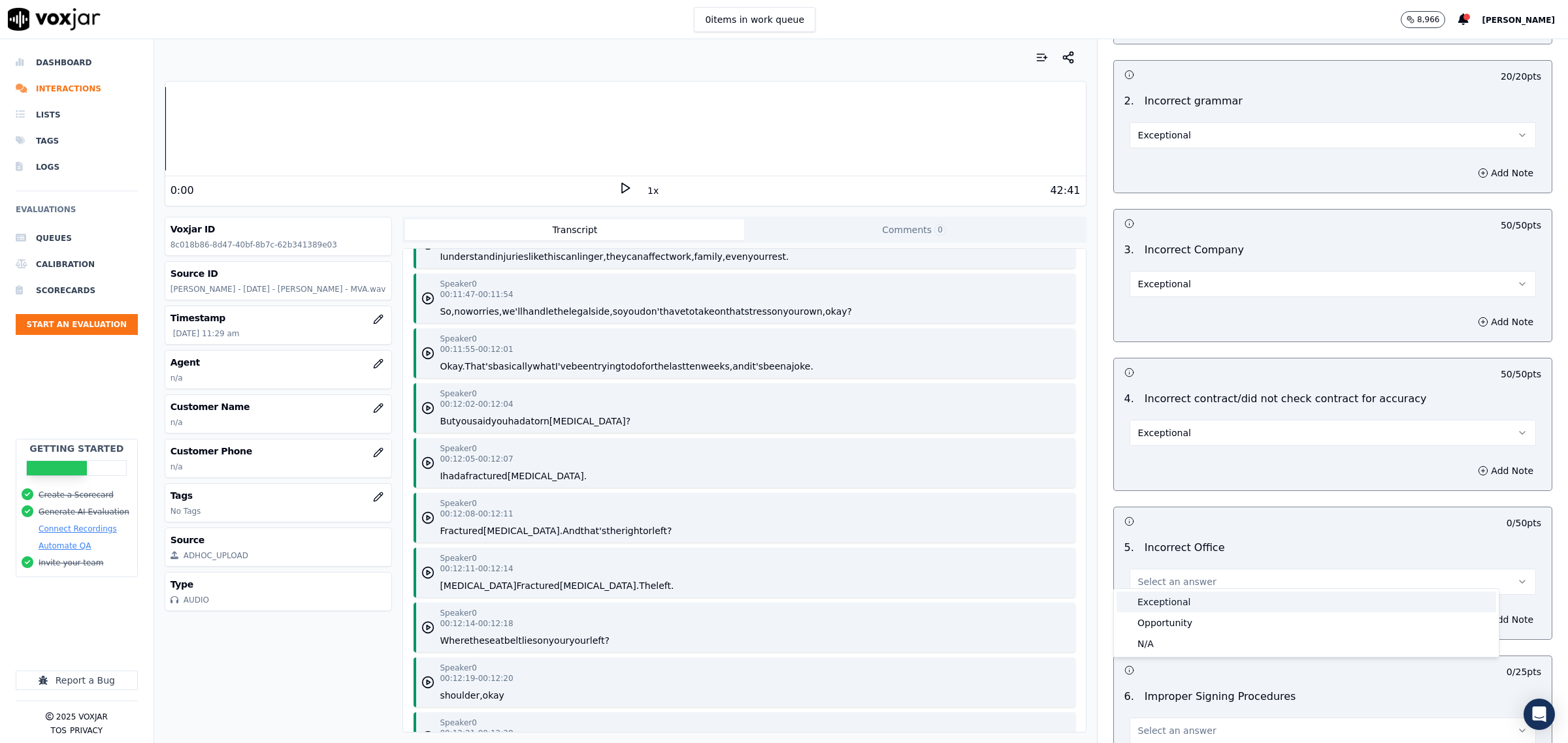
click at [1152, 600] on div "Exceptional" at bounding box center [1306, 601] width 379 height 21
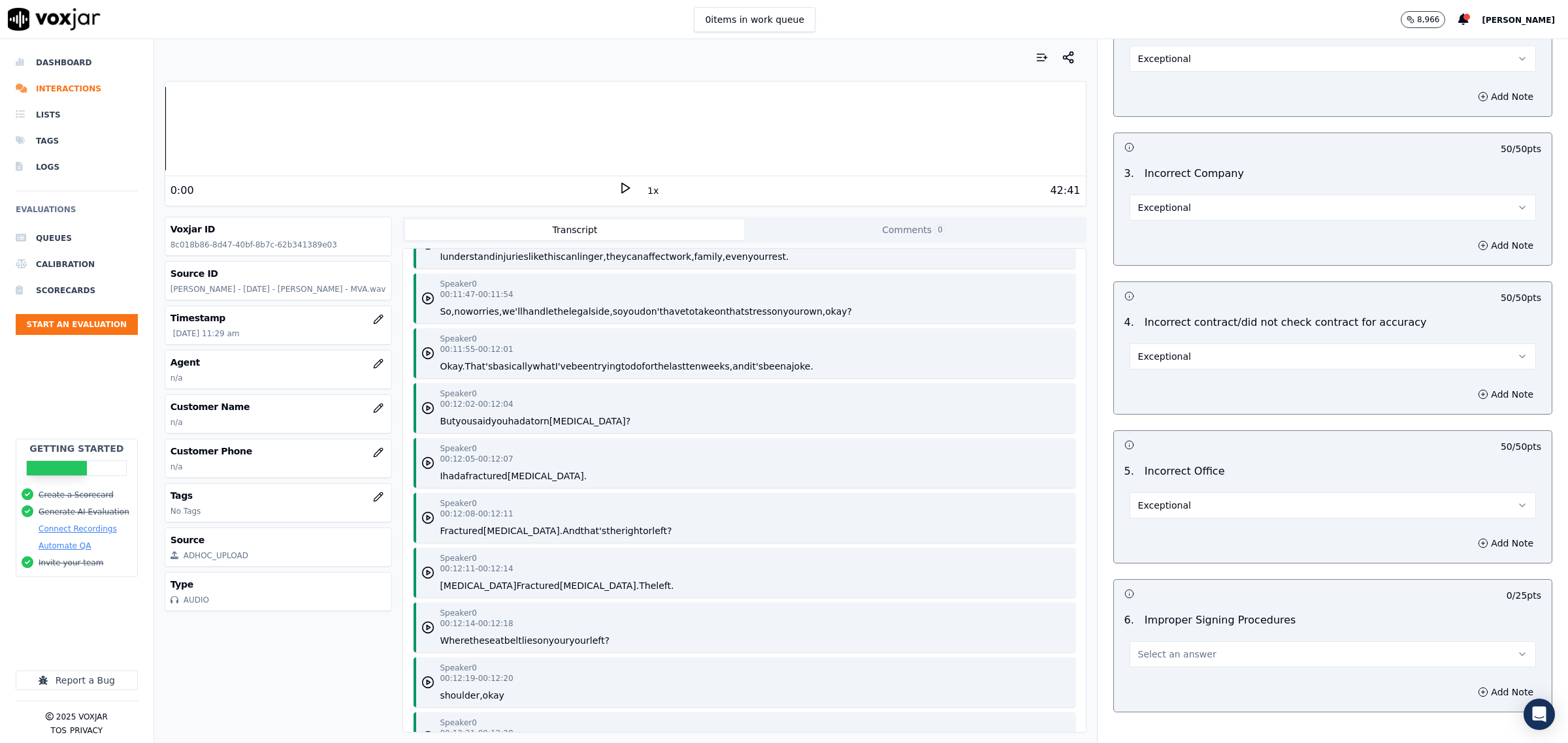
scroll to position [3906, 0]
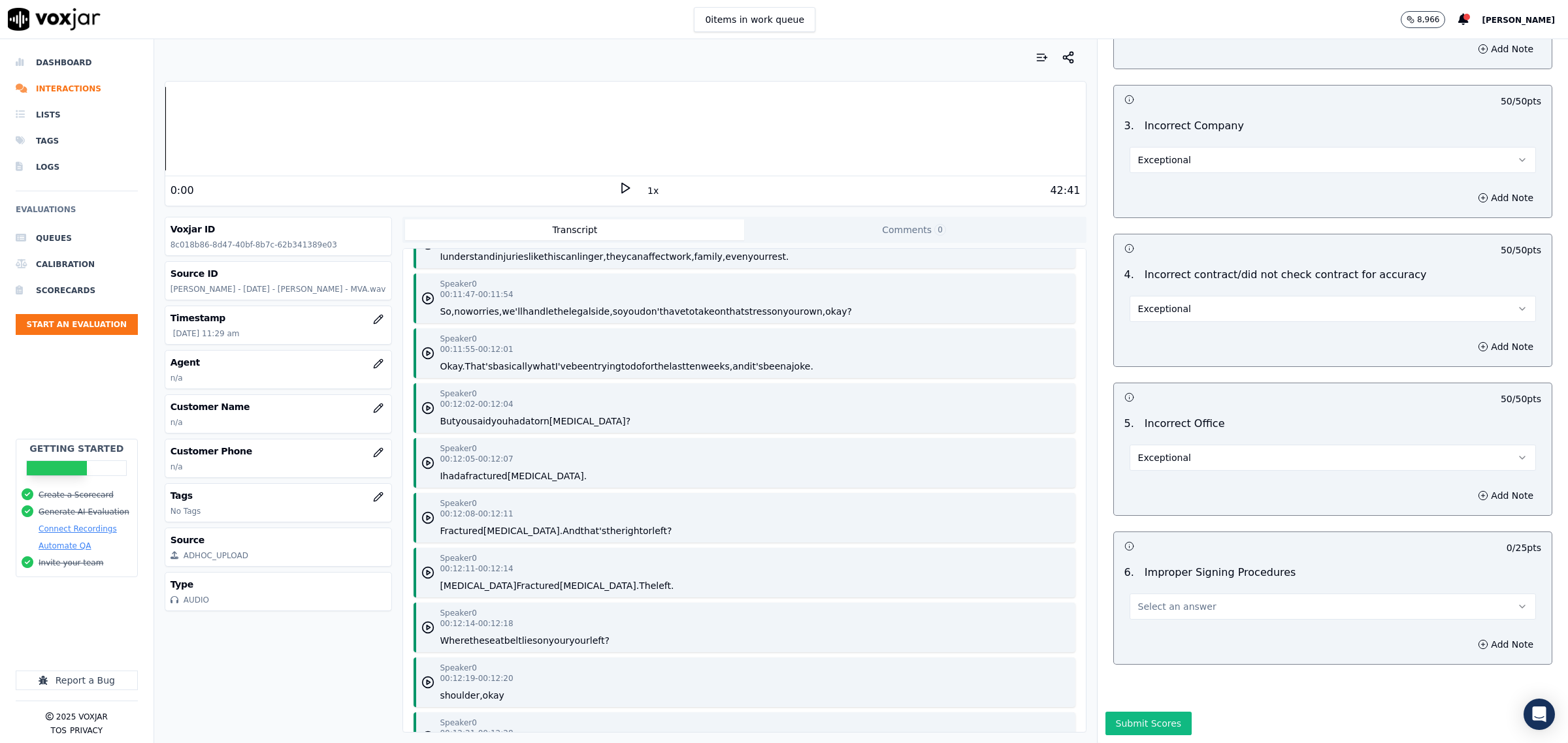
click at [1165, 600] on span "Select an answer" at bounding box center [1177, 606] width 78 height 13
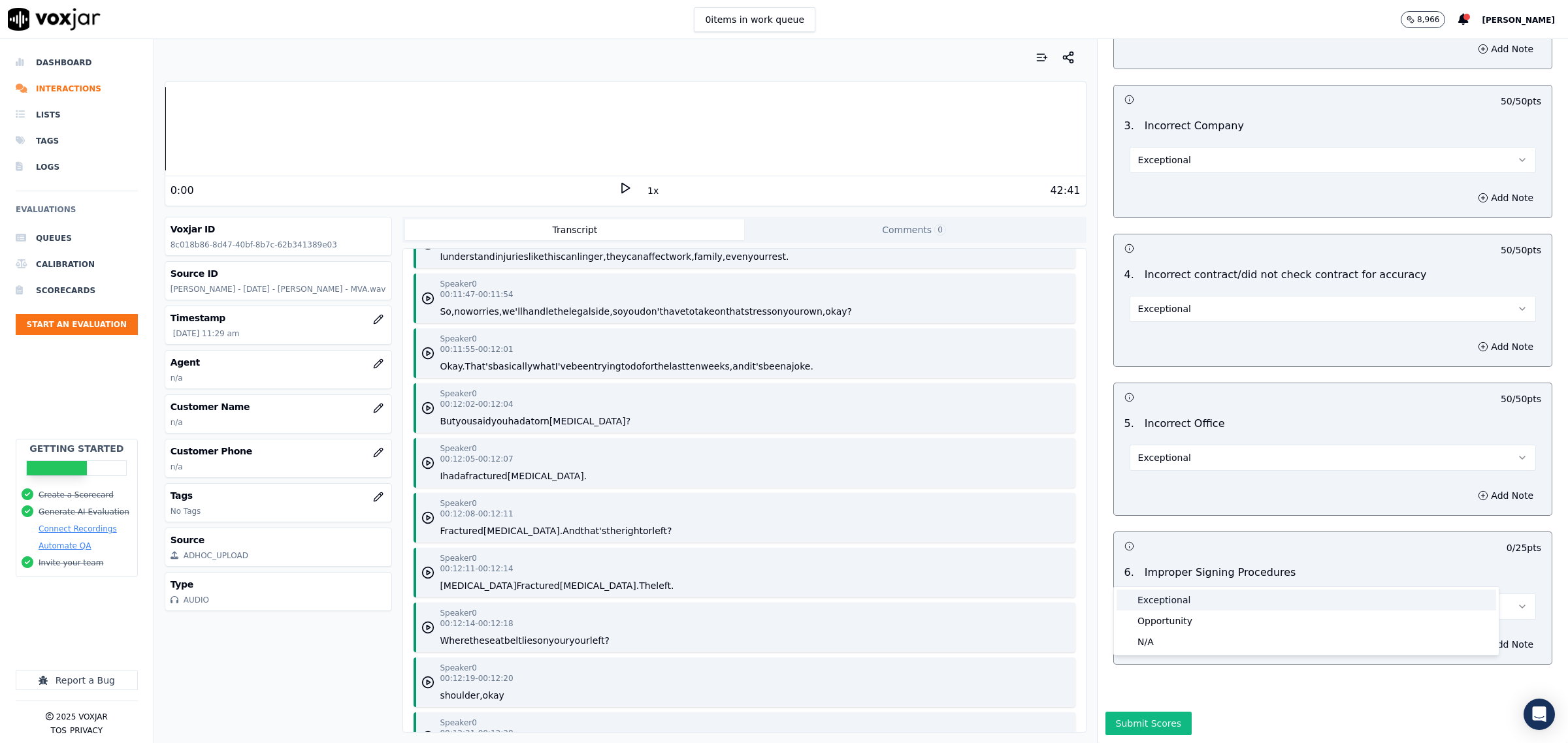
click at [1169, 596] on div "Exceptional" at bounding box center [1306, 600] width 379 height 21
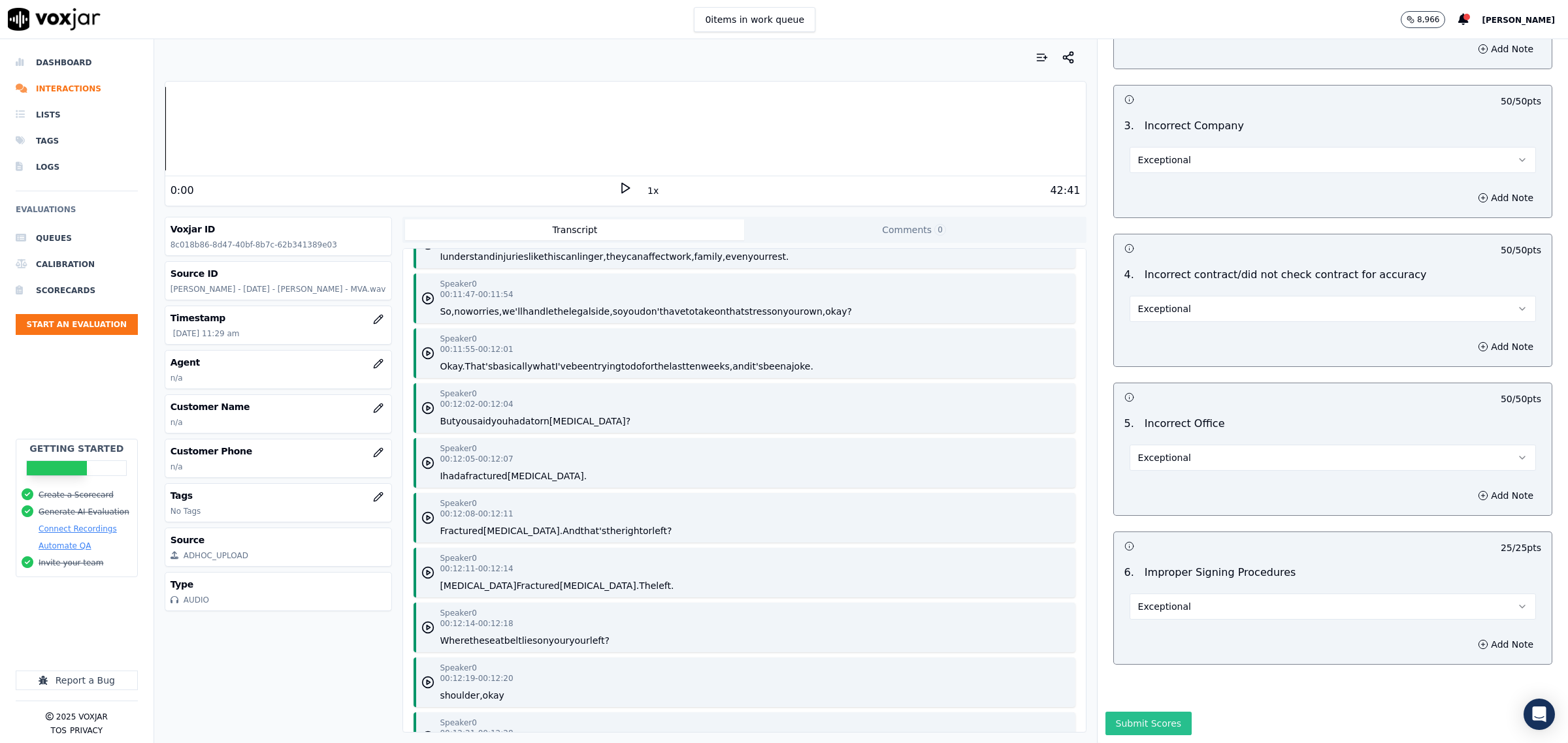
click at [1145, 712] on button "Submit Scores" at bounding box center [1148, 723] width 87 height 24
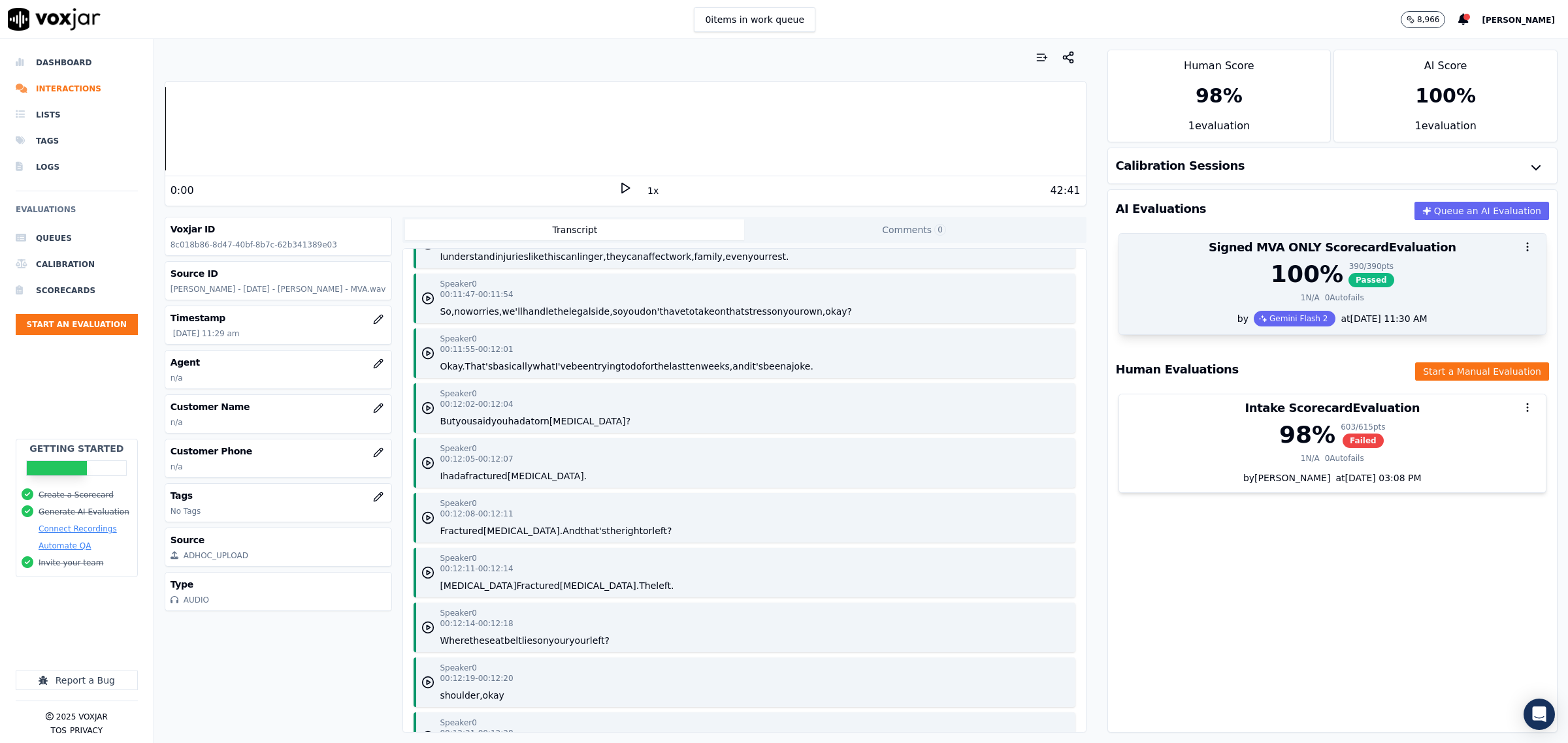
click at [1252, 294] on div "1 N/A 0 Autofails" at bounding box center [1333, 298] width 411 height 11
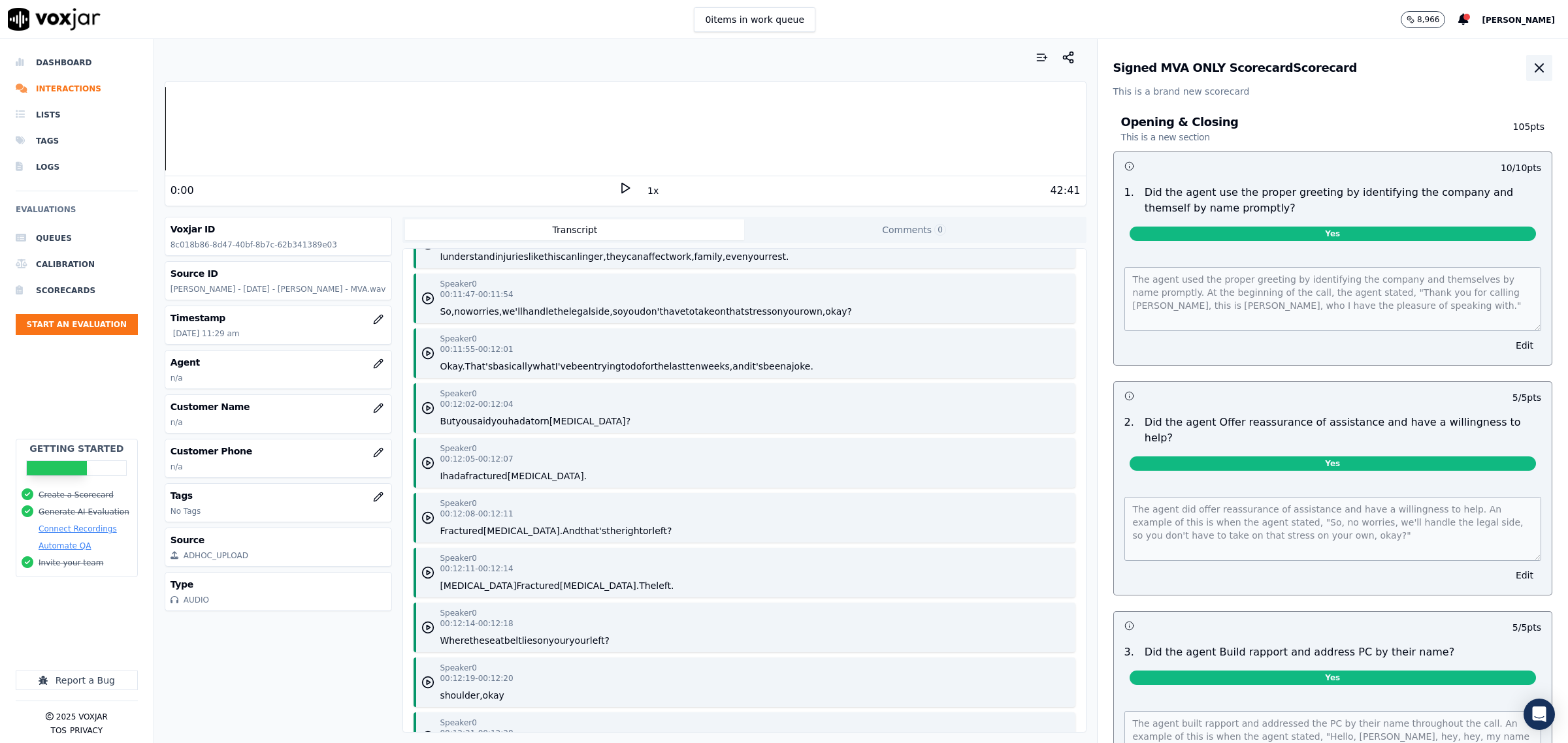
click at [1531, 60] on icon "button" at bounding box center [1539, 67] width 15 height 15
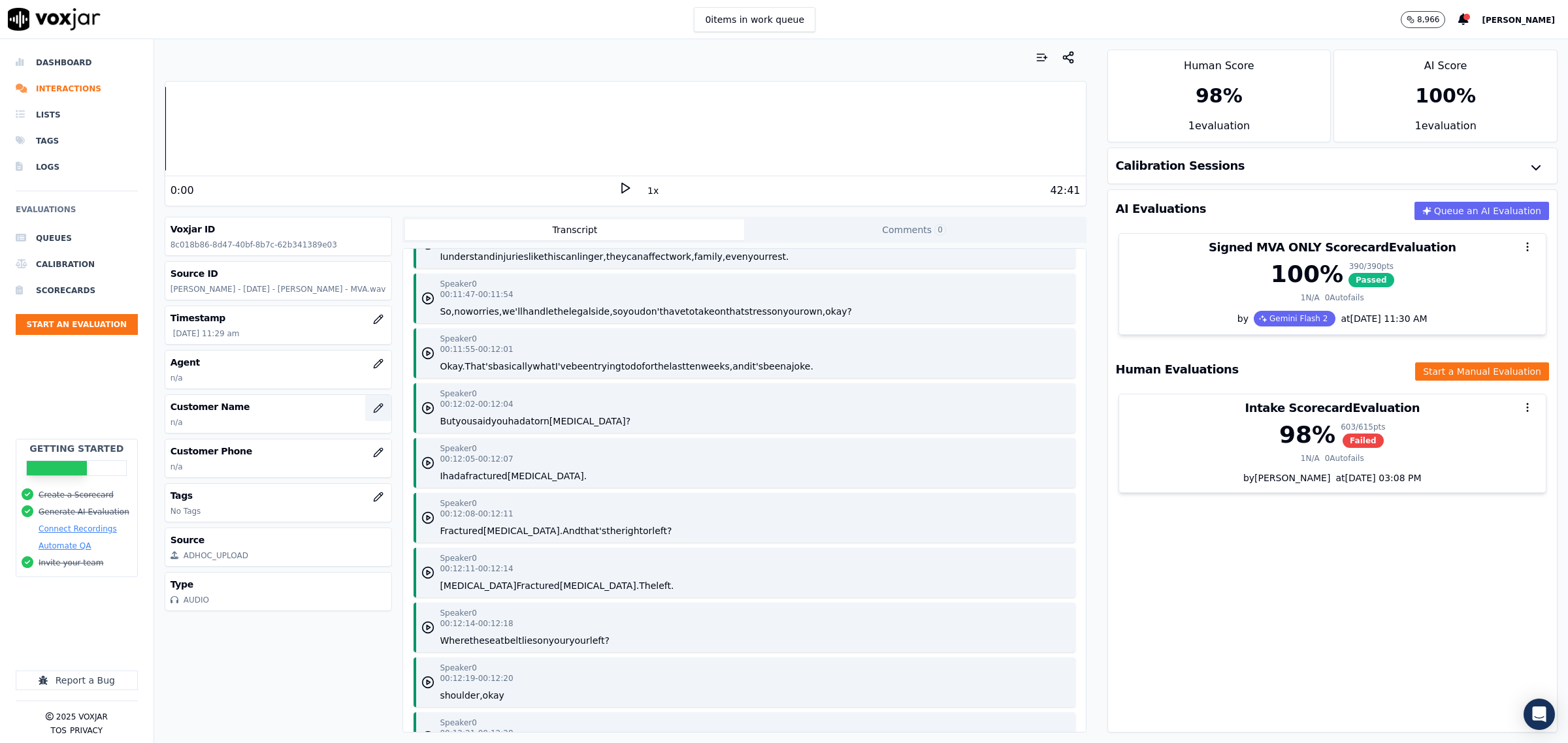
click at [366, 418] on button "button" at bounding box center [379, 408] width 26 height 26
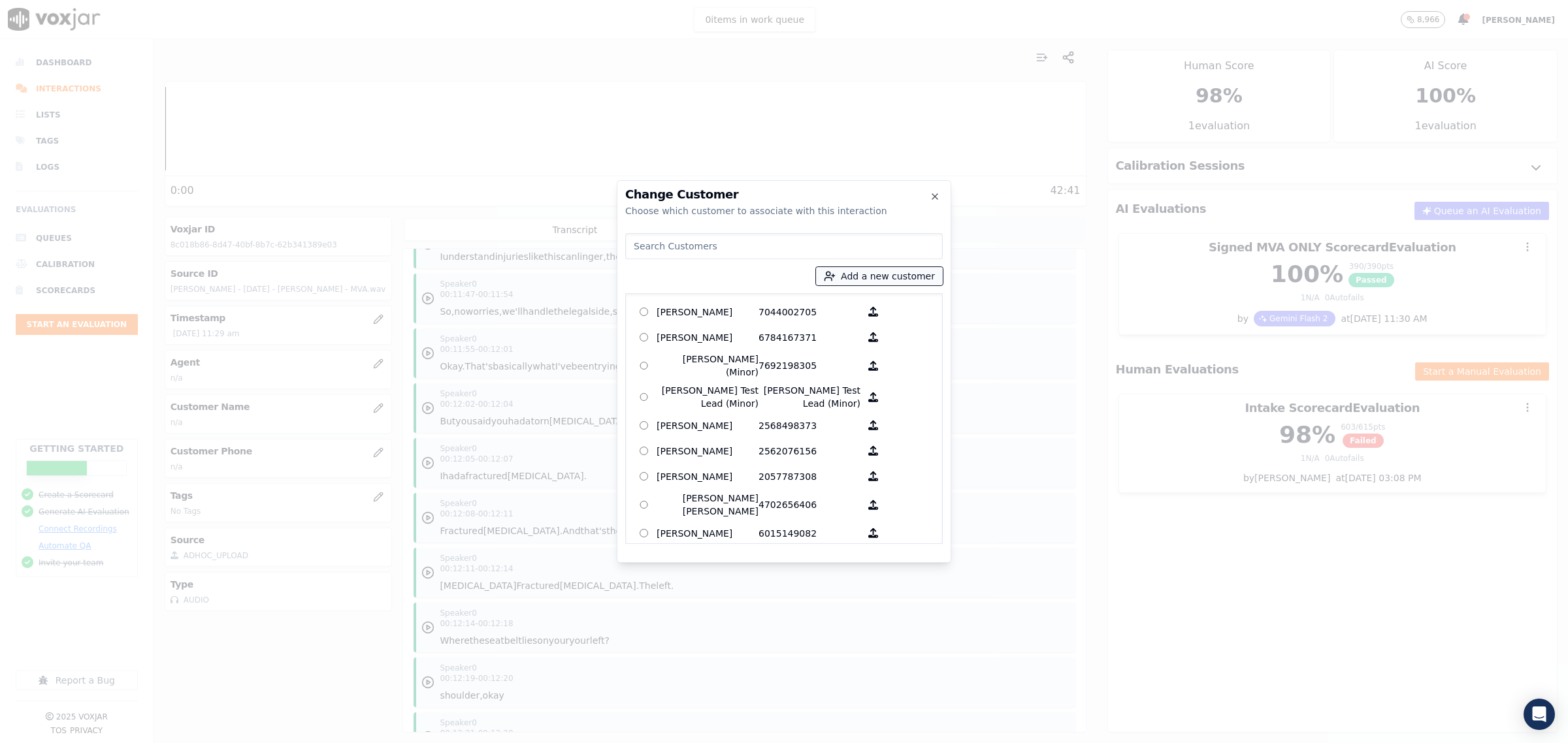
click at [870, 284] on button "Add a new customer" at bounding box center [879, 277] width 126 height 18
type input "[PERSON_NAME]"
click at [844, 378] on input "Add a New Customer" at bounding box center [884, 377] width 171 height 21
type input "9012647920"
click at [825, 405] on button "Add New Customer" at bounding box center [851, 402] width 104 height 18
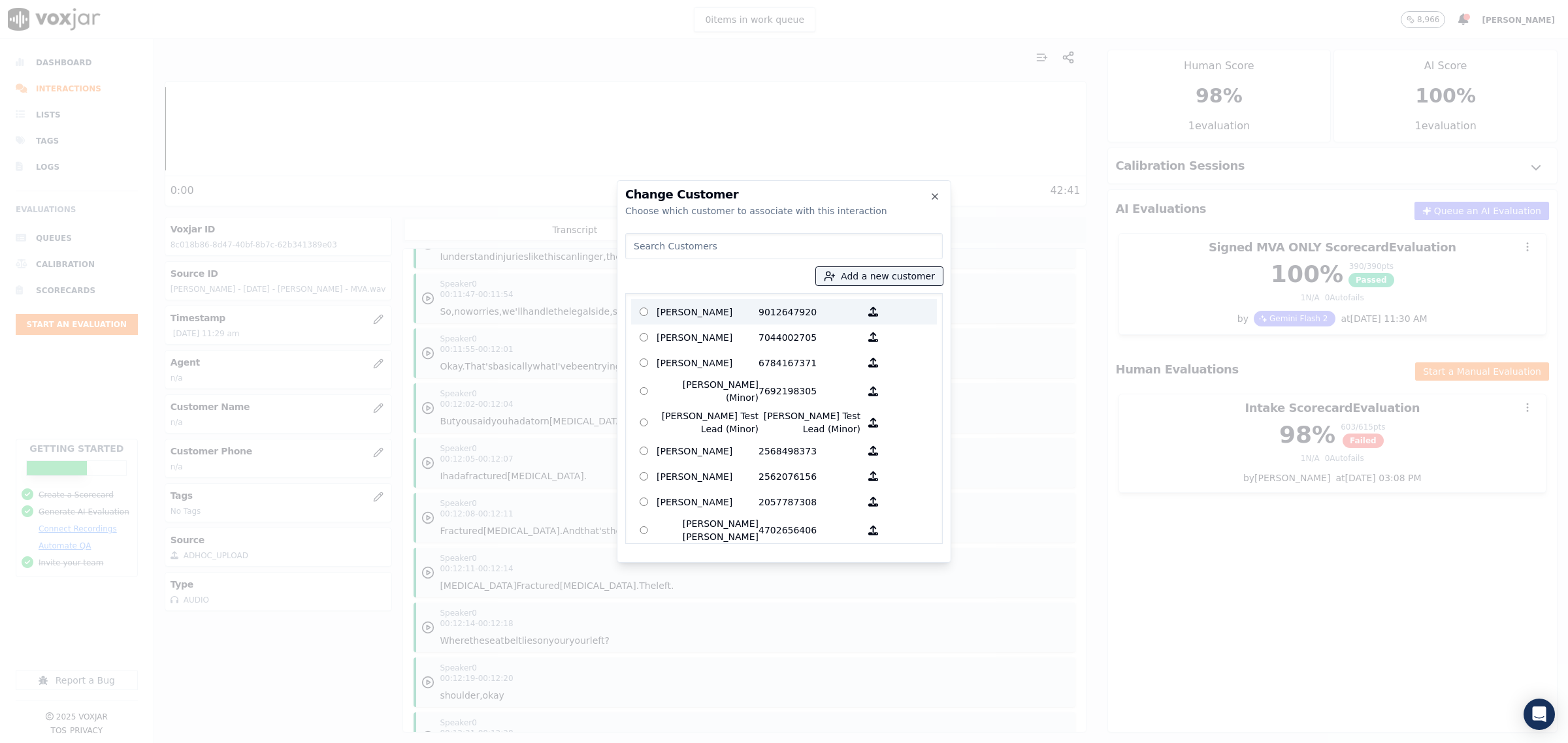
click at [681, 312] on p "[PERSON_NAME]" at bounding box center [707, 312] width 102 height 20
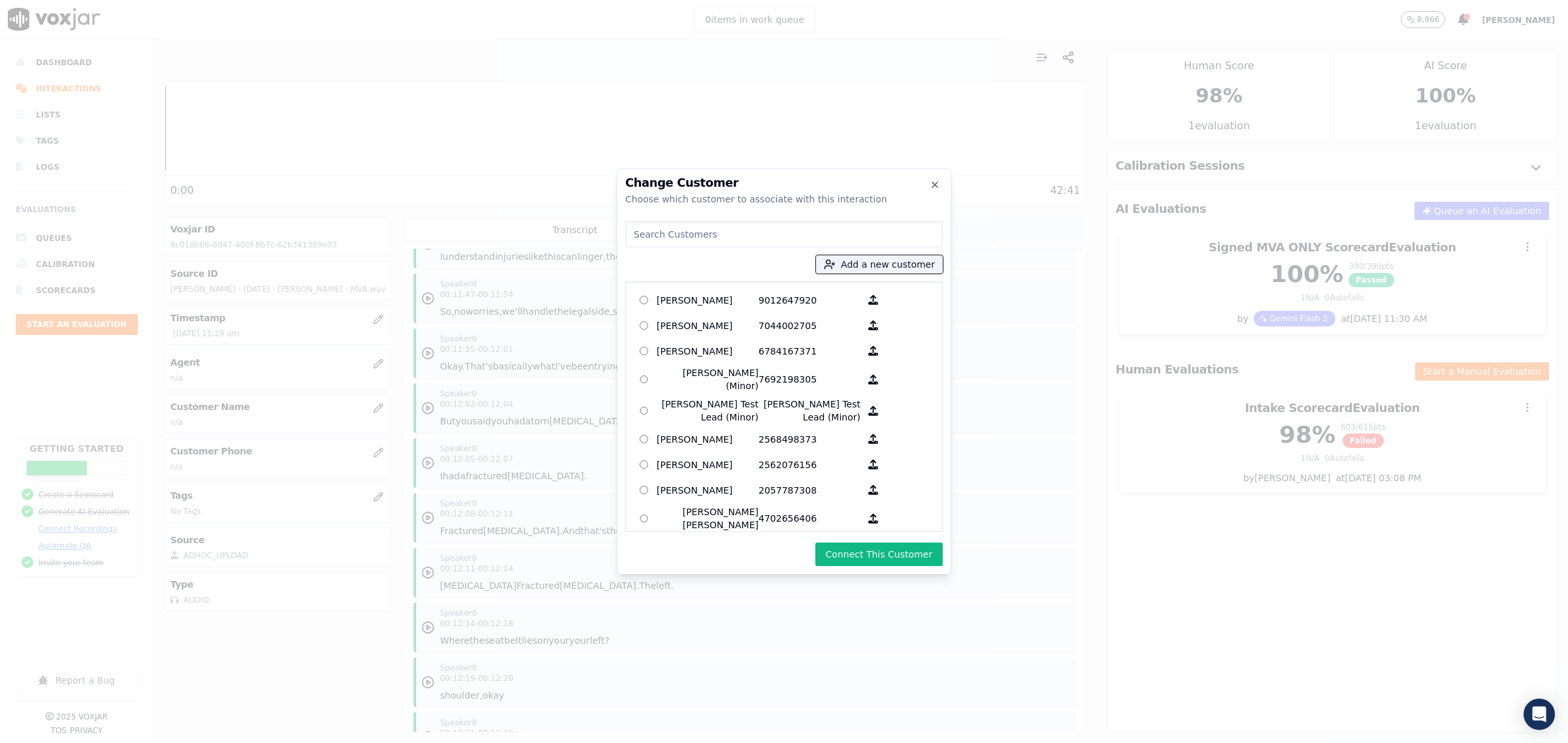
click at [896, 548] on button "Connect This Customer" at bounding box center [879, 554] width 127 height 24
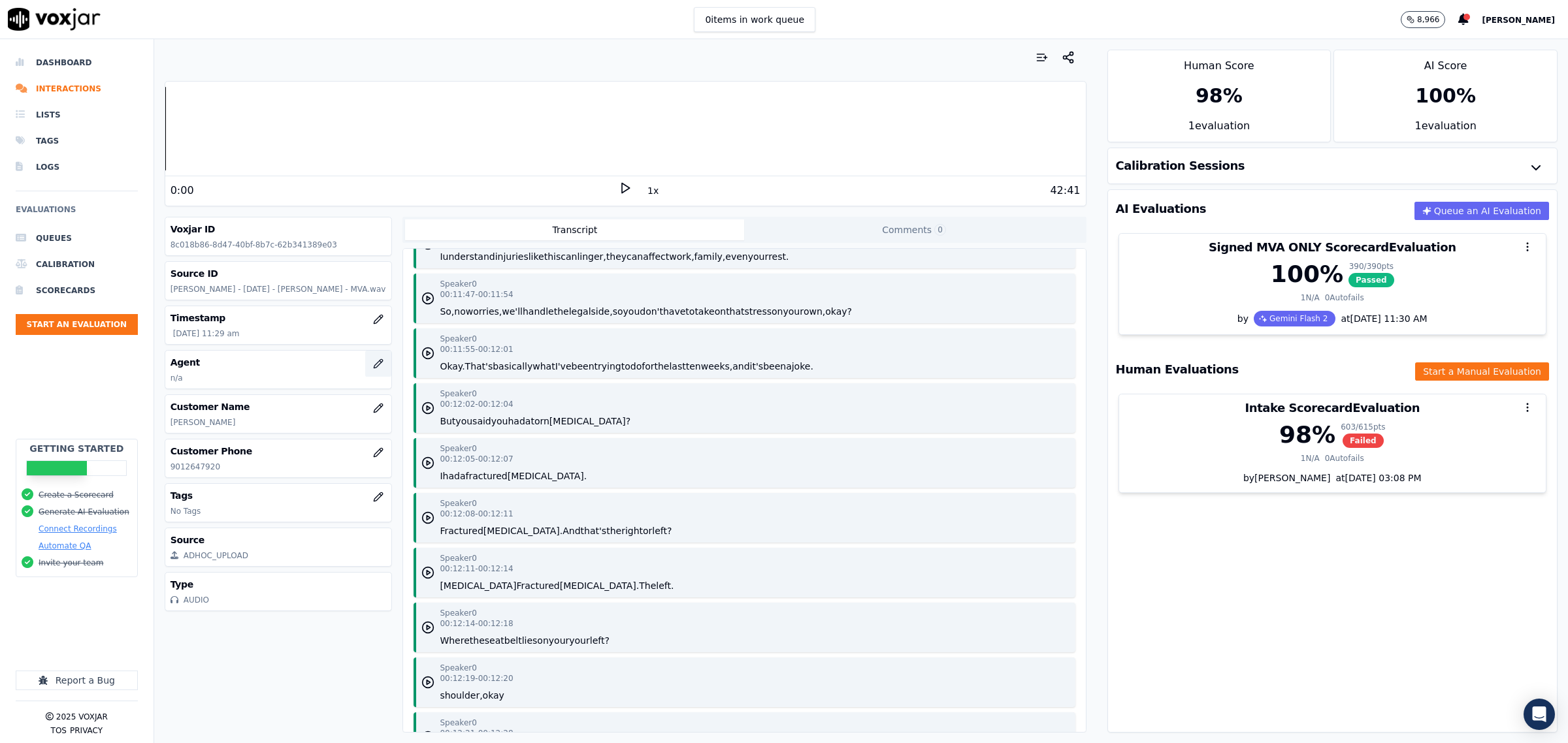
click at [366, 370] on button "button" at bounding box center [379, 364] width 26 height 26
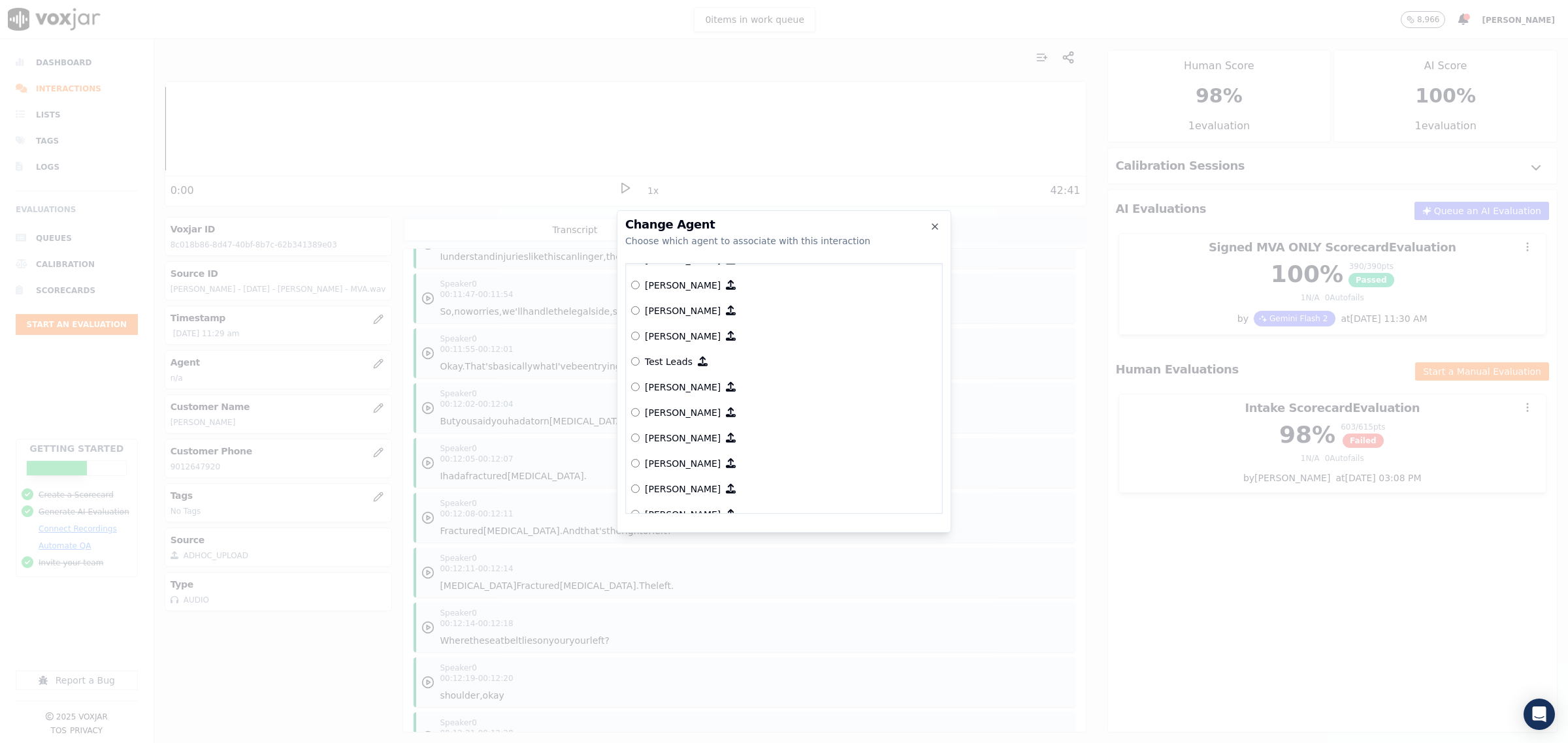
scroll to position [1956, 0]
click at [661, 332] on p "[PERSON_NAME]" at bounding box center [682, 337] width 76 height 13
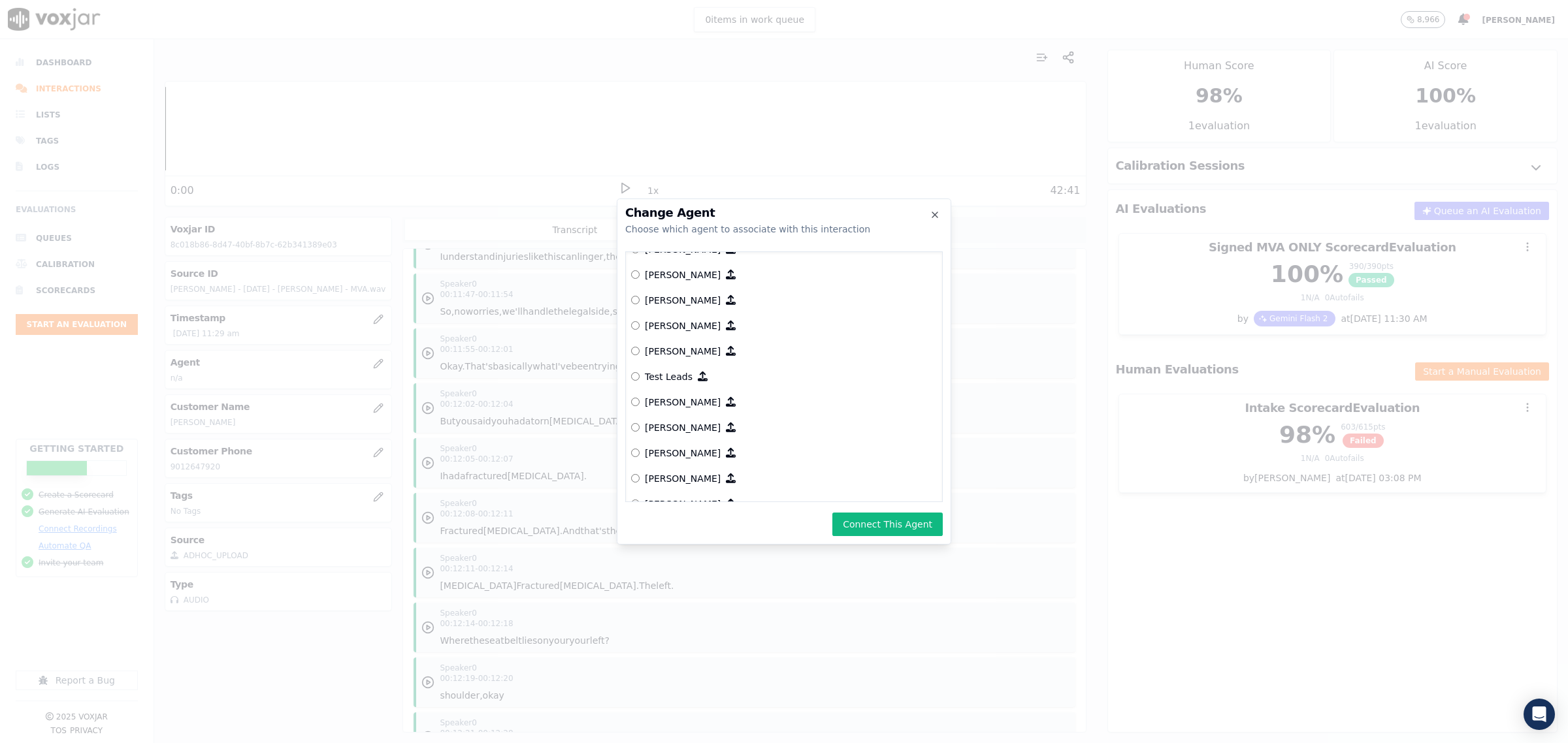
drag, startPoint x: 863, startPoint y: 520, endPoint x: 838, endPoint y: 532, distance: 27.7
click at [853, 526] on button "Connect This Agent" at bounding box center [887, 524] width 110 height 24
